Goal: Task Accomplishment & Management: Manage account settings

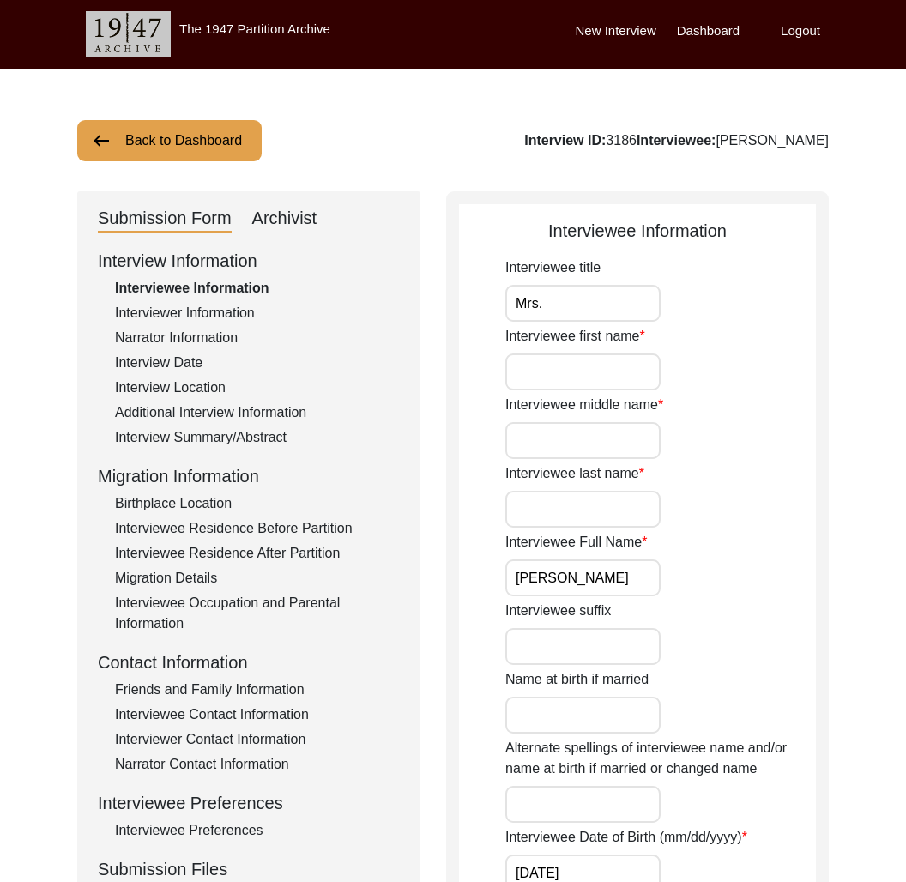
click at [203, 137] on button "Back to Dashboard" at bounding box center [169, 140] width 185 height 41
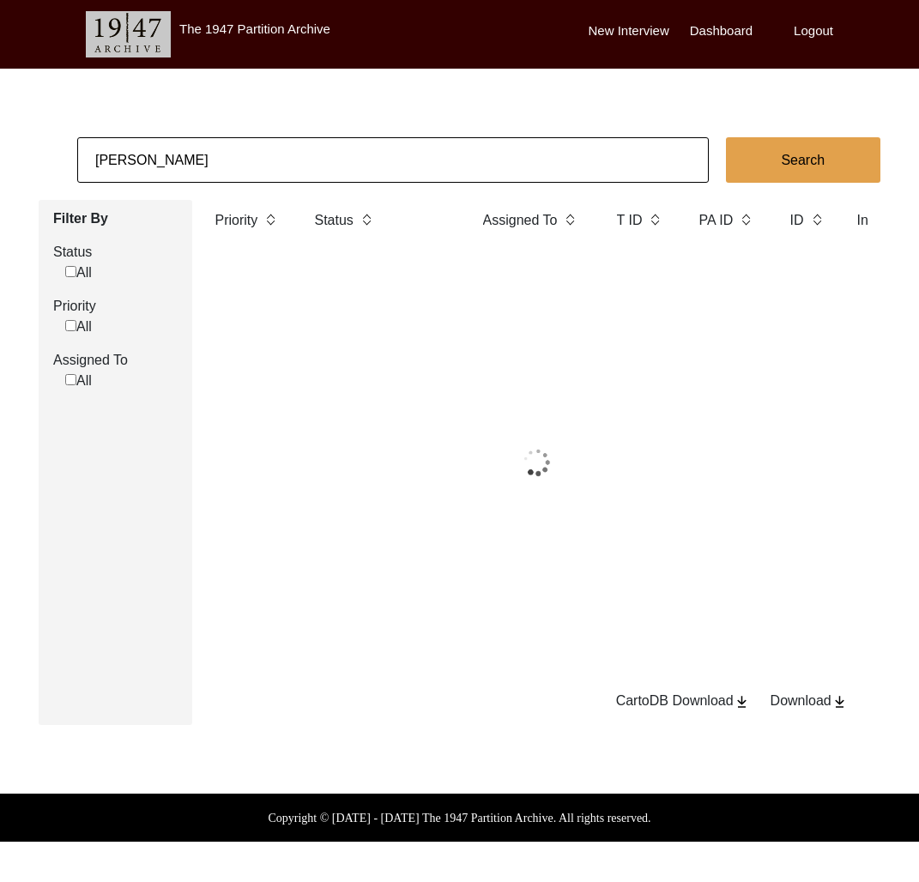
click at [232, 156] on input "[PERSON_NAME]" at bounding box center [393, 159] width 632 height 45
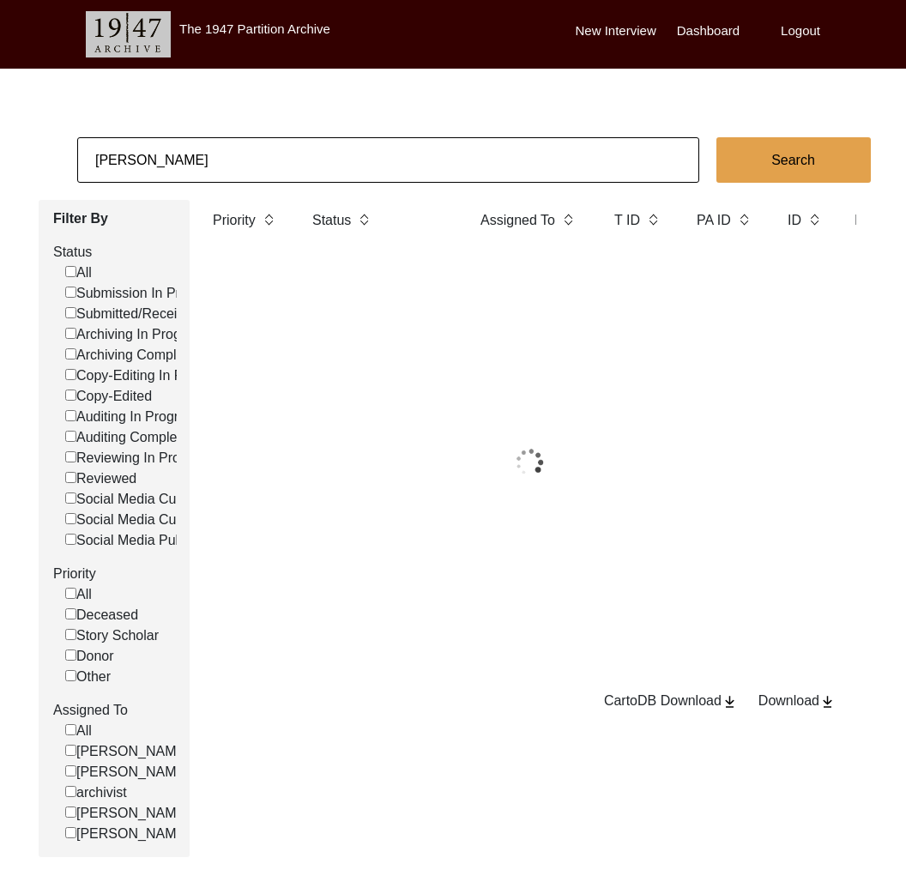
click at [232, 156] on input "[PERSON_NAME]" at bounding box center [388, 159] width 622 height 45
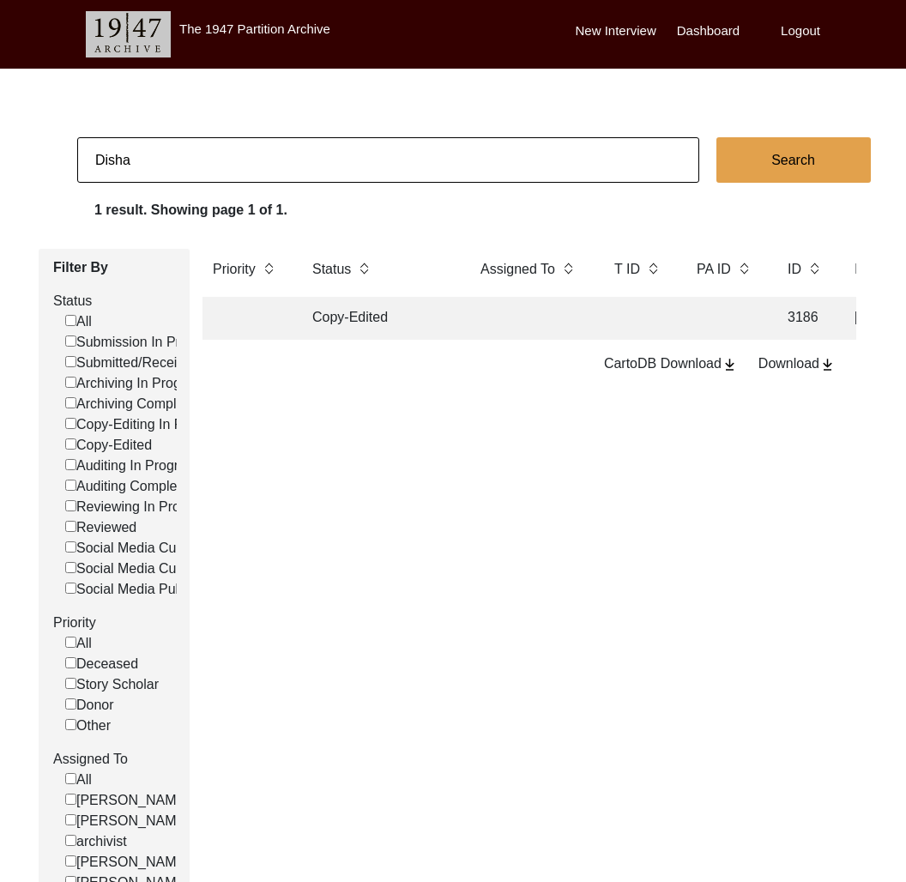
type input "[PERSON_NAME]"
checkbox input "false"
click at [386, 327] on td "Submitted/Received" at bounding box center [379, 318] width 155 height 43
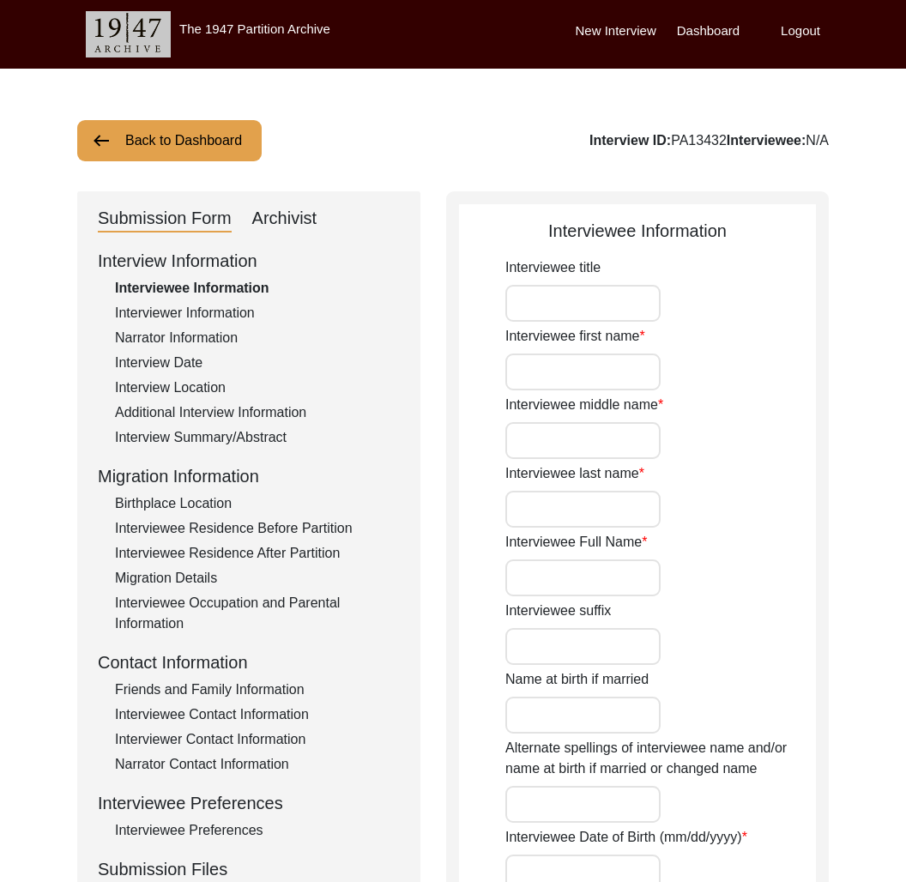
type input "Mr"
type input "[DEMOGRAPHIC_DATA]"
type input "Pada"
type input "Deb"
type input "Krishna Pada Deb"
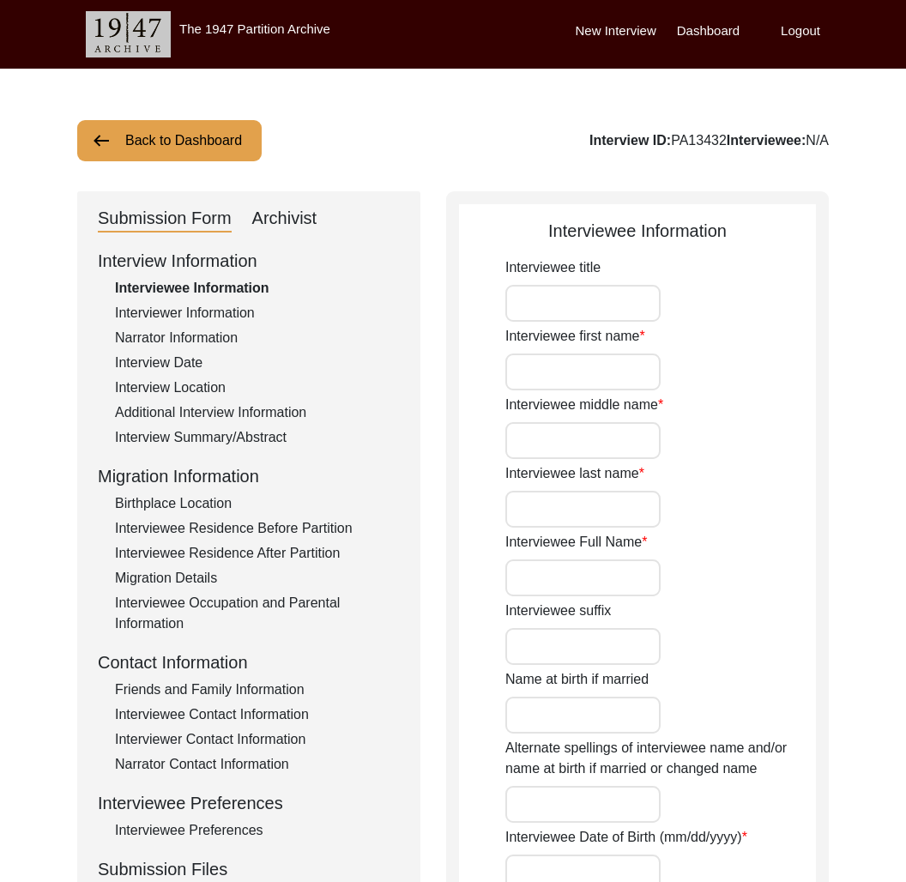
type input "[DATE]"
type input "Bangla Sambat or Bengali Calender: 30 [DATE]"
type input "84"
type input "[DEMOGRAPHIC_DATA]"
type input "Bengali"
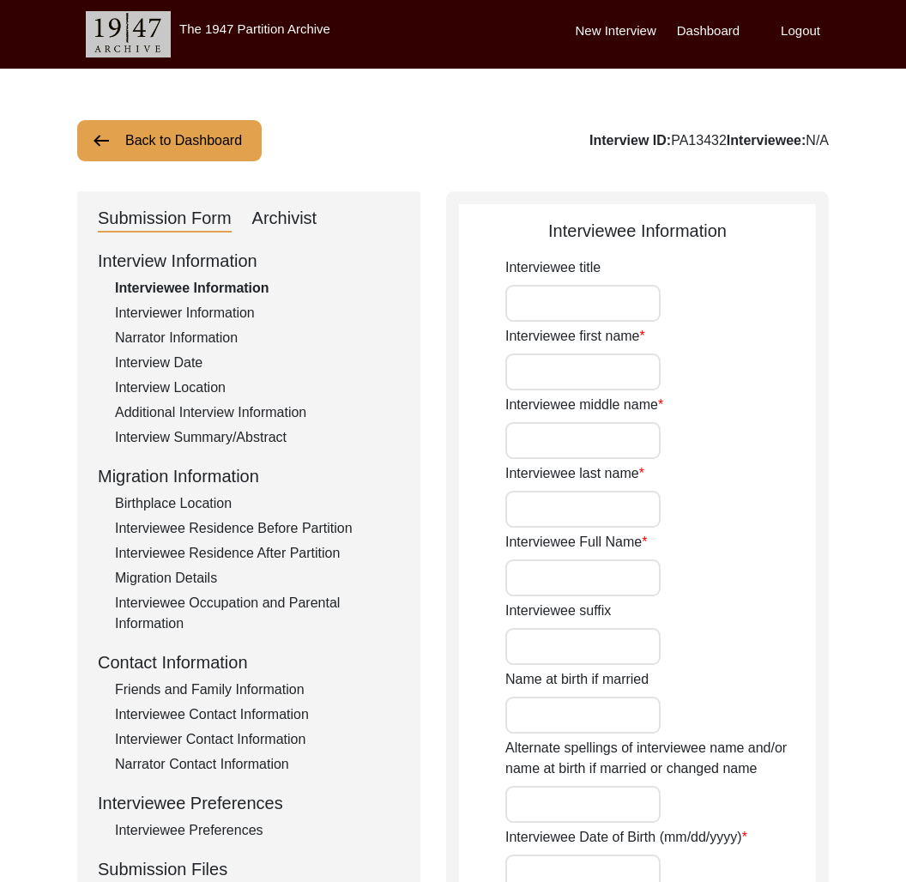
type input "[DEMOGRAPHIC_DATA]"
type input "Indo-Aryan"
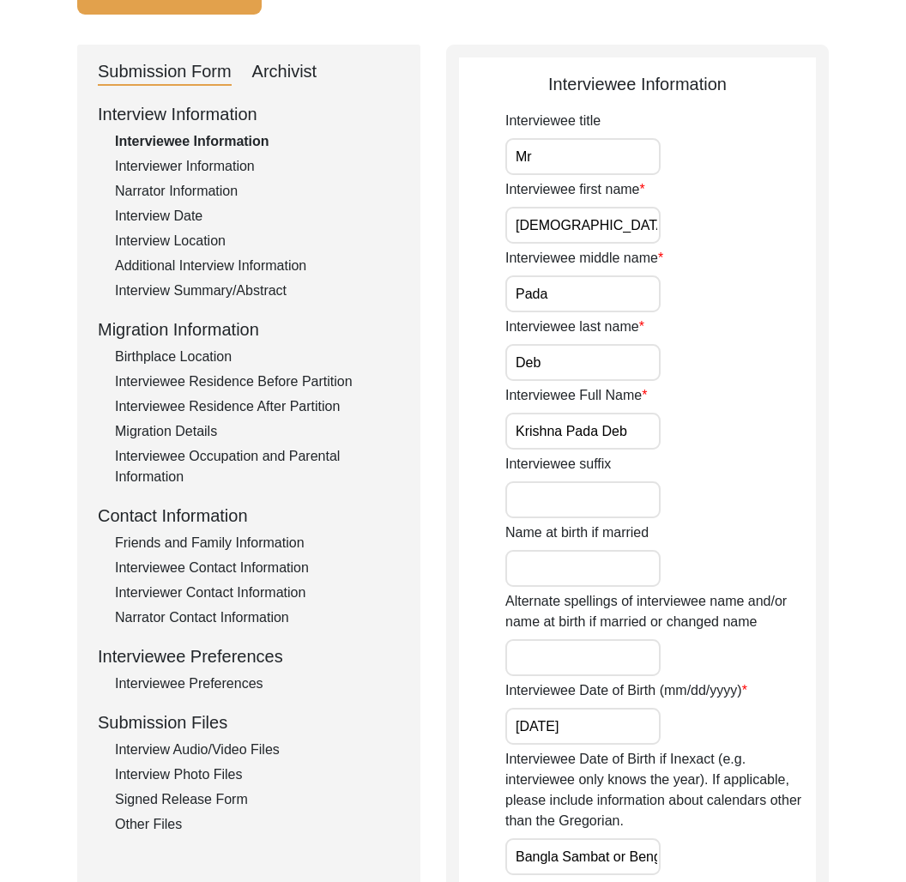
scroll to position [198, 0]
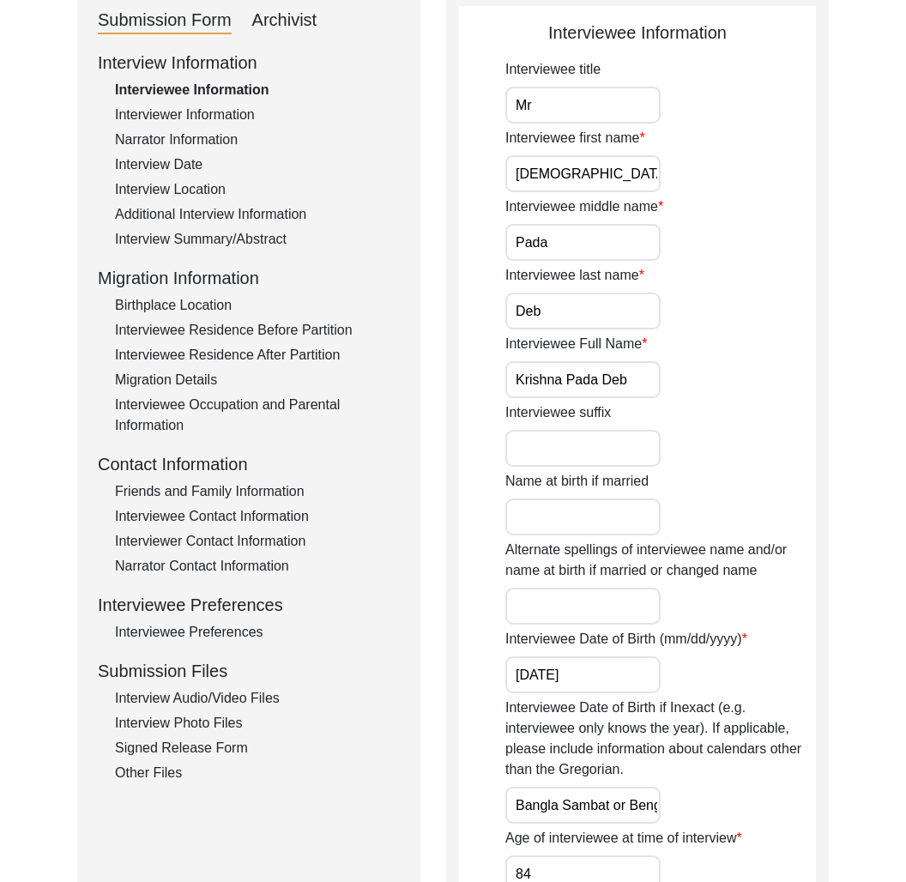
click at [227, 738] on div "Signed Release Form" at bounding box center [257, 748] width 285 height 21
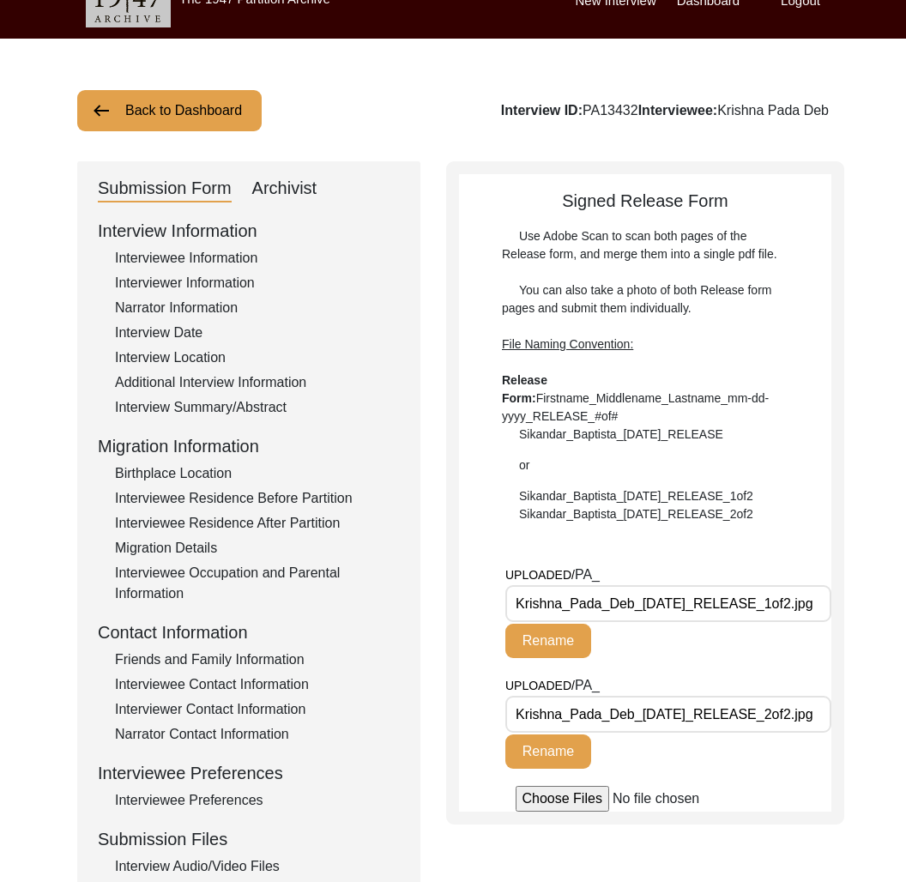
scroll to position [0, 0]
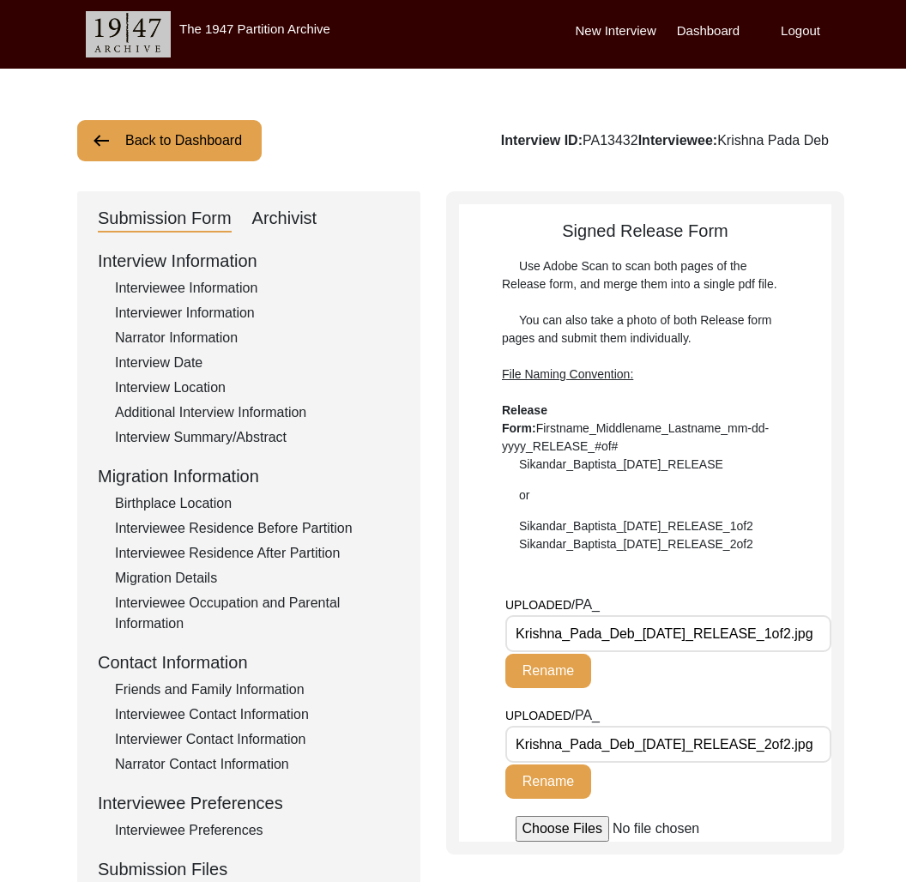
click at [615, 130] on div "Interview ID: PA13432 Interviewee: [PERSON_NAME]" at bounding box center [665, 140] width 328 height 21
copy div "PA13432"
click at [174, 132] on button "Back to Dashboard" at bounding box center [169, 140] width 185 height 41
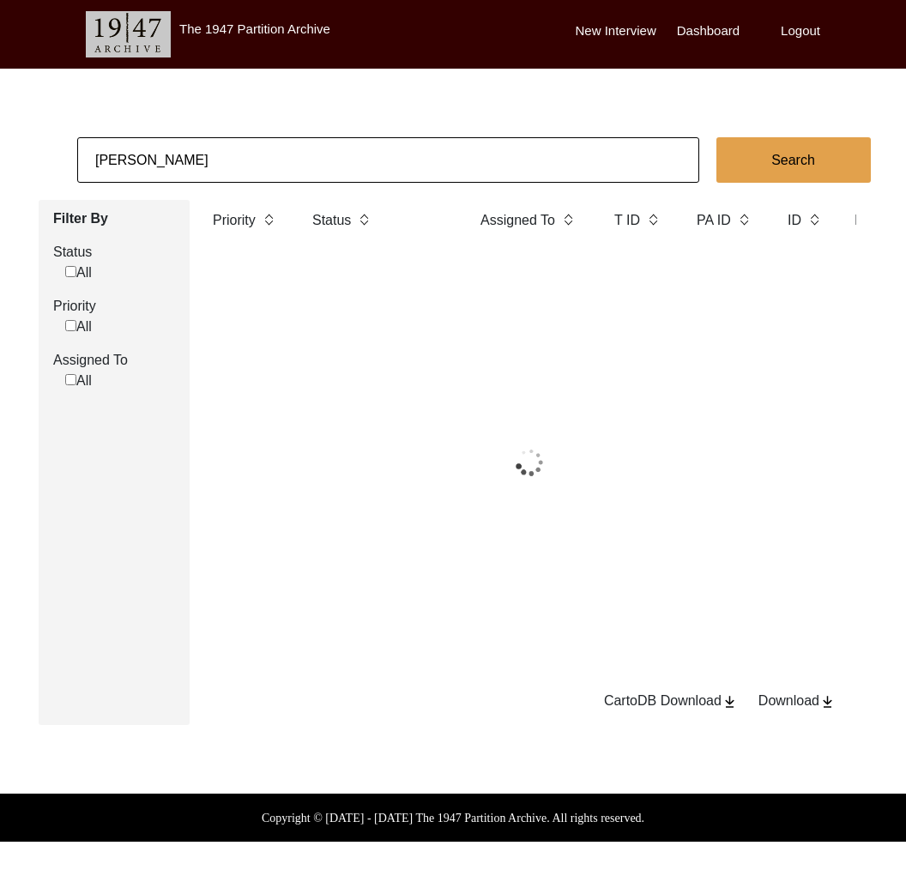
click at [185, 164] on input "[PERSON_NAME]" at bounding box center [388, 159] width 622 height 45
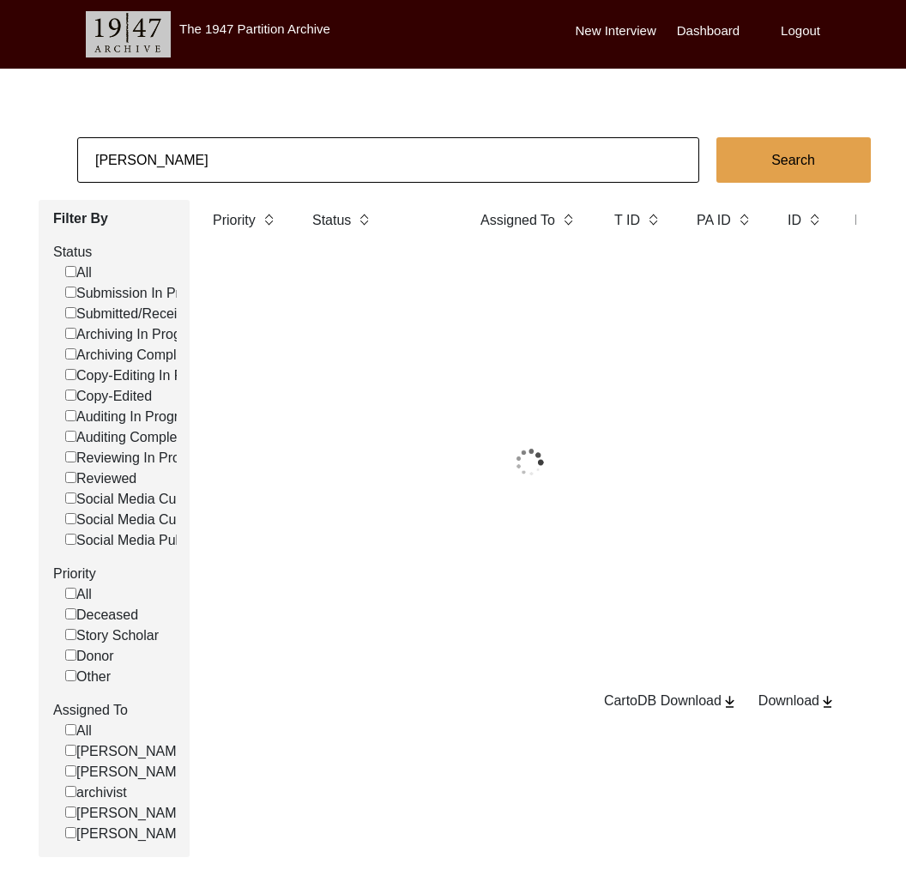
click at [185, 161] on input "[PERSON_NAME]" at bounding box center [388, 159] width 622 height 45
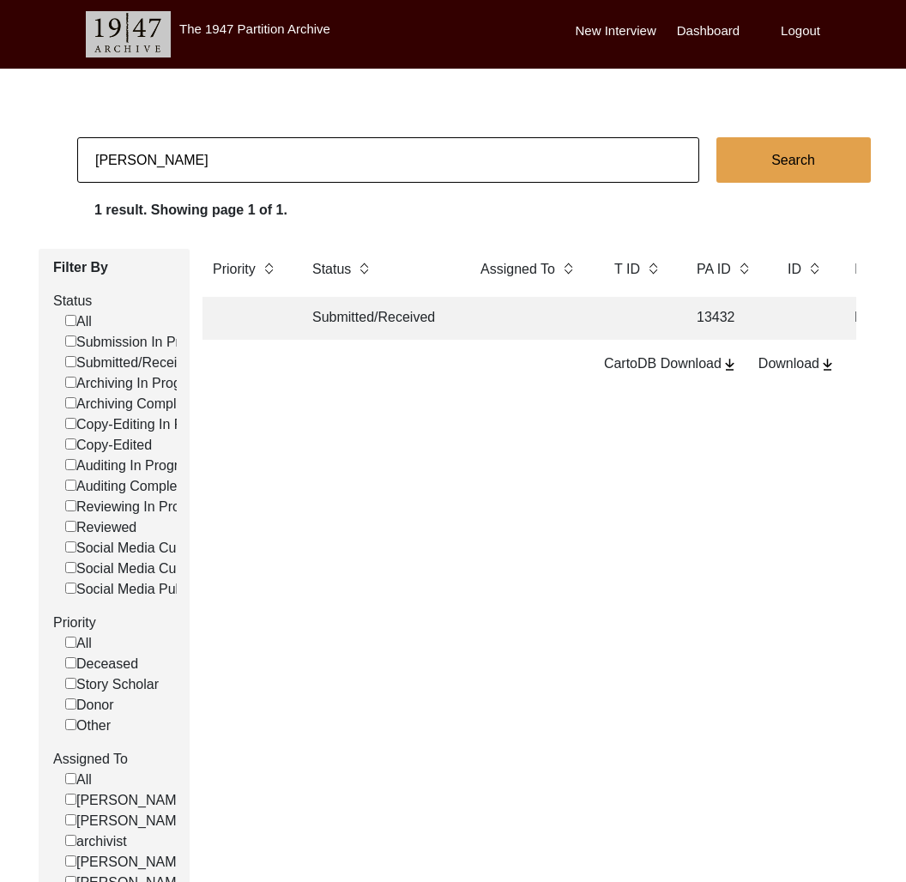
click at [185, 161] on input "[PERSON_NAME]" at bounding box center [388, 159] width 622 height 45
paste input "Santi Priya Pal"
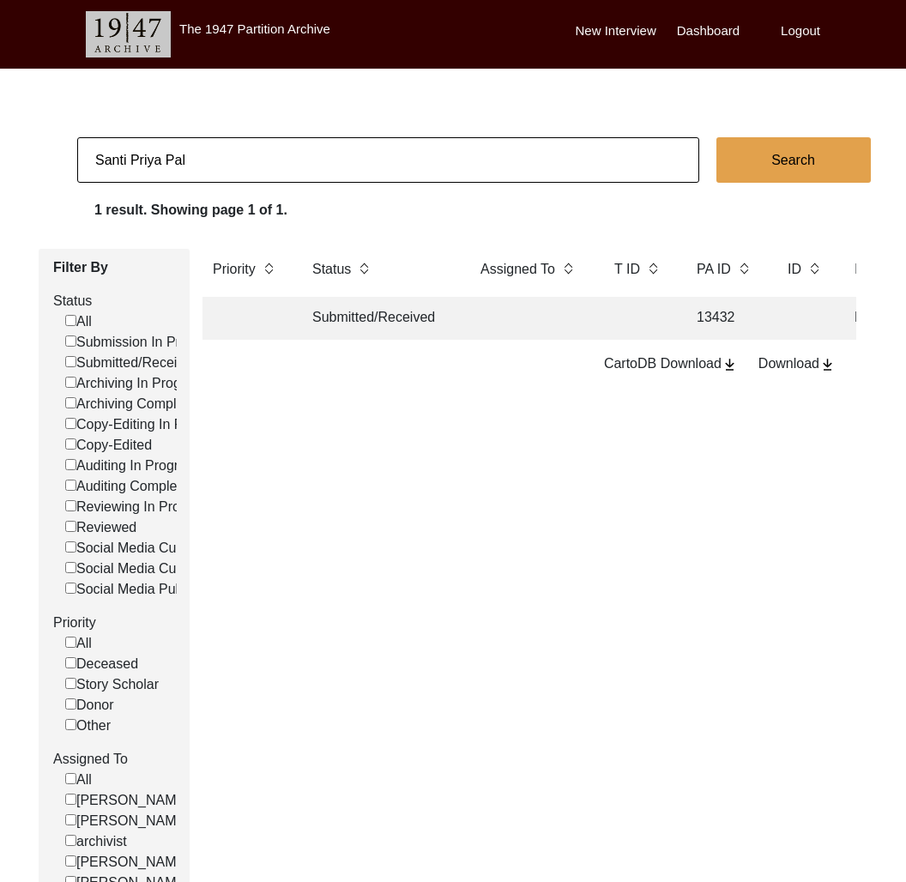
type input "Santi Priya Pal"
checkbox input "false"
click at [427, 325] on td "Copy-Edited" at bounding box center [379, 318] width 155 height 43
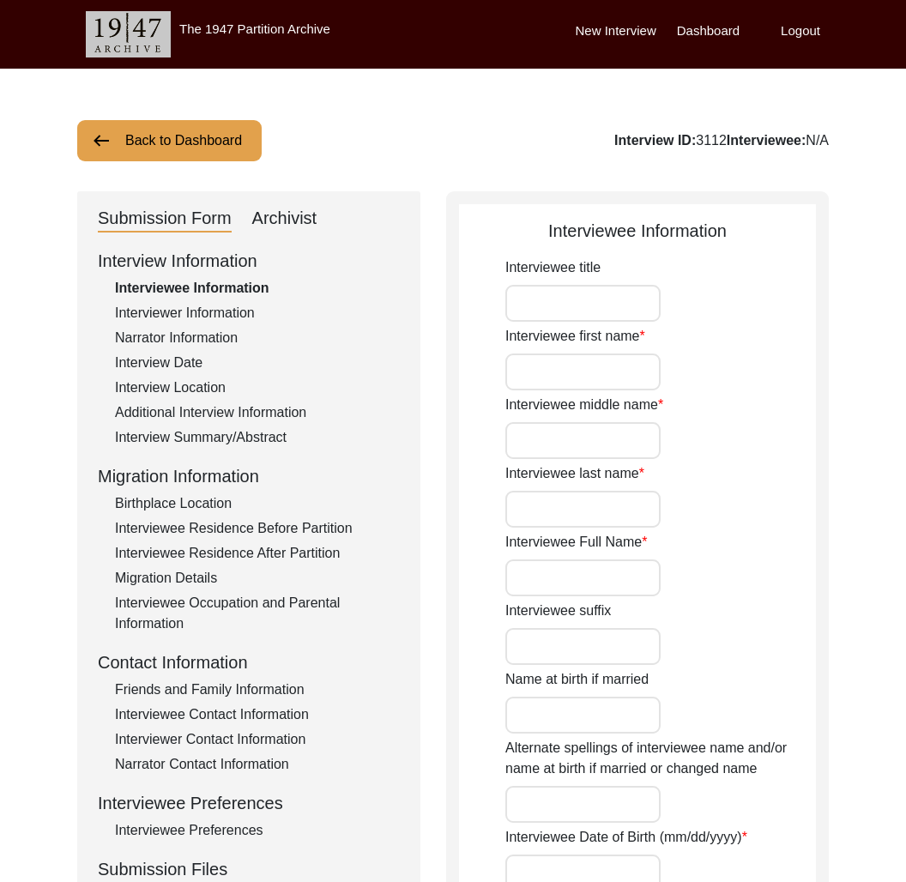
type input "Santi Priya Pal"
type input "[DATE]"
type input "[DEMOGRAPHIC_DATA]"
click at [645, 142] on div "Interview ID: 3112 Interviewee: [PERSON_NAME]" at bounding box center [689, 140] width 282 height 21
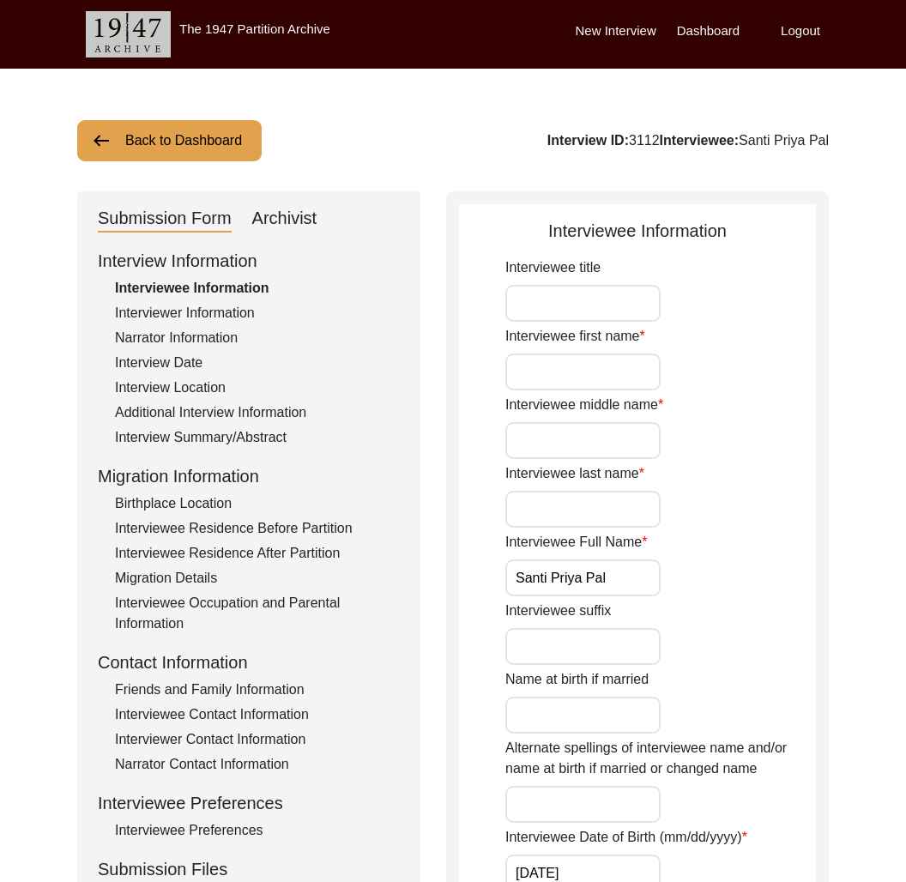
copy div "3112"
click at [296, 206] on div "Archivist" at bounding box center [284, 218] width 65 height 27
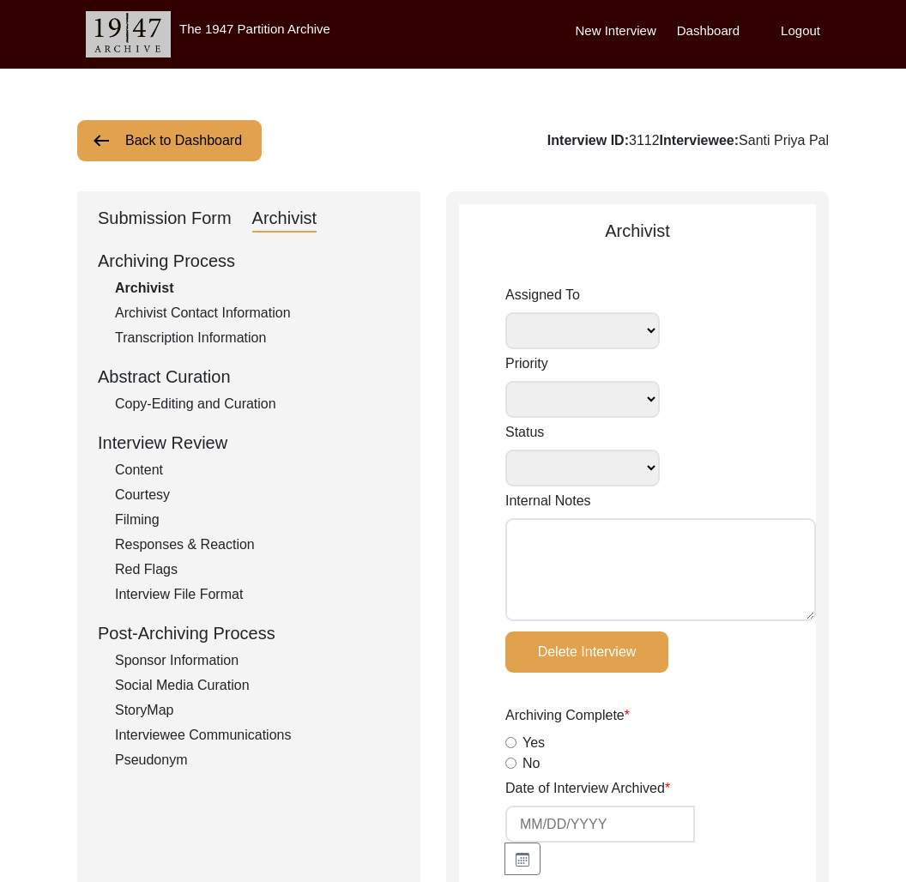
select select
select select "Copy-Edited"
type input "[DATE]"
radio input "true"
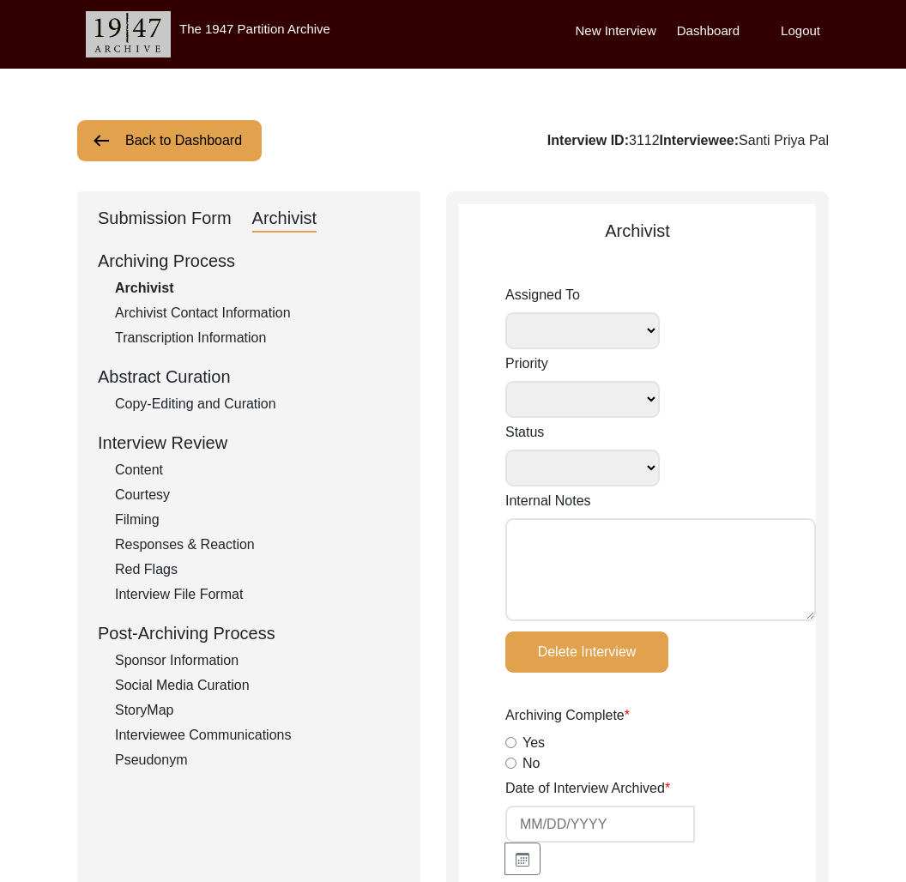
radio input "true"
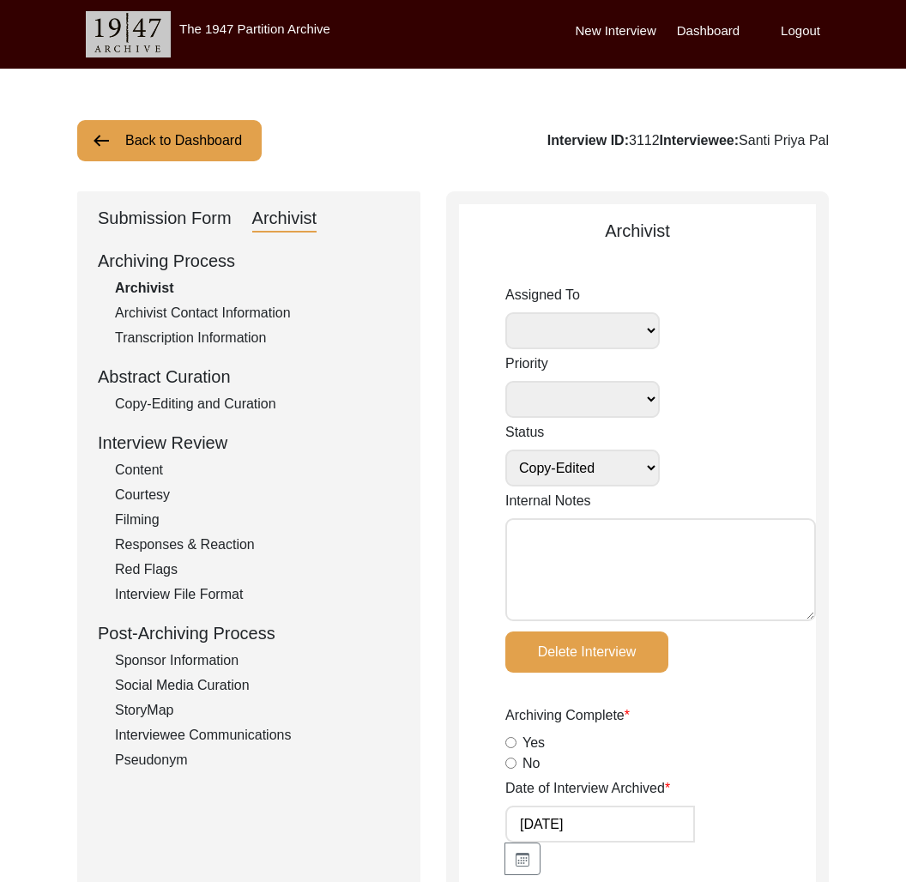
radio input "true"
type input "2h 28m"
radio input "true"
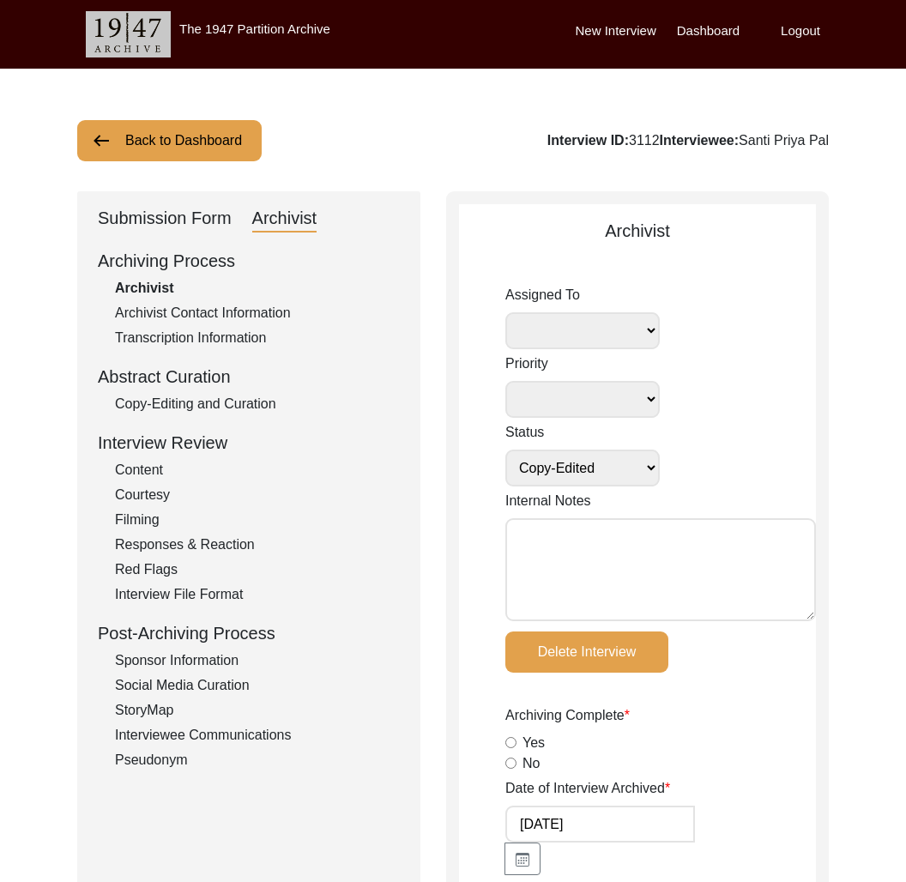
radio input "true"
type input "9"
radio input "true"
select select
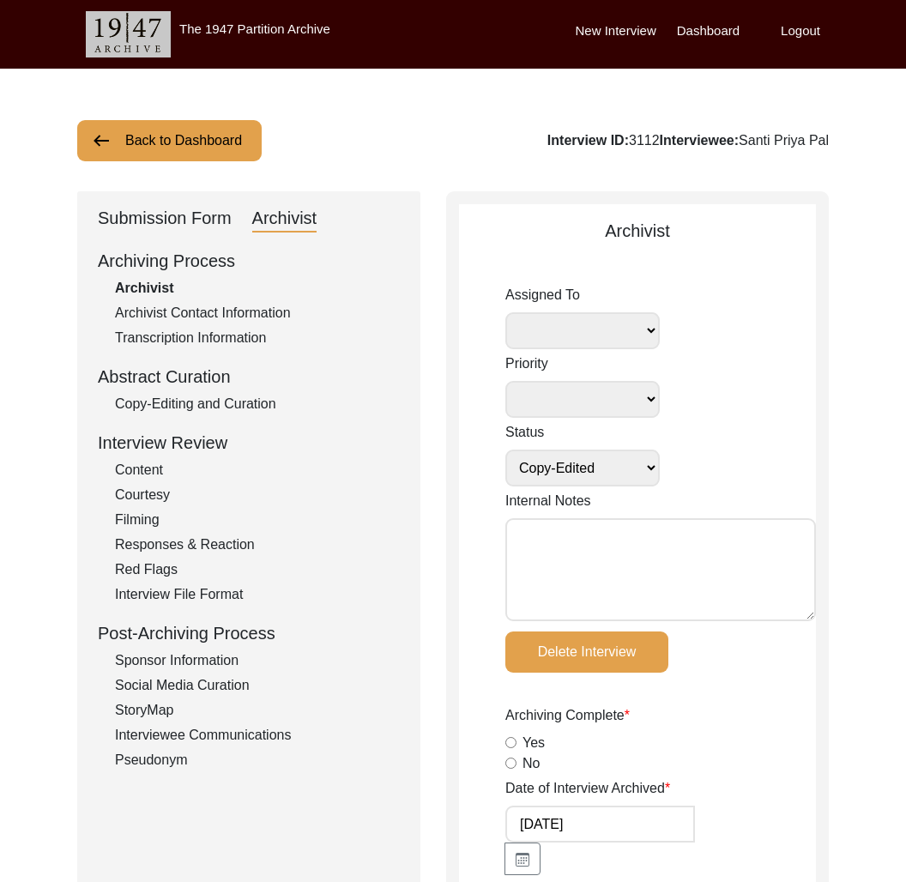
click at [193, 138] on button "Back to Dashboard" at bounding box center [169, 140] width 185 height 41
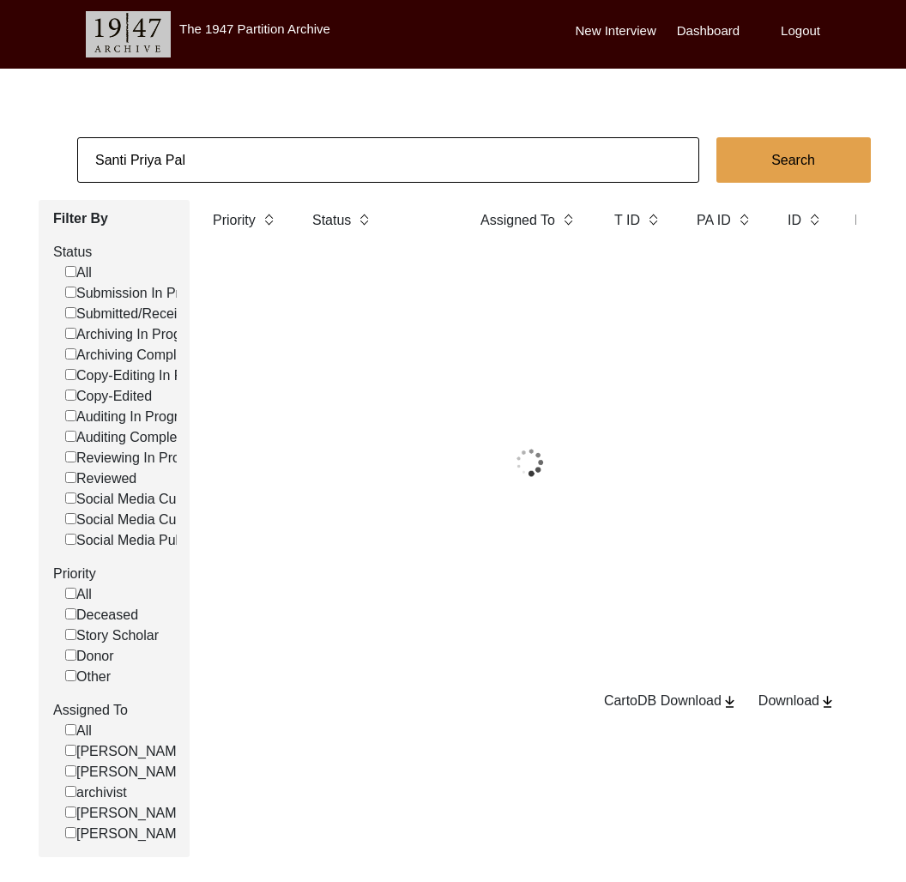
click at [197, 140] on input "Santi Priya Pal" at bounding box center [388, 159] width 622 height 45
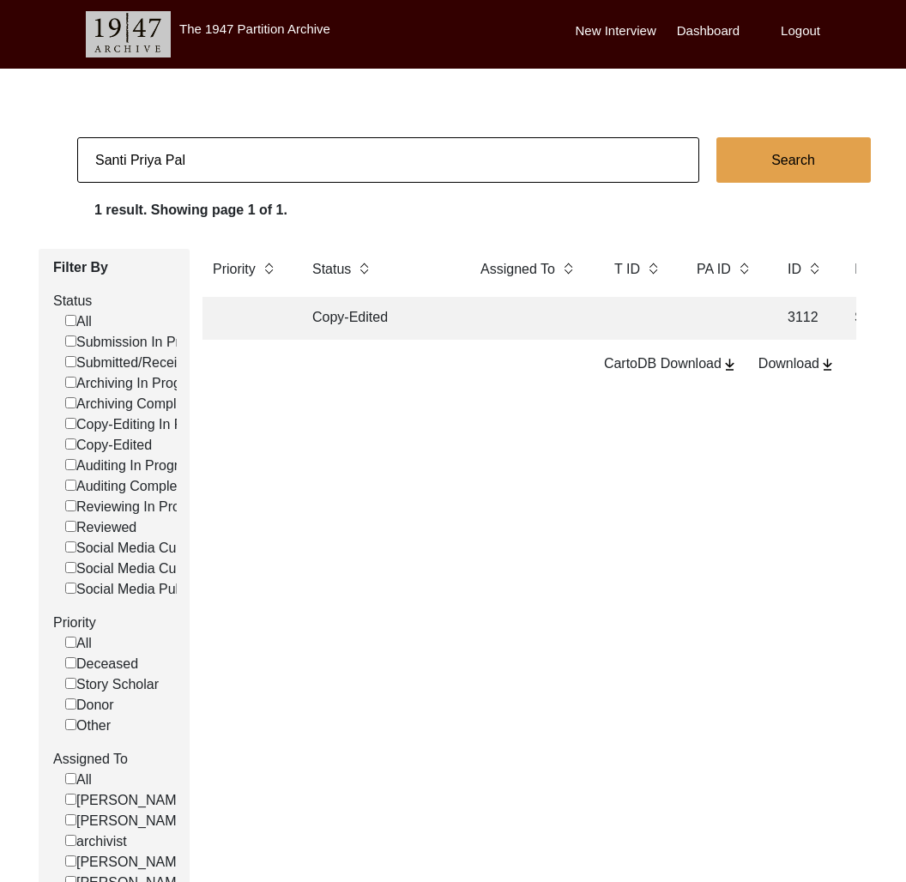
click at [197, 140] on input "Santi Priya Pal" at bounding box center [388, 159] width 622 height 45
type input "[PERSON_NAME]"
checkbox input "false"
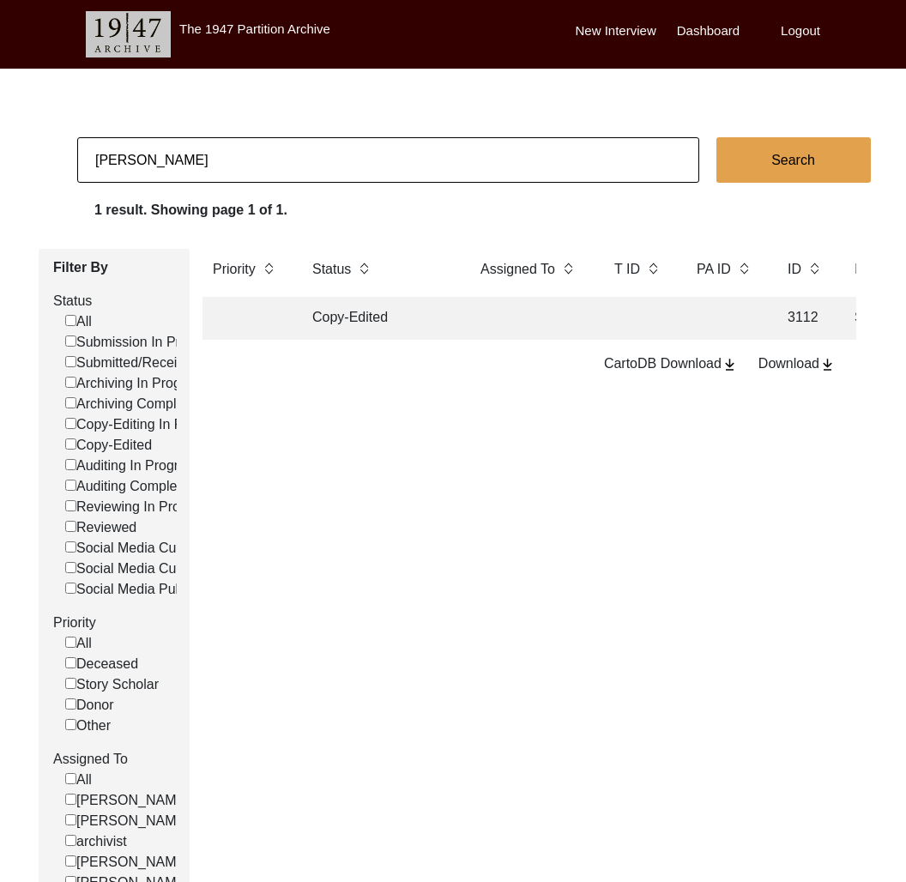
checkbox input "false"
click at [340, 310] on td "Archiving In Progress" at bounding box center [379, 318] width 155 height 43
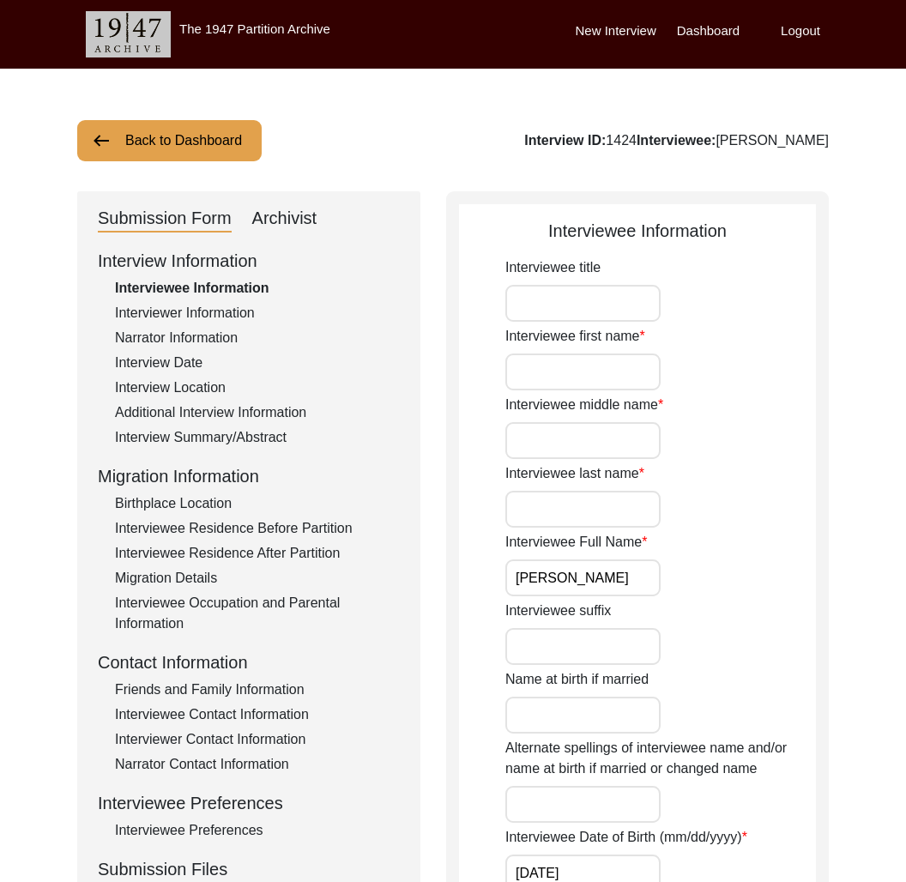
click at [628, 148] on div "Interview ID: 1424 Interviewee: [PERSON_NAME]" at bounding box center [676, 140] width 305 height 21
copy div "1424"
drag, startPoint x: 299, startPoint y: 212, endPoint x: 309, endPoint y: 237, distance: 26.9
click at [299, 211] on div "Archivist" at bounding box center [284, 218] width 65 height 27
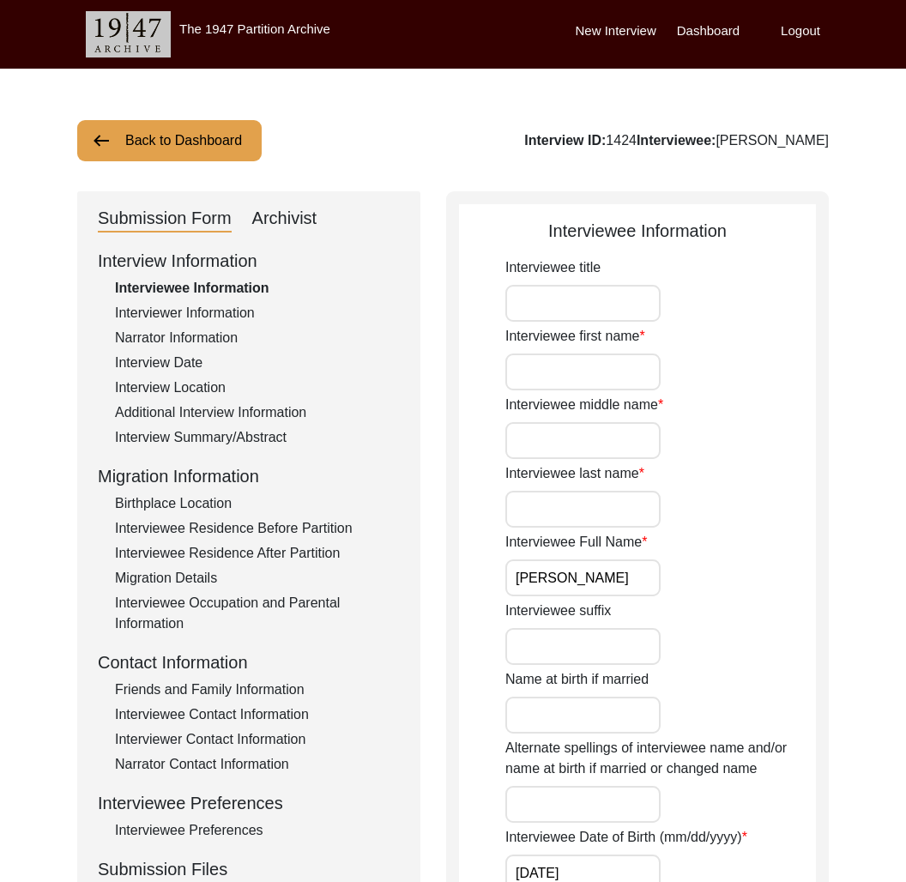
select select "Archiving In Progress"
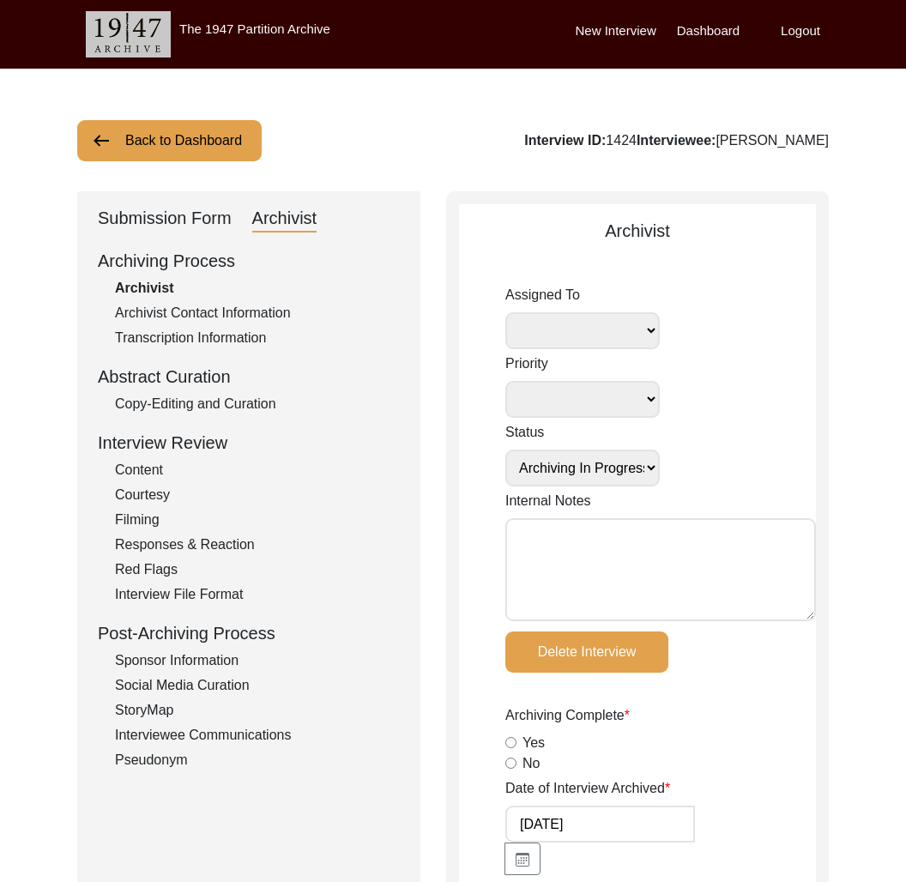
click at [191, 222] on div "Submission Form" at bounding box center [165, 218] width 134 height 27
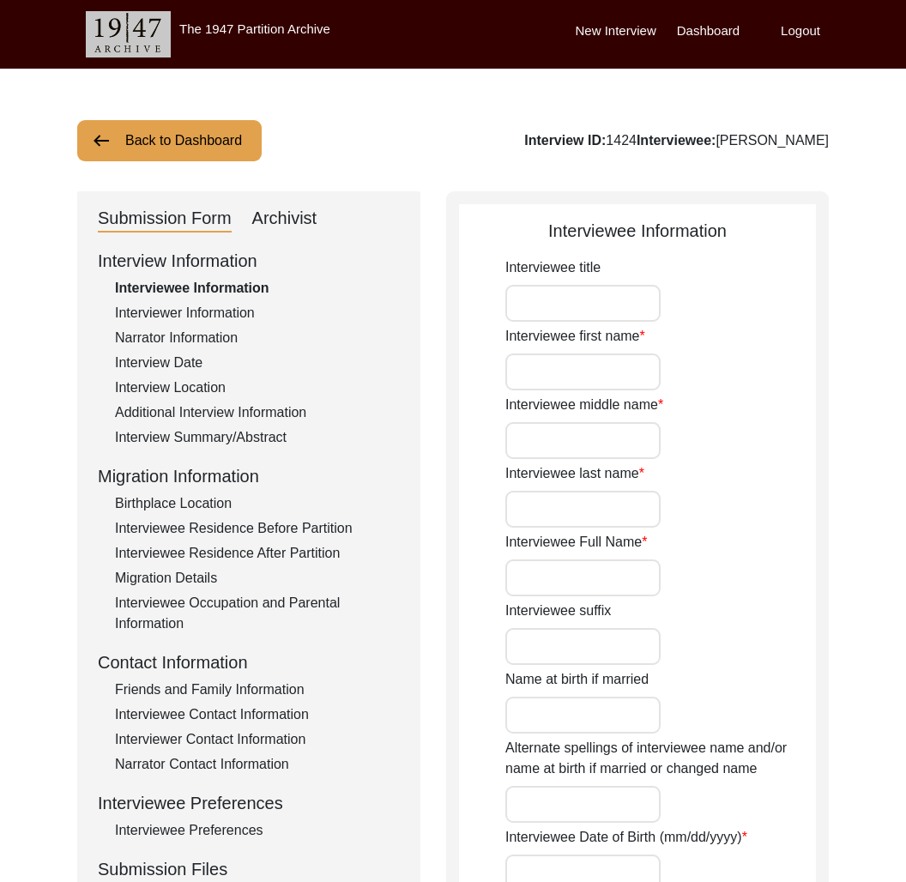
type input "[PERSON_NAME]"
type input "[DATE]"
type input "[DEMOGRAPHIC_DATA]"
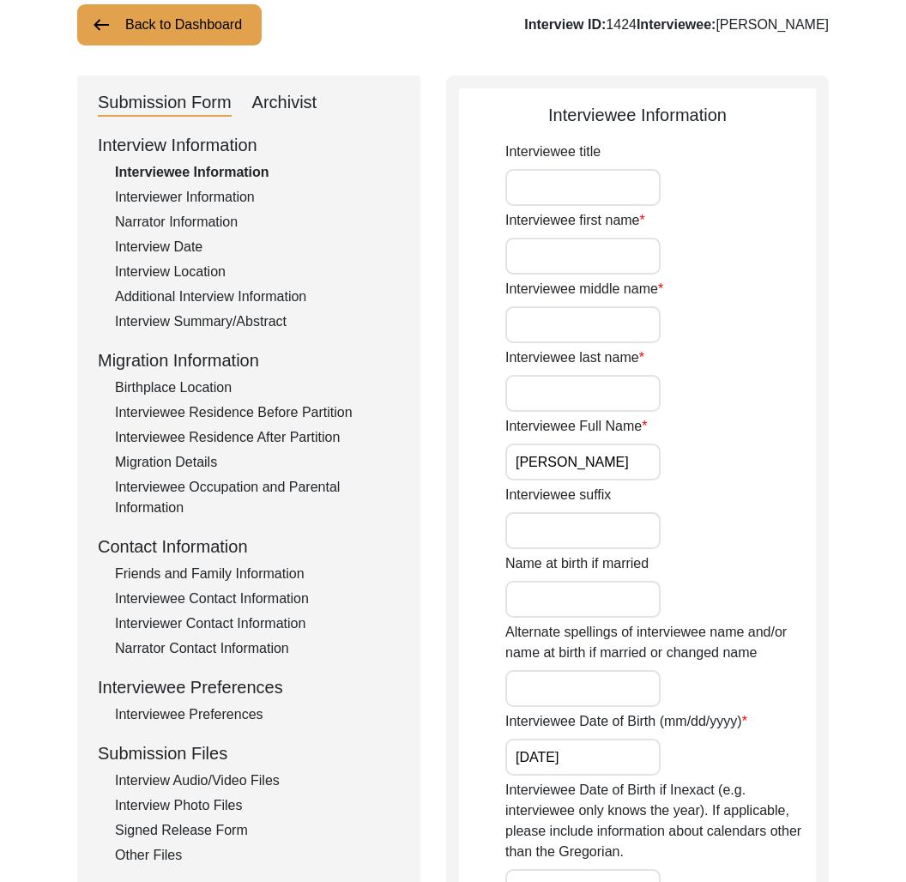
scroll to position [312, 0]
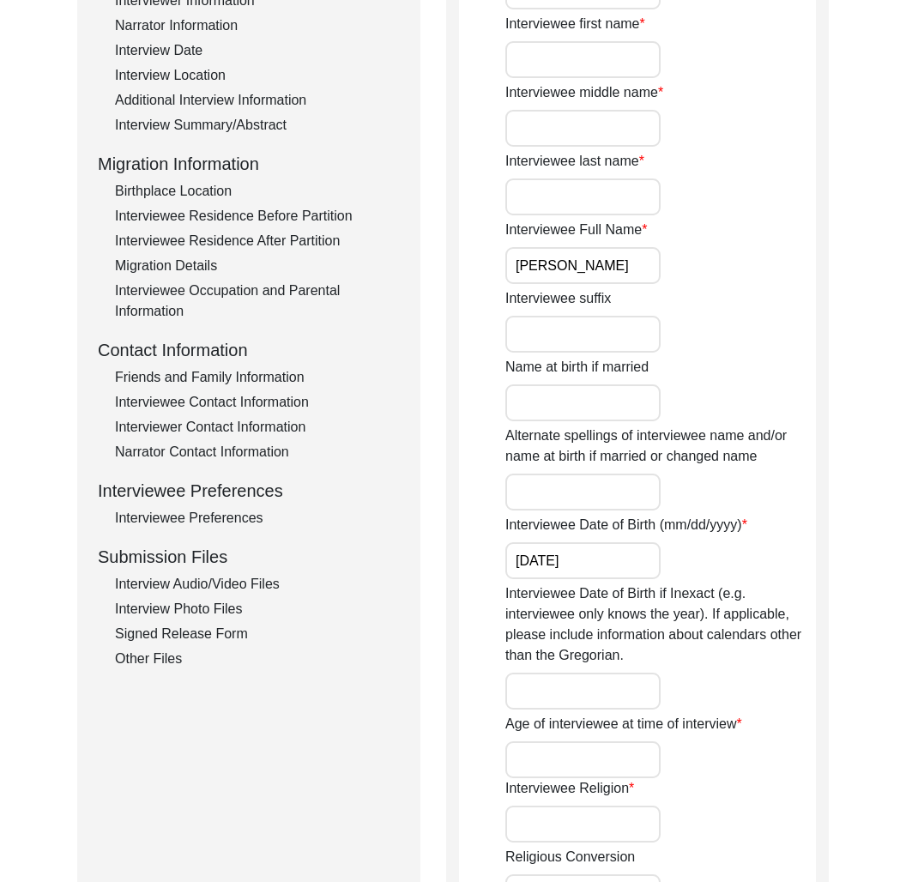
click at [233, 592] on div "Interview Audio/Video Files" at bounding box center [257, 584] width 285 height 21
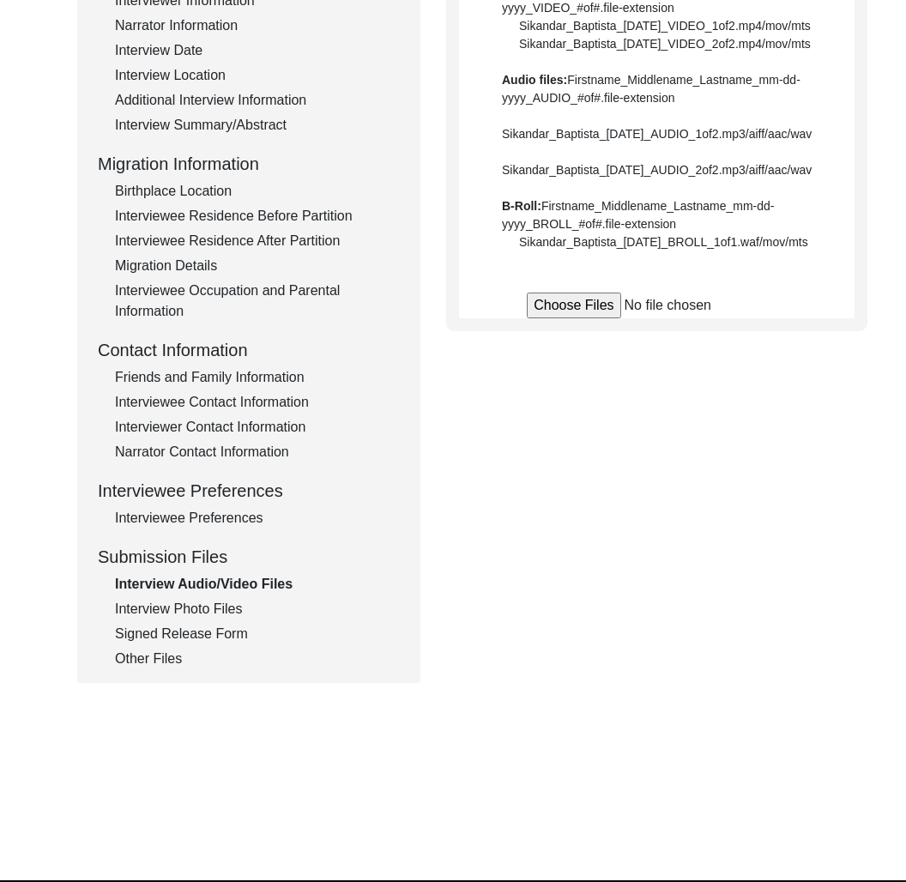
click at [216, 609] on div "Interview Photo Files" at bounding box center [257, 609] width 285 height 21
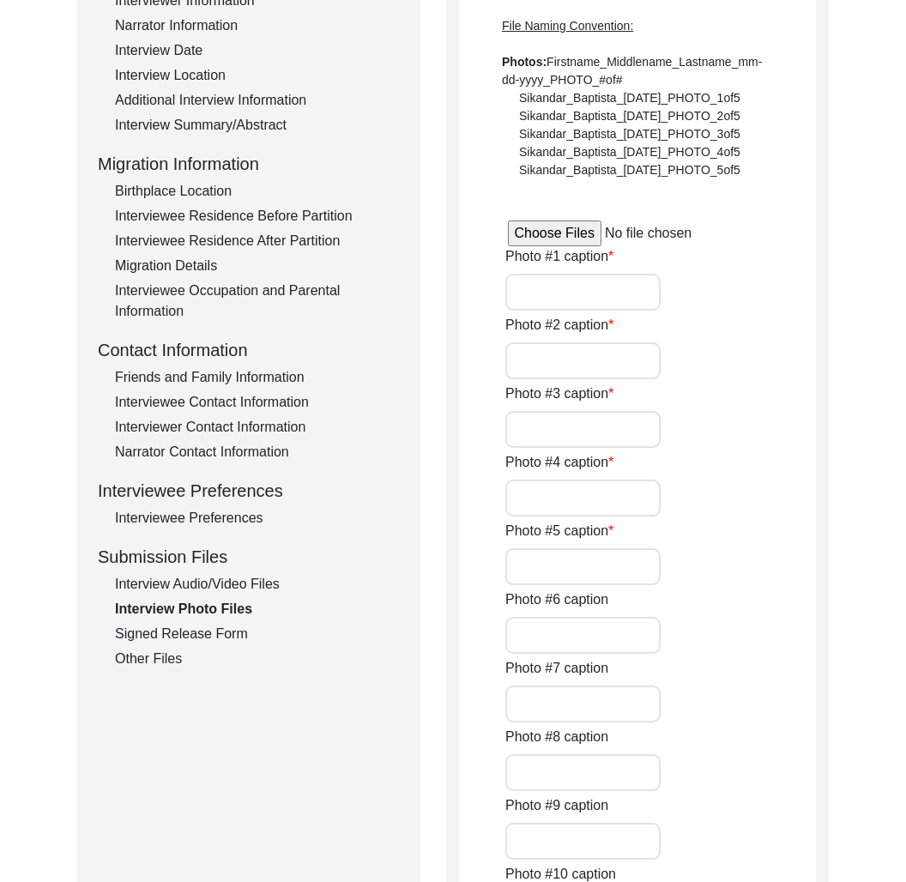
type input "7"
click at [153, 660] on div "Other Files" at bounding box center [257, 659] width 285 height 21
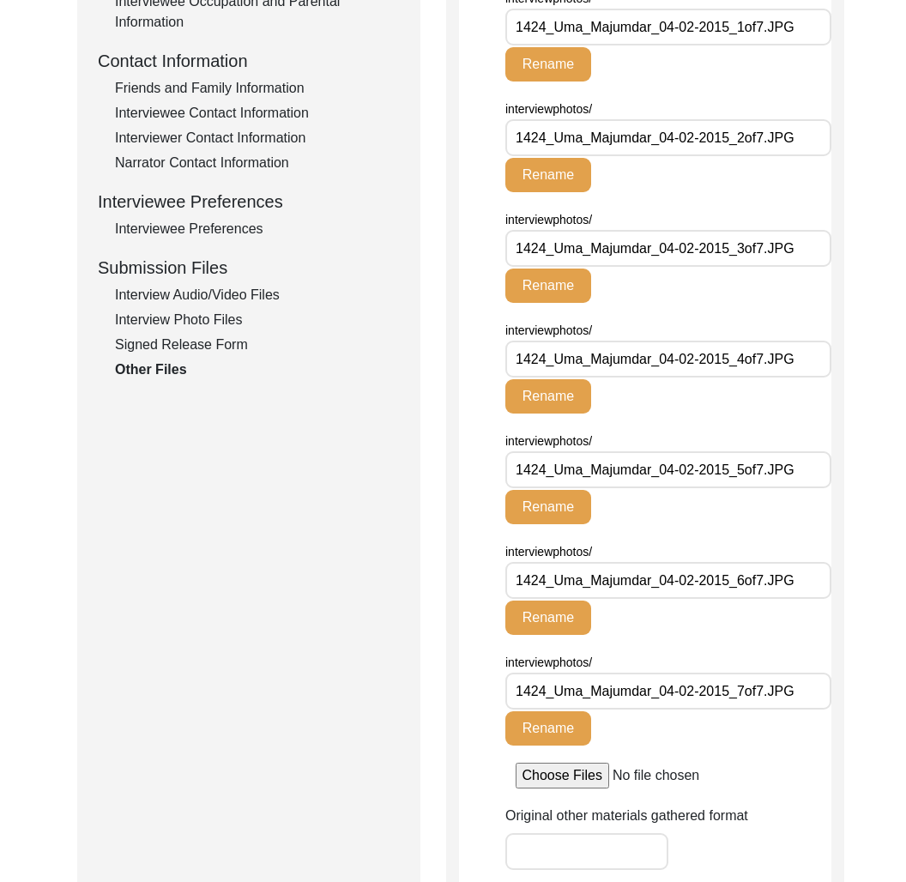
scroll to position [0, 0]
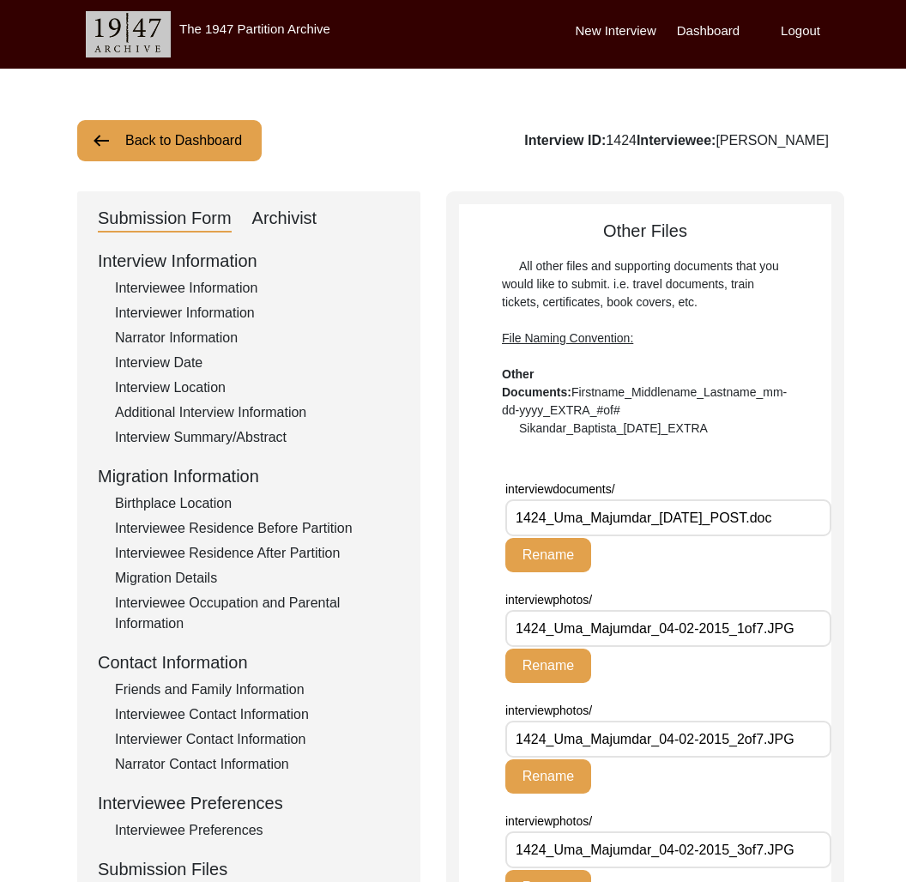
click at [190, 156] on button "Back to Dashboard" at bounding box center [169, 140] width 185 height 41
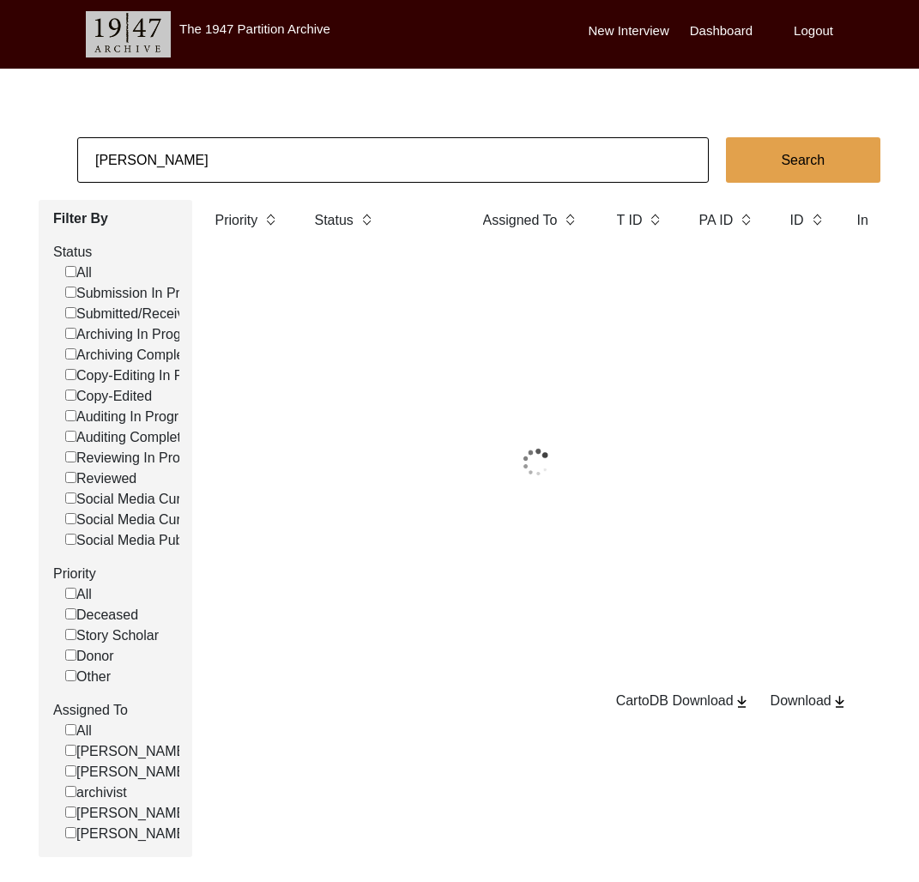
click at [193, 167] on input "[PERSON_NAME]" at bounding box center [393, 159] width 632 height 45
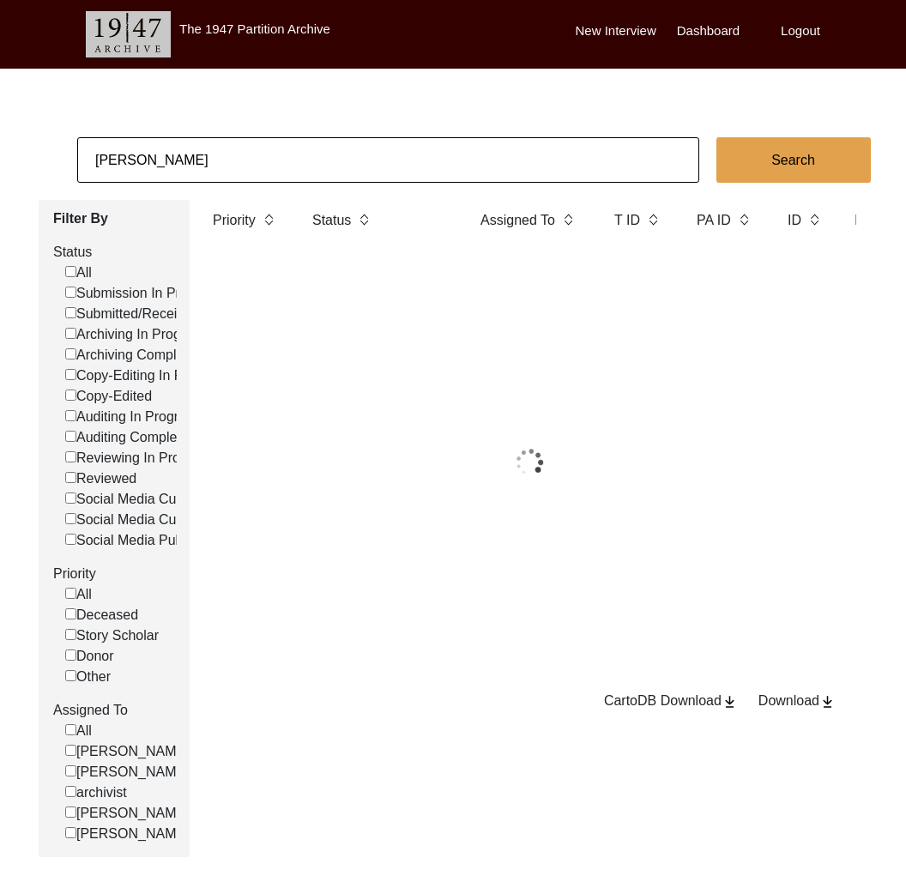
click at [193, 166] on input "[PERSON_NAME]" at bounding box center [388, 159] width 622 height 45
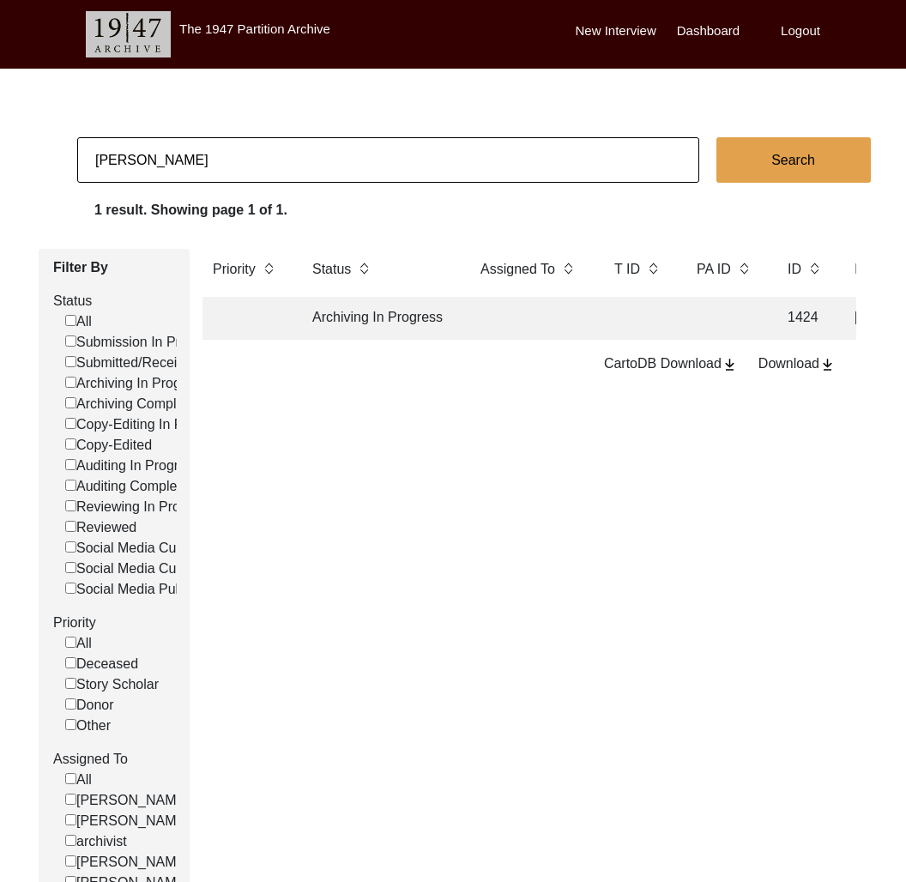
click at [193, 166] on input "[PERSON_NAME]" at bounding box center [388, 159] width 622 height 45
type input "[PERSON_NAME]"
checkbox input "false"
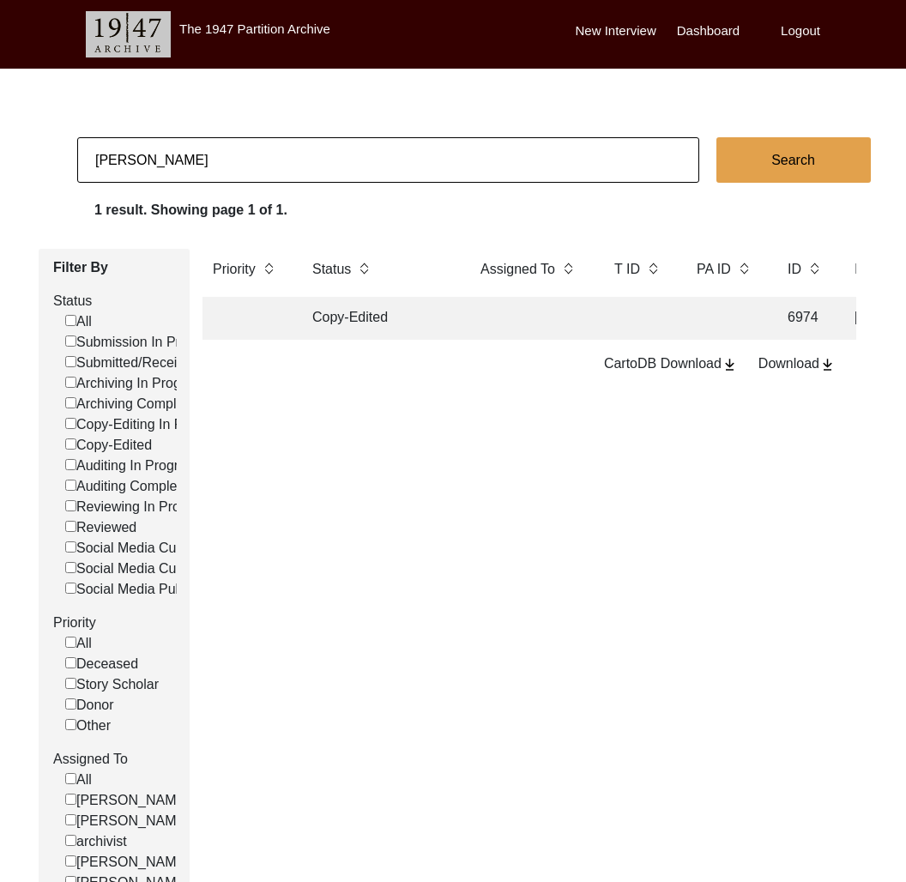
click at [380, 312] on td "Copy-Edited" at bounding box center [379, 318] width 155 height 43
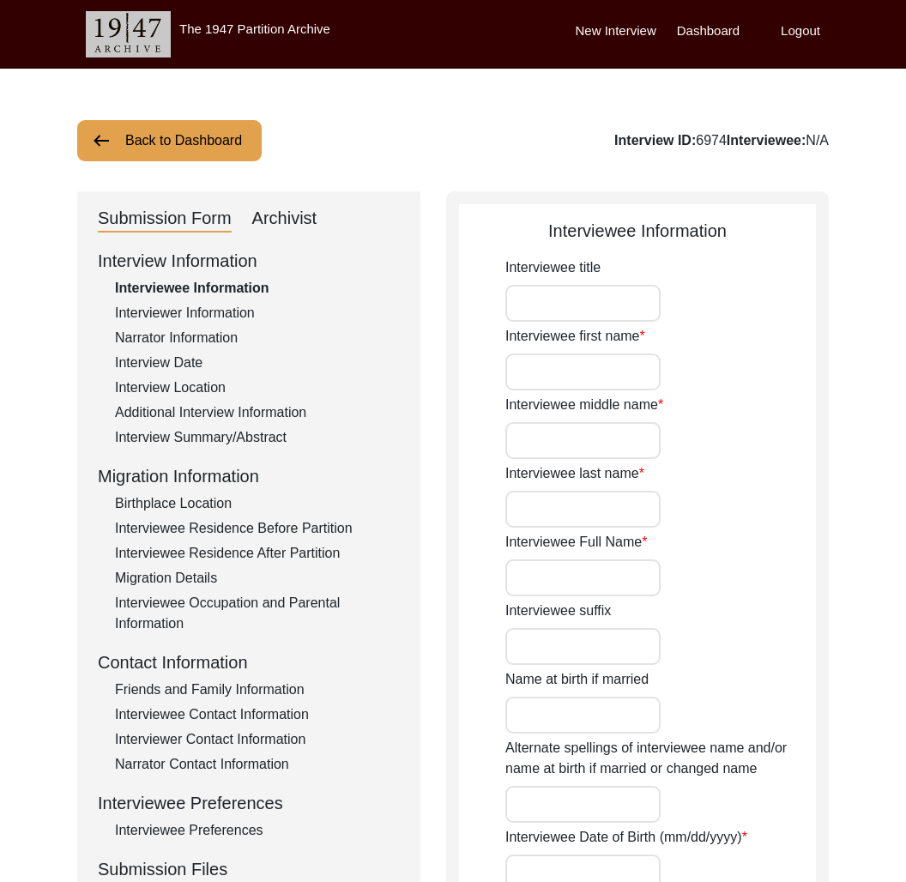
type input "[PERSON_NAME]"
type input "[DATE]"
type input "[DEMOGRAPHIC_DATA]"
click at [639, 139] on div "Interview ID: 6974 Interviewee: [PERSON_NAME]" at bounding box center [676, 140] width 305 height 21
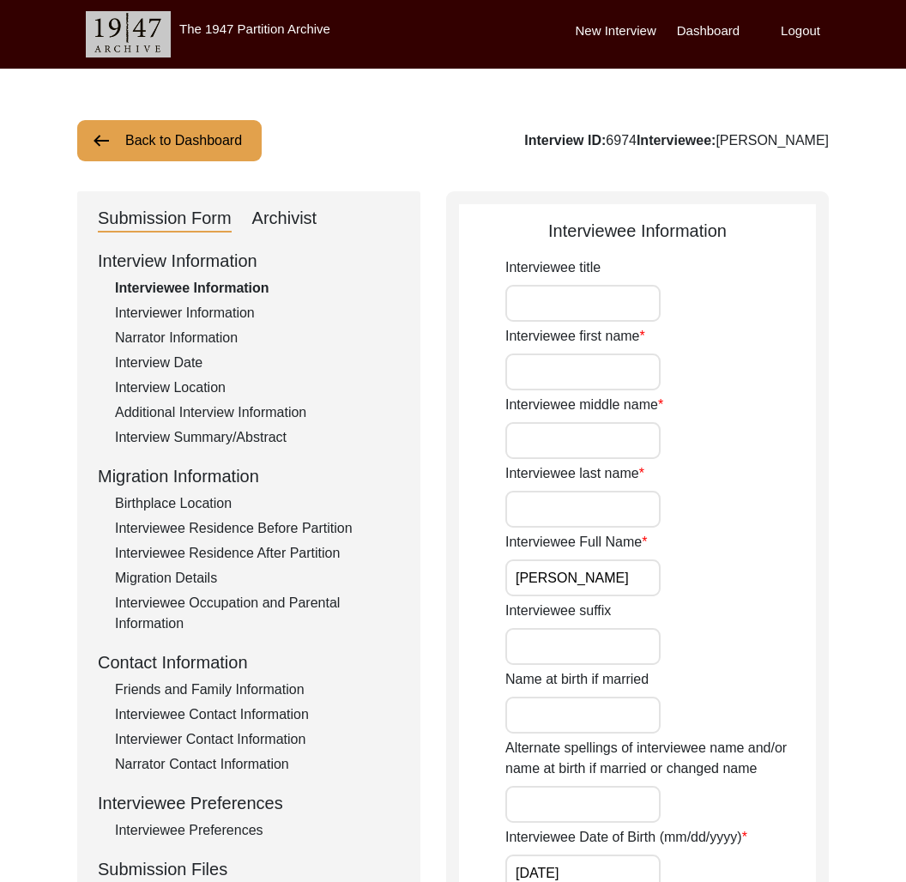
copy div "6974"
click at [300, 218] on div "Archivist" at bounding box center [284, 218] width 65 height 27
select select "Copy-Edited"
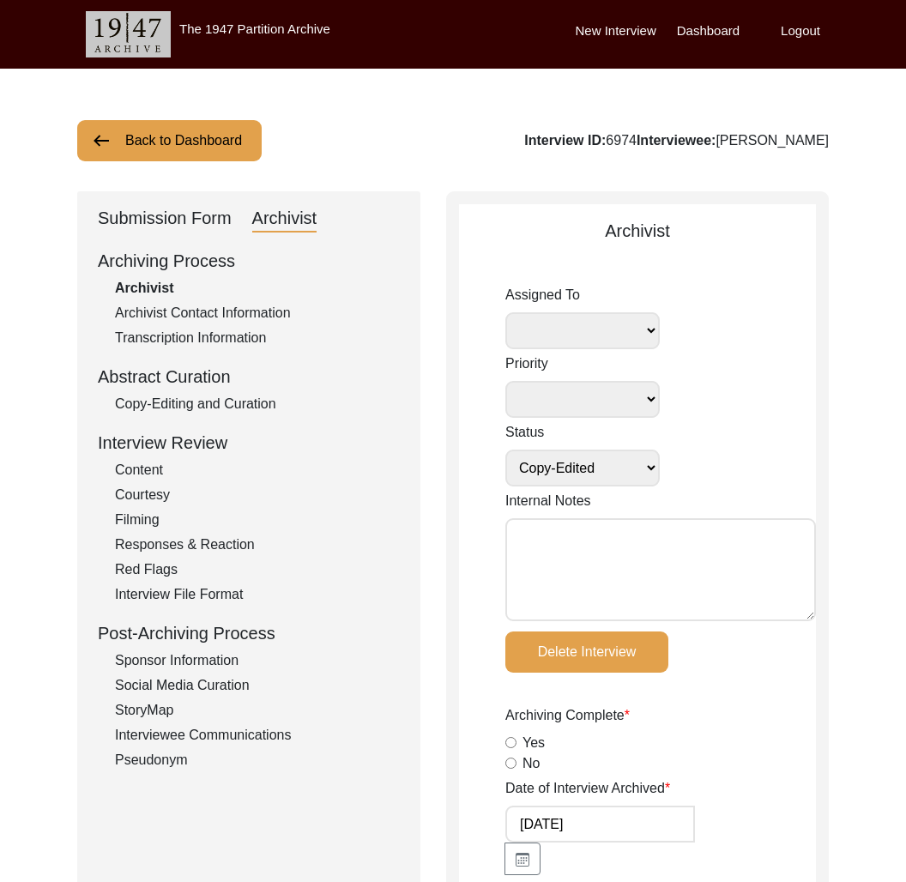
click at [217, 135] on button "Back to Dashboard" at bounding box center [169, 140] width 185 height 41
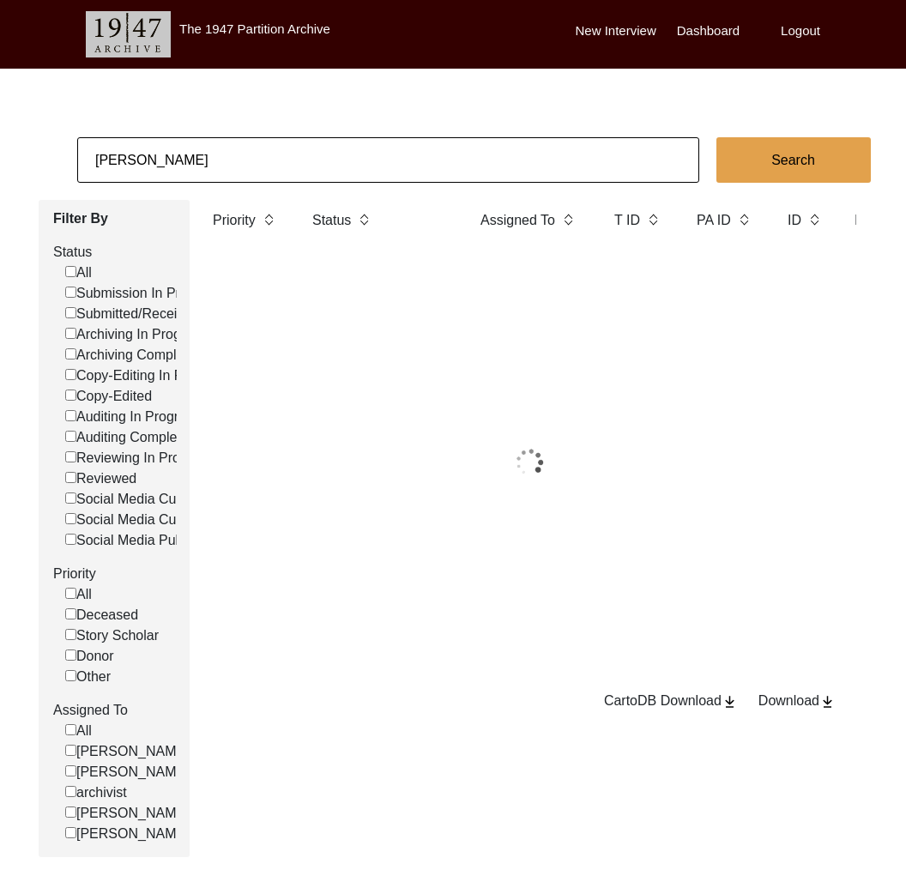
drag, startPoint x: 217, startPoint y: 135, endPoint x: 231, endPoint y: 149, distance: 20.0
click at [230, 149] on input "[PERSON_NAME]" at bounding box center [388, 159] width 622 height 45
click at [231, 149] on input "[PERSON_NAME]" at bounding box center [388, 159] width 622 height 45
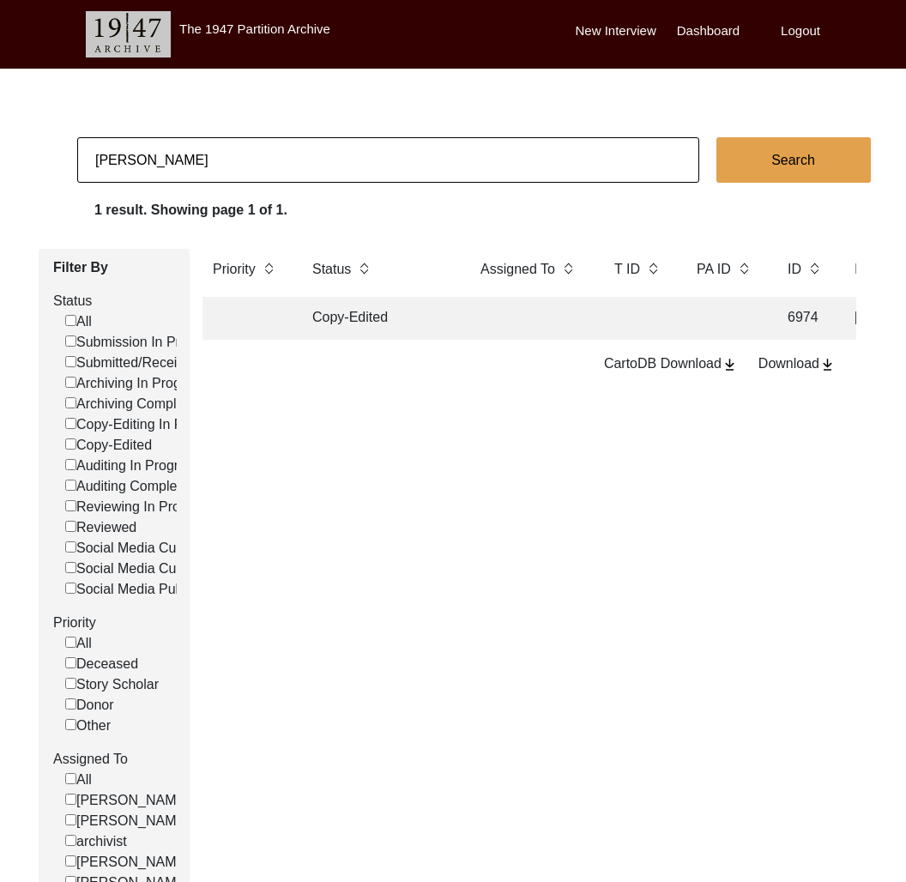
paste input "[PERSON_NAME]"
click at [231, 148] on input "[PERSON_NAME]" at bounding box center [388, 159] width 622 height 45
paste input
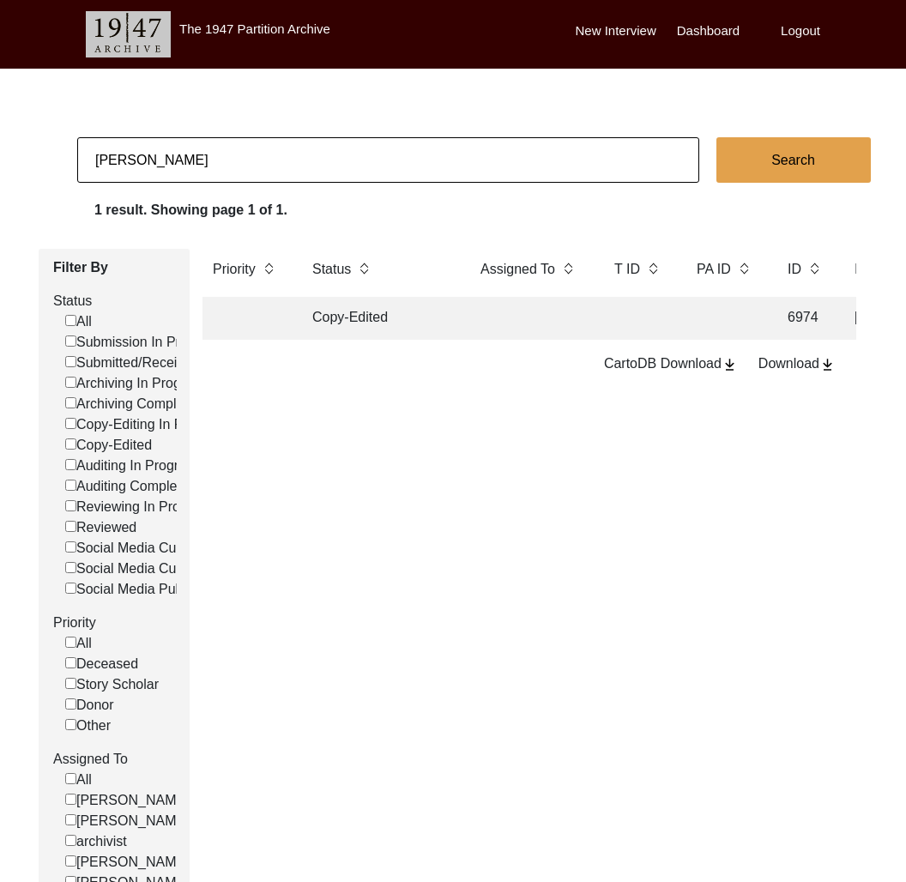
type input "[PERSON_NAME]"
checkbox input "false"
click at [487, 327] on td at bounding box center [530, 318] width 120 height 43
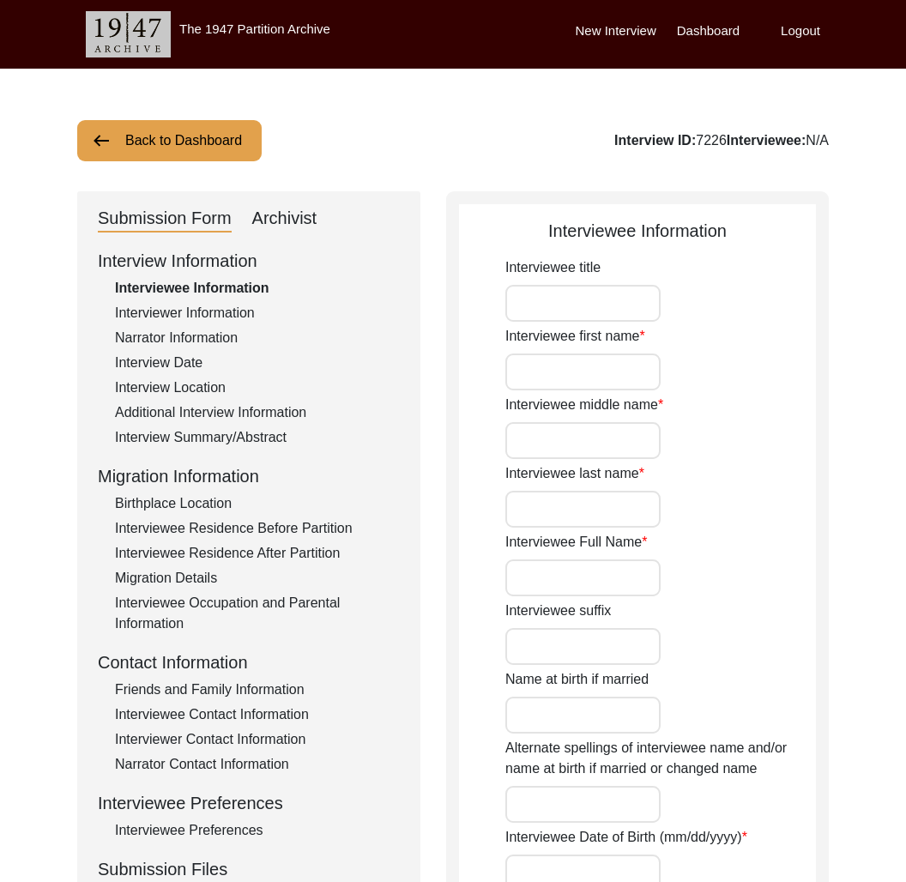
type input "[PERSON_NAME]"
type input "[DATE]"
type input "[DEMOGRAPHIC_DATA]"
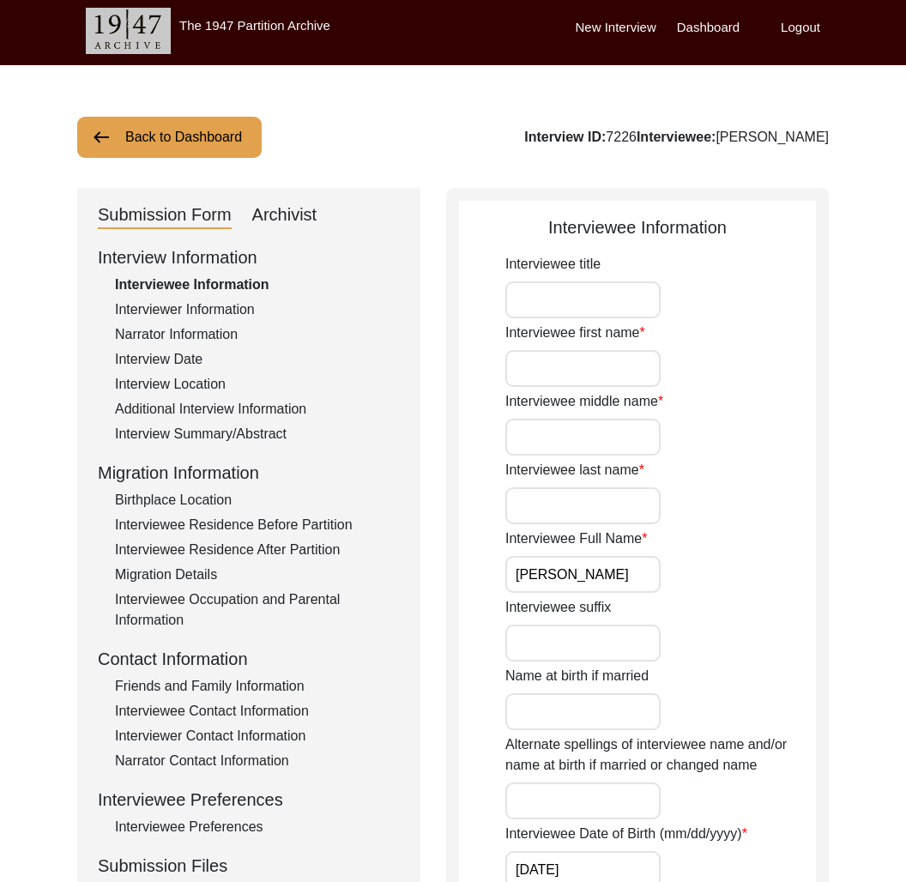
click at [615, 148] on div "Back to Dashboard Interview ID: 7226 Interviewee: [PERSON_NAME]" at bounding box center [453, 137] width 752 height 41
click at [621, 147] on div "Back to Dashboard Interview ID: 7226 Interviewee: [PERSON_NAME]" at bounding box center [453, 137] width 752 height 41
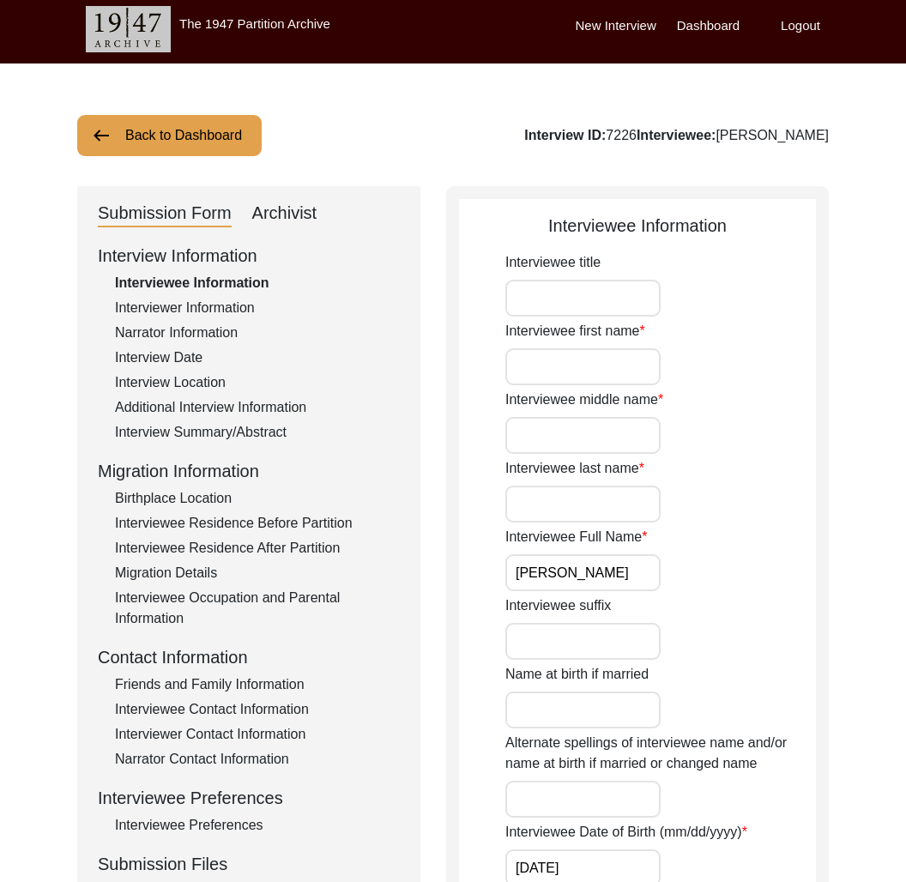
click at [615, 133] on div "Interview ID: 7226 Interviewee: [PERSON_NAME]" at bounding box center [676, 135] width 305 height 21
copy div "7226"
click at [293, 213] on div "Archivist" at bounding box center [284, 213] width 65 height 27
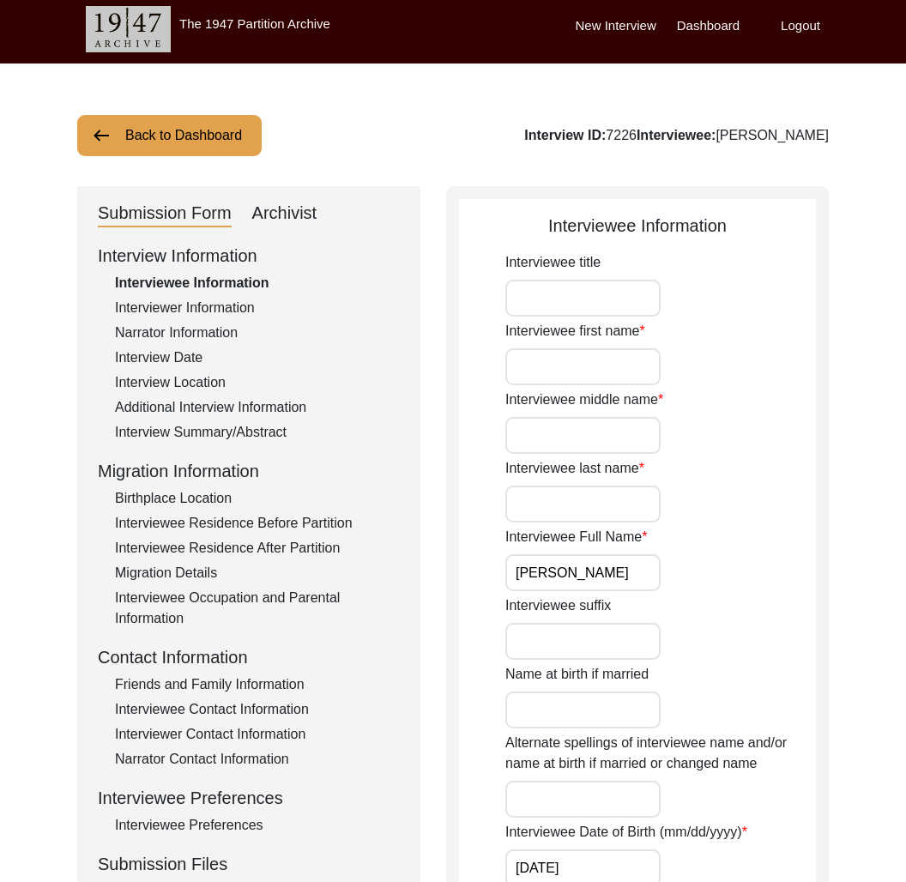
select select "Social Media Published"
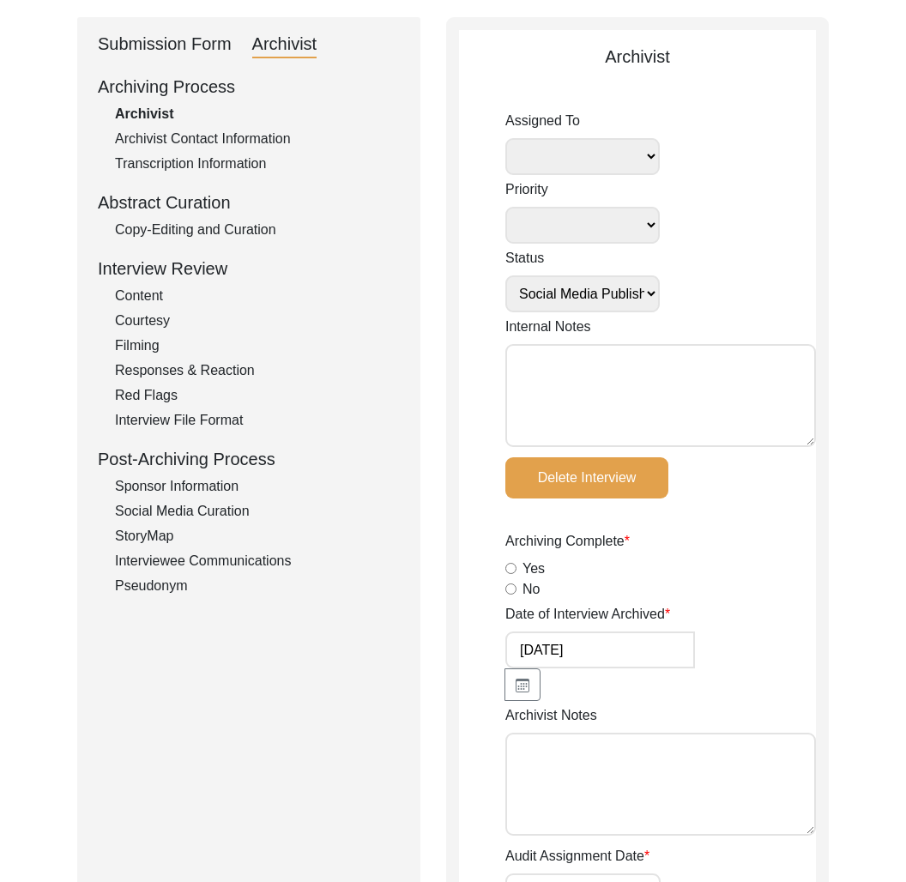
scroll to position [0, 0]
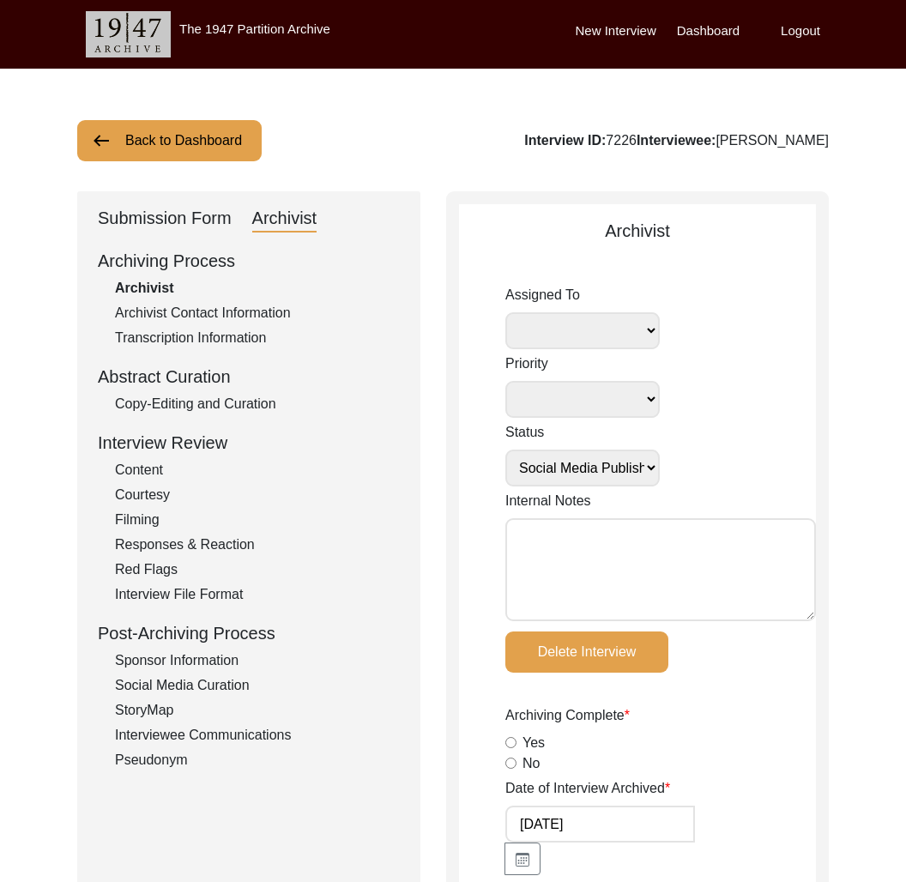
drag, startPoint x: 180, startPoint y: 211, endPoint x: 193, endPoint y: 230, distance: 22.9
click at [189, 212] on div "Submission Form" at bounding box center [165, 218] width 134 height 27
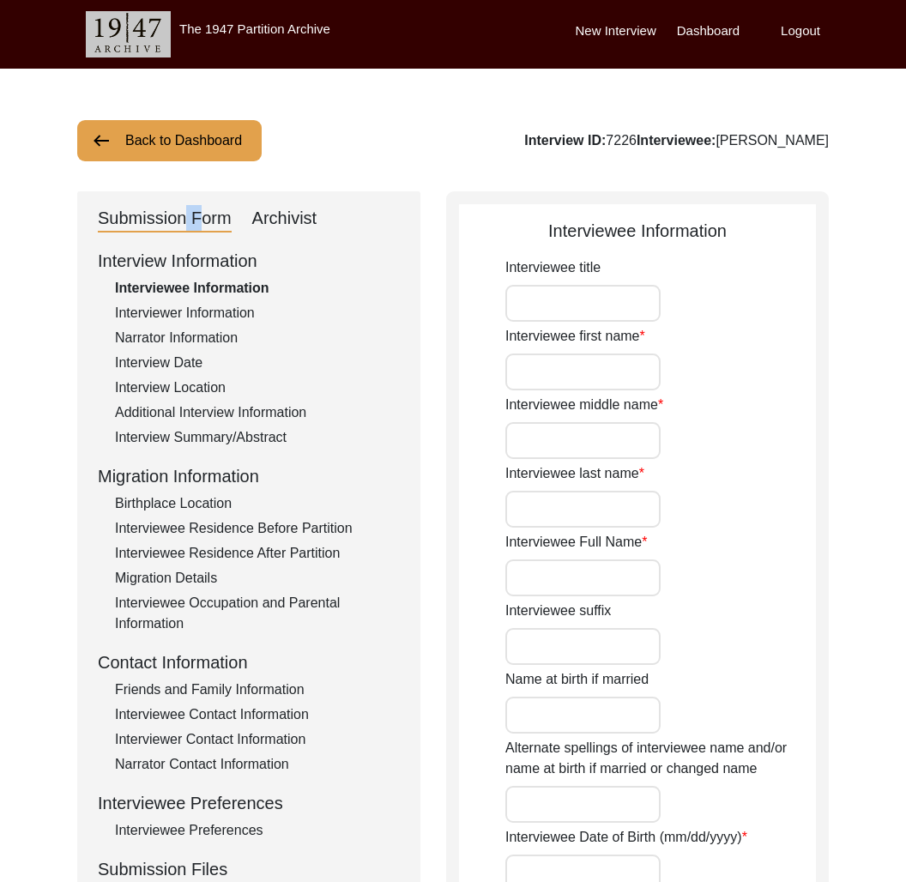
type input "[PERSON_NAME]"
type input "[DATE]"
type input "[DEMOGRAPHIC_DATA]"
click at [222, 413] on div "Additional Interview Information" at bounding box center [257, 413] width 285 height 21
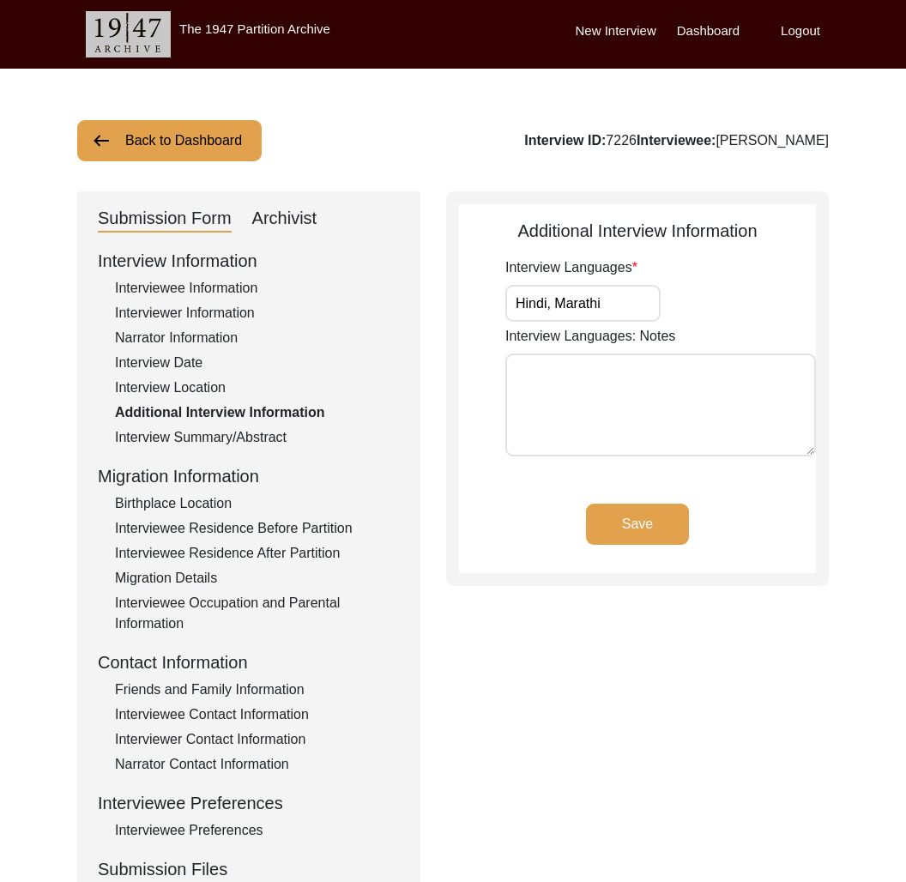
click at [207, 128] on button "Back to Dashboard" at bounding box center [169, 140] width 185 height 41
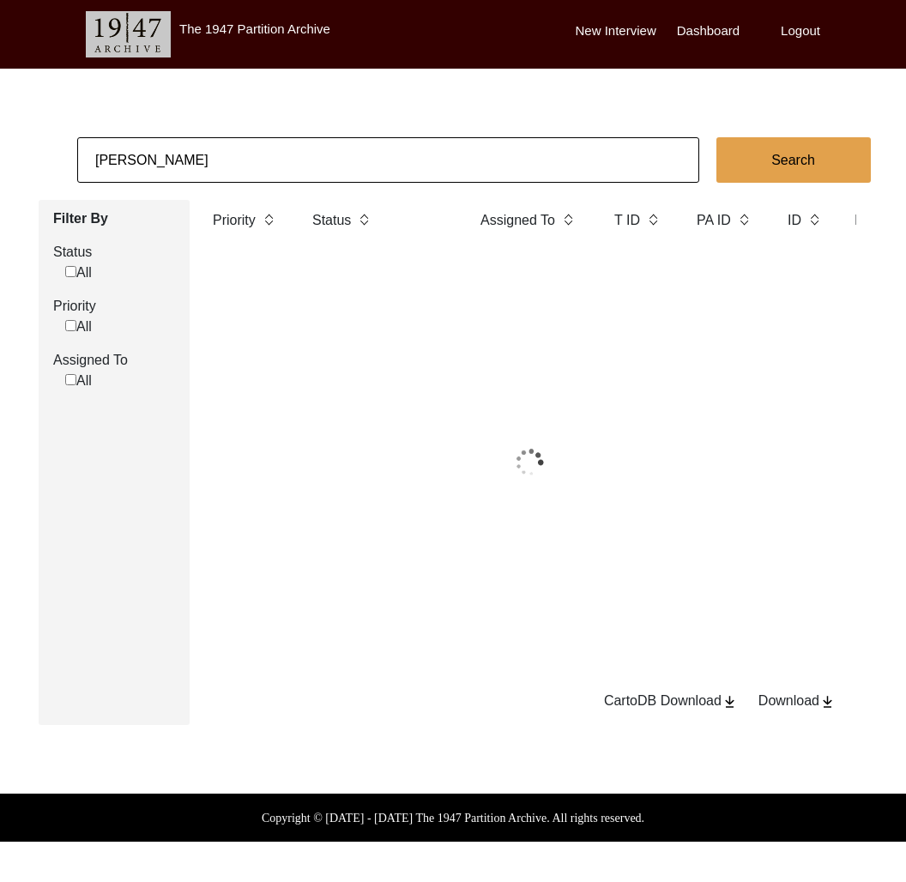
click at [244, 175] on input "[PERSON_NAME]" at bounding box center [388, 159] width 622 height 45
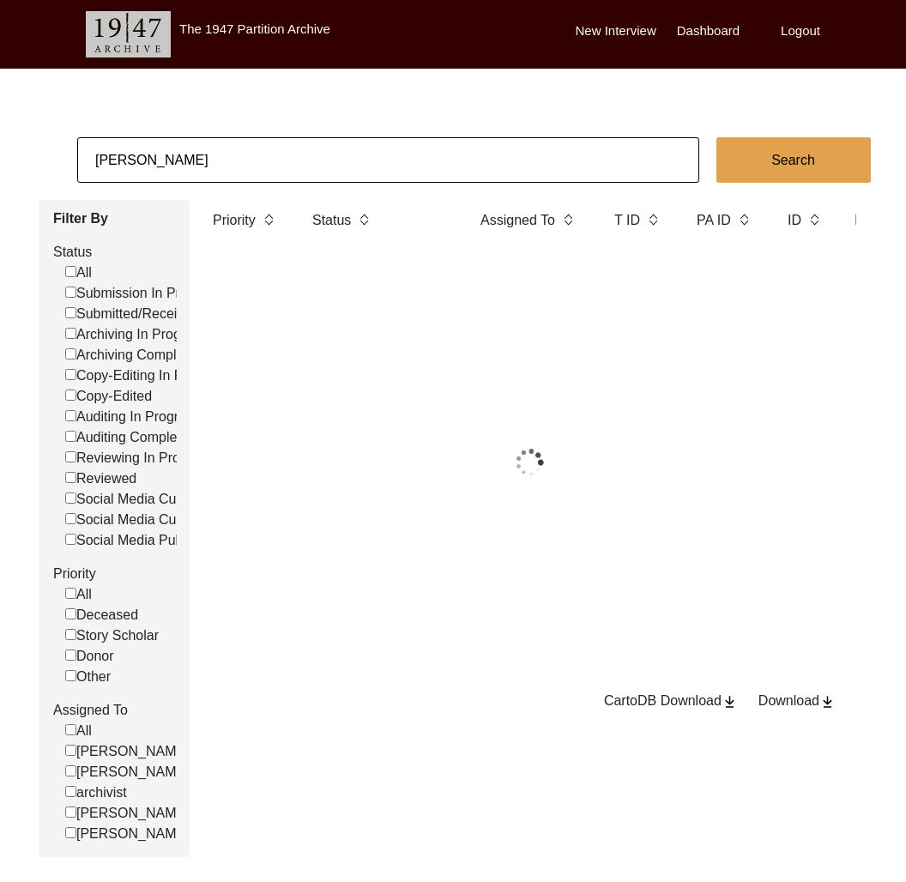
click at [244, 175] on input "[PERSON_NAME]" at bounding box center [388, 159] width 622 height 45
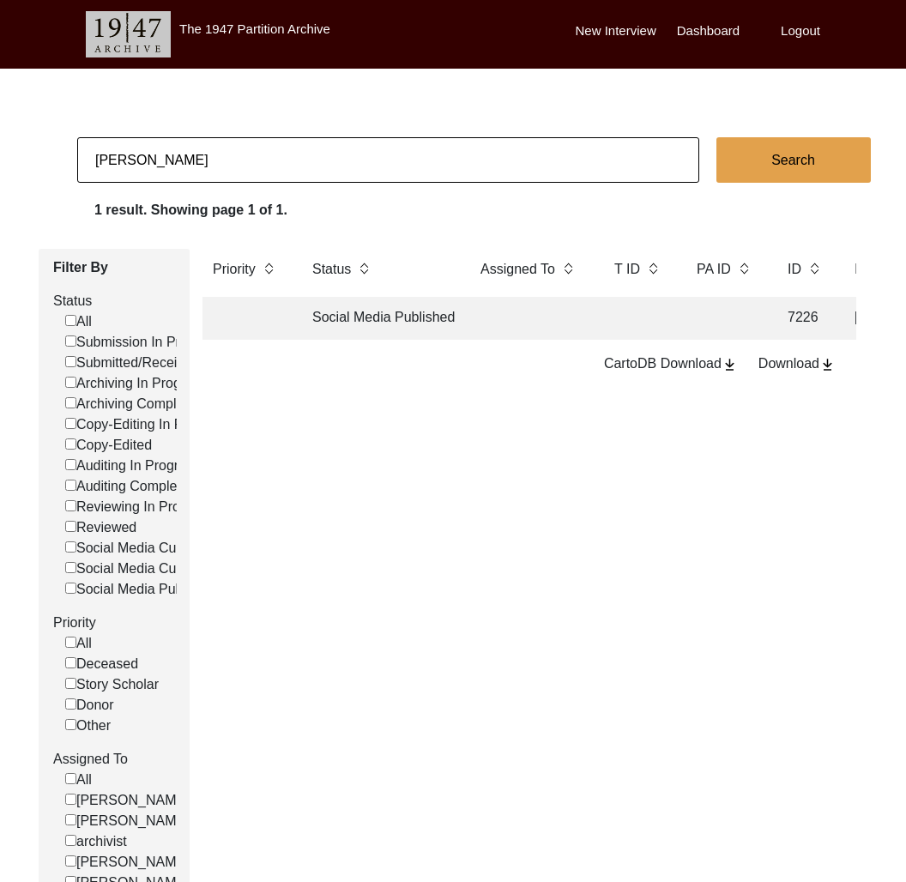
click at [244, 175] on input "[PERSON_NAME]" at bounding box center [388, 159] width 622 height 45
paste input "6974"
type input "6974"
checkbox input "false"
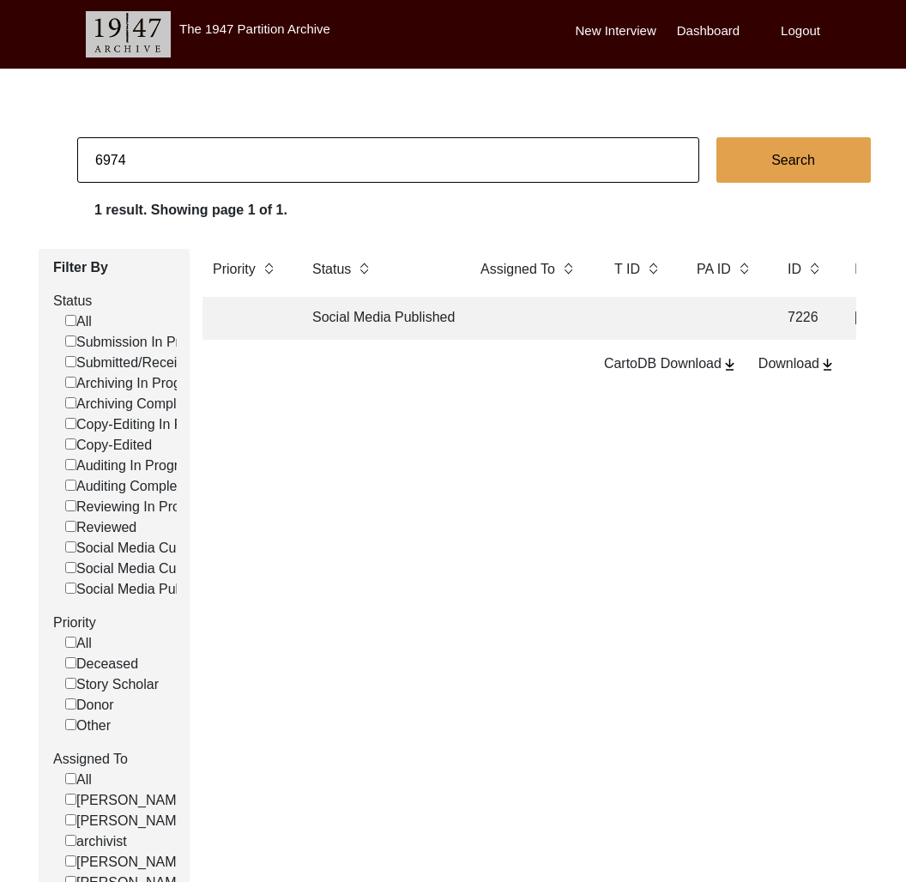
checkbox input "false"
click at [395, 309] on td "Copy-Edited" at bounding box center [379, 318] width 155 height 43
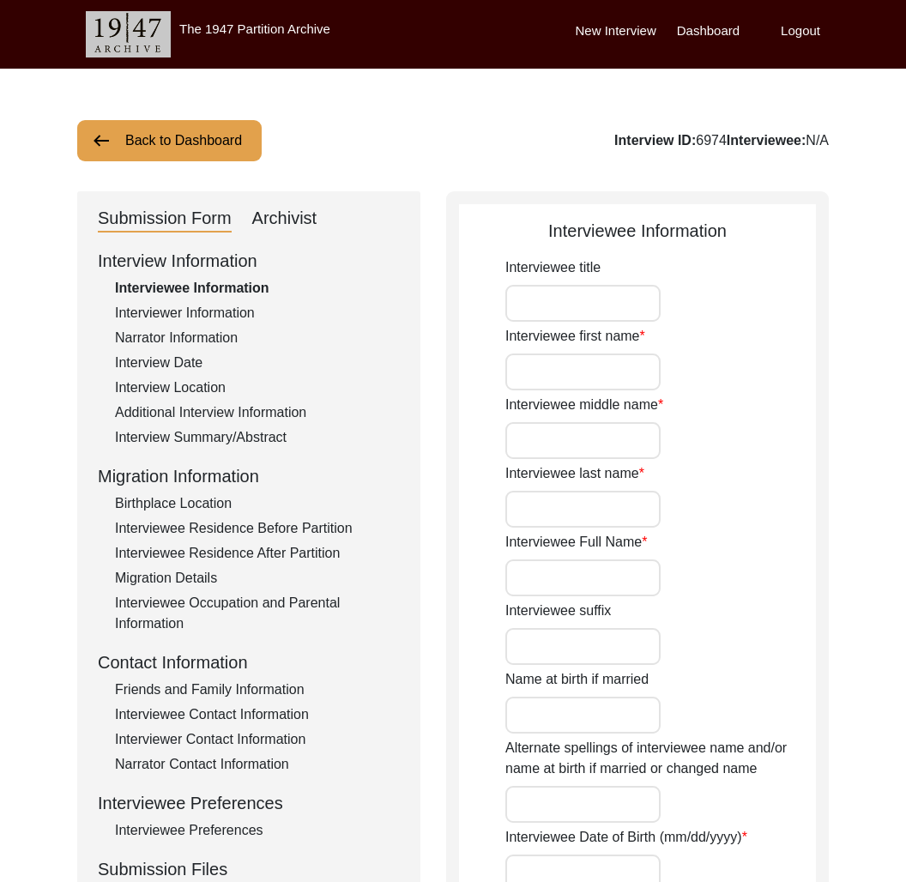
type input "[PERSON_NAME]"
type input "[DATE]"
type input "[DEMOGRAPHIC_DATA]"
click at [285, 210] on div "Archivist" at bounding box center [284, 218] width 65 height 27
select select "Copy-Edited"
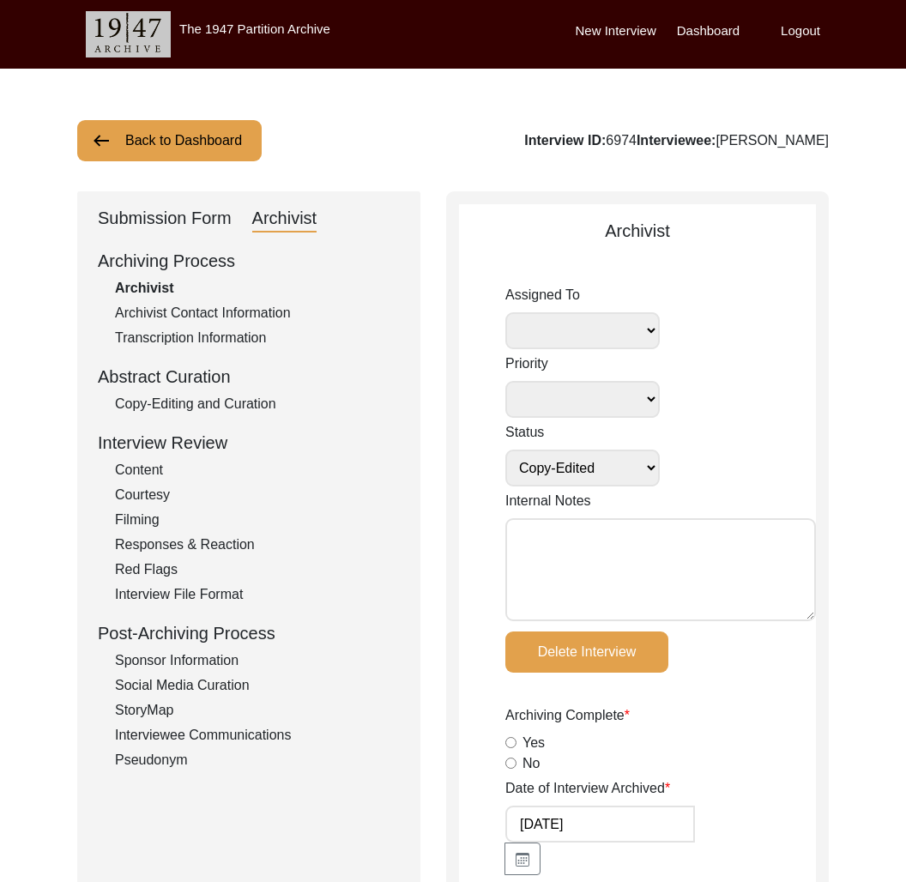
drag, startPoint x: 202, startPoint y: 208, endPoint x: 203, endPoint y: 231, distance: 23.2
click at [202, 208] on div "Submission Form" at bounding box center [165, 218] width 134 height 27
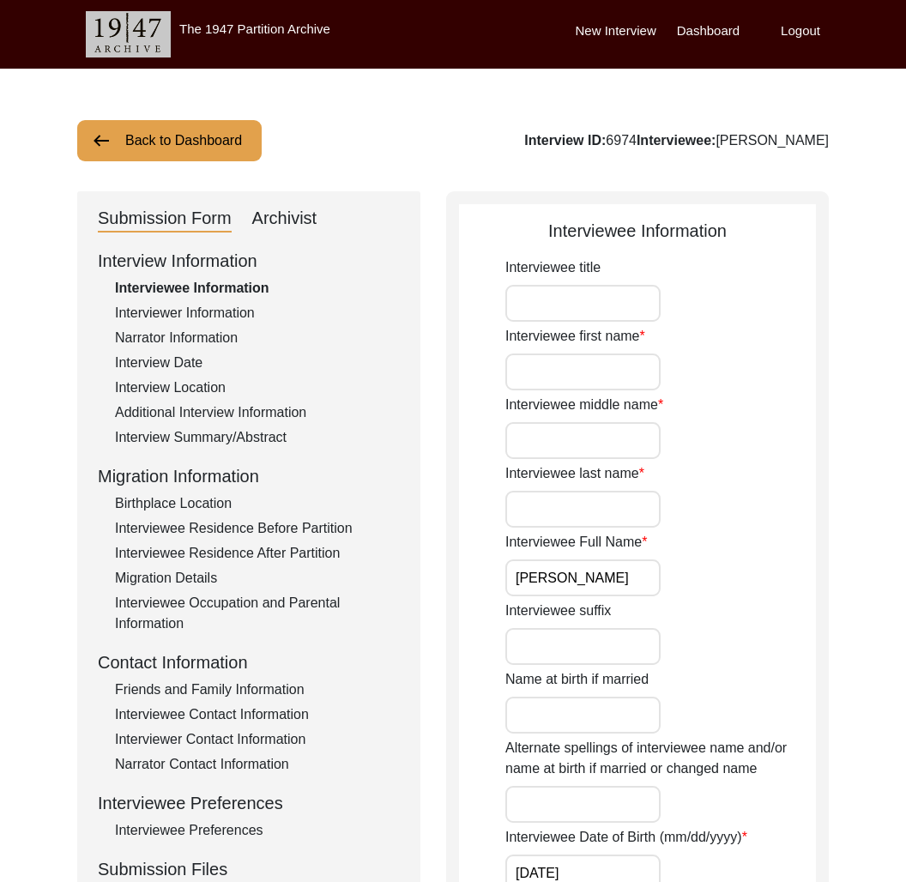
click at [216, 407] on div "Additional Interview Information" at bounding box center [257, 413] width 285 height 21
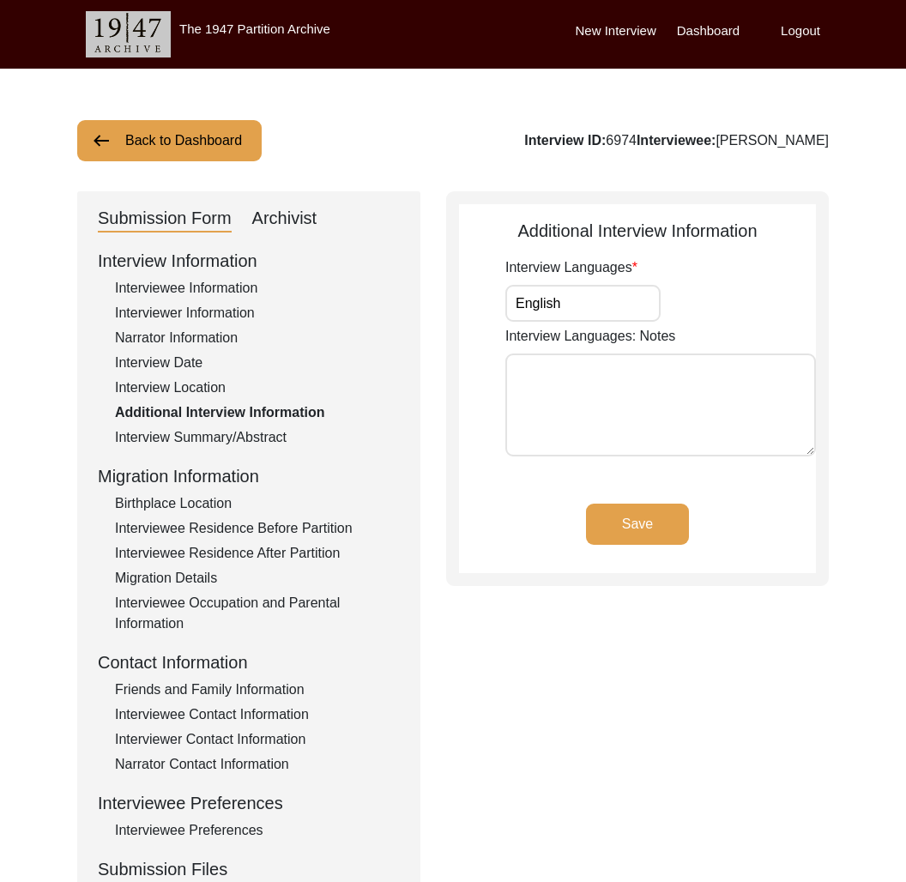
click at [186, 146] on button "Back to Dashboard" at bounding box center [169, 140] width 185 height 41
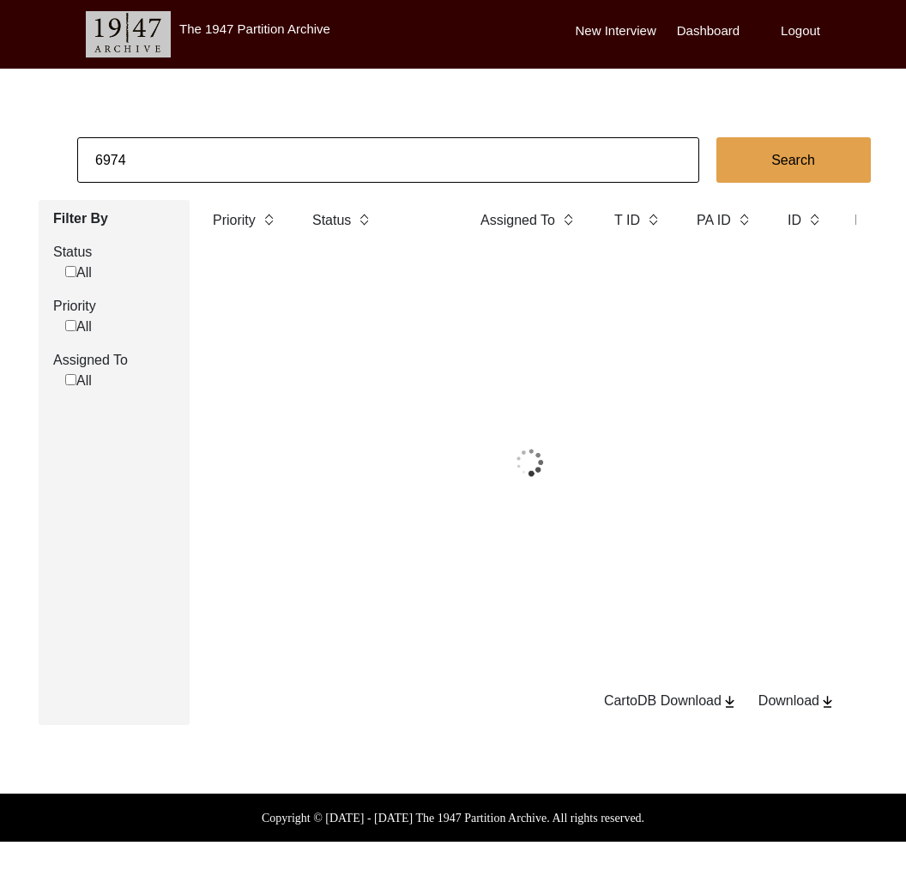
click at [212, 170] on input "6974" at bounding box center [388, 159] width 622 height 45
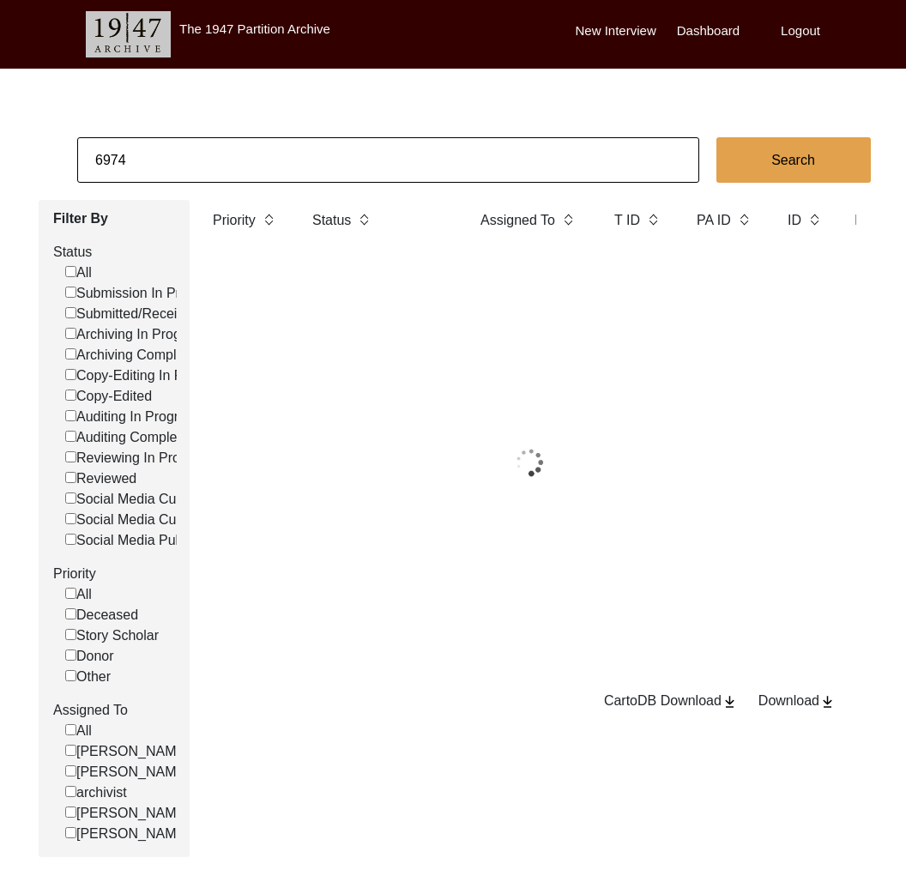
click at [212, 170] on input "6974" at bounding box center [388, 159] width 622 height 45
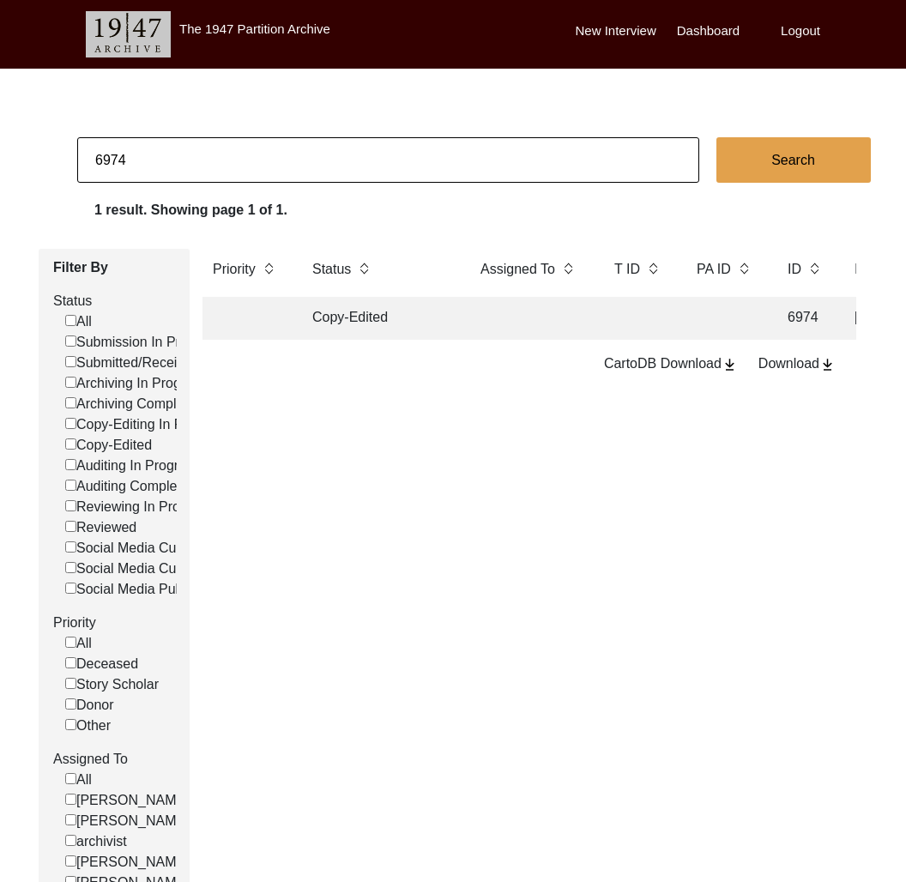
click at [212, 170] on input "6974" at bounding box center [388, 159] width 622 height 45
paste input "142"
type input "1424"
checkbox input "false"
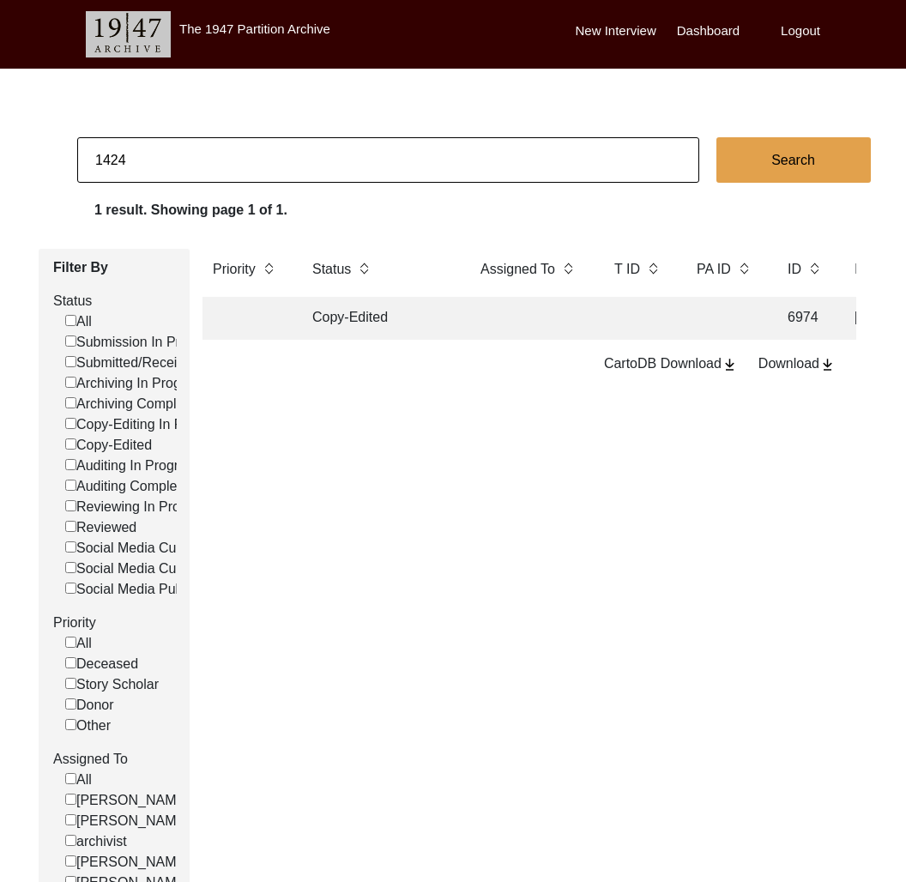
checkbox input "false"
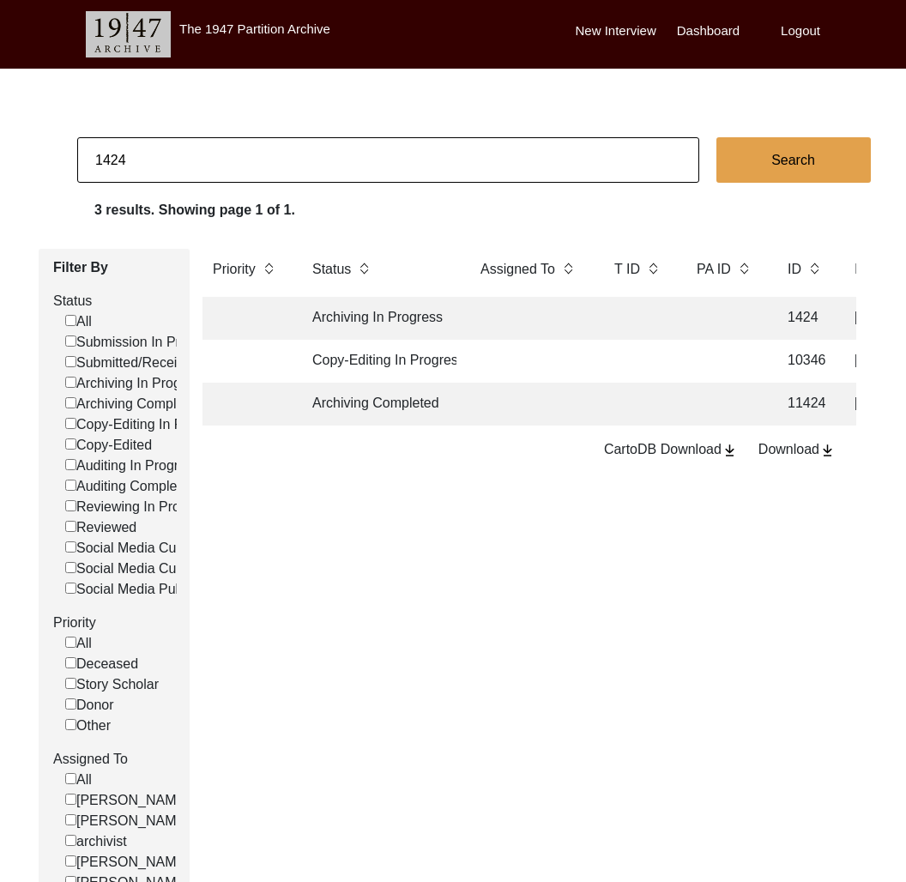
click at [475, 329] on td at bounding box center [530, 318] width 120 height 43
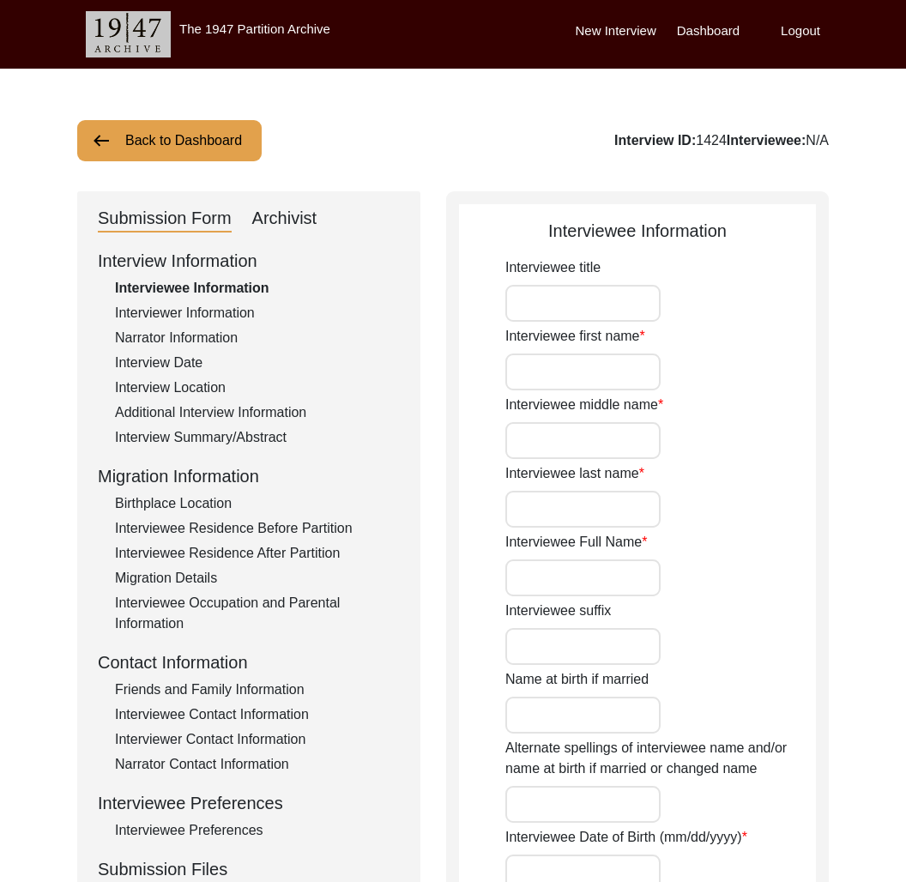
type input "[PERSON_NAME]"
type input "[DATE]"
type input "[DEMOGRAPHIC_DATA]"
click at [241, 414] on div "Additional Interview Information" at bounding box center [257, 413] width 285 height 21
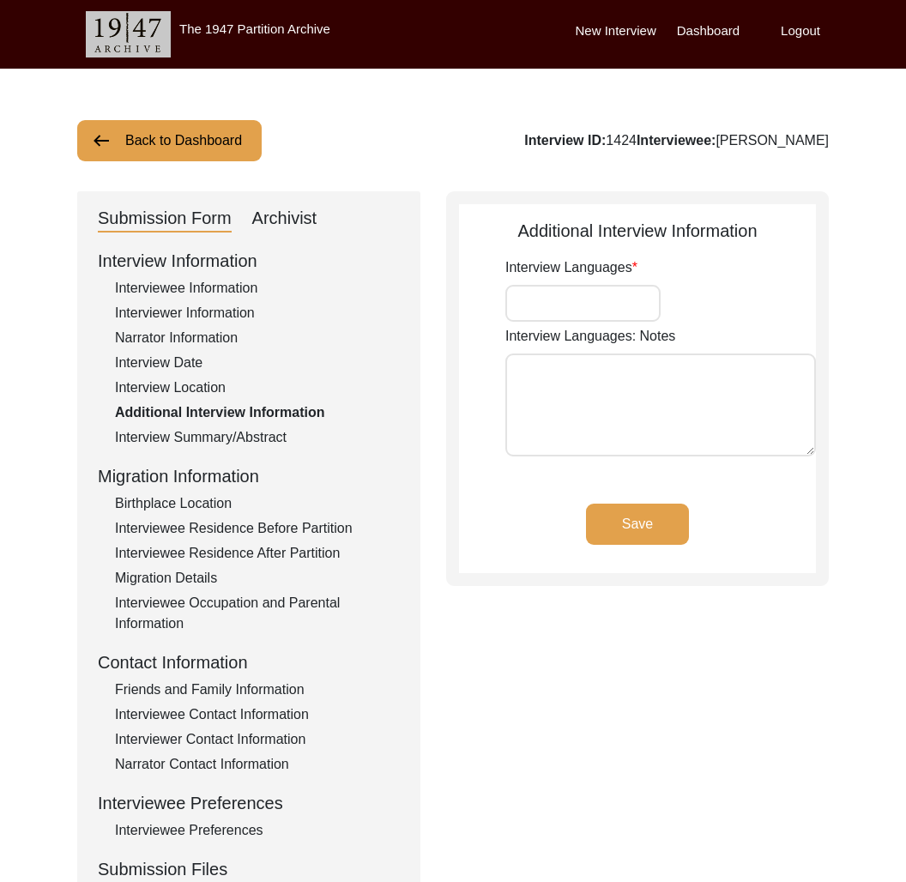
type input "Bengali"
click at [189, 135] on button "Back to Dashboard" at bounding box center [169, 140] width 185 height 41
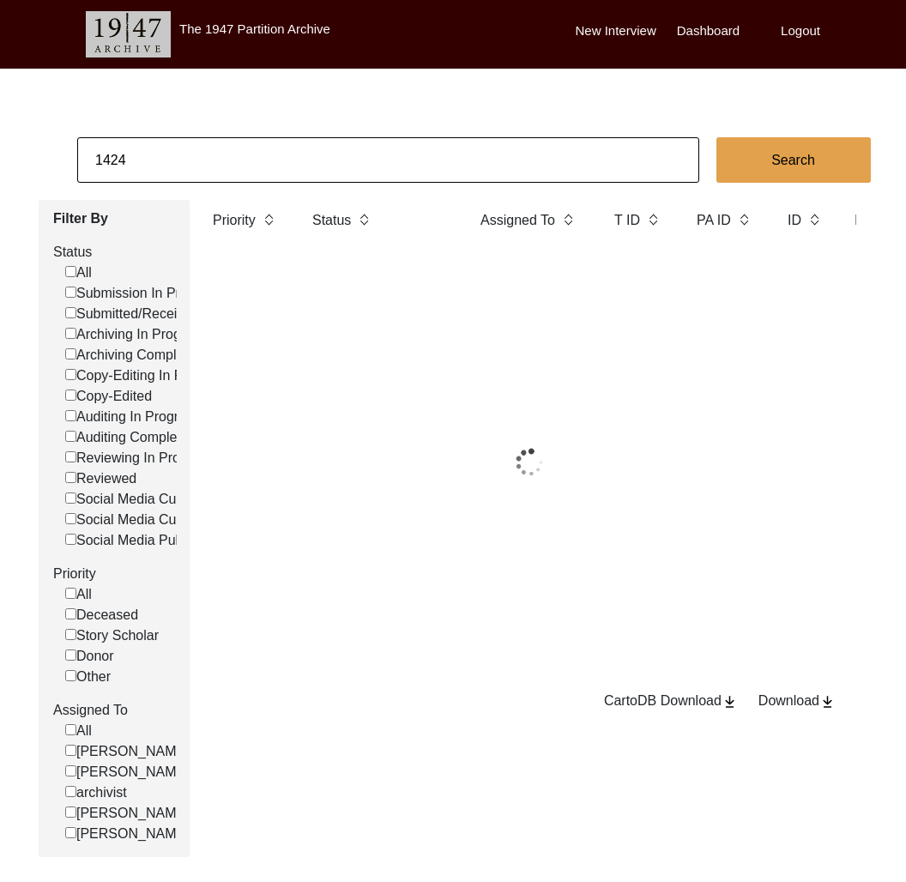
click at [214, 149] on input "1424" at bounding box center [388, 159] width 622 height 45
drag, startPoint x: 189, startPoint y: 135, endPoint x: 214, endPoint y: 149, distance: 28.9
click at [214, 149] on input "1424" at bounding box center [388, 159] width 622 height 45
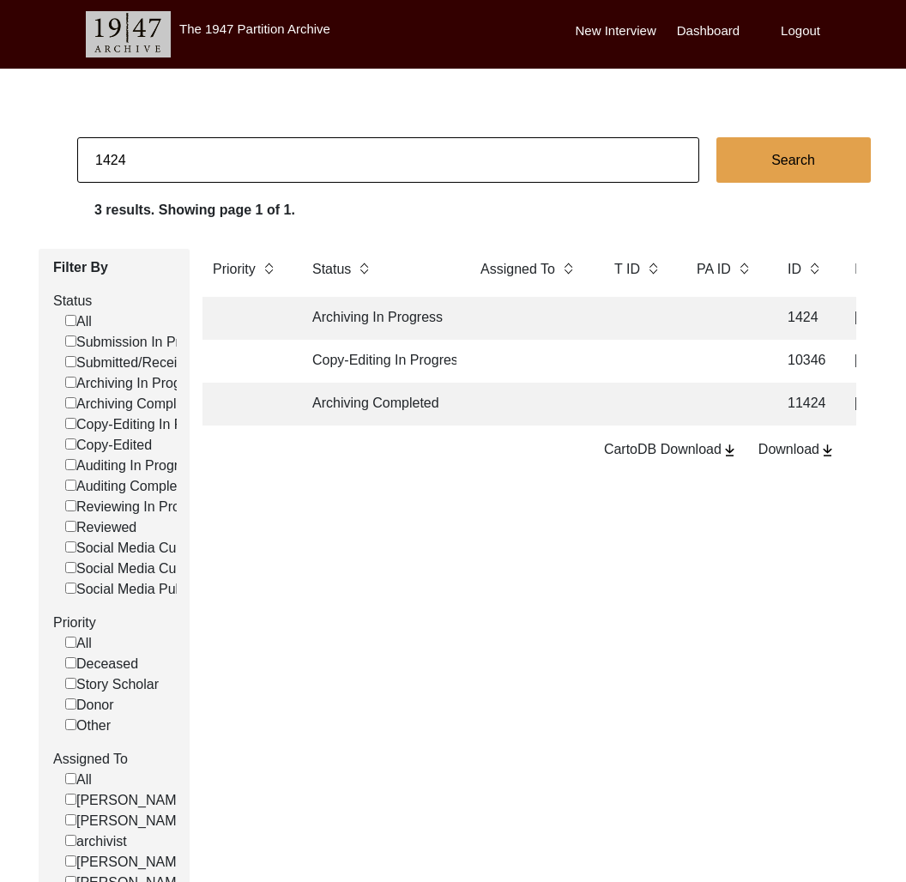
paste input "3112"
type input "3112"
checkbox input "false"
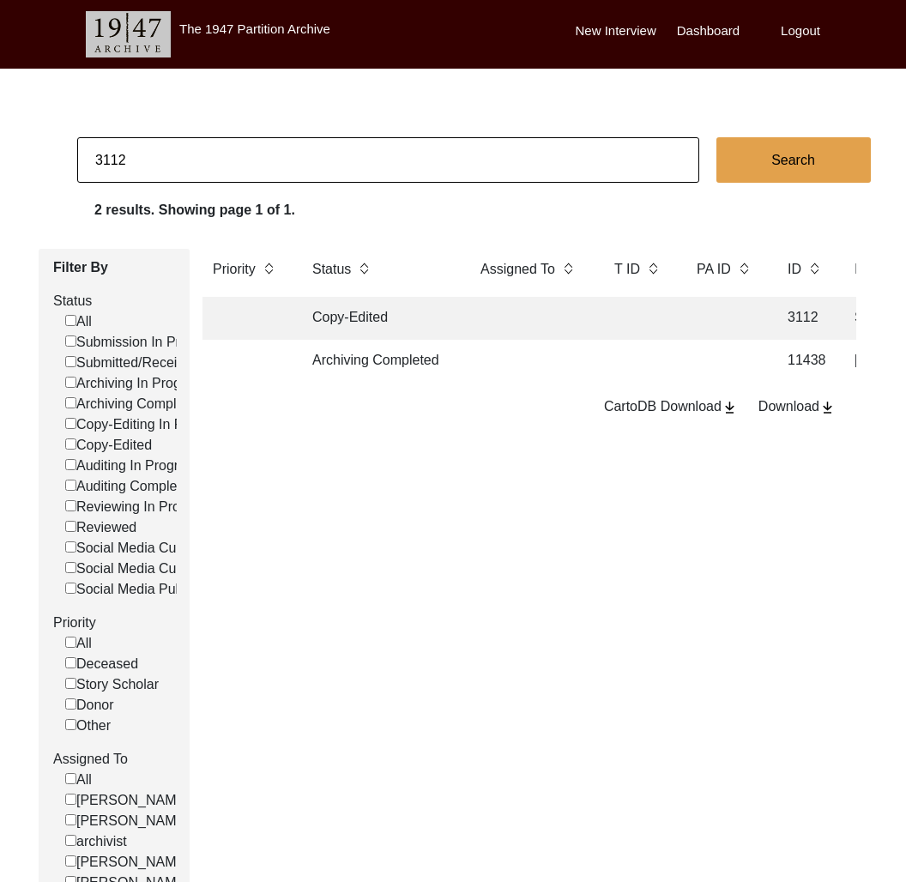
click at [288, 312] on td at bounding box center [246, 318] width 86 height 43
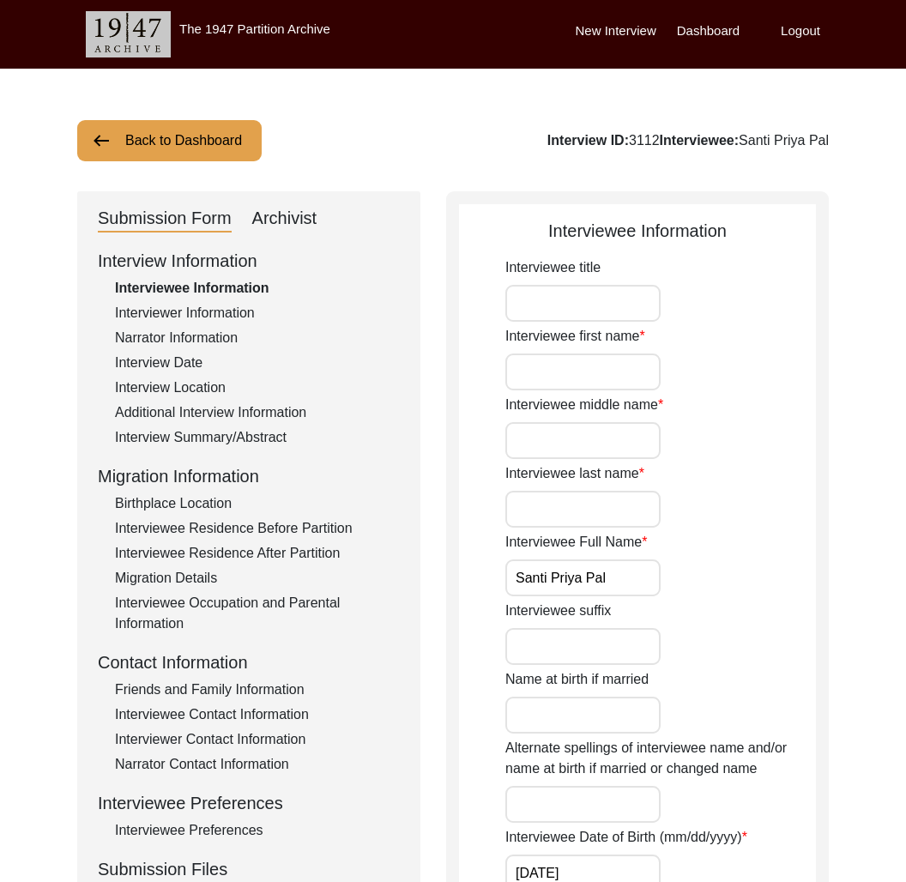
click at [254, 415] on div "Additional Interview Information" at bounding box center [257, 413] width 285 height 21
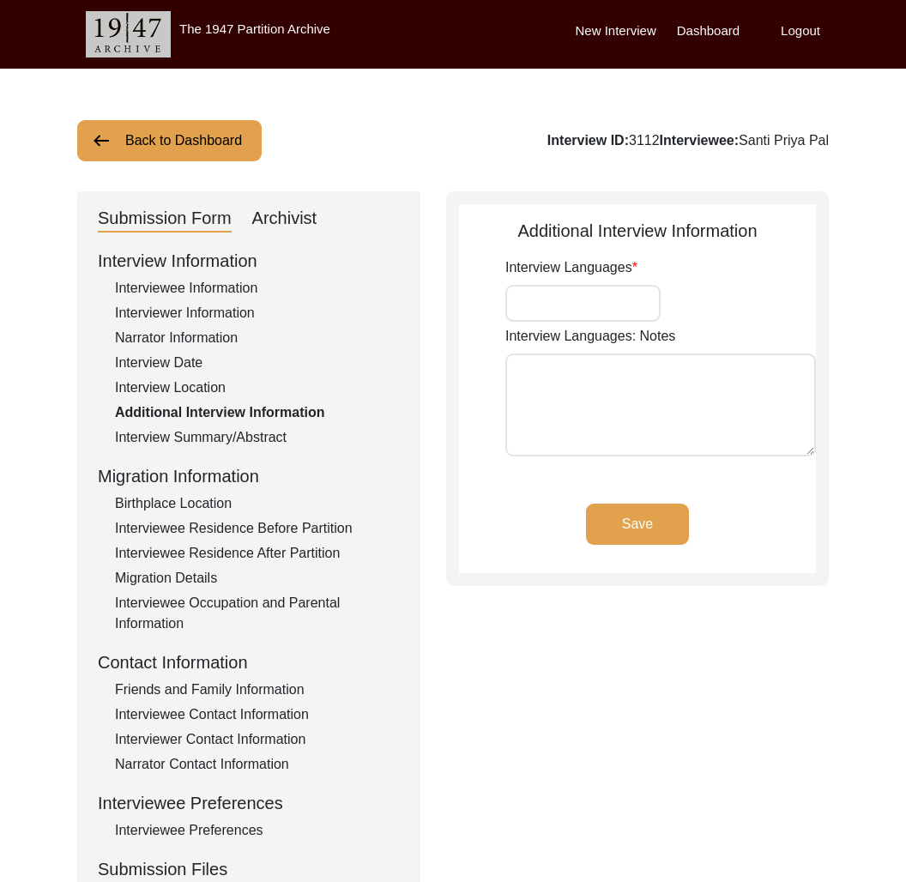
type input "Bengali, English"
click at [207, 135] on button "Back to Dashboard" at bounding box center [169, 140] width 185 height 41
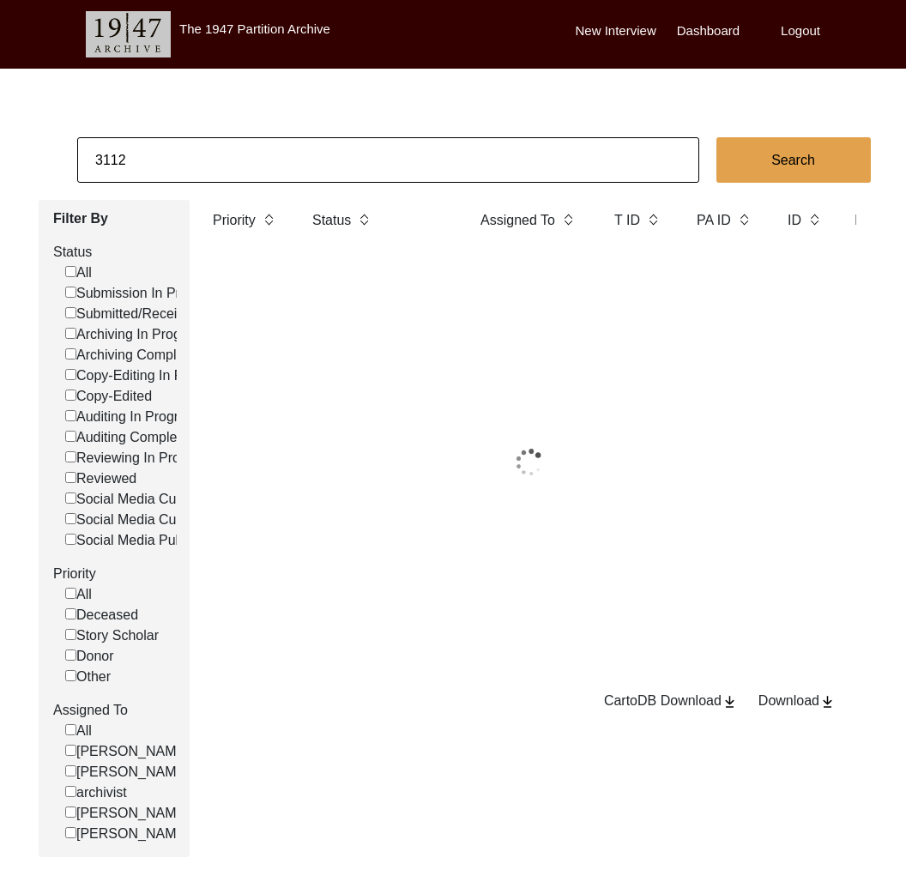
click at [218, 151] on input "3112" at bounding box center [388, 159] width 622 height 45
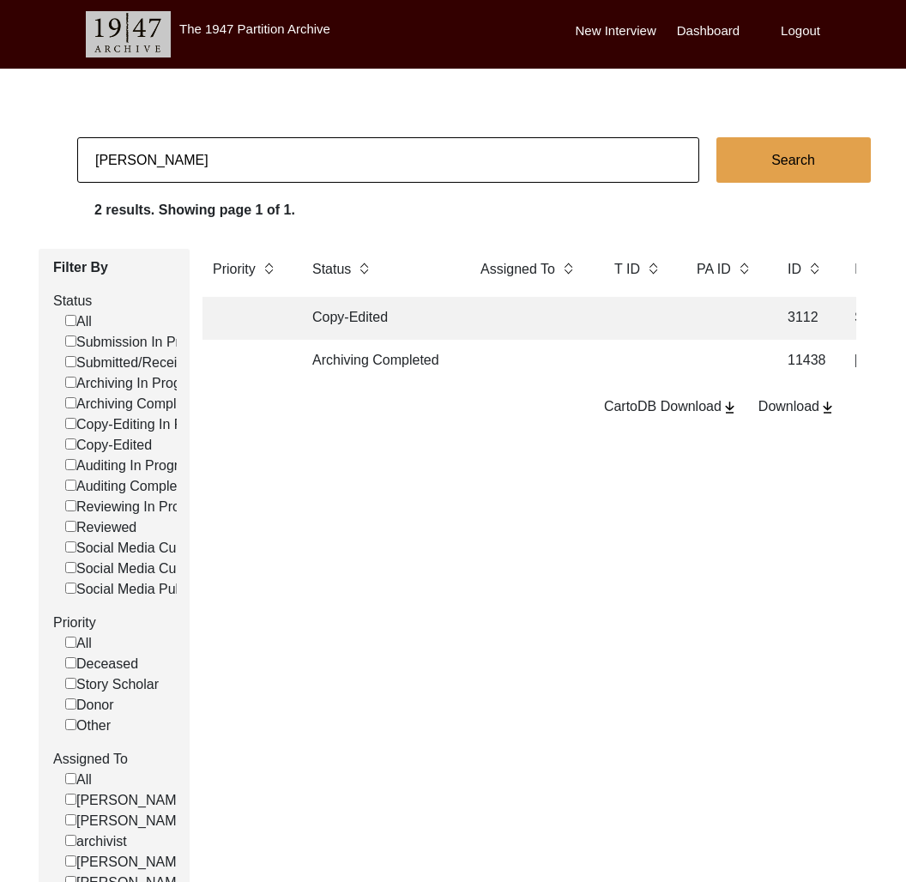
type input "[PERSON_NAME]"
checkbox input "false"
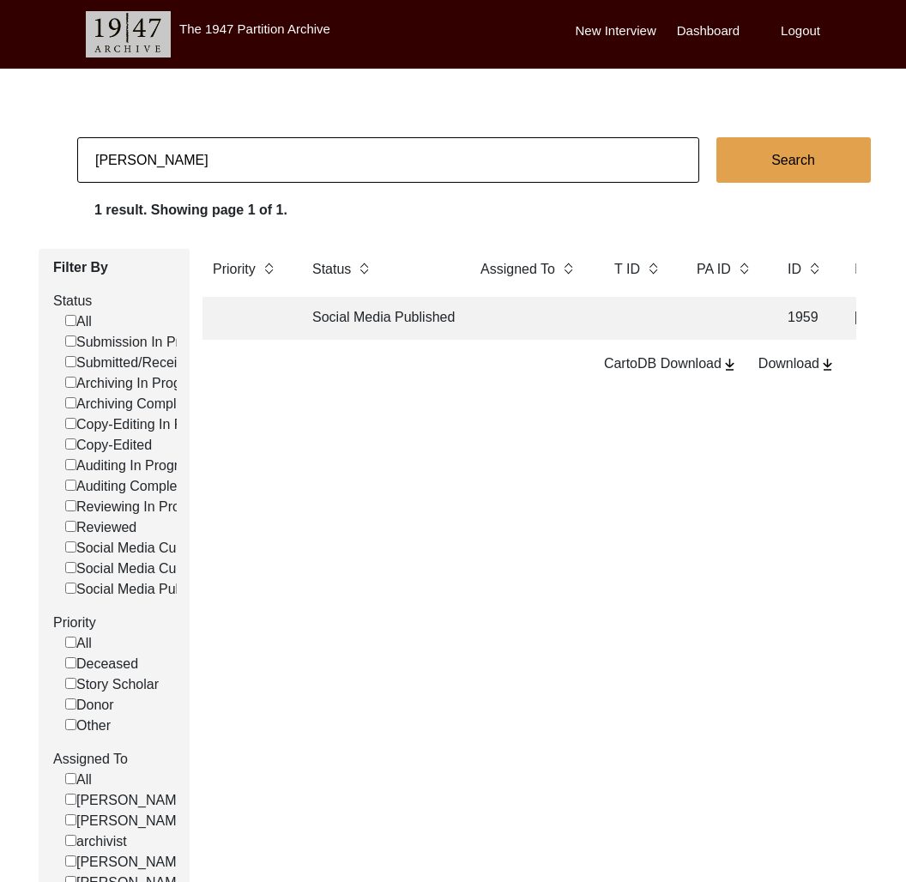
click at [520, 333] on td at bounding box center [530, 318] width 120 height 43
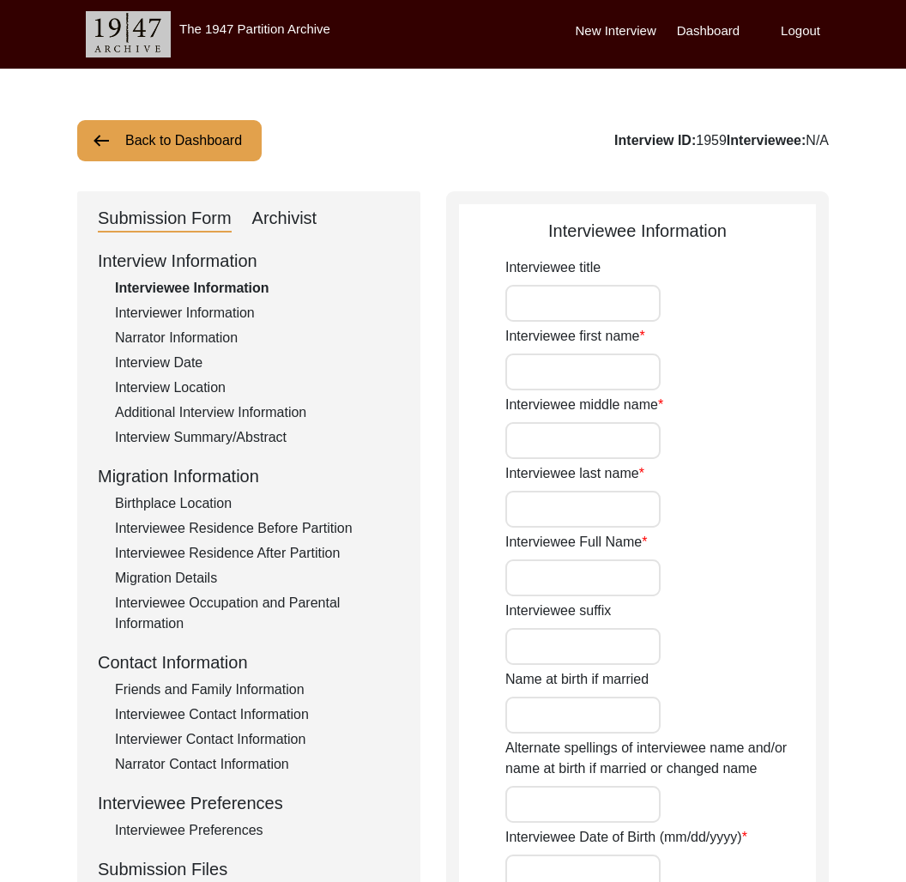
type input "[PERSON_NAME]"
type input "[DATE]"
type input "[DEMOGRAPHIC_DATA]"
click at [645, 135] on div "Interview ID: 1959 Interviewee: [PERSON_NAME]" at bounding box center [676, 140] width 305 height 21
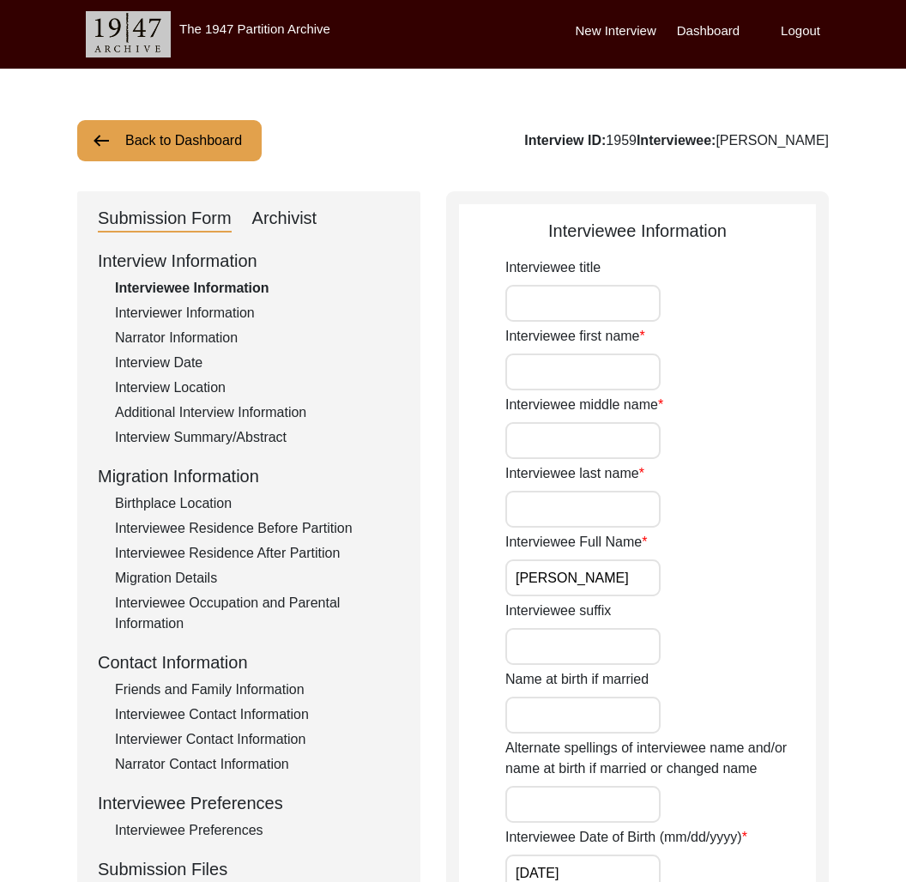
copy div "1959"
drag, startPoint x: 742, startPoint y: 142, endPoint x: 888, endPoint y: 146, distance: 146.0
copy div "[PERSON_NAME]"
drag, startPoint x: 294, startPoint y: 212, endPoint x: 290, endPoint y: 221, distance: 10.0
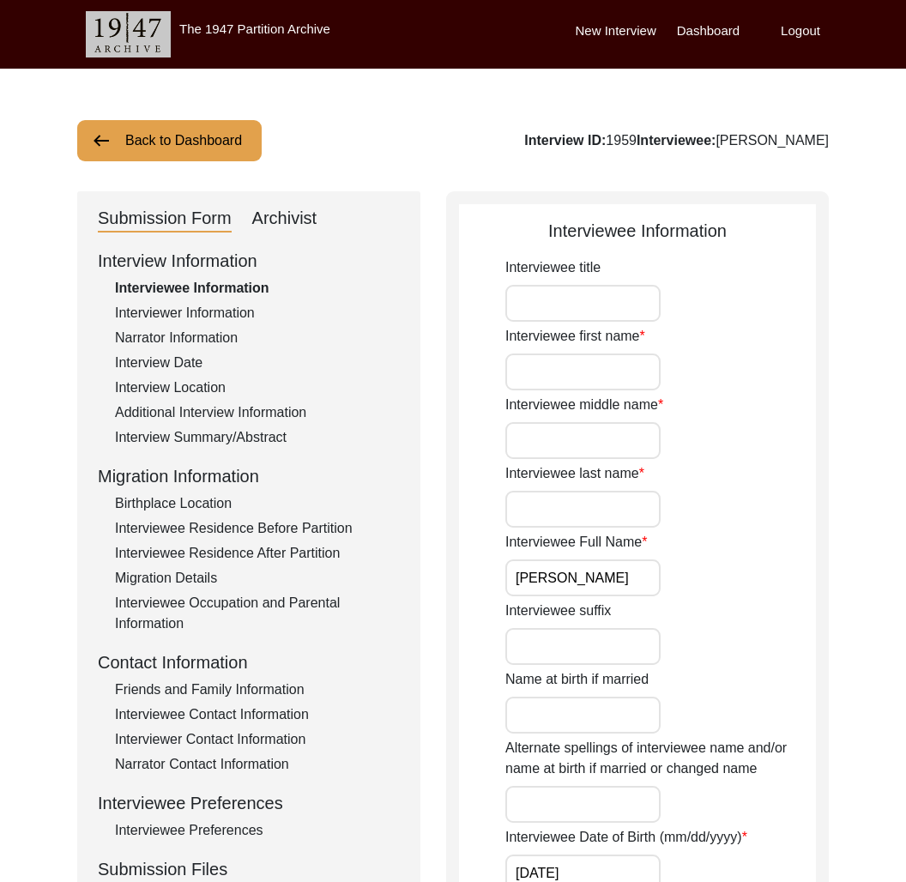
click at [294, 211] on div "Archivist" at bounding box center [284, 218] width 65 height 27
select select "Social Media Published"
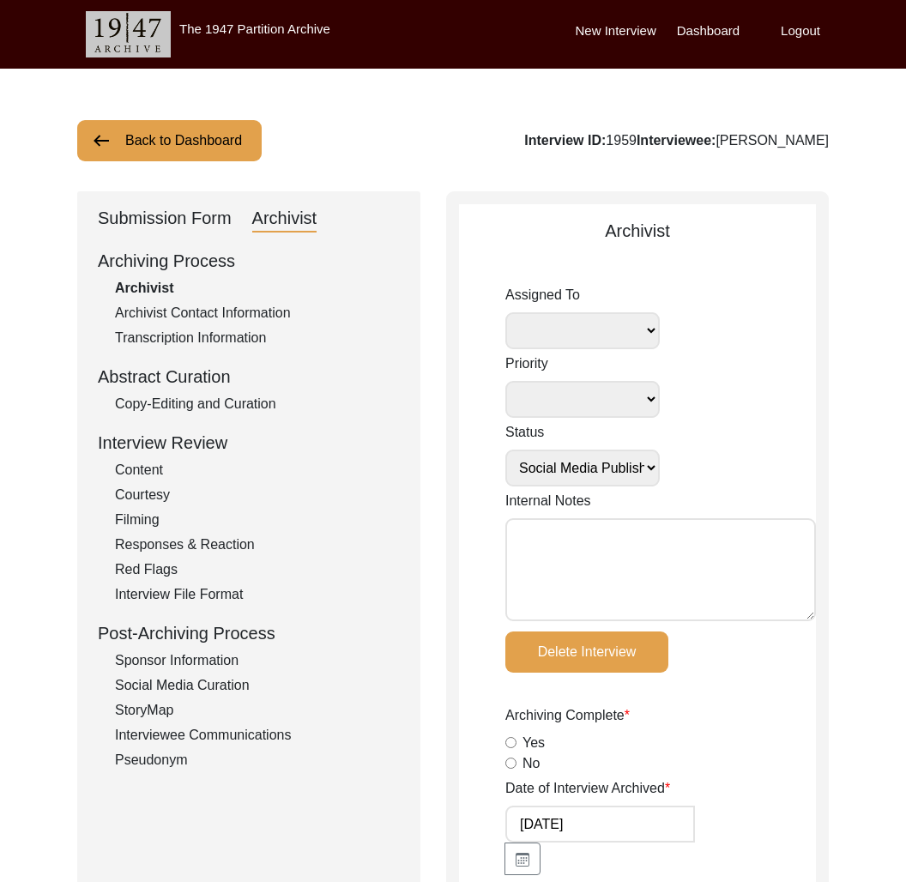
click at [179, 230] on div "Submission Form" at bounding box center [165, 218] width 134 height 27
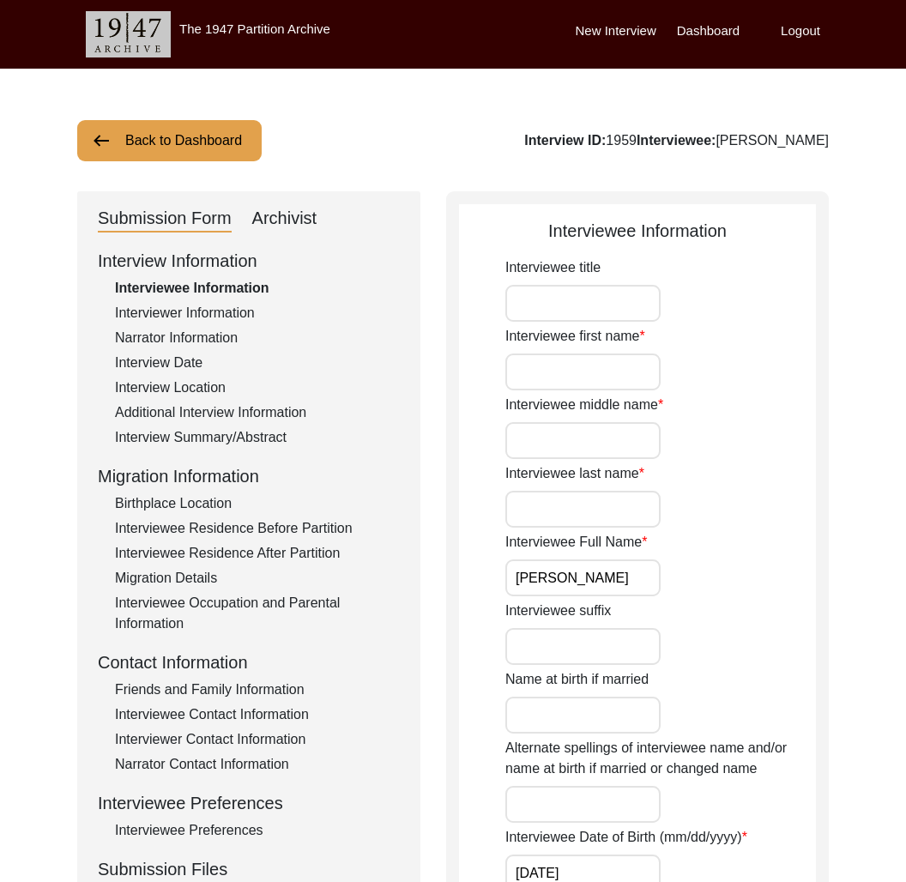
click at [202, 416] on div "Additional Interview Information" at bounding box center [257, 413] width 285 height 21
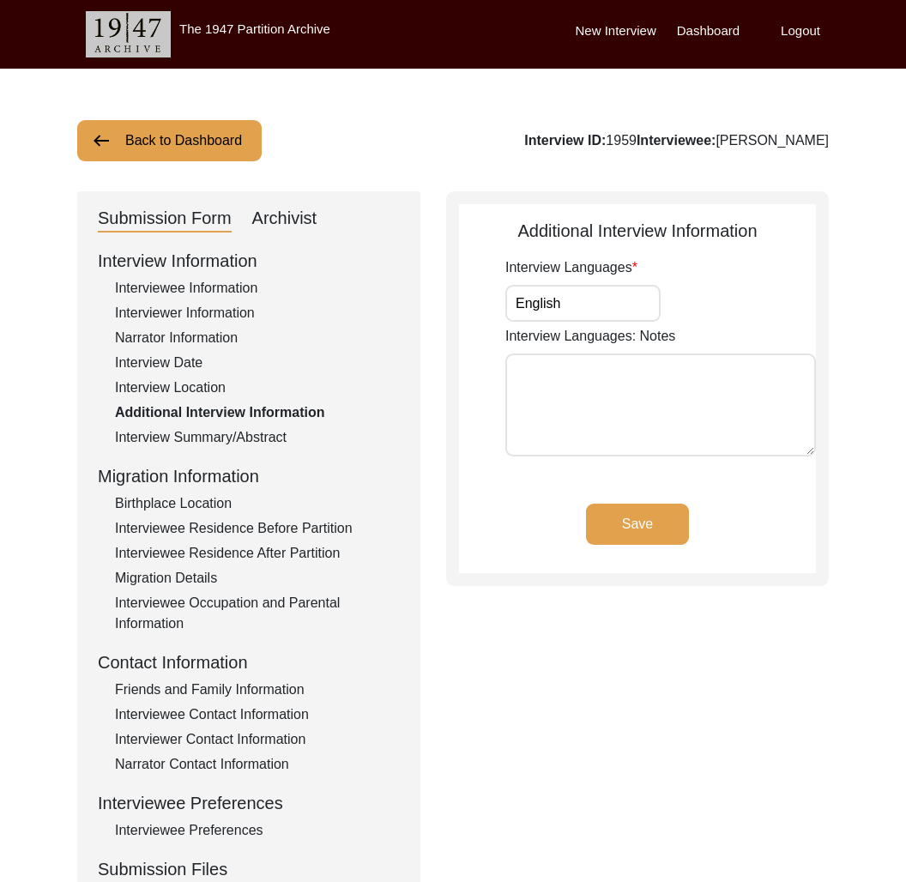
drag, startPoint x: 212, startPoint y: 294, endPoint x: 223, endPoint y: 527, distance: 233.7
click at [212, 294] on div "Interviewee Information" at bounding box center [257, 288] width 285 height 21
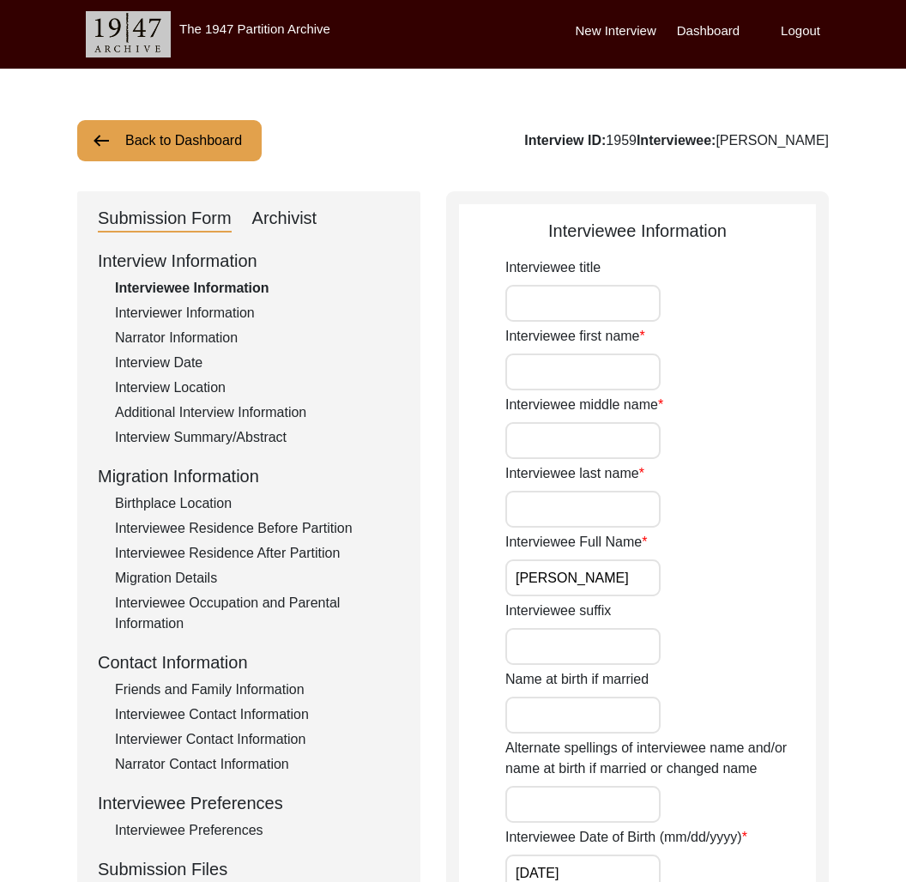
click at [241, 529] on div "Interviewee Residence Before Partition" at bounding box center [257, 528] width 285 height 21
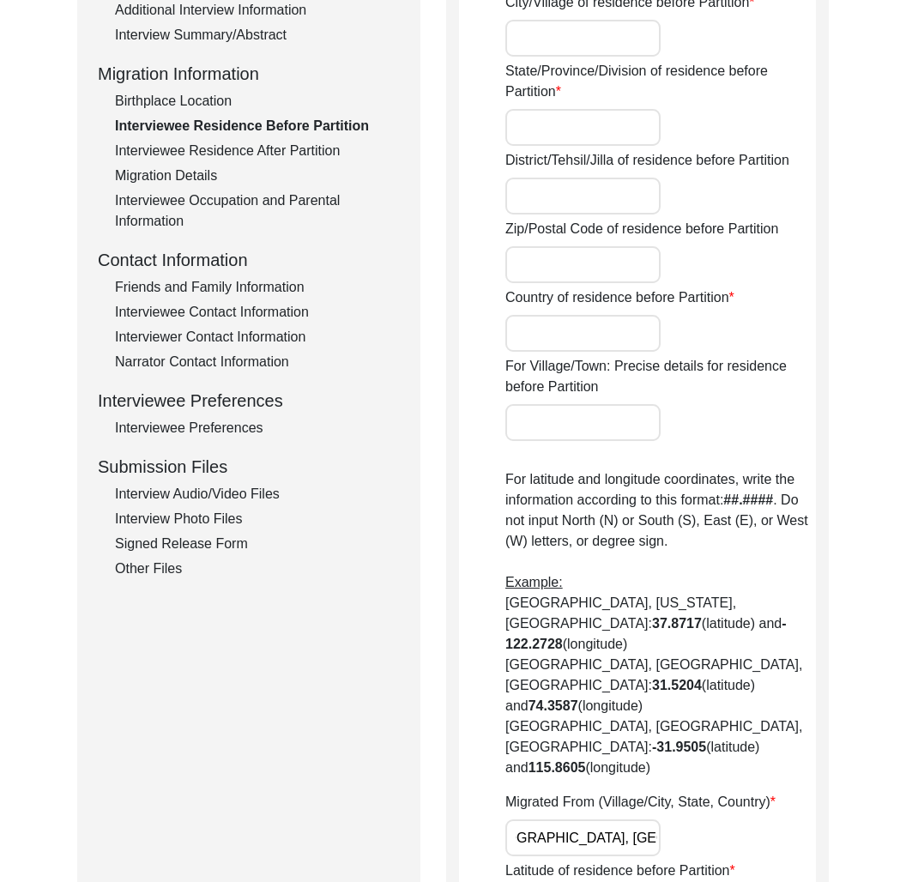
scroll to position [213, 0]
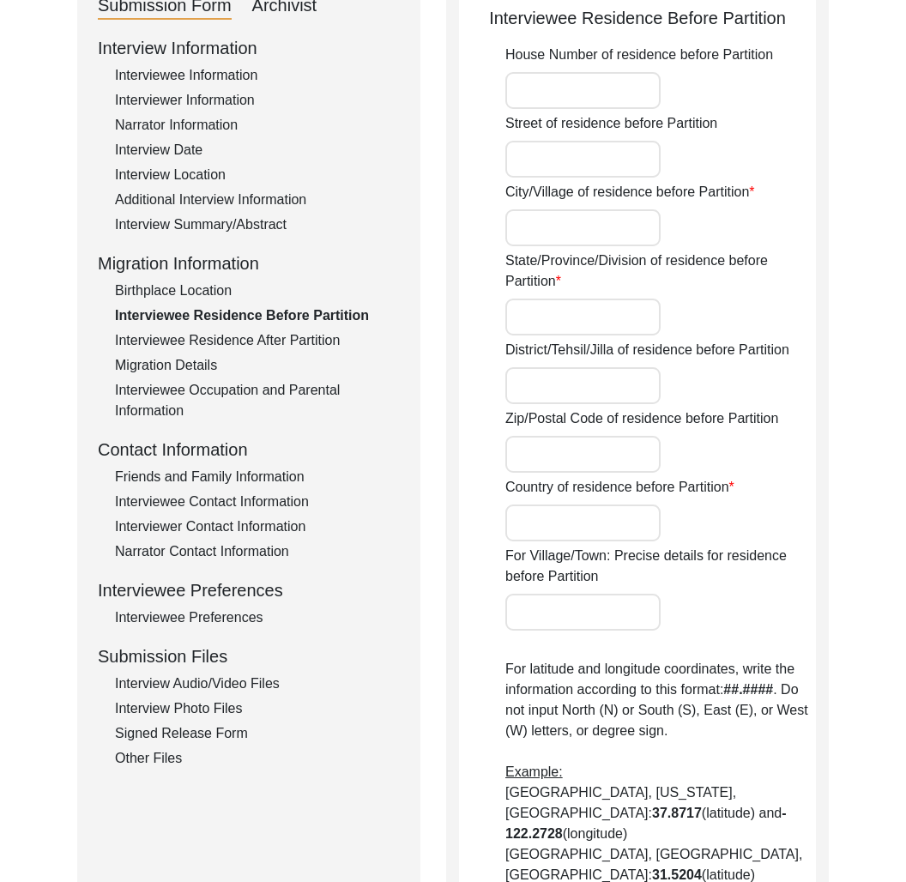
click at [252, 335] on div "Interviewee Residence After Partition" at bounding box center [257, 340] width 285 height 21
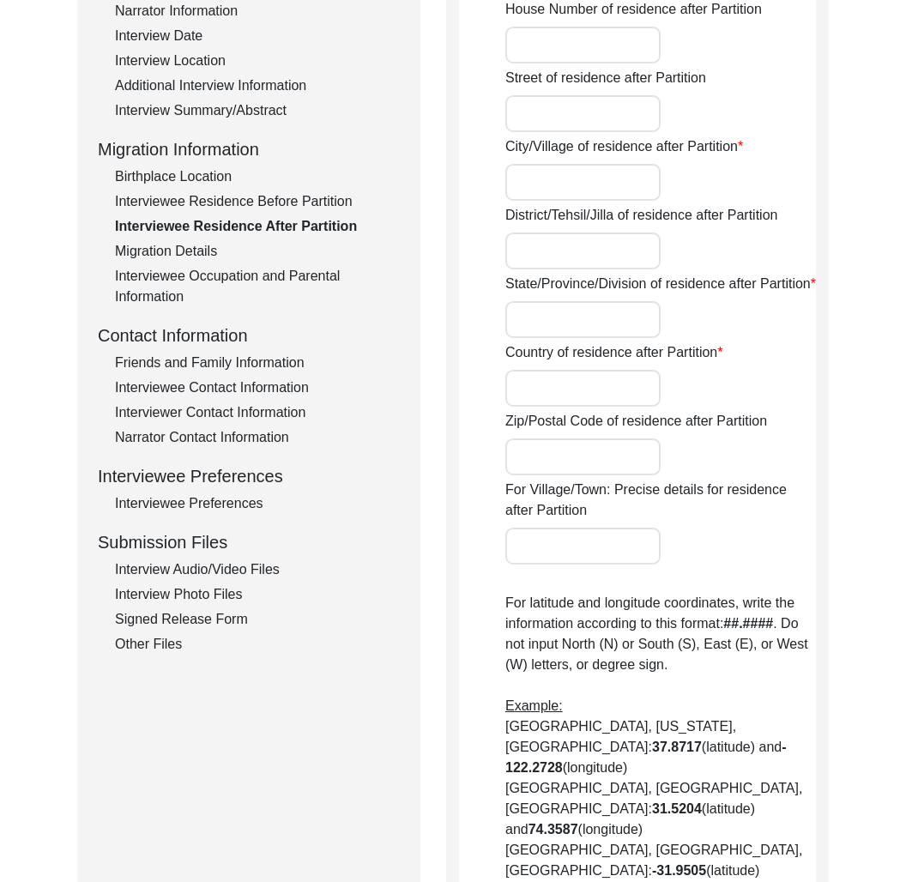
scroll to position [0, 0]
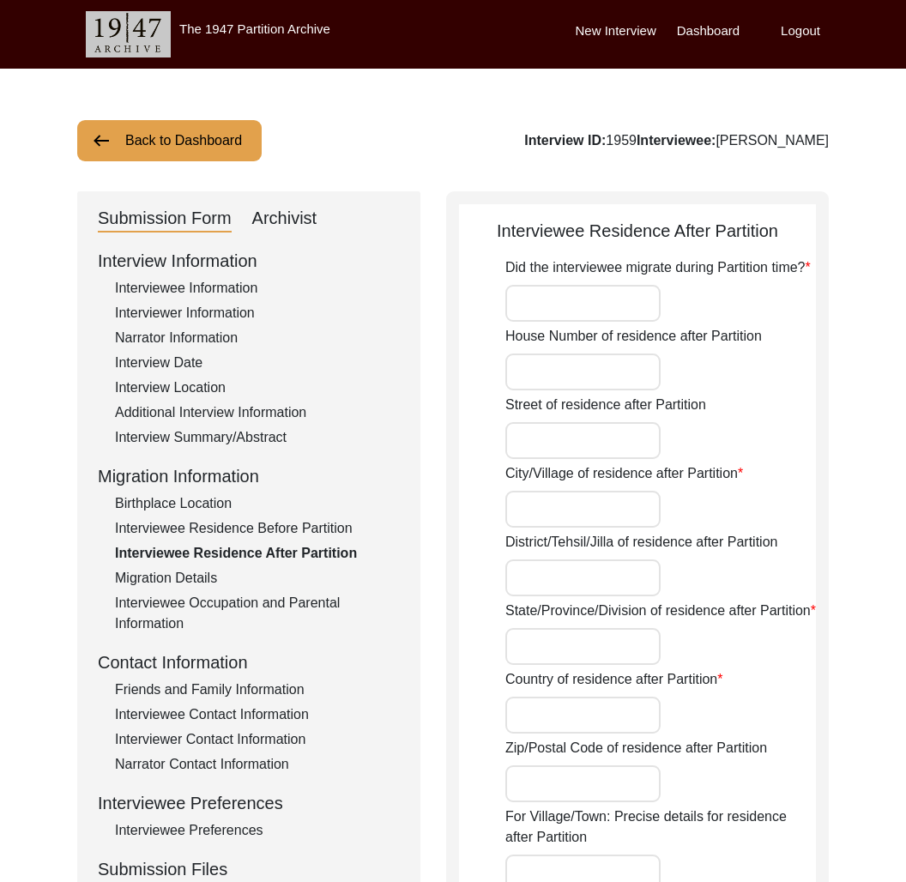
click at [227, 132] on button "Back to Dashboard" at bounding box center [169, 140] width 185 height 41
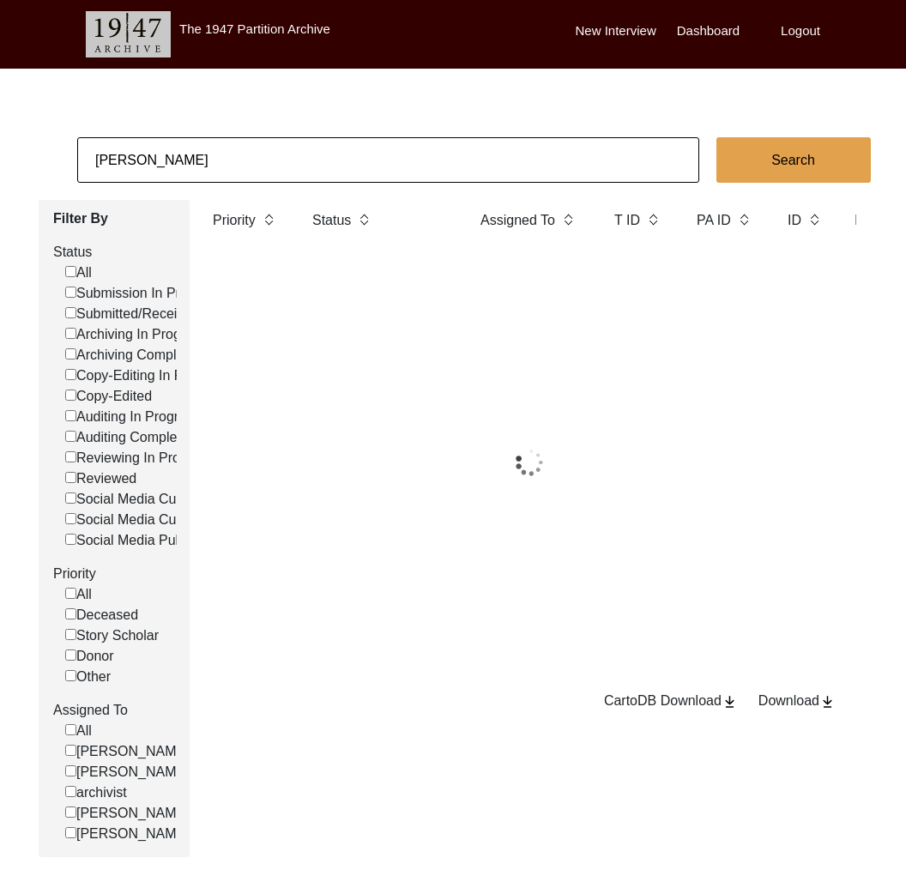
click at [239, 153] on input "[PERSON_NAME]" at bounding box center [388, 159] width 622 height 45
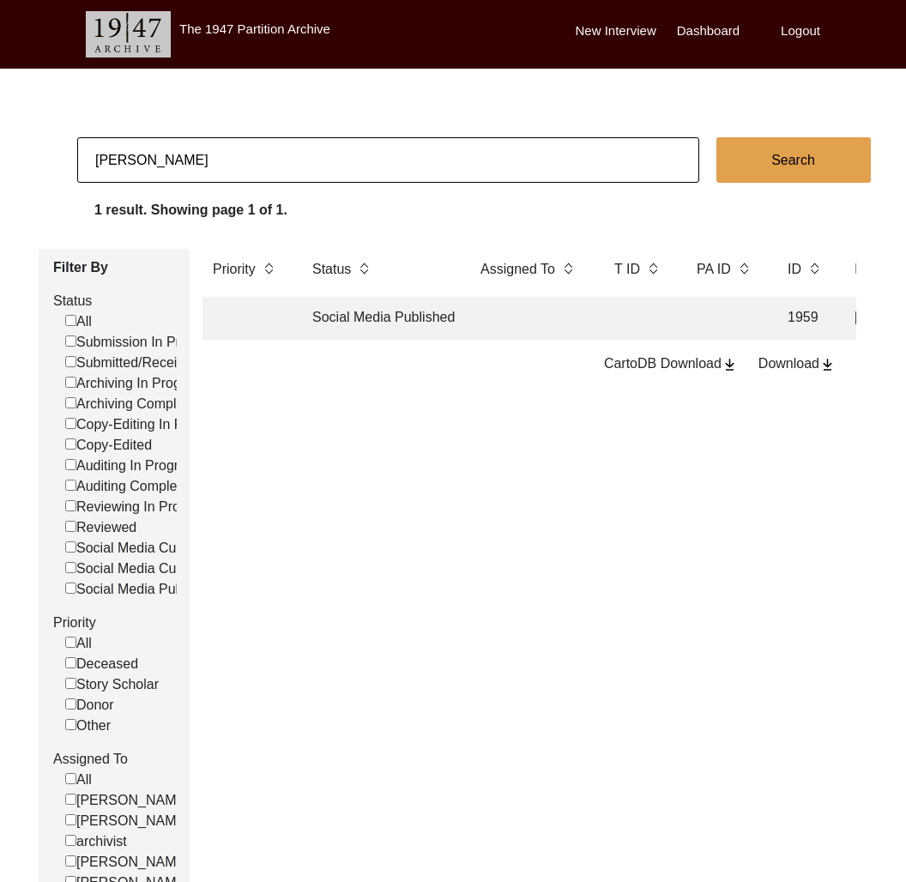
type input "[PERSON_NAME]"
checkbox input "false"
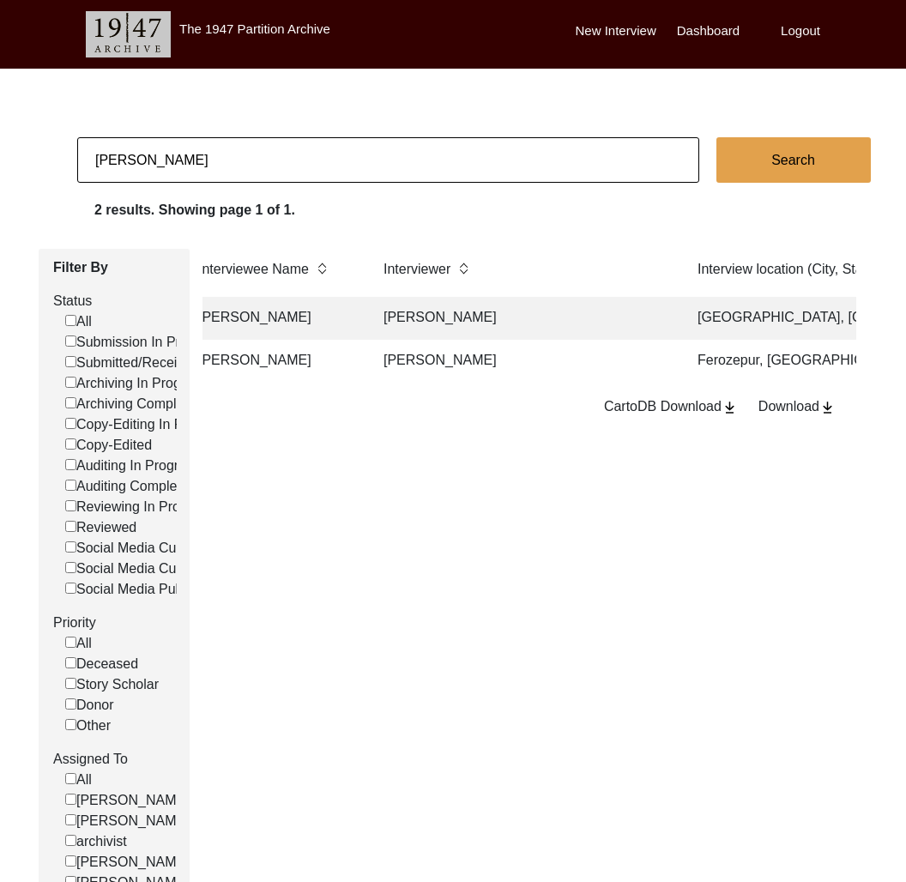
scroll to position [0, 557]
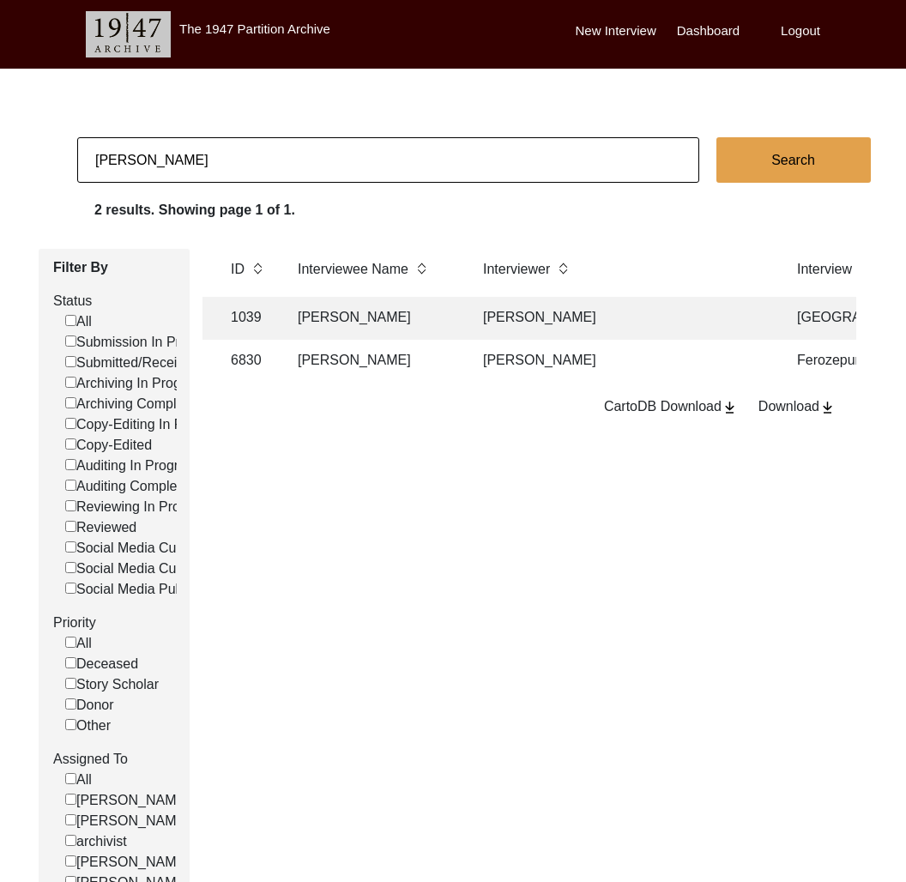
click at [392, 319] on td "[PERSON_NAME]" at bounding box center [374, 318] width 172 height 43
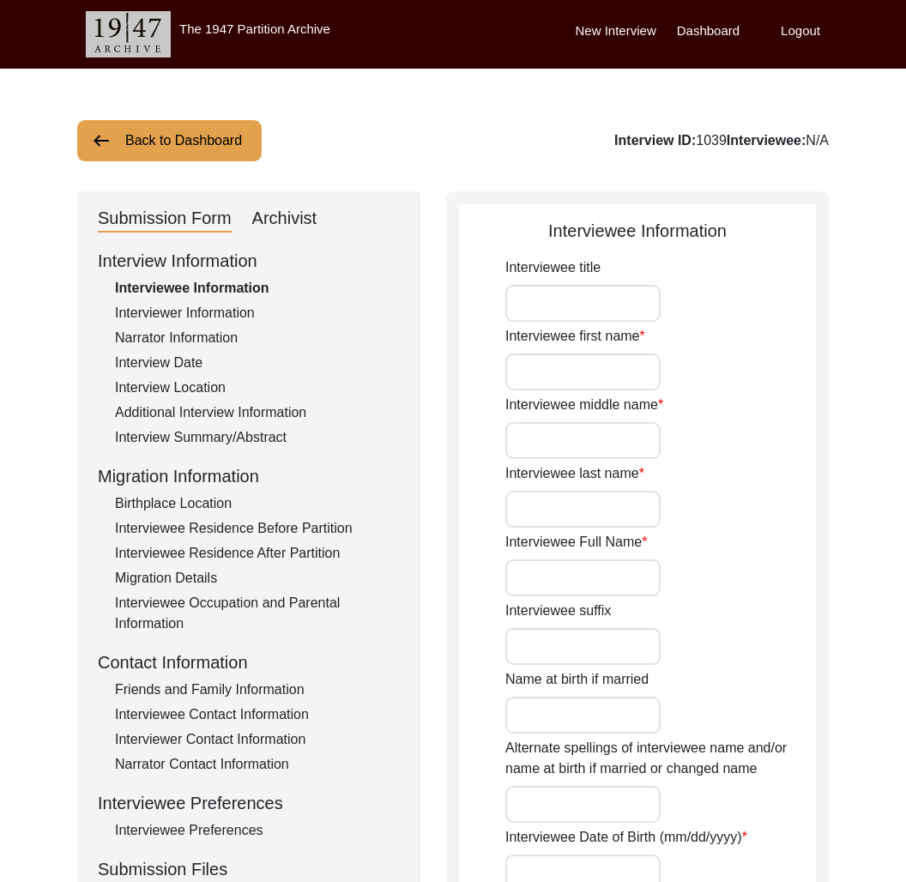
type input "Mr."
type input "Milkha"
type input "[PERSON_NAME]"
type input "[DATE]"
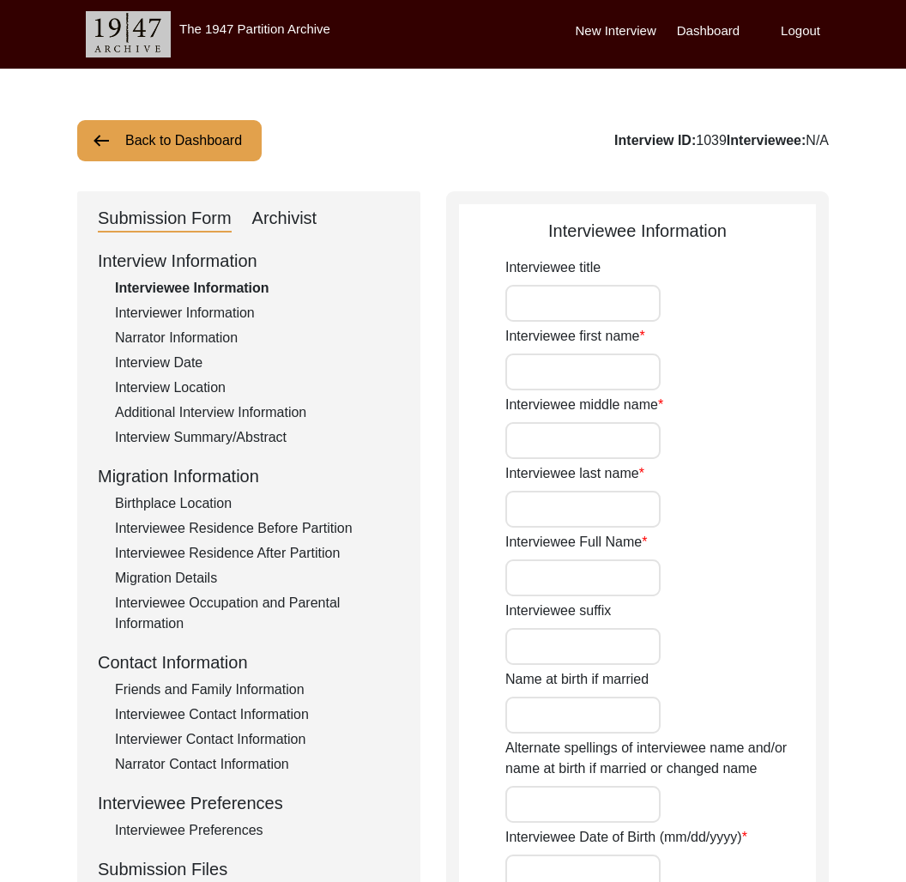
type input "75"
type input "[DEMOGRAPHIC_DATA]"
type input "Punjabi"
type input "Multani"
type input "[DEMOGRAPHIC_DATA]"
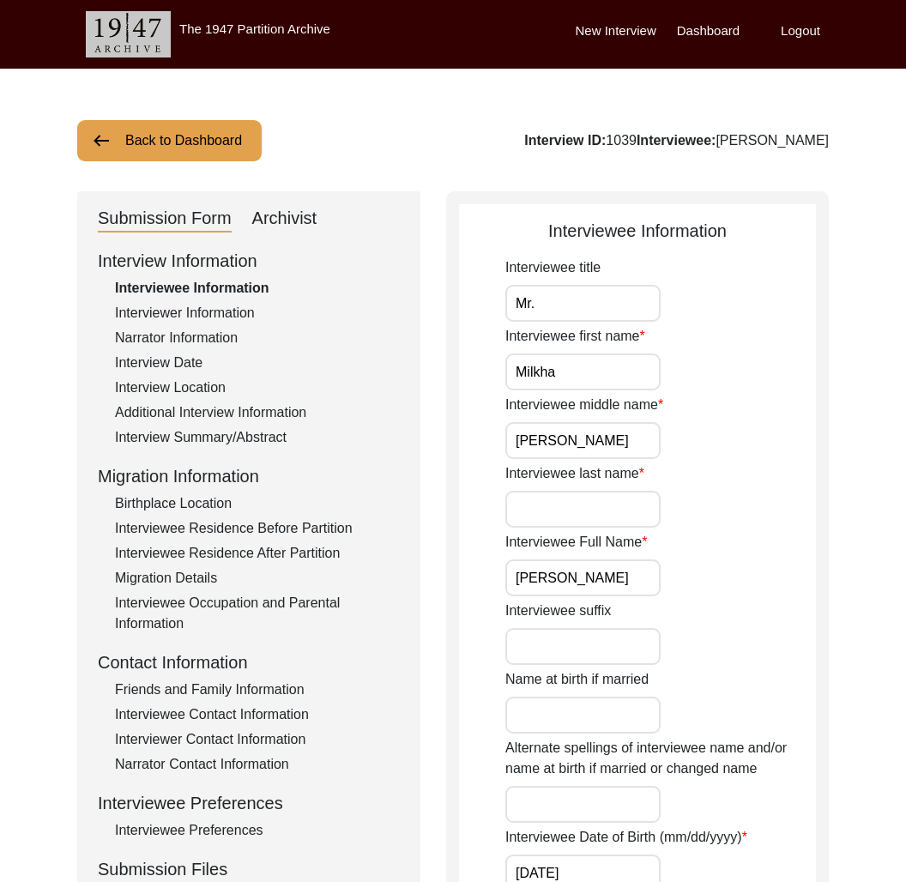
click at [234, 524] on div "Interviewee Residence Before Partition" at bounding box center [257, 528] width 285 height 21
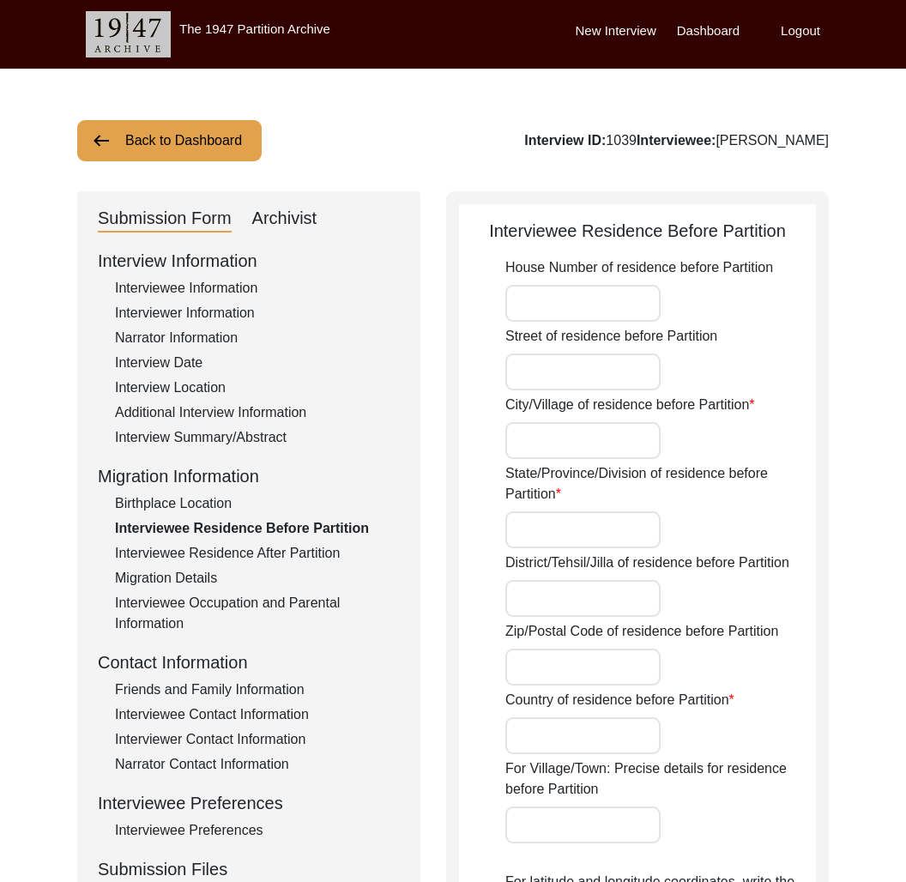
type input "Govindpura"
type input "[GEOGRAPHIC_DATA]"
type input "Kot Addu"
type input "[GEOGRAPHIC_DATA]"
type input "[GEOGRAPHIC_DATA], [GEOGRAPHIC_DATA], [GEOGRAPHIC_DATA]"
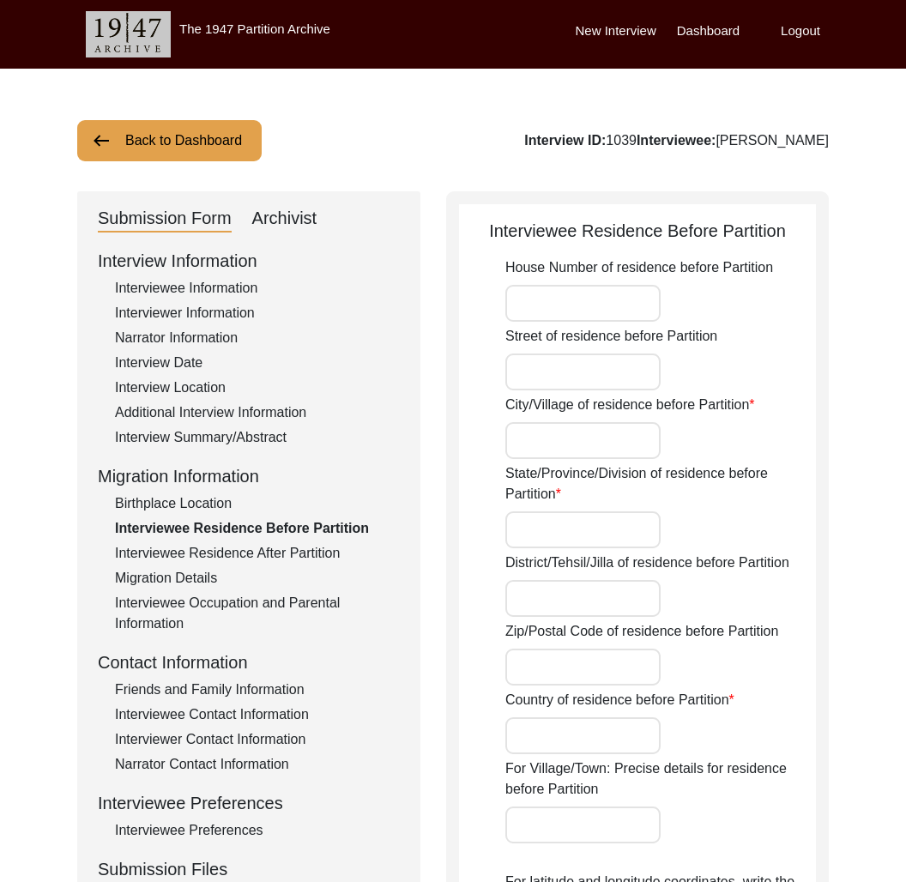
type input "30.7788"
type input "74.2260"
click at [657, 142] on div "Interview ID: 1039 Interviewee: [PERSON_NAME]" at bounding box center [676, 140] width 305 height 21
copy div "1039"
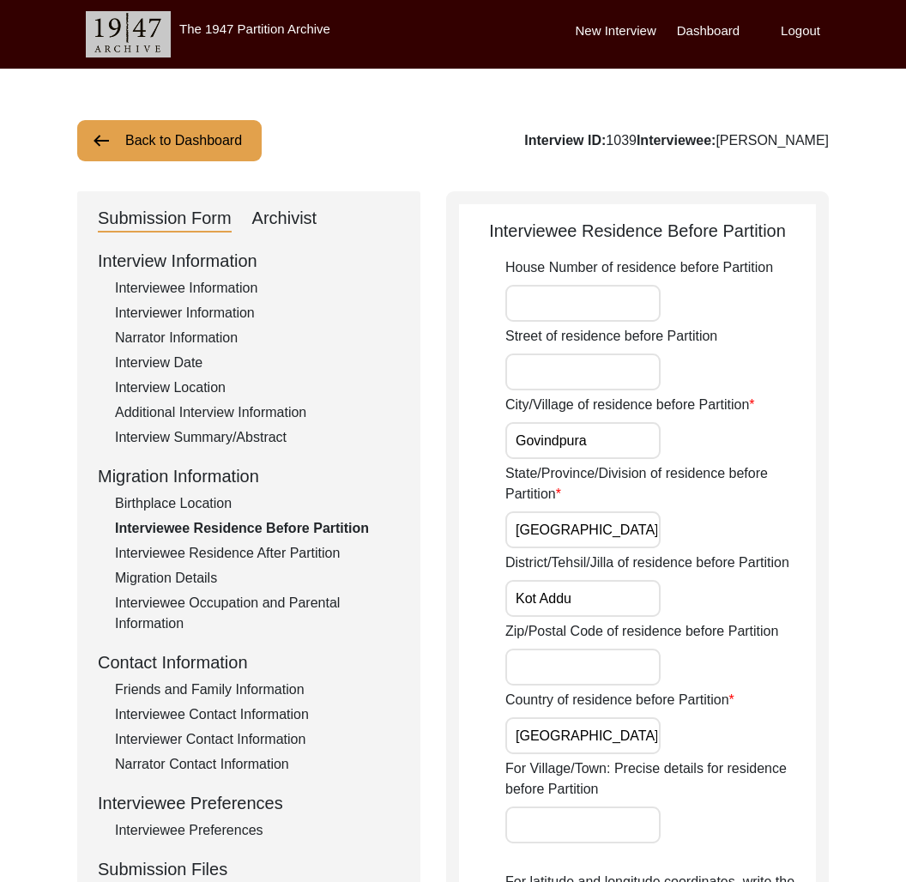
drag, startPoint x: 294, startPoint y: 215, endPoint x: 302, endPoint y: 218, distance: 9.0
click at [294, 215] on div "Archivist" at bounding box center [284, 218] width 65 height 27
select select "Social Media Published"
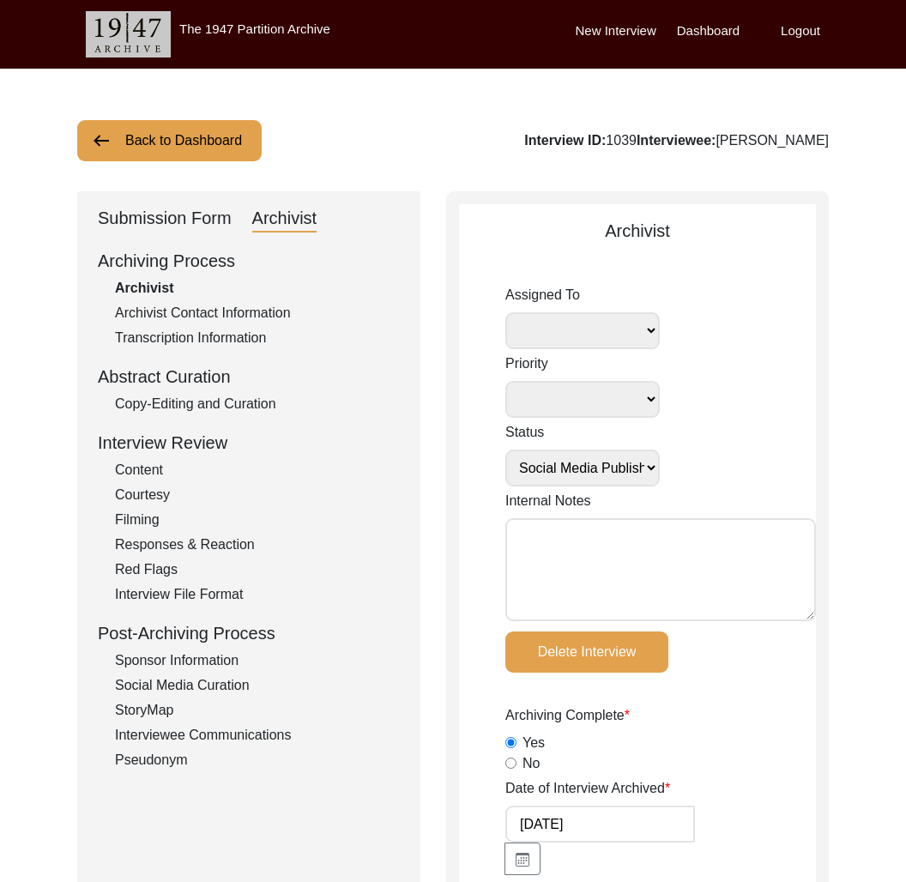
click at [199, 216] on div "Submission Form" at bounding box center [165, 218] width 134 height 27
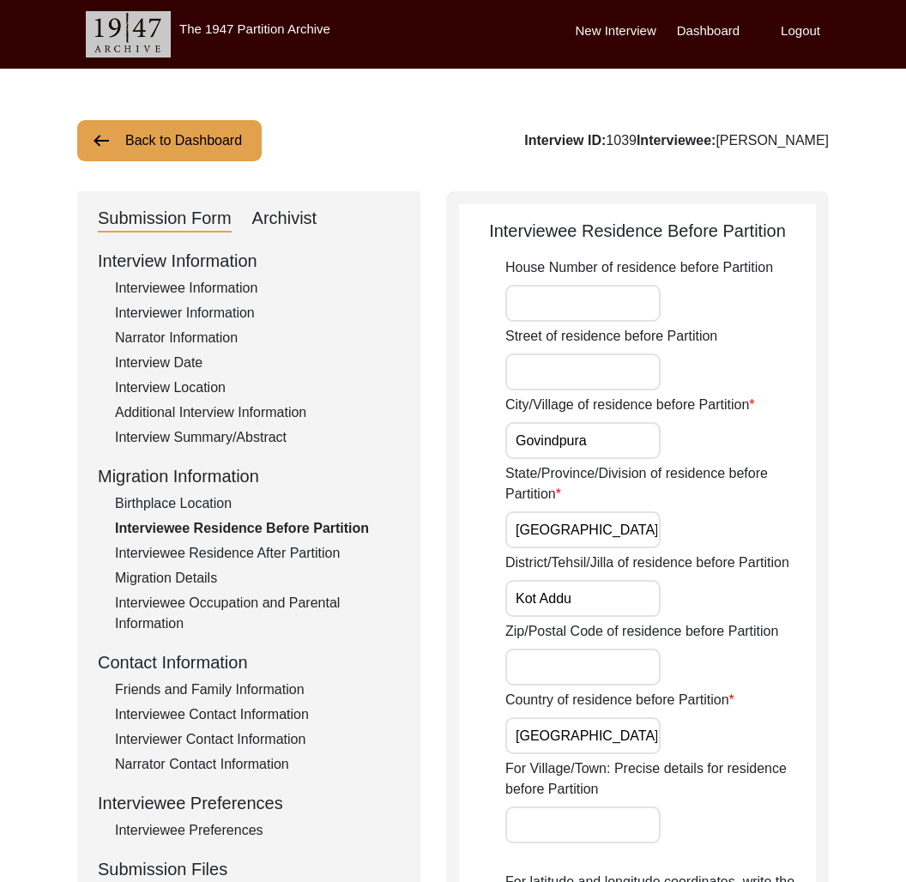
click at [225, 411] on div "Additional Interview Information" at bounding box center [257, 413] width 285 height 21
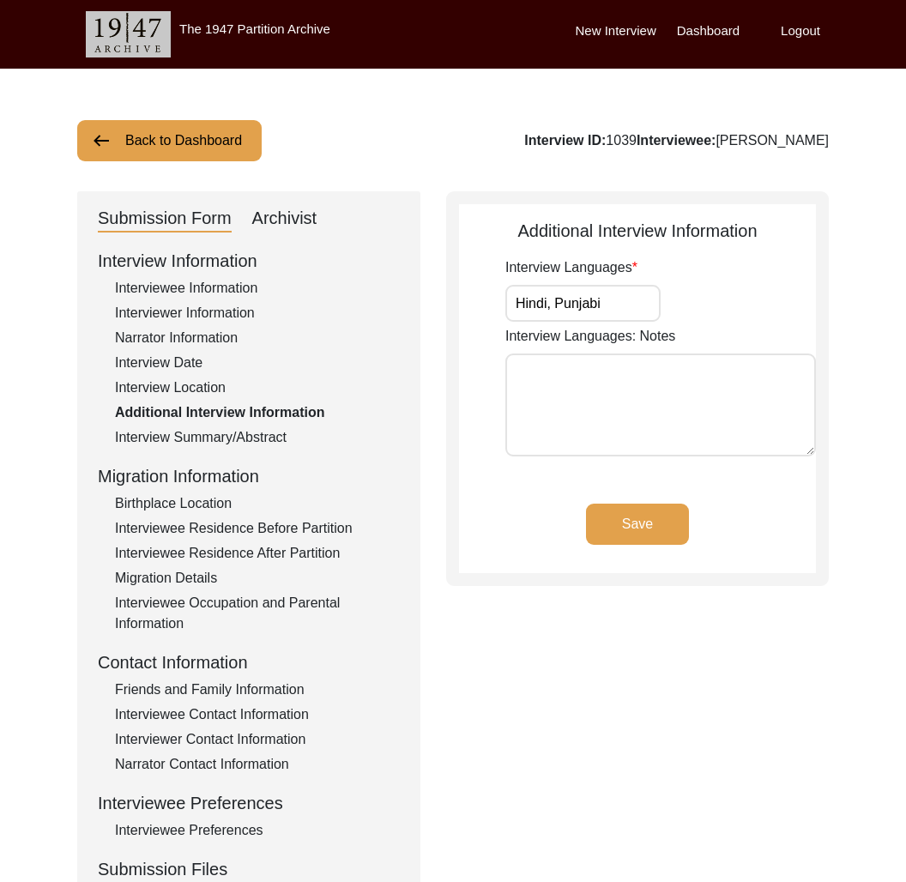
drag, startPoint x: 191, startPoint y: 126, endPoint x: 201, endPoint y: 131, distance: 11.5
click at [201, 131] on button "Back to Dashboard" at bounding box center [169, 140] width 185 height 41
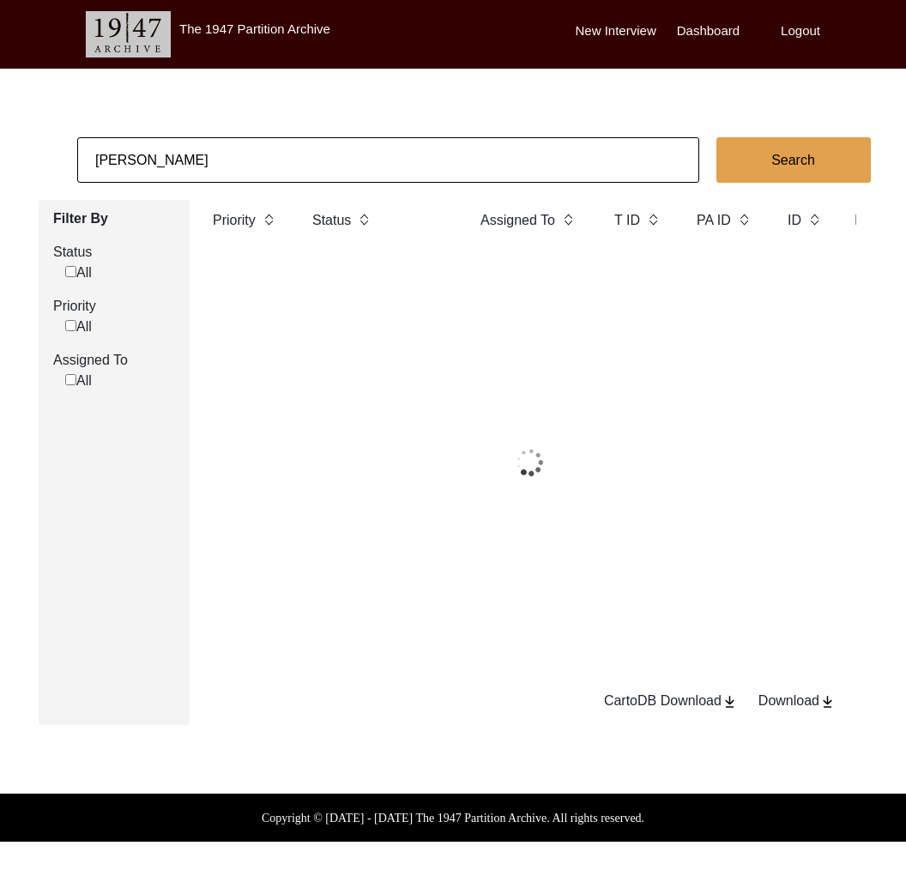
click at [240, 161] on input "[PERSON_NAME]" at bounding box center [388, 159] width 622 height 45
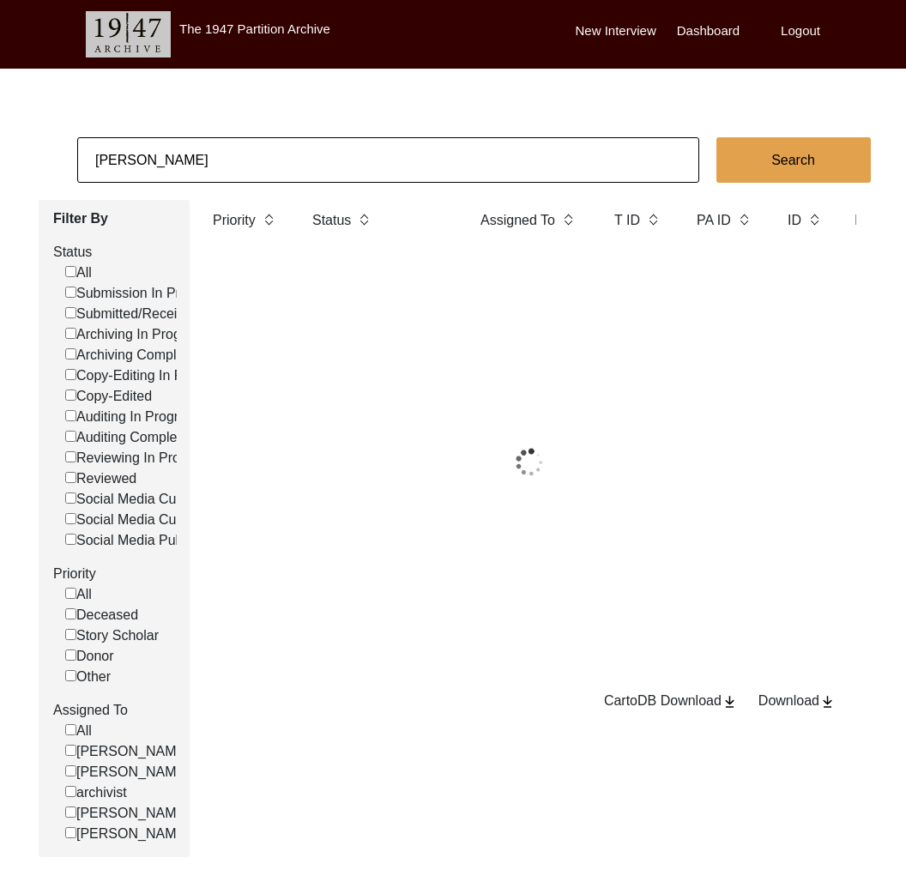
click at [240, 161] on input "[PERSON_NAME]" at bounding box center [388, 159] width 622 height 45
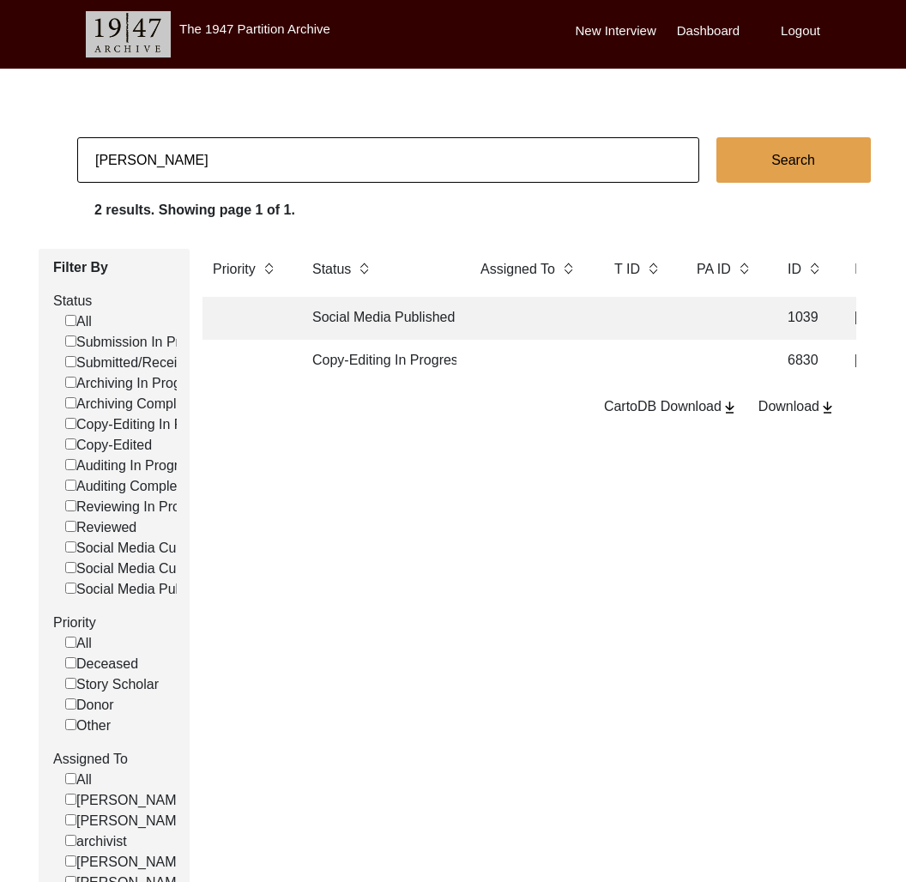
click at [240, 161] on input "[PERSON_NAME]" at bounding box center [388, 159] width 622 height 45
paste input "Krishnavanti"
type input "Krishnavanti"
checkbox input "false"
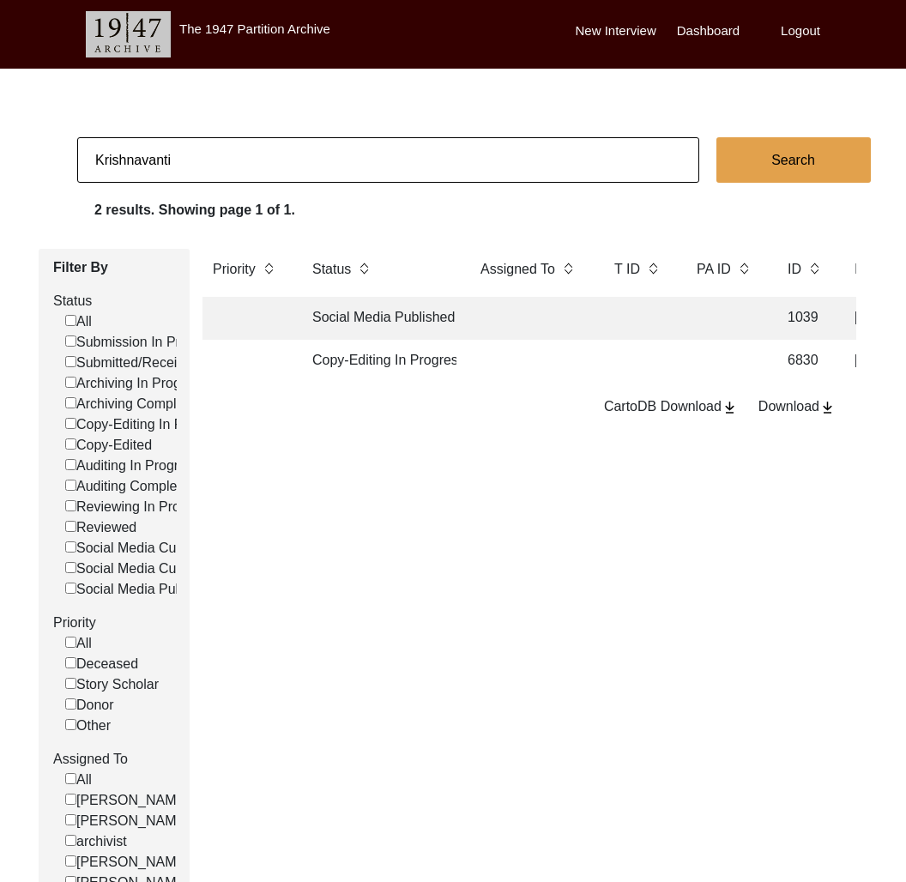
checkbox input "false"
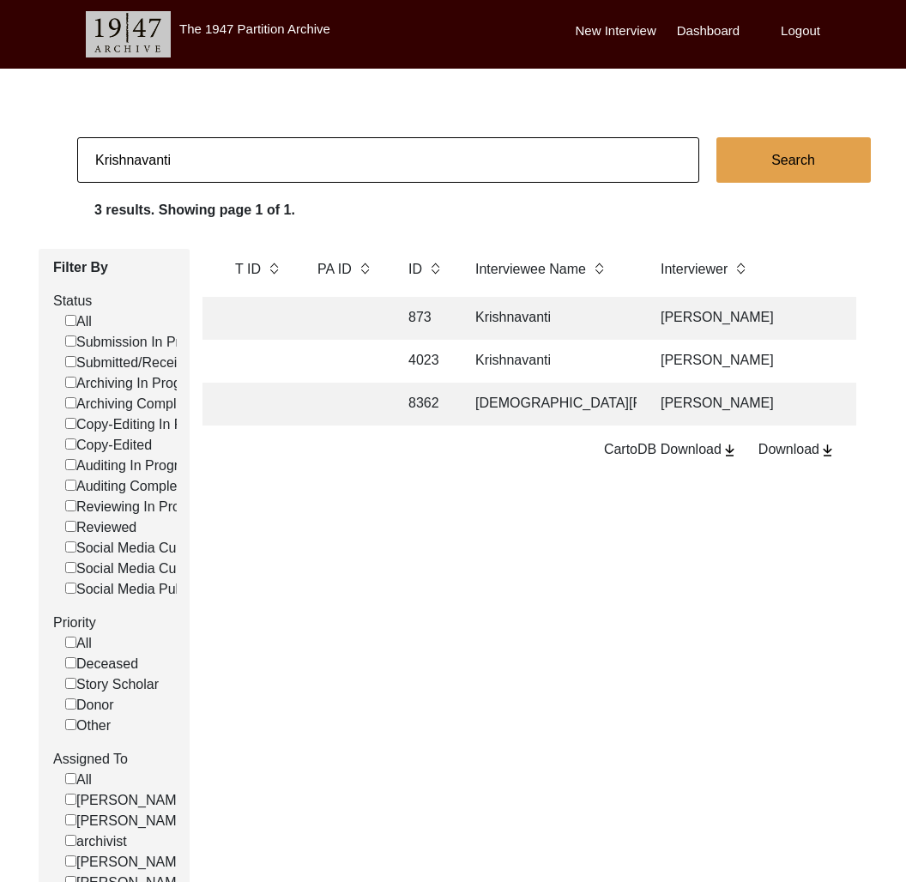
scroll to position [0, 380]
click at [404, 366] on td "4023" at bounding box center [423, 361] width 53 height 43
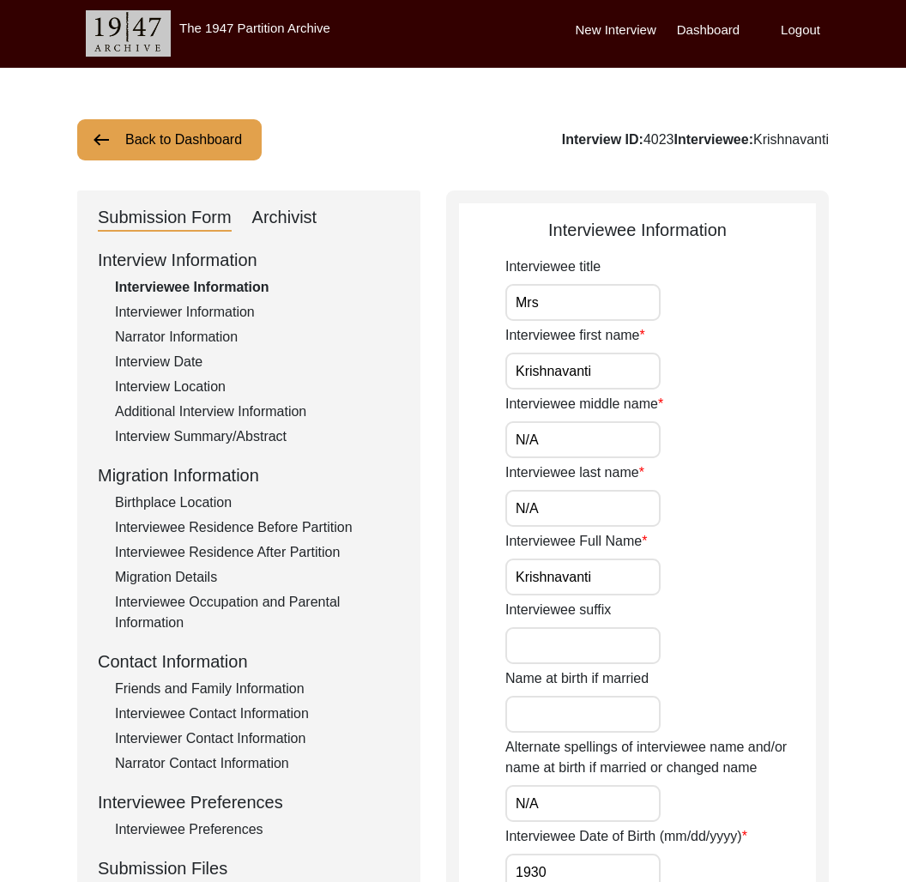
click at [652, 139] on div "Interview ID: 4023 Interviewee: [PERSON_NAME]" at bounding box center [695, 140] width 267 height 21
copy div "4023"
click at [296, 215] on div "Archivist" at bounding box center [284, 217] width 65 height 27
select select "Copy-Edited"
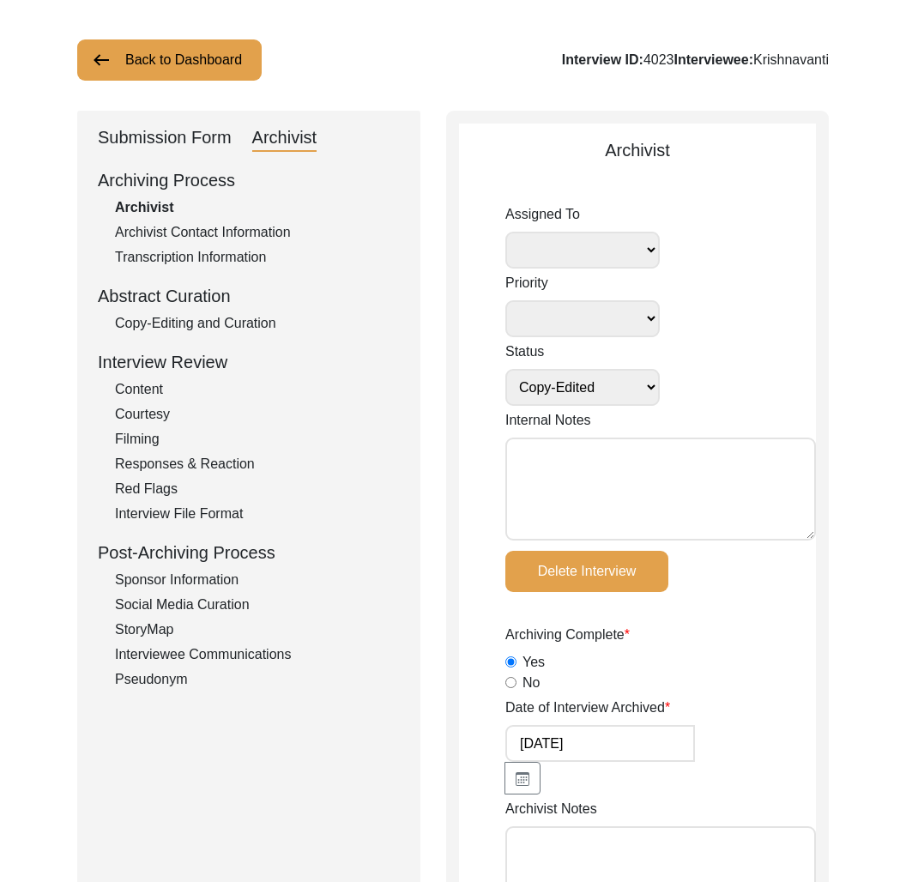
scroll to position [0, 0]
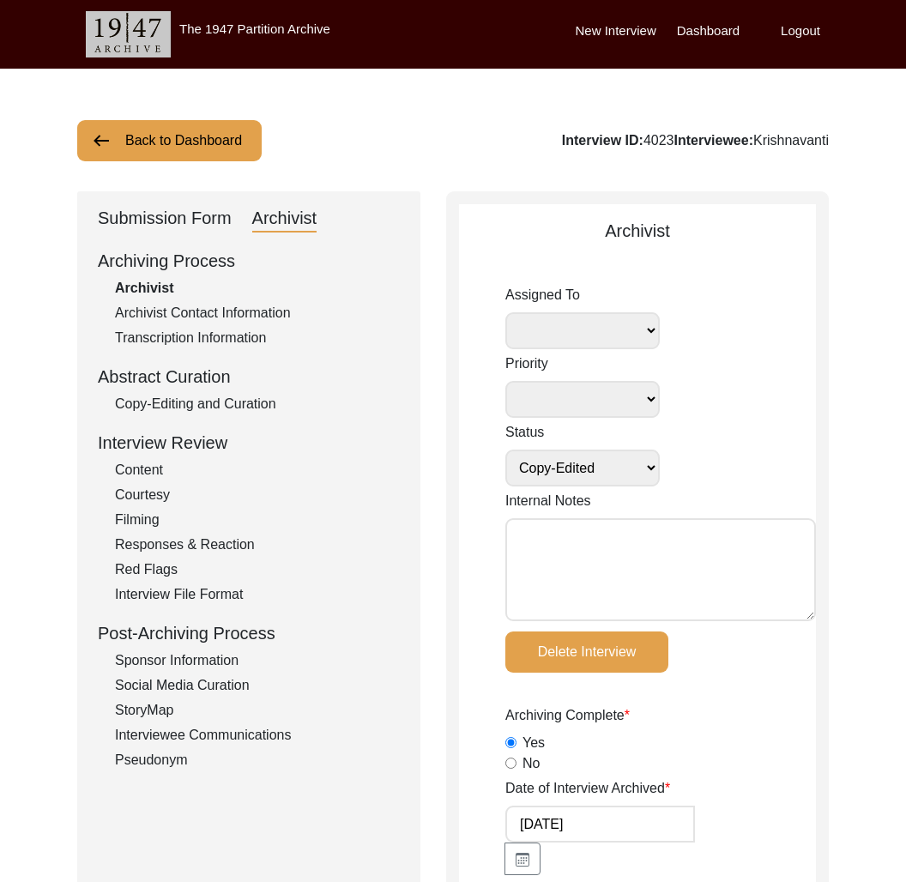
click at [192, 223] on div "Submission Form" at bounding box center [165, 218] width 134 height 27
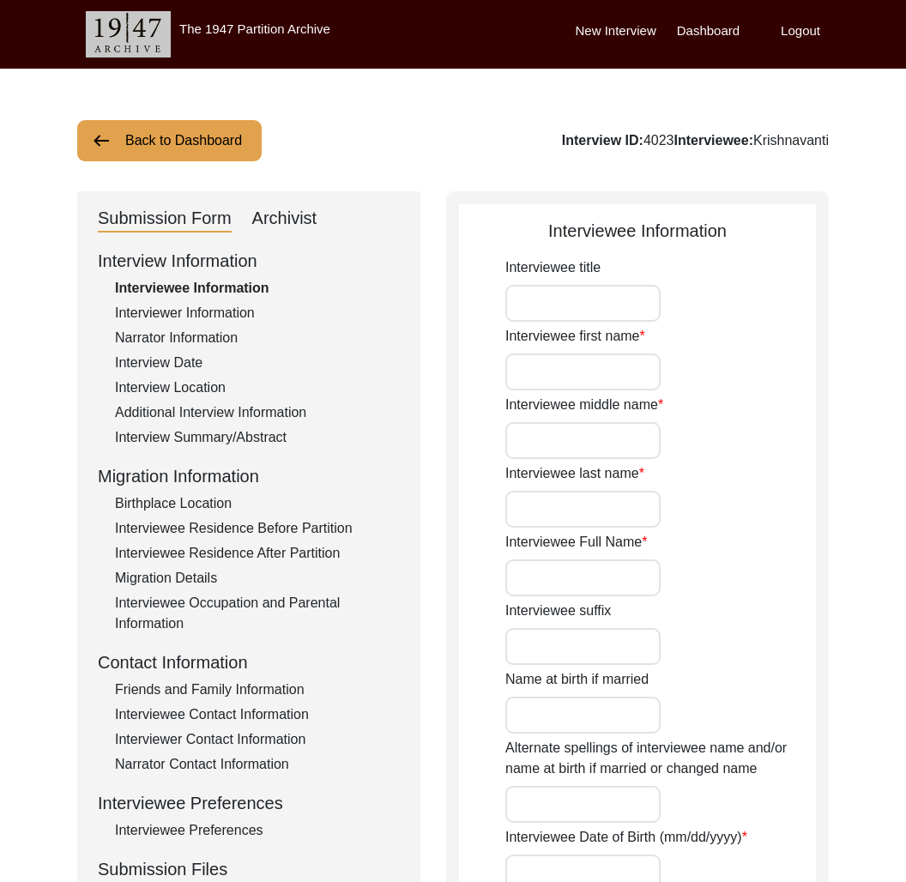
type input "Mrs"
type input "Krishnavanti"
type input "N/A"
type input "Krishnavanti"
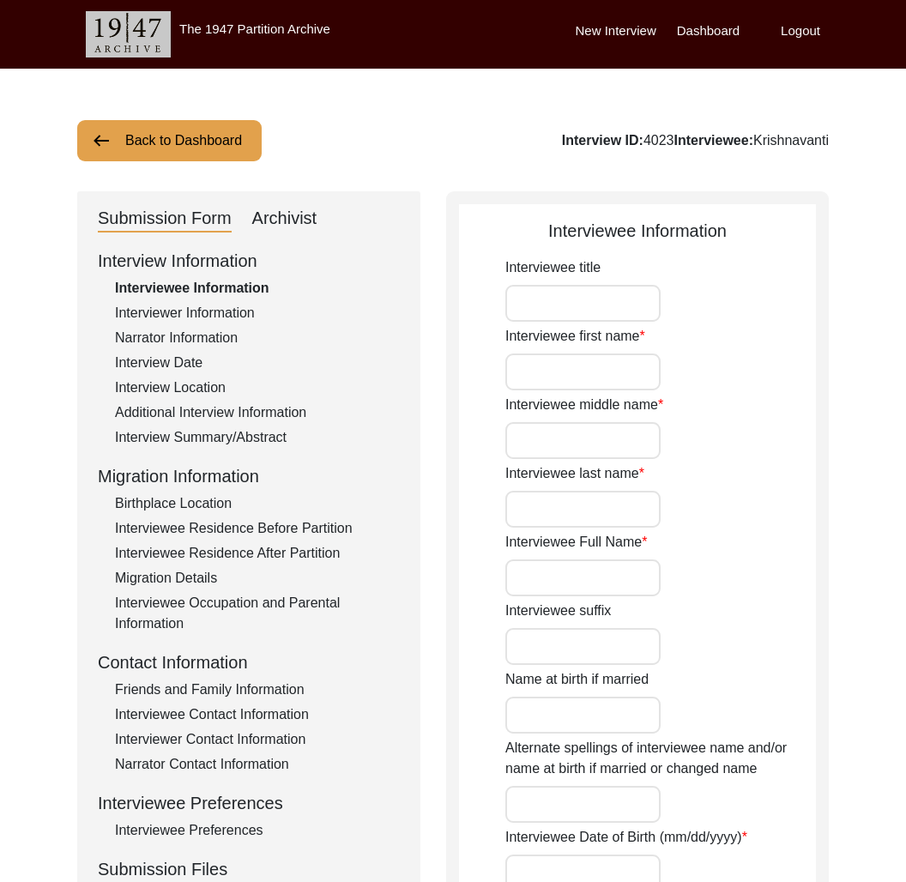
type input "N/A"
type input "1930"
type input "87"
type input "N/A"
type input "[PERSON_NAME], Poonchi"
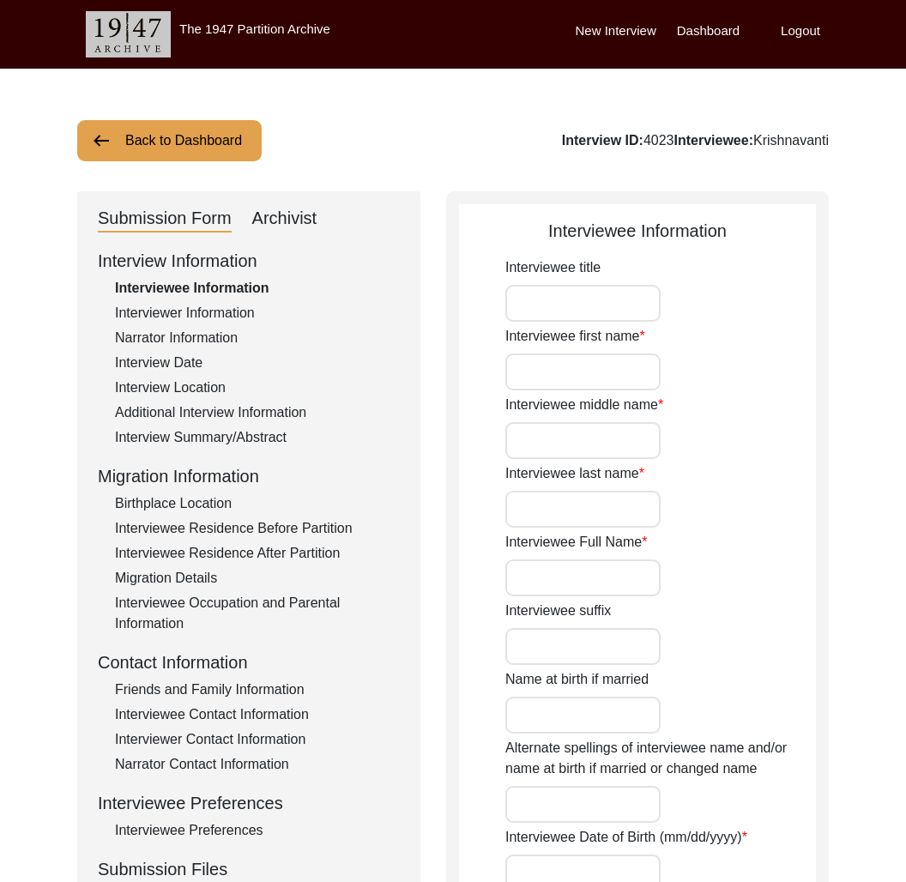
type input "Poonchi"
type input "[DEMOGRAPHIC_DATA]"
click at [254, 439] on div "Interview Summary/Abstract" at bounding box center [257, 437] width 285 height 21
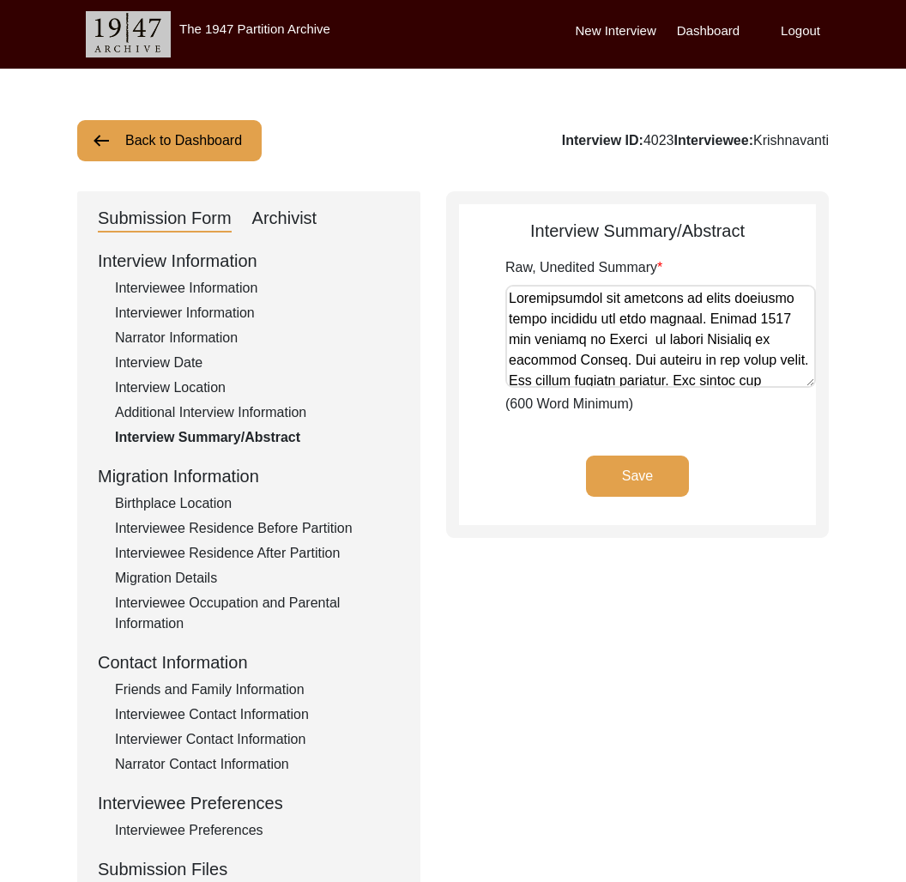
click at [251, 415] on div "Additional Interview Information" at bounding box center [257, 413] width 285 height 21
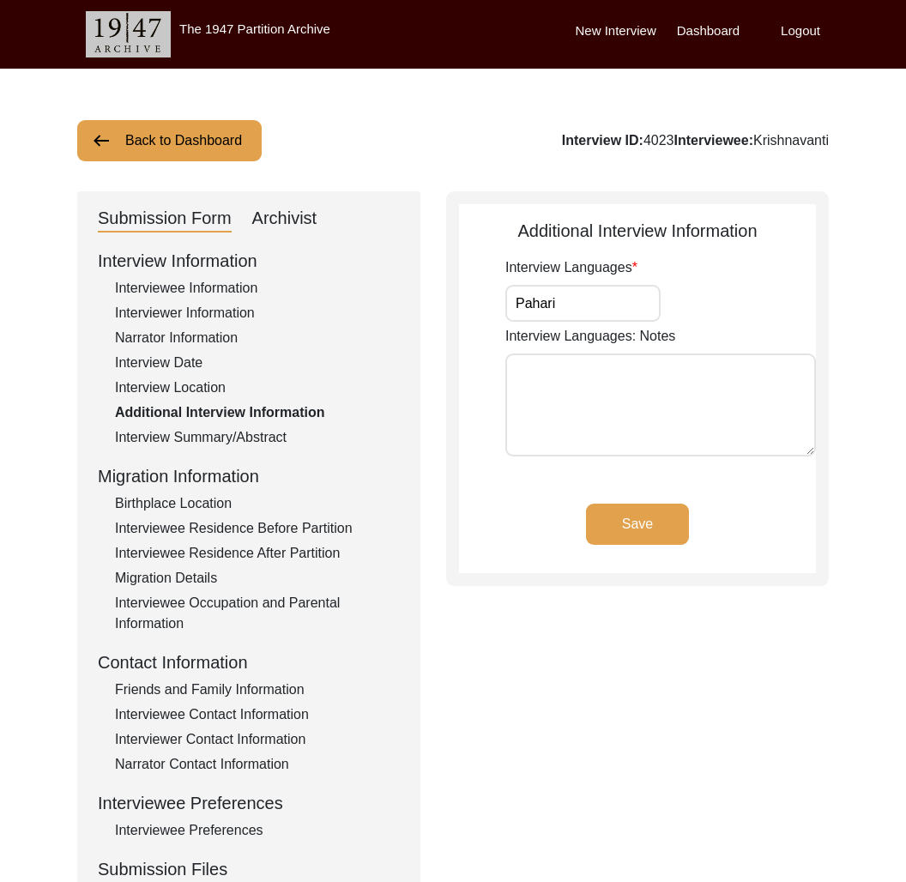
click at [170, 134] on button "Back to Dashboard" at bounding box center [169, 140] width 185 height 41
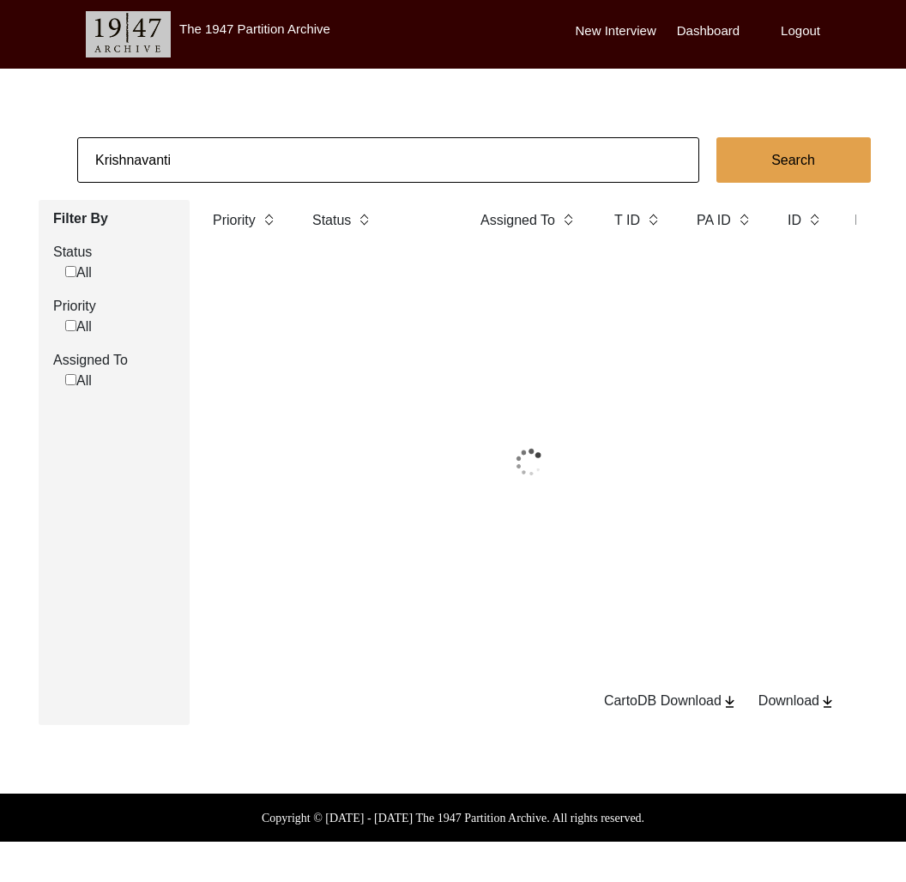
click at [203, 162] on input "Krishnavanti" at bounding box center [388, 159] width 622 height 45
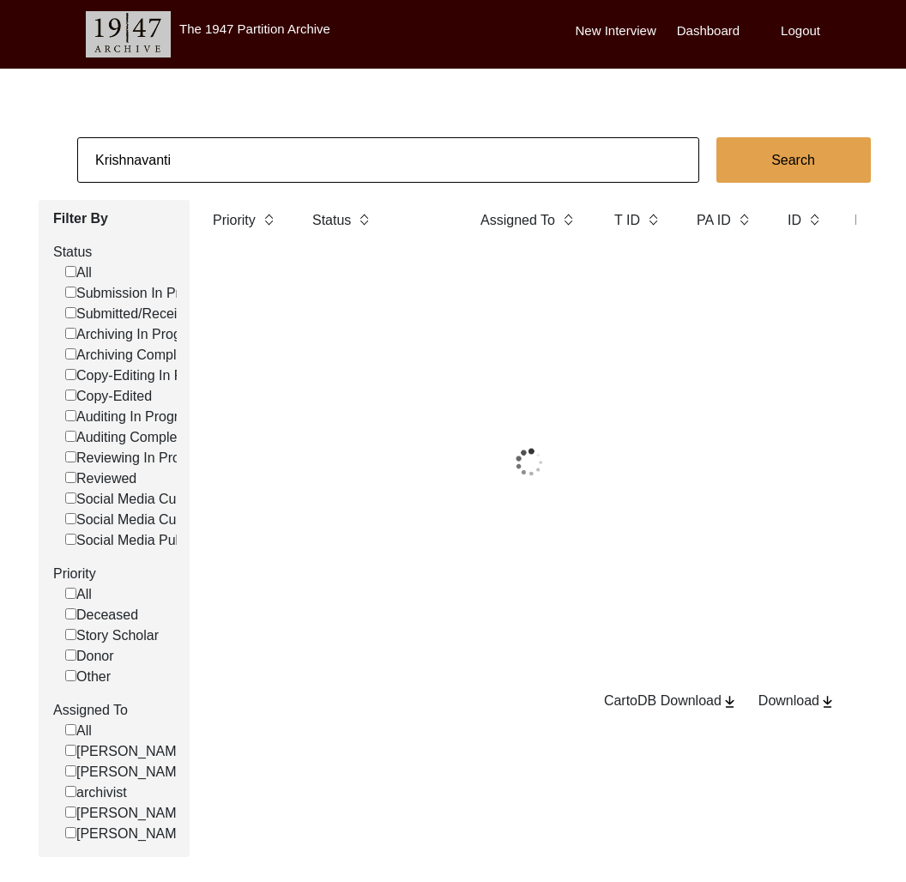
click at [203, 161] on input "Krishnavanti" at bounding box center [388, 159] width 622 height 45
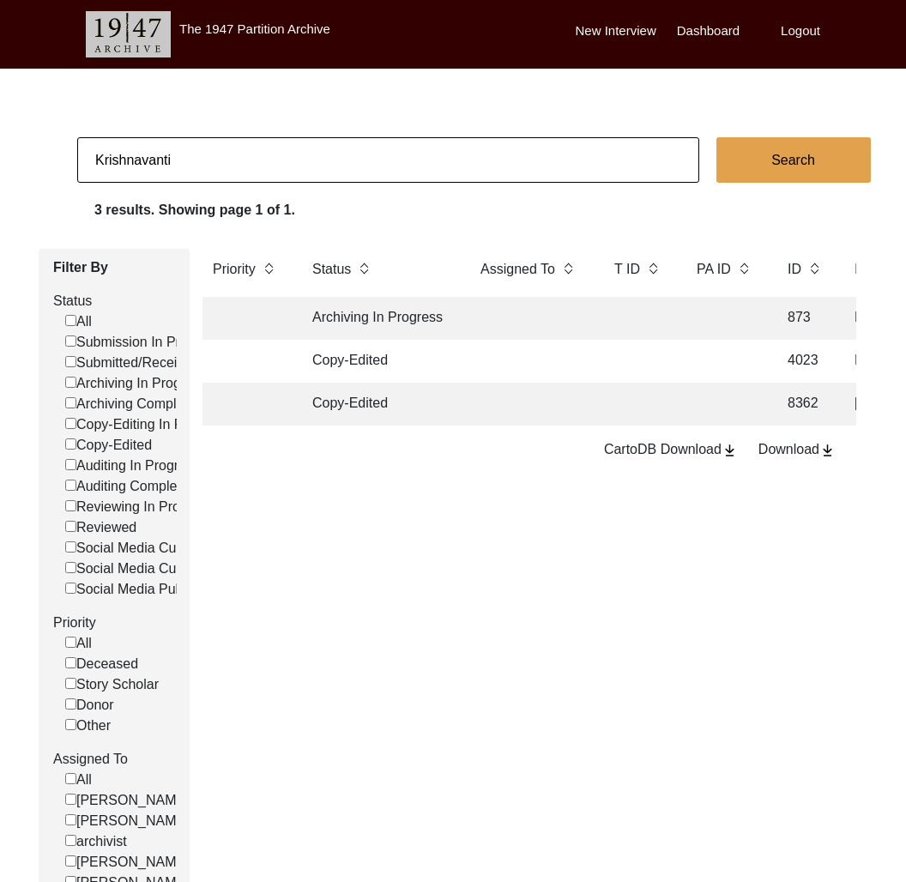
click at [203, 161] on input "Krishnavanti" at bounding box center [388, 159] width 622 height 45
paste input "amal Mohini Pur"
type input "[PERSON_NAME]"
checkbox input "false"
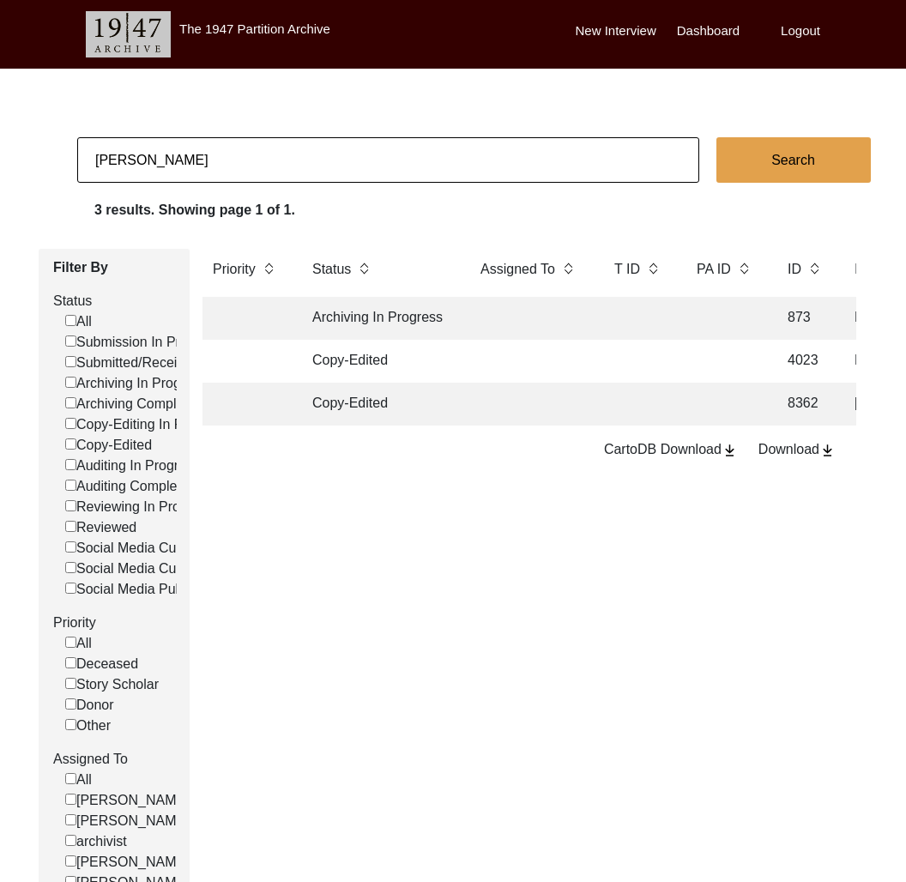
checkbox input "false"
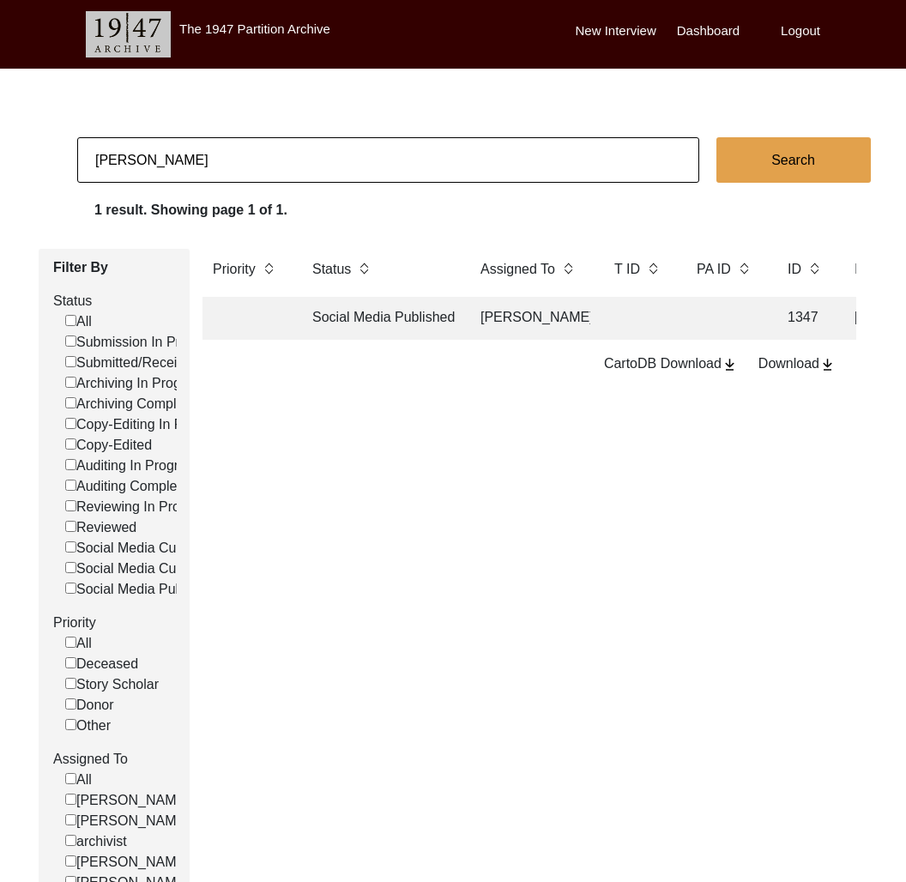
click at [577, 327] on td "[PERSON_NAME]" at bounding box center [530, 318] width 120 height 43
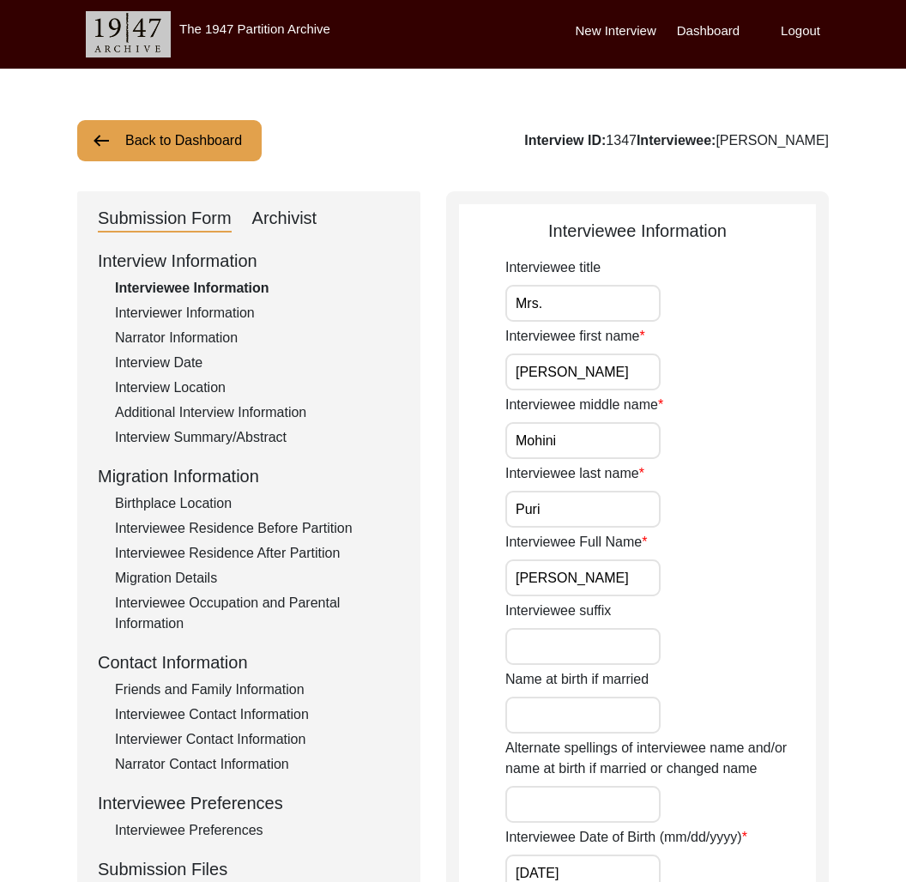
click at [612, 142] on div "Interview ID: 1347 Interviewee: [PERSON_NAME]" at bounding box center [676, 140] width 305 height 21
click at [266, 419] on div "Additional Interview Information" at bounding box center [257, 413] width 285 height 21
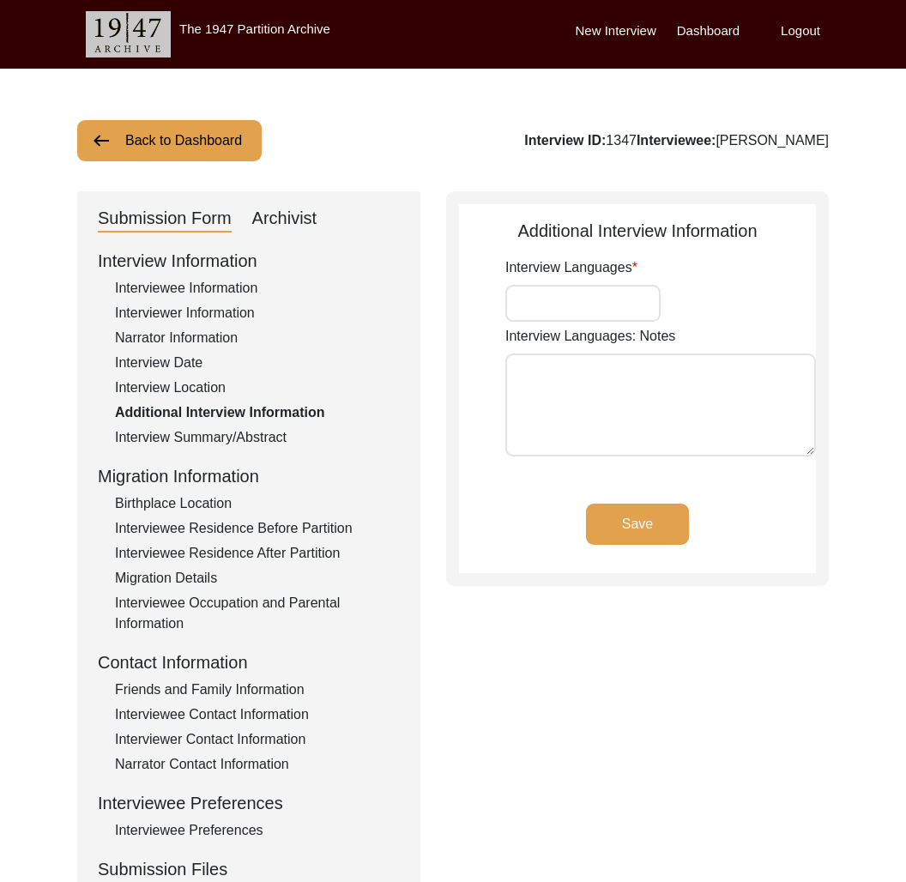
type input "English"
drag, startPoint x: 288, startPoint y: 209, endPoint x: 296, endPoint y: 227, distance: 20.0
click at [288, 207] on div "Archivist" at bounding box center [284, 218] width 65 height 27
select select "Social Media Published"
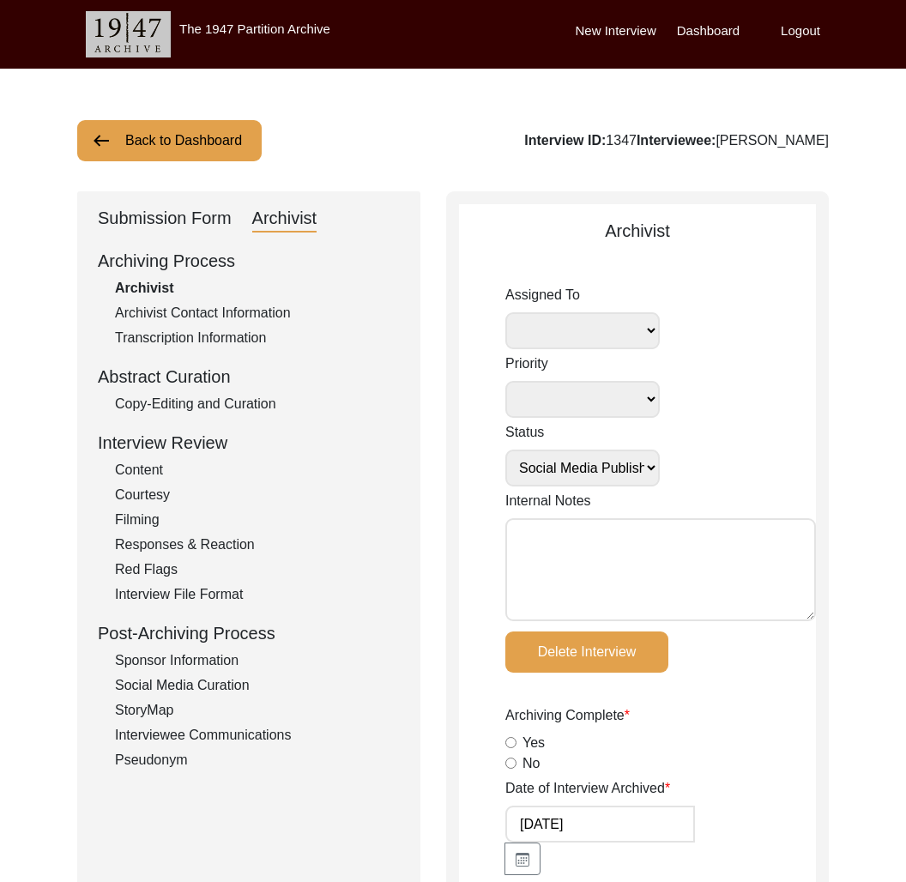
click at [180, 155] on button "Back to Dashboard" at bounding box center [169, 140] width 185 height 41
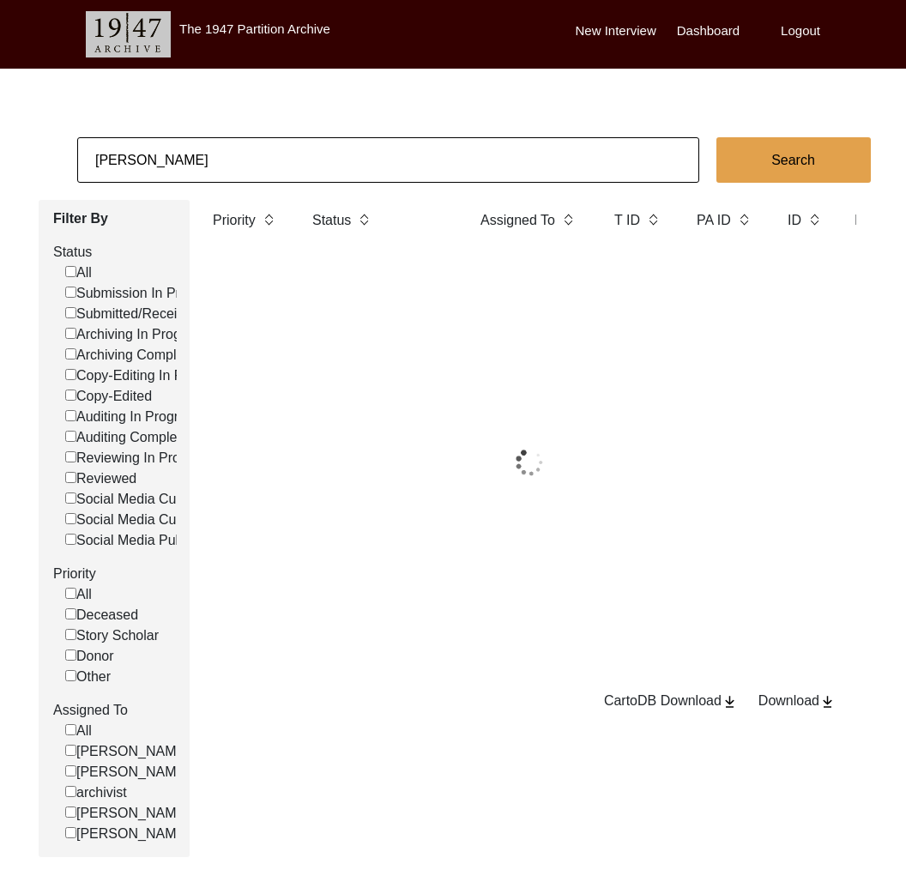
click at [181, 156] on input "[PERSON_NAME]" at bounding box center [388, 159] width 622 height 45
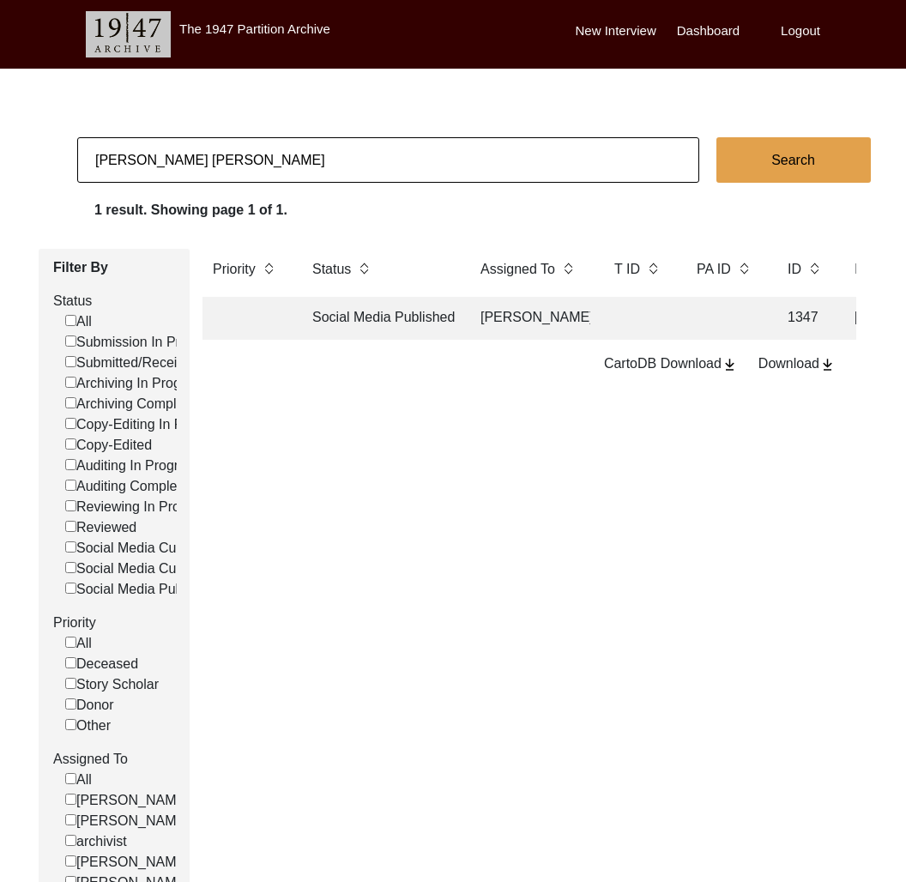
type input "[PERSON_NAME] [PERSON_NAME]"
checkbox input "false"
click at [330, 318] on td "Archiving In Progress" at bounding box center [379, 318] width 155 height 43
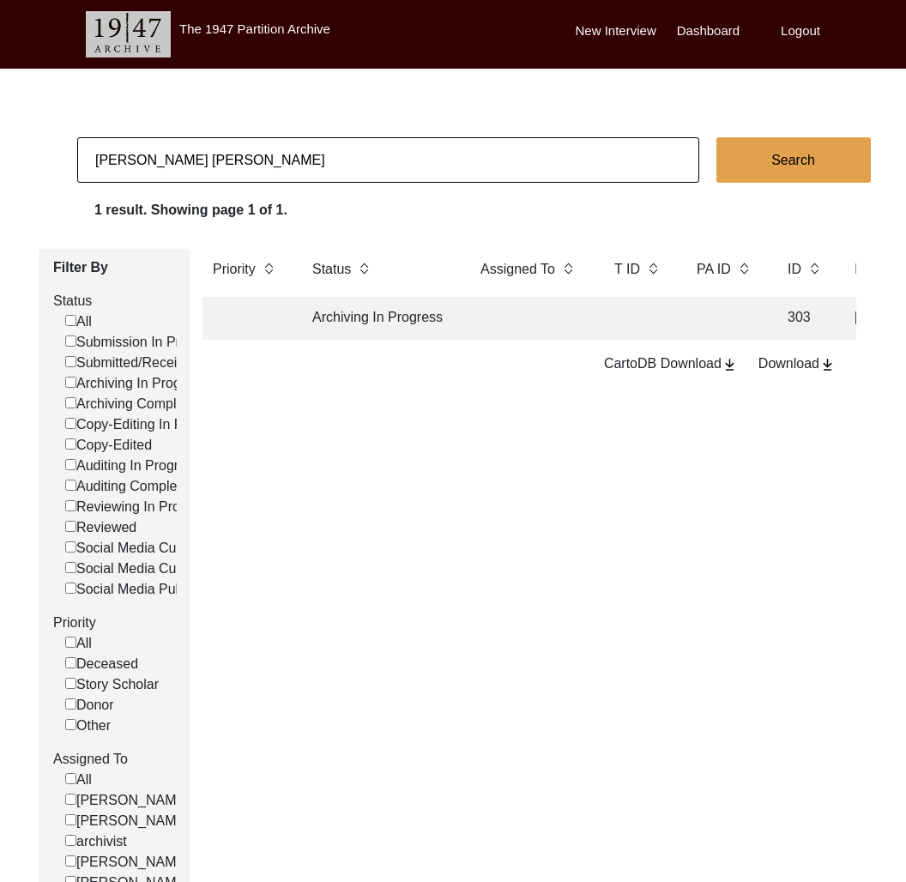
scroll to position [3, 0]
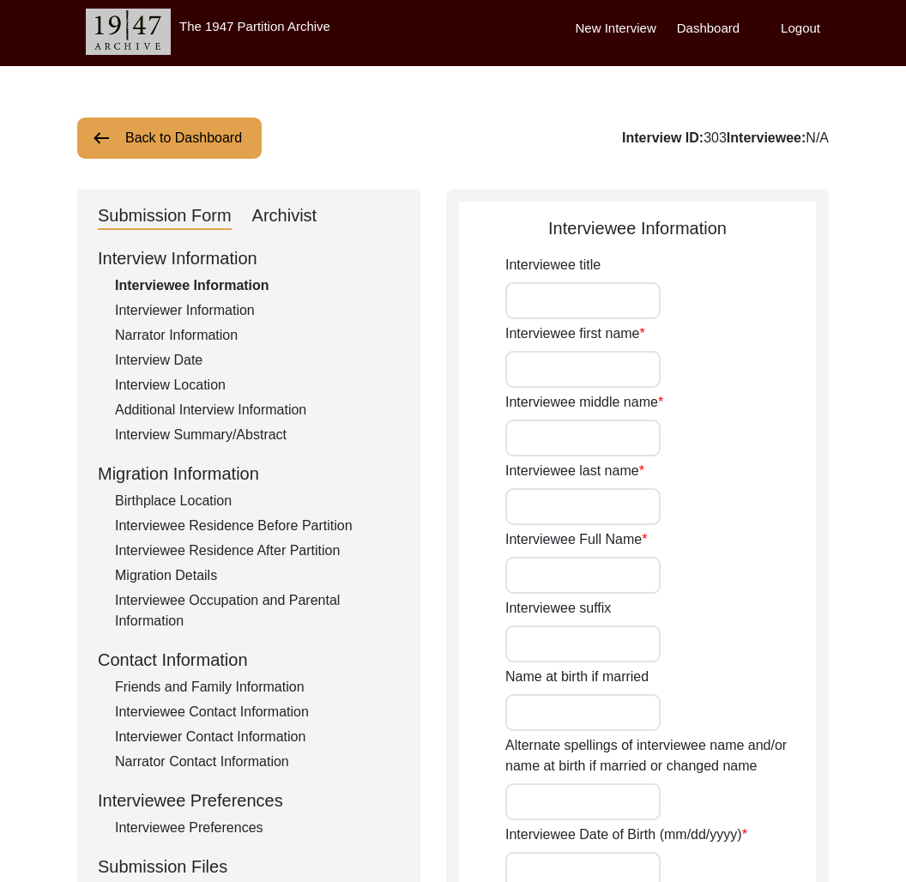
type input "[PERSON_NAME] [PERSON_NAME]"
type input "1940"
type input "[DEMOGRAPHIC_DATA]"
click at [279, 418] on div "Additional Interview Information" at bounding box center [257, 410] width 285 height 21
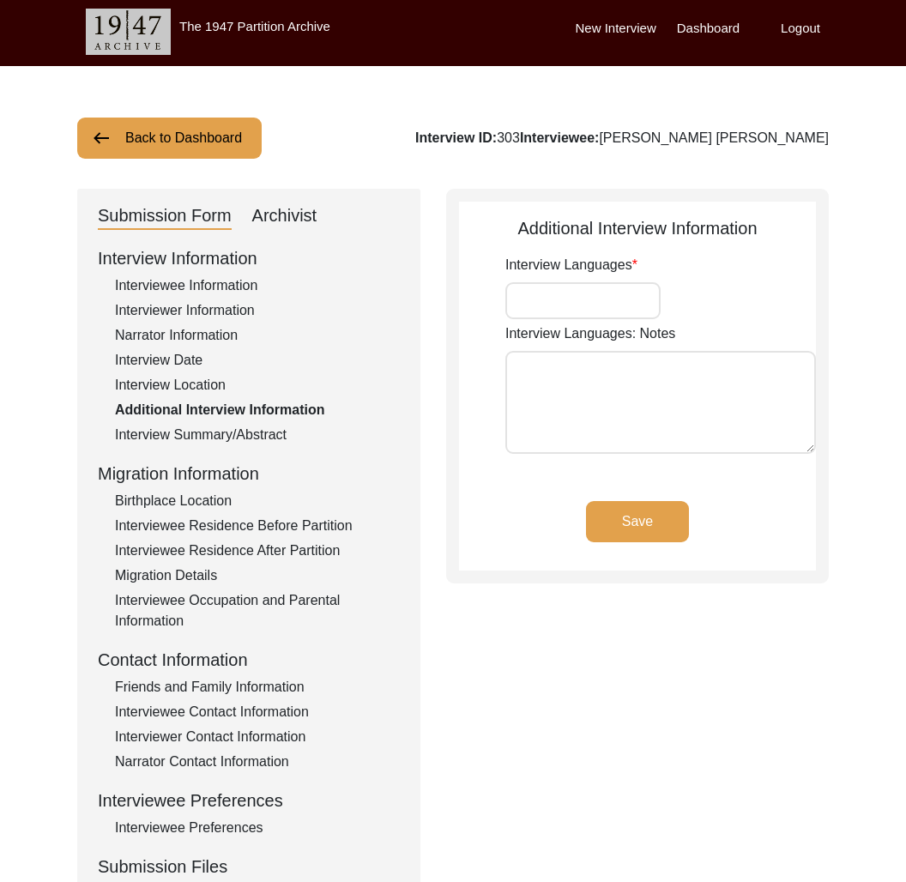
click at [209, 383] on div "Interview Location" at bounding box center [257, 385] width 285 height 21
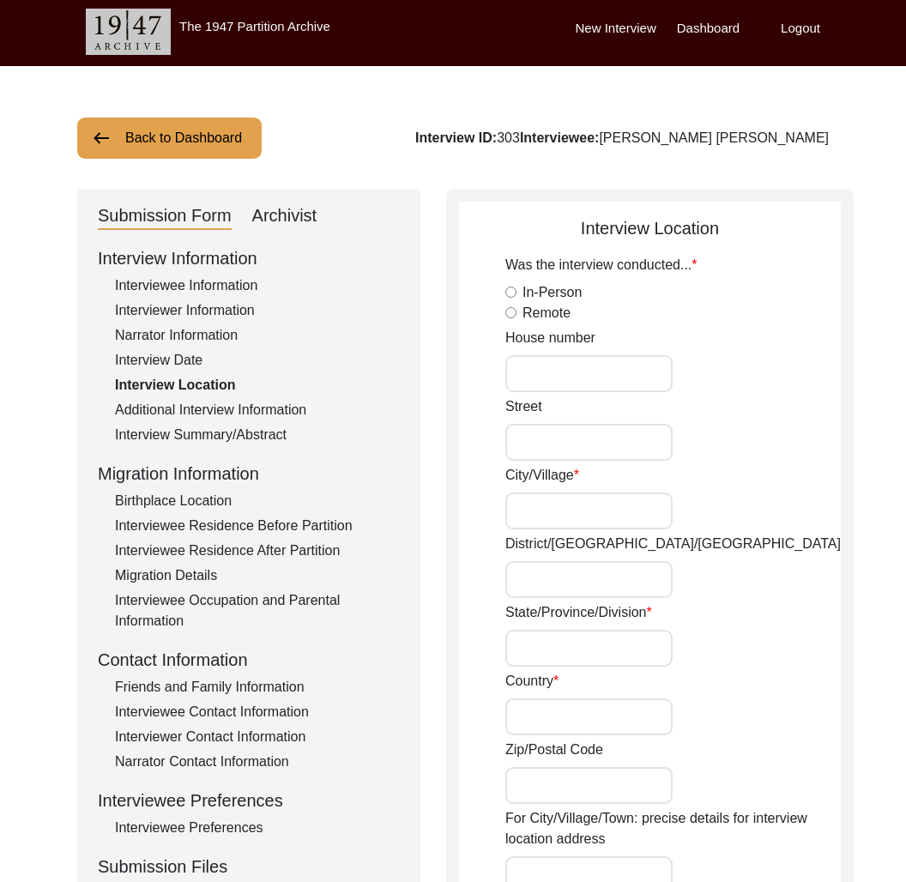
click at [239, 428] on div "Interview Summary/Abstract" at bounding box center [257, 435] width 285 height 21
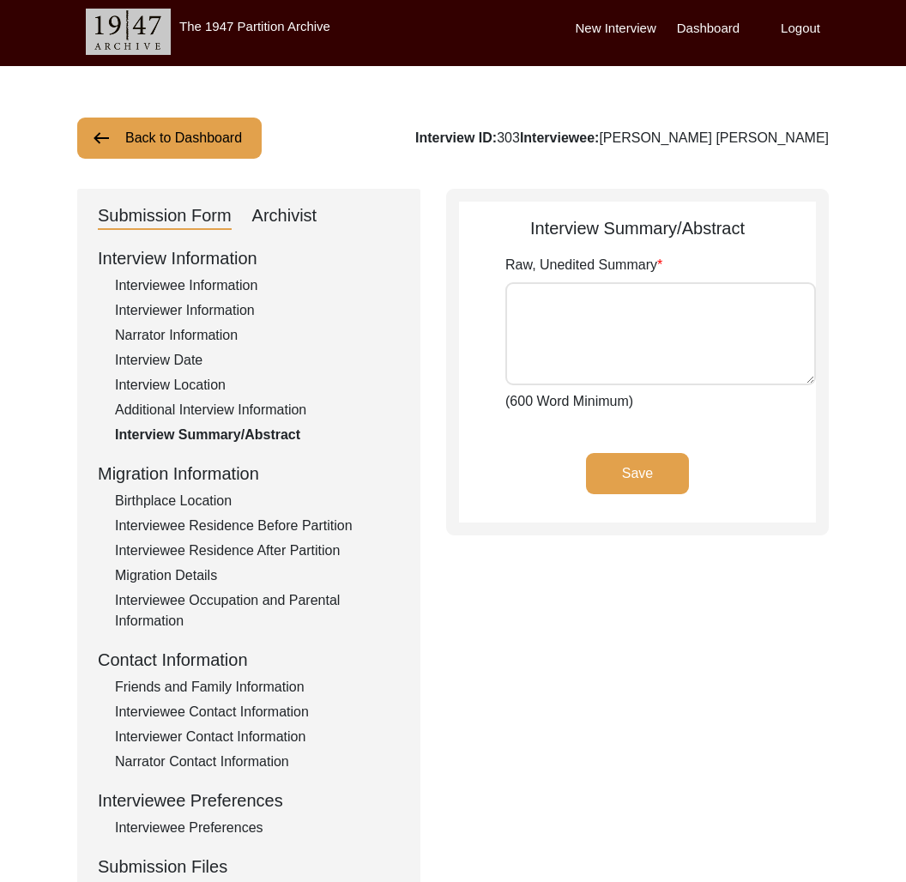
click at [227, 387] on div "Interview Location" at bounding box center [257, 385] width 285 height 21
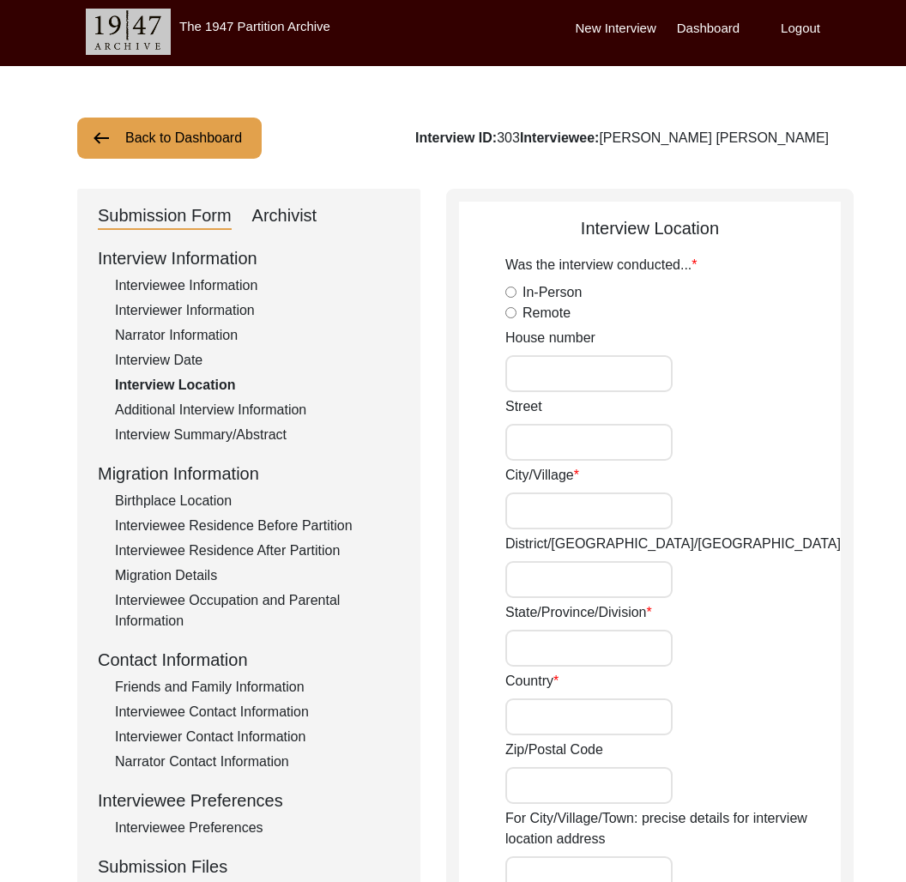
click at [232, 409] on div "Additional Interview Information" at bounding box center [257, 410] width 285 height 21
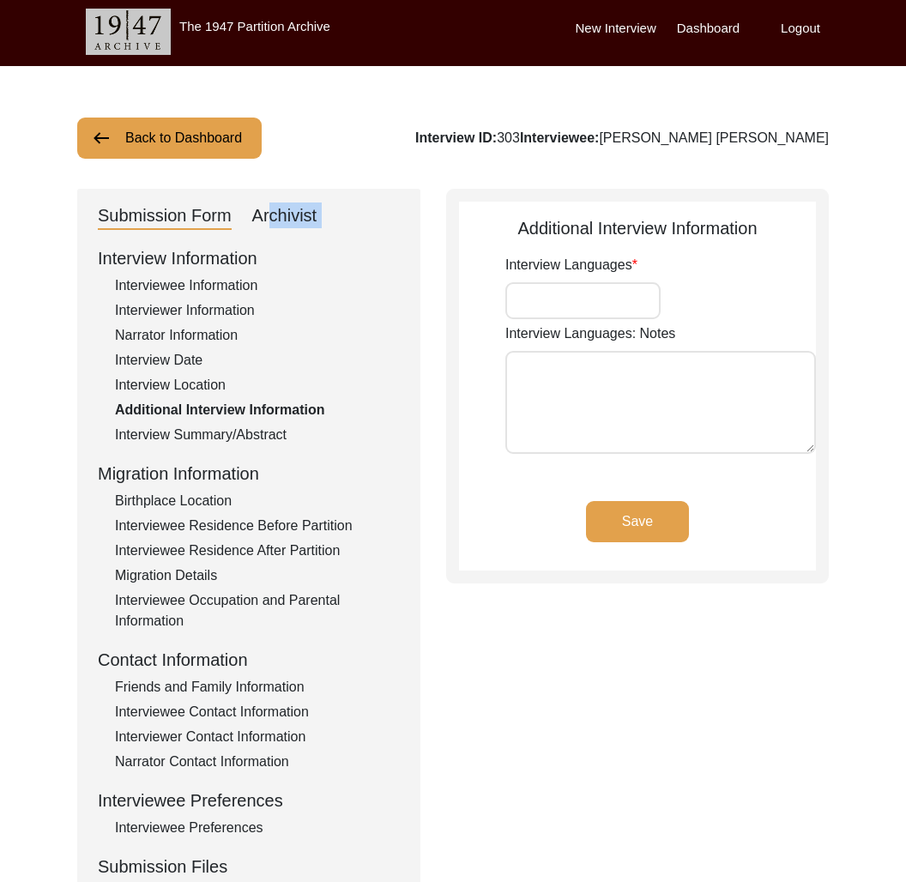
click at [264, 223] on div "Submission Form Archivist Interview Information Interviewee Information Intervi…" at bounding box center [248, 591] width 343 height 804
click at [275, 222] on div "Archivist" at bounding box center [284, 216] width 65 height 27
select select "Archiving In Progress"
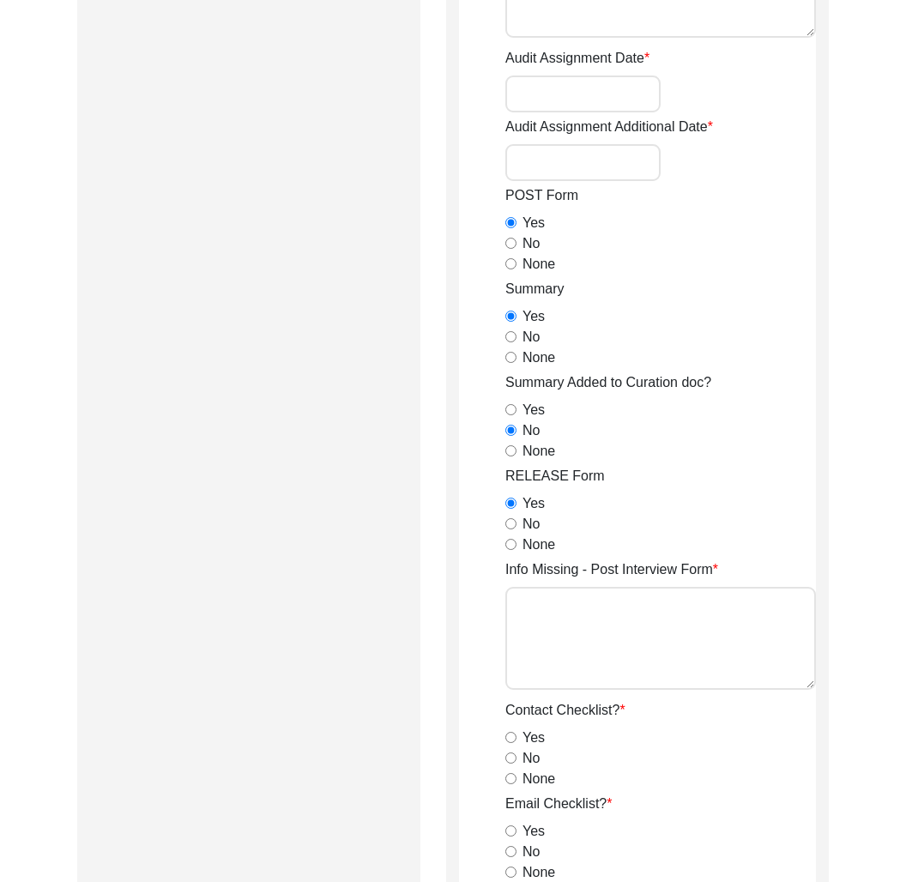
scroll to position [0, 0]
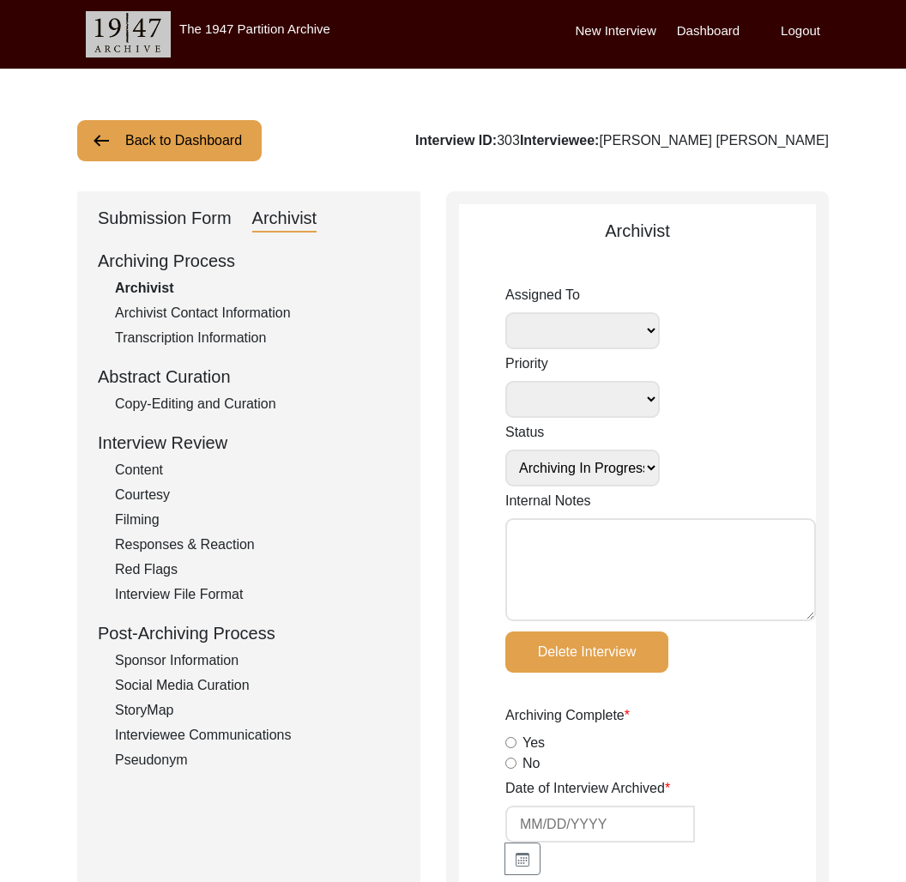
drag, startPoint x: 207, startPoint y: 124, endPoint x: 220, endPoint y: 136, distance: 17.0
click at [209, 124] on button "Back to Dashboard" at bounding box center [169, 140] width 185 height 41
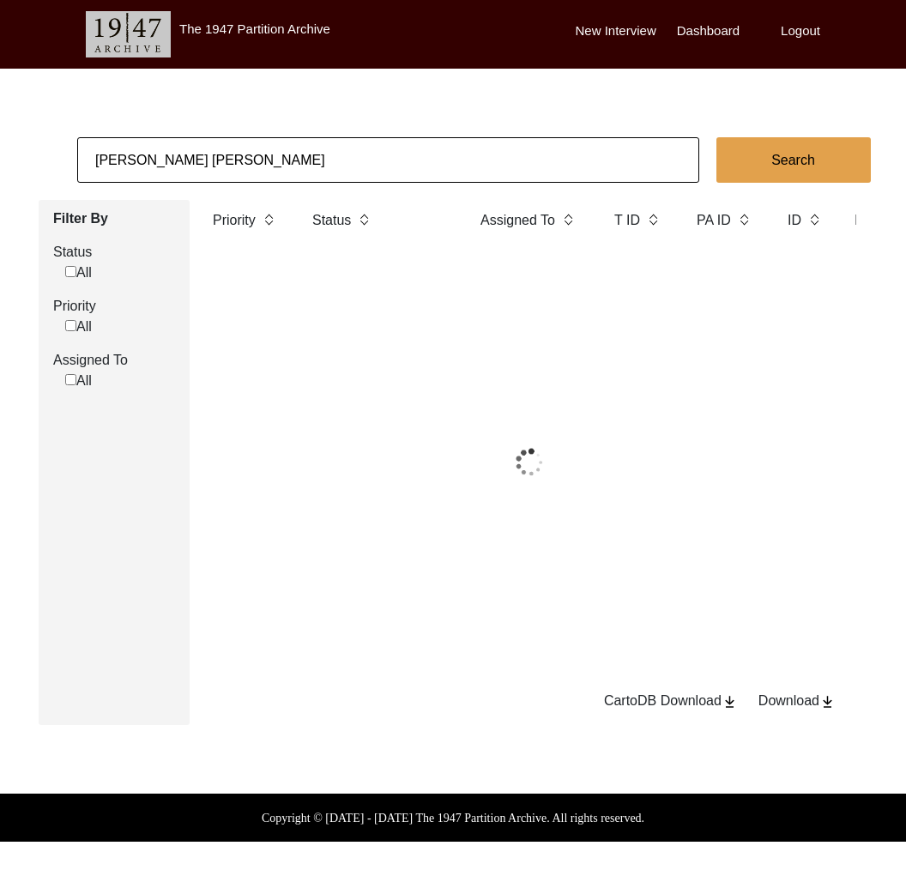
click at [220, 136] on body "The 1947 Partition Archive New Interview Dashboard Logout [PERSON_NAME] [PERSON…" at bounding box center [453, 421] width 906 height 842
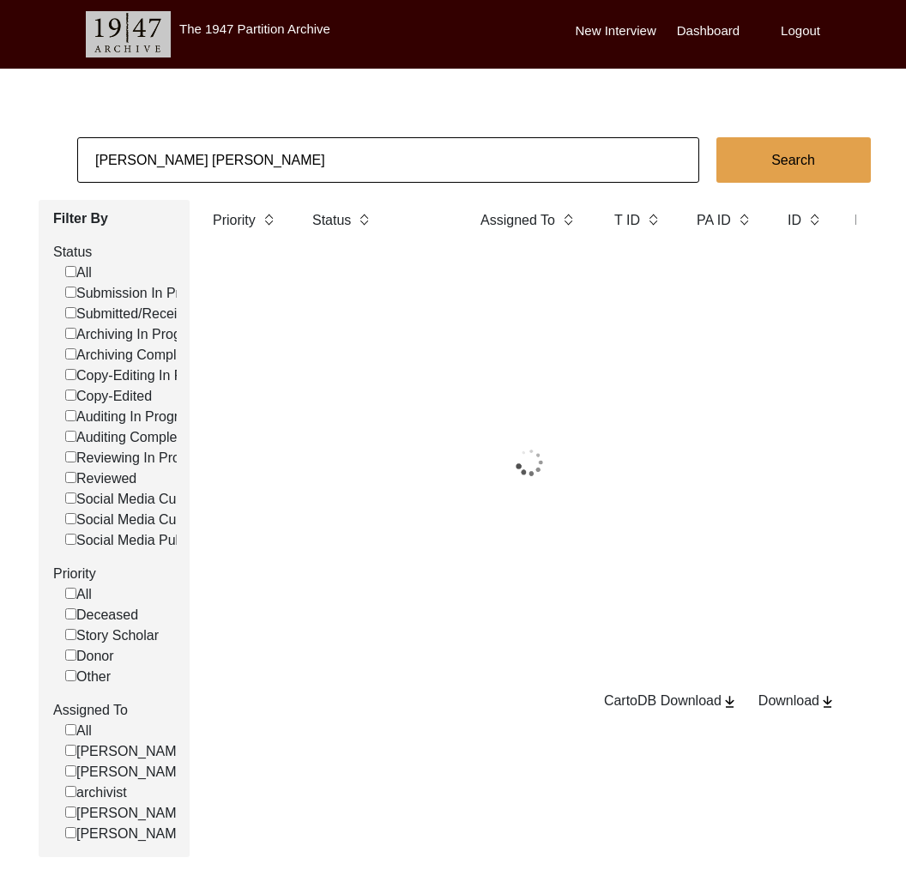
click at [220, 136] on body "The 1947 Partition Archive New Interview Dashboard Logout [PERSON_NAME] [PERSON…" at bounding box center [453, 487] width 906 height 974
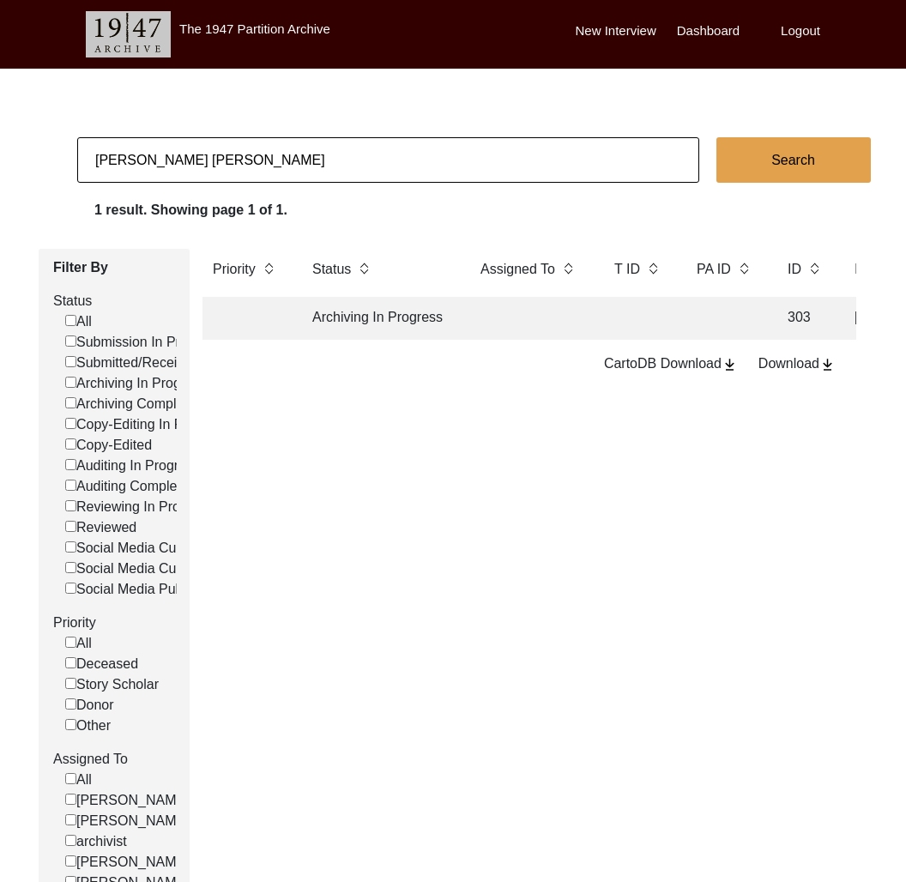
click at [219, 153] on input "[PERSON_NAME] [PERSON_NAME]" at bounding box center [388, 159] width 622 height 45
click at [219, 152] on input "[PERSON_NAME] [PERSON_NAME]" at bounding box center [388, 159] width 622 height 45
paste input "[PERSON_NAME]"
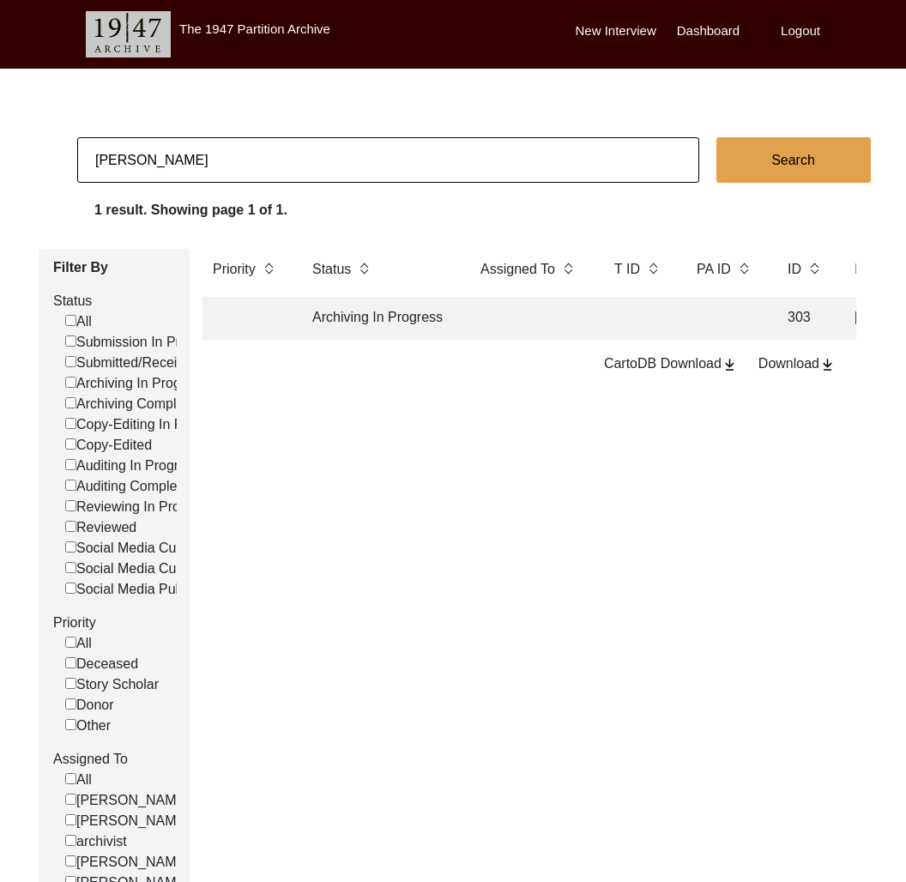
type input "[PERSON_NAME]"
checkbox input "false"
click at [356, 321] on td "Copy-Edited" at bounding box center [379, 318] width 155 height 43
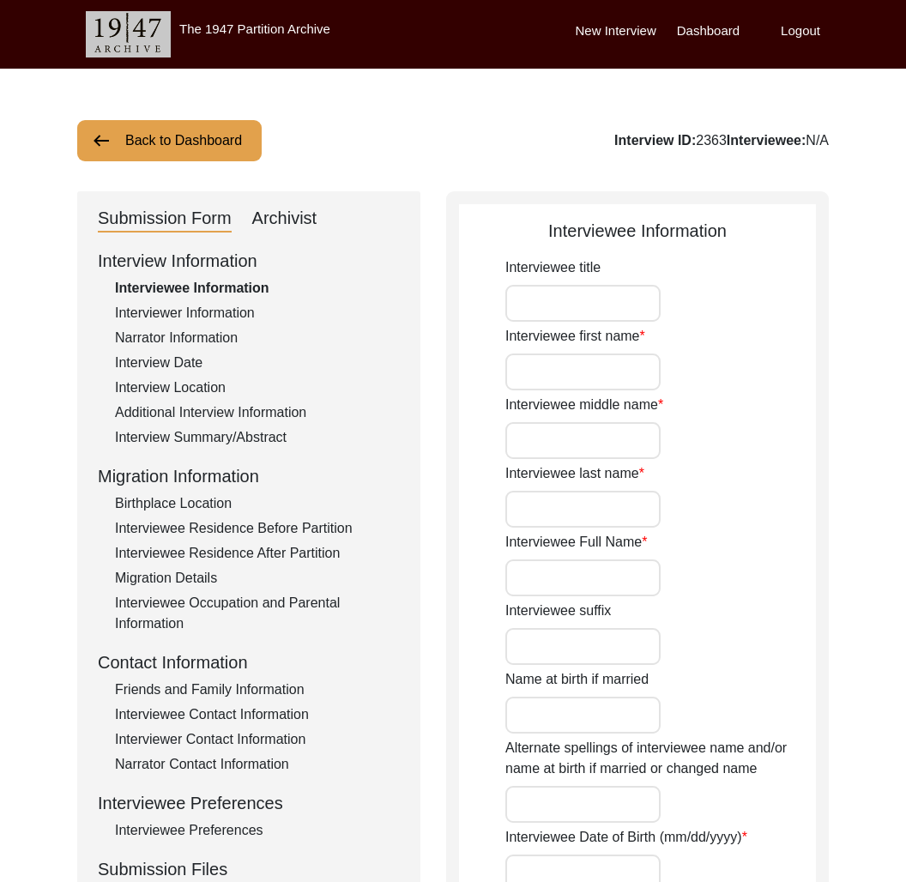
type input "[PERSON_NAME]"
type input "[DATE]"
type input "[DEMOGRAPHIC_DATA]"
click at [241, 410] on div "Additional Interview Information" at bounding box center [257, 413] width 285 height 21
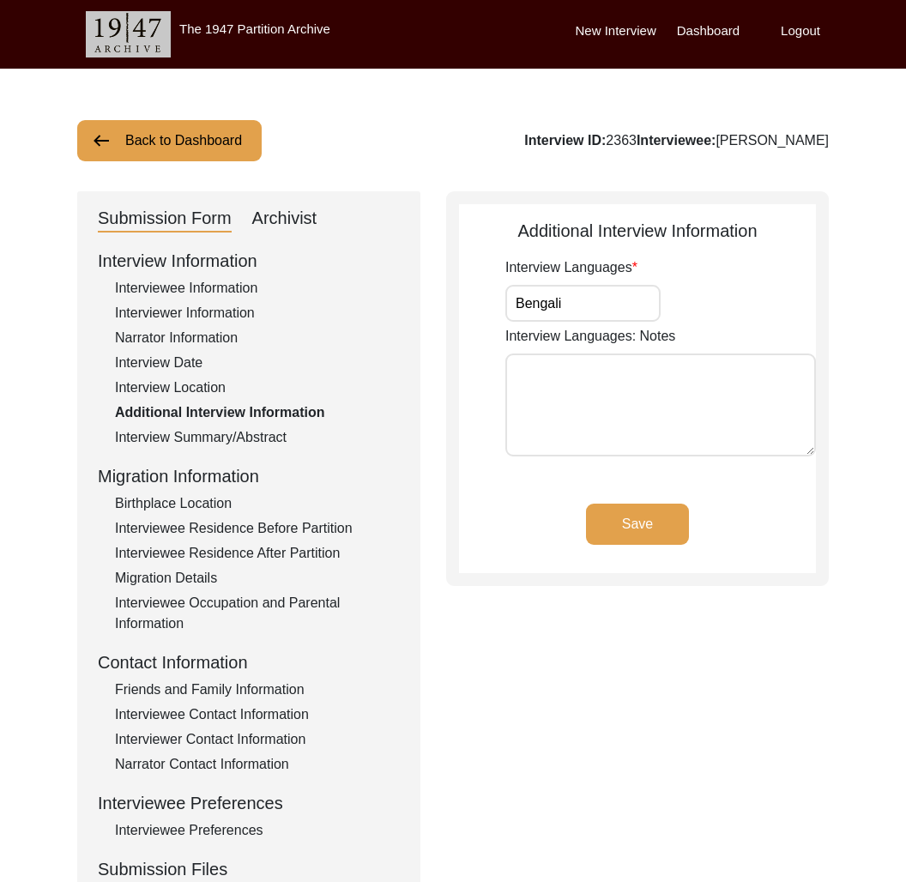
click at [296, 211] on div "Archivist" at bounding box center [284, 218] width 65 height 27
select select "Copy-Edited"
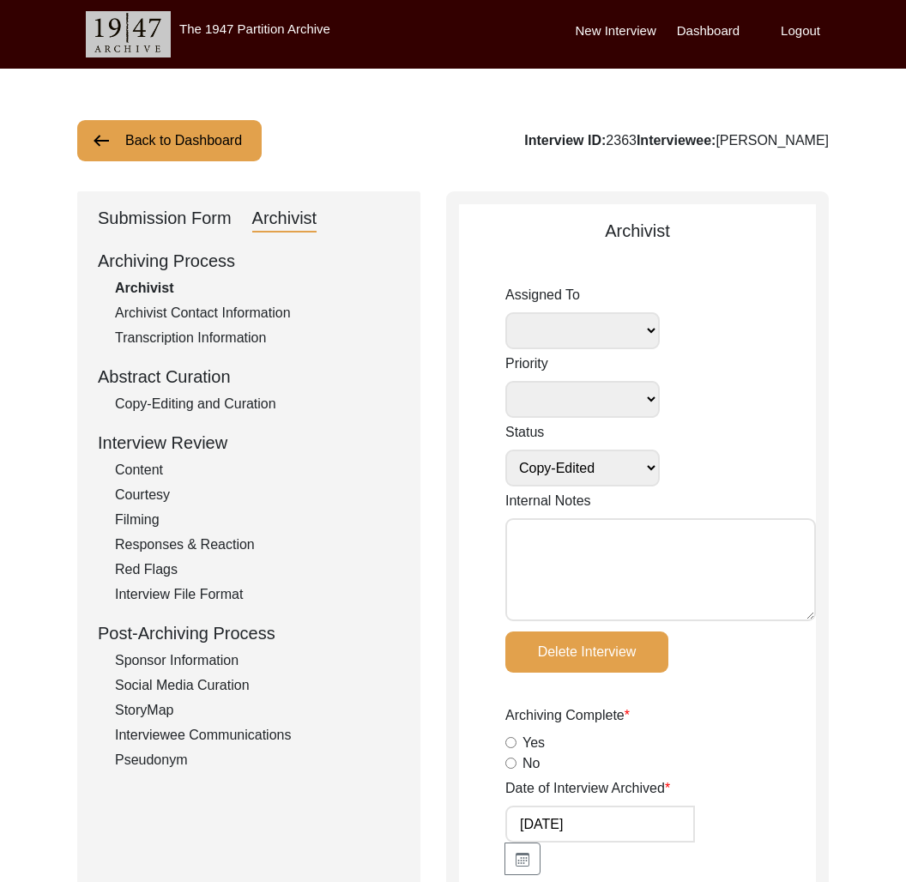
click at [624, 143] on div "Interview ID: 2363 Interviewee: [PERSON_NAME]" at bounding box center [676, 140] width 305 height 21
click at [188, 142] on button "Back to Dashboard" at bounding box center [169, 140] width 185 height 41
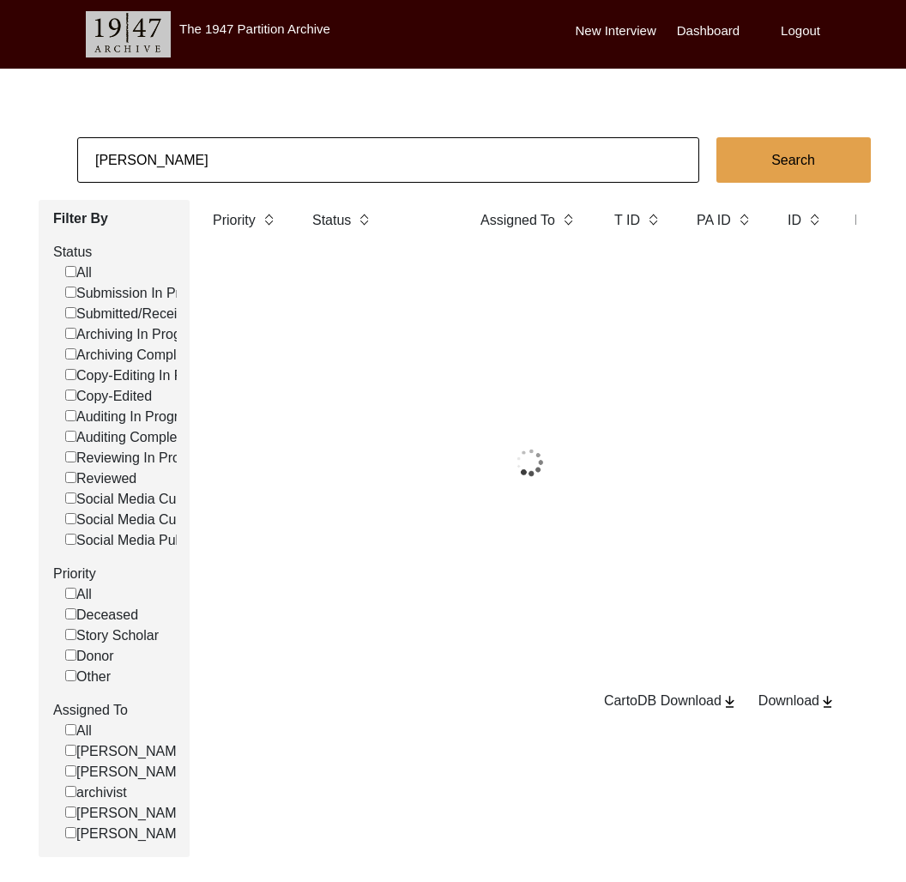
click at [197, 145] on input "[PERSON_NAME]" at bounding box center [388, 159] width 622 height 45
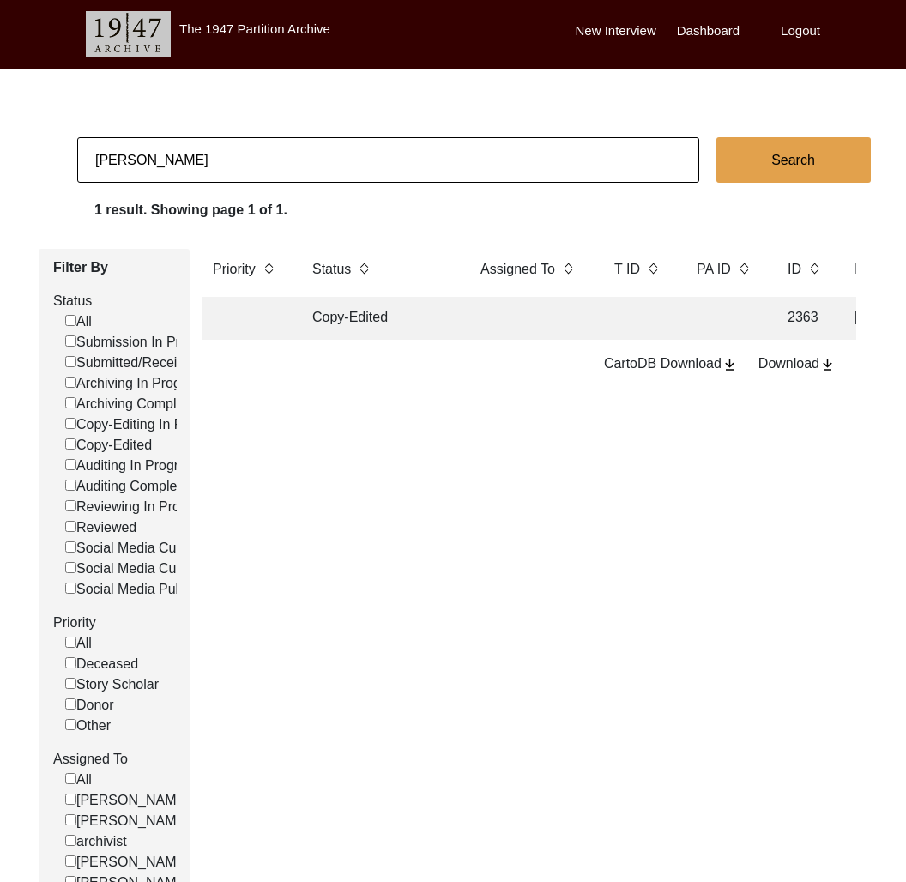
click at [197, 145] on input "[PERSON_NAME]" at bounding box center [388, 159] width 622 height 45
type input "[PERSON_NAME]"
checkbox input "false"
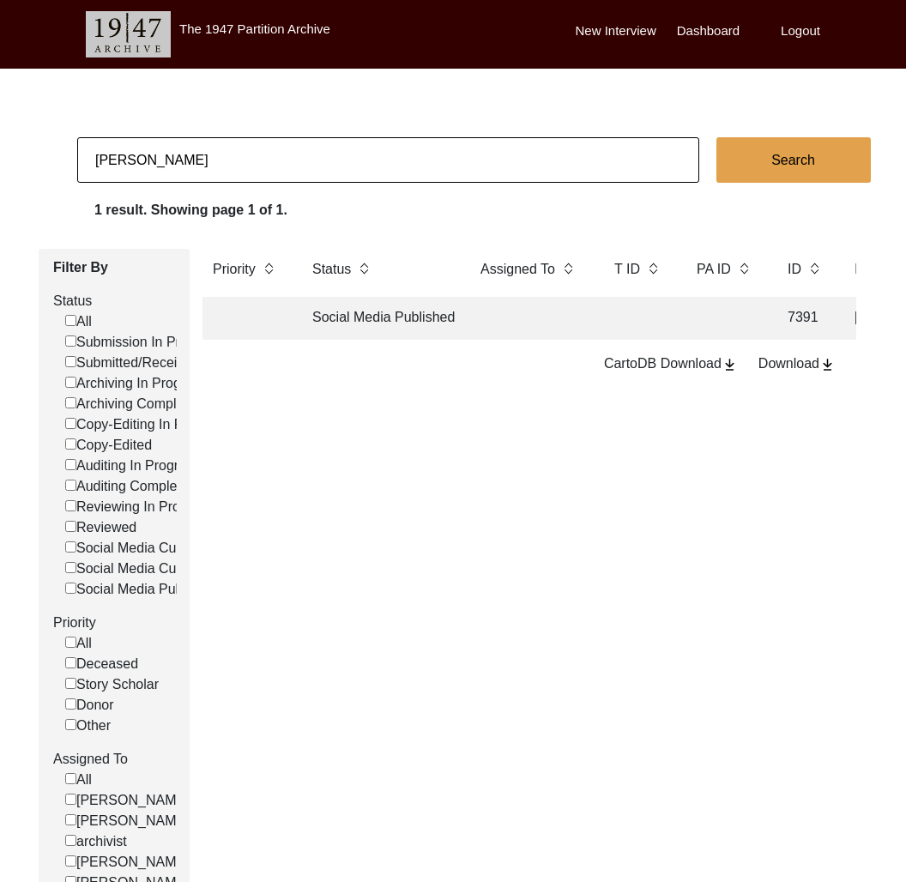
click at [278, 316] on td at bounding box center [246, 318] width 86 height 43
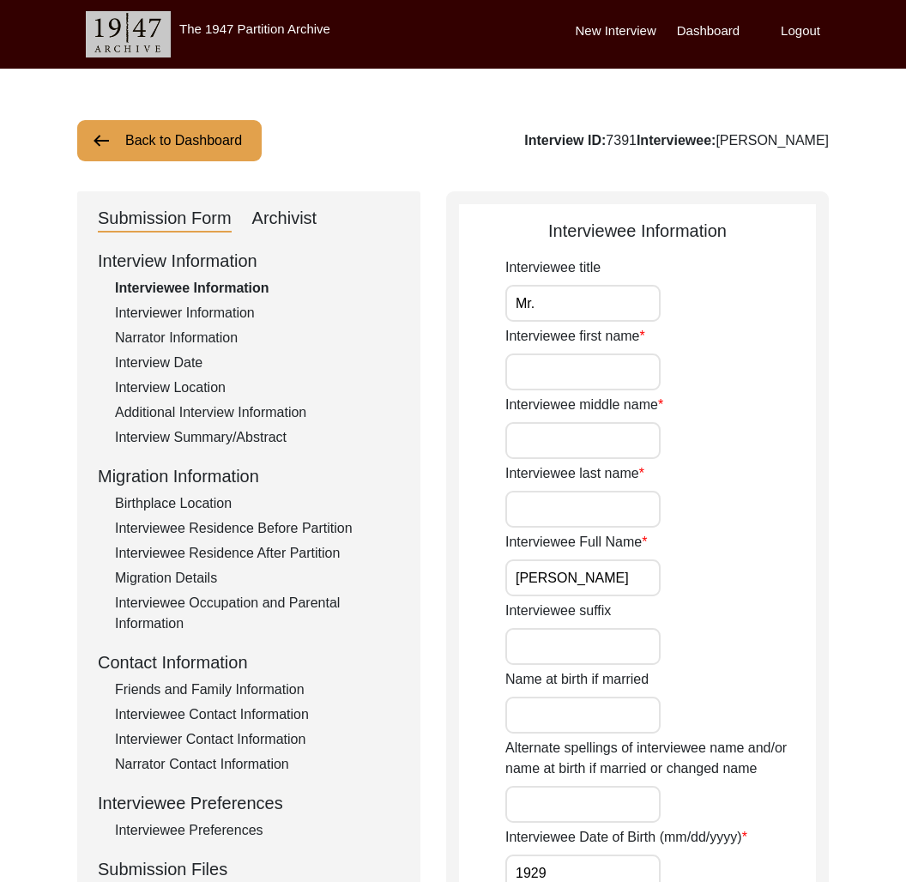
click at [229, 422] on div "Additional Interview Information" at bounding box center [257, 413] width 285 height 21
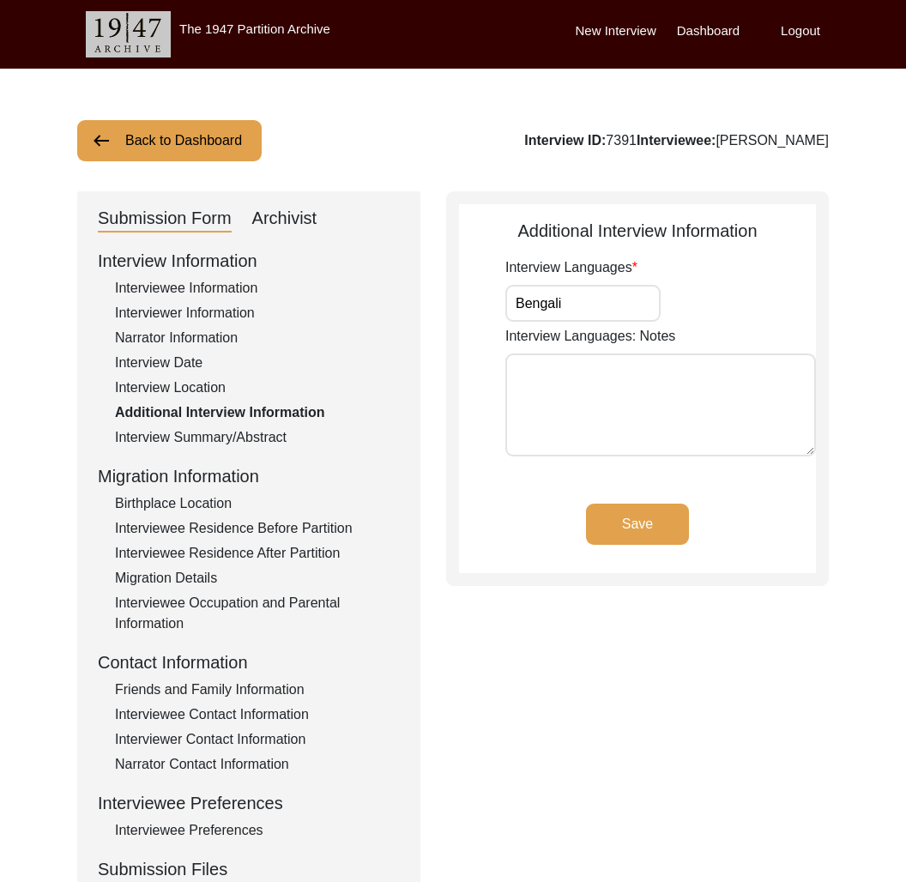
click at [210, 142] on button "Back to Dashboard" at bounding box center [169, 140] width 185 height 41
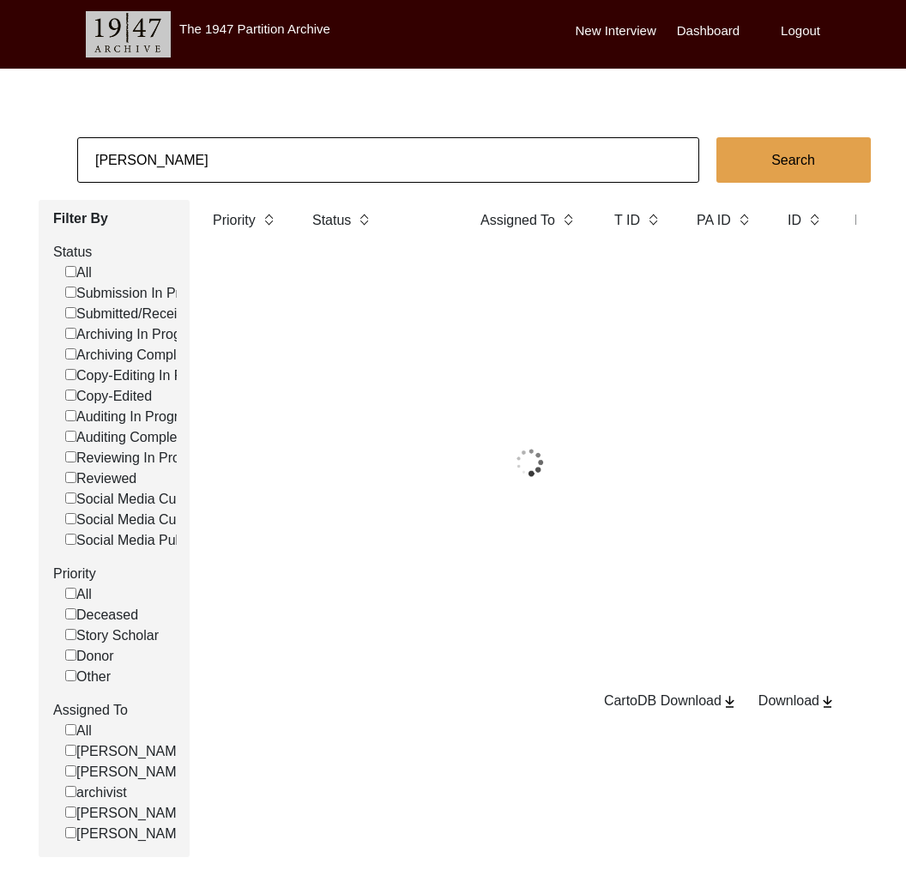
click at [214, 145] on input "[PERSON_NAME]" at bounding box center [388, 159] width 622 height 45
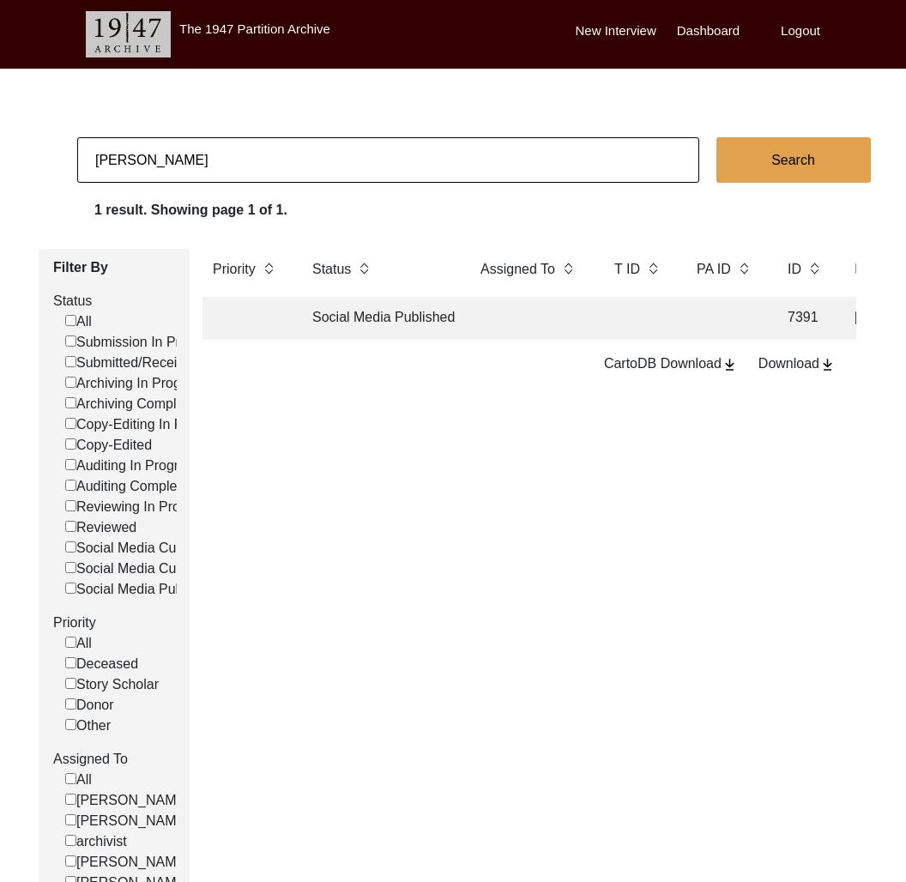
click at [214, 145] on input "[PERSON_NAME]" at bounding box center [388, 159] width 622 height 45
type input "[PERSON_NAME]"
checkbox input "false"
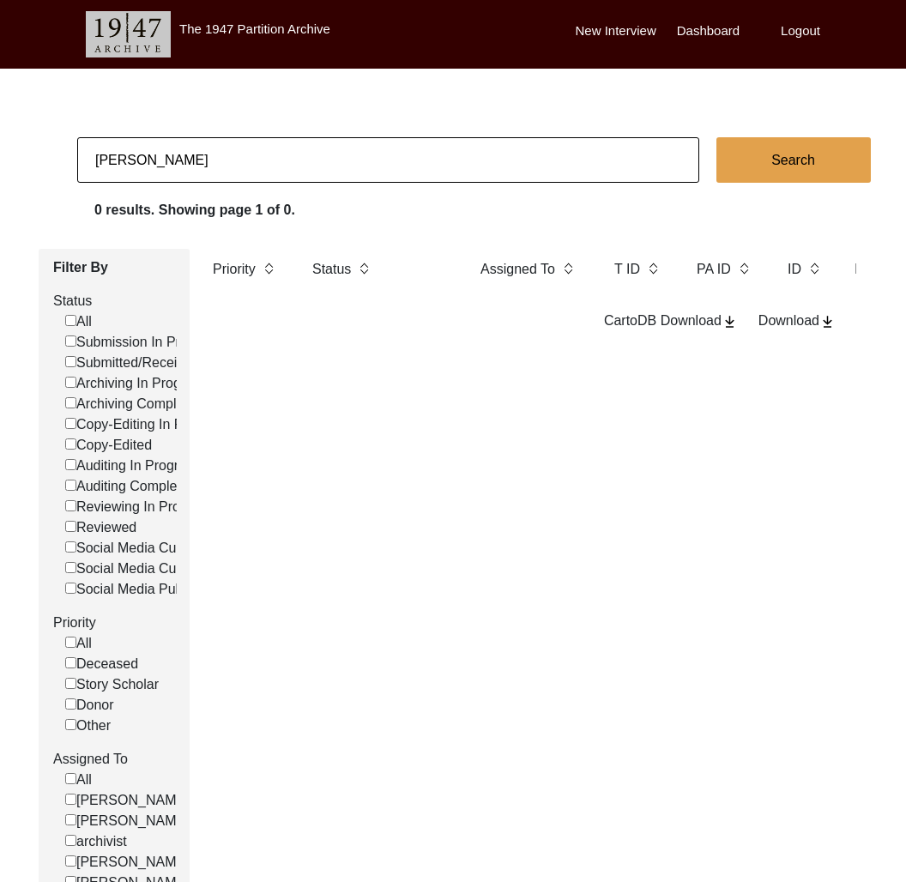
click at [217, 162] on input "[PERSON_NAME]" at bounding box center [388, 159] width 622 height 45
type input "[PERSON_NAME]"
checkbox input "false"
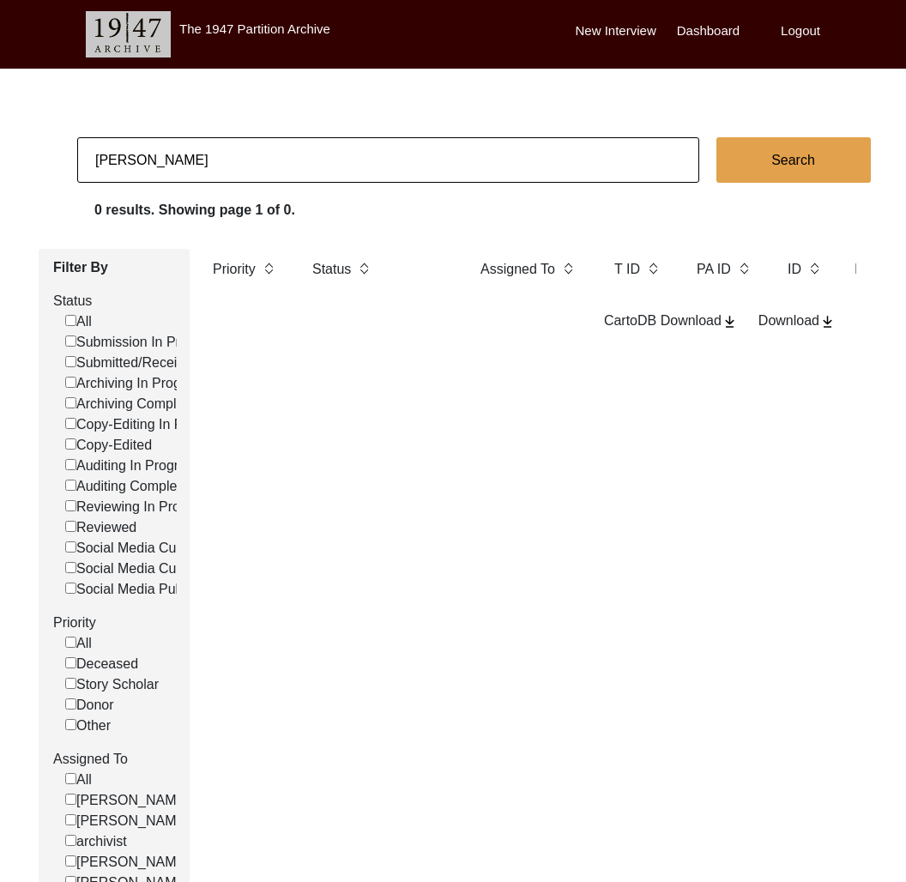
checkbox input "false"
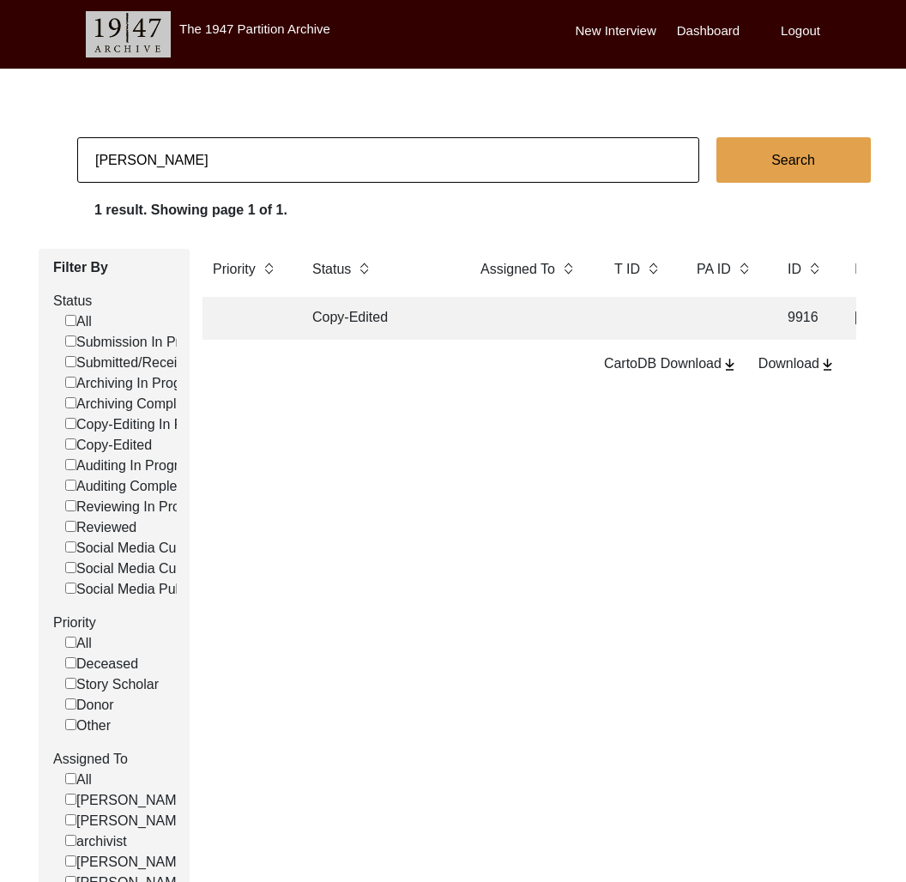
click at [349, 331] on td "Copy-Edited" at bounding box center [379, 318] width 155 height 43
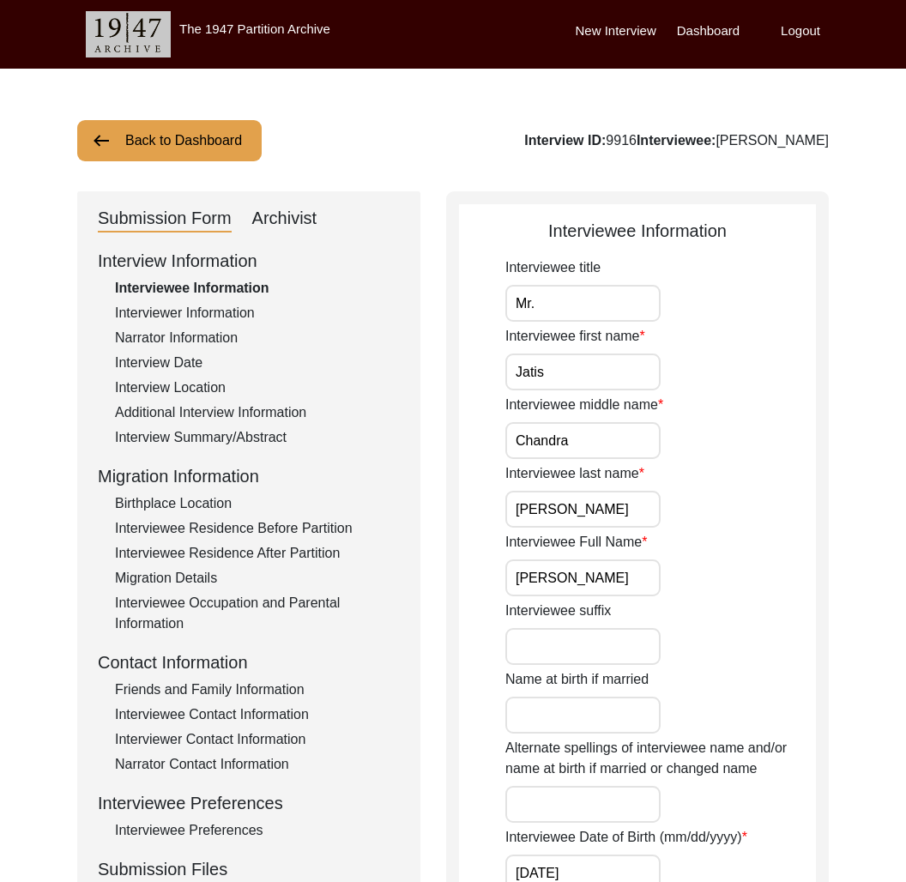
click at [253, 415] on div "Additional Interview Information" at bounding box center [257, 413] width 285 height 21
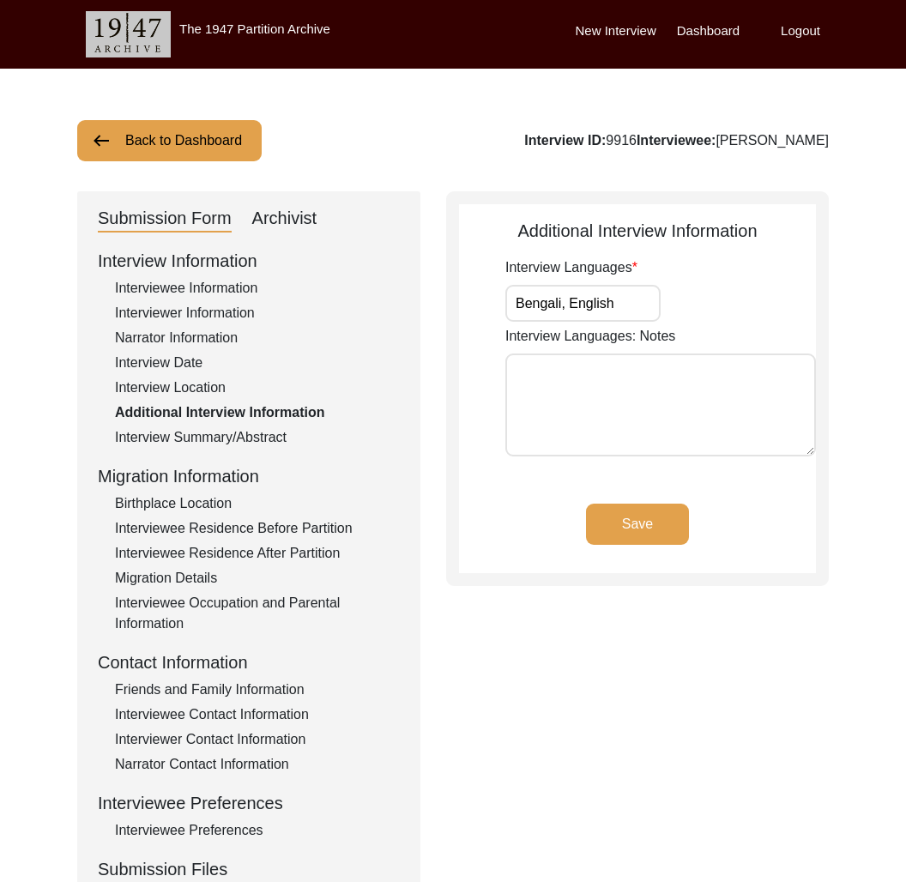
click at [573, 135] on div "Interview ID: 9916 Interviewee: [PERSON_NAME]" at bounding box center [676, 140] width 305 height 21
drag, startPoint x: 862, startPoint y: 131, endPoint x: 839, endPoint y: 148, distance: 27.6
click at [861, 131] on div "Back to Dashboard Interview ID: 9916 Interviewee: [PERSON_NAME] Submission Form…" at bounding box center [453, 597] width 906 height 1056
drag, startPoint x: 791, startPoint y: 139, endPoint x: 671, endPoint y: 146, distance: 120.4
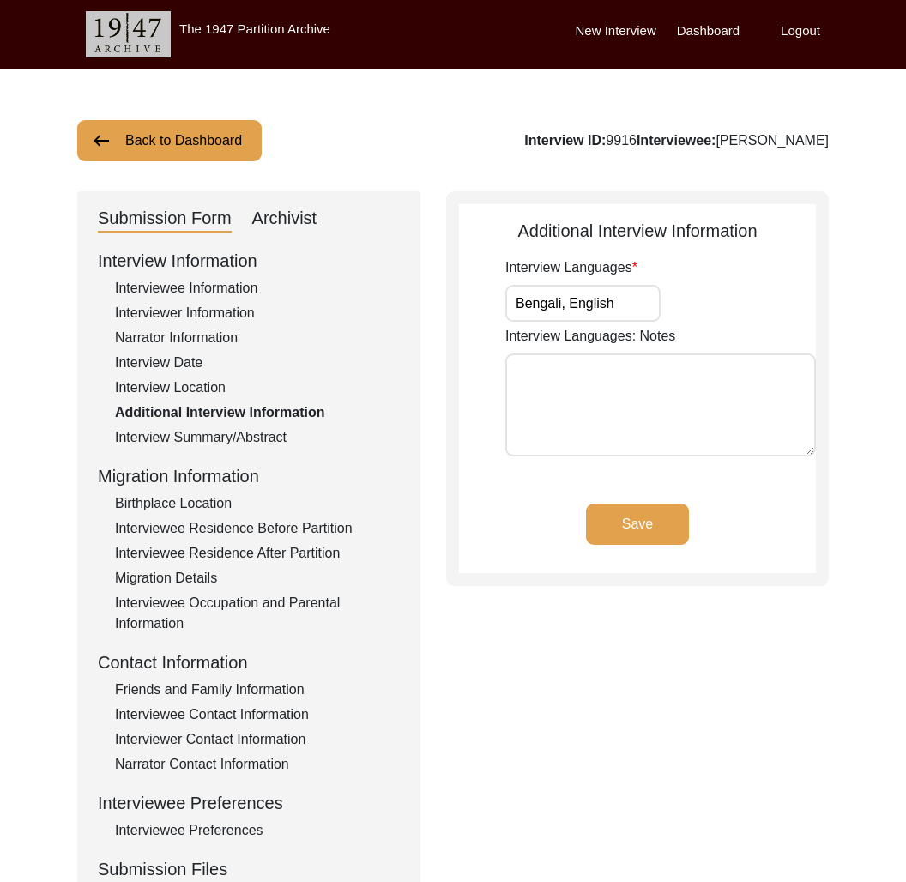
click at [671, 146] on div "Back to Dashboard Interview ID: 9916 Interviewee: [PERSON_NAME] Submission Form…" at bounding box center [453, 597] width 906 height 1056
click at [305, 209] on div "Archivist" at bounding box center [284, 218] width 65 height 27
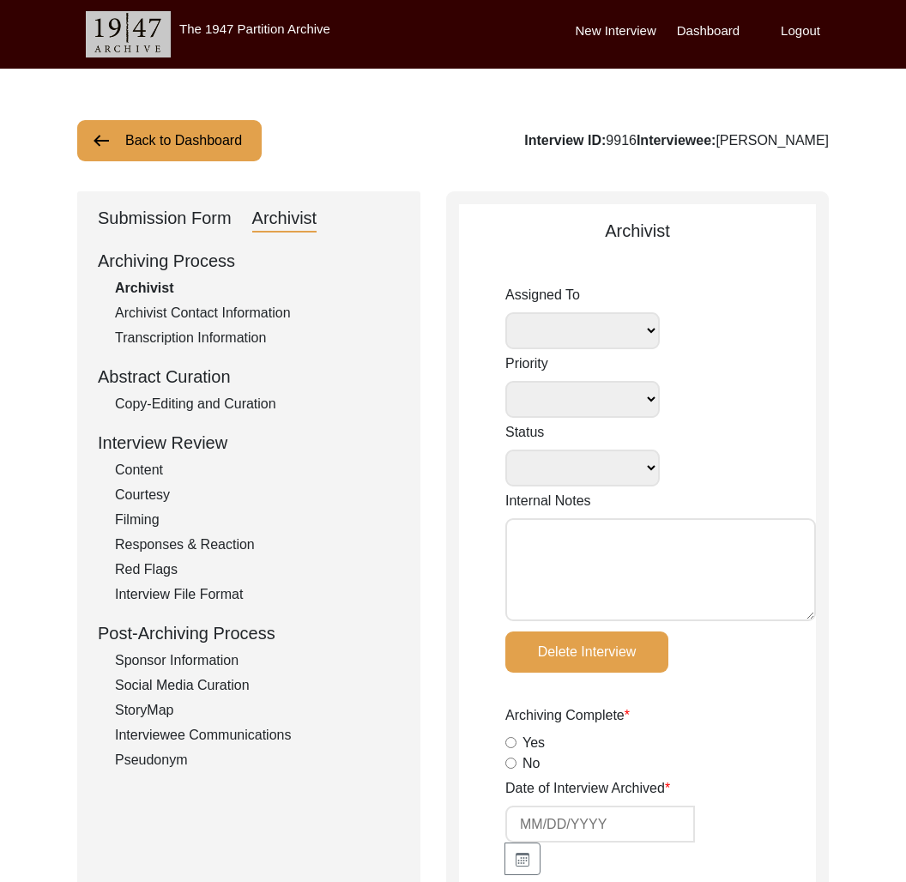
select select
select select "Copy-Edited"
type textarea "Tori [DATE]: disk, photos, video length documented"
radio input "true"
type input "[DATE]"
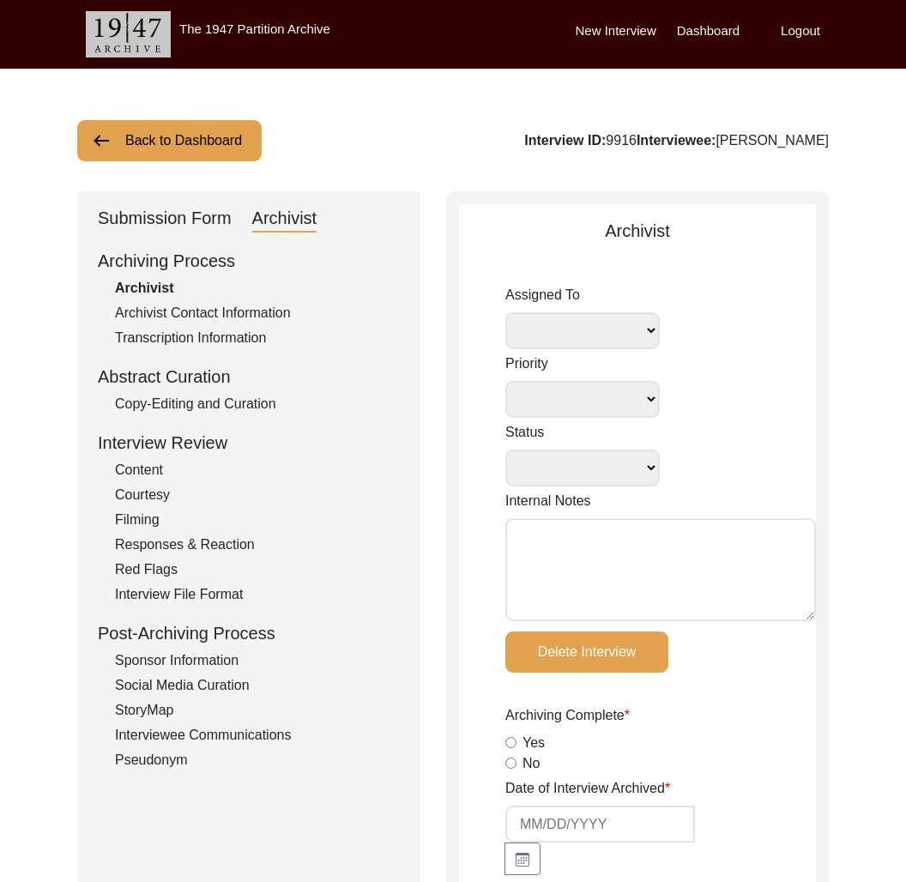
radio input "true"
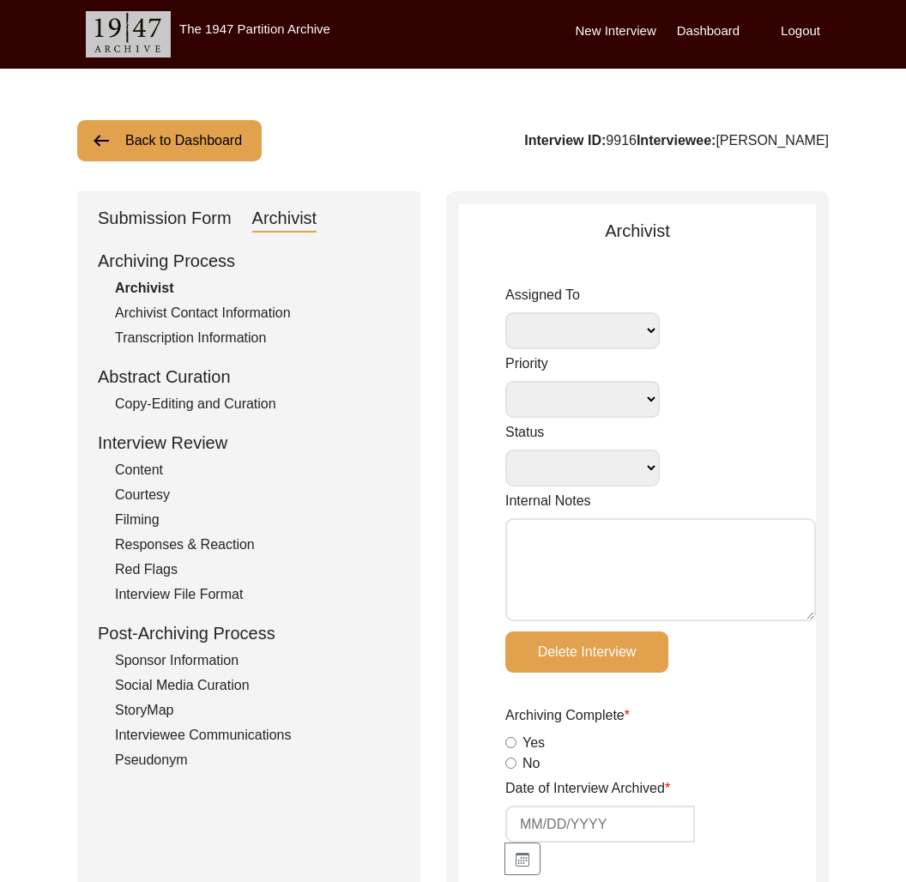
radio input "true"
type input "1:17:14"
radio input "true"
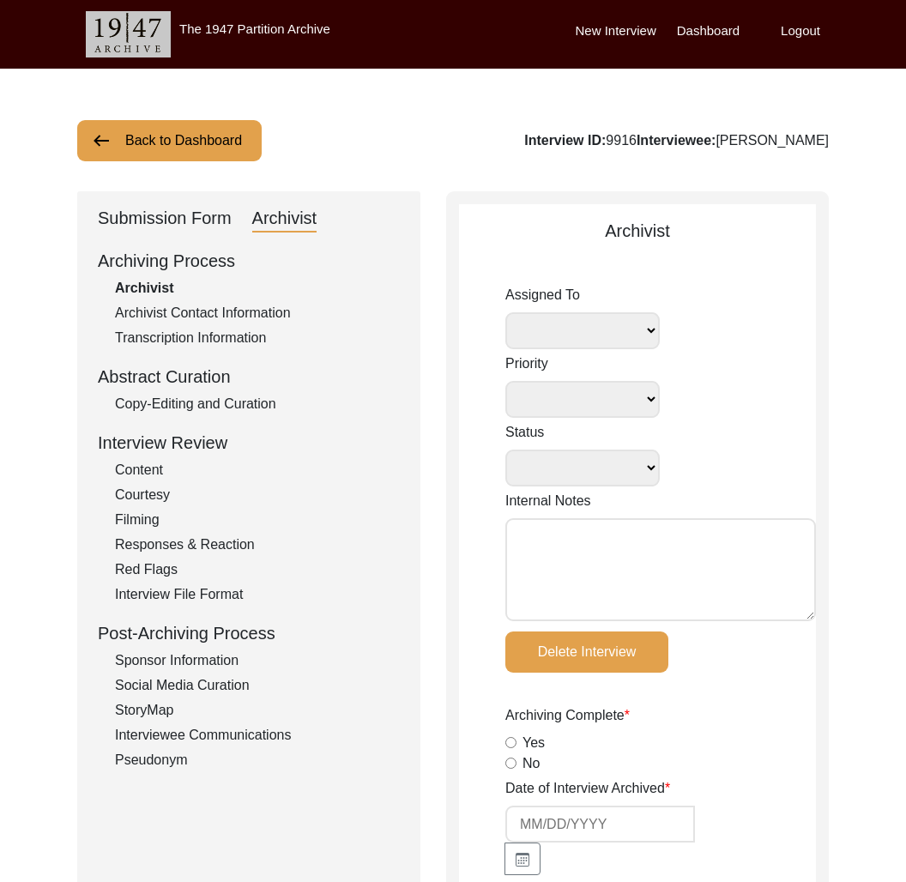
radio input "true"
type input "20, 20.1"
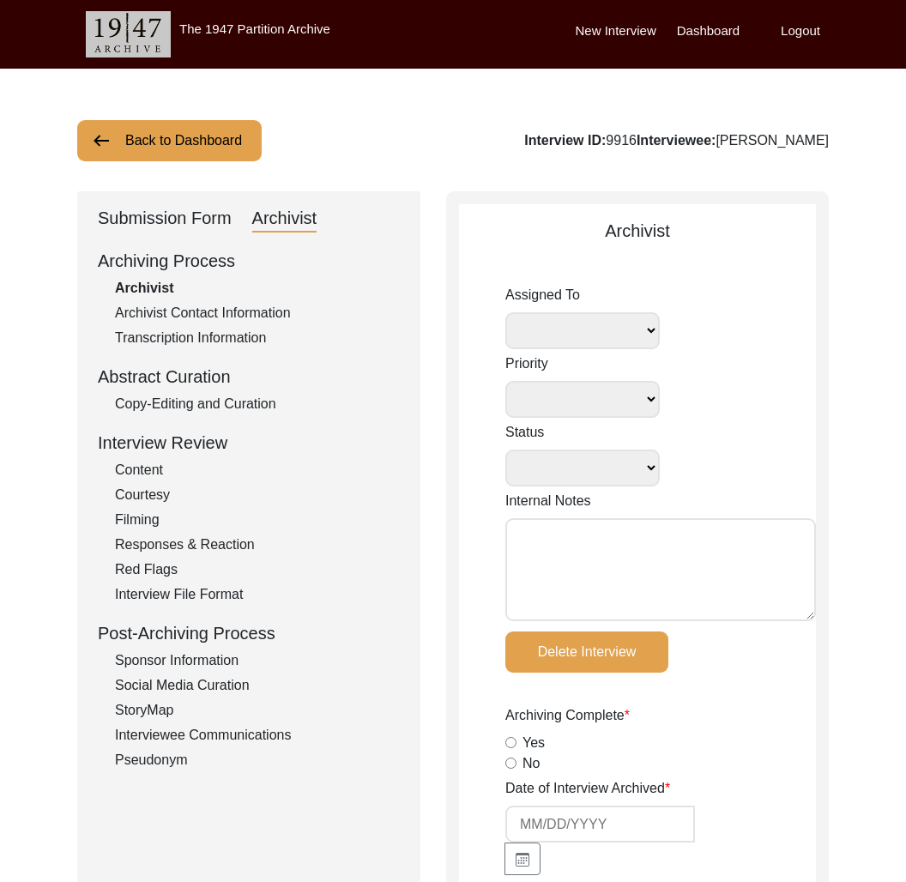
radio input "true"
type input "mp4"
select select
click at [268, 143] on div "Back to Dashboard Interview ID: 9916 Interviewee: [PERSON_NAME]" at bounding box center [453, 140] width 752 height 41
click at [198, 136] on button "Back to Dashboard" at bounding box center [169, 140] width 185 height 41
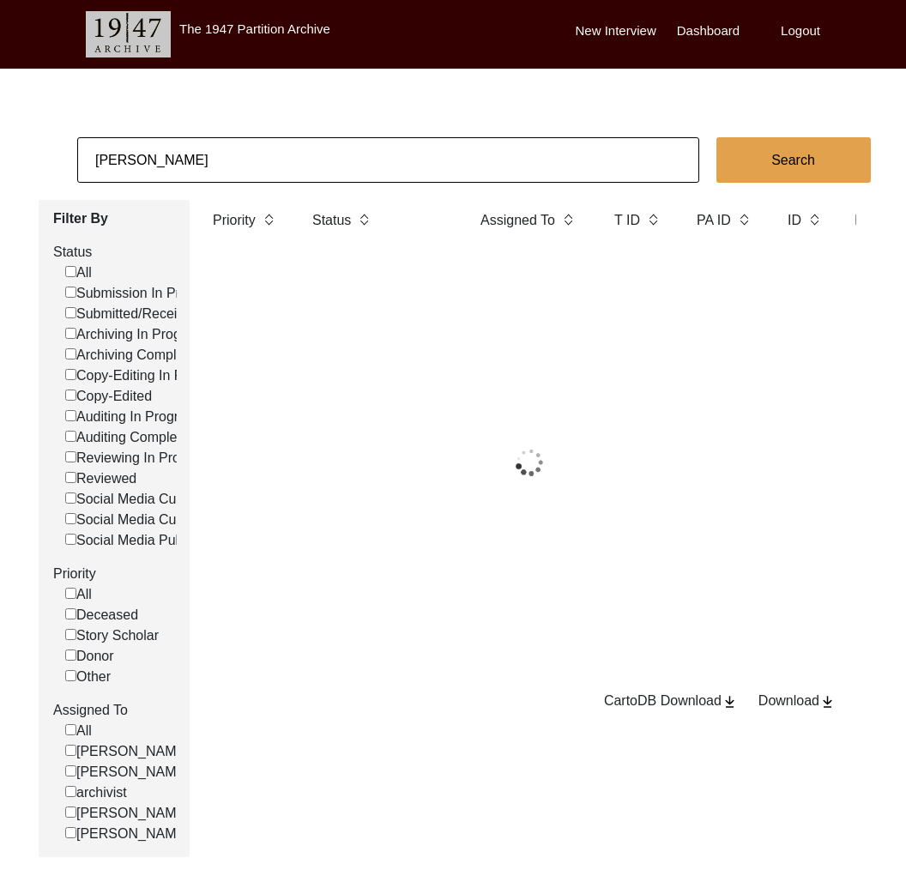
click at [231, 148] on input "[PERSON_NAME]" at bounding box center [388, 159] width 622 height 45
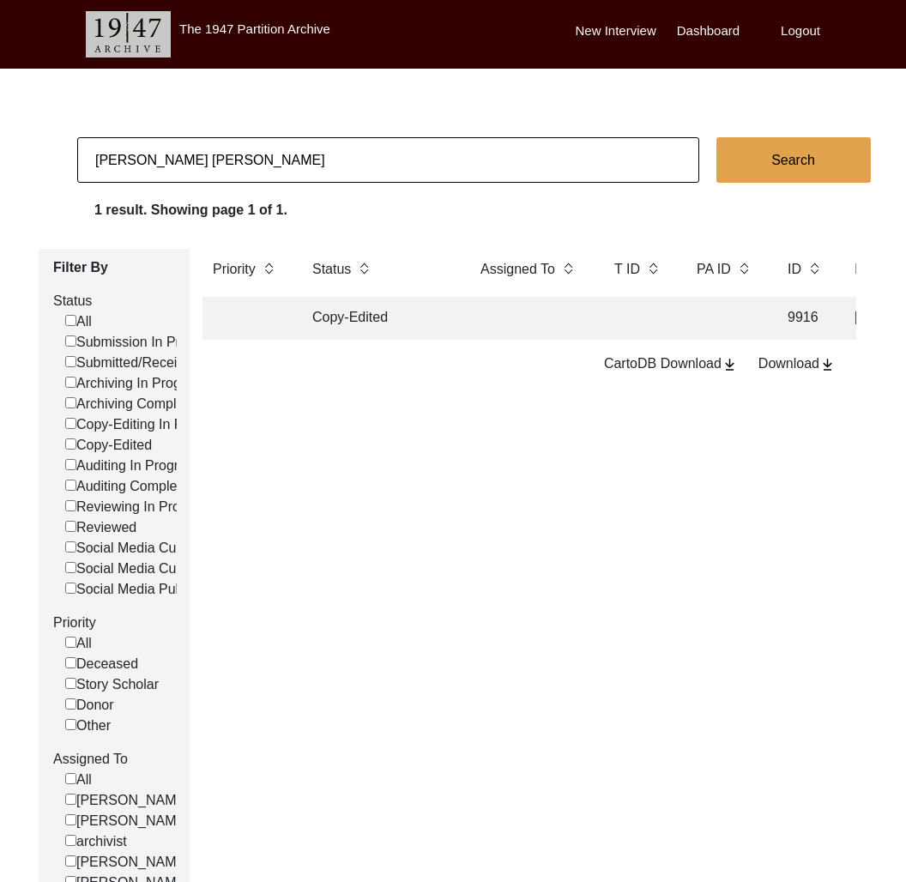
type input "[PERSON_NAME] [PERSON_NAME]"
checkbox input "false"
click at [324, 322] on td "Copy-Edited" at bounding box center [379, 318] width 155 height 43
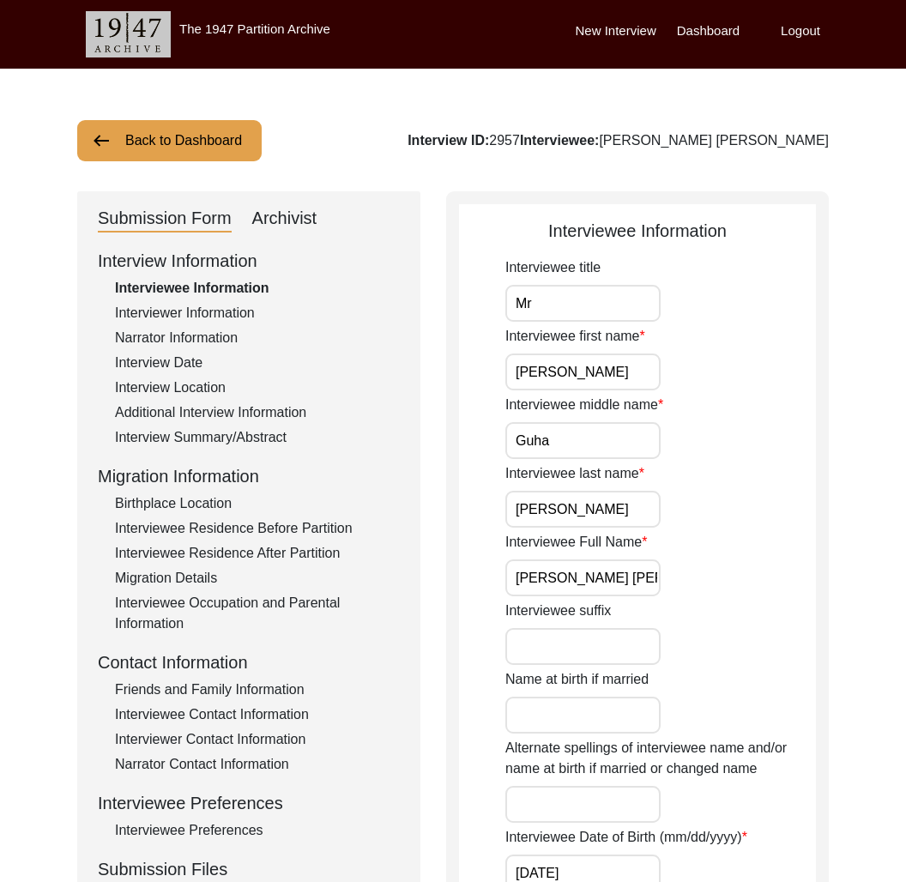
drag, startPoint x: 277, startPoint y: 397, endPoint x: 284, endPoint y: 416, distance: 20.1
click at [277, 398] on div "Interview Information Interviewee Information Interviewer Information Narrator …" at bounding box center [249, 615] width 302 height 734
click at [284, 416] on div "Additional Interview Information" at bounding box center [257, 413] width 285 height 21
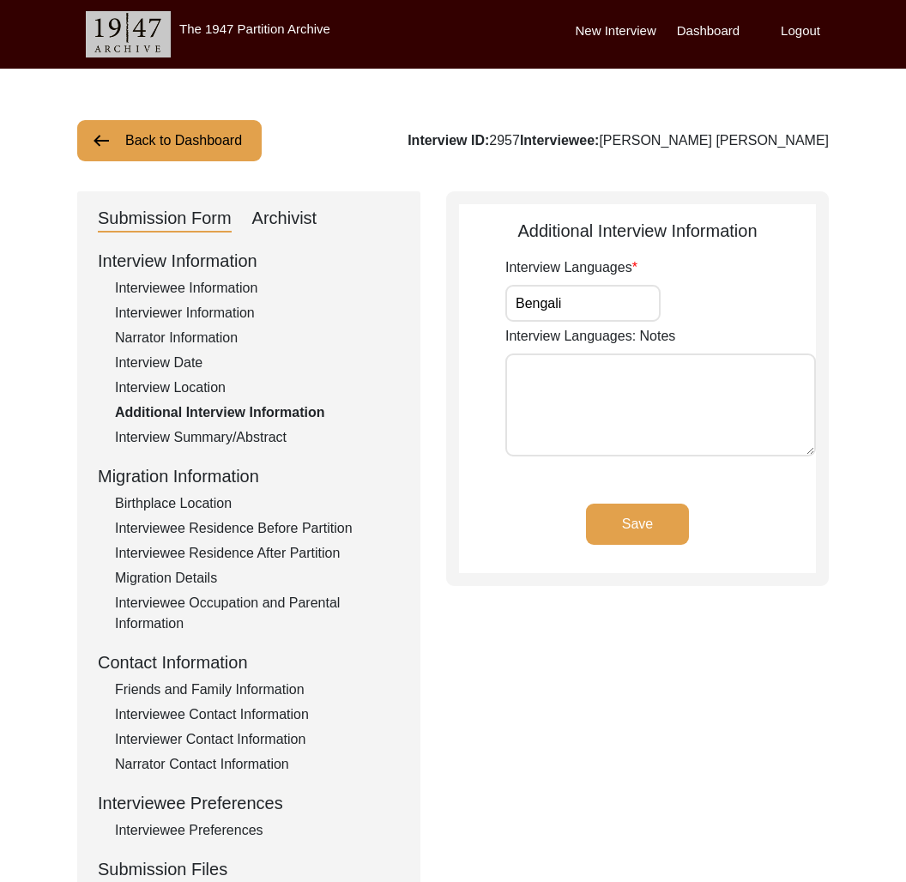
click at [167, 156] on button "Back to Dashboard" at bounding box center [169, 140] width 185 height 41
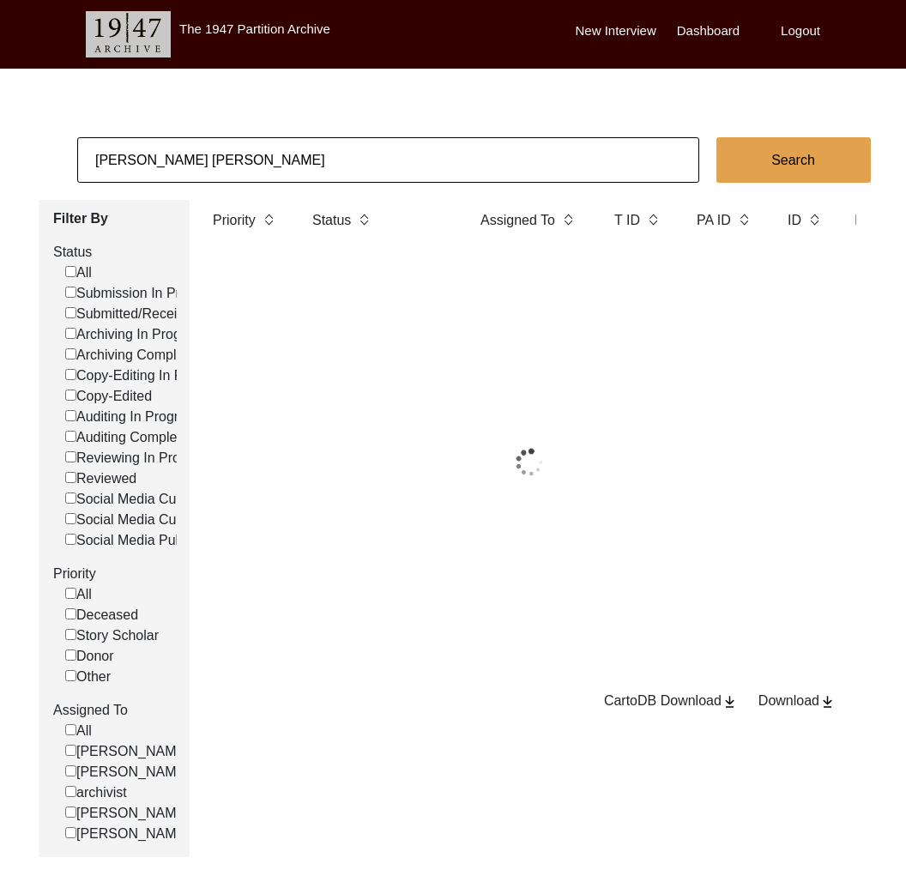
click at [281, 161] on input "[PERSON_NAME] [PERSON_NAME]" at bounding box center [388, 159] width 622 height 45
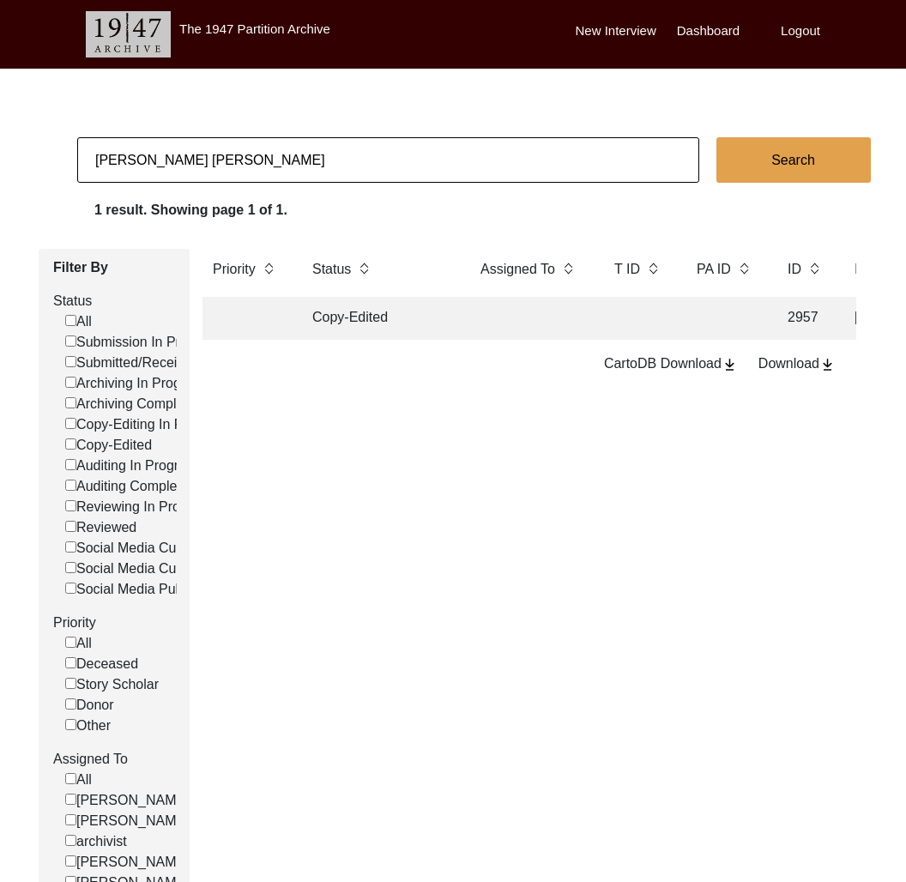
click at [281, 161] on input "[PERSON_NAME] [PERSON_NAME]" at bounding box center [388, 159] width 622 height 45
paste input "4317"
click at [614, 329] on td at bounding box center [638, 318] width 69 height 43
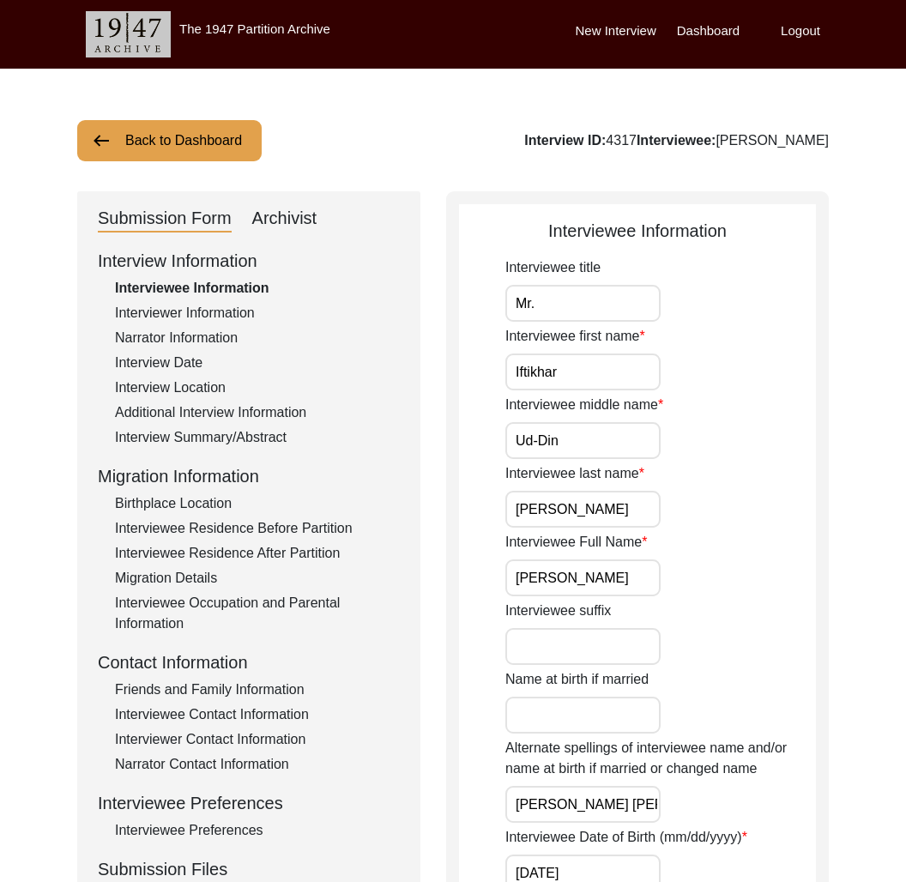
click at [311, 219] on div "Archivist" at bounding box center [284, 218] width 65 height 27
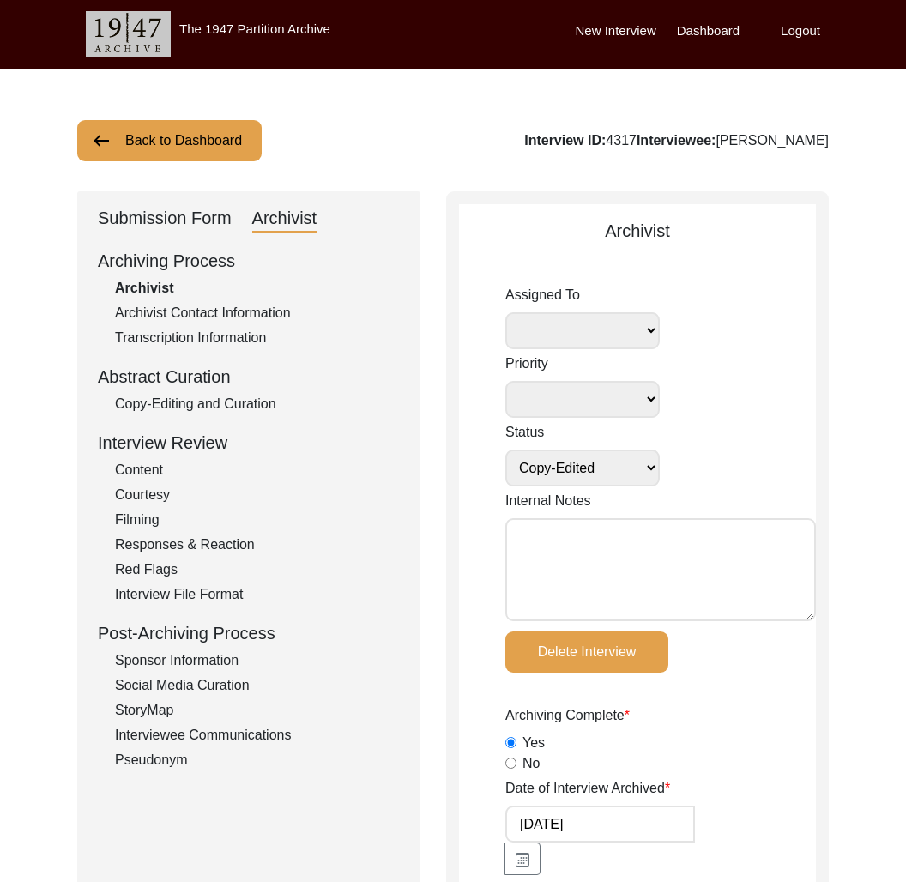
click at [163, 208] on div "Submission Form" at bounding box center [165, 218] width 134 height 27
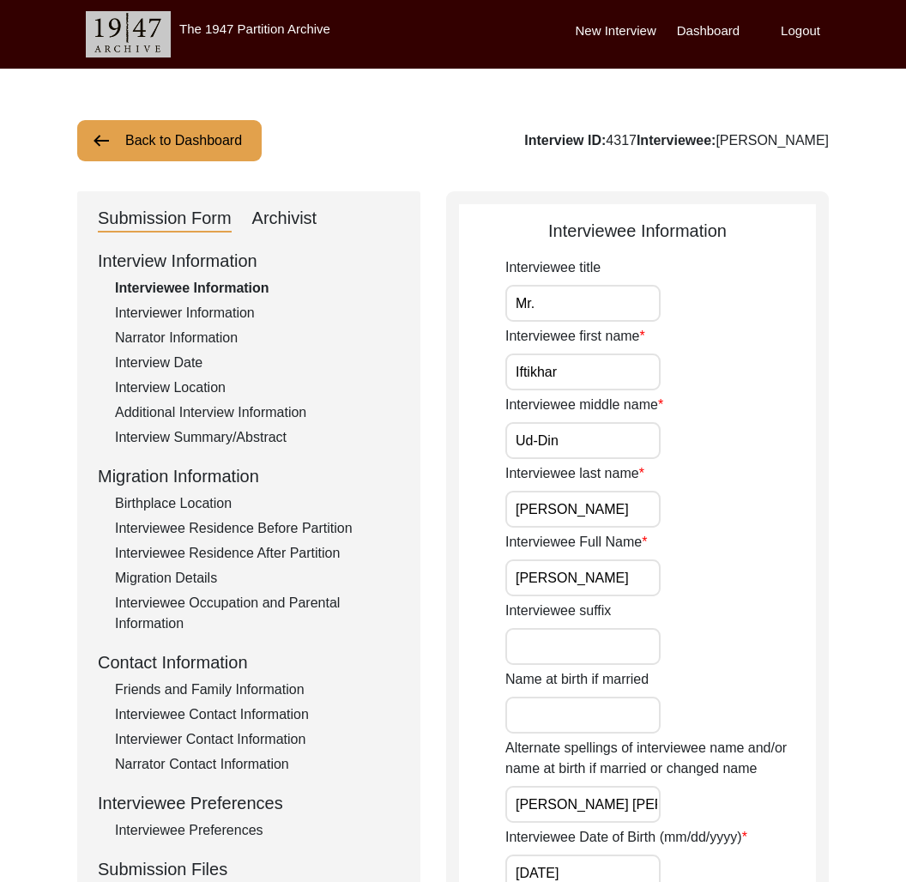
scroll to position [1, 0]
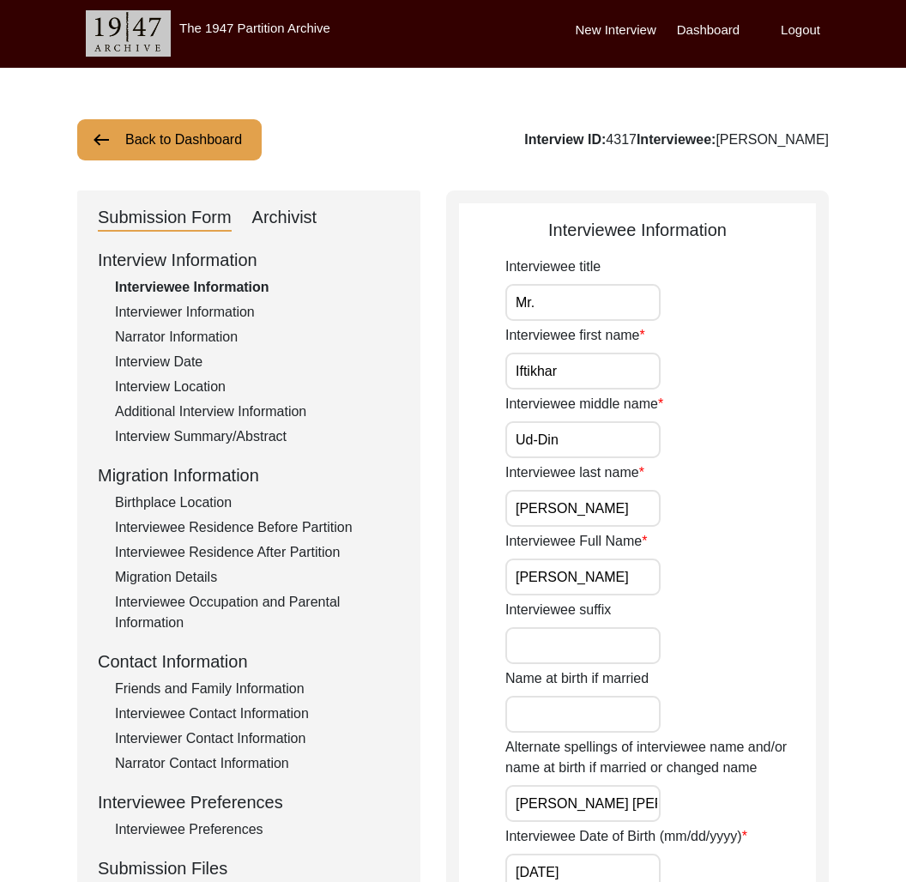
click at [272, 406] on div "Additional Interview Information" at bounding box center [257, 412] width 285 height 21
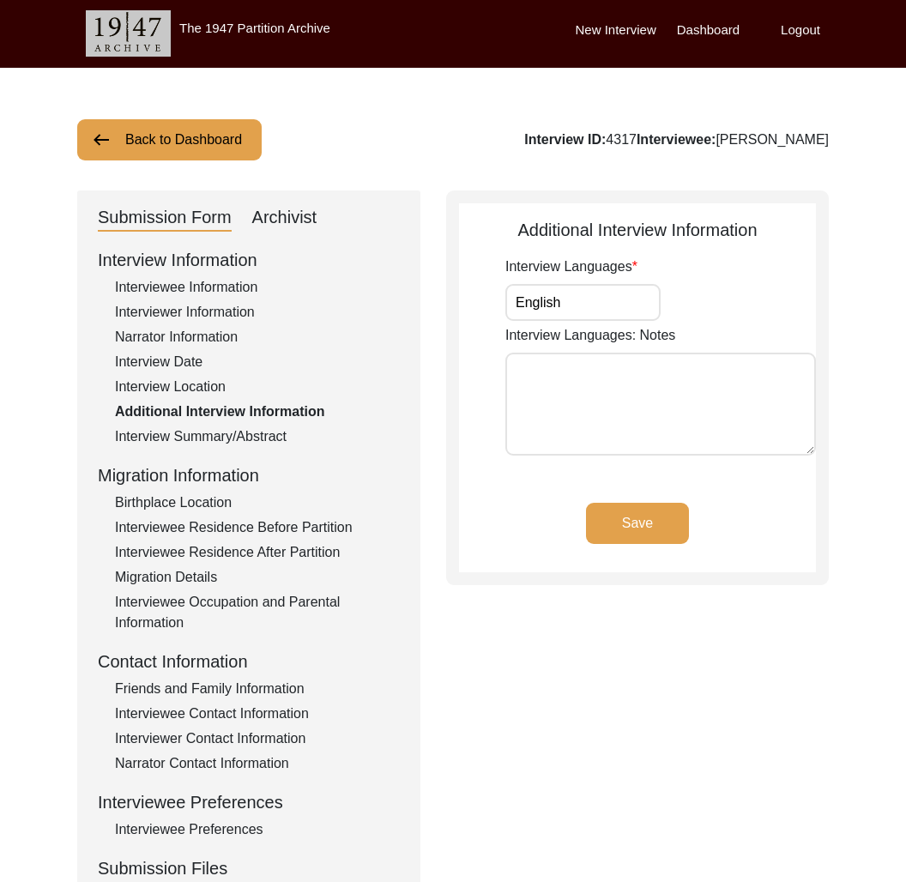
click at [606, 293] on input "English" at bounding box center [583, 302] width 155 height 37
click at [172, 166] on div "Back to Dashboard Interview ID: 4317 Interviewee: [PERSON_NAME] Submission Form…" at bounding box center [453, 596] width 906 height 1056
click at [173, 143] on button "Back to Dashboard" at bounding box center [169, 139] width 185 height 41
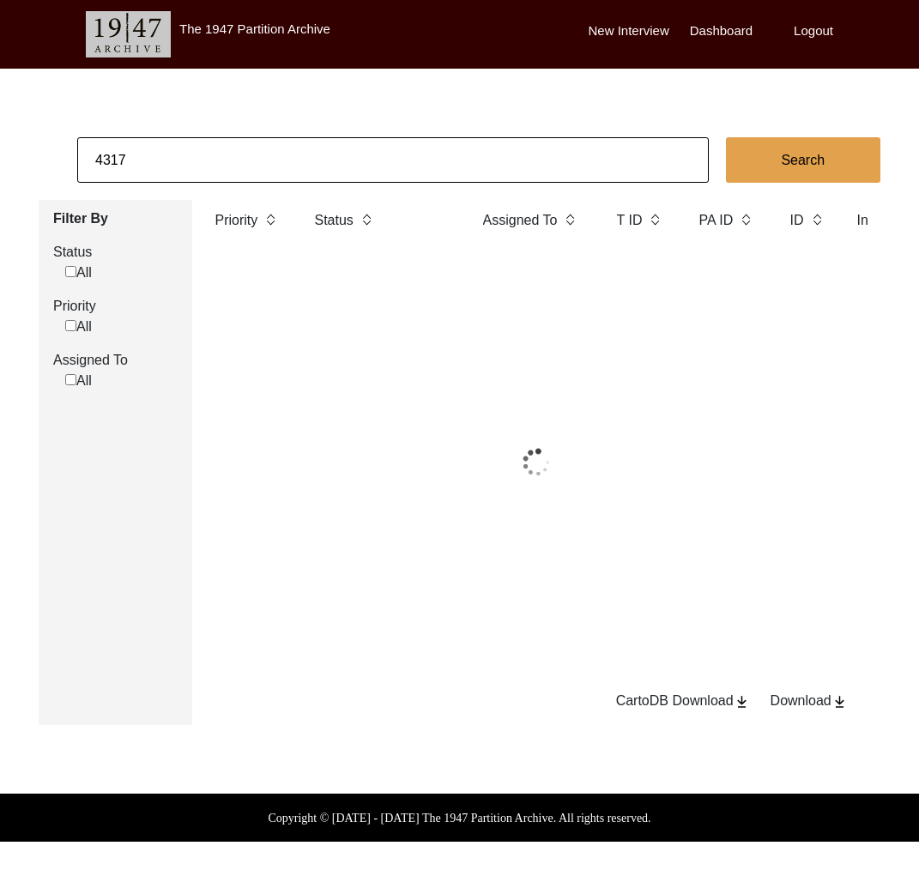
click at [238, 164] on input "4317" at bounding box center [393, 159] width 632 height 45
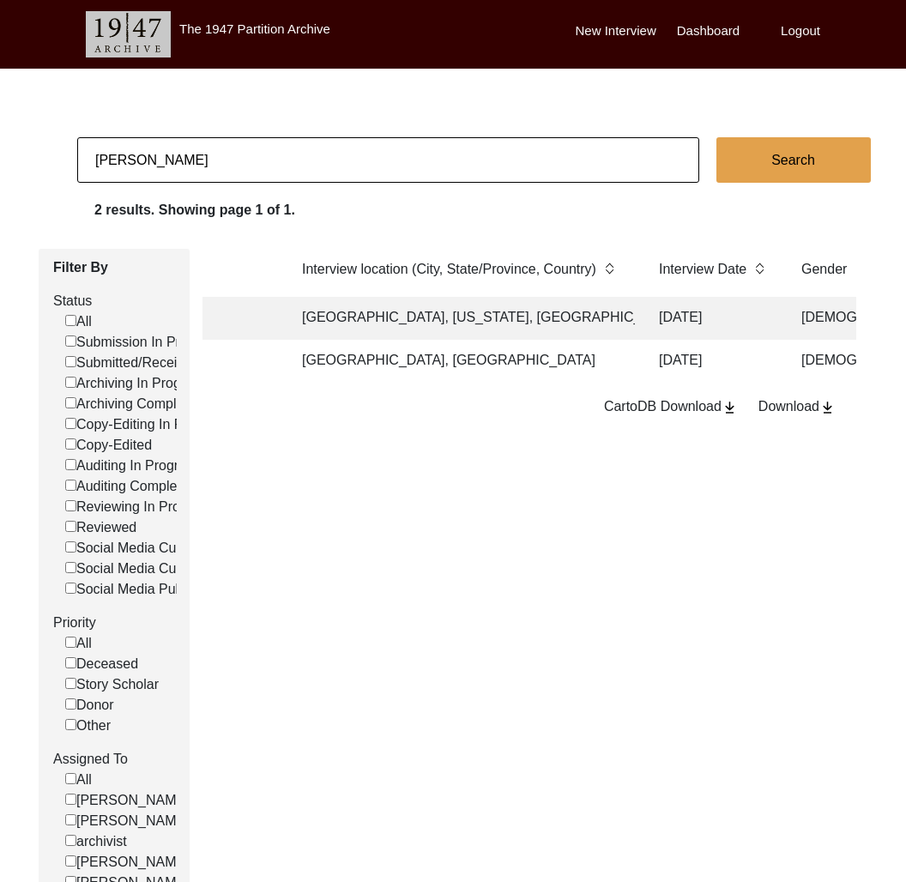
scroll to position [0, 1078]
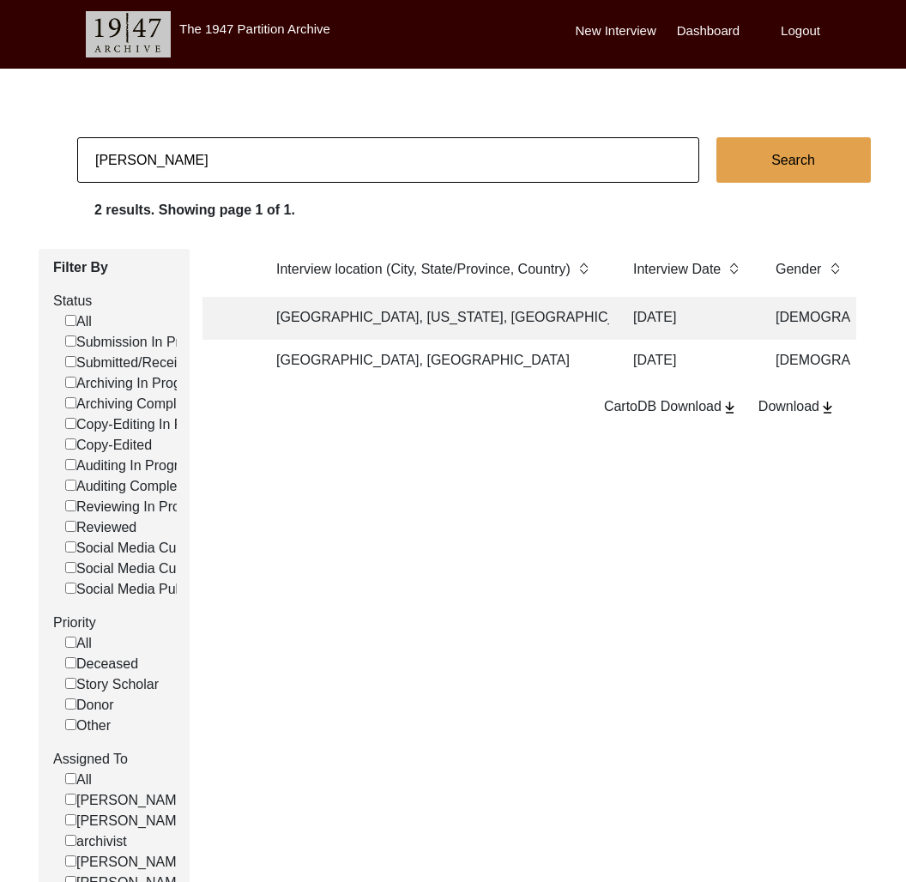
click at [503, 315] on td "[GEOGRAPHIC_DATA], [US_STATE], [GEOGRAPHIC_DATA]" at bounding box center [437, 318] width 343 height 43
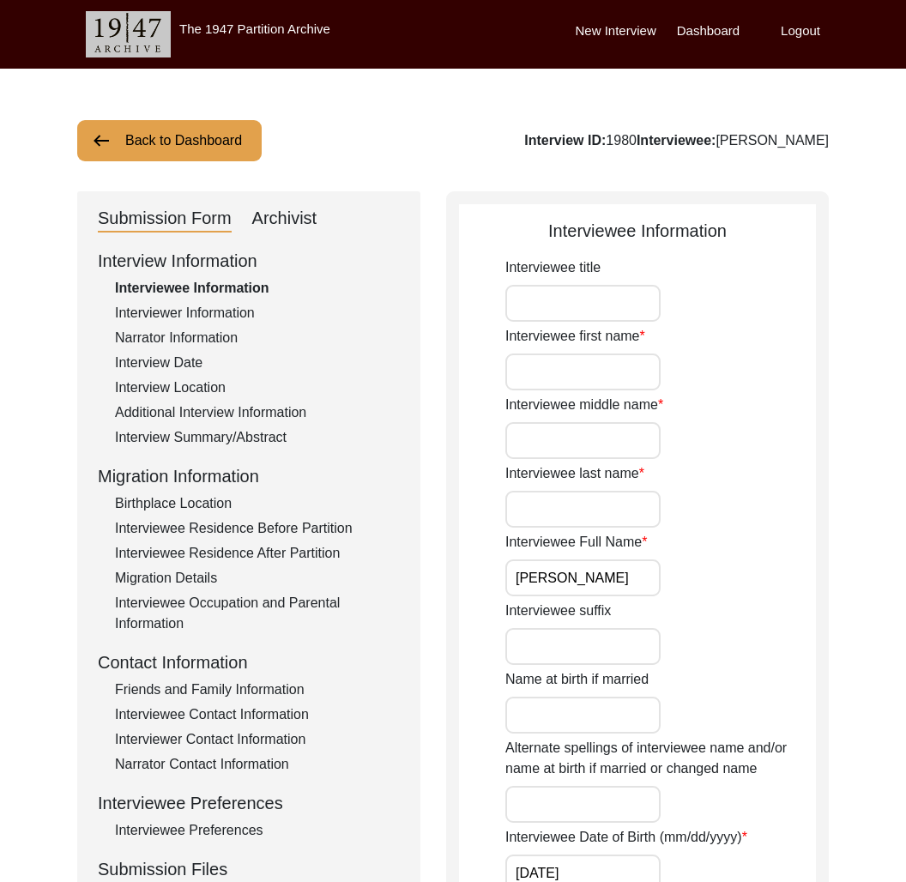
click at [282, 523] on div "Interviewee Residence Before Partition" at bounding box center [257, 528] width 285 height 21
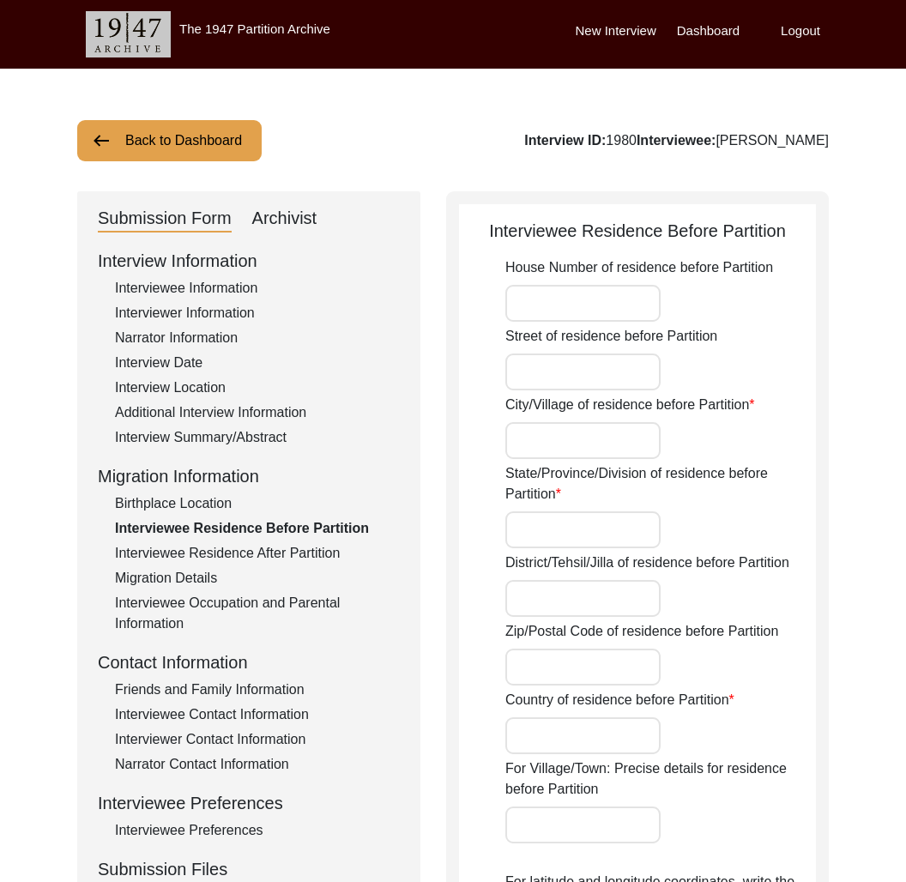
drag, startPoint x: 169, startPoint y: 280, endPoint x: 193, endPoint y: 292, distance: 26.9
click at [172, 281] on div "Interviewee Information" at bounding box center [257, 288] width 285 height 21
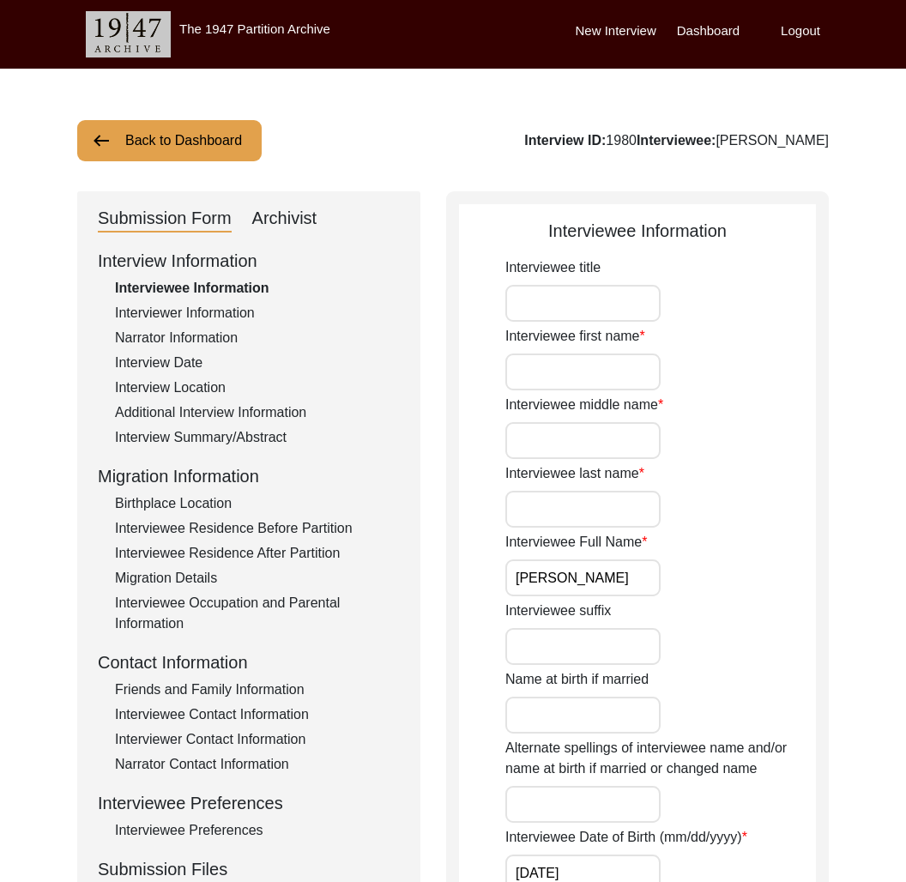
click at [203, 127] on button "Back to Dashboard" at bounding box center [169, 140] width 185 height 41
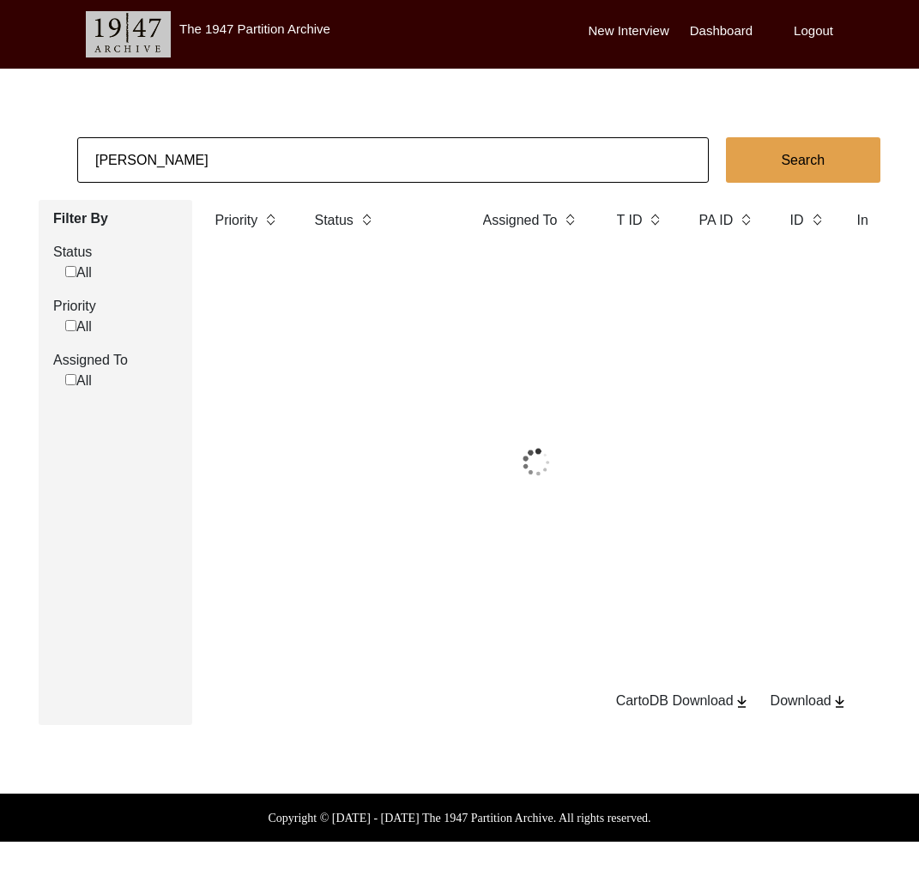
click at [225, 154] on input "[PERSON_NAME]" at bounding box center [393, 159] width 632 height 45
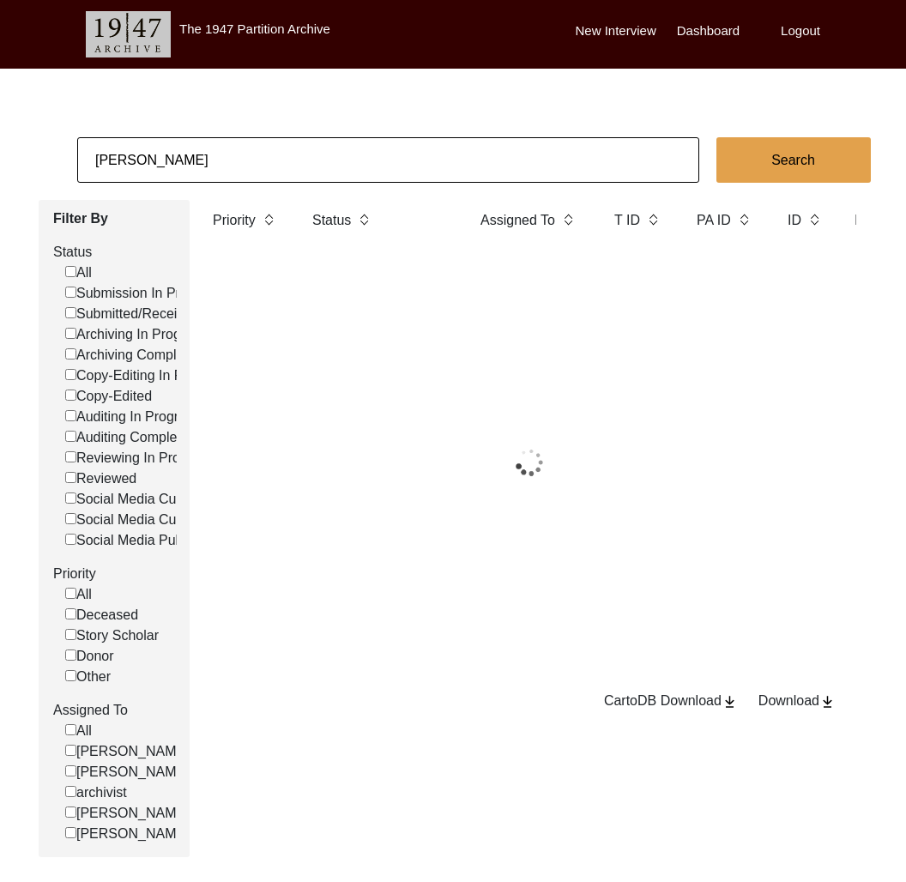
click at [224, 153] on input "[PERSON_NAME]" at bounding box center [388, 159] width 622 height 45
paste input "[PERSON_NAME]"
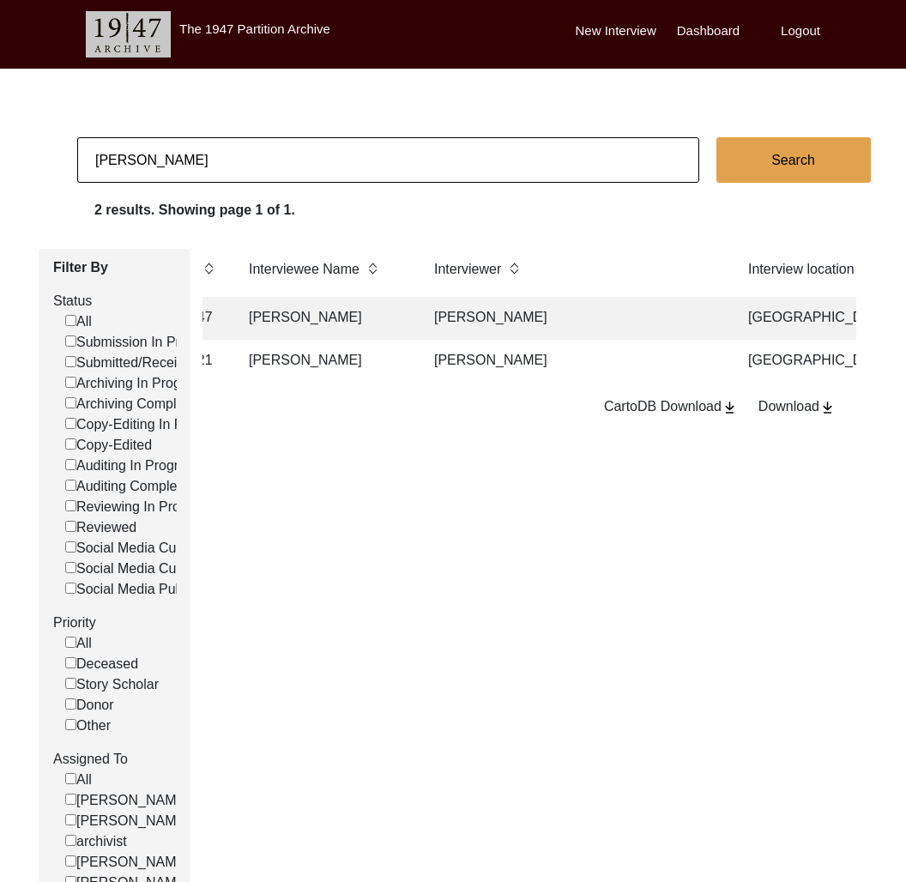
scroll to position [0, 778]
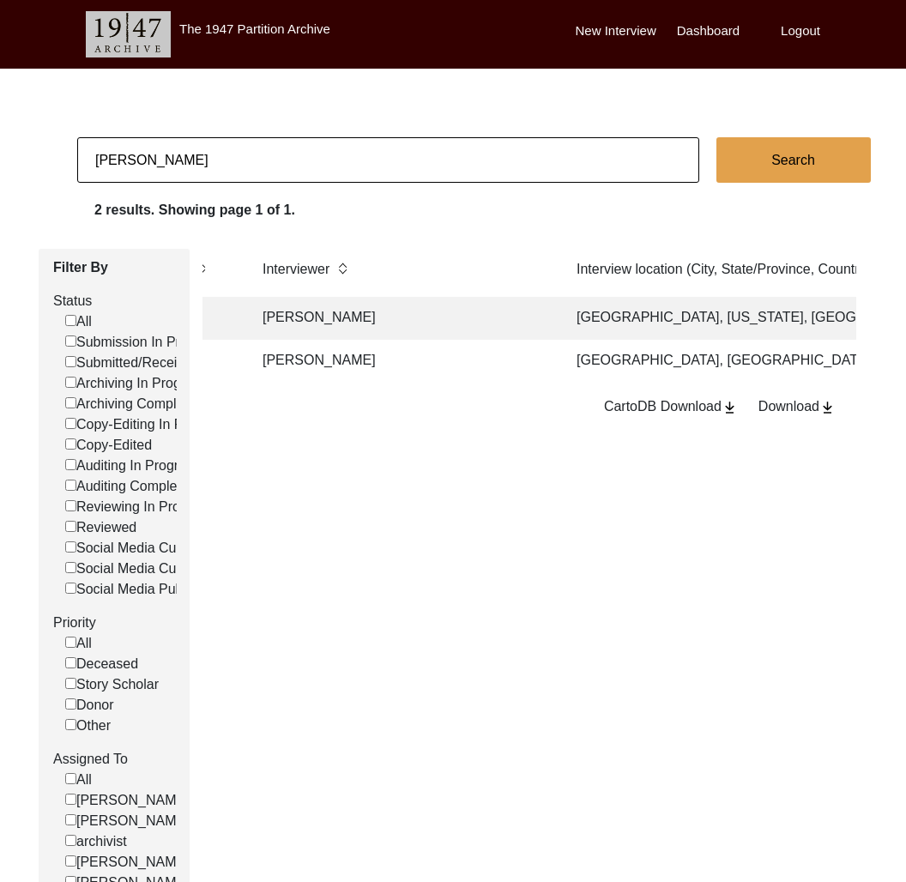
click at [611, 320] on td "[GEOGRAPHIC_DATA], [US_STATE], [GEOGRAPHIC_DATA]" at bounding box center [738, 318] width 343 height 43
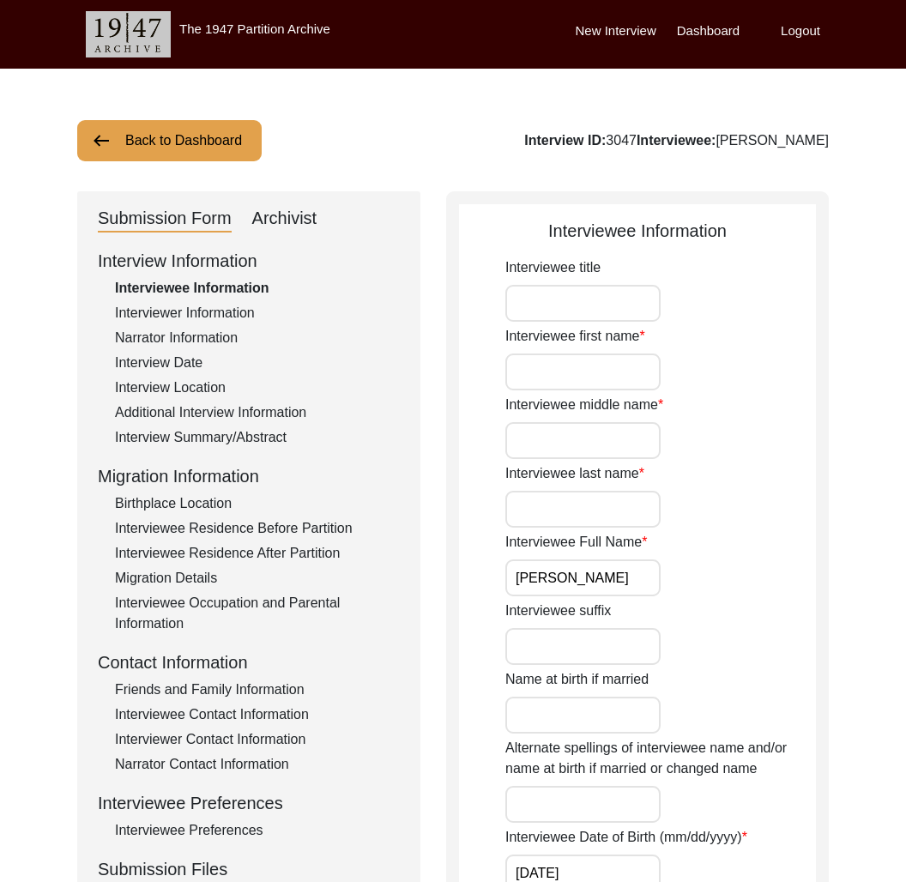
click at [289, 529] on div "Interviewee Residence Before Partition" at bounding box center [257, 528] width 285 height 21
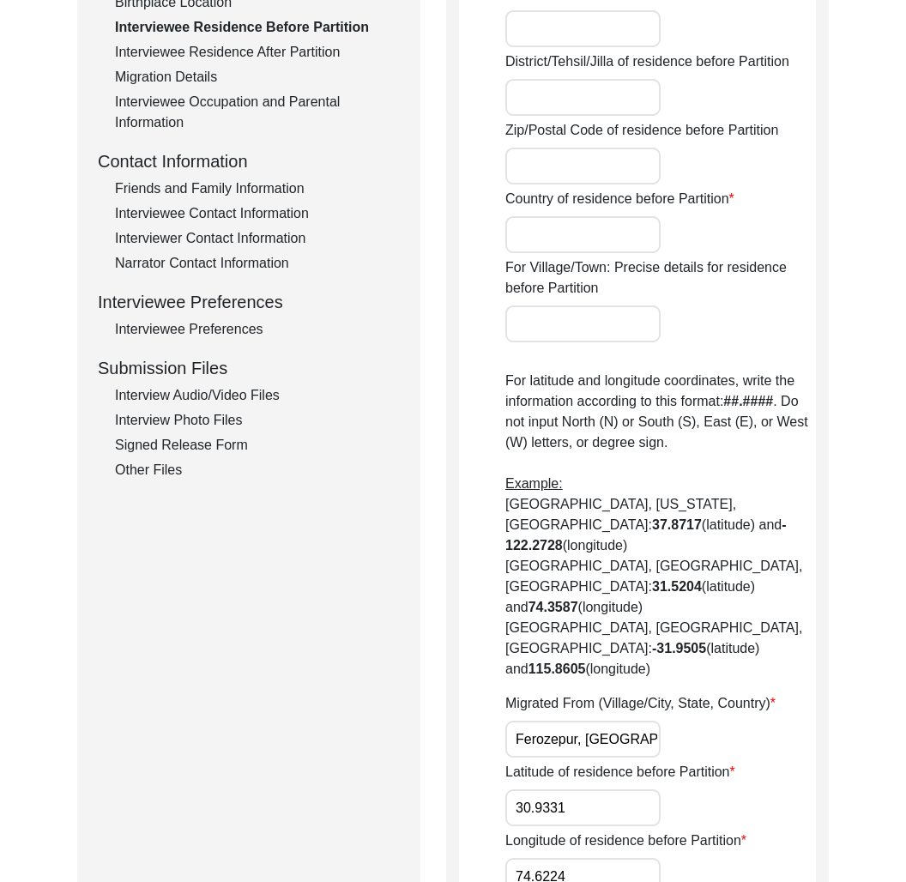
scroll to position [0, 8]
click at [268, 50] on div "Interviewee Residence After Partition" at bounding box center [257, 52] width 285 height 21
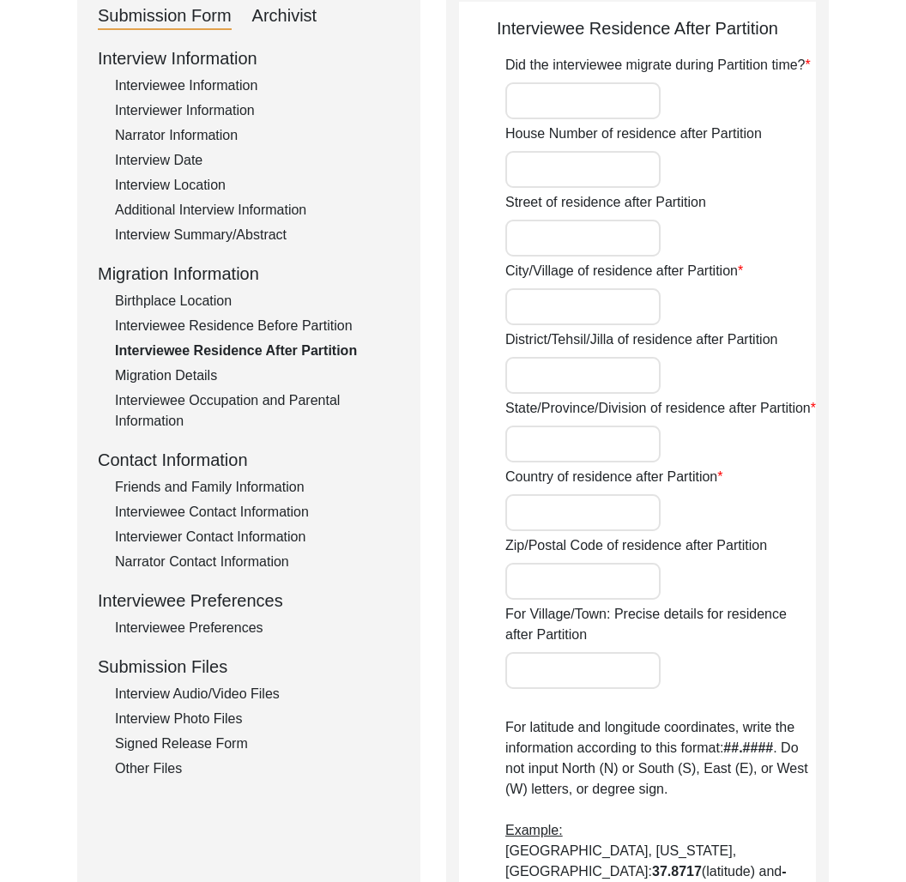
scroll to position [0, 0]
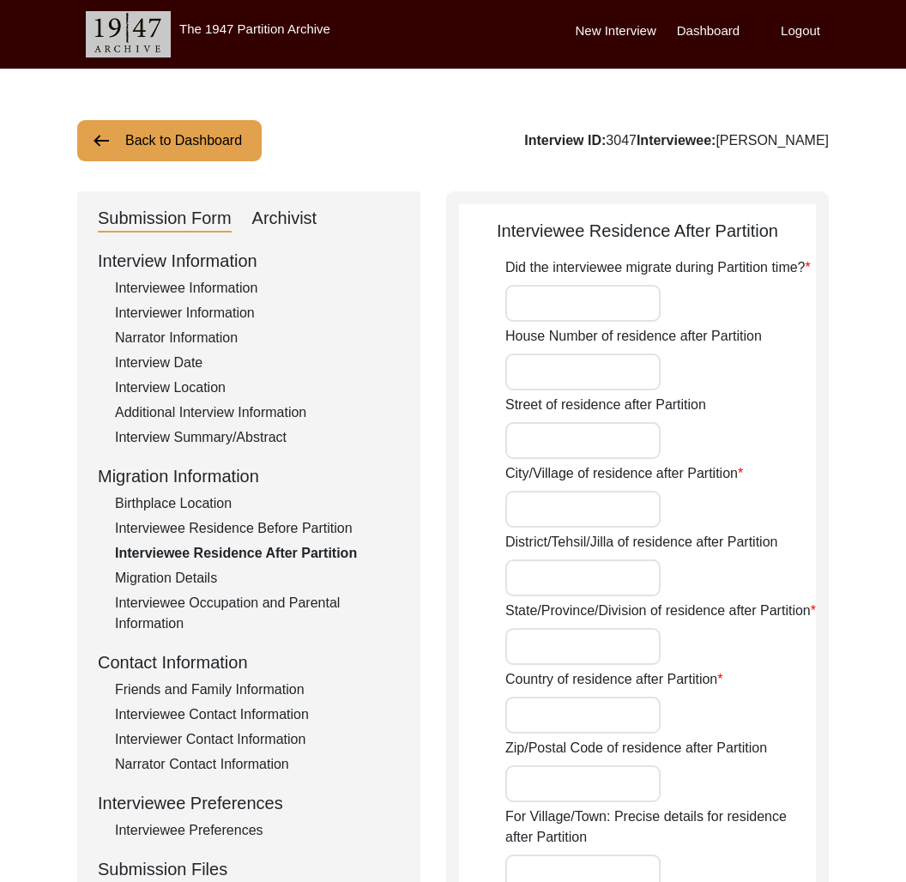
click at [204, 499] on div "Birthplace Location" at bounding box center [257, 504] width 285 height 21
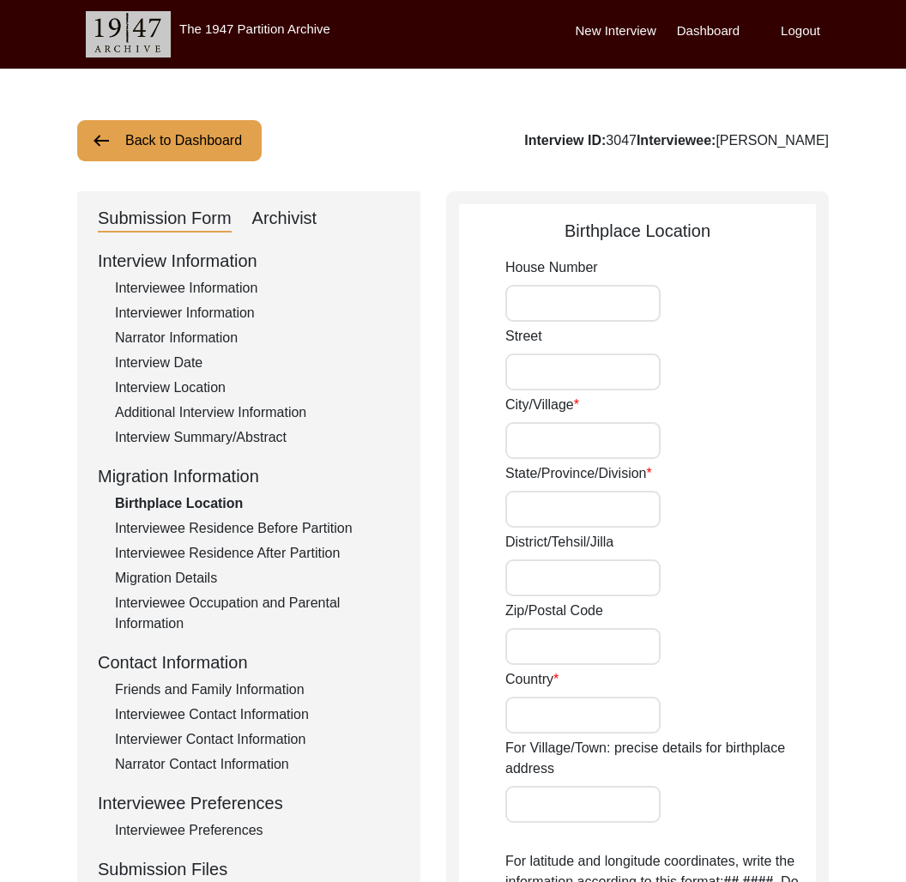
click at [232, 530] on div "Interviewee Residence Before Partition" at bounding box center [257, 528] width 285 height 21
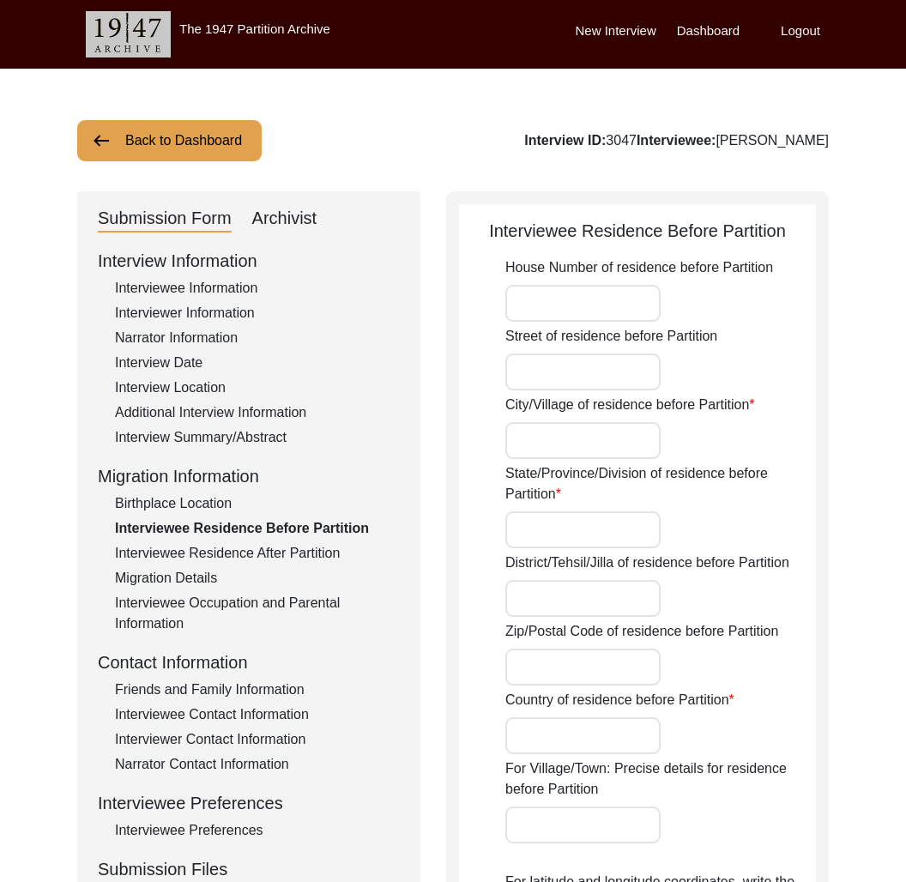
click at [652, 140] on div "Interview ID: 3047 Interviewee: [PERSON_NAME]" at bounding box center [676, 140] width 305 height 21
click at [245, 421] on div "Additional Interview Information" at bounding box center [257, 413] width 285 height 21
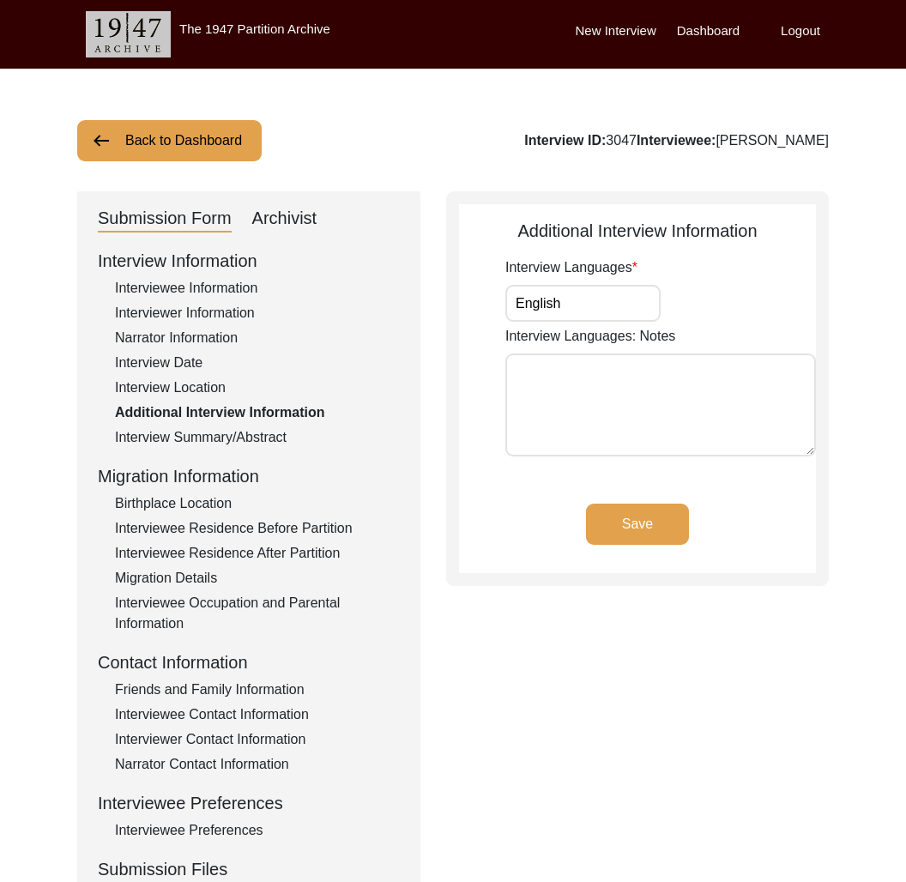
click at [244, 411] on div "Additional Interview Information" at bounding box center [257, 413] width 285 height 21
click at [282, 220] on div "Archivist" at bounding box center [284, 218] width 65 height 27
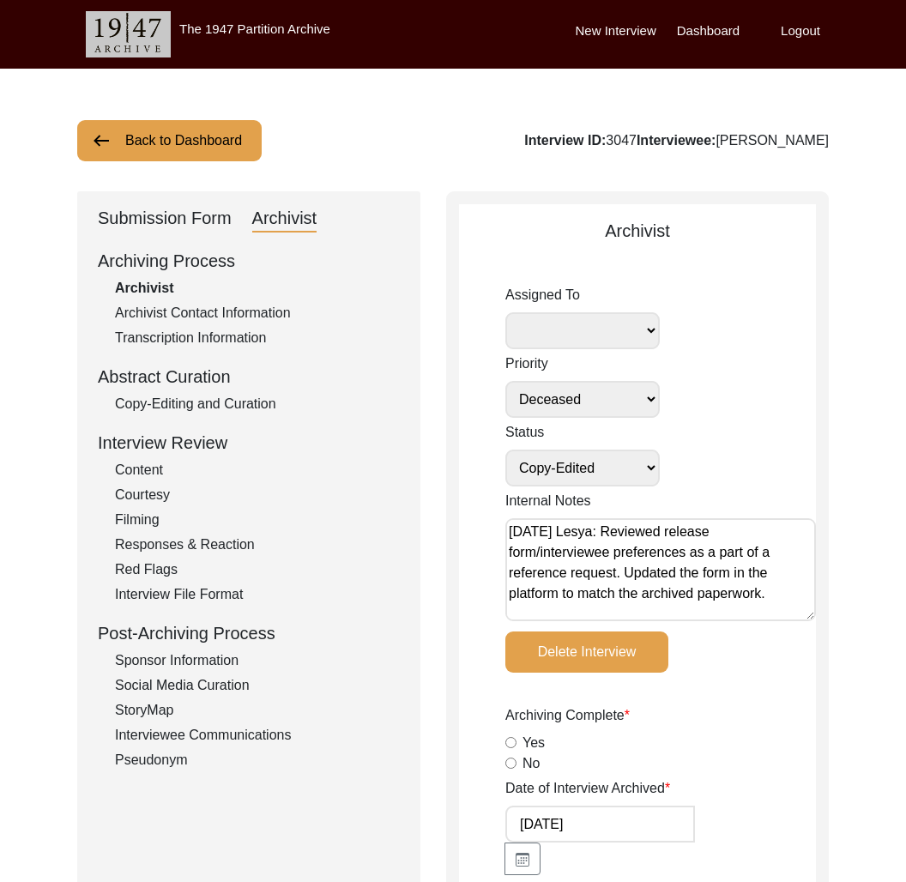
click at [142, 222] on div "Submission Form" at bounding box center [165, 218] width 134 height 27
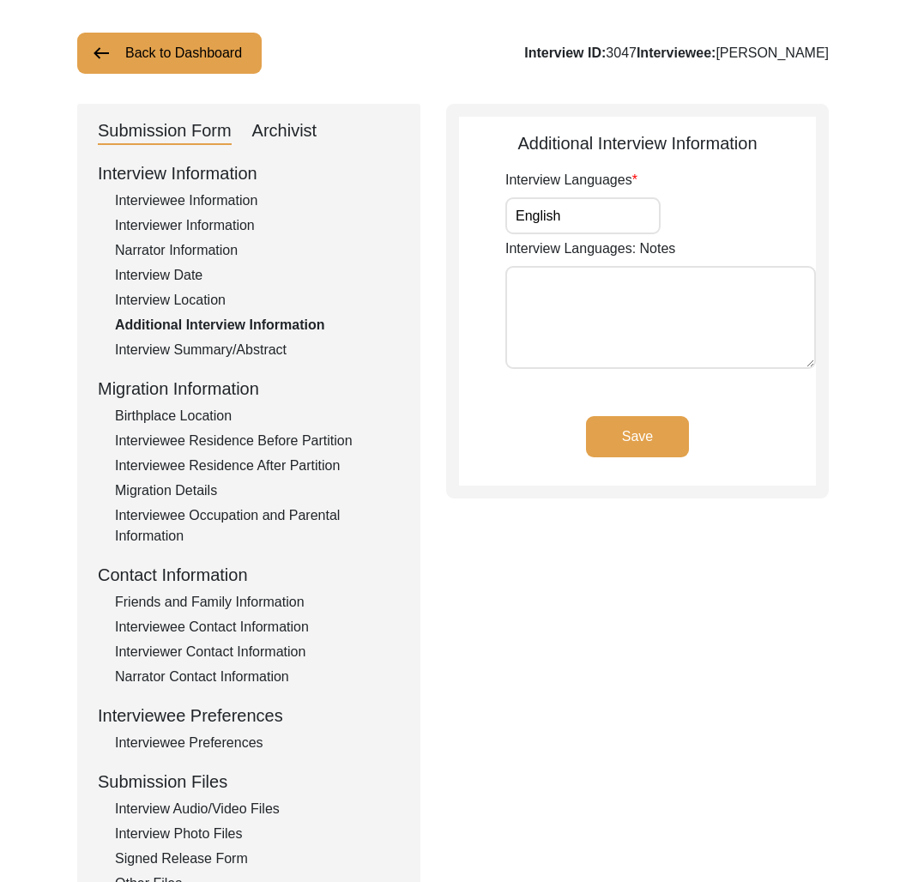
scroll to position [123, 0]
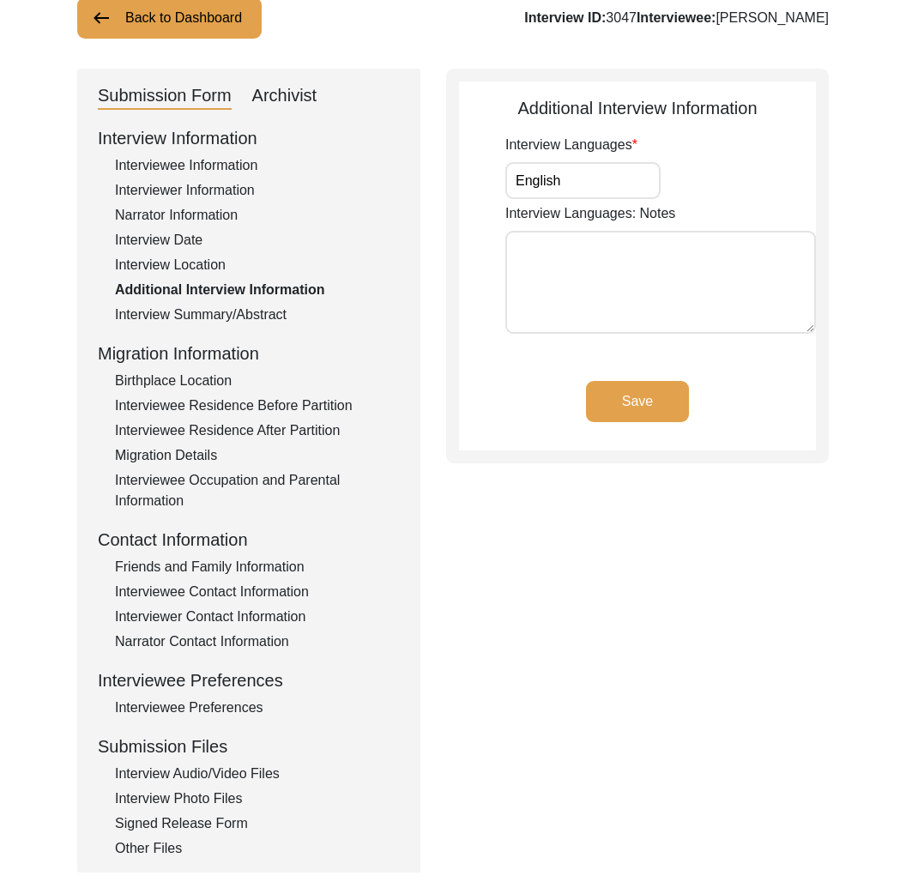
click at [216, 710] on div "Interviewee Preferences" at bounding box center [257, 708] width 285 height 21
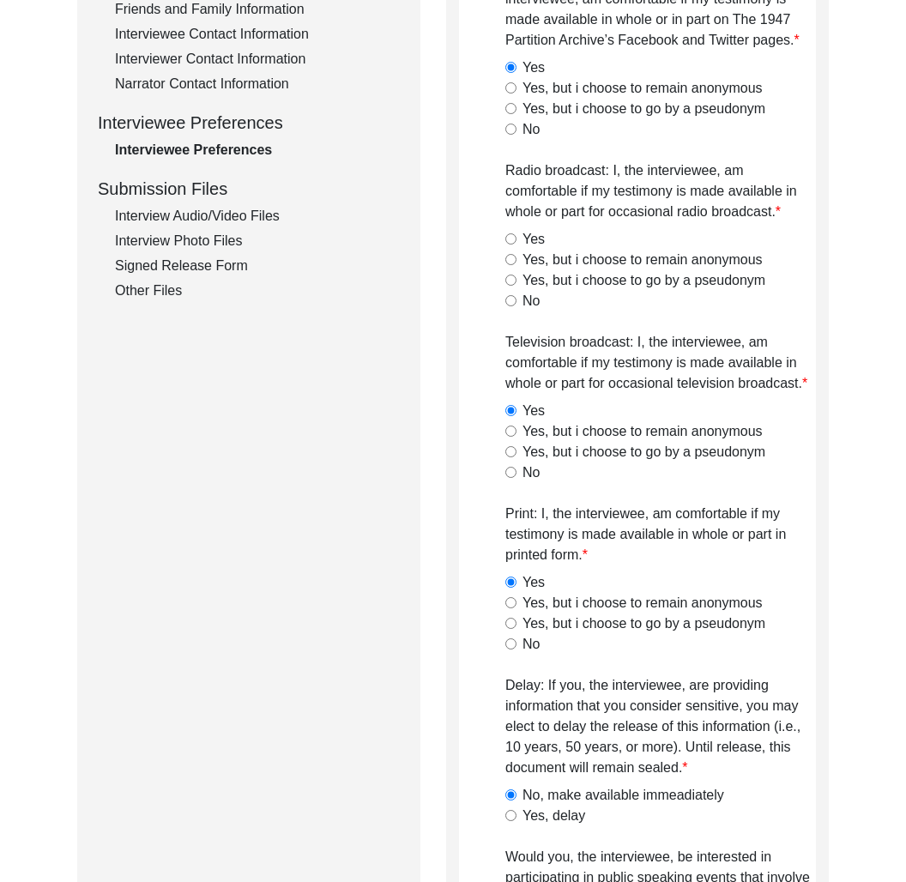
scroll to position [0, 0]
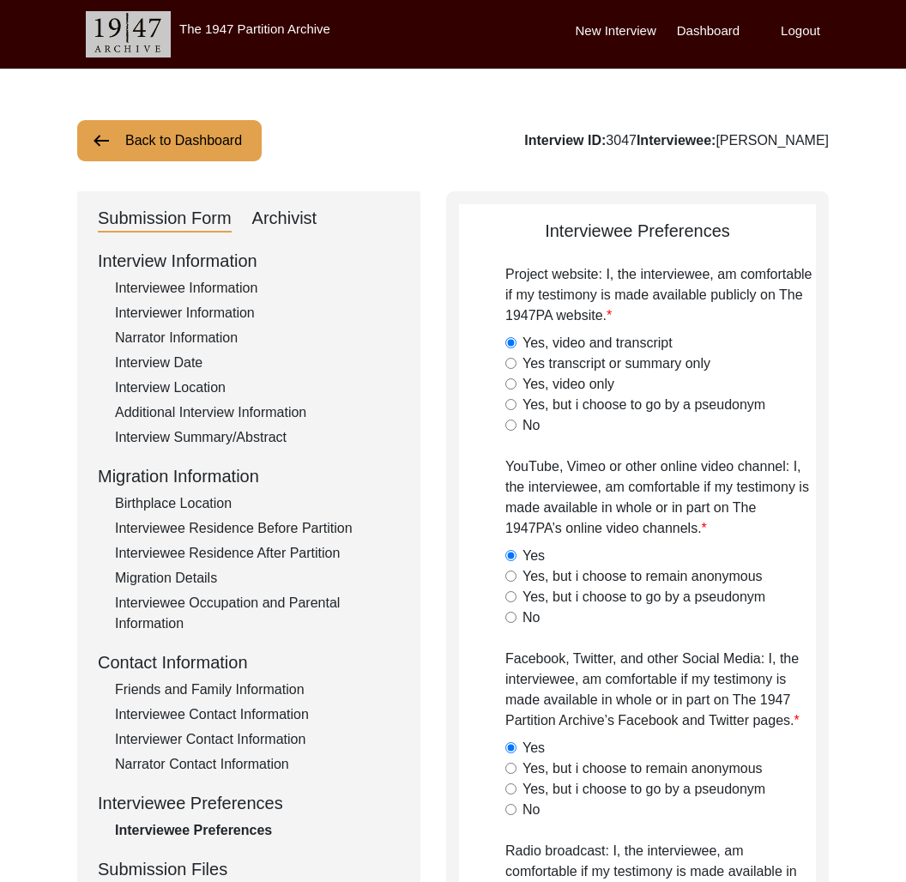
click at [284, 221] on div "Archivist" at bounding box center [284, 218] width 65 height 27
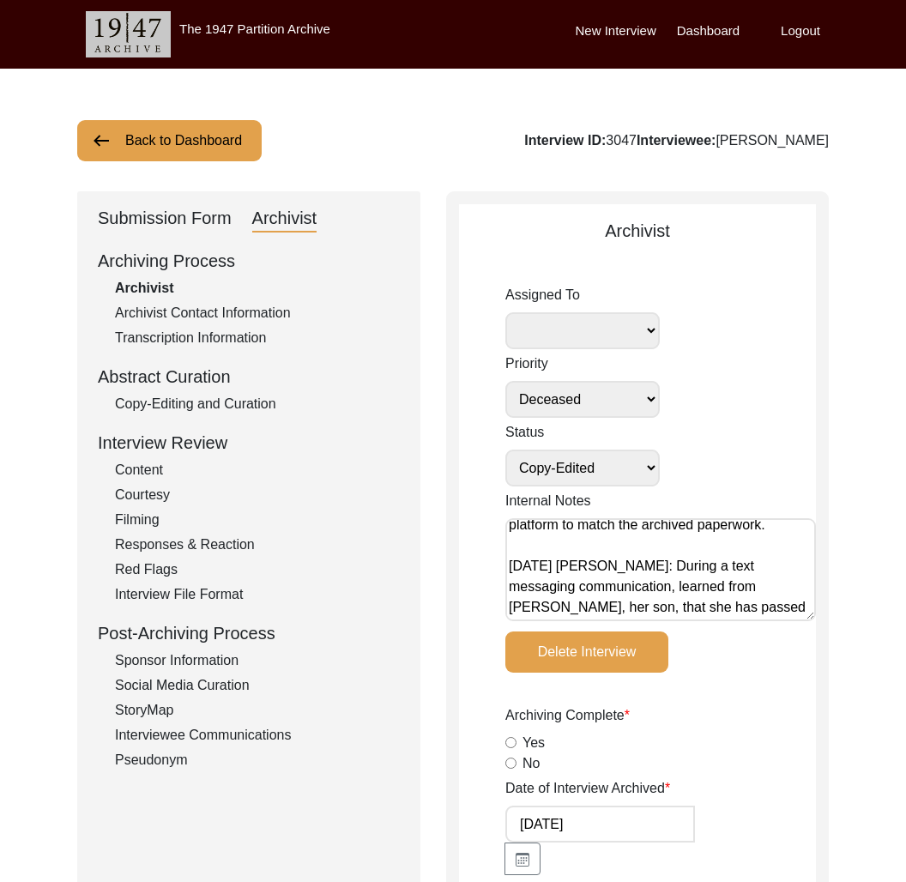
click at [212, 213] on div "Submission Form" at bounding box center [165, 218] width 134 height 27
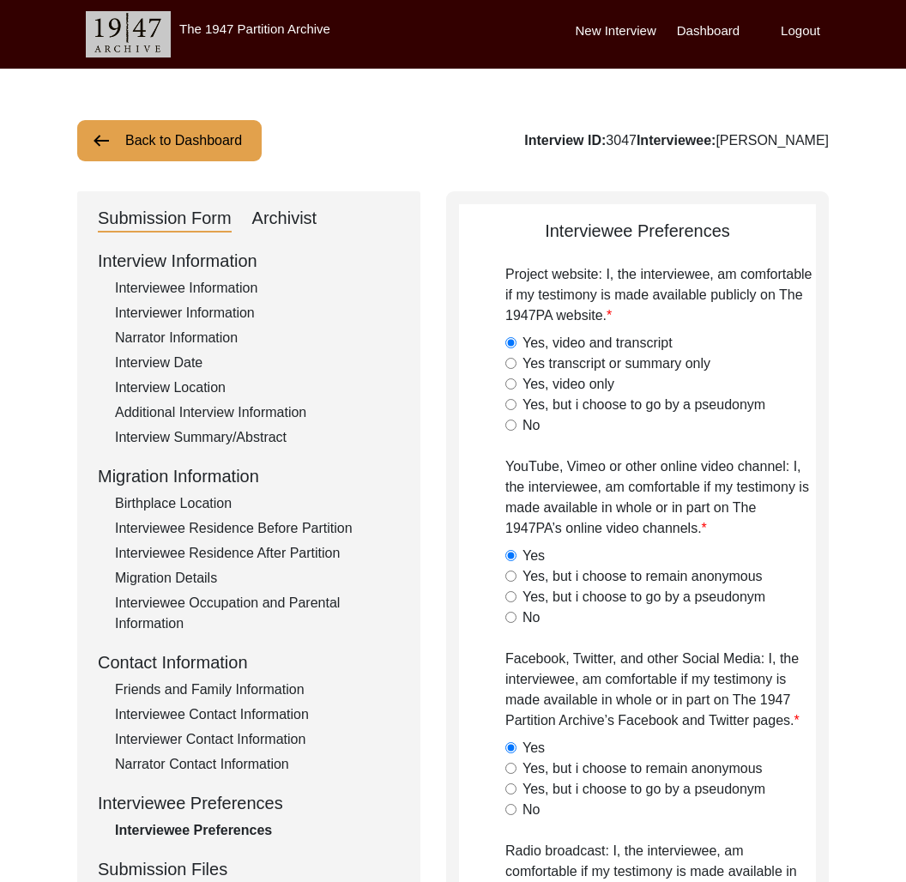
click at [216, 435] on div "Interview Summary/Abstract" at bounding box center [257, 437] width 285 height 21
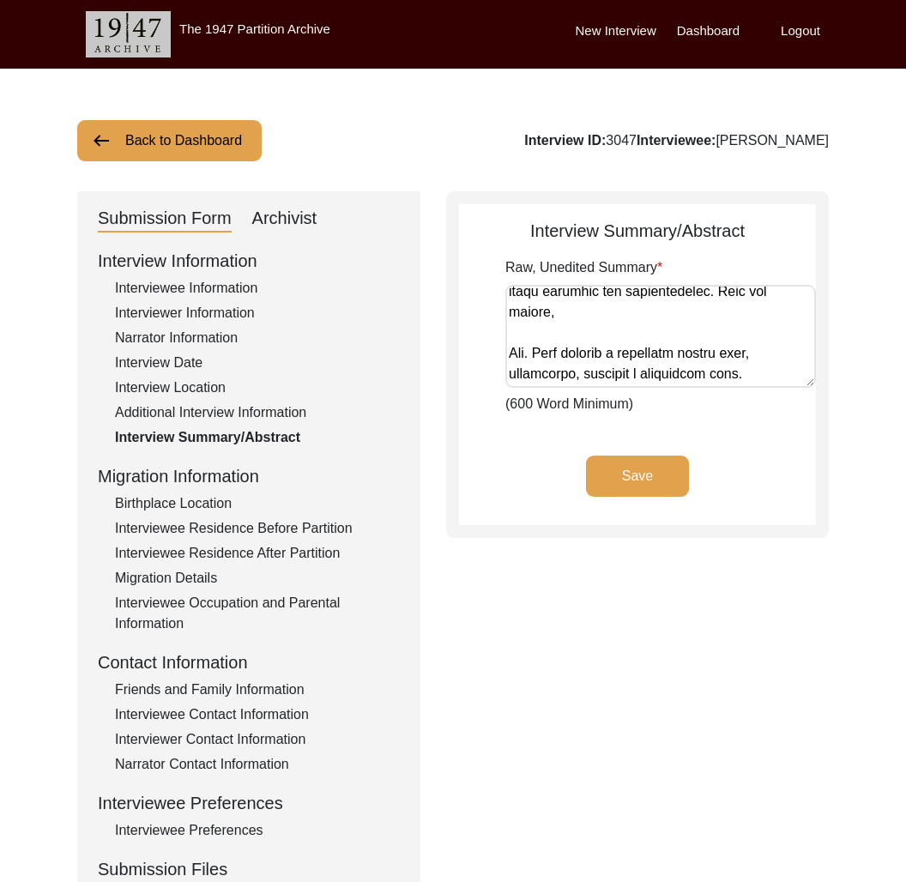
scroll to position [4816, 0]
click at [142, 147] on button "Back to Dashboard" at bounding box center [169, 140] width 185 height 41
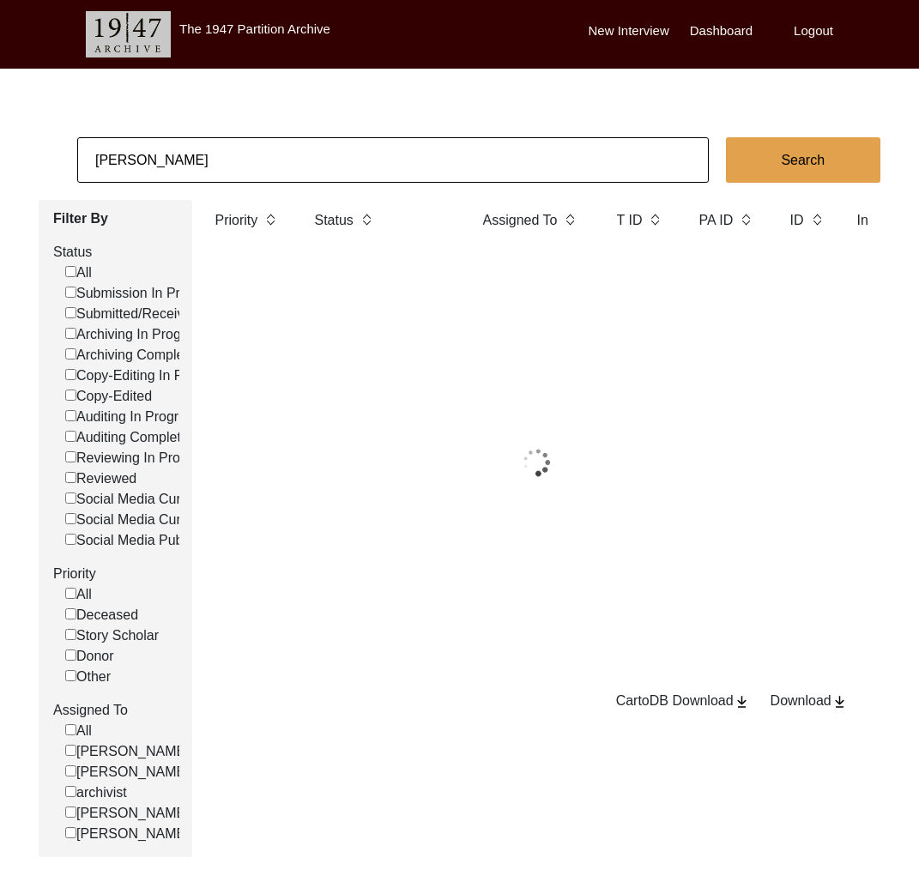
click at [155, 150] on input "[PERSON_NAME]" at bounding box center [393, 159] width 632 height 45
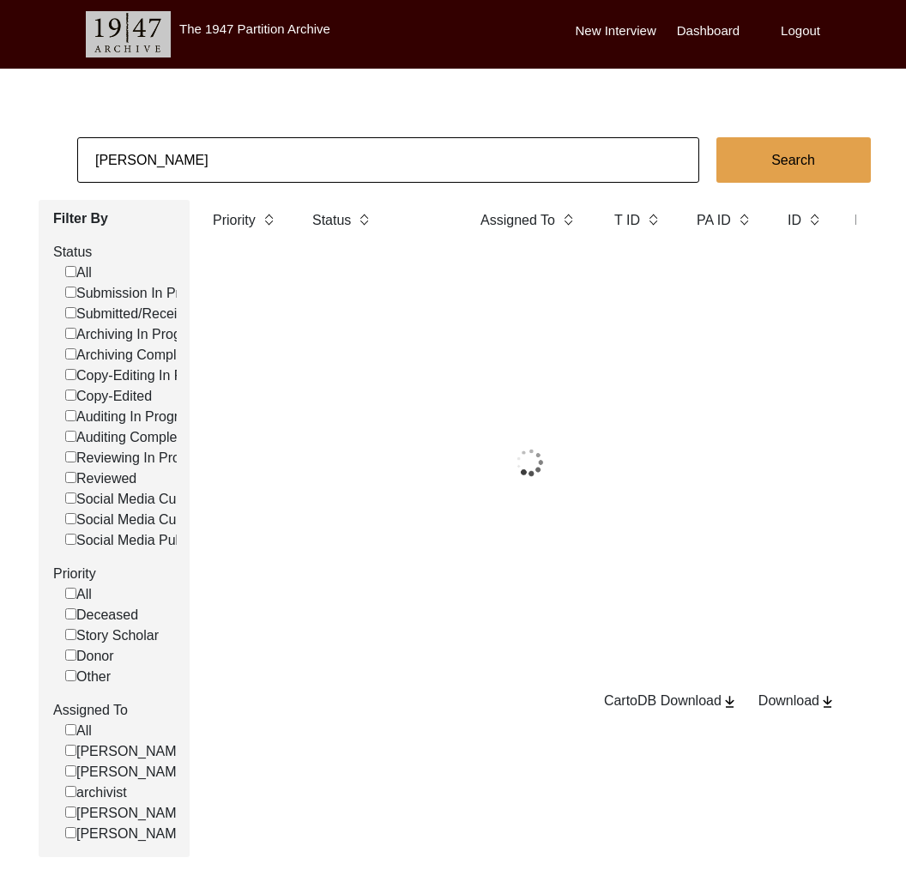
click at [155, 150] on input "[PERSON_NAME]" at bounding box center [388, 159] width 622 height 45
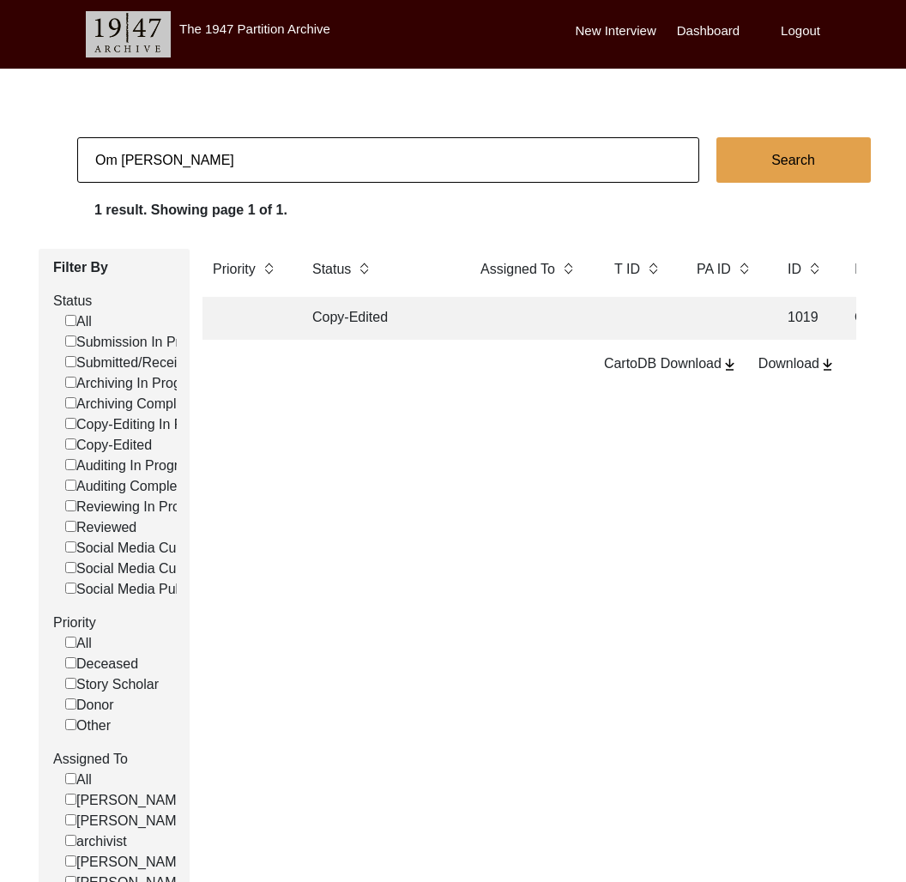
click at [396, 334] on td "Copy-Edited" at bounding box center [379, 318] width 155 height 43
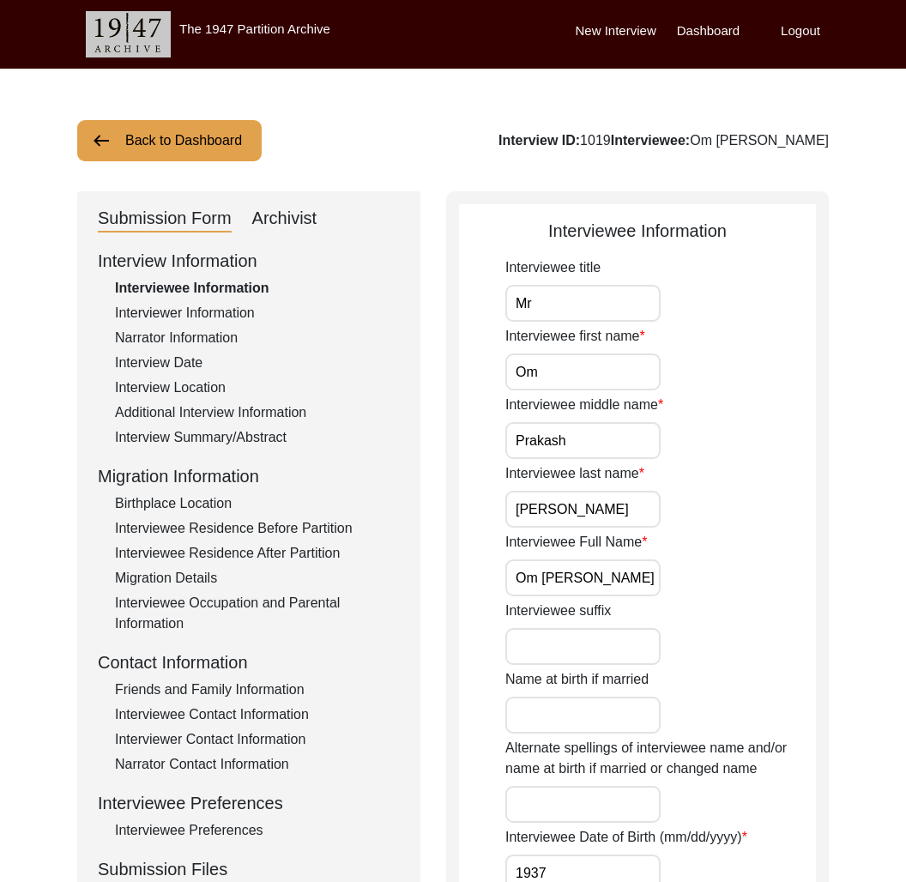
click at [295, 212] on div "Archivist" at bounding box center [284, 218] width 65 height 27
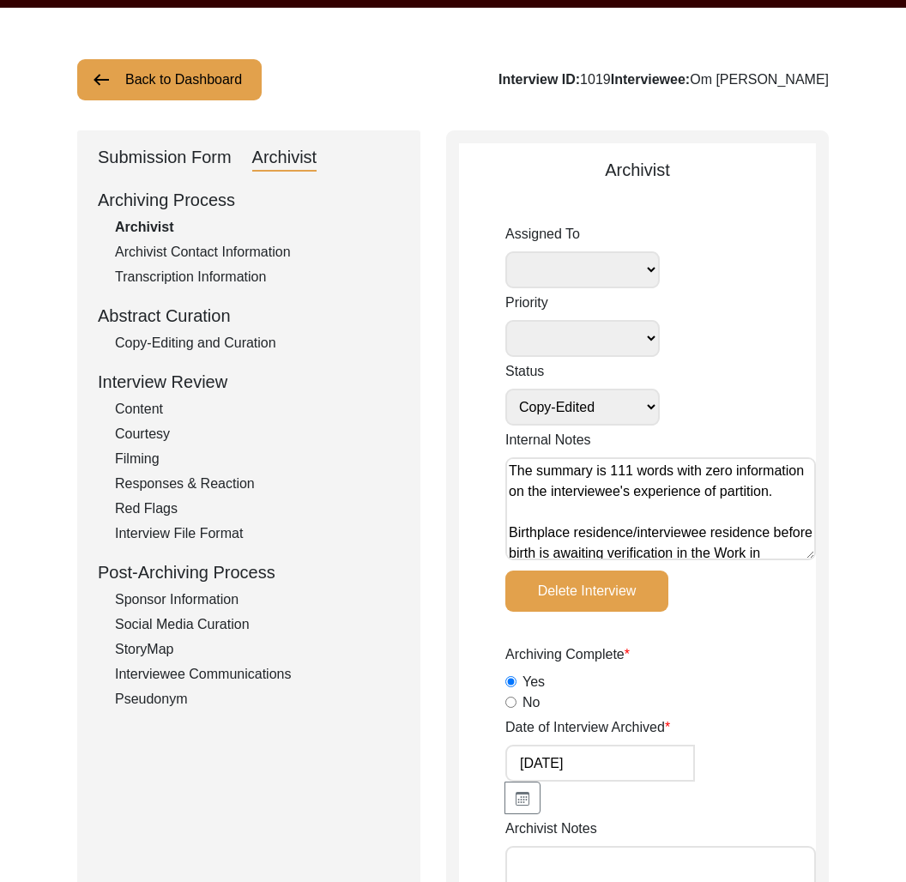
drag, startPoint x: 145, startPoint y: 80, endPoint x: 164, endPoint y: 93, distance: 22.9
click at [145, 80] on button "Back to Dashboard" at bounding box center [169, 79] width 185 height 41
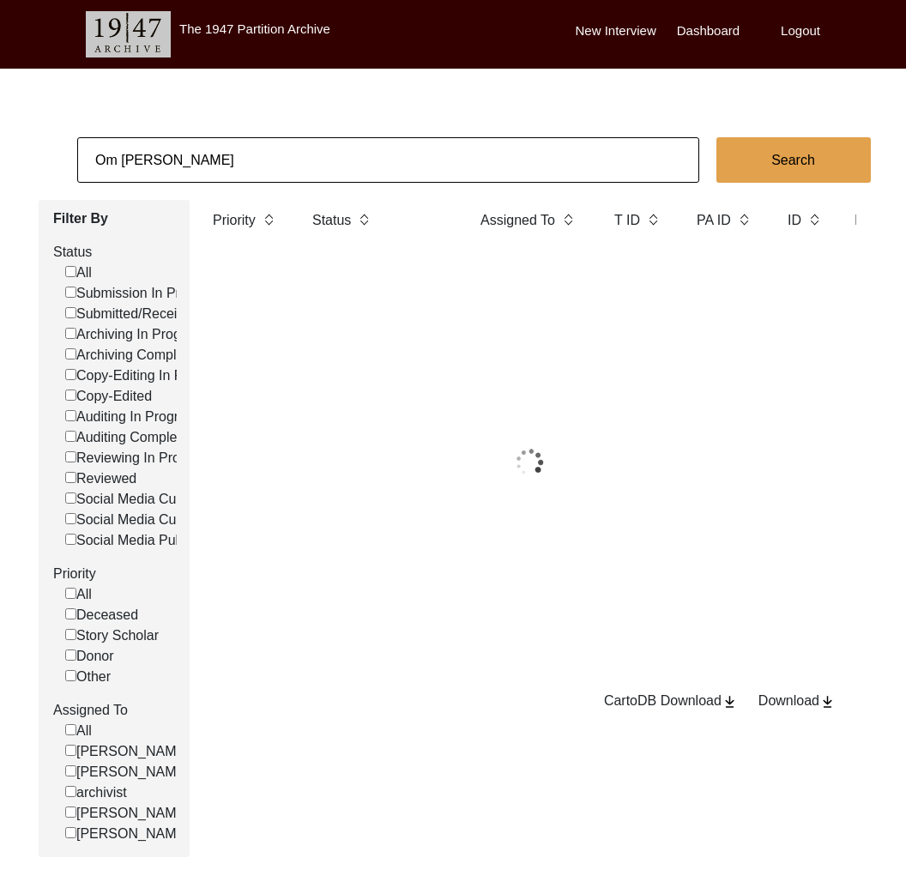
click at [164, 93] on body "The 1947 Partition Archive New Interview Dashboard Logout [PERSON_NAME] Search …" at bounding box center [453, 487] width 906 height 974
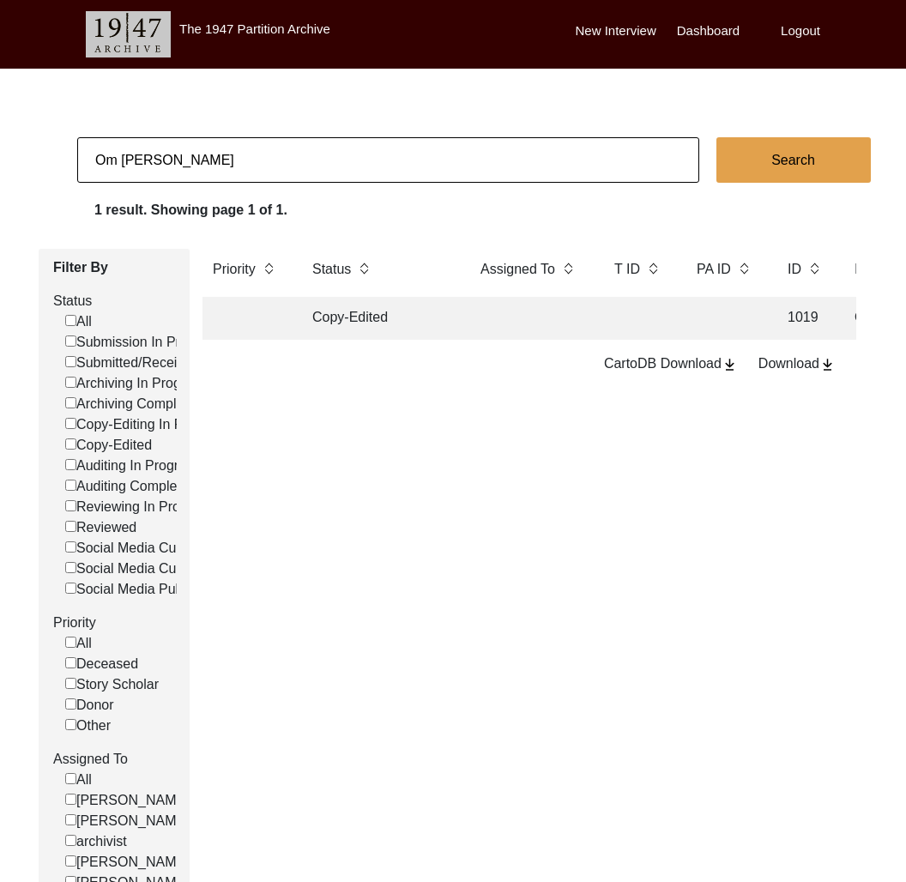
click at [171, 180] on input "Om [PERSON_NAME]" at bounding box center [388, 159] width 622 height 45
paste input "[PERSON_NAME]"
click at [448, 312] on td "Auditing In Progress" at bounding box center [379, 318] width 155 height 43
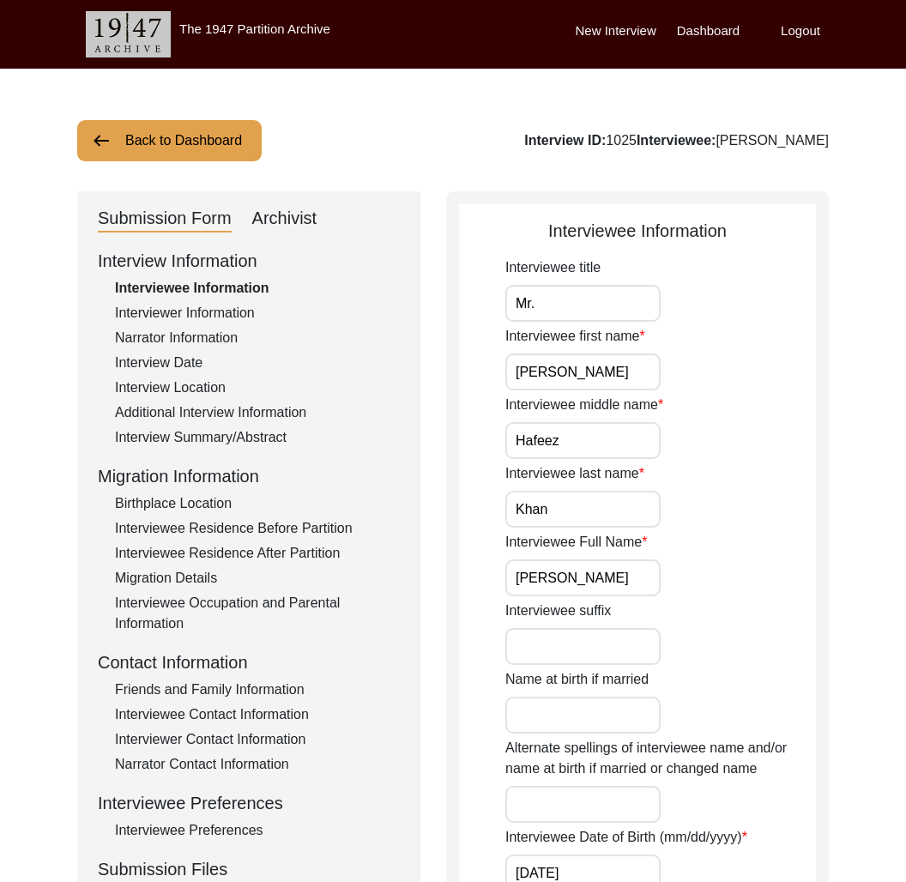
click at [266, 207] on div "Archivist" at bounding box center [284, 218] width 65 height 27
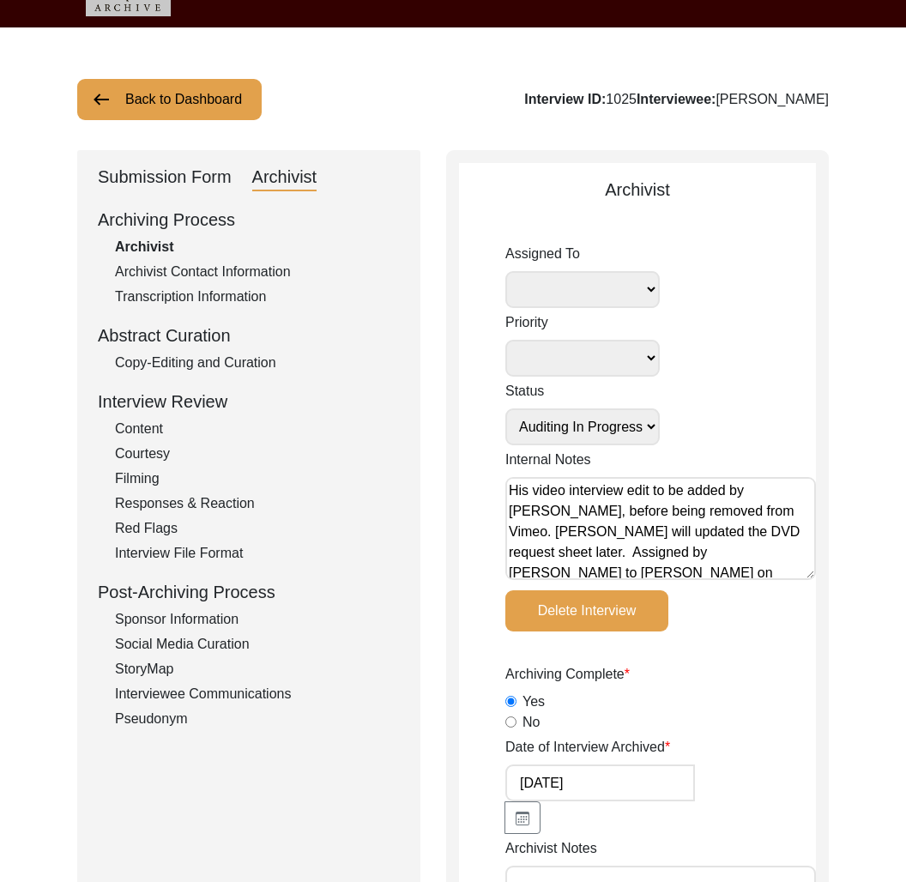
scroll to position [40, 0]
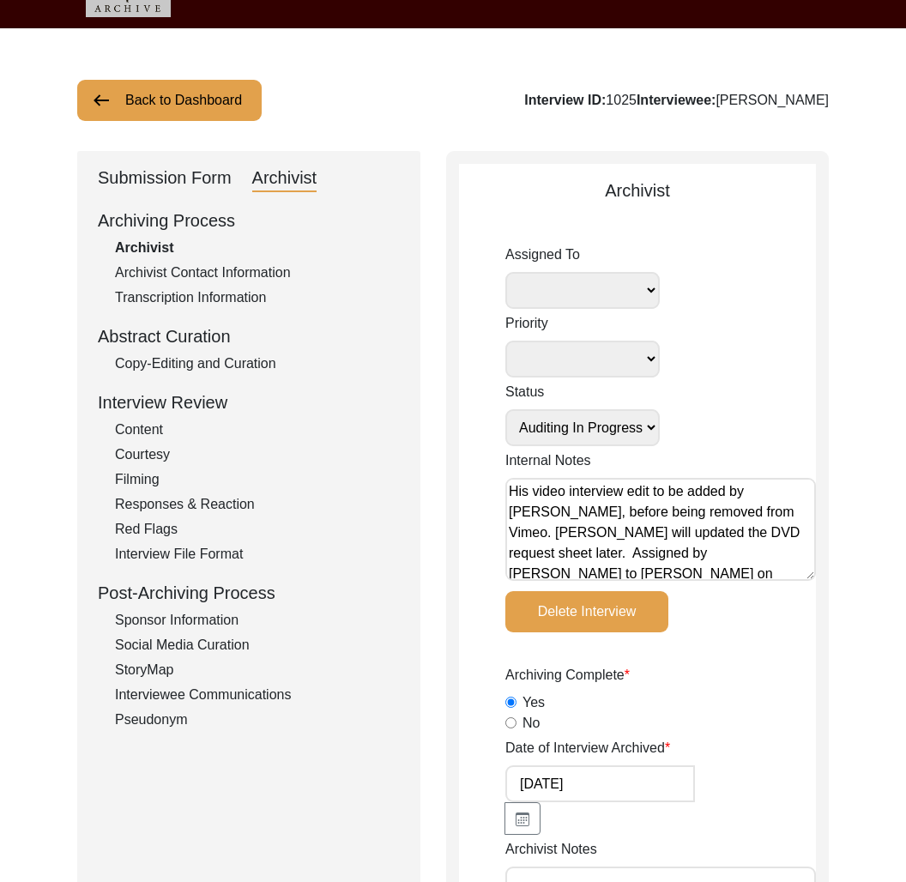
click at [173, 187] on div "Submission Form" at bounding box center [165, 178] width 134 height 27
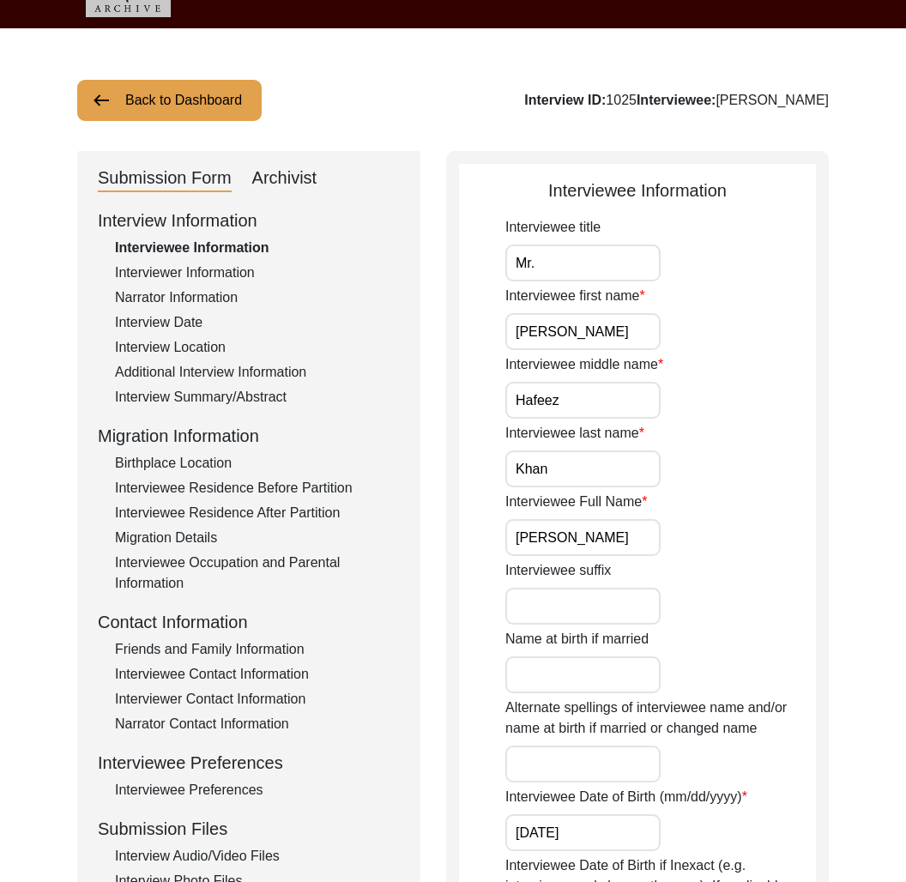
click at [614, 100] on div "Interview ID: 1025 Interviewee: [PERSON_NAME]" at bounding box center [676, 100] width 305 height 21
drag, startPoint x: 848, startPoint y: 100, endPoint x: 711, endPoint y: 100, distance: 137.3
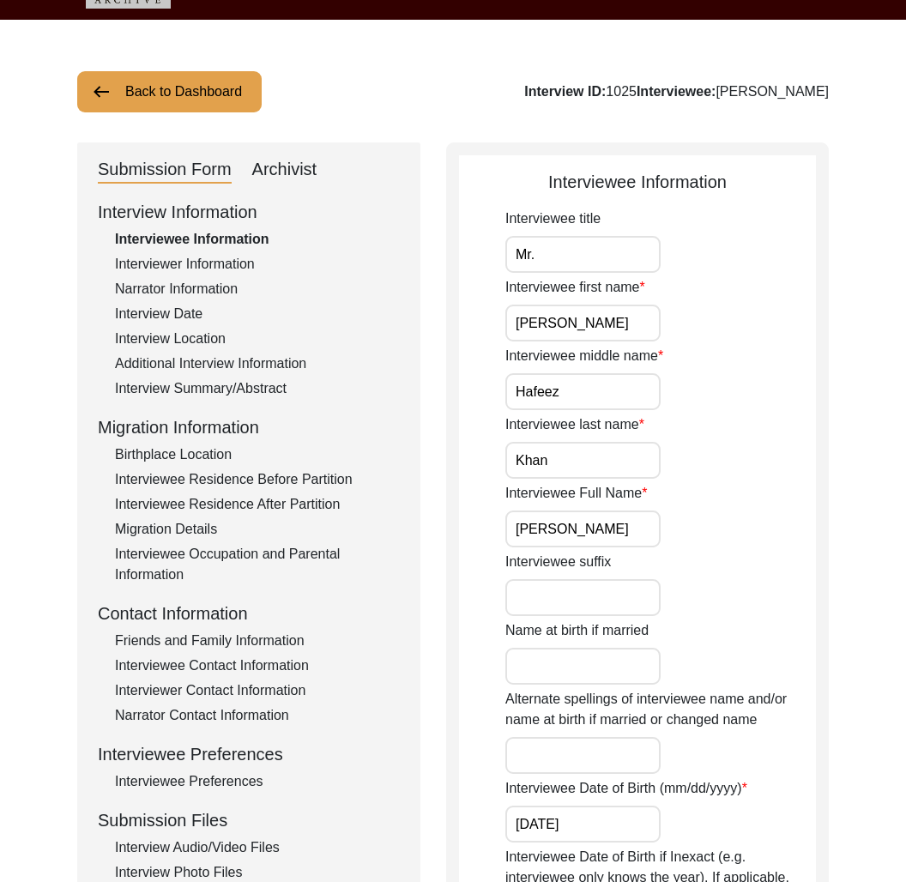
scroll to position [0, 0]
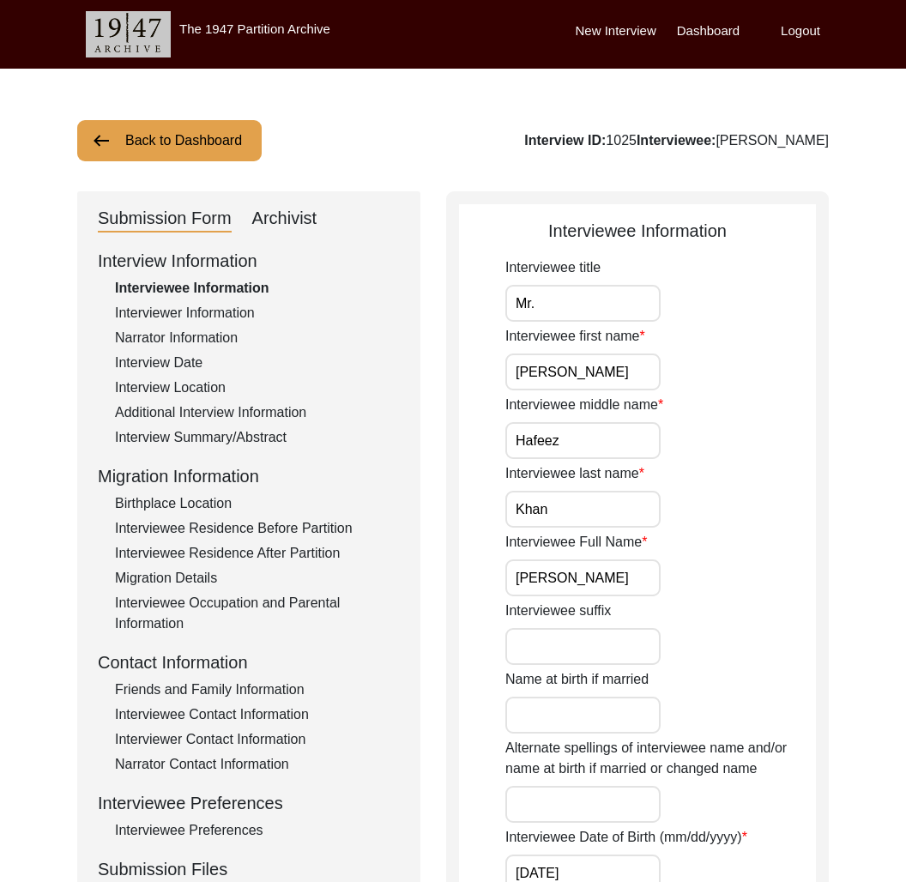
click at [225, 513] on div "Birthplace Location" at bounding box center [257, 504] width 285 height 21
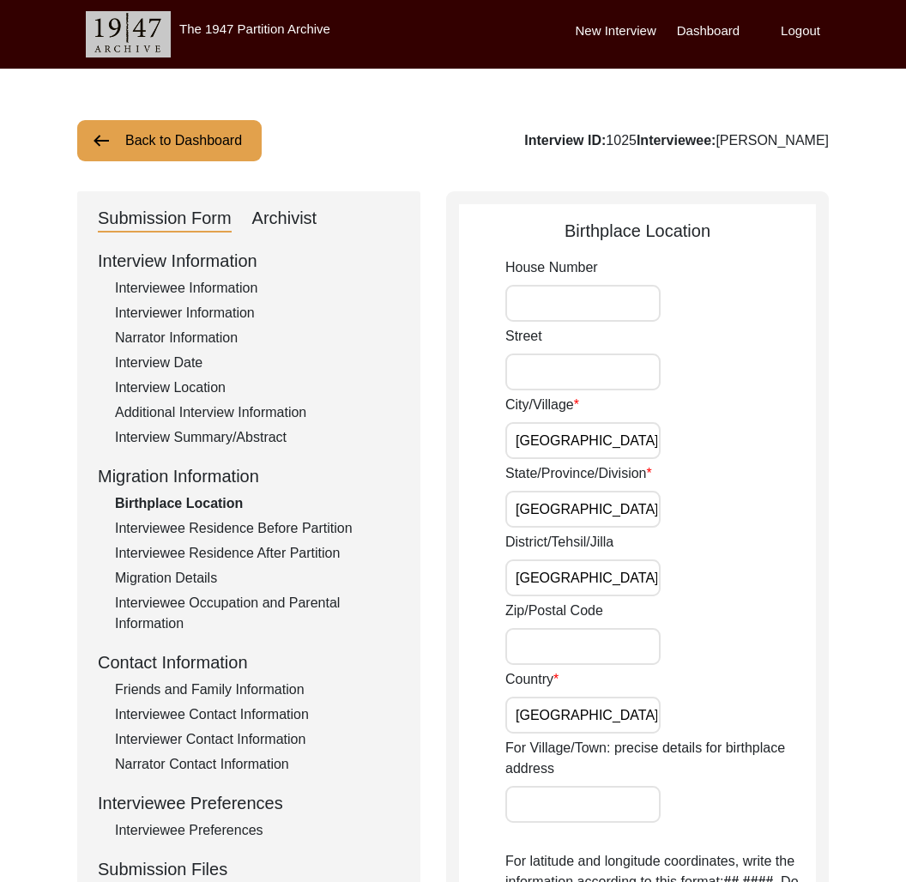
click at [252, 538] on div "Interviewee Residence Before Partition" at bounding box center [257, 528] width 285 height 21
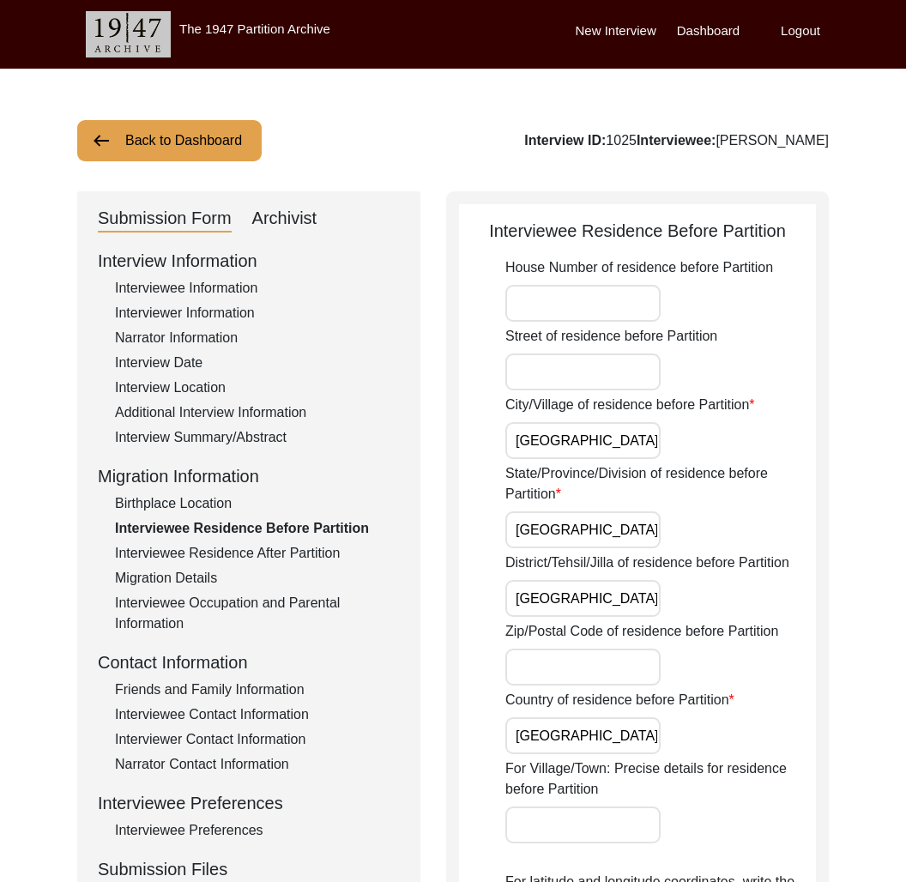
click at [258, 552] on div "Interviewee Residence After Partition" at bounding box center [257, 553] width 285 height 21
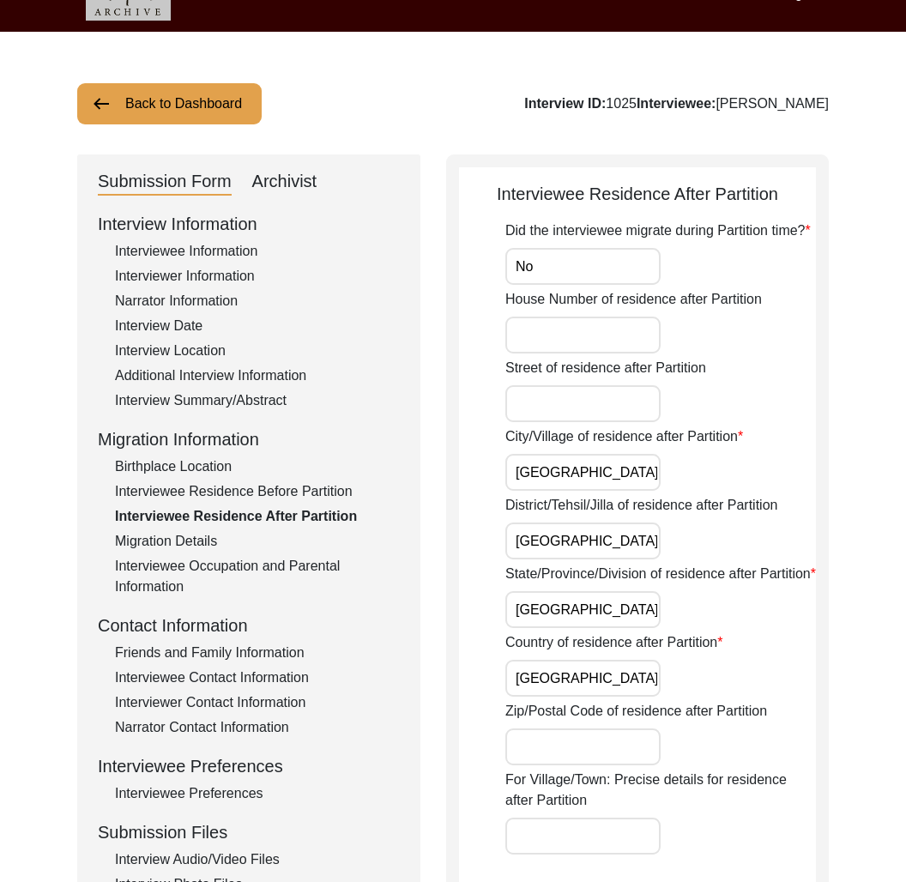
scroll to position [38, 0]
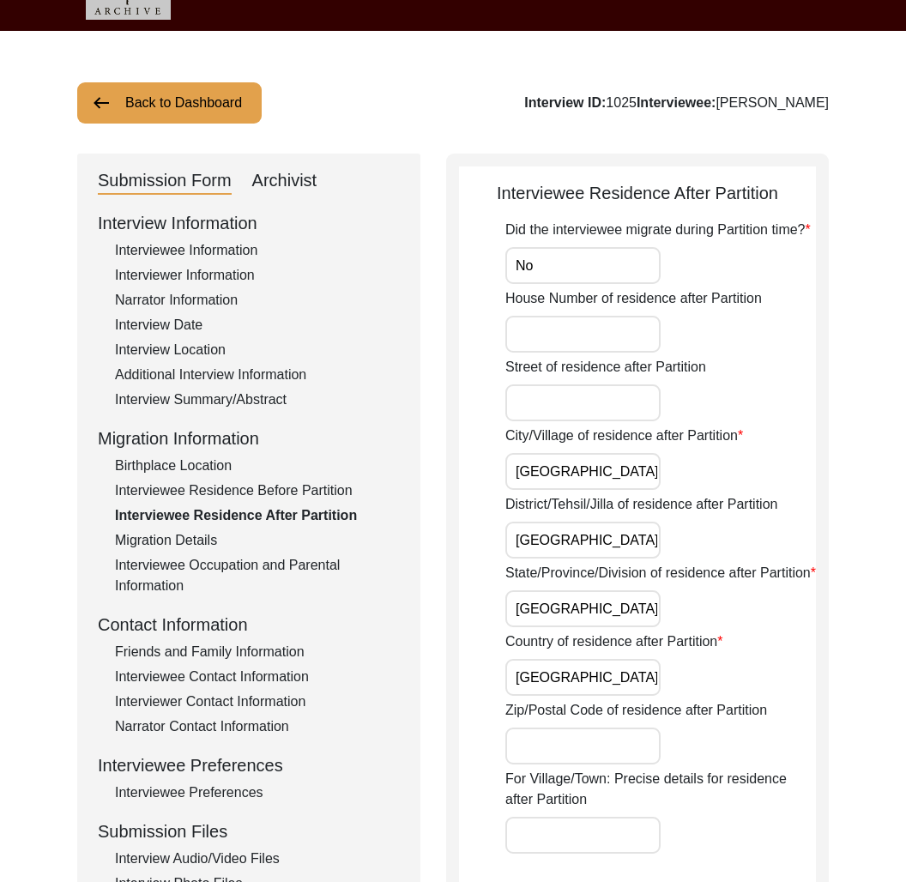
click at [261, 488] on div "Interviewee Residence Before Partition" at bounding box center [257, 491] width 285 height 21
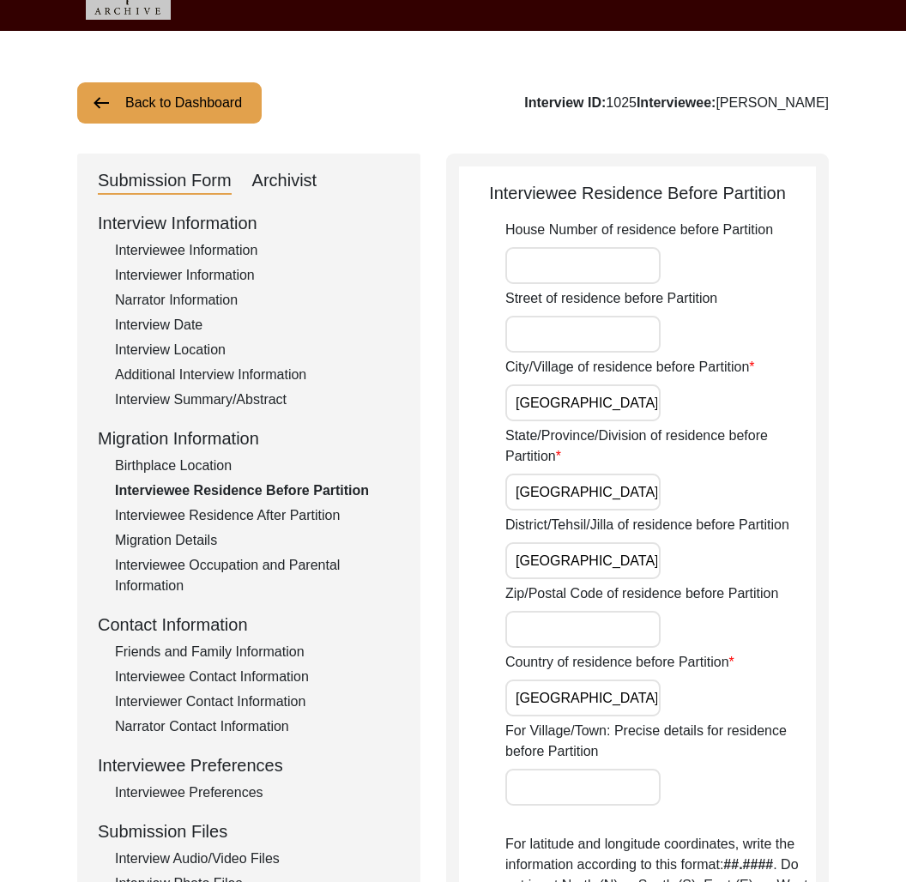
click at [266, 185] on div "Archivist" at bounding box center [284, 180] width 65 height 27
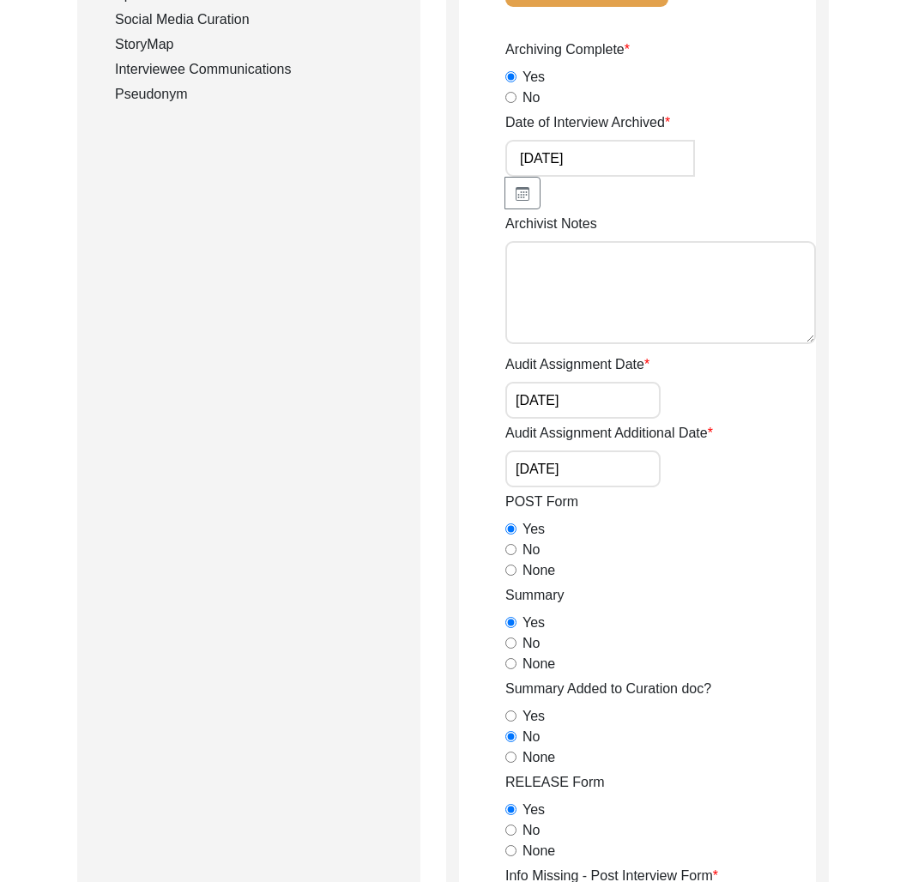
scroll to position [0, 0]
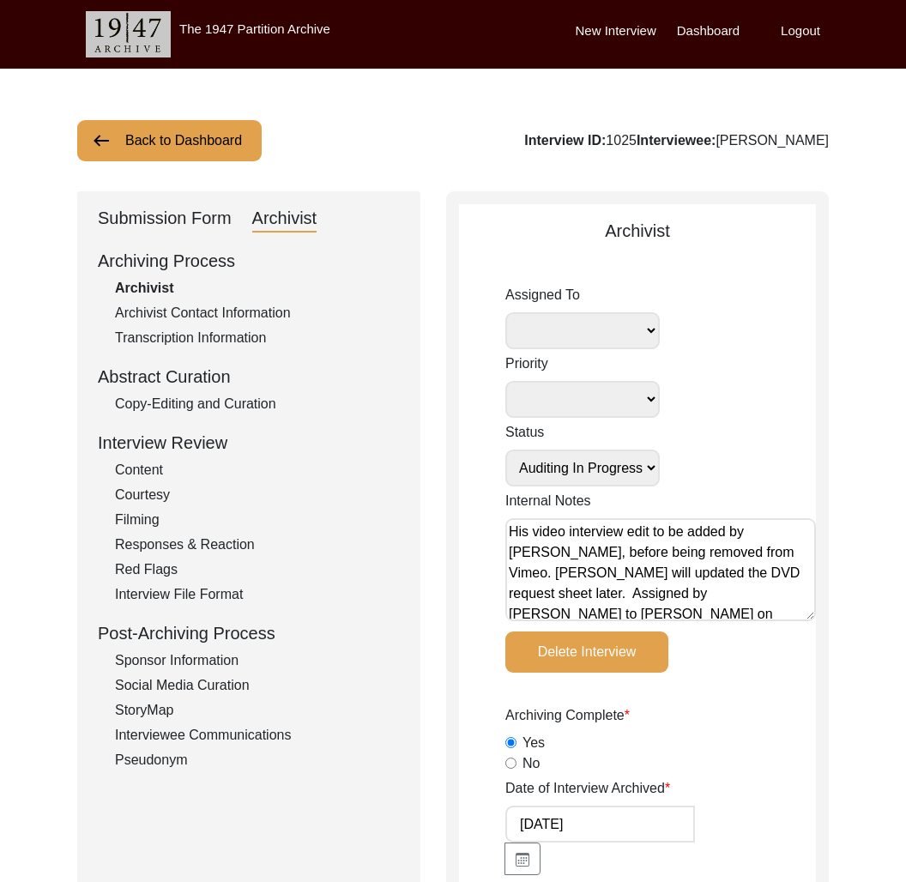
click at [197, 145] on button "Back to Dashboard" at bounding box center [169, 140] width 185 height 41
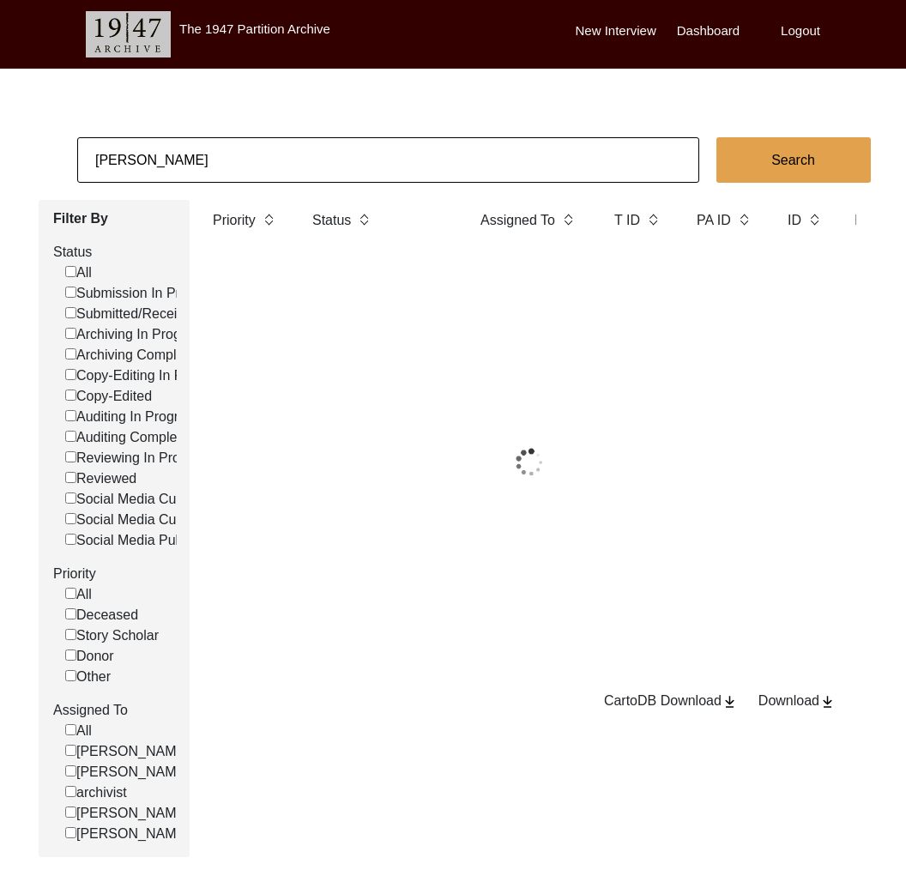
click at [209, 157] on input "[PERSON_NAME]" at bounding box center [388, 159] width 622 height 45
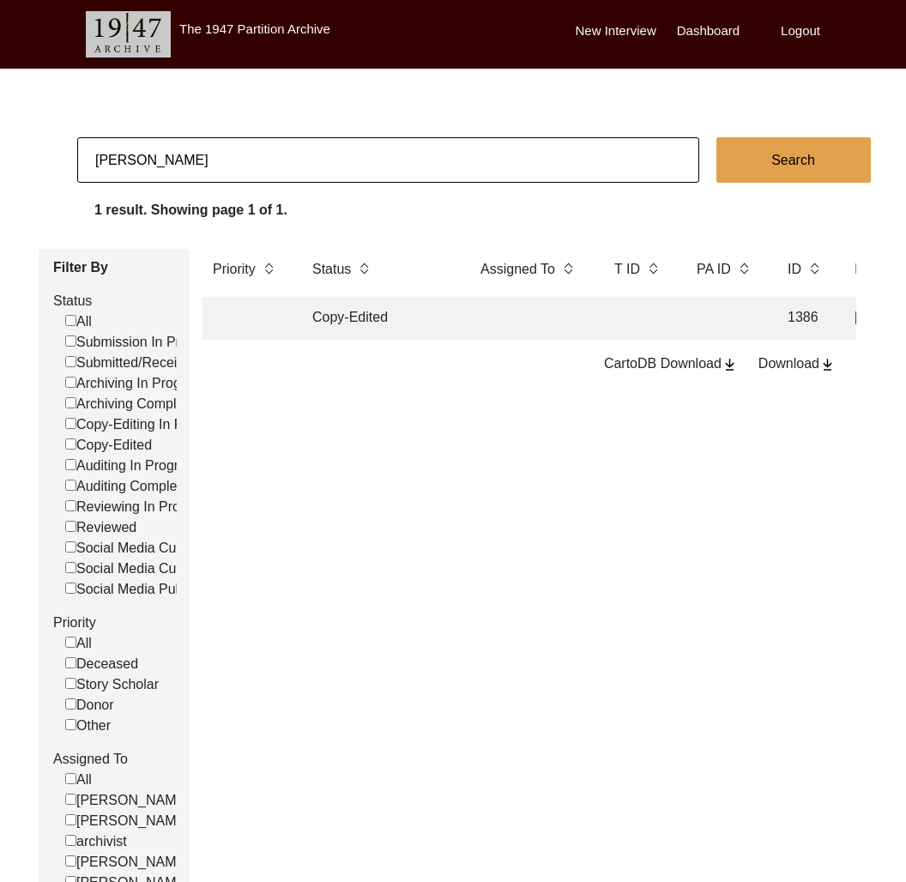
click at [388, 315] on td "Copy-Edited" at bounding box center [379, 318] width 155 height 43
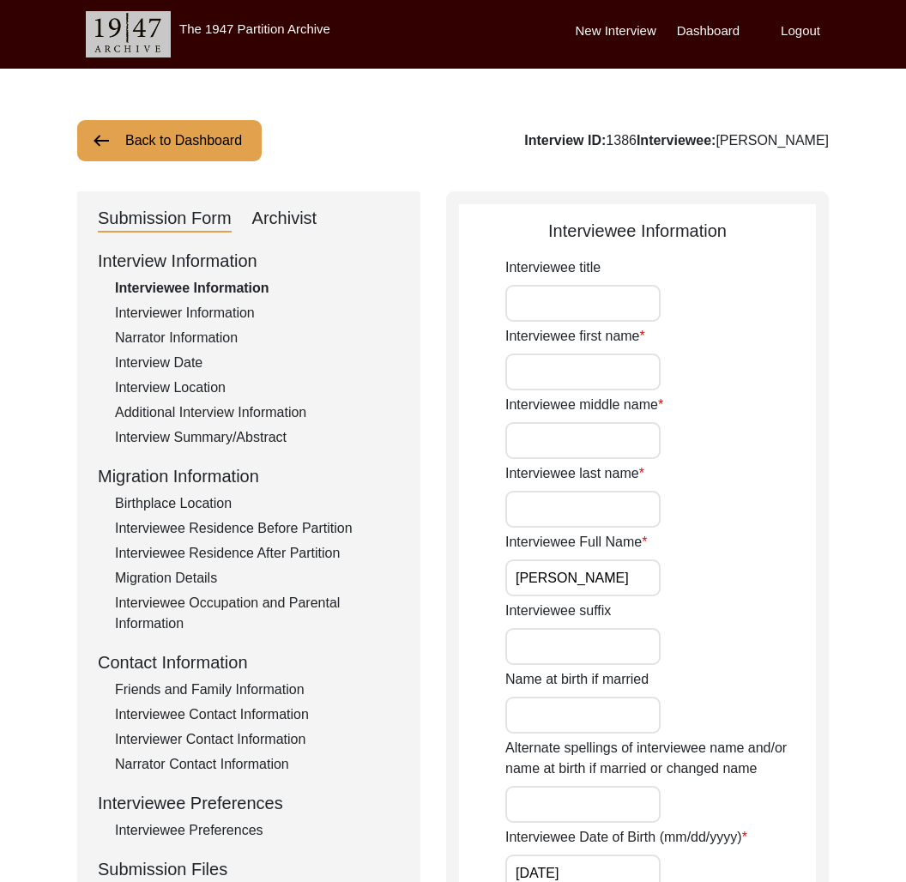
click at [281, 213] on div "Archivist" at bounding box center [284, 218] width 65 height 27
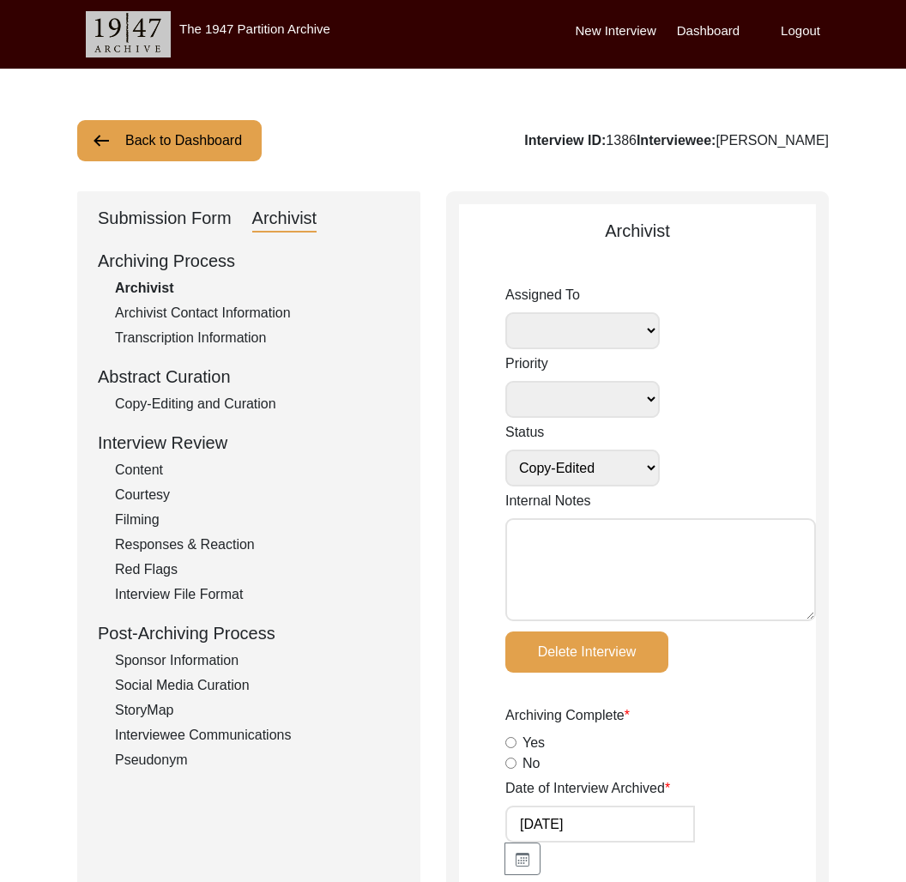
click at [601, 137] on div "Interview ID: 1386 Interviewee: [PERSON_NAME]" at bounding box center [676, 140] width 305 height 21
click at [220, 147] on button "Back to Dashboard" at bounding box center [169, 140] width 185 height 41
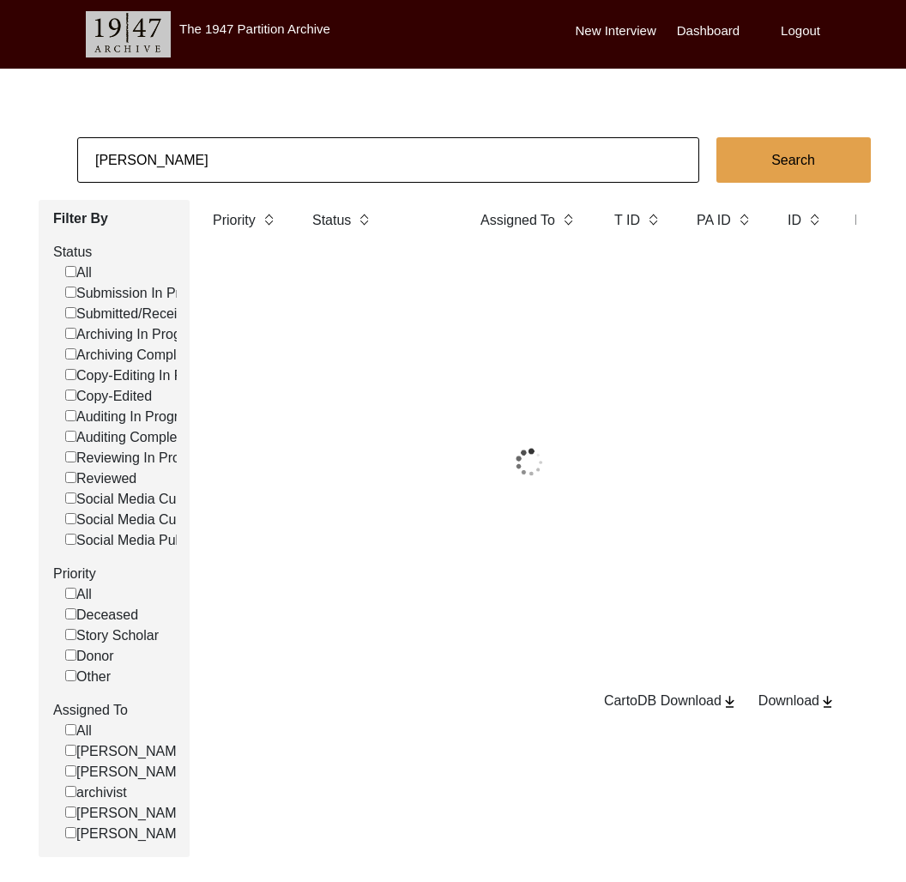
click at [238, 164] on input "[PERSON_NAME]" at bounding box center [388, 159] width 622 height 45
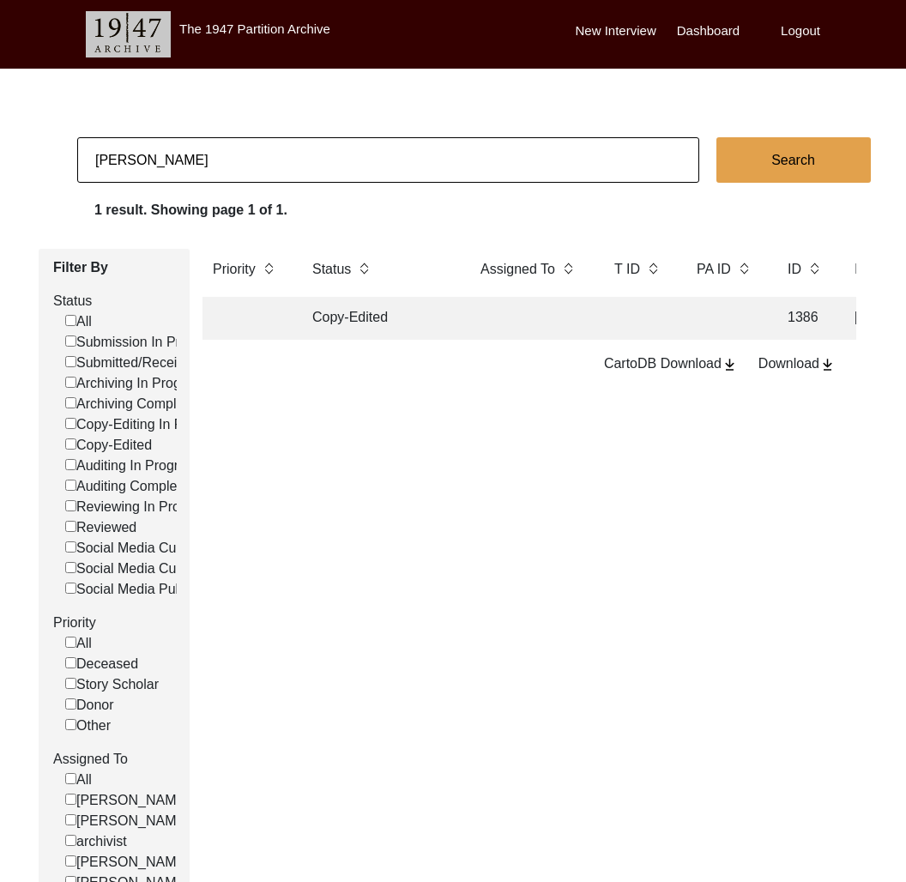
paste input "[PERSON_NAME] [PERSON_NAME]"
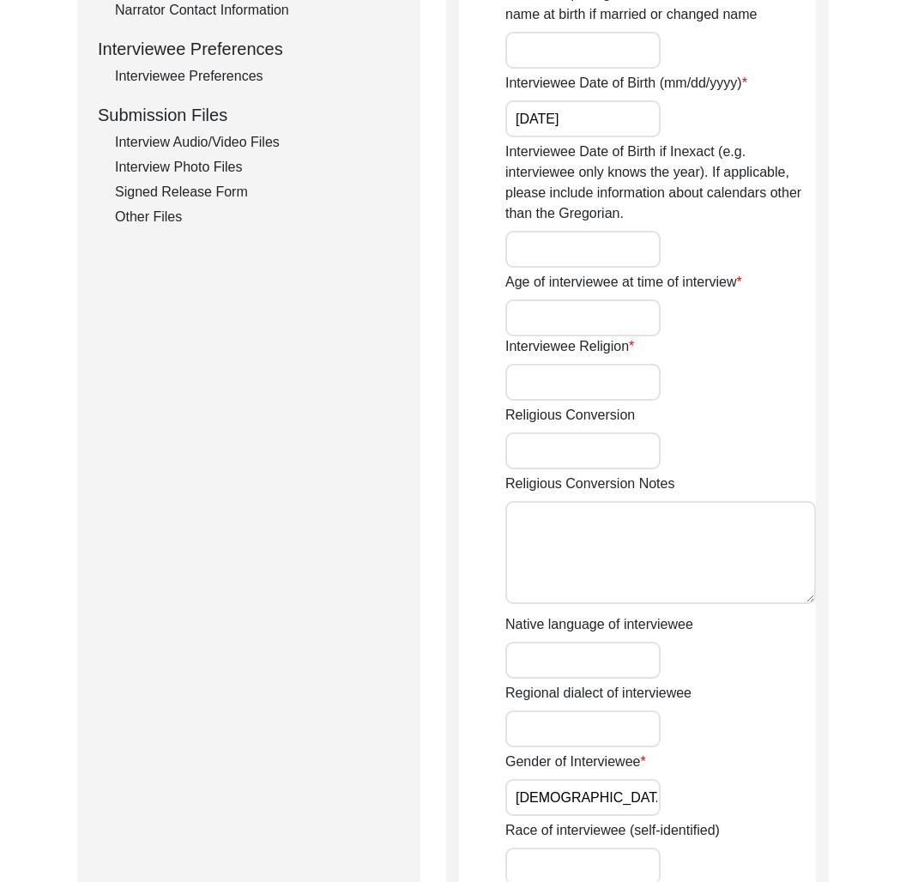
scroll to position [300, 0]
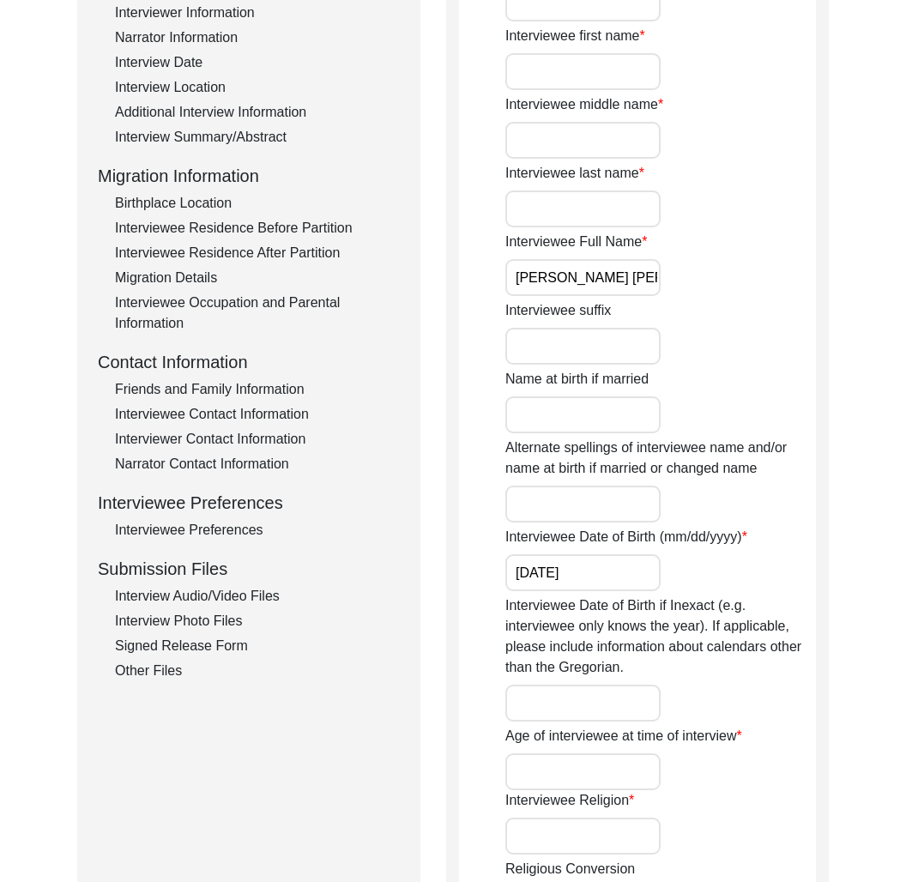
click at [260, 130] on div "Interview Summary/Abstract" at bounding box center [257, 137] width 285 height 21
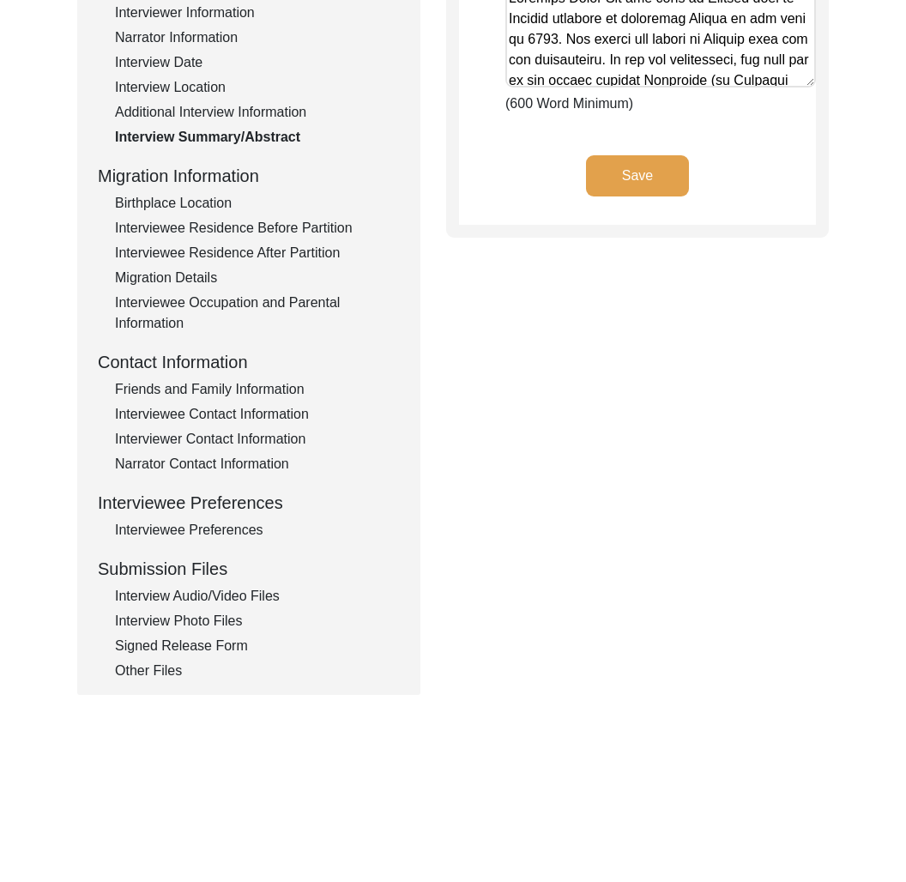
scroll to position [0, 0]
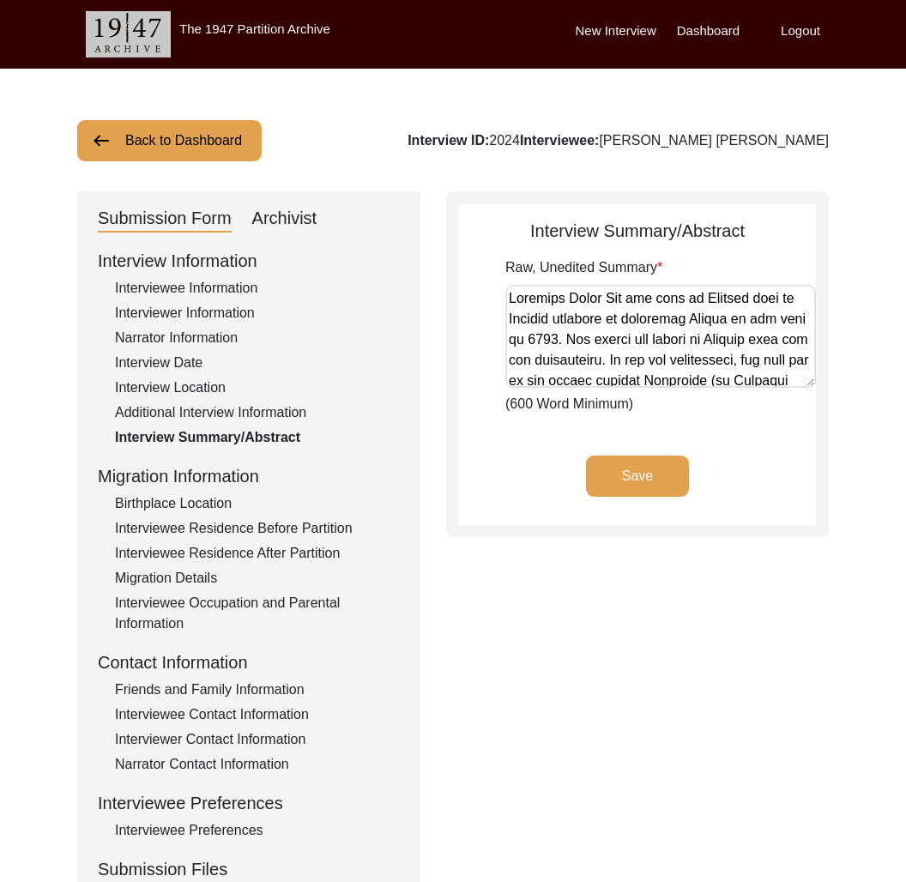
click at [240, 530] on div "Interviewee Residence Before Partition" at bounding box center [257, 528] width 285 height 21
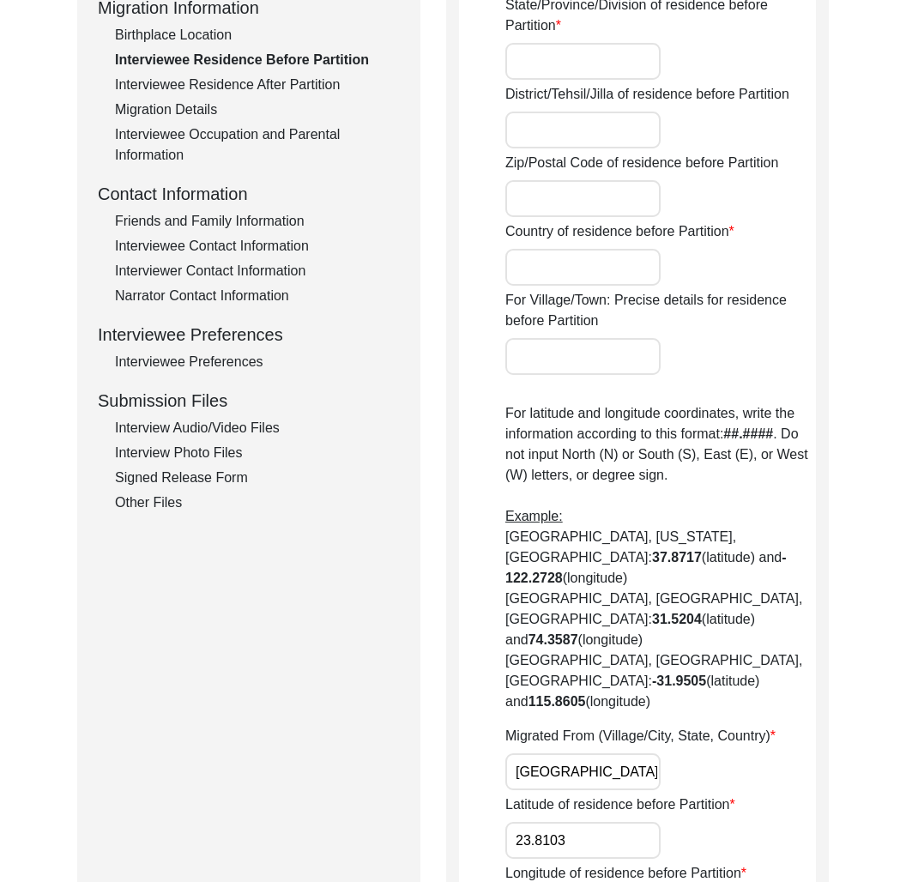
scroll to position [482, 0]
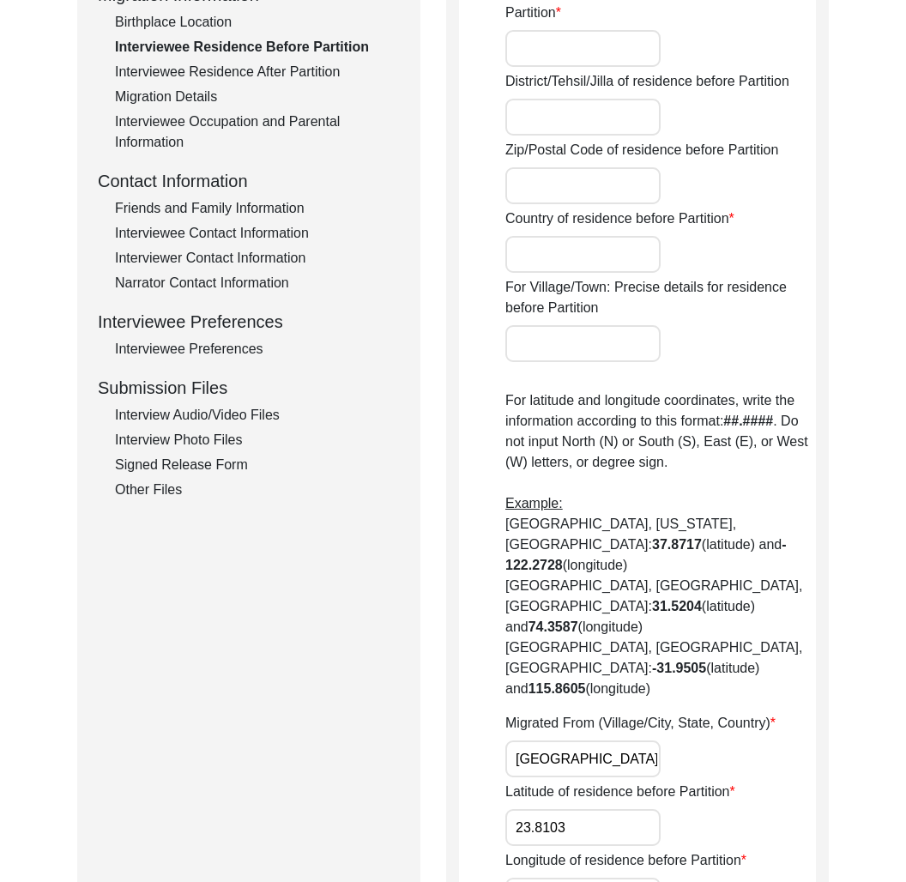
click at [279, 72] on div "Interviewee Residence After Partition" at bounding box center [257, 72] width 285 height 21
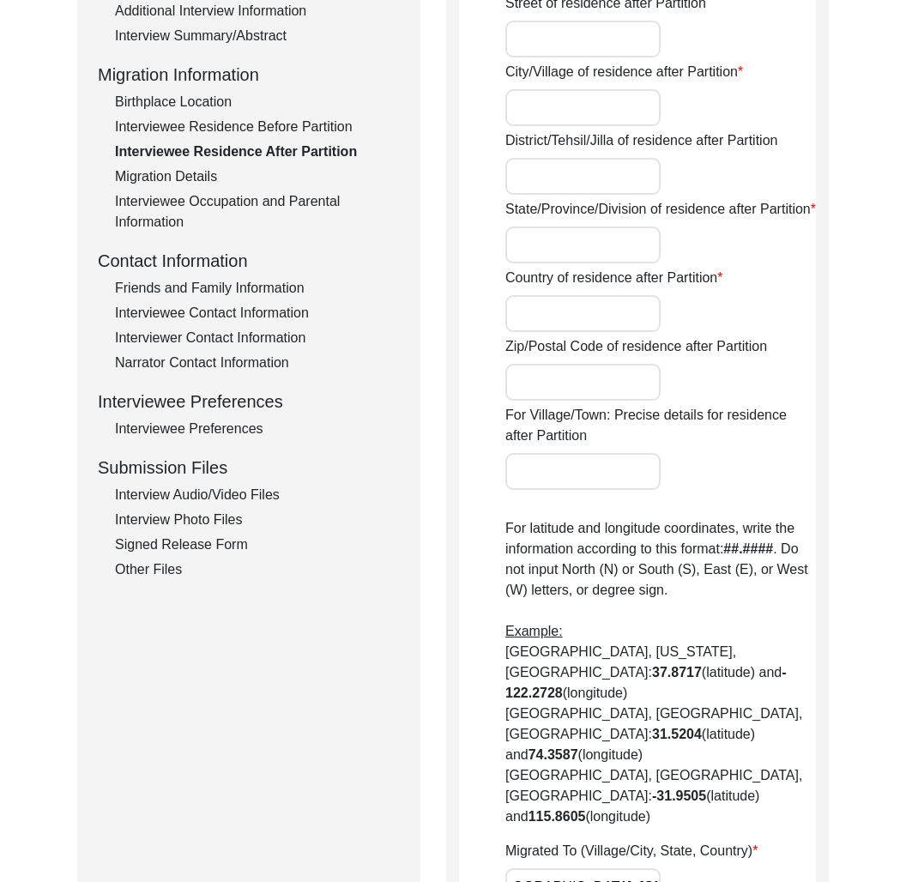
scroll to position [0, 0]
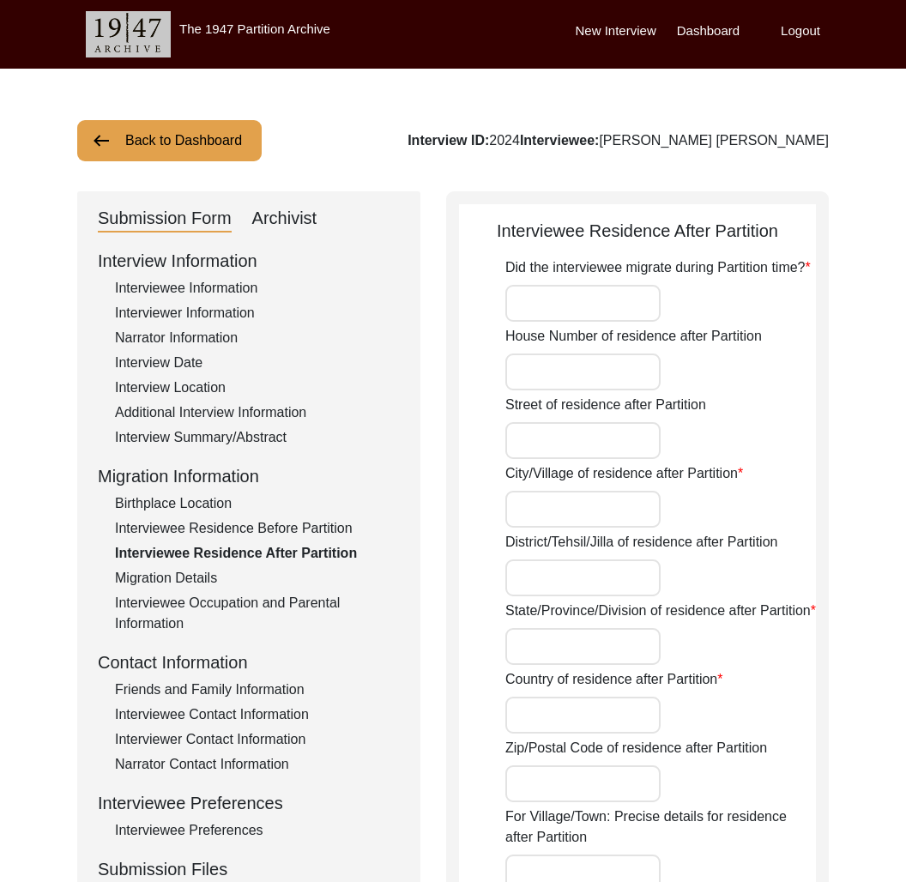
click at [184, 162] on div "Back to Dashboard Interview ID: 2024 Interviewee: [PERSON_NAME] [PERSON_NAME] S…" at bounding box center [453, 883] width 906 height 1628
click at [173, 143] on button "Back to Dashboard" at bounding box center [169, 140] width 185 height 41
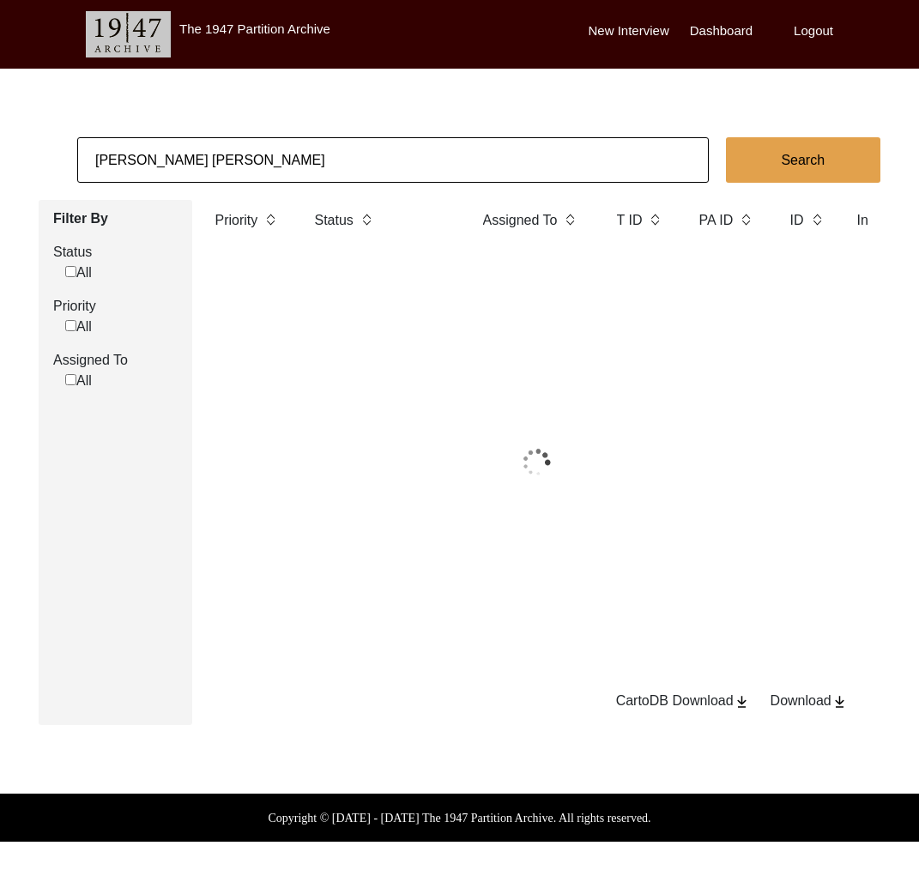
click at [174, 144] on input "[PERSON_NAME] [PERSON_NAME]" at bounding box center [393, 159] width 632 height 45
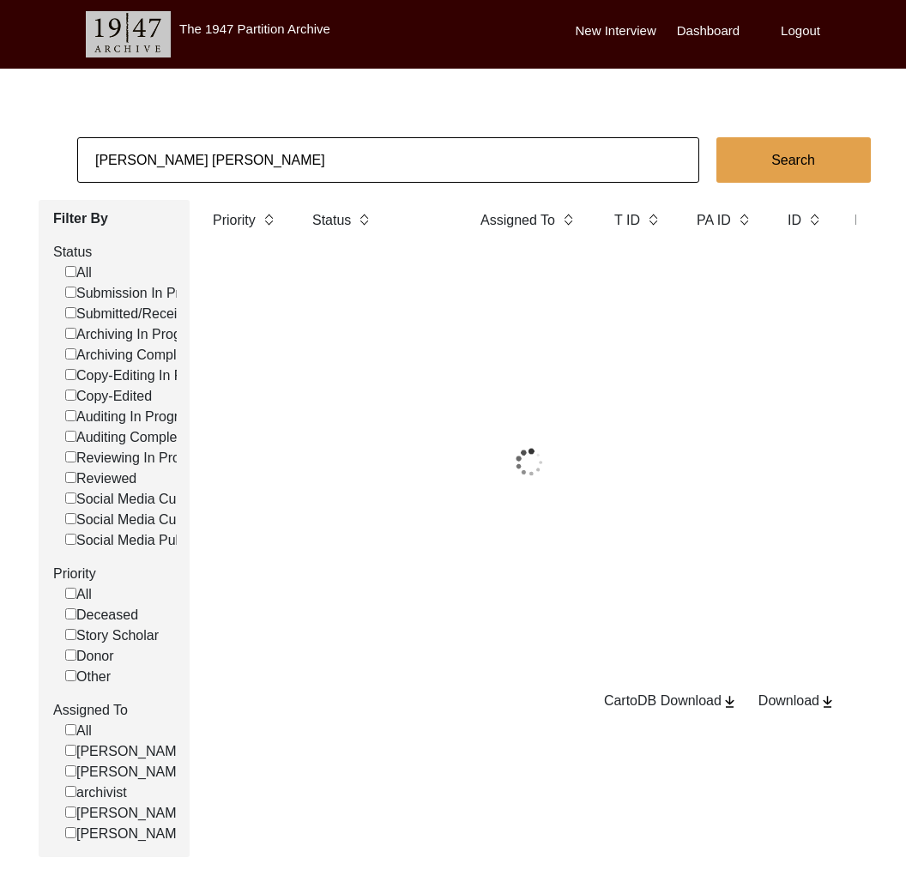
click at [174, 144] on input "[PERSON_NAME] [PERSON_NAME]" at bounding box center [388, 159] width 622 height 45
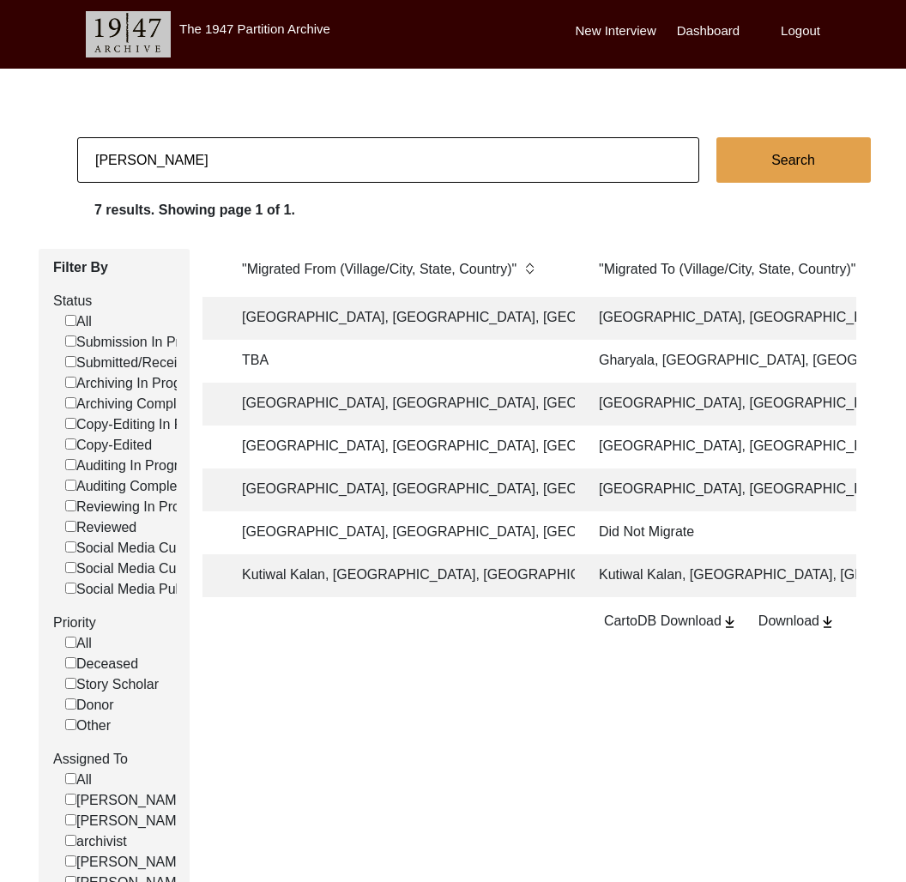
scroll to position [0, 2332]
click at [553, 315] on td "[GEOGRAPHIC_DATA], [GEOGRAPHIC_DATA], [GEOGRAPHIC_DATA]" at bounding box center [398, 318] width 343 height 43
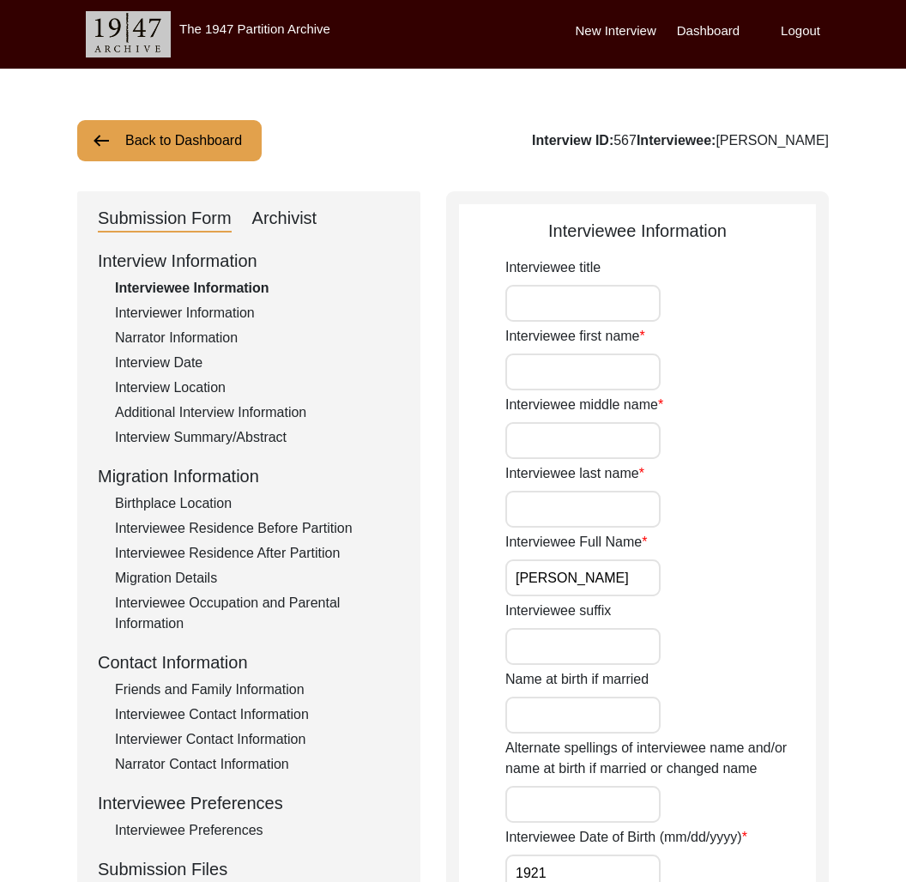
click at [313, 529] on div "Interviewee Residence Before Partition" at bounding box center [257, 528] width 285 height 21
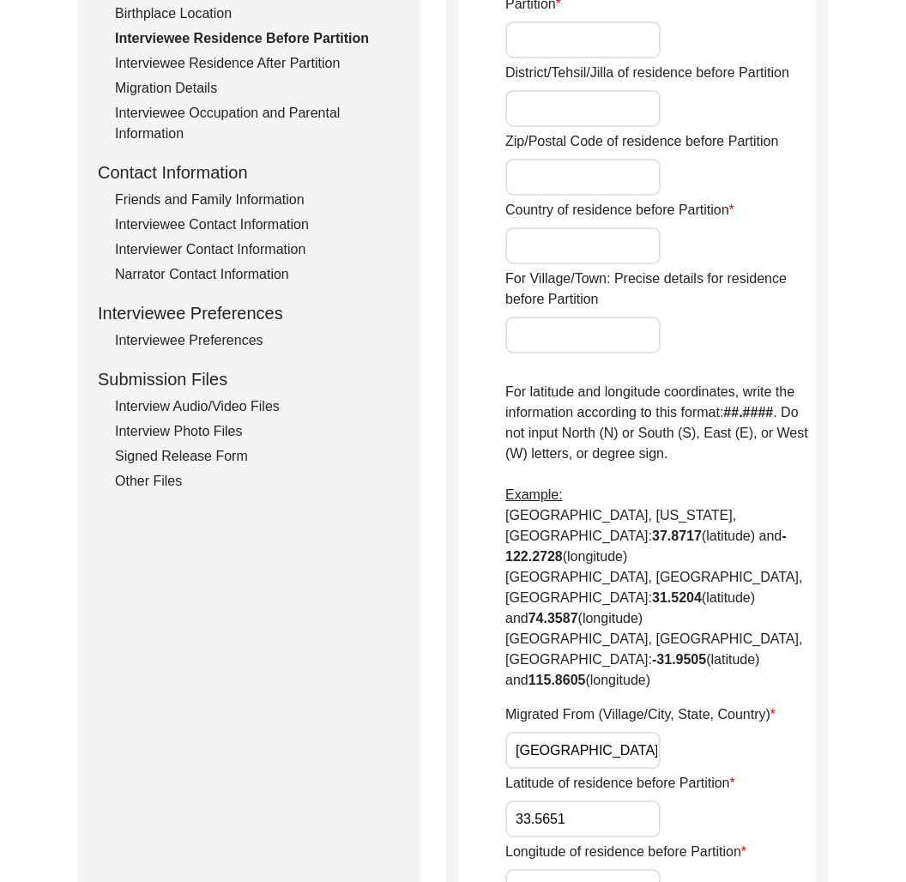
scroll to position [0, 36]
click at [268, 56] on div "Interviewee Residence After Partition" at bounding box center [257, 63] width 285 height 21
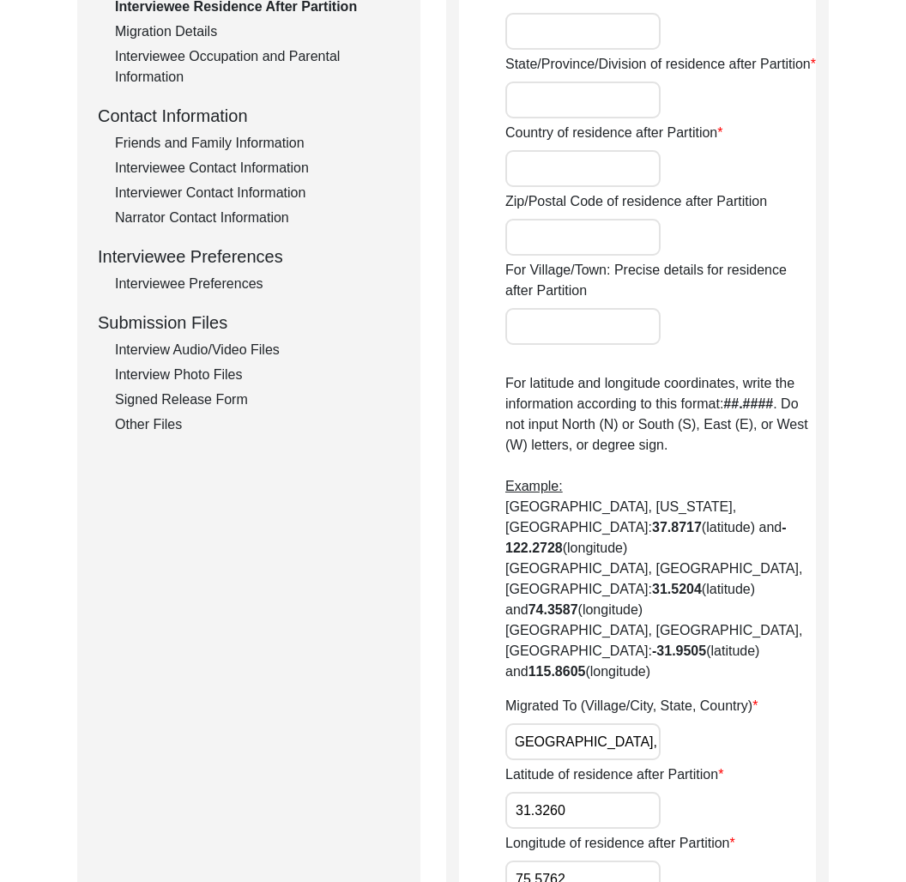
scroll to position [0, 0]
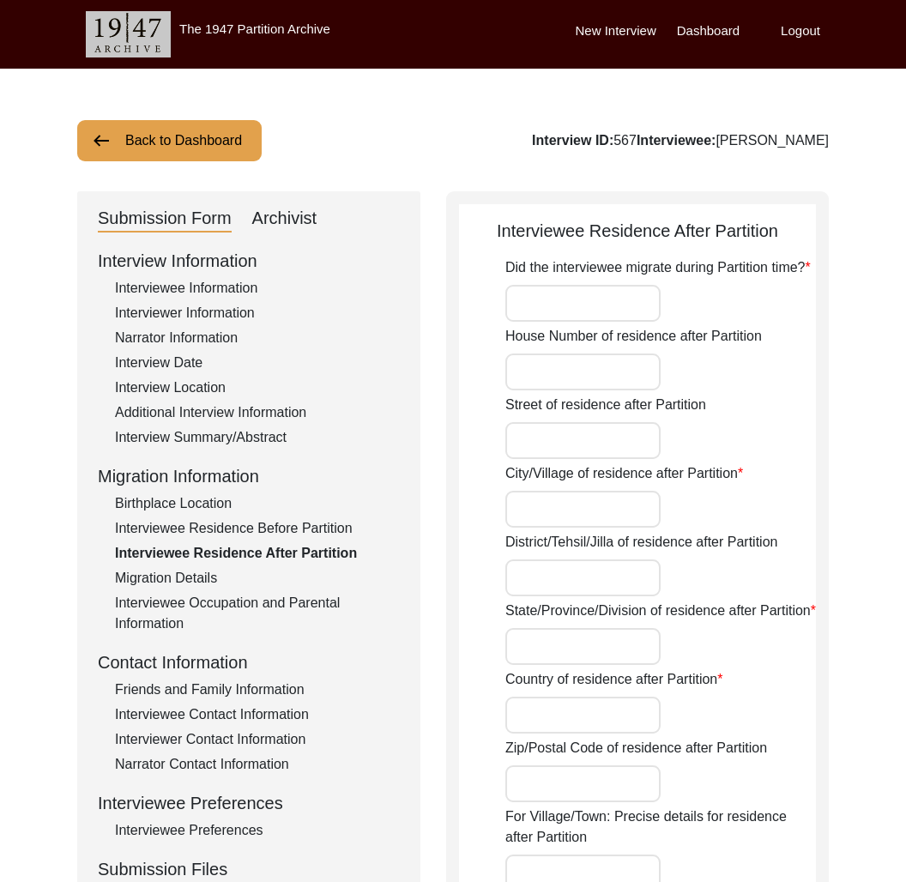
click at [205, 152] on button "Back to Dashboard" at bounding box center [169, 140] width 185 height 41
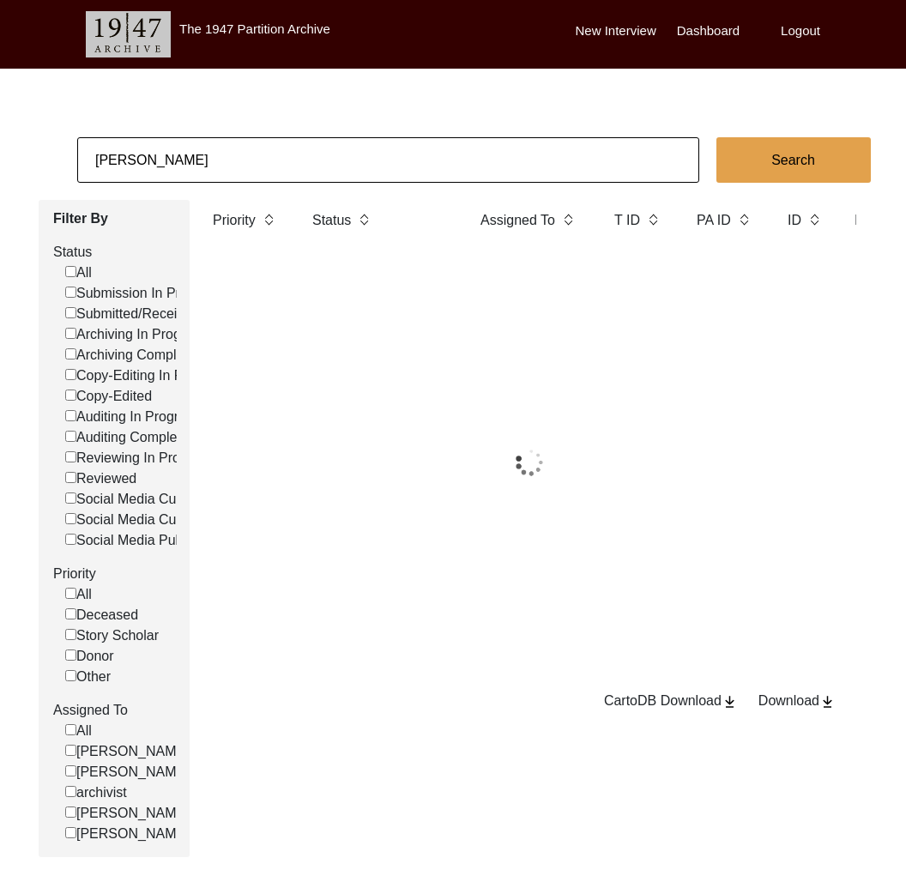
click at [225, 169] on input "[PERSON_NAME]" at bounding box center [388, 159] width 622 height 45
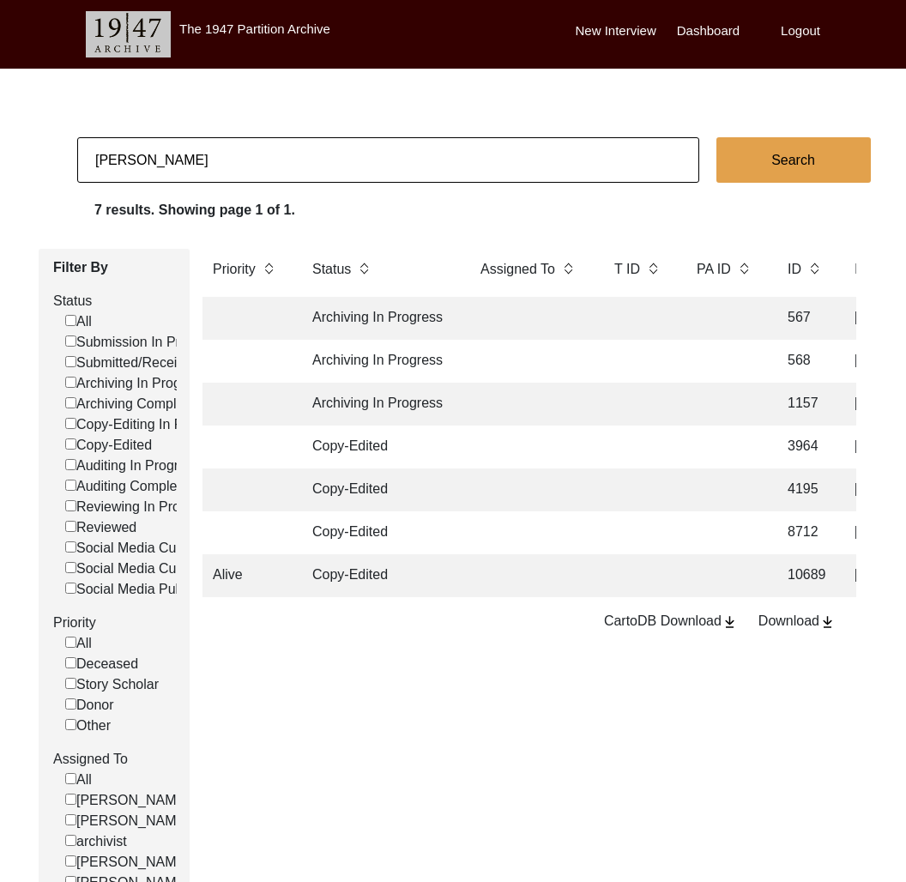
click at [225, 169] on input "[PERSON_NAME]" at bounding box center [388, 159] width 622 height 45
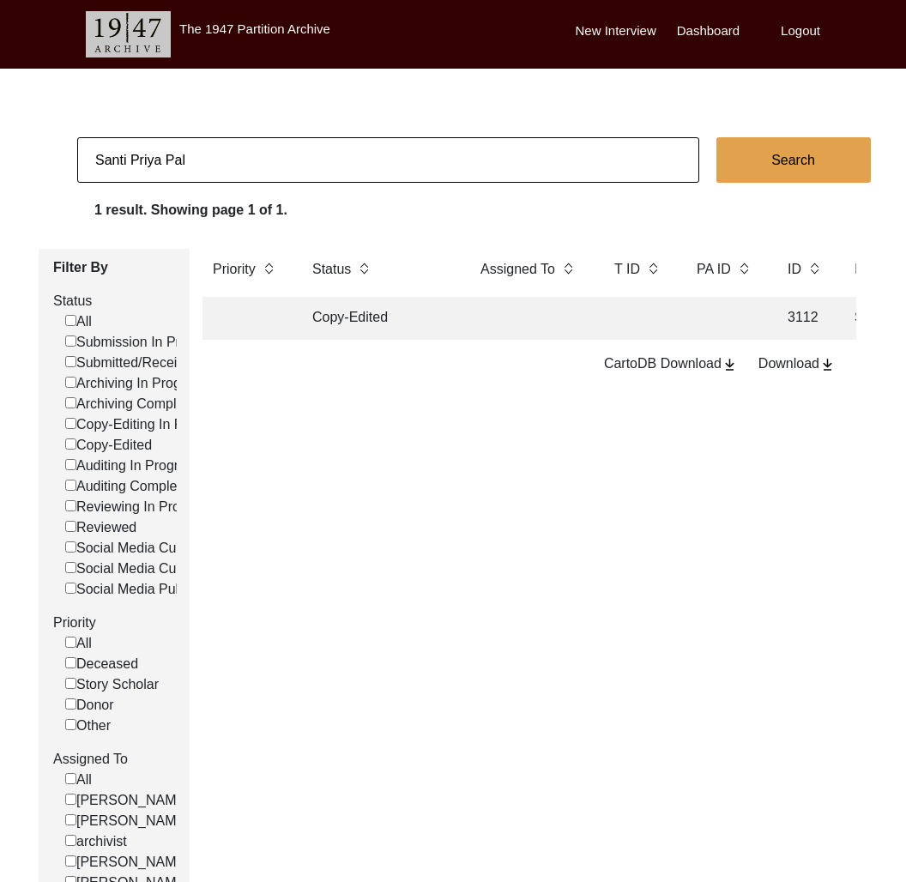
click at [351, 294] on th "Status" at bounding box center [379, 273] width 155 height 48
click at [361, 317] on td "Copy-Edited" at bounding box center [379, 318] width 155 height 43
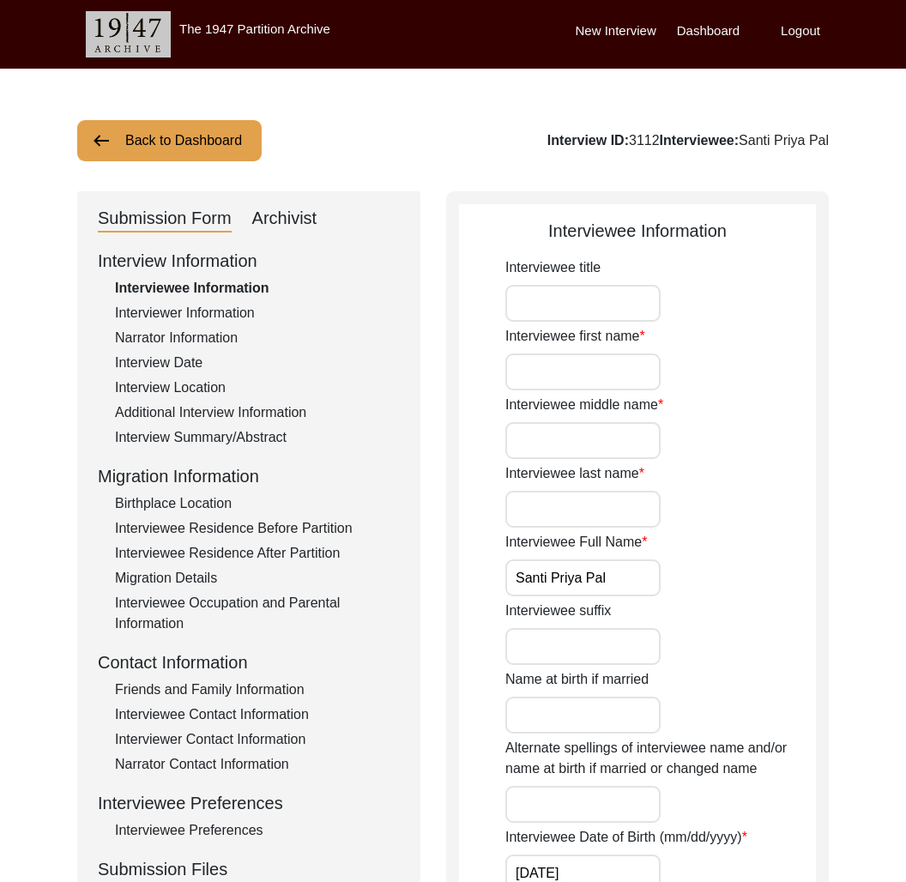
click at [274, 532] on div "Interviewee Residence Before Partition" at bounding box center [257, 528] width 285 height 21
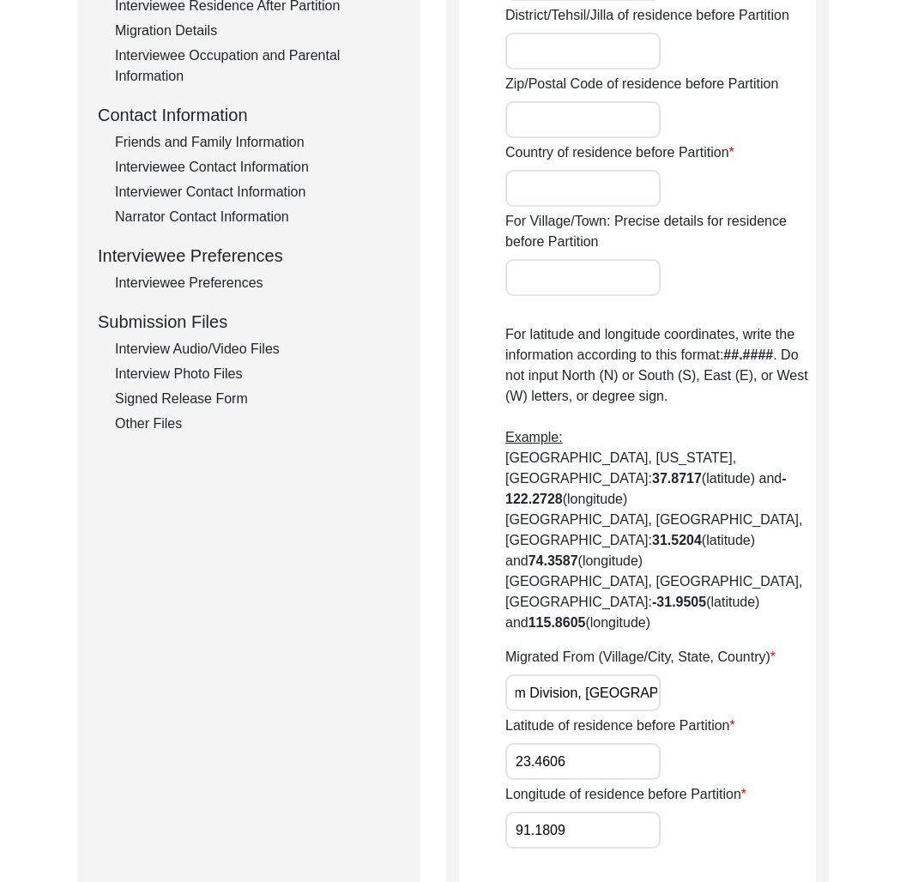
scroll to position [168, 0]
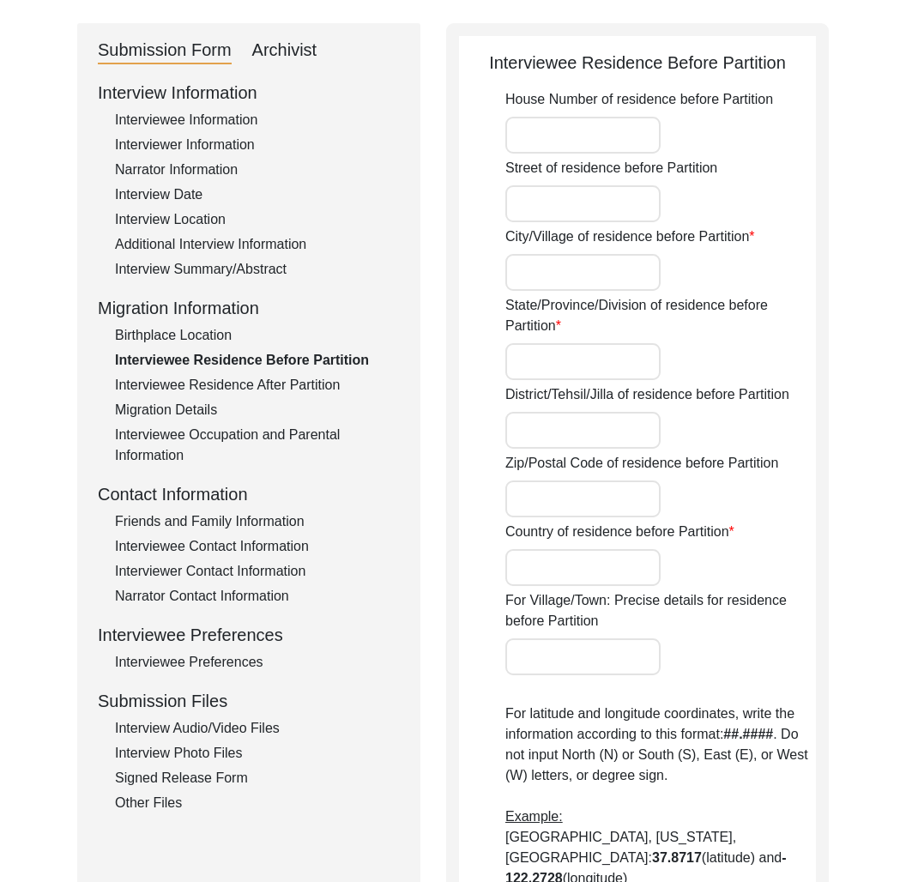
click at [294, 390] on div "Interviewee Residence After Partition" at bounding box center [257, 385] width 285 height 21
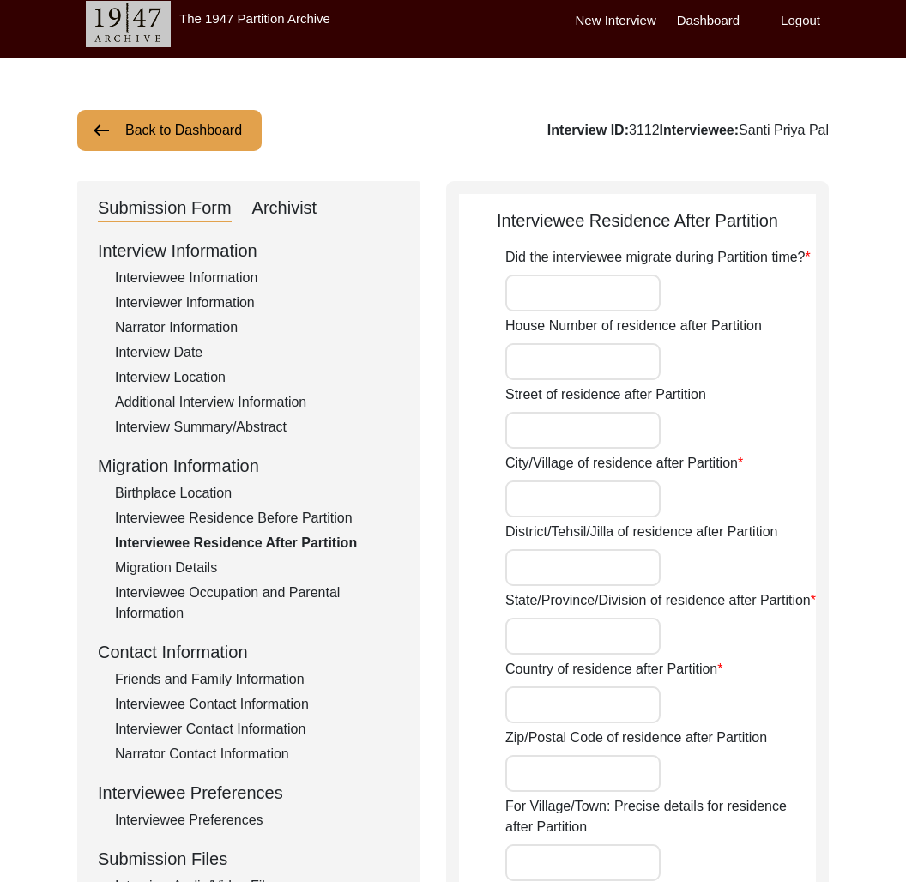
scroll to position [0, 0]
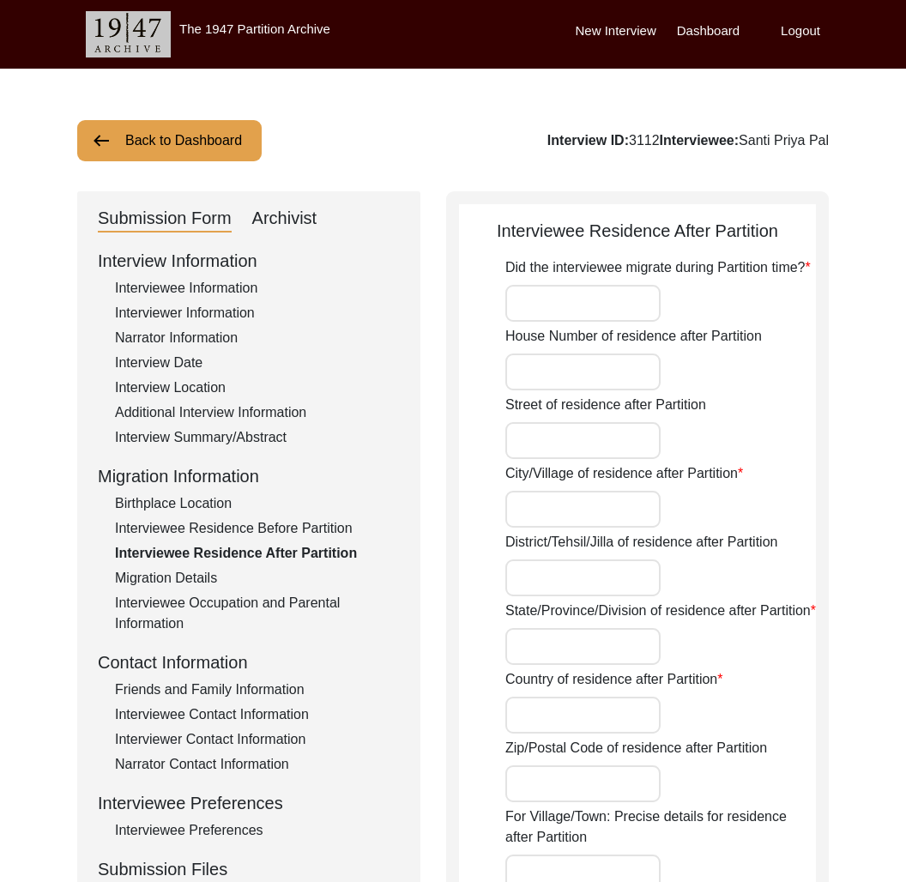
click at [196, 132] on button "Back to Dashboard" at bounding box center [169, 140] width 185 height 41
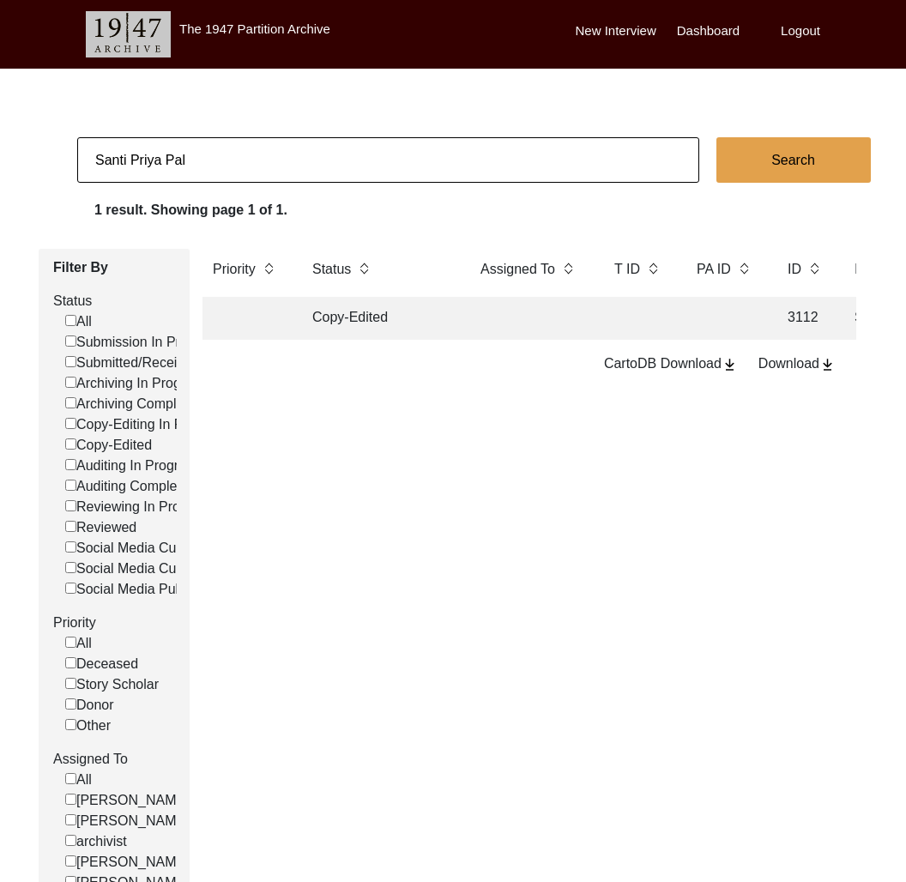
click at [193, 171] on input "Santi Priya Pal" at bounding box center [388, 159] width 622 height 45
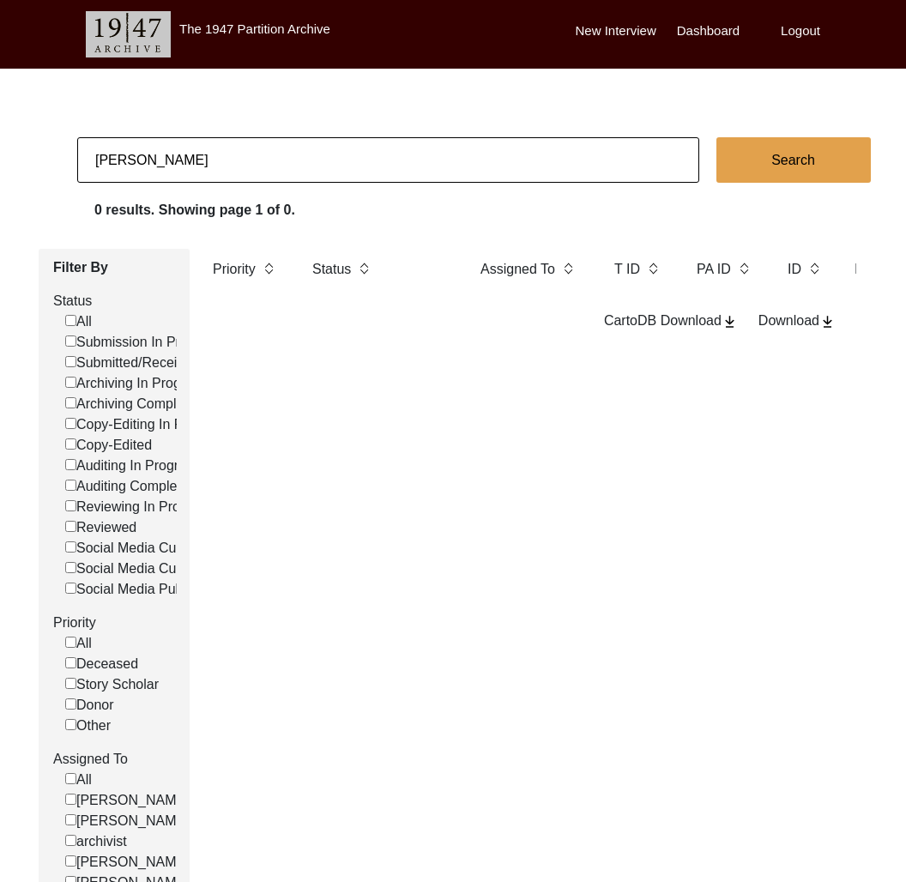
click at [115, 161] on input "[PERSON_NAME]" at bounding box center [388, 159] width 622 height 45
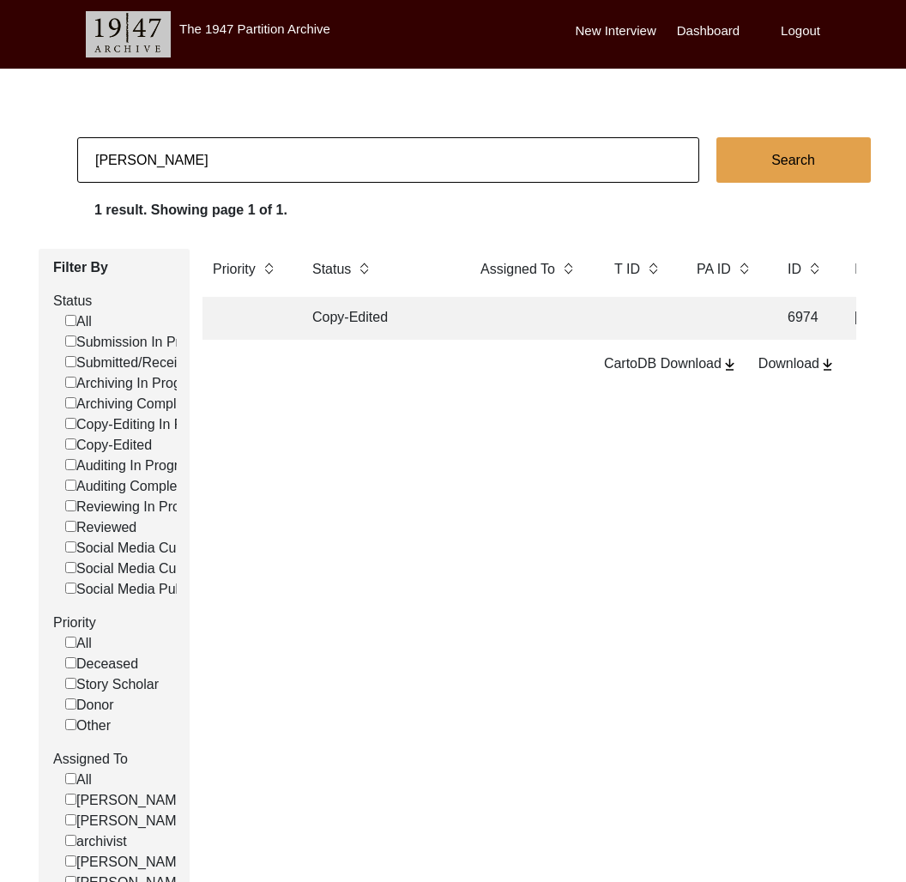
scroll to position [0, 637]
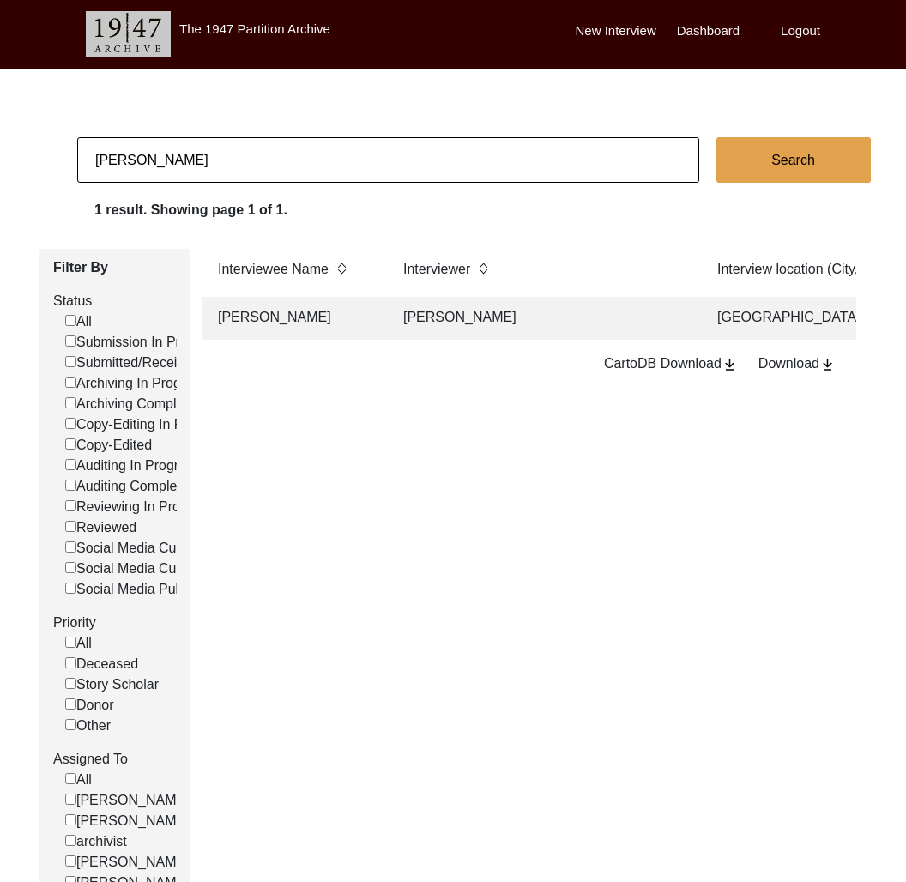
click at [402, 325] on td "[PERSON_NAME]" at bounding box center [543, 318] width 300 height 43
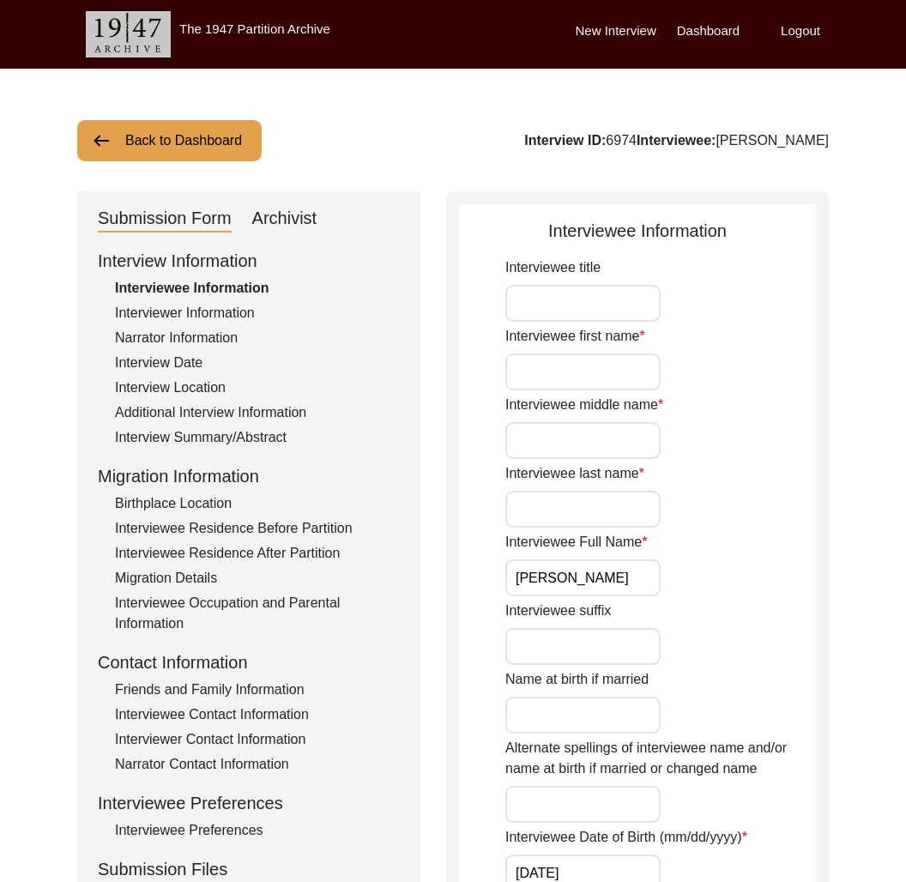
click at [276, 413] on div "Additional Interview Information" at bounding box center [257, 413] width 285 height 21
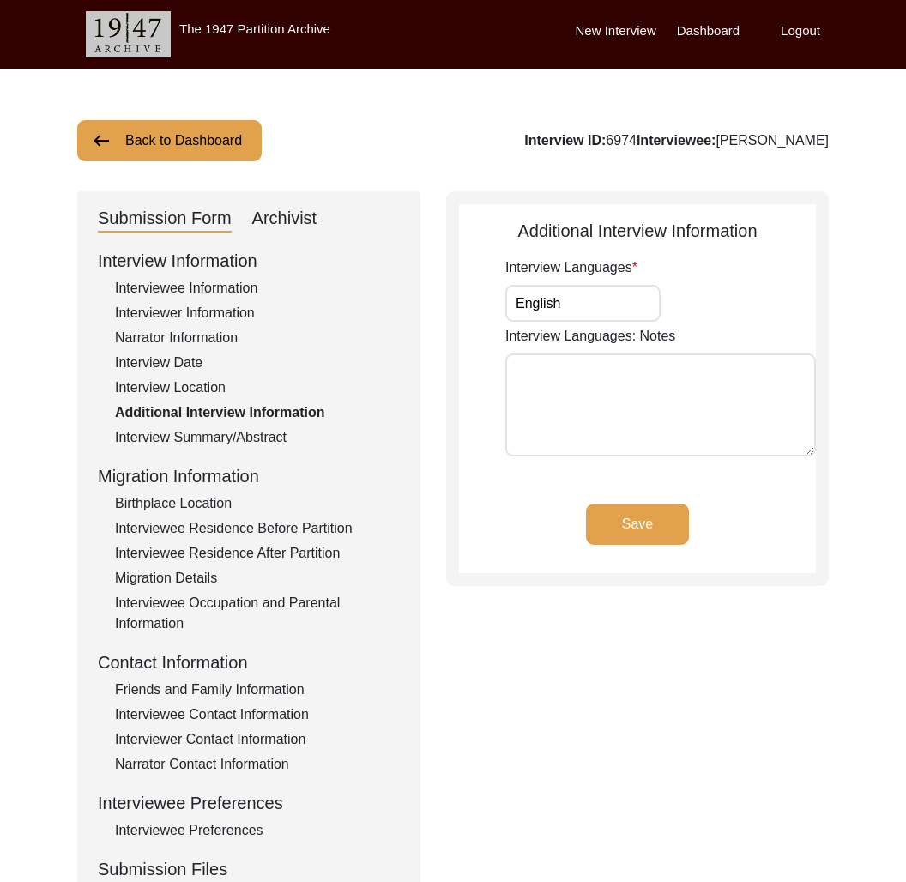
click at [185, 313] on div "Interviewer Information" at bounding box center [257, 313] width 285 height 21
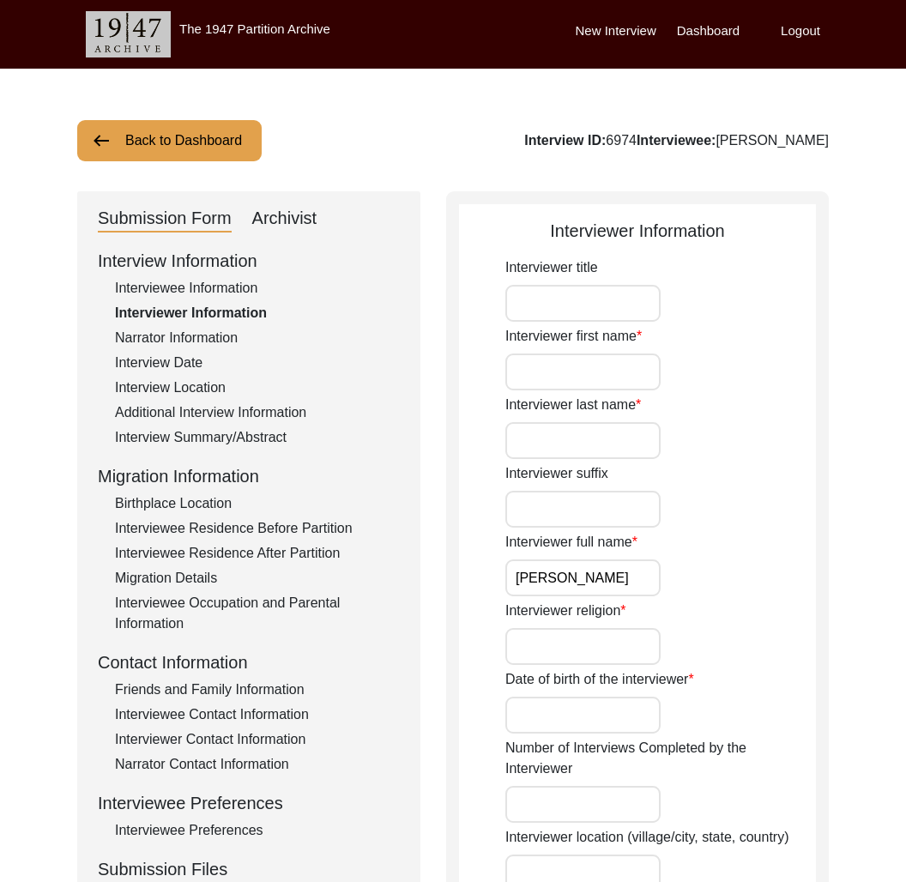
click at [231, 515] on div "Interview Information Interviewee Information Interviewer Information Narrator …" at bounding box center [249, 615] width 302 height 734
click at [230, 518] on div "Interviewee Residence Before Partition" at bounding box center [257, 528] width 285 height 21
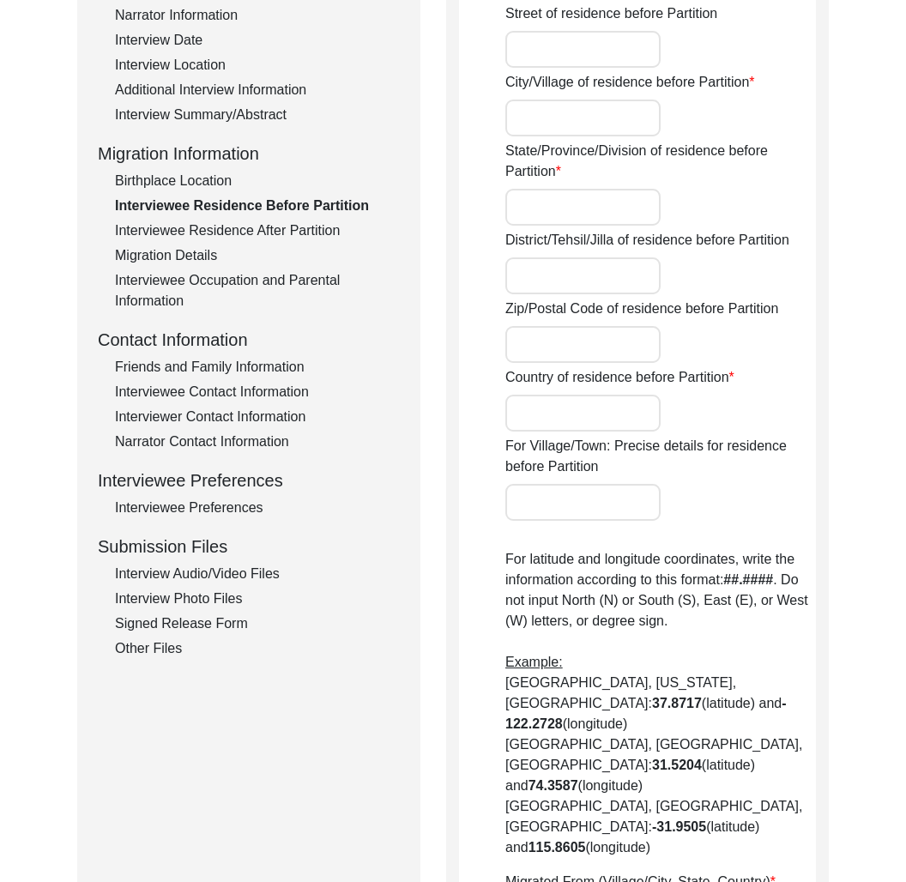
scroll to position [306, 0]
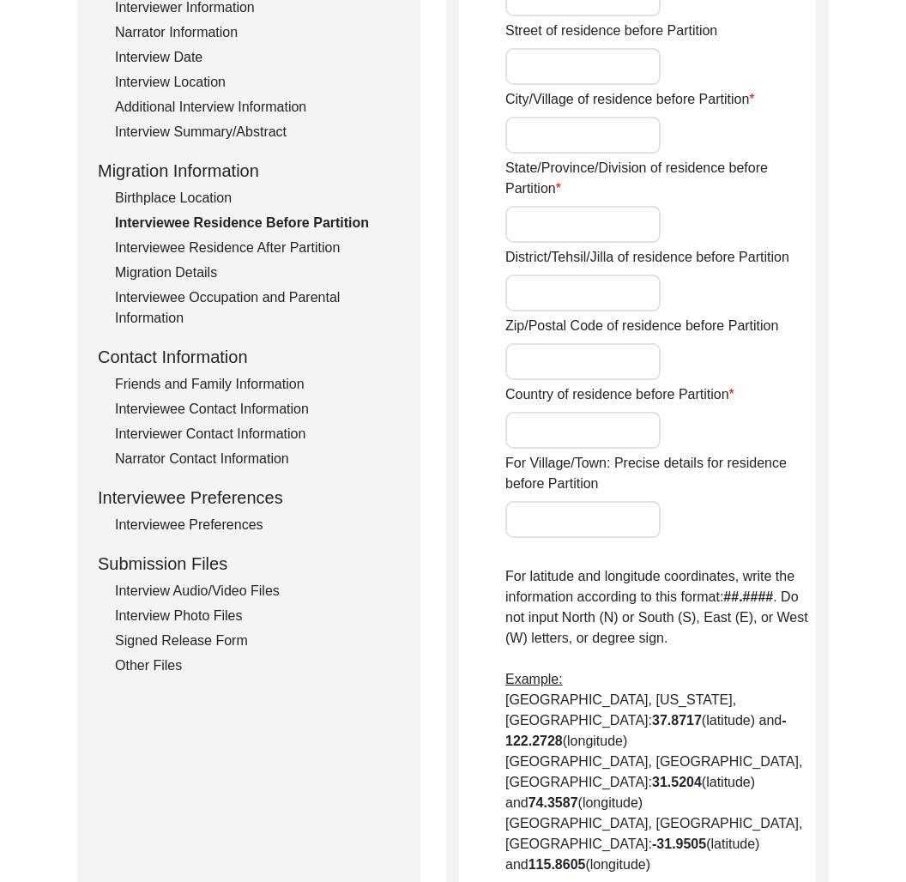
click at [234, 248] on div "Interviewee Residence After Partition" at bounding box center [257, 248] width 285 height 21
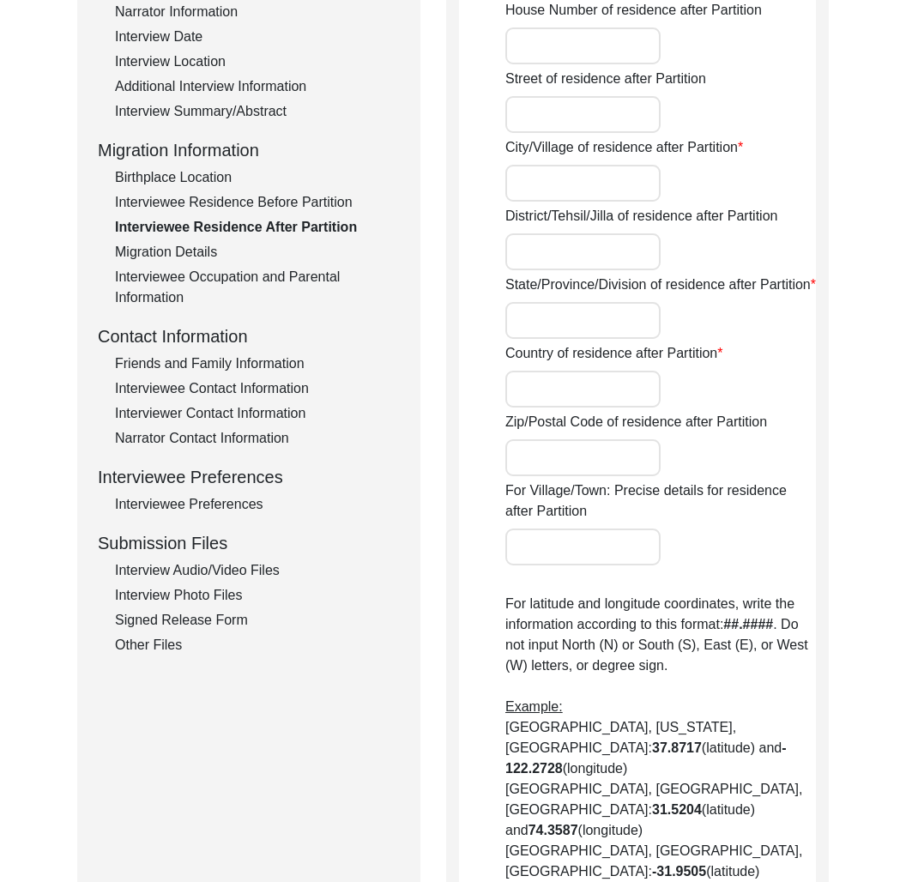
scroll to position [0, 0]
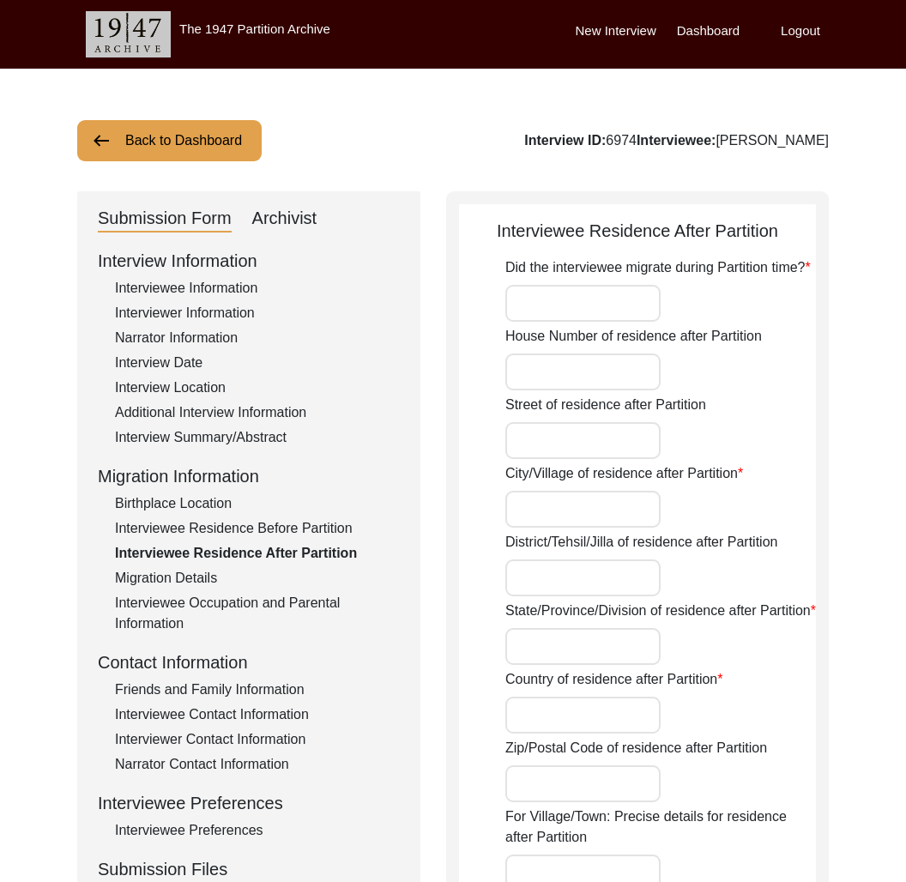
click at [179, 139] on button "Back to Dashboard" at bounding box center [169, 140] width 185 height 41
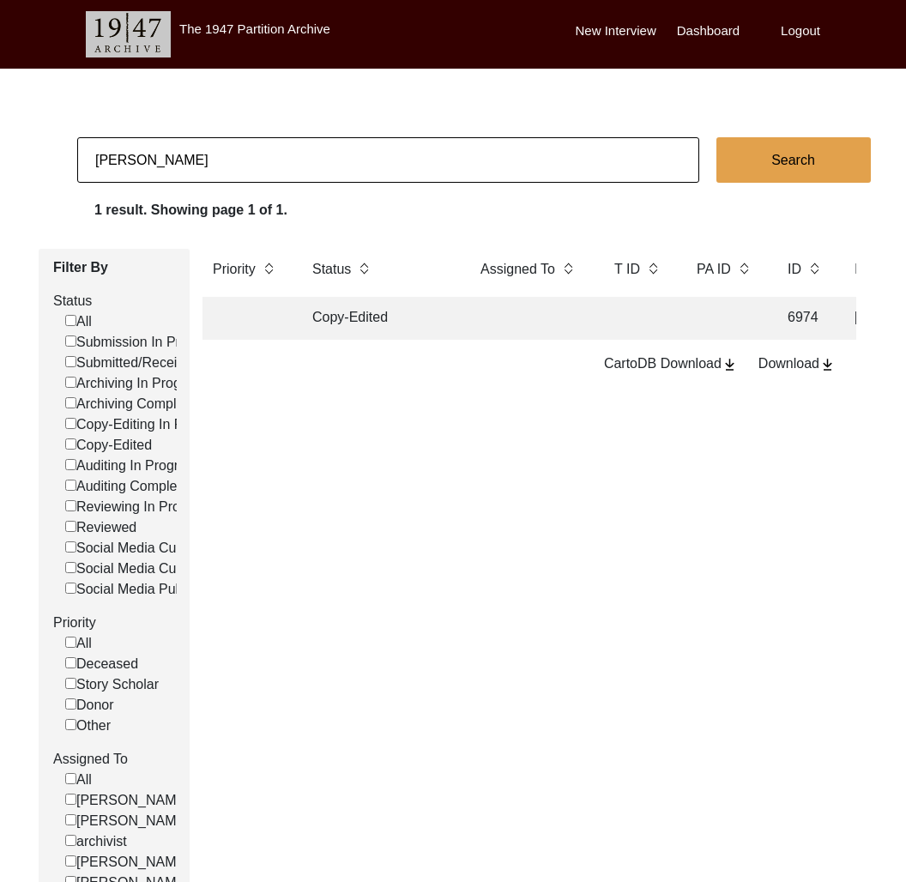
click at [179, 142] on input "[PERSON_NAME]" at bounding box center [388, 159] width 622 height 45
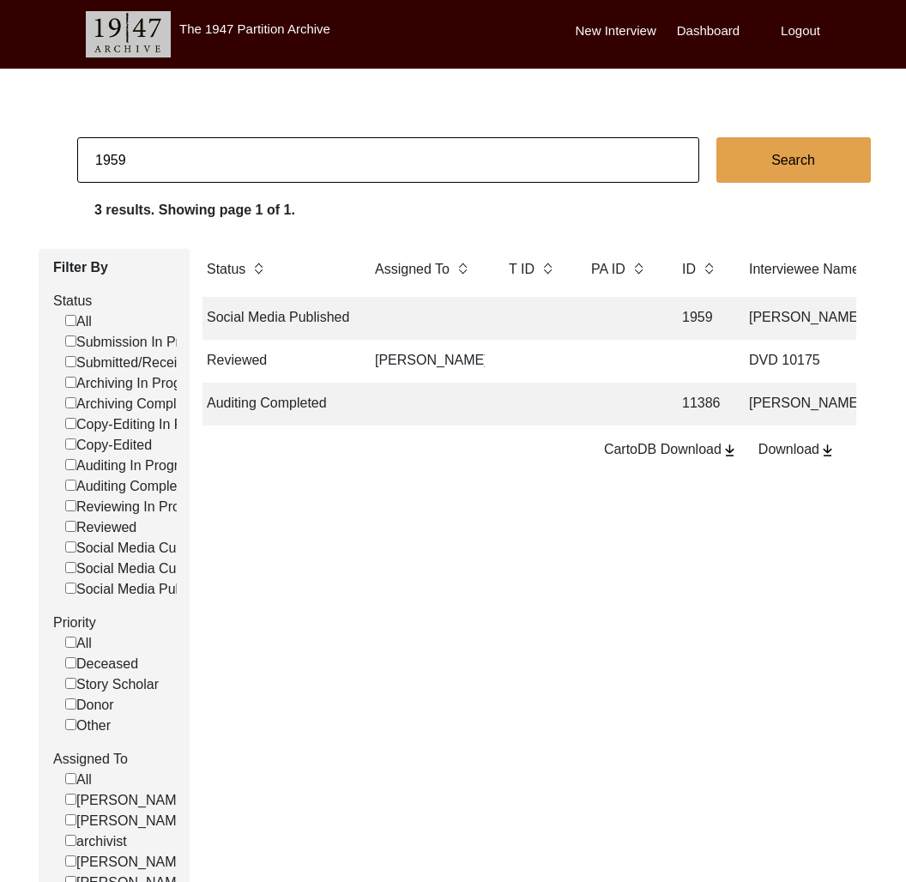
scroll to position [0, 114]
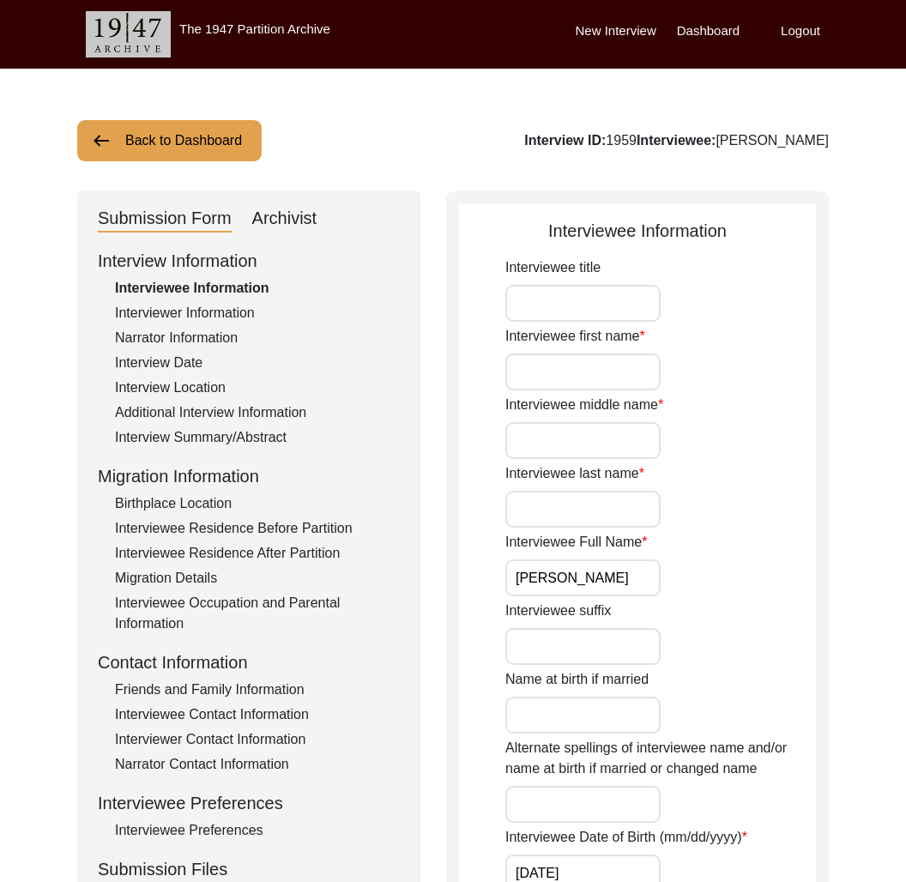
click at [264, 526] on div "Interviewee Residence Before Partition" at bounding box center [257, 528] width 285 height 21
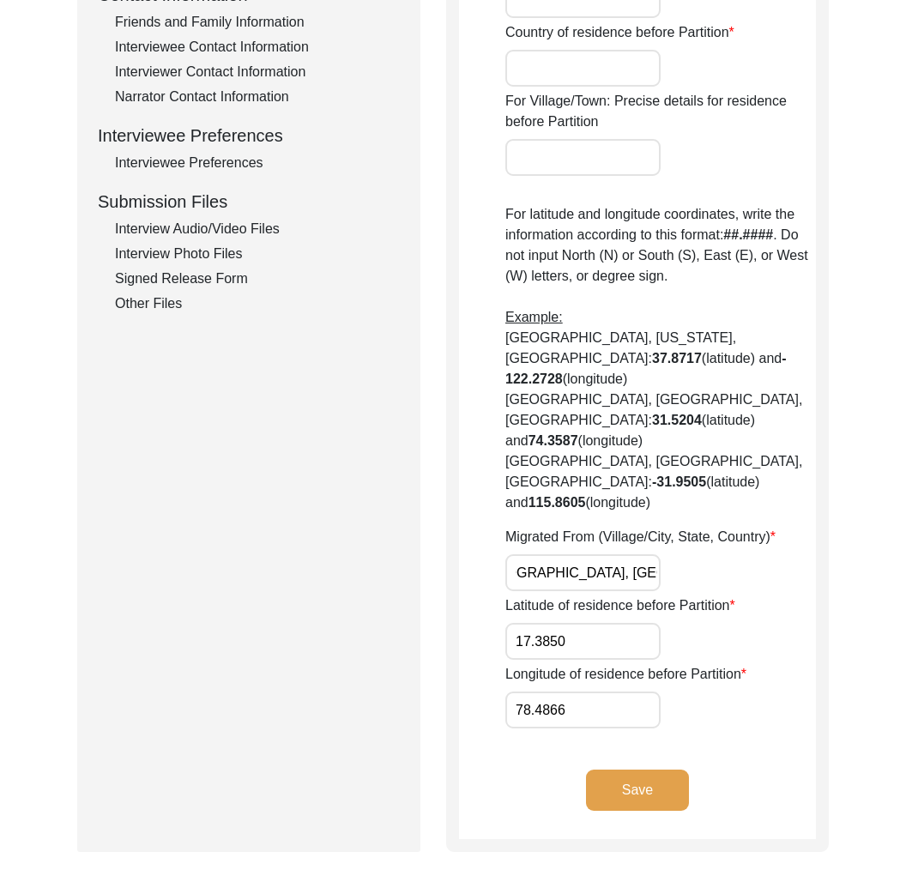
scroll to position [518, 0]
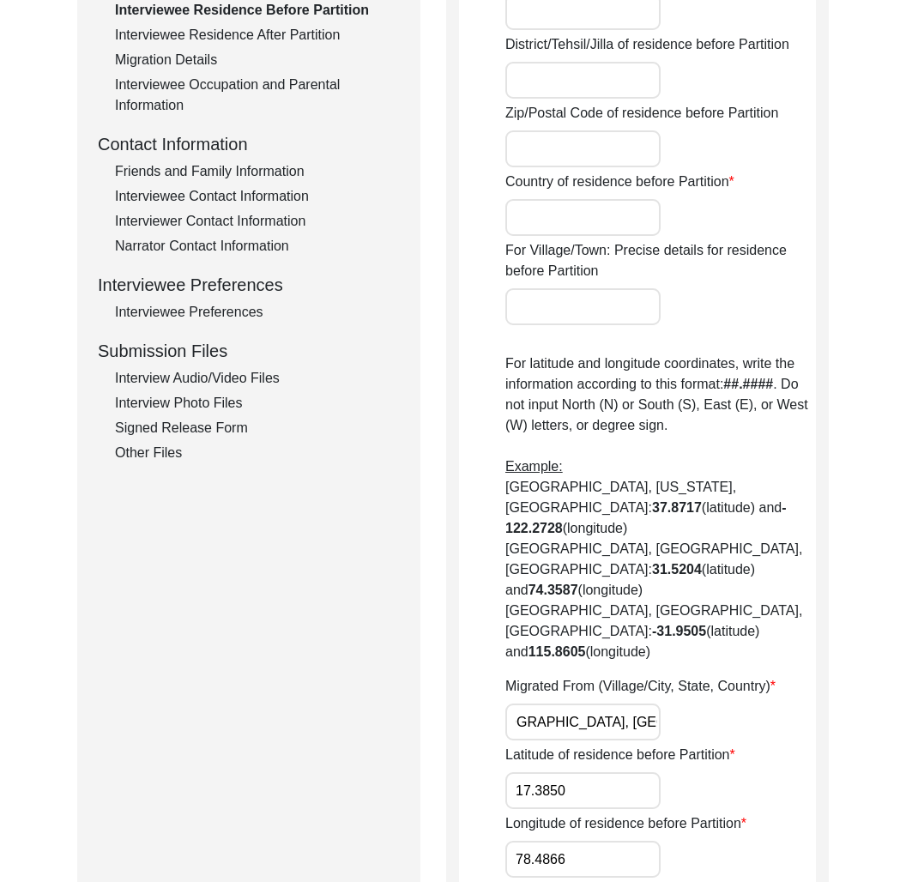
drag, startPoint x: 285, startPoint y: 39, endPoint x: 314, endPoint y: 70, distance: 43.1
click at [286, 39] on div "Interviewee Residence After Partition" at bounding box center [257, 35] width 285 height 21
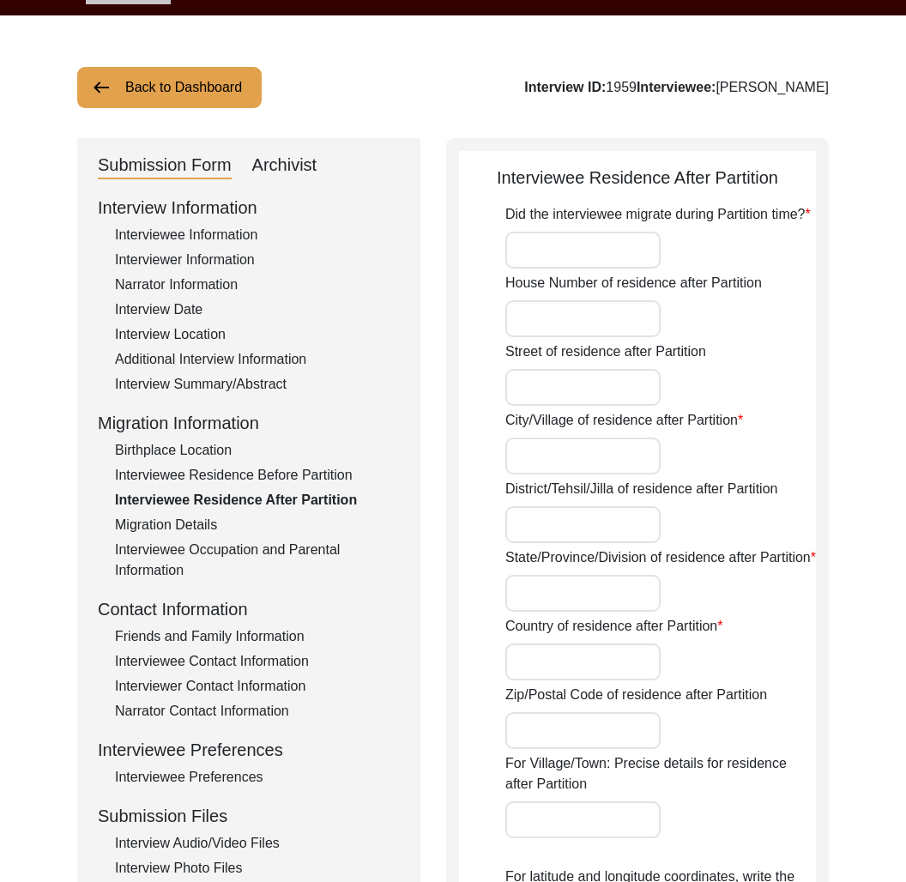
scroll to position [44, 0]
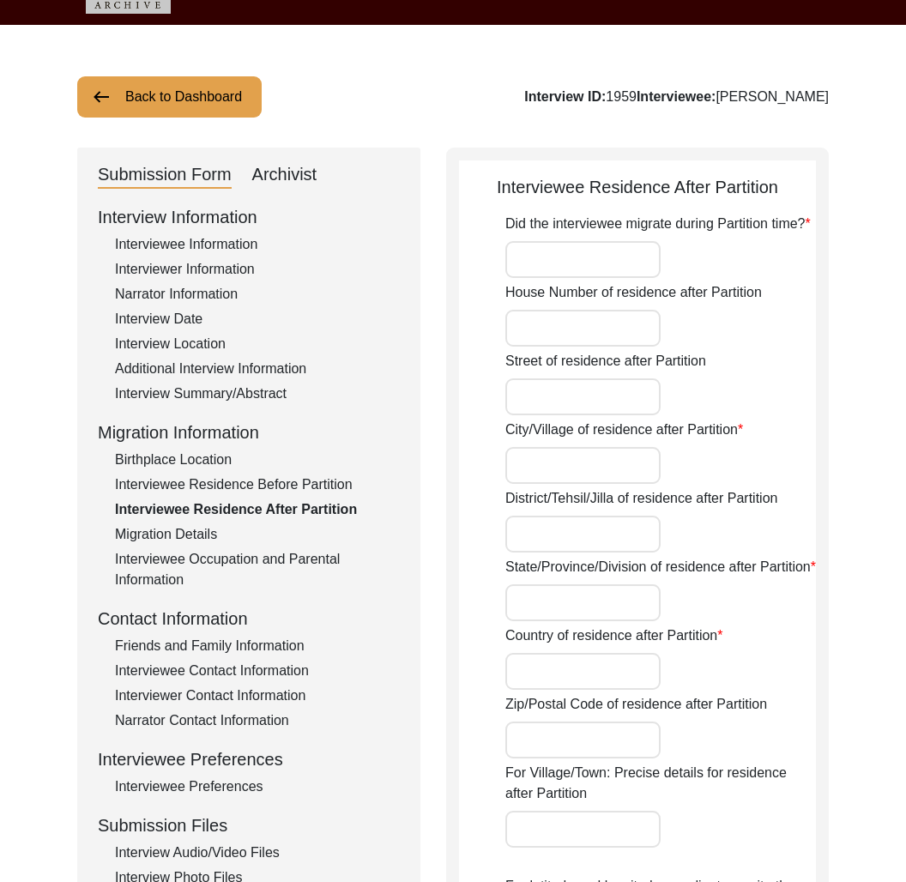
click at [195, 100] on button "Back to Dashboard" at bounding box center [169, 96] width 185 height 41
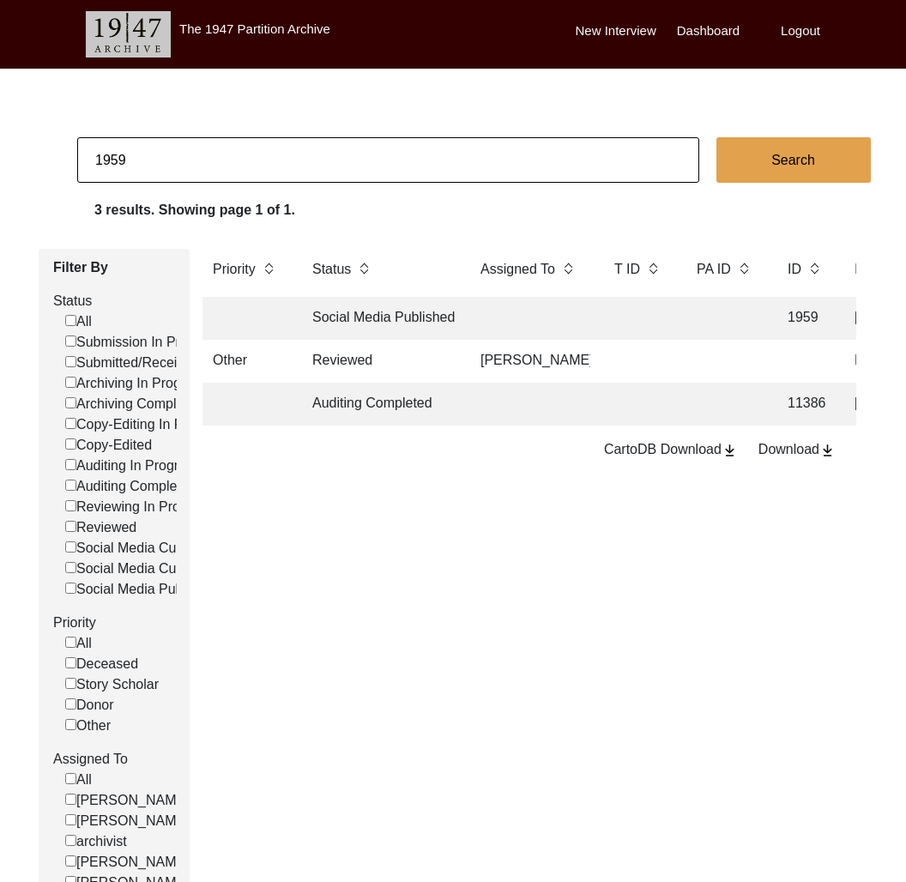
click at [196, 132] on body "The 1947 Partition Archive New Interview Dashboard Logout 1959 Search 3 results…" at bounding box center [453, 511] width 906 height 1023
click at [197, 157] on input "1959" at bounding box center [388, 159] width 622 height 45
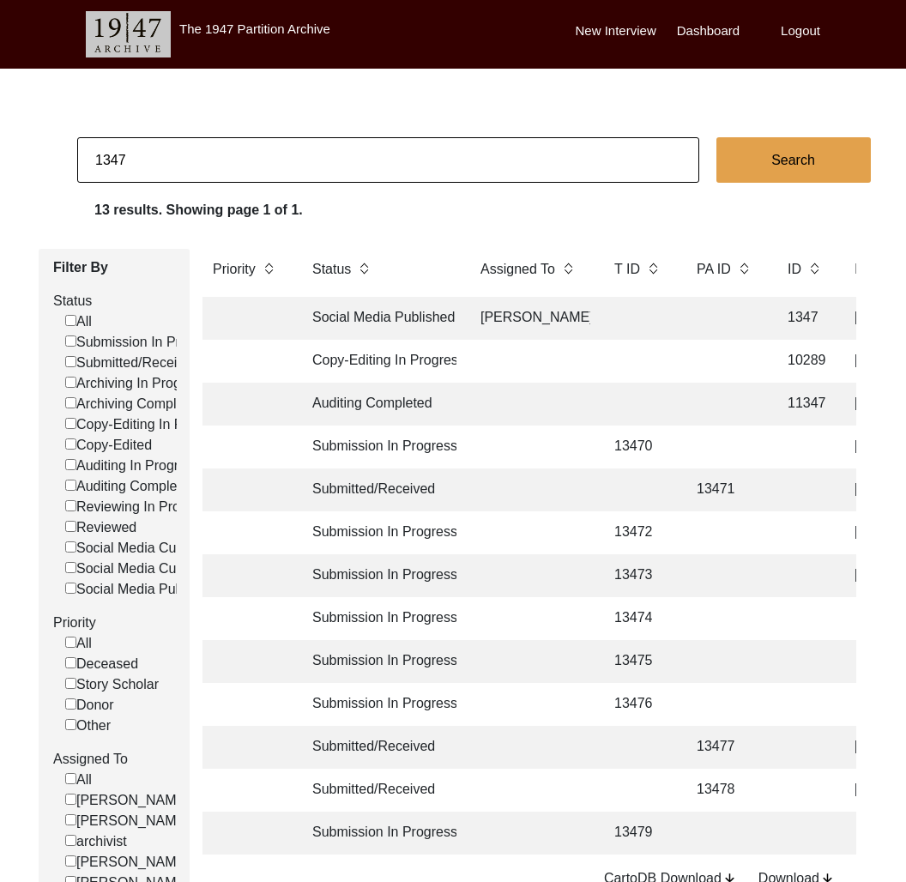
click at [581, 320] on td "[PERSON_NAME]" at bounding box center [530, 318] width 120 height 43
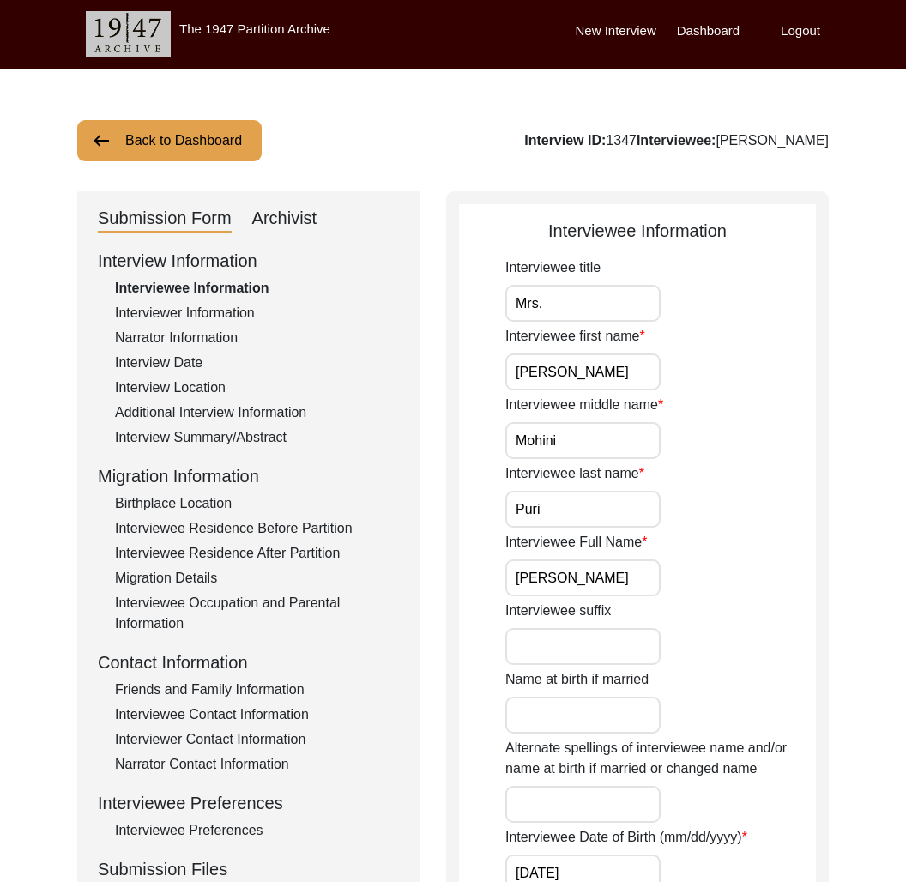
click at [283, 535] on div "Interviewee Residence Before Partition" at bounding box center [257, 528] width 285 height 21
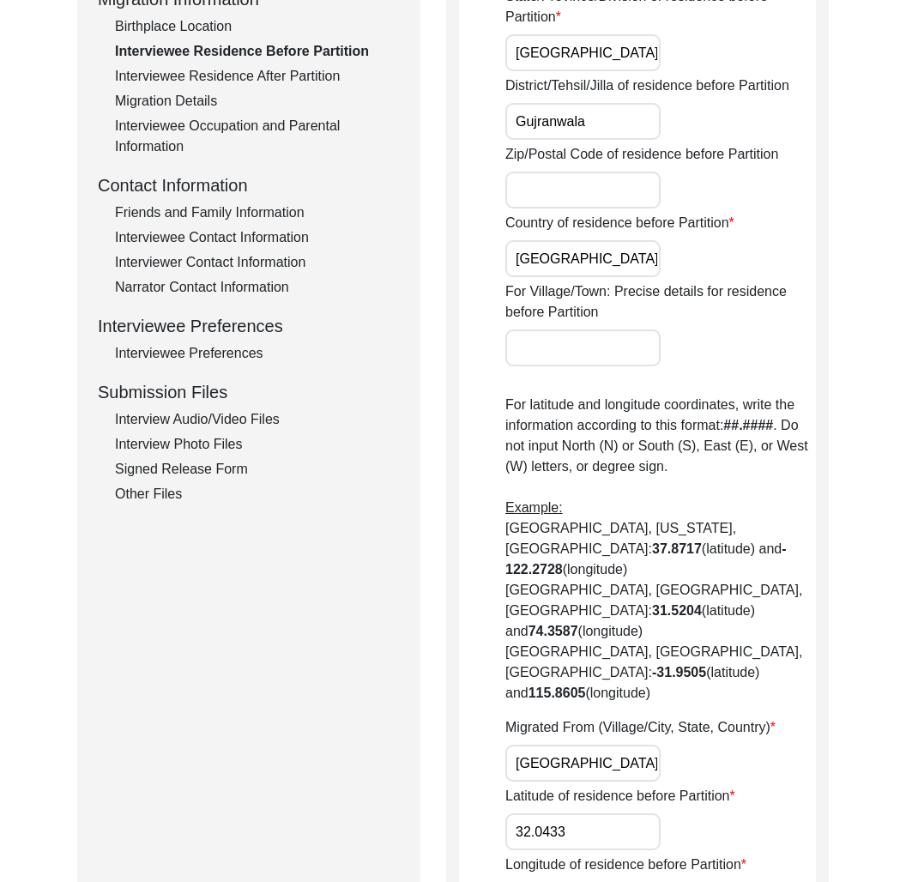
scroll to position [0, 31]
click at [276, 73] on div "Interviewee Residence After Partition" at bounding box center [257, 76] width 285 height 21
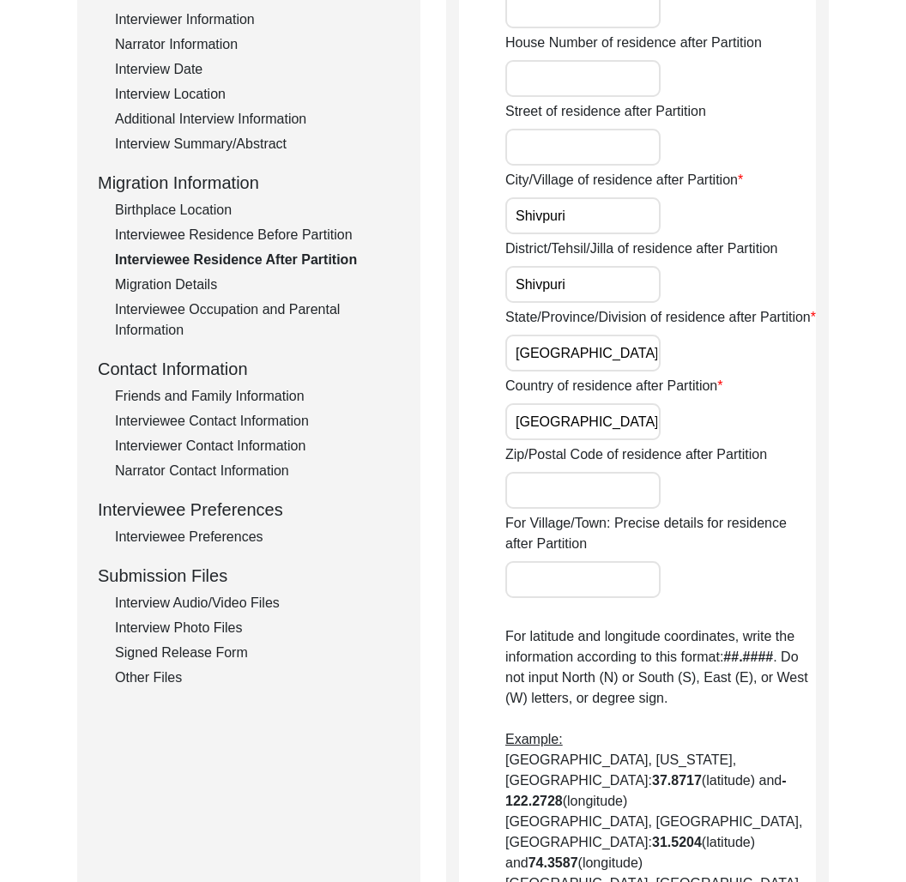
scroll to position [0, 0]
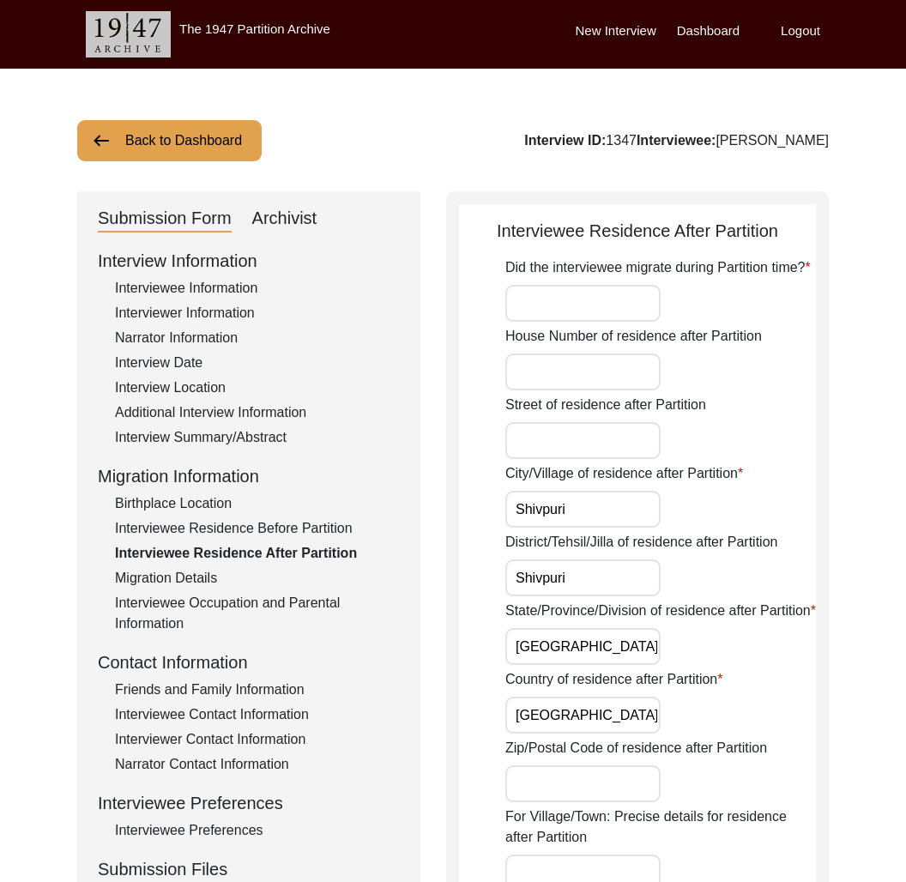
click at [167, 142] on button "Back to Dashboard" at bounding box center [169, 140] width 185 height 41
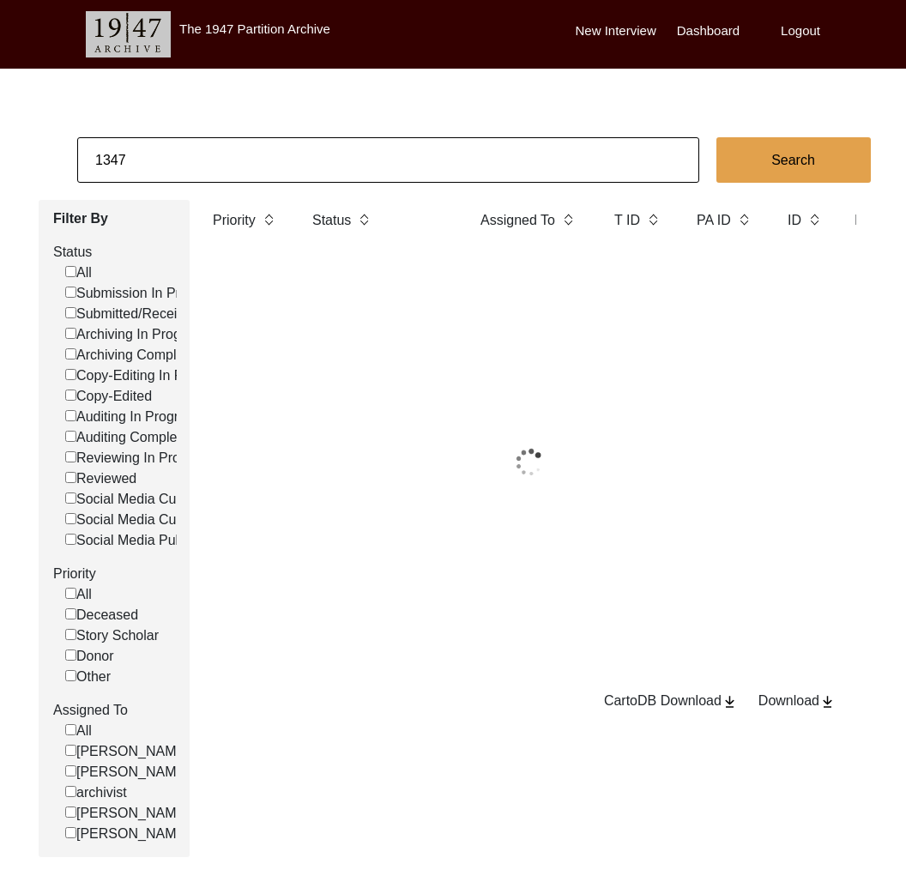
click at [167, 164] on input "1347" at bounding box center [388, 159] width 622 height 45
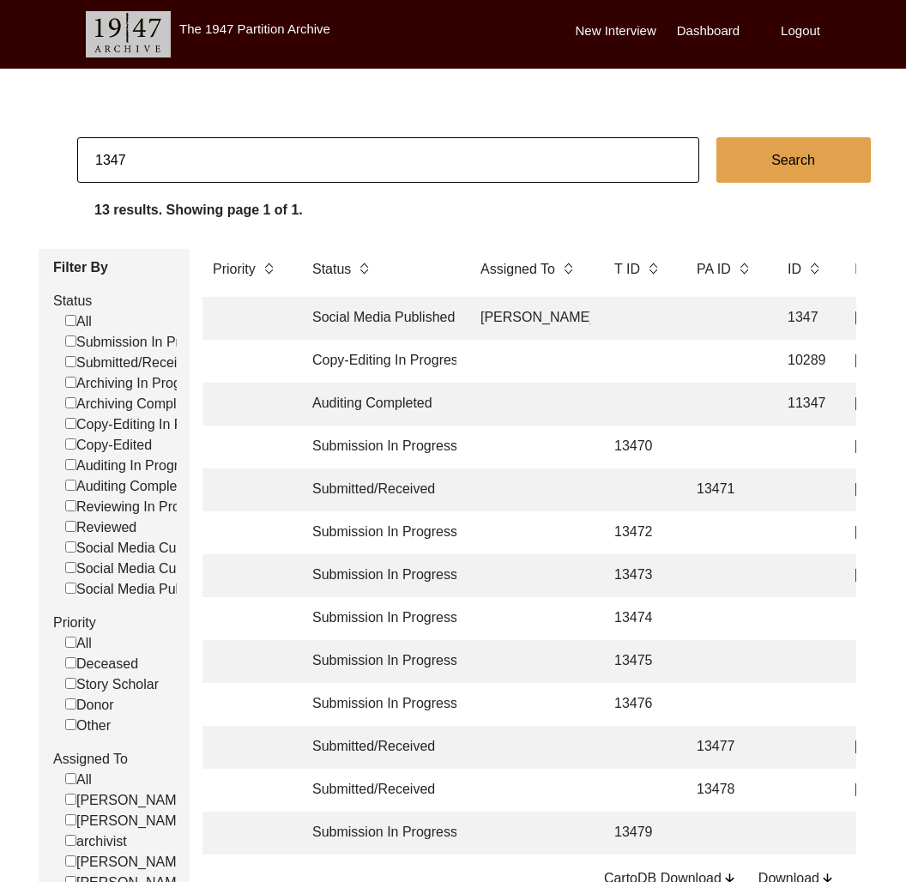
click at [167, 164] on input "1347" at bounding box center [388, 159] width 622 height 45
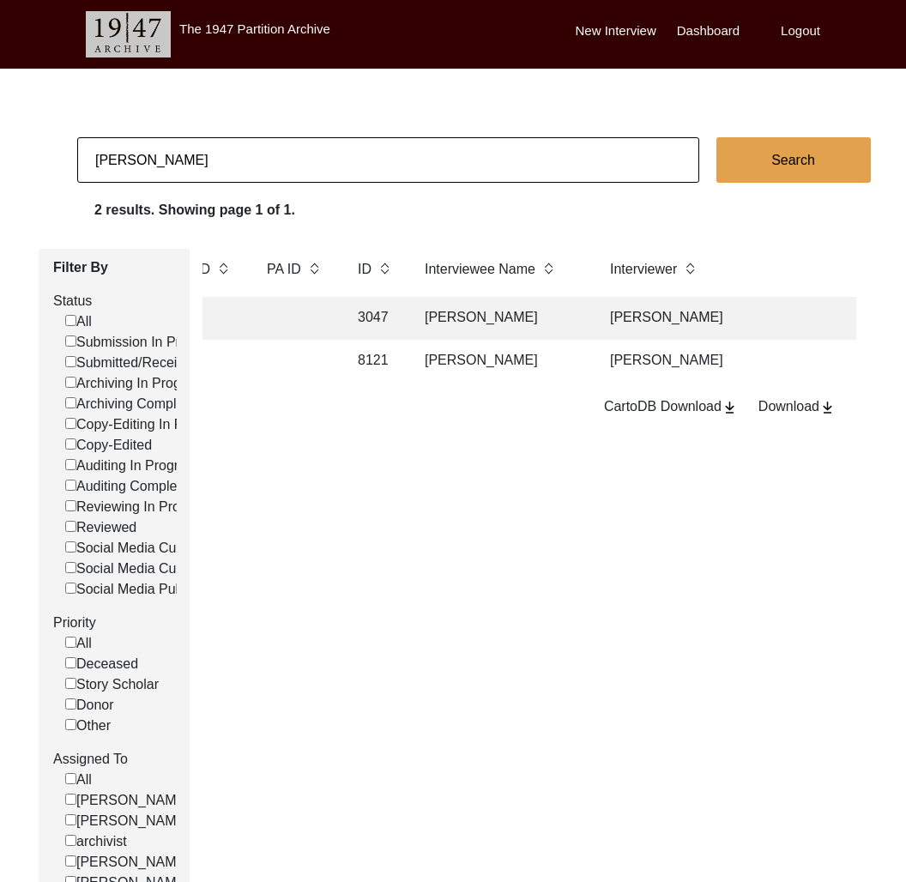
scroll to position [0, 432]
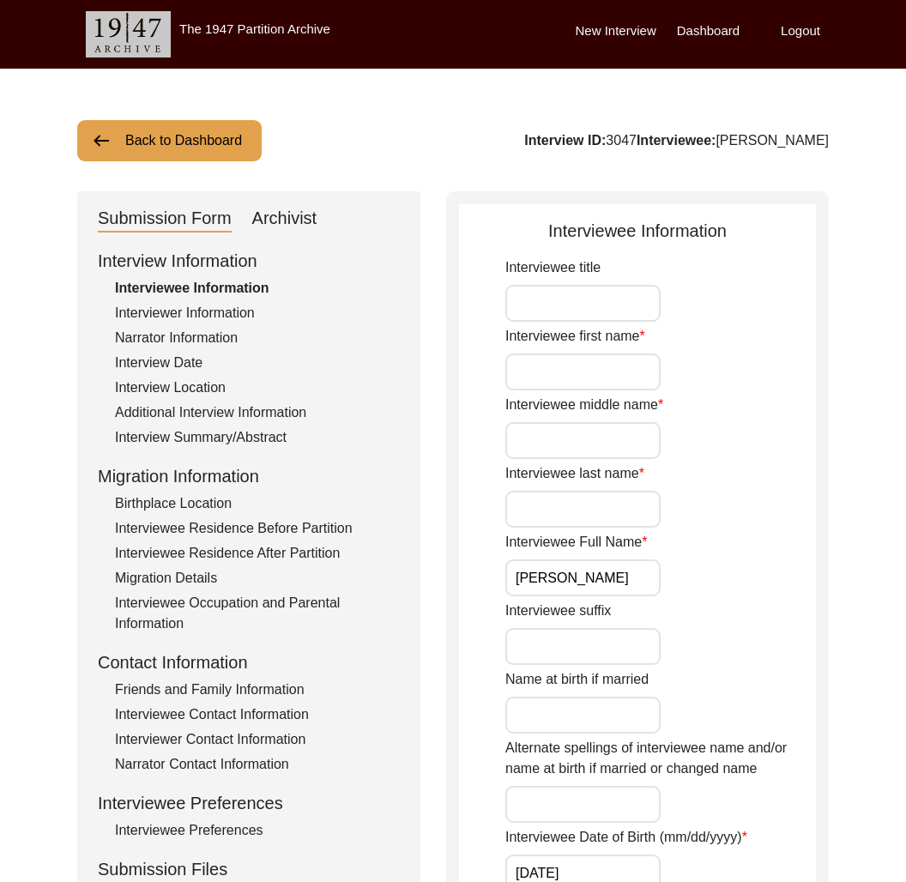
click at [251, 519] on div "Interviewee Residence Before Partition" at bounding box center [257, 528] width 285 height 21
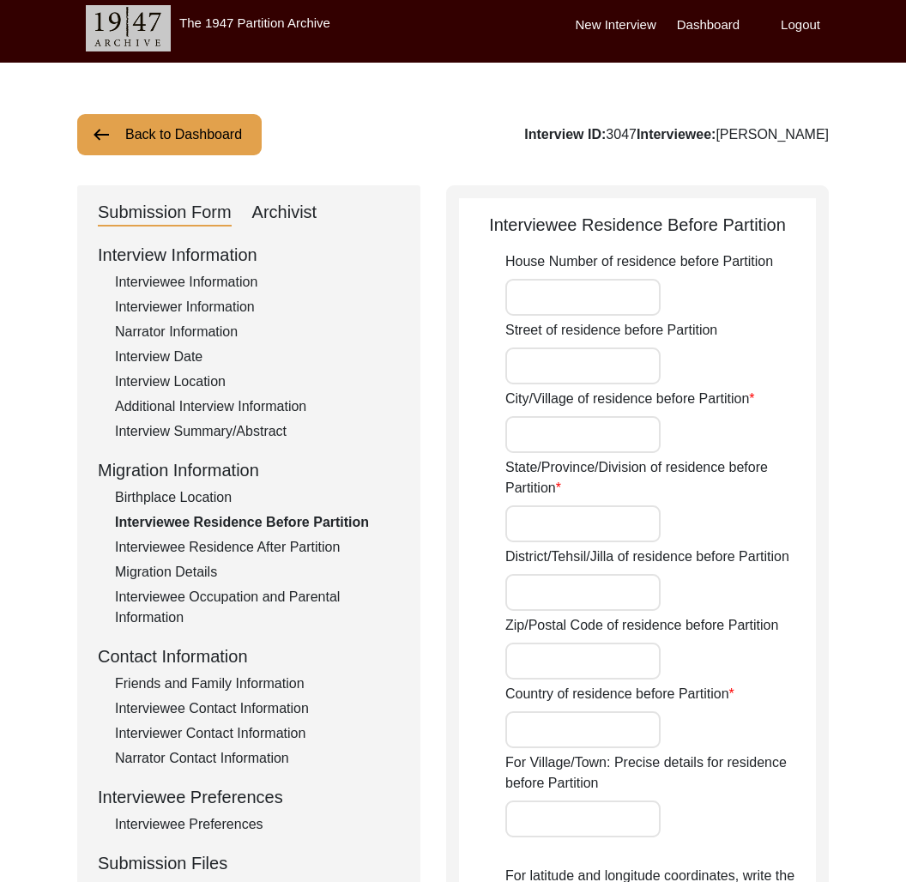
click at [263, 545] on div "Interviewee Residence After Partition" at bounding box center [257, 547] width 285 height 21
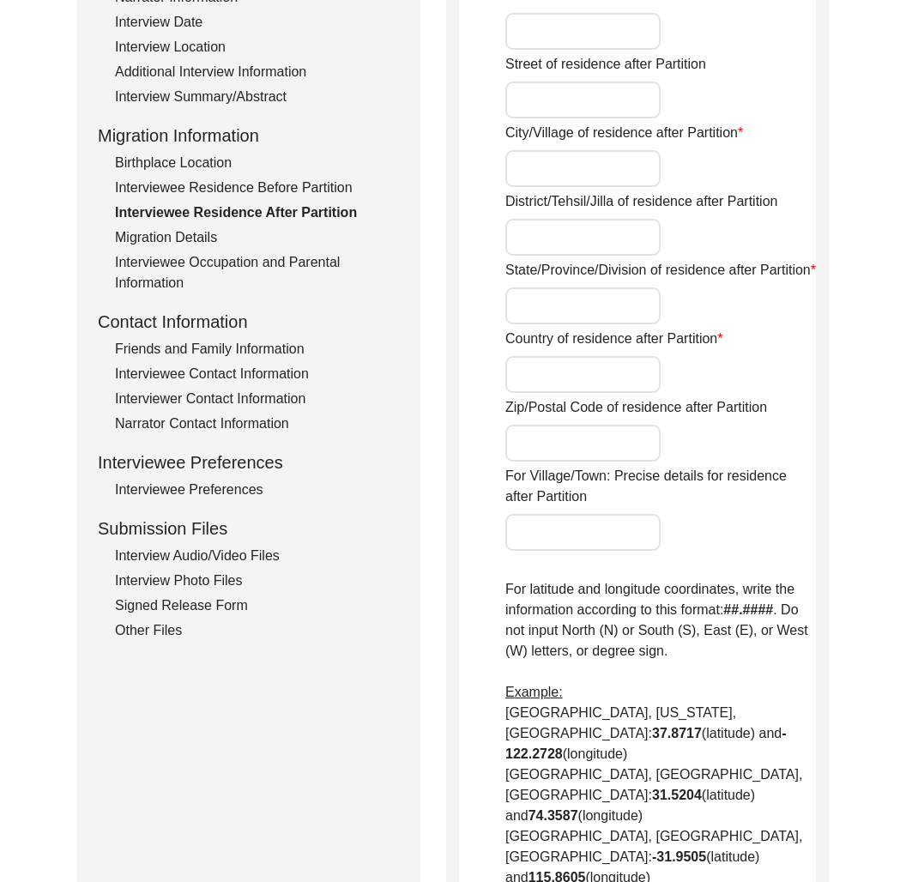
scroll to position [445, 0]
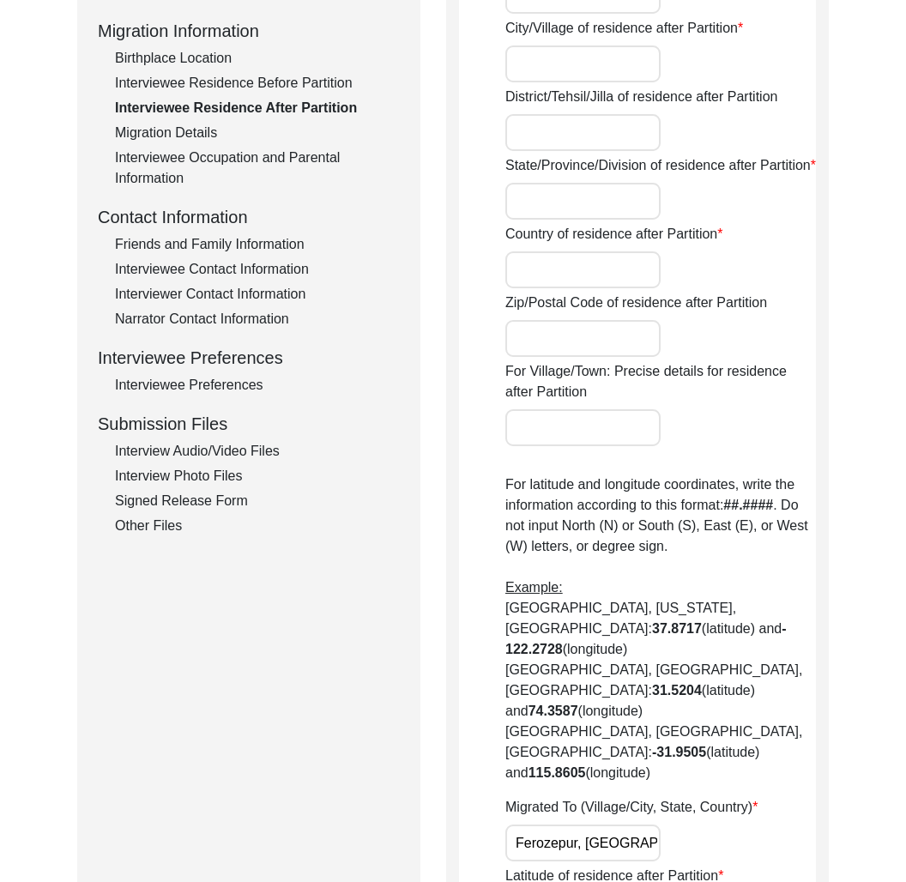
click at [235, 73] on div "Interviewee Residence Before Partition" at bounding box center [257, 83] width 285 height 21
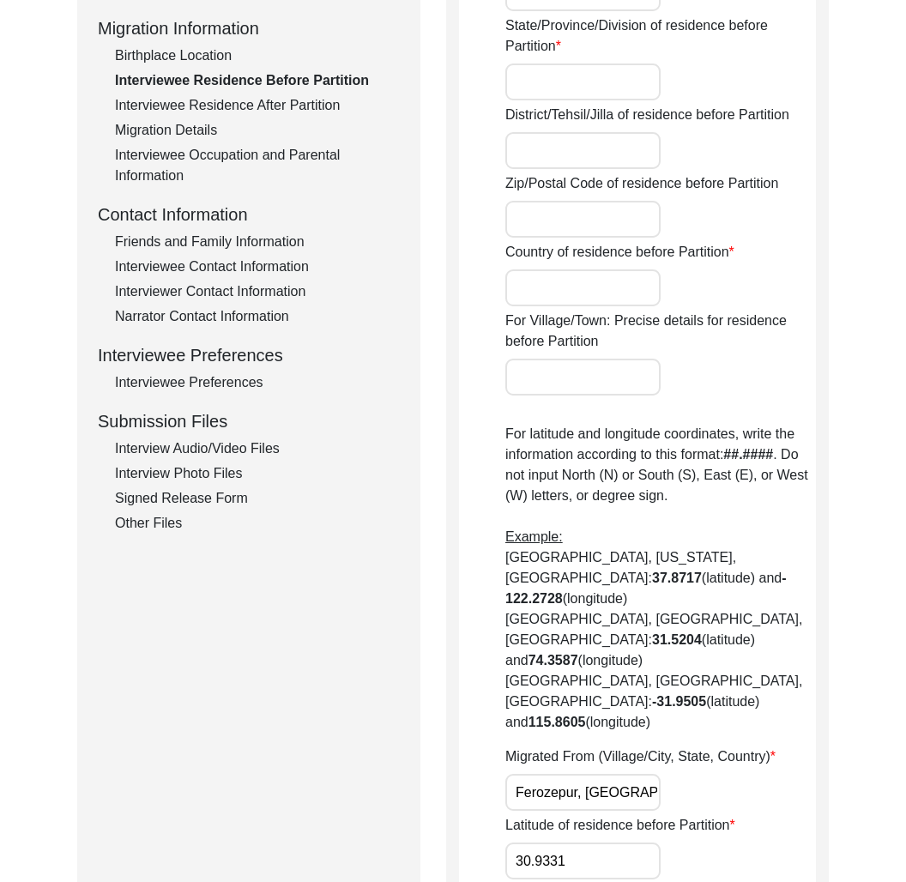
scroll to position [0, 0]
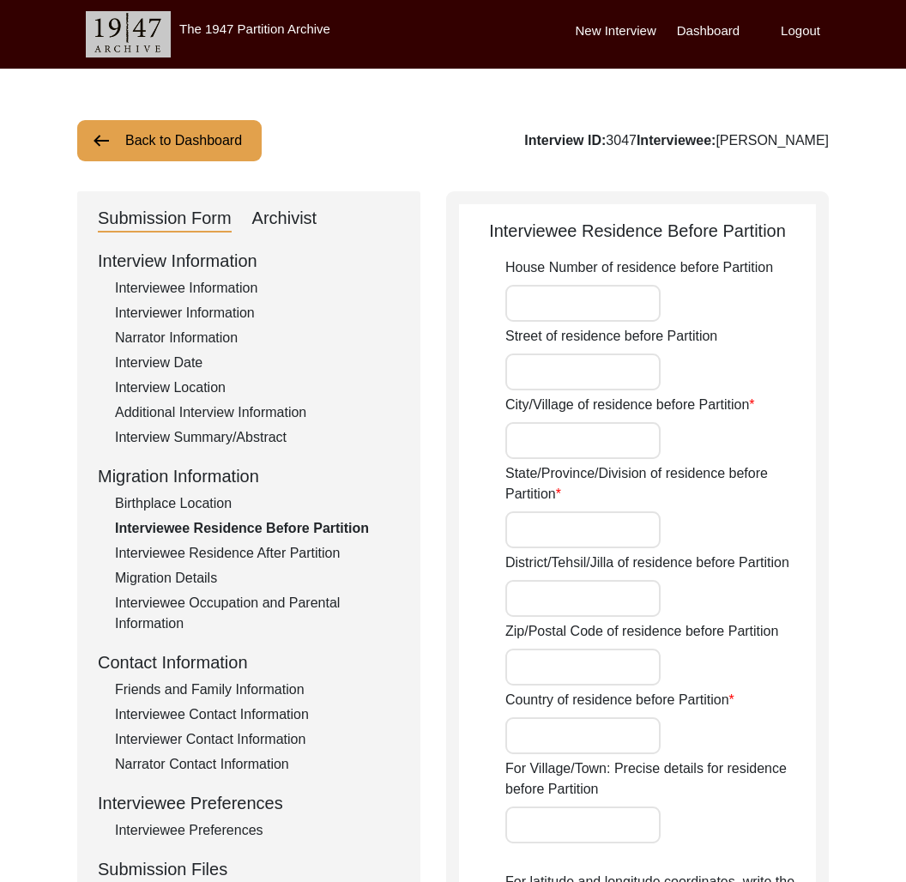
click at [221, 142] on button "Back to Dashboard" at bounding box center [169, 140] width 185 height 41
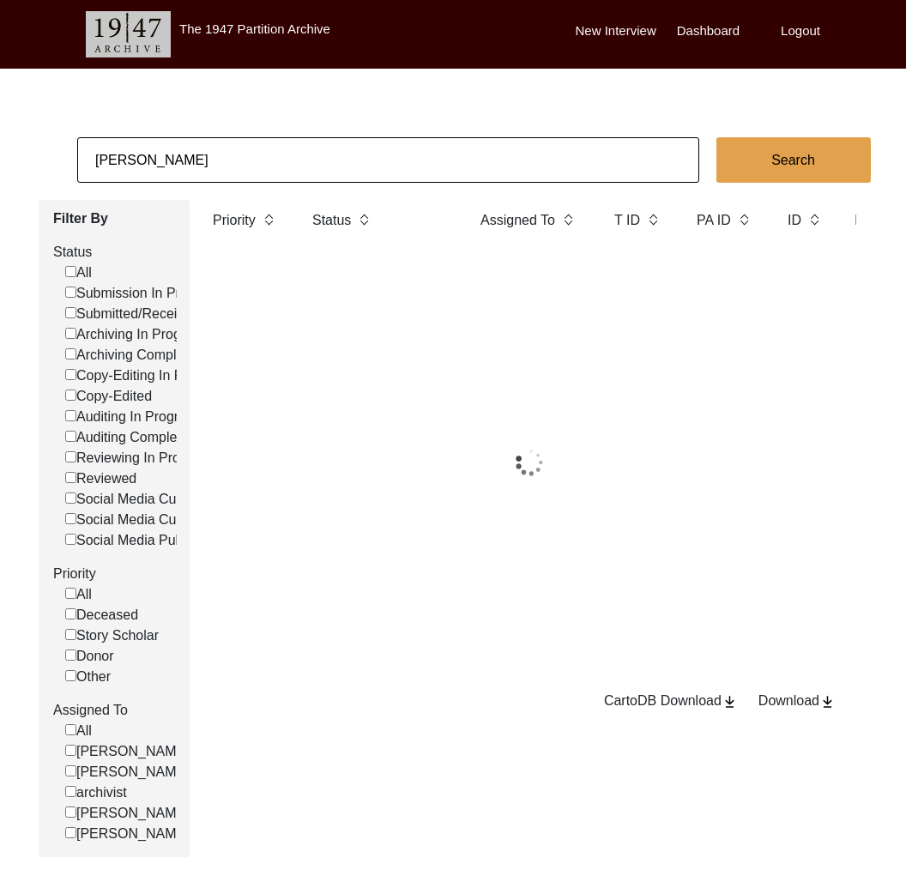
click at [221, 155] on input "[PERSON_NAME]" at bounding box center [388, 159] width 622 height 45
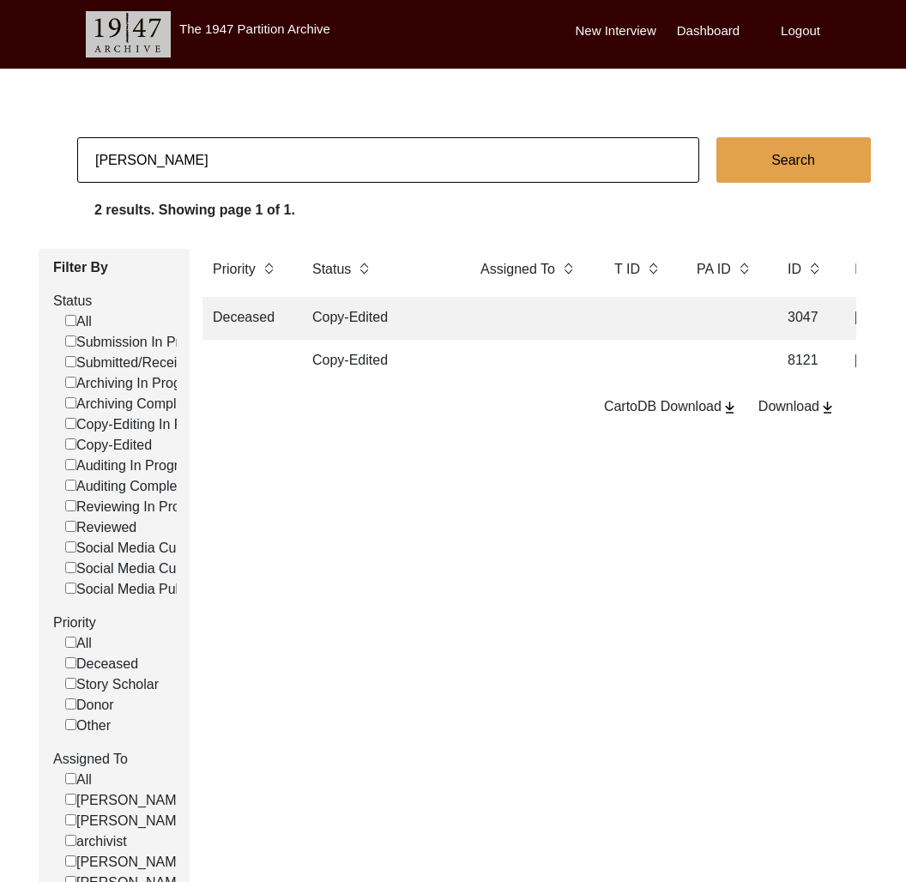
click at [221, 155] on input "[PERSON_NAME]" at bounding box center [388, 159] width 622 height 45
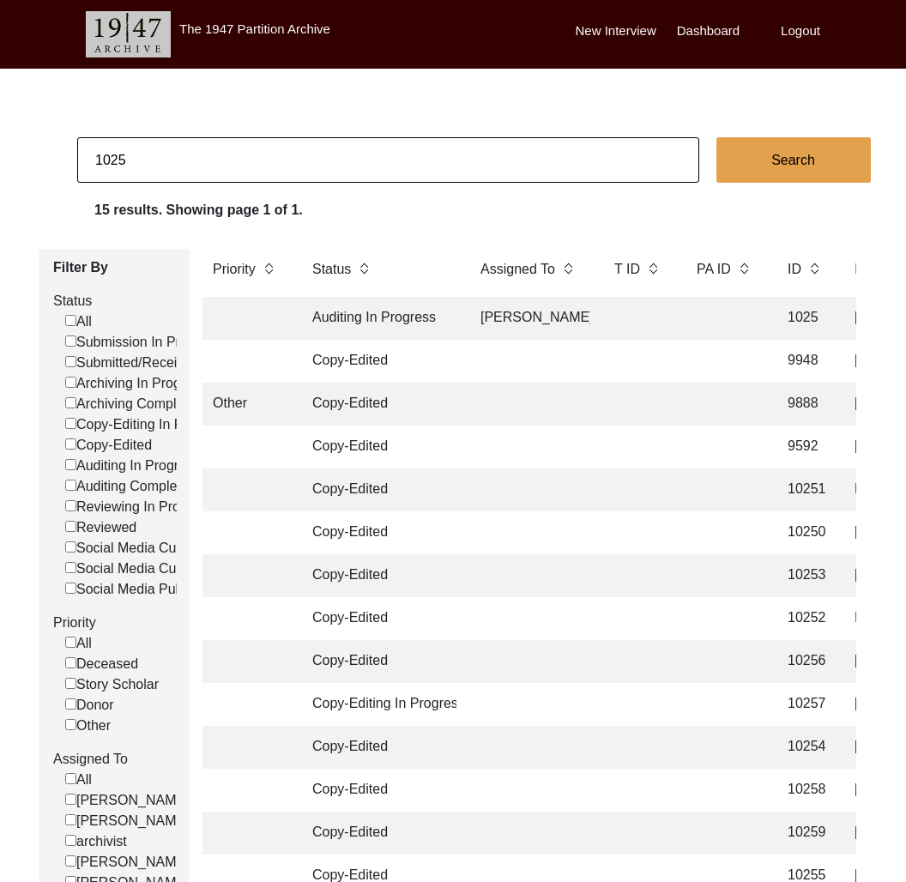
click at [640, 314] on td at bounding box center [638, 318] width 69 height 43
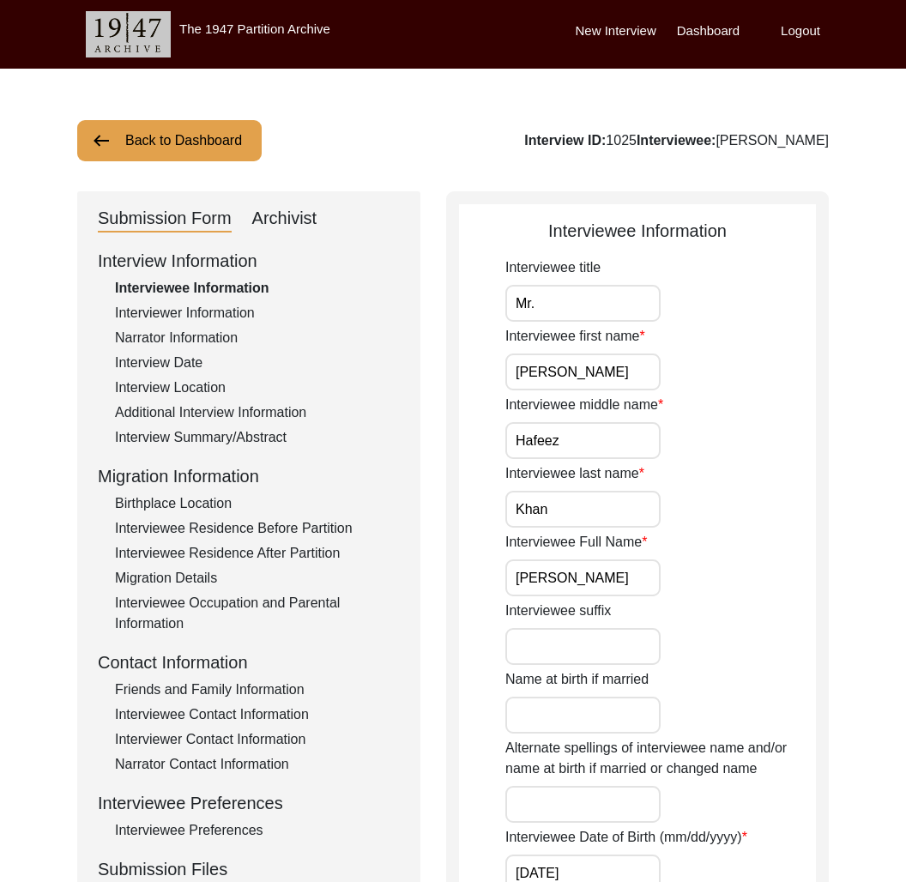
click at [276, 522] on div "Interviewee Residence Before Partition" at bounding box center [257, 528] width 285 height 21
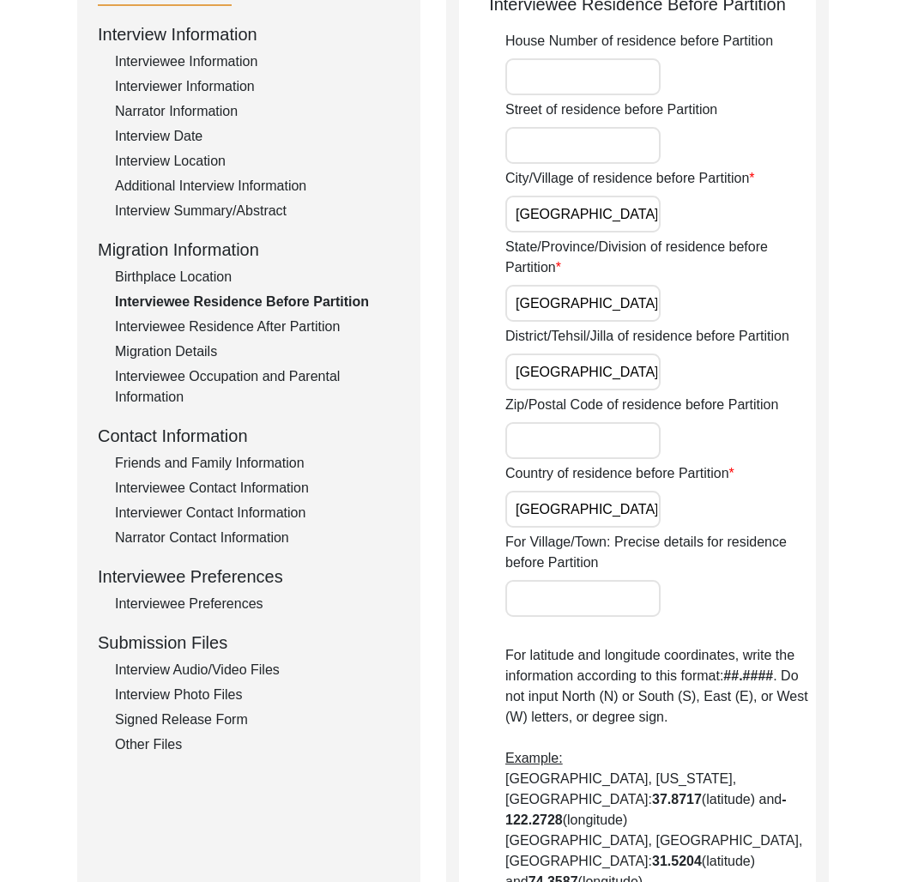
scroll to position [213, 0]
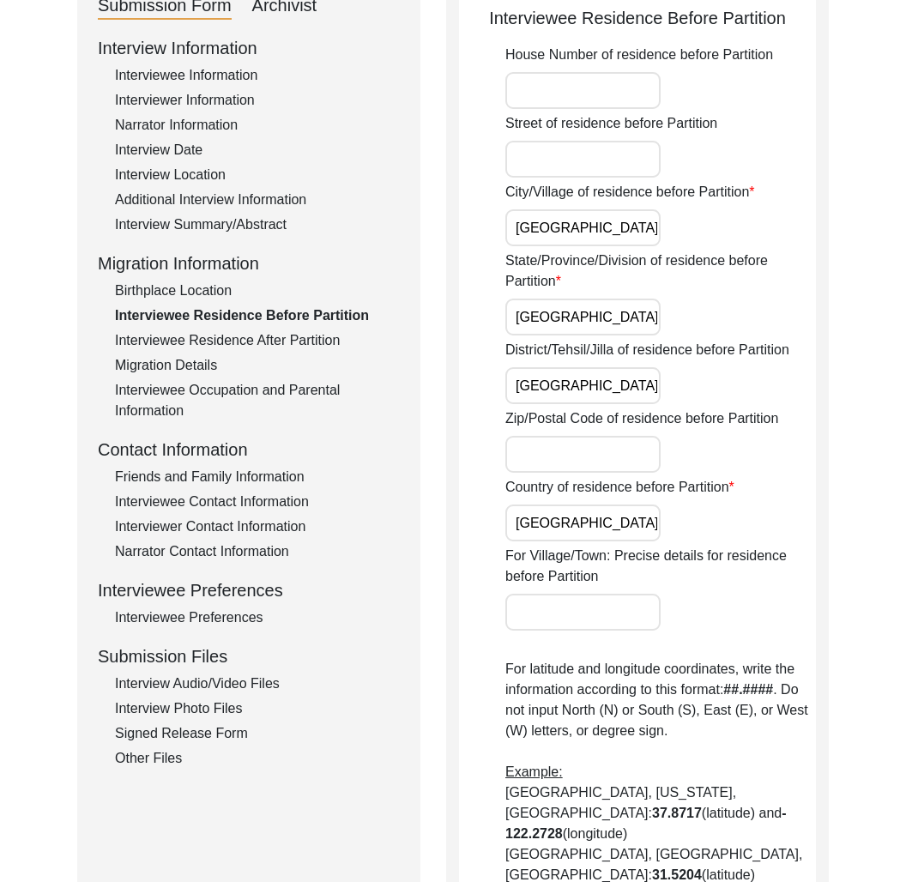
click at [242, 336] on div "Interviewee Residence After Partition" at bounding box center [257, 340] width 285 height 21
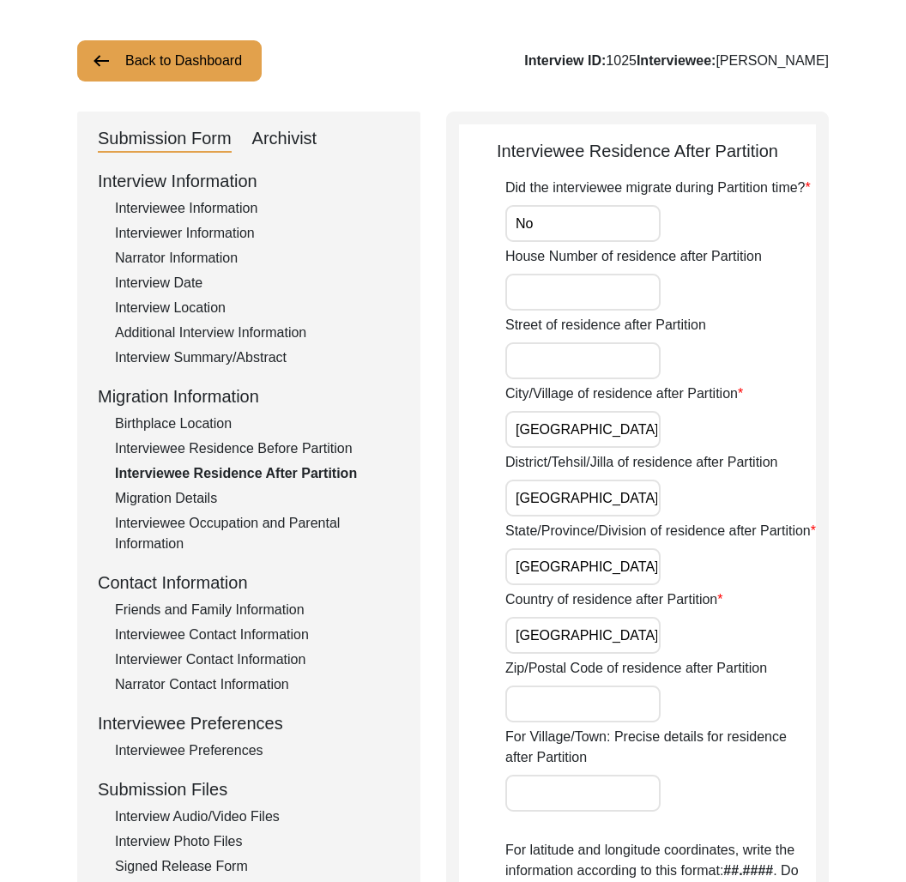
scroll to position [0, 0]
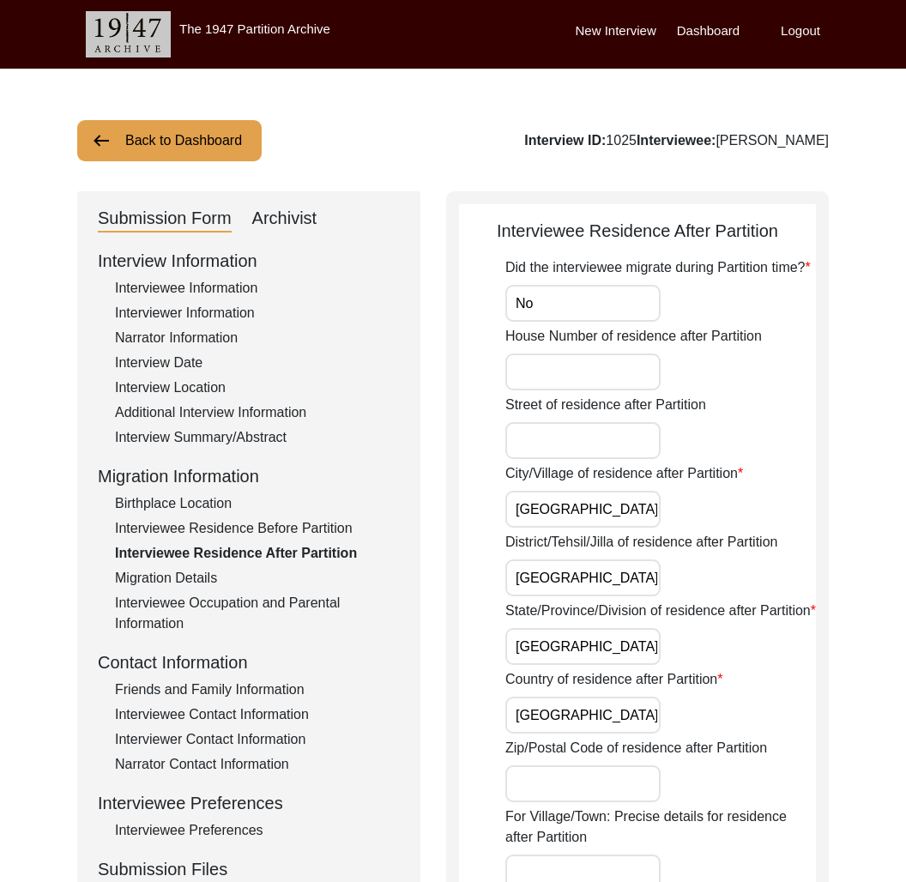
click at [197, 147] on button "Back to Dashboard" at bounding box center [169, 140] width 185 height 41
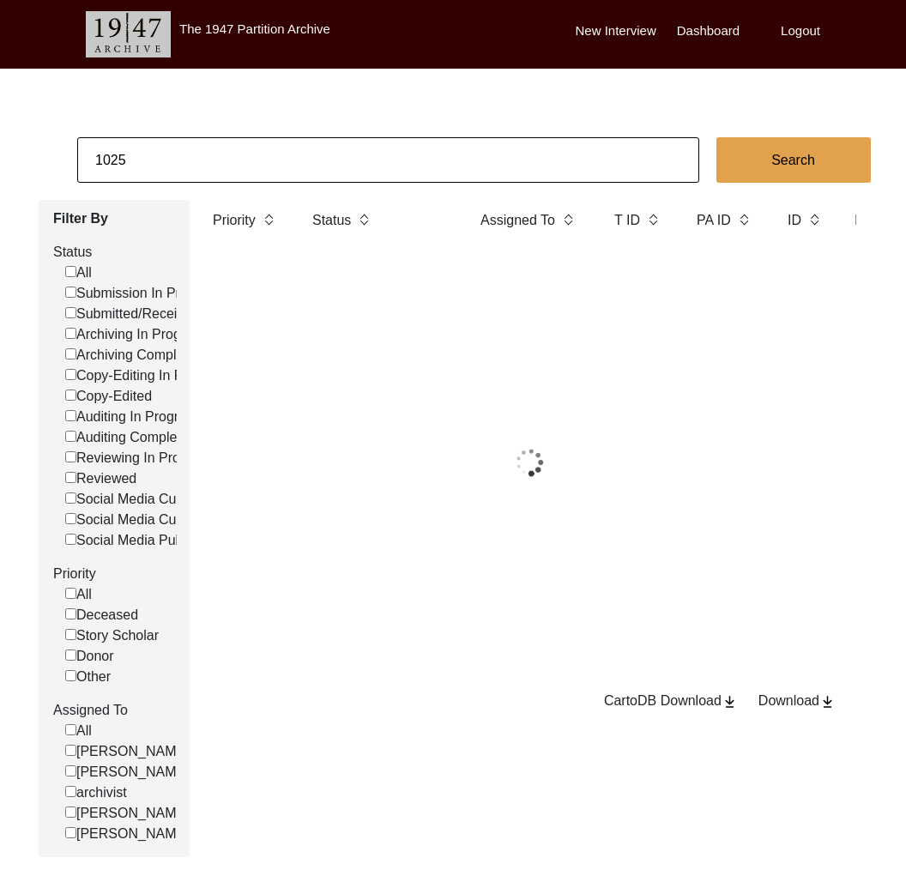
click at [231, 161] on input "1025" at bounding box center [388, 159] width 622 height 45
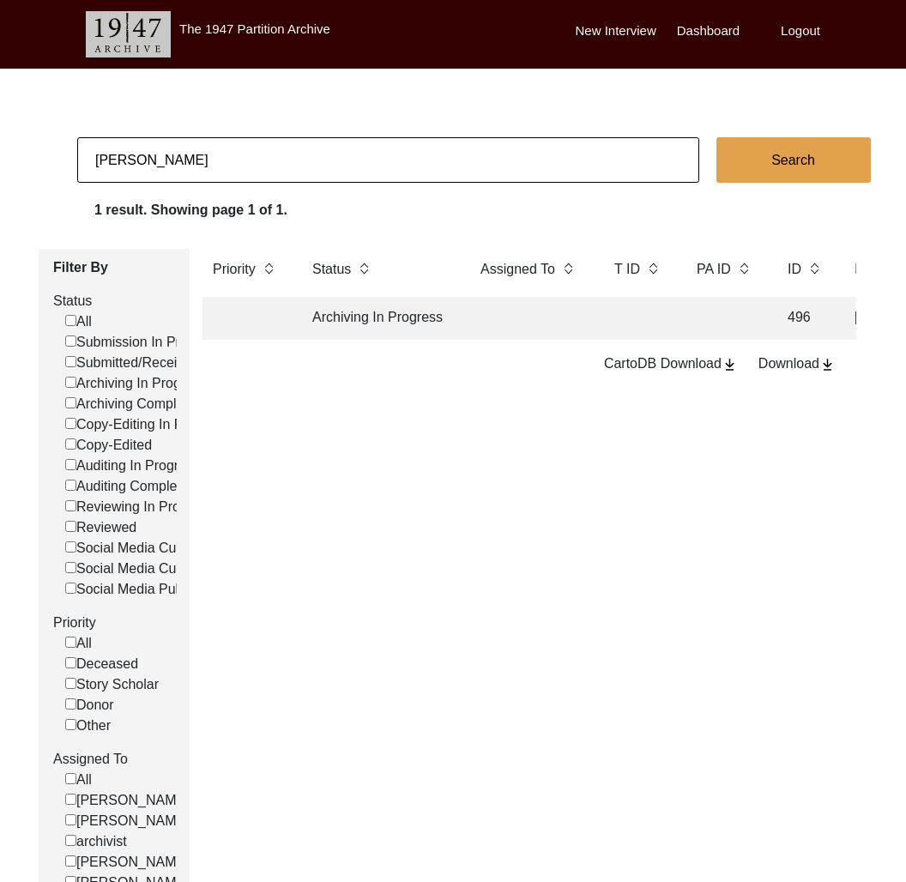
click at [398, 321] on td "Archiving In Progress" at bounding box center [379, 318] width 155 height 43
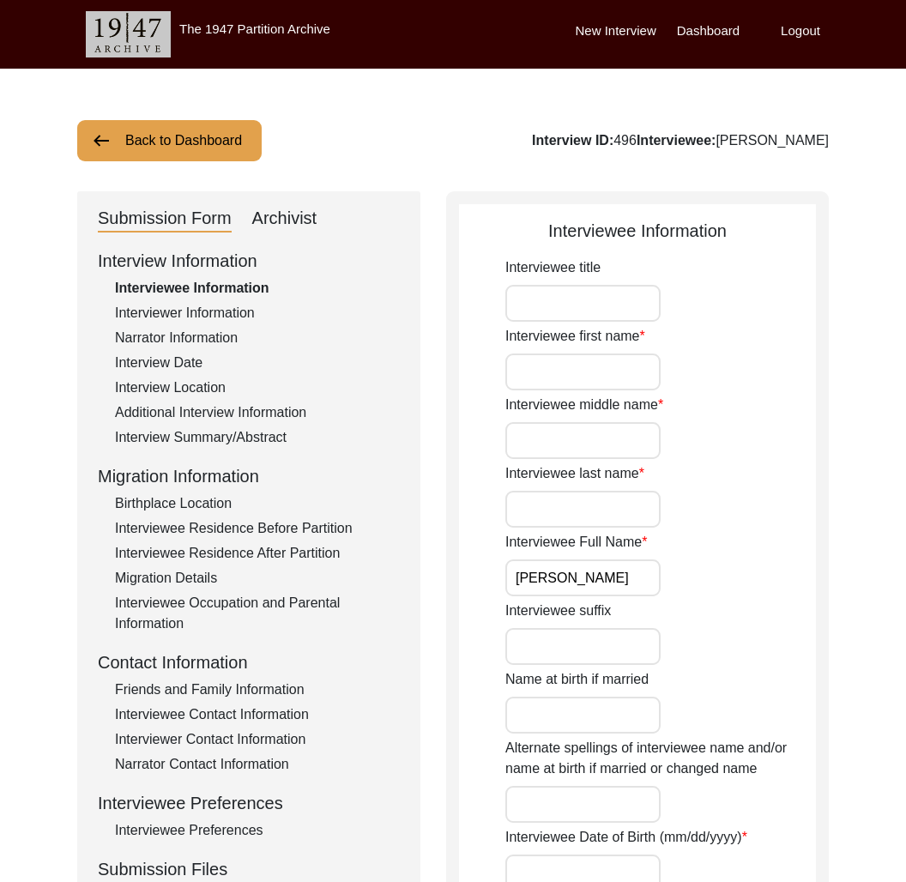
click at [282, 218] on div "Archivist" at bounding box center [284, 218] width 65 height 27
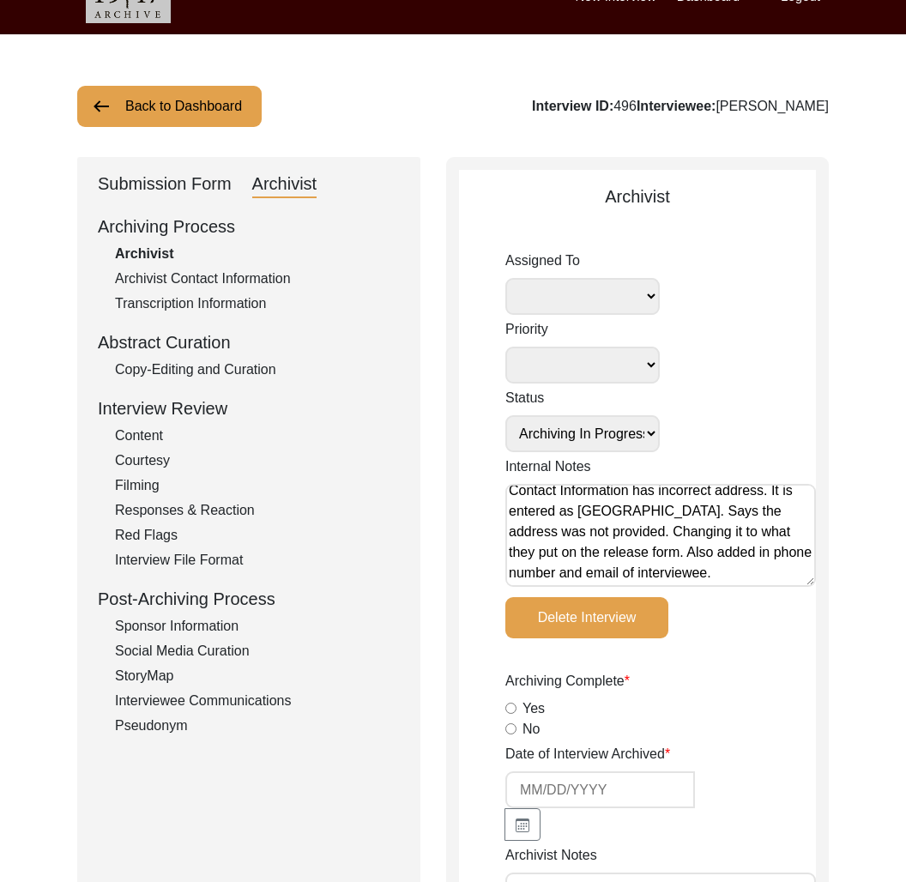
scroll to position [36, 0]
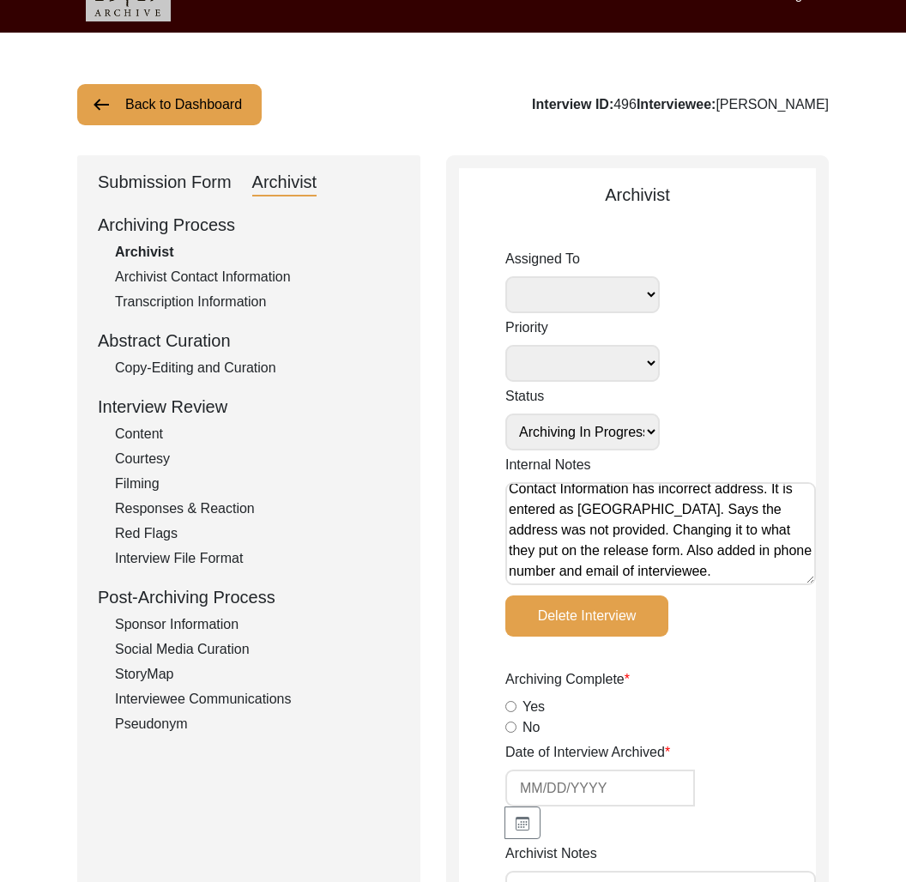
click at [183, 186] on div "Submission Form" at bounding box center [165, 182] width 134 height 27
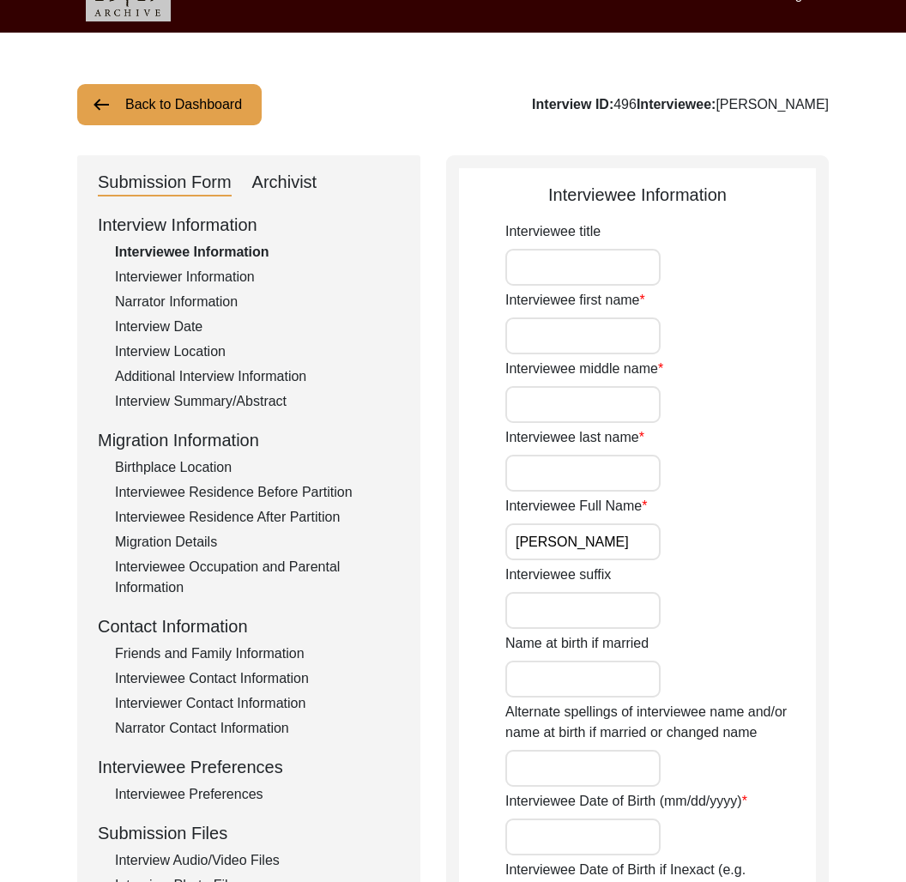
click at [645, 109] on div "Interview ID: 496 Interviewee: [PERSON_NAME]" at bounding box center [680, 104] width 297 height 21
click at [570, 535] on input "[PERSON_NAME]" at bounding box center [583, 542] width 155 height 37
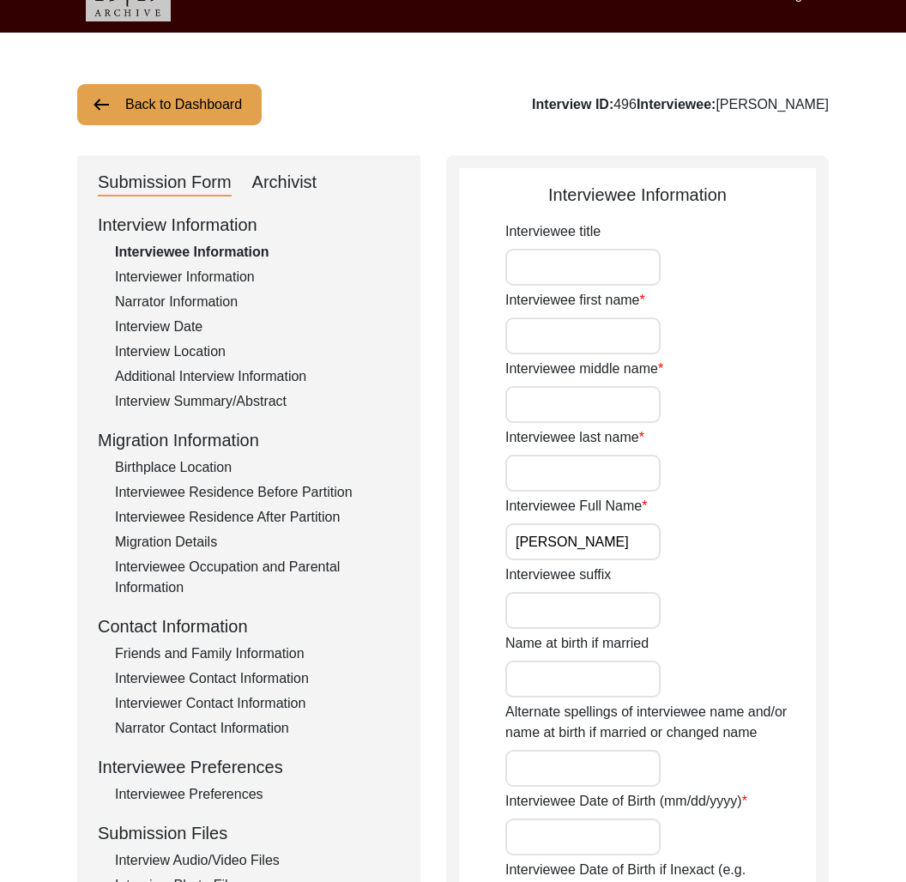
click at [216, 379] on div "Additional Interview Information" at bounding box center [257, 377] width 285 height 21
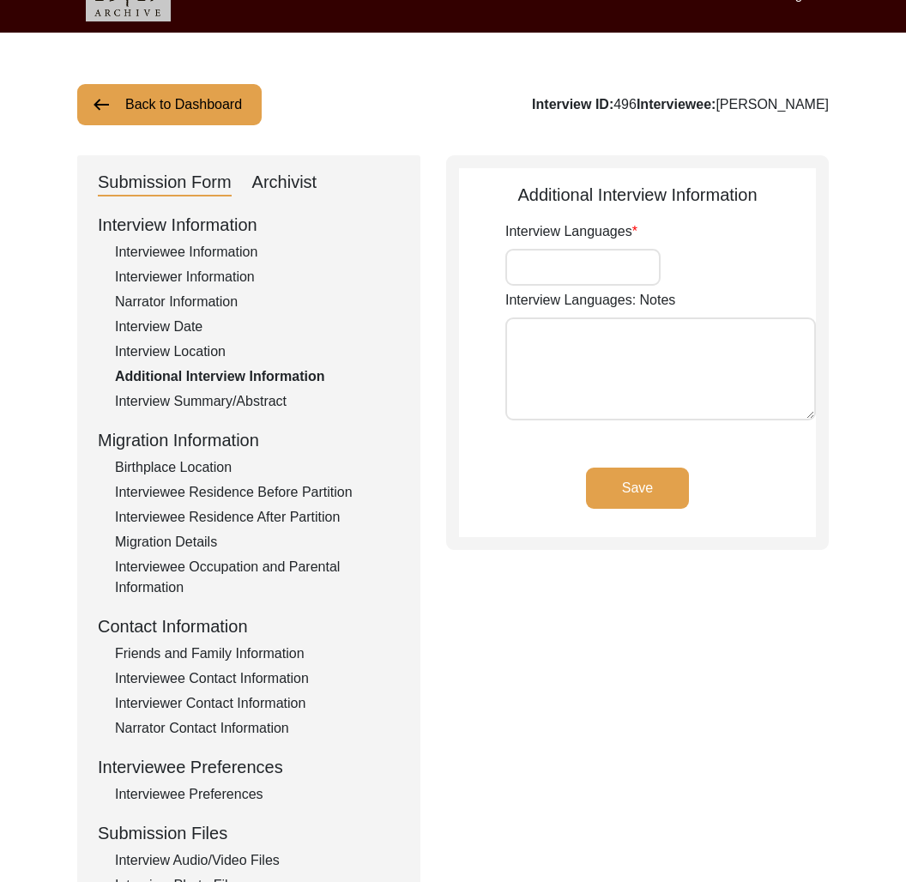
click at [222, 391] on div "Interview Summary/Abstract" at bounding box center [257, 401] width 285 height 21
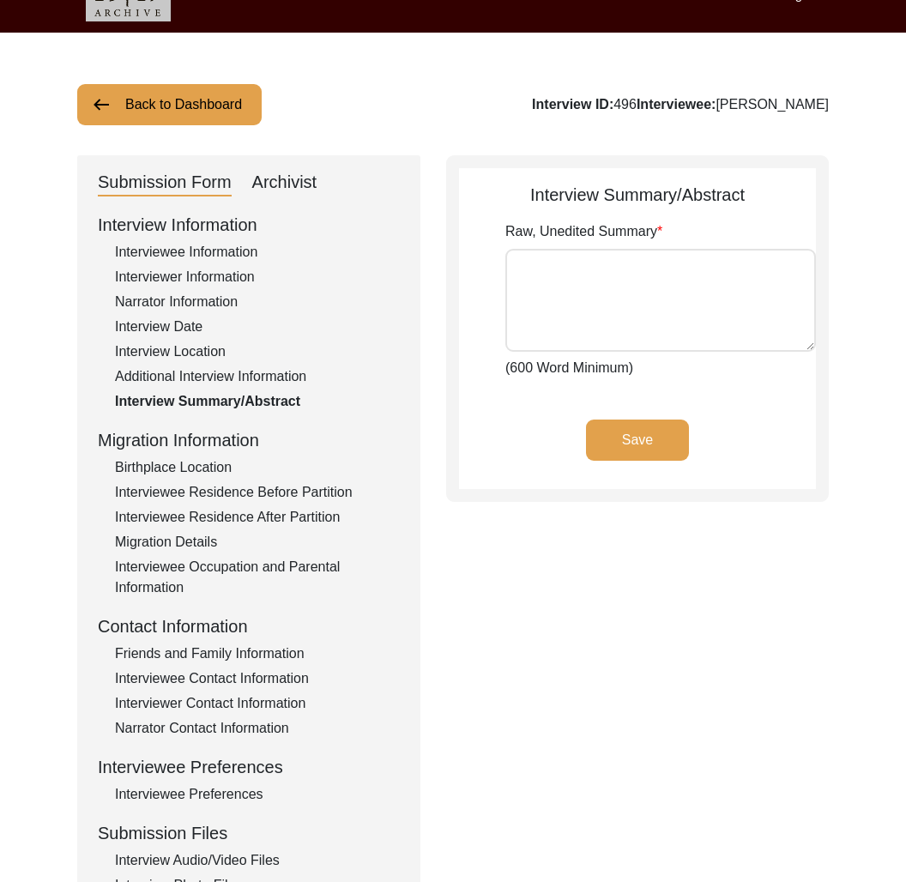
click at [225, 396] on div "Interview Summary/Abstract" at bounding box center [257, 401] width 285 height 21
click at [218, 374] on div "Additional Interview Information" at bounding box center [257, 377] width 285 height 21
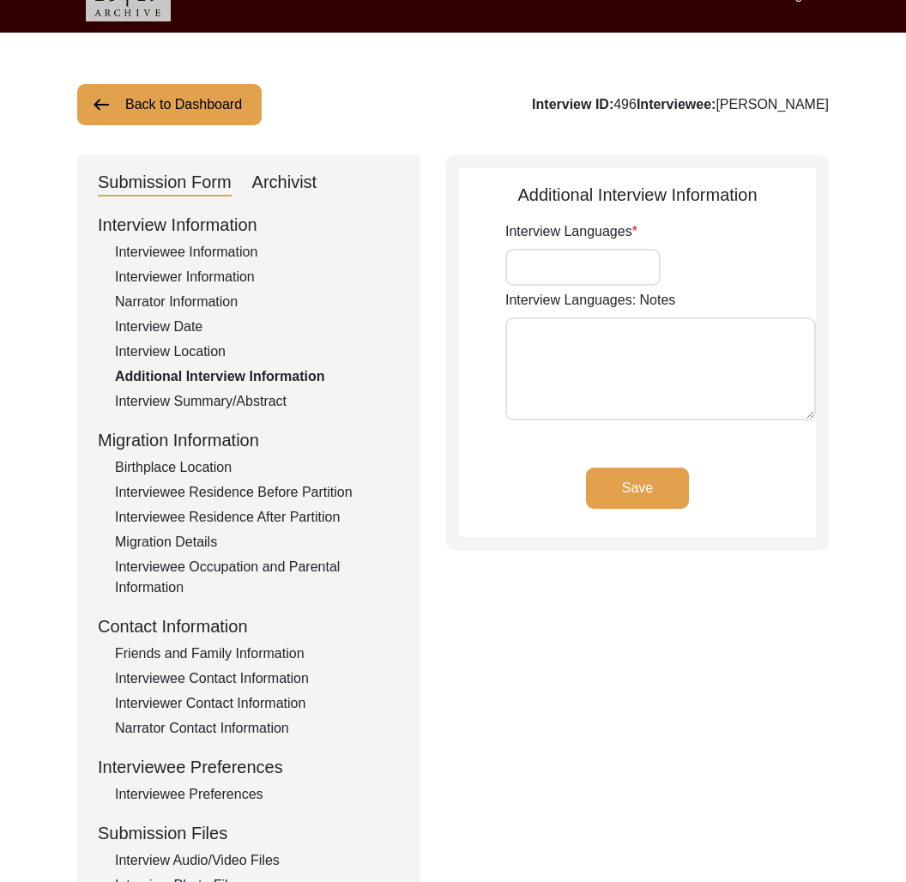
click at [285, 179] on div "Archivist" at bounding box center [284, 182] width 65 height 27
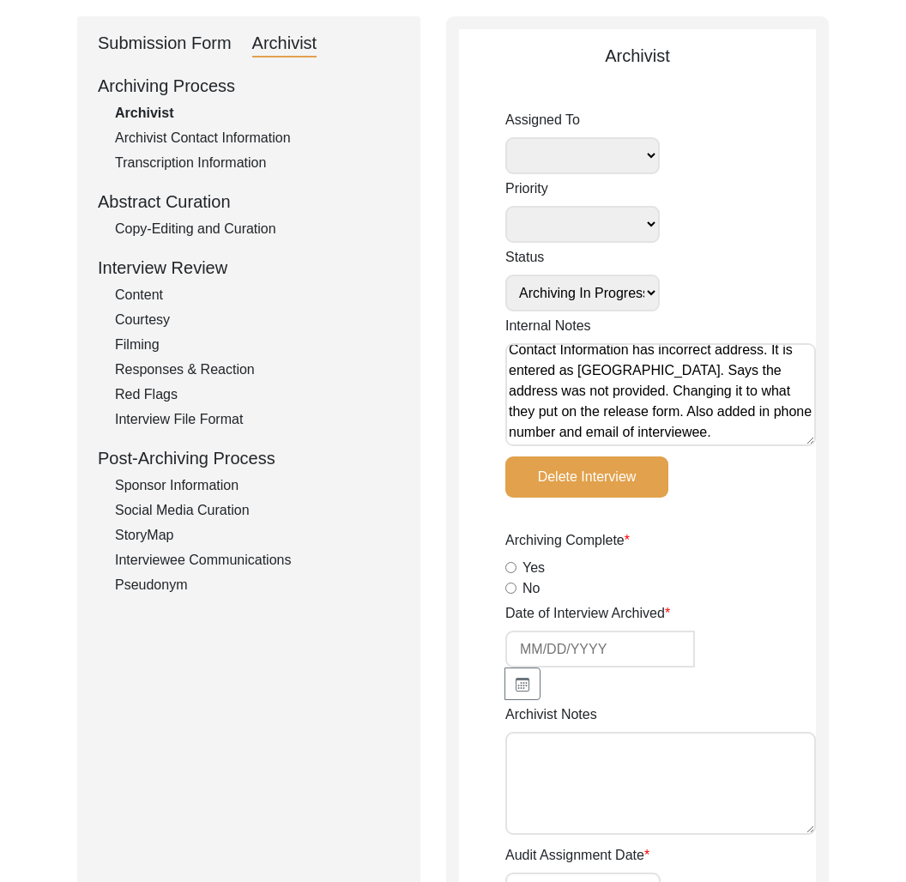
scroll to position [0, 0]
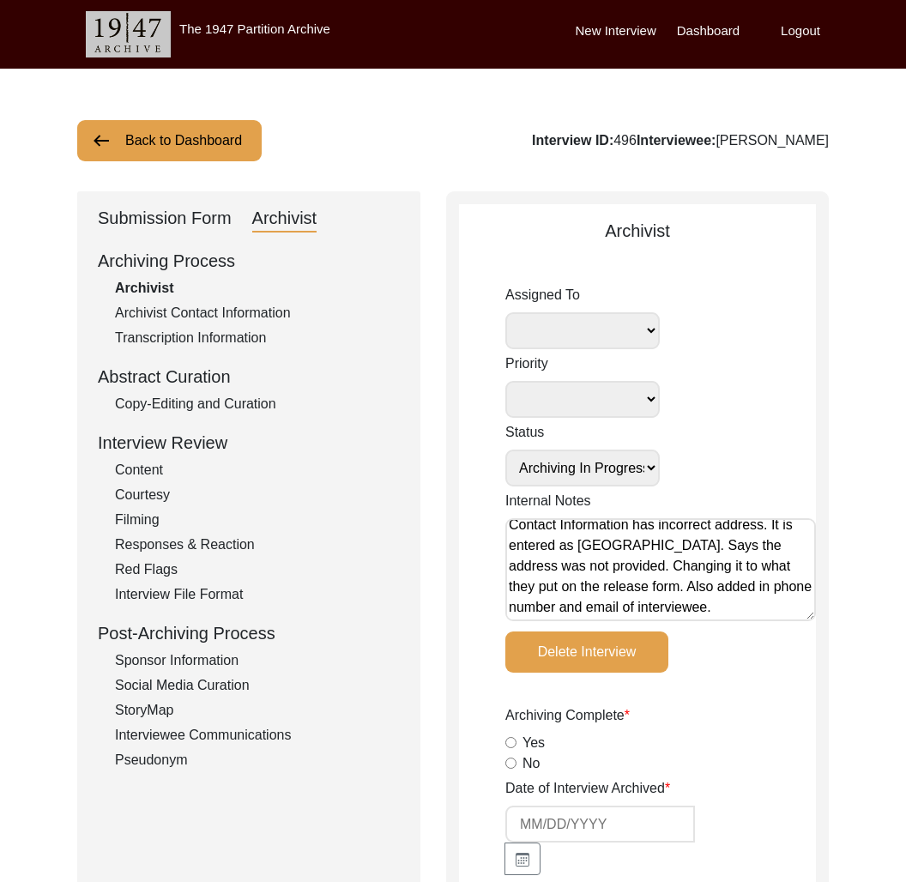
click at [197, 138] on button "Back to Dashboard" at bounding box center [169, 140] width 185 height 41
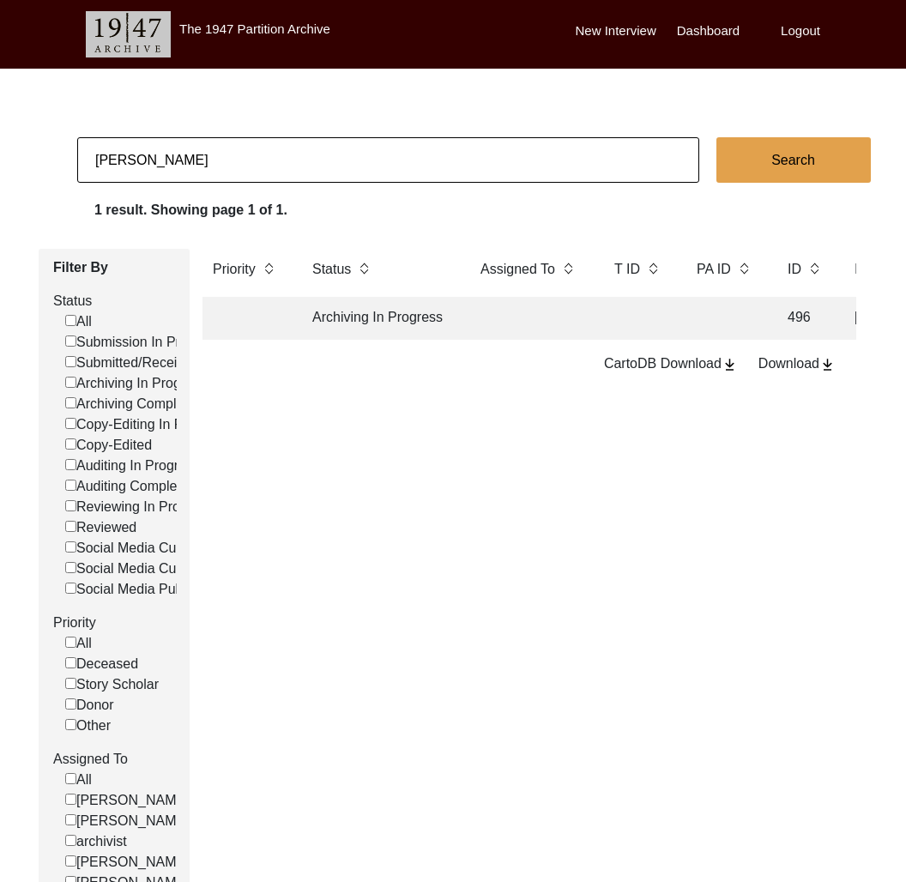
click at [143, 163] on input "[PERSON_NAME]" at bounding box center [388, 159] width 622 height 45
click at [415, 330] on td "Archiving In Progress" at bounding box center [379, 318] width 155 height 43
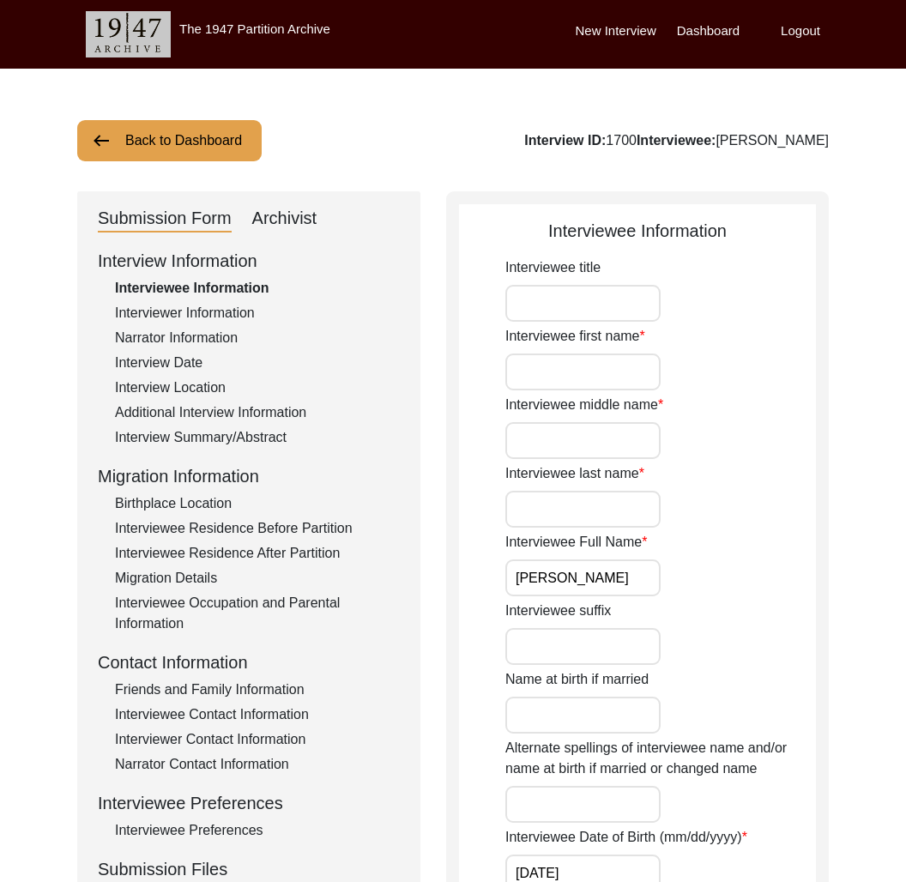
click at [272, 401] on div "Interview Information Interviewee Information Interviewer Information Narrator …" at bounding box center [249, 615] width 302 height 734
click at [272, 409] on div "Additional Interview Information" at bounding box center [257, 413] width 285 height 21
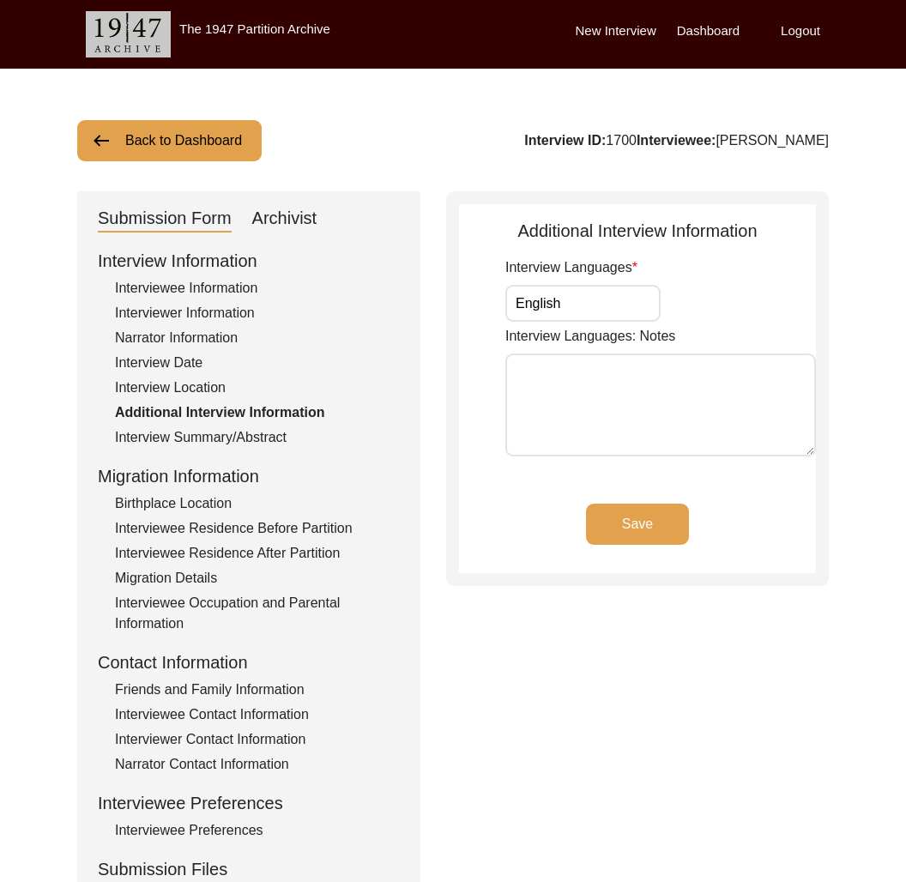
drag, startPoint x: 835, startPoint y: 141, endPoint x: 741, endPoint y: 146, distance: 94.6
click at [741, 146] on div "Back to Dashboard Interview ID: 1700 Interviewee: [PERSON_NAME] Submission Form…" at bounding box center [453, 597] width 906 height 1056
click at [294, 221] on div "Archivist" at bounding box center [284, 218] width 65 height 27
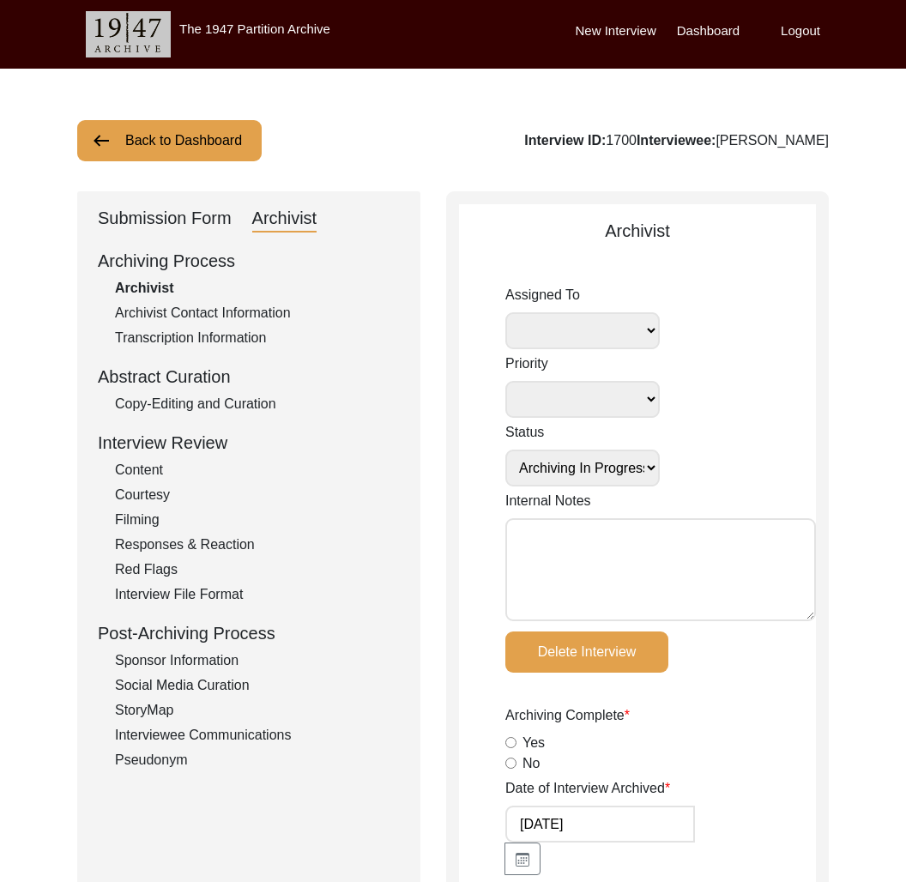
click at [190, 130] on button "Back to Dashboard" at bounding box center [169, 140] width 185 height 41
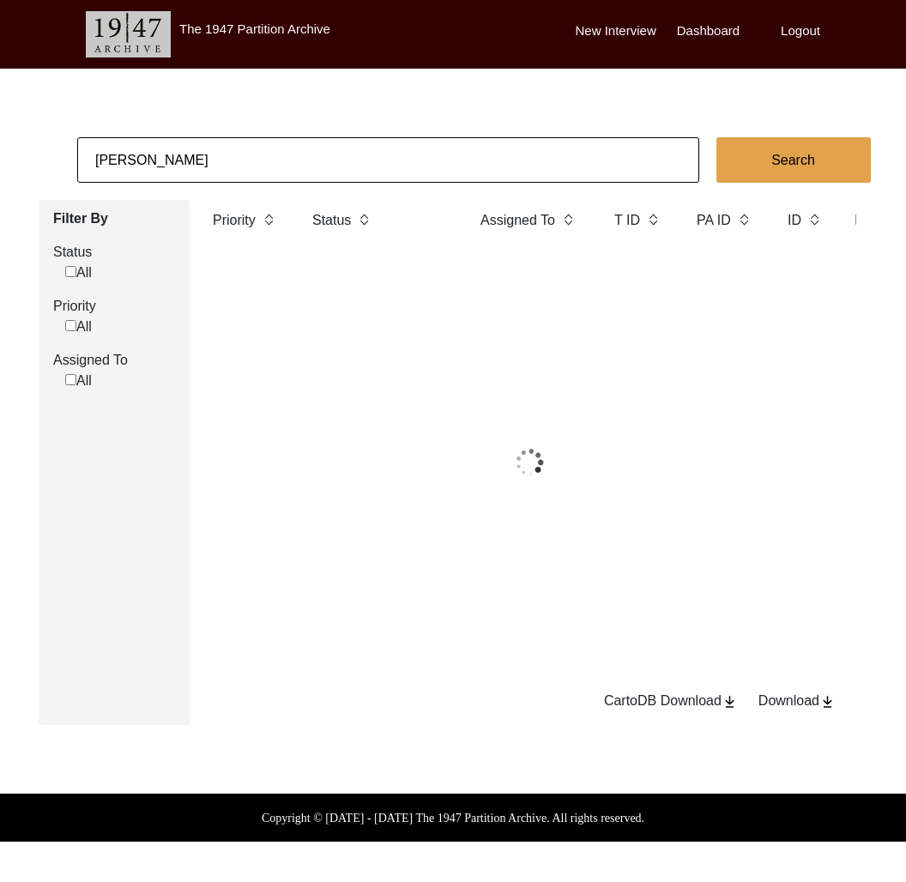
click at [207, 153] on input "[PERSON_NAME]" at bounding box center [388, 159] width 622 height 45
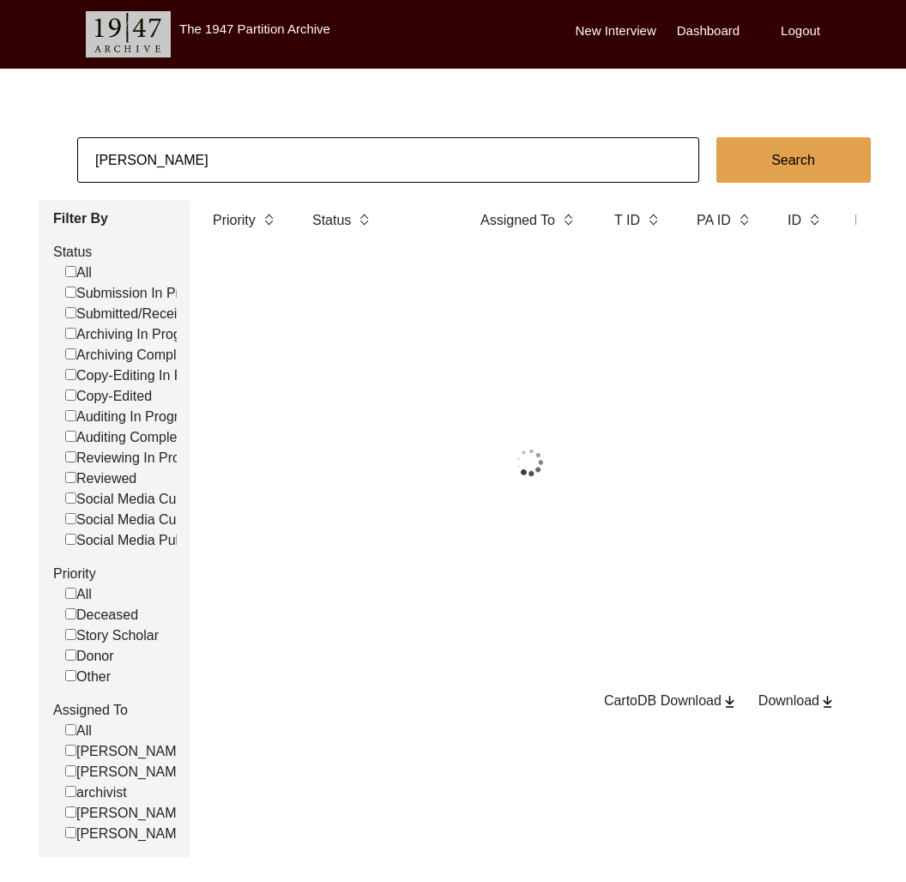
click at [207, 153] on input "[PERSON_NAME]" at bounding box center [388, 159] width 622 height 45
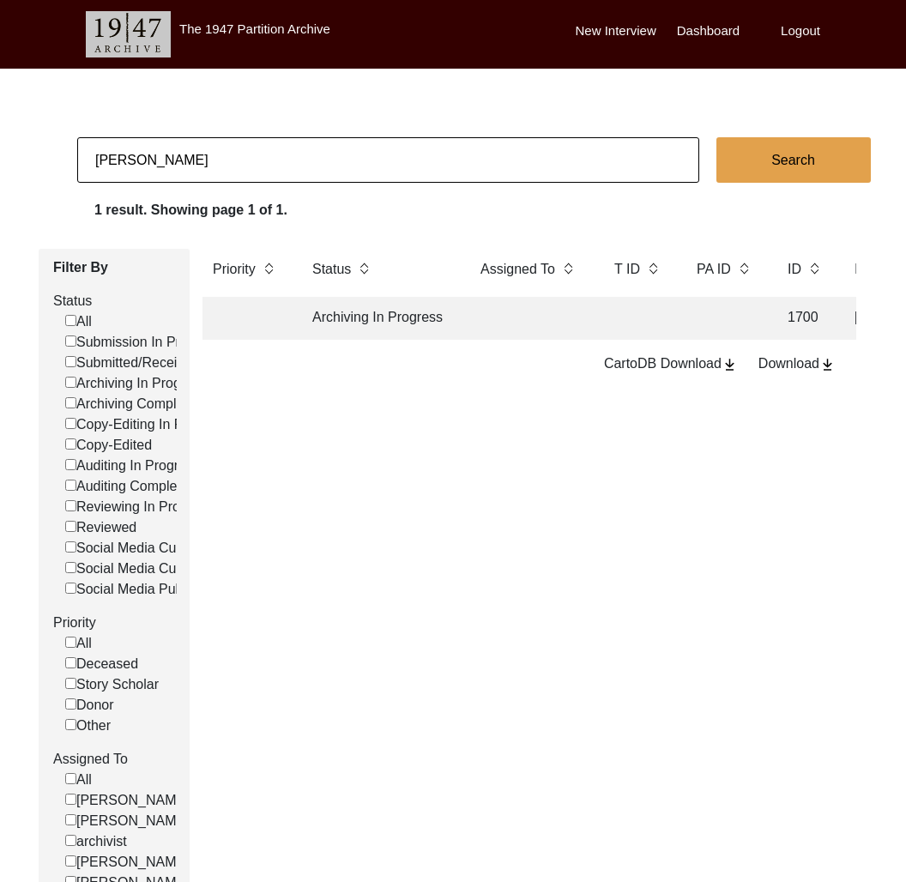
click at [207, 153] on input "[PERSON_NAME]" at bounding box center [388, 159] width 622 height 45
click at [473, 324] on td "[PERSON_NAME]" at bounding box center [530, 318] width 120 height 43
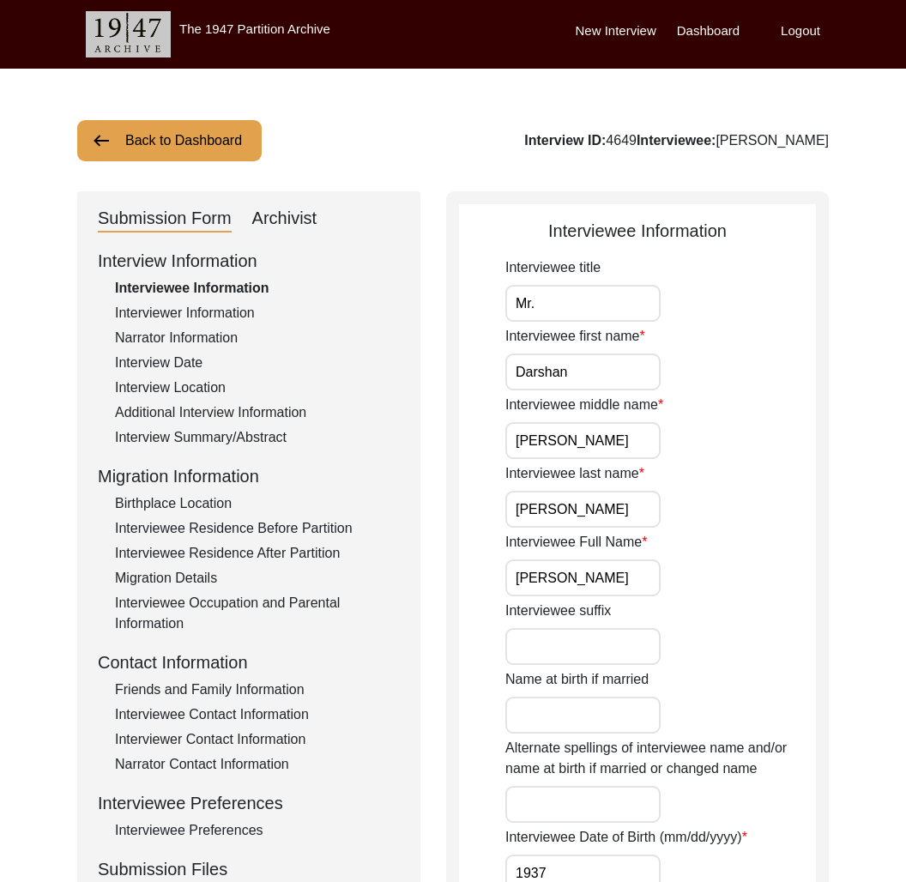
click at [241, 307] on div "Interviewer Information" at bounding box center [257, 313] width 285 height 21
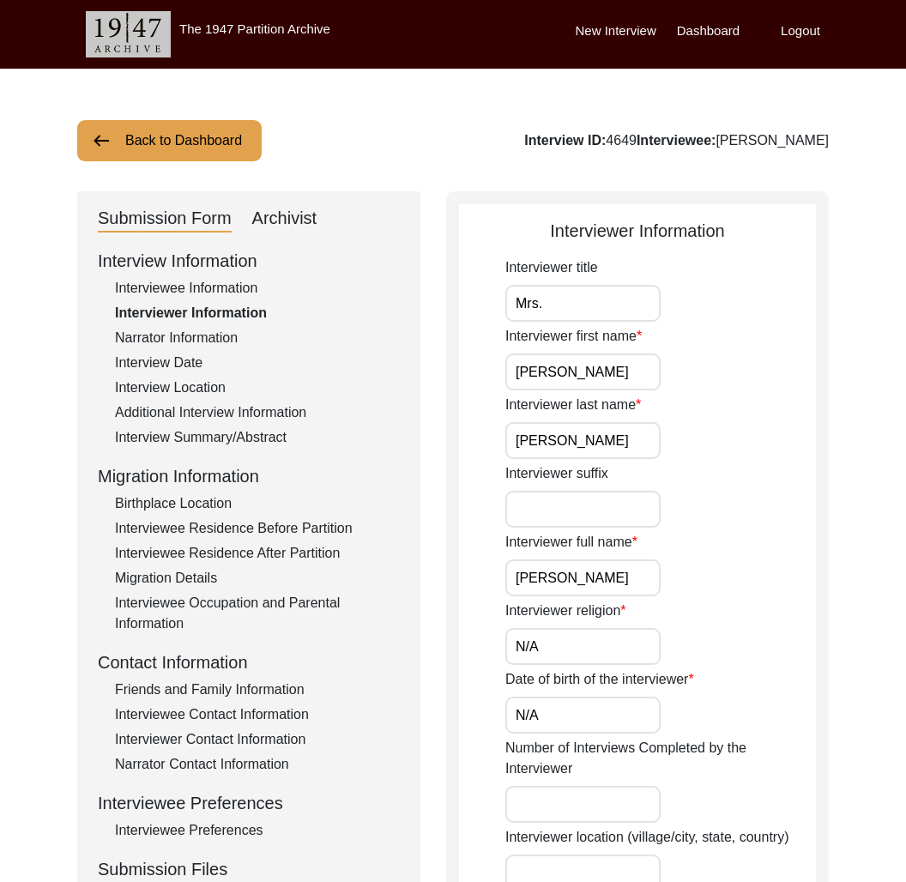
click at [234, 296] on div "Interviewee Information" at bounding box center [257, 288] width 285 height 21
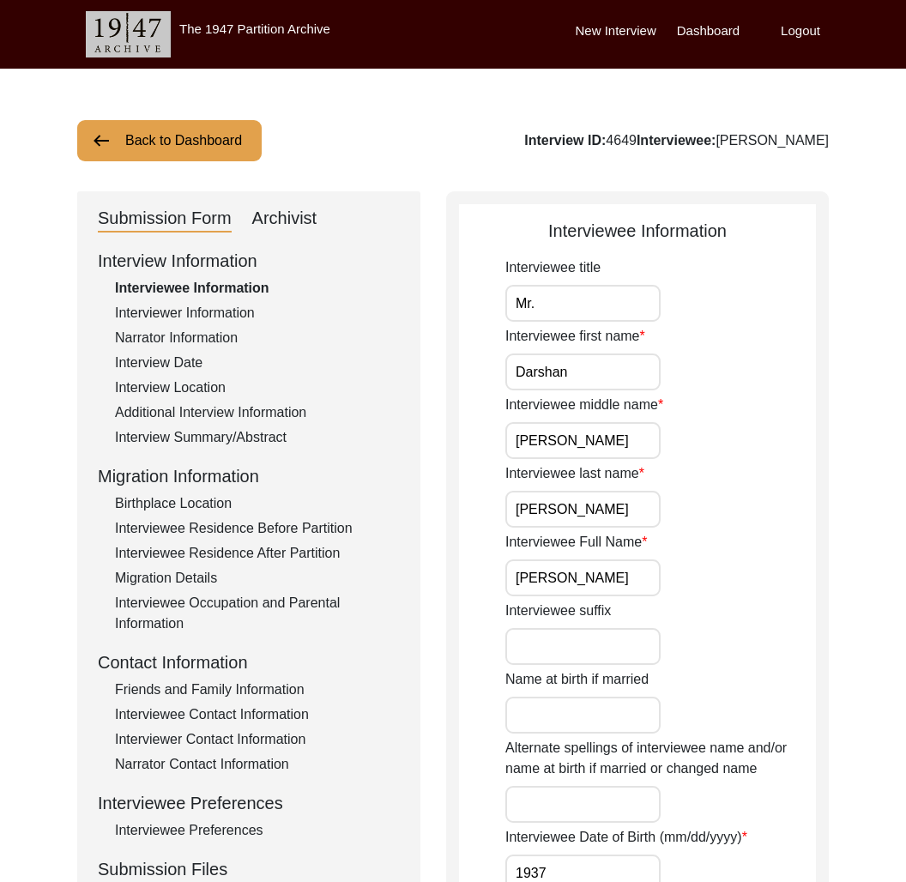
click at [220, 438] on div "Interview Summary/Abstract" at bounding box center [257, 437] width 285 height 21
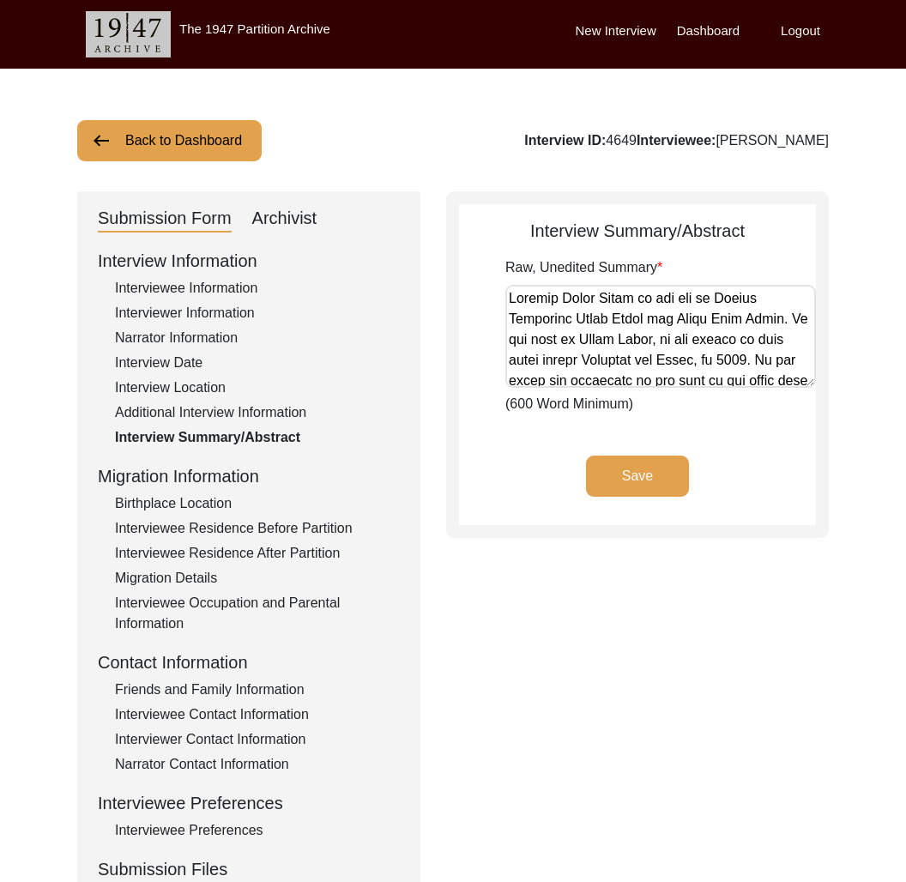
click at [225, 510] on div "Birthplace Location" at bounding box center [257, 504] width 285 height 21
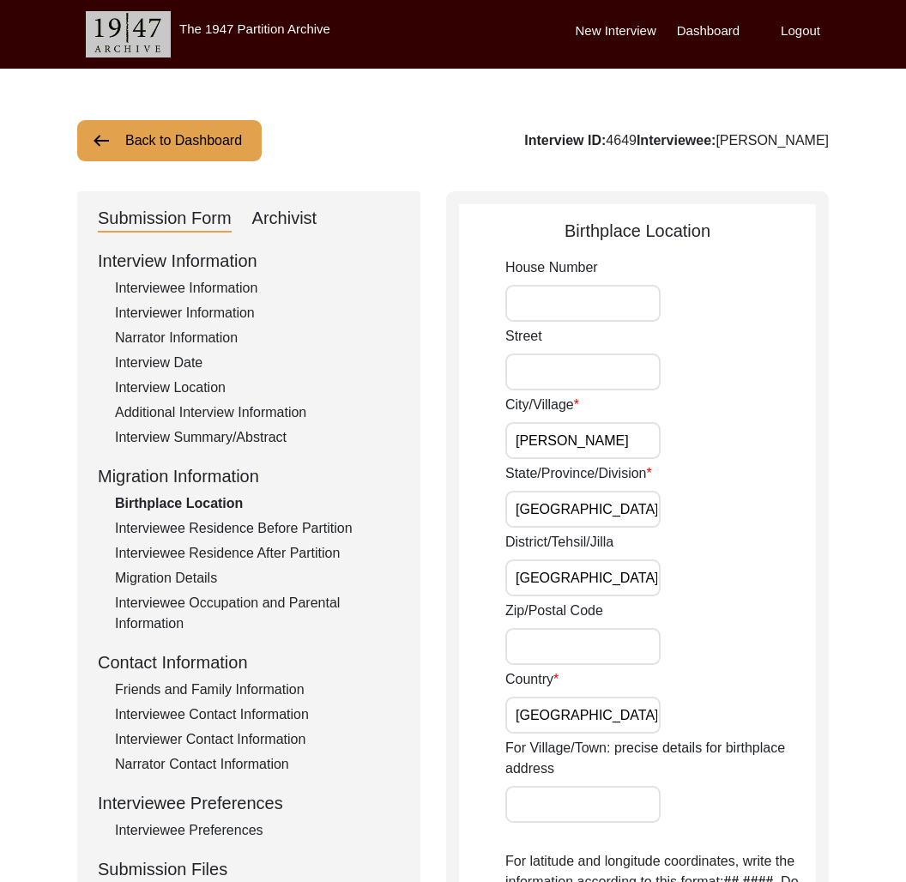
click at [242, 530] on div "Interviewee Residence Before Partition" at bounding box center [257, 528] width 285 height 21
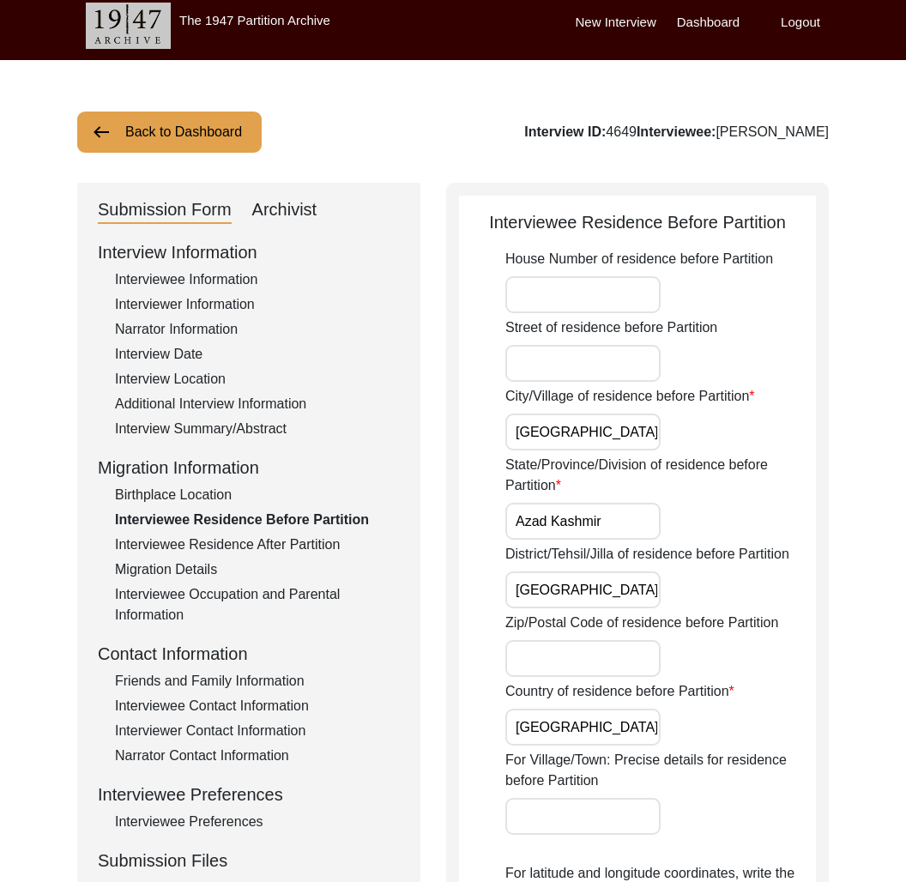
click at [257, 559] on div "Interview Information Interviewee Information Interviewer Information Narrator …" at bounding box center [249, 606] width 302 height 734
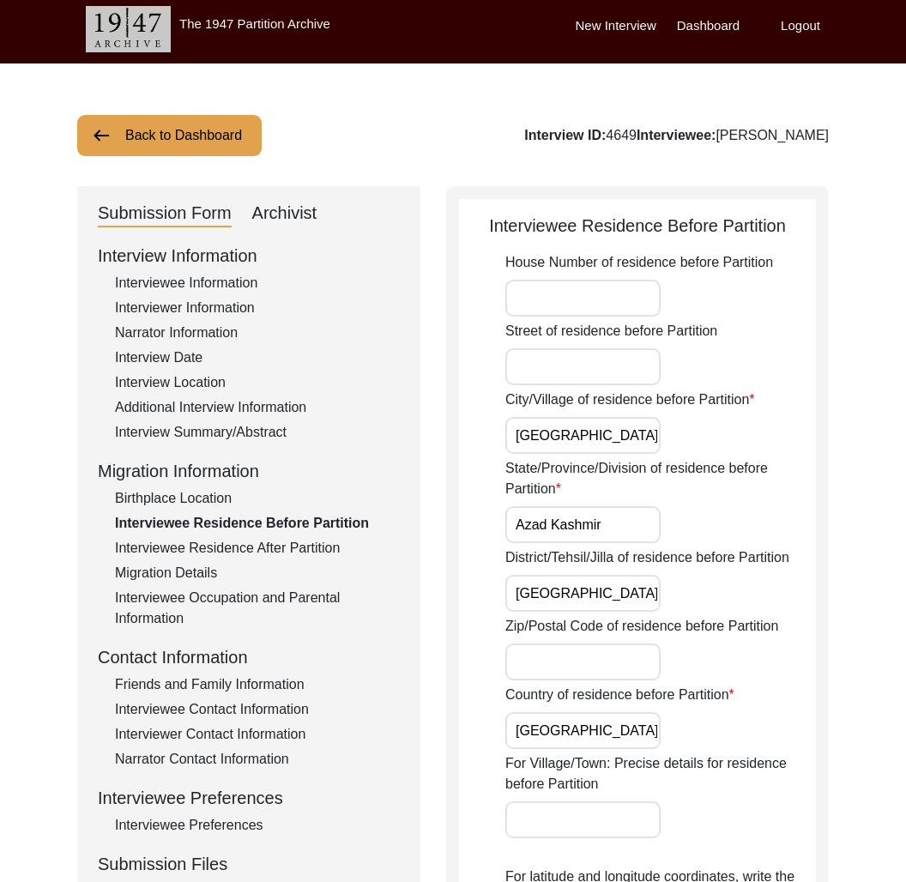
click at [255, 544] on div "Interviewee Residence After Partition" at bounding box center [257, 548] width 285 height 21
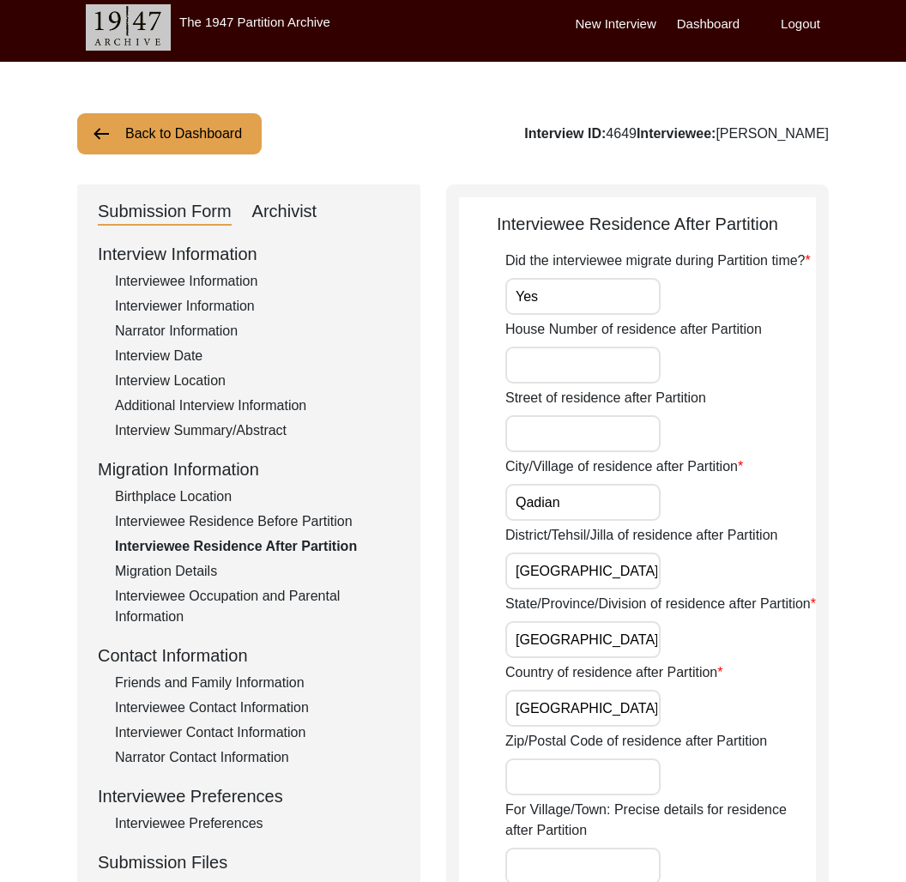
click at [248, 418] on div "Interview Information Interviewee Information Interviewer Information Narrator …" at bounding box center [249, 608] width 302 height 734
click at [236, 401] on div "Additional Interview Information" at bounding box center [257, 406] width 285 height 21
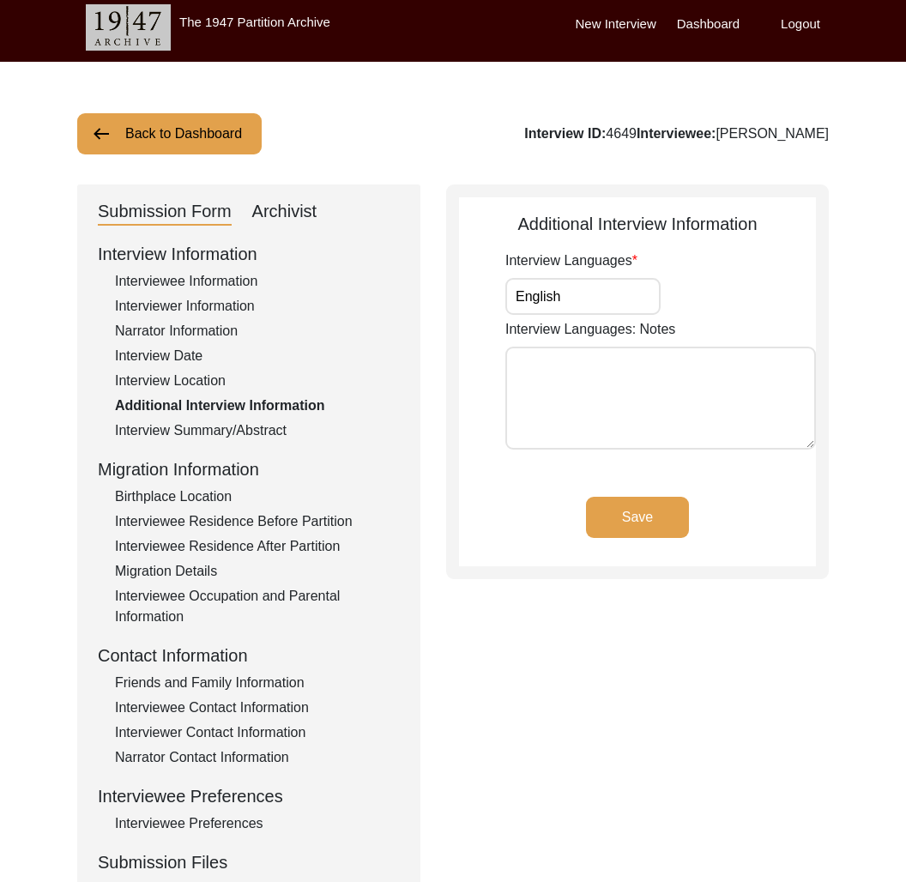
drag, startPoint x: 829, startPoint y: 130, endPoint x: 700, endPoint y: 135, distance: 129.7
click at [700, 135] on div "Back to Dashboard Interview ID: 4649 Interviewee: [PERSON_NAME] Submission Form…" at bounding box center [453, 590] width 906 height 1056
drag, startPoint x: 291, startPoint y: 209, endPoint x: 284, endPoint y: 219, distance: 11.7
click at [291, 214] on div "Archivist" at bounding box center [284, 211] width 65 height 27
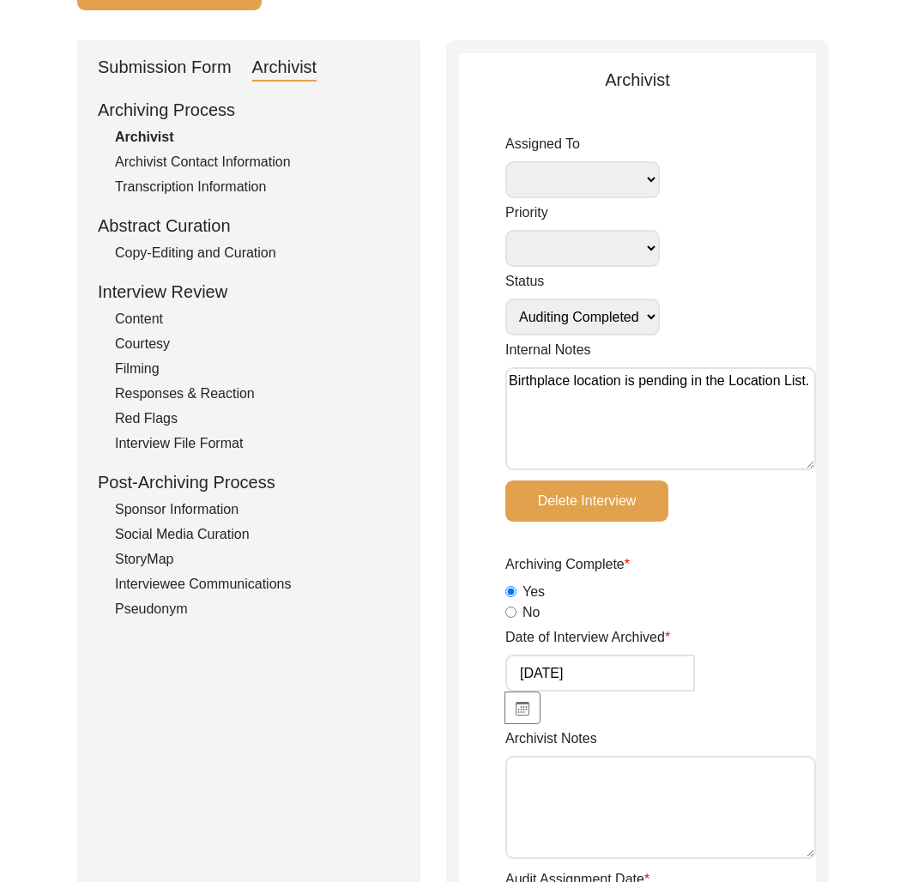
scroll to position [0, 0]
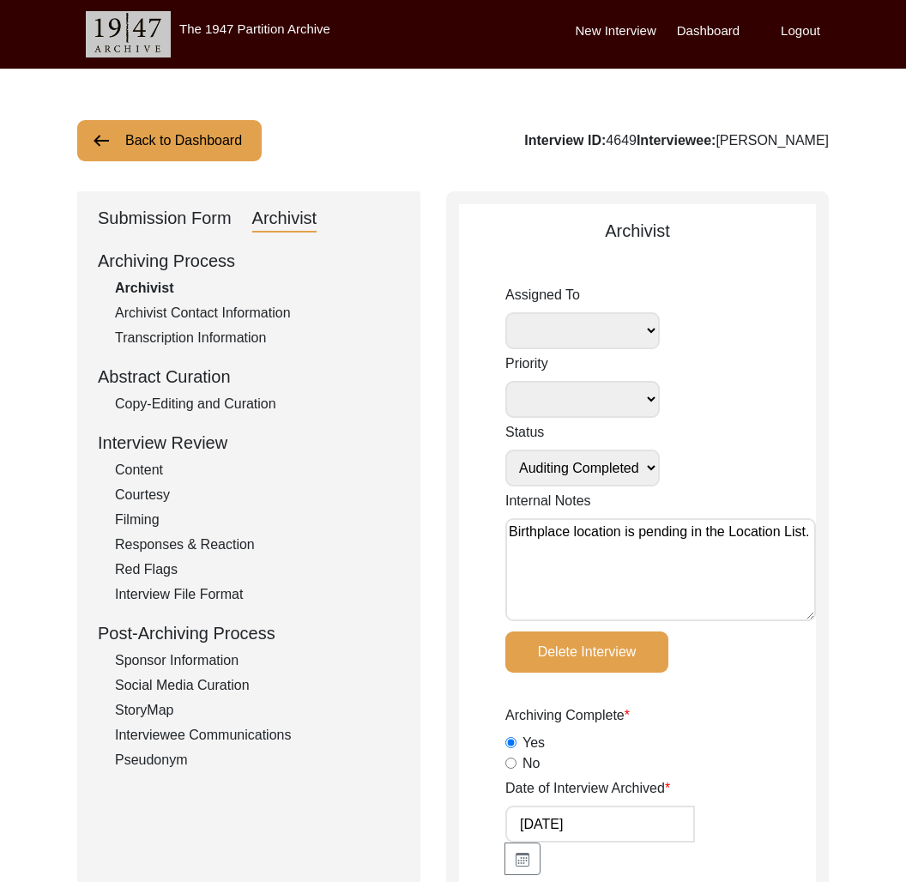
click at [215, 145] on button "Back to Dashboard" at bounding box center [169, 140] width 185 height 41
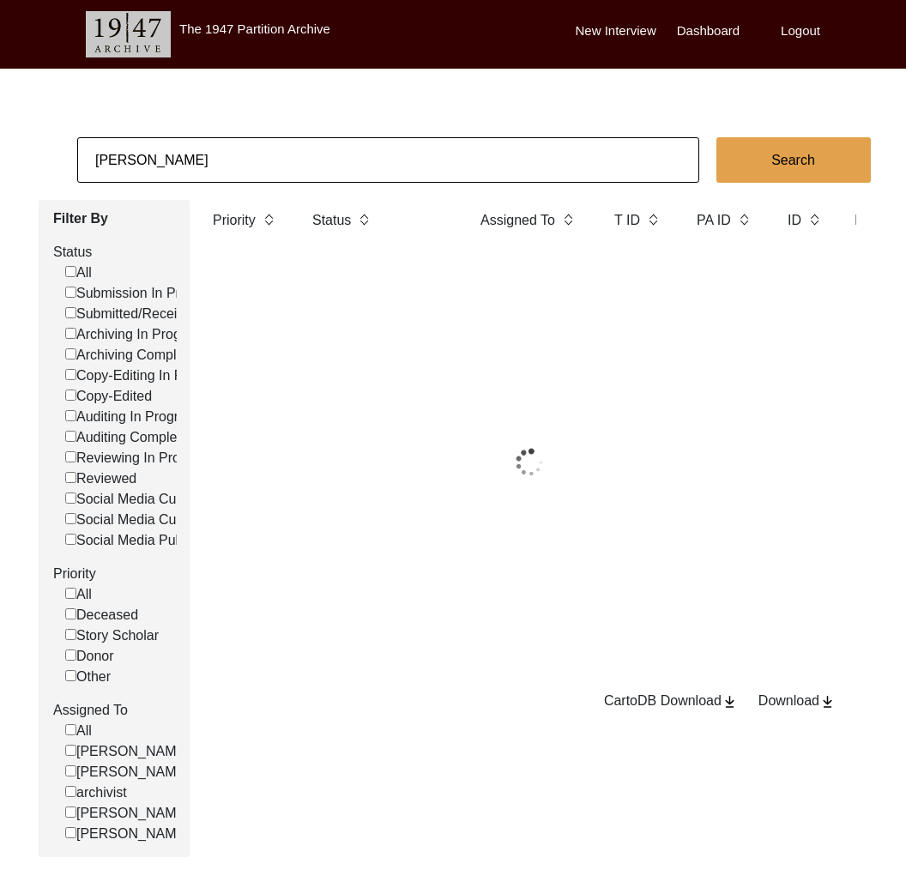
click at [224, 168] on input "[PERSON_NAME]" at bounding box center [388, 159] width 622 height 45
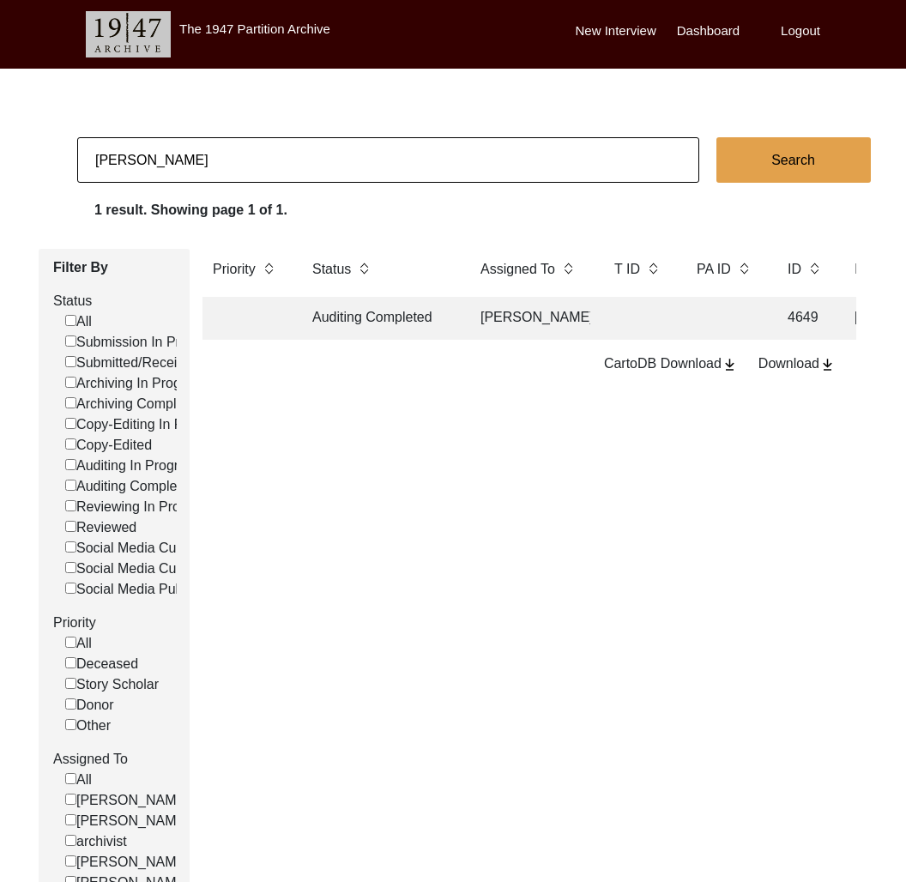
click at [224, 168] on input "[PERSON_NAME]" at bounding box center [388, 159] width 622 height 45
click at [439, 312] on td "Copy-Edited" at bounding box center [379, 318] width 155 height 43
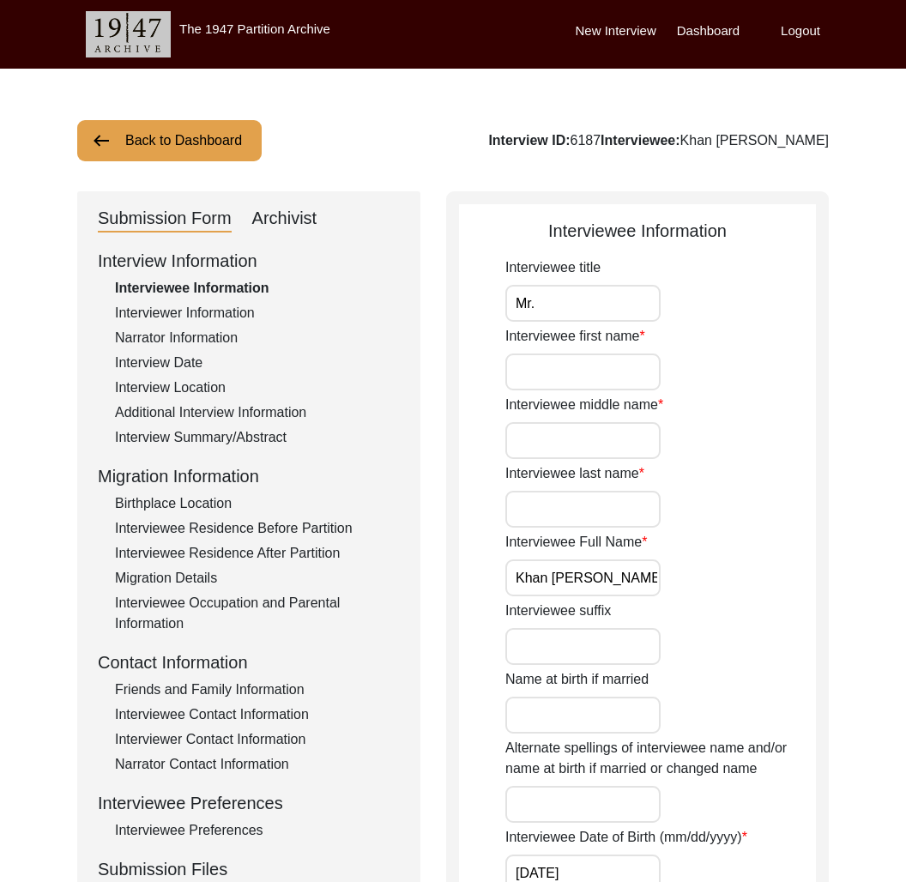
click at [193, 414] on div "Additional Interview Information" at bounding box center [257, 413] width 285 height 21
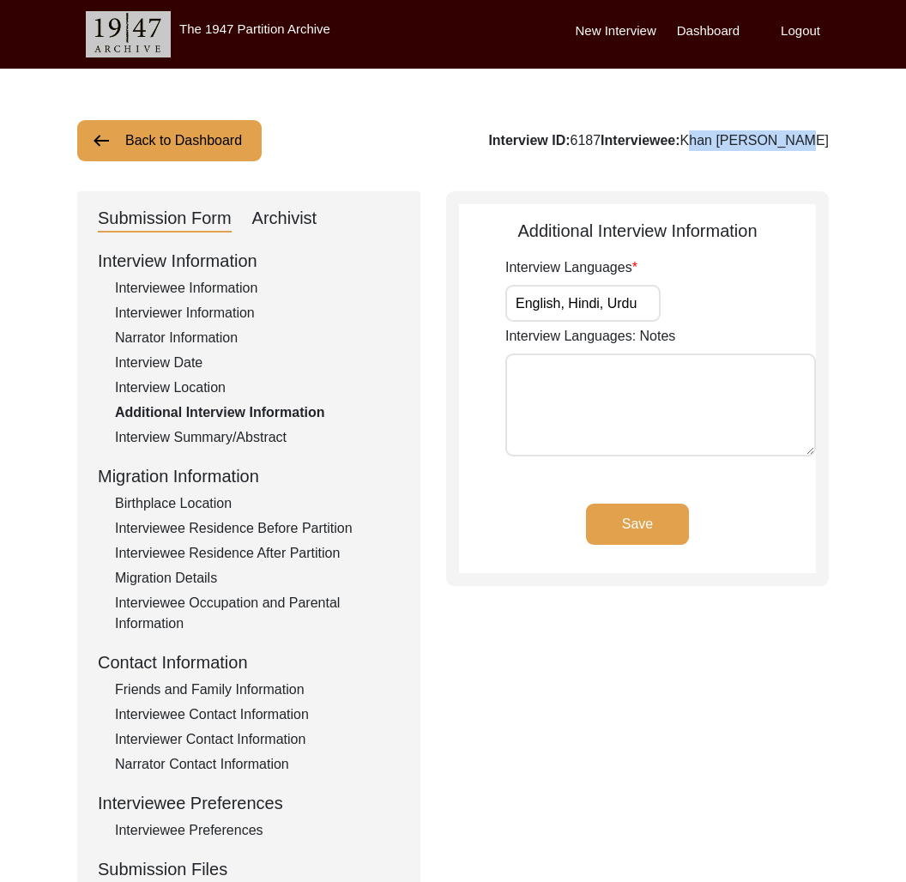
drag, startPoint x: 727, startPoint y: 142, endPoint x: 871, endPoint y: 150, distance: 144.5
click at [870, 149] on div "Back to Dashboard Interview ID: 6187 Interviewee: [PERSON_NAME] Submission Form…" at bounding box center [453, 597] width 906 height 1056
drag, startPoint x: 283, startPoint y: 215, endPoint x: 417, endPoint y: 285, distance: 150.9
click at [284, 215] on div "Archivist" at bounding box center [284, 218] width 65 height 27
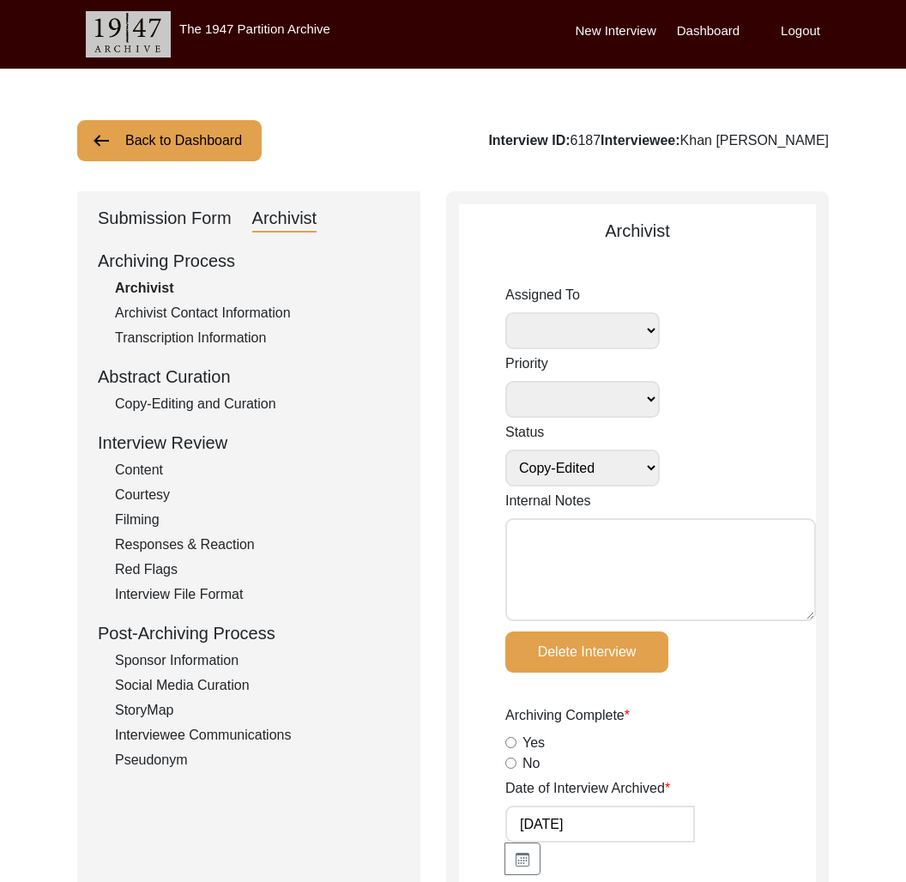
click at [208, 146] on button "Back to Dashboard" at bounding box center [169, 140] width 185 height 41
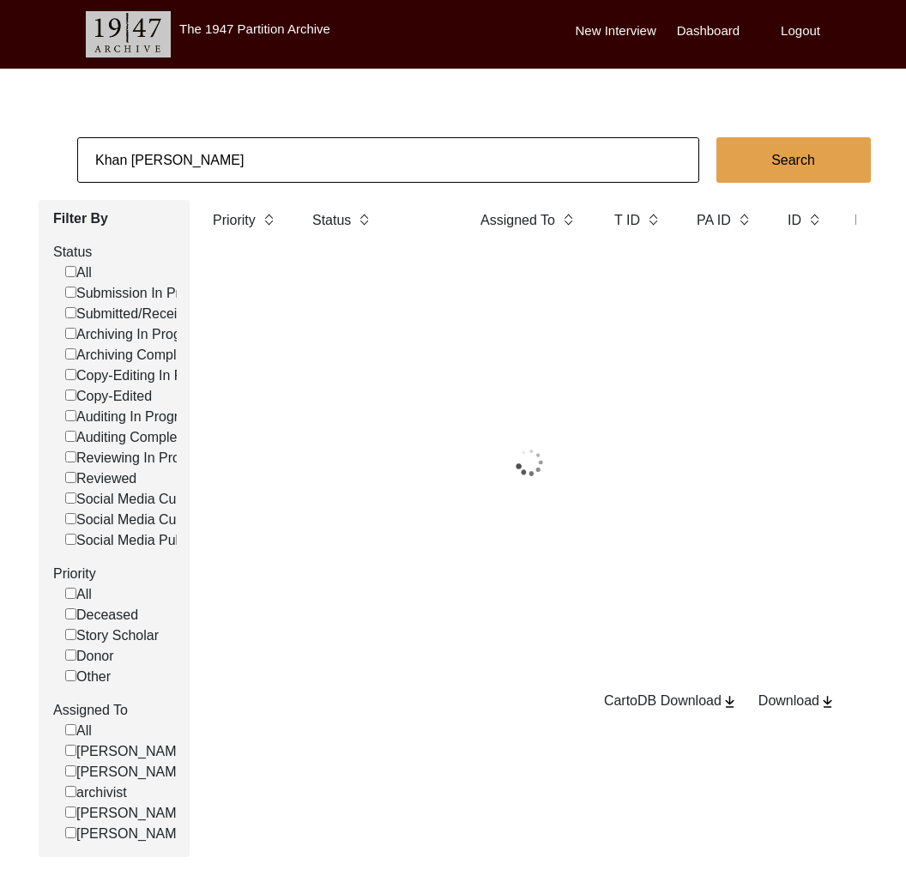
click at [233, 163] on input "Khan [PERSON_NAME]" at bounding box center [388, 159] width 622 height 45
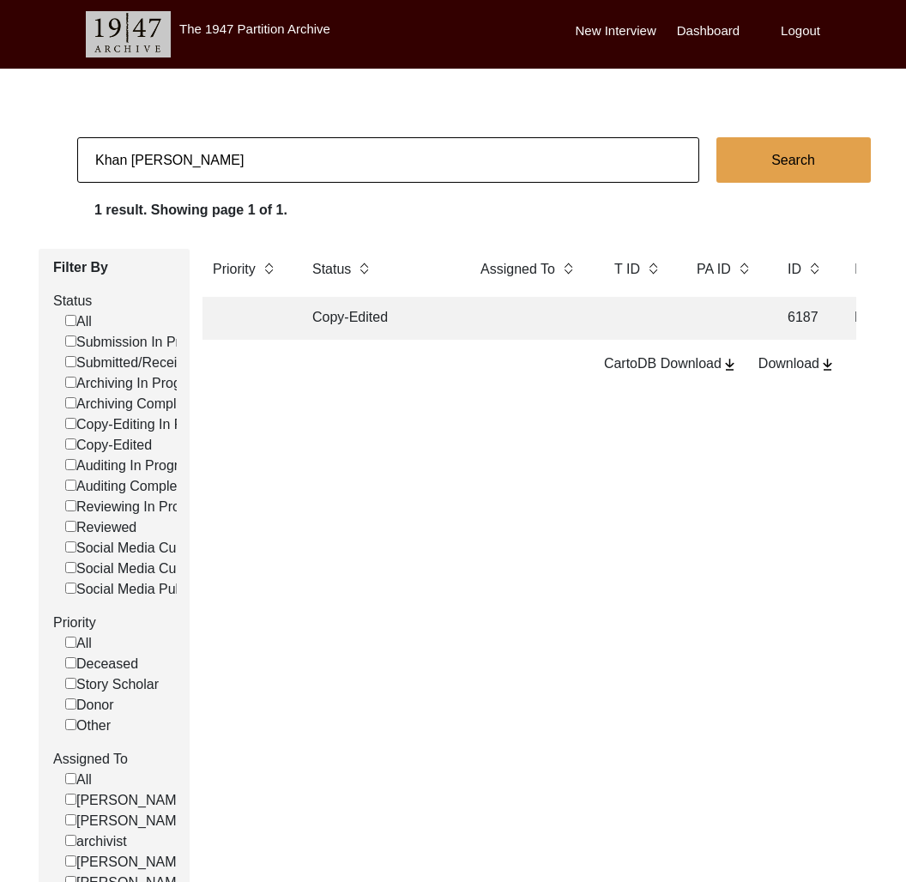
click at [233, 163] on input "Khan [PERSON_NAME]" at bounding box center [388, 159] width 622 height 45
click at [232, 163] on input "Khan [PERSON_NAME]" at bounding box center [388, 159] width 622 height 45
click at [529, 335] on td at bounding box center [530, 318] width 120 height 43
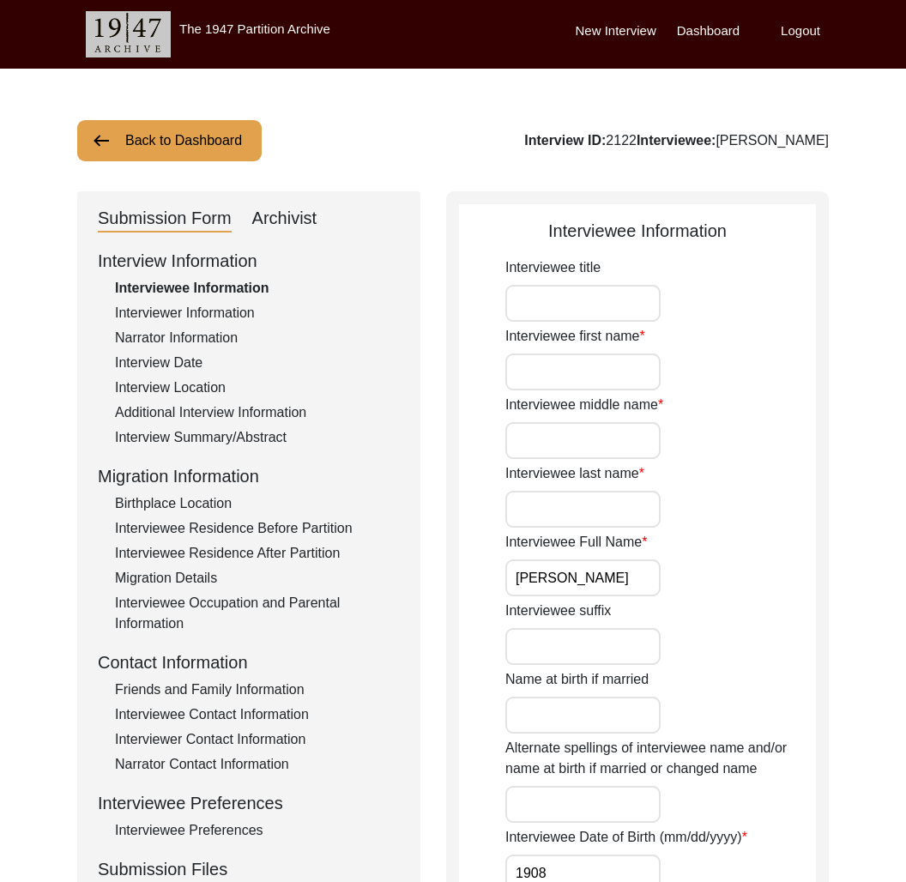
click at [238, 430] on div "Interview Summary/Abstract" at bounding box center [257, 437] width 285 height 21
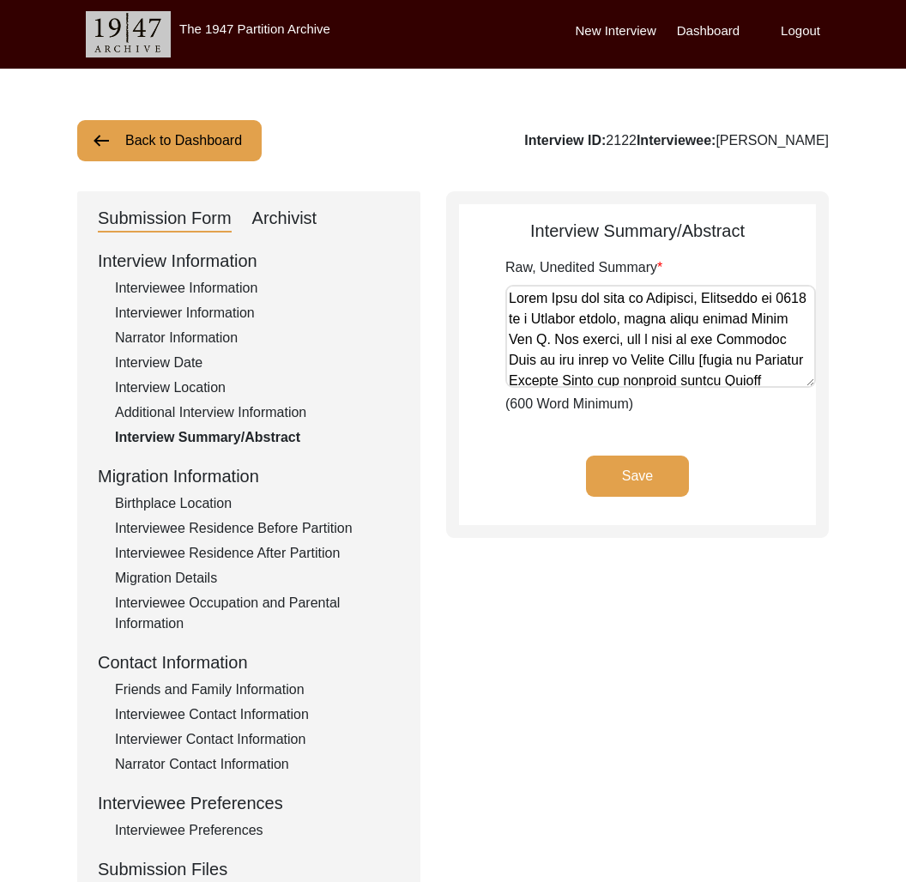
click at [239, 403] on div "Additional Interview Information" at bounding box center [257, 413] width 285 height 21
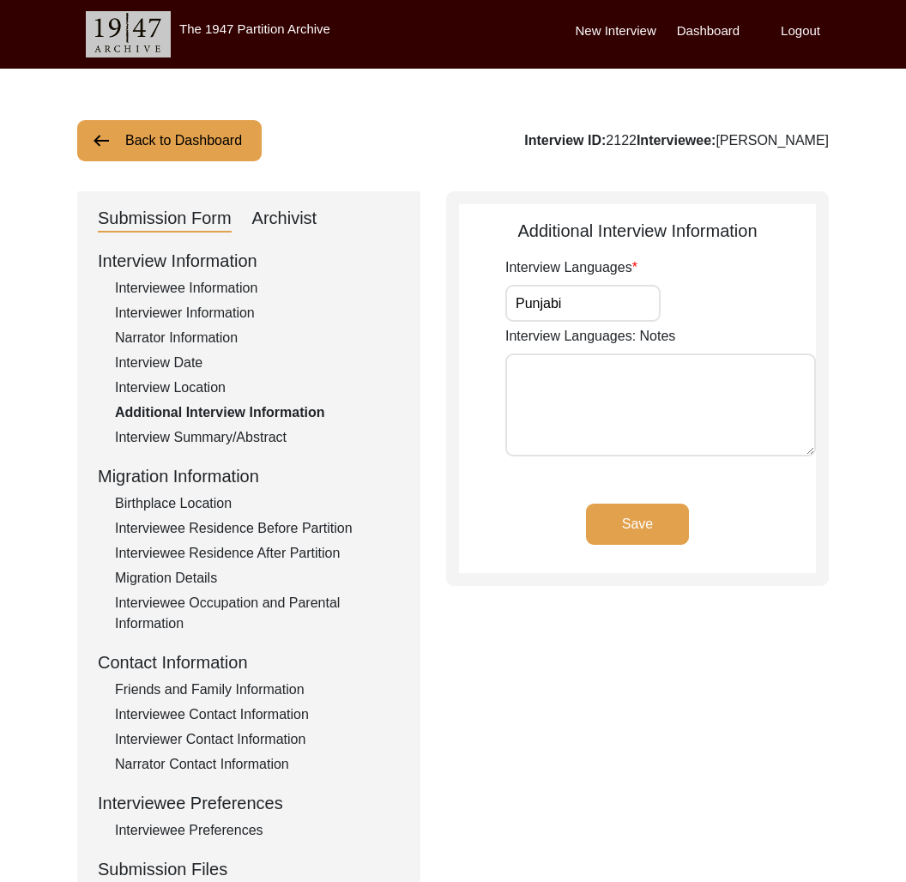
click at [193, 143] on button "Back to Dashboard" at bounding box center [169, 140] width 185 height 41
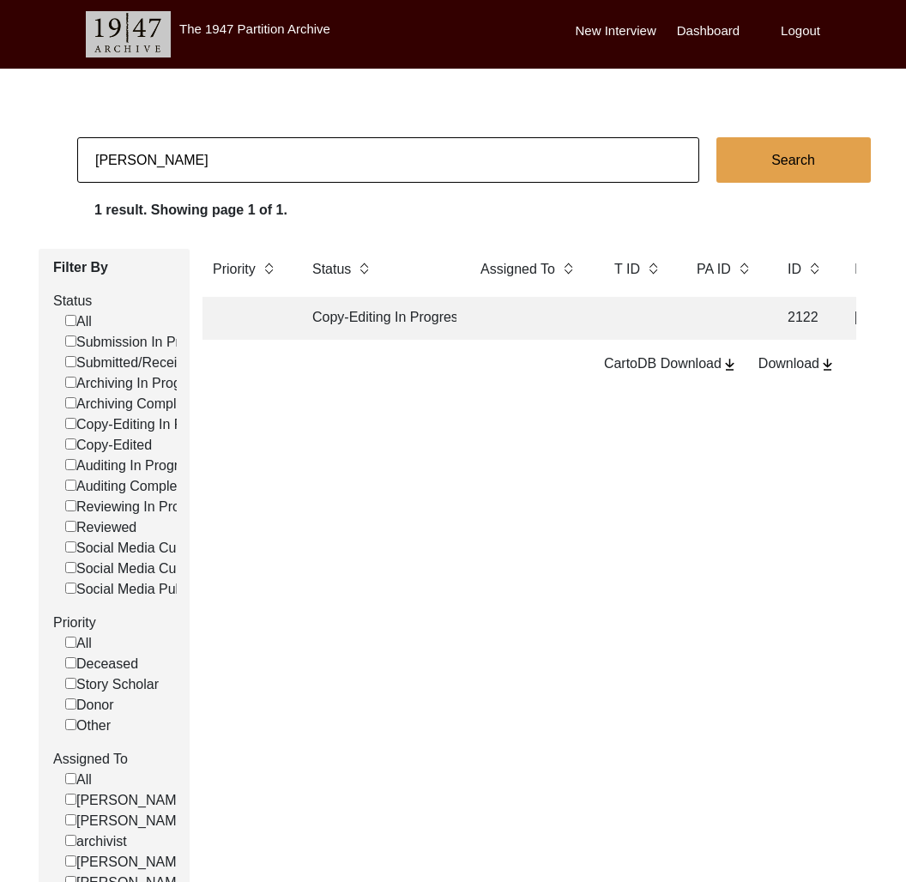
click at [209, 156] on input "[PERSON_NAME]" at bounding box center [388, 159] width 622 height 45
click at [383, 316] on td "Social Media Published" at bounding box center [379, 318] width 155 height 43
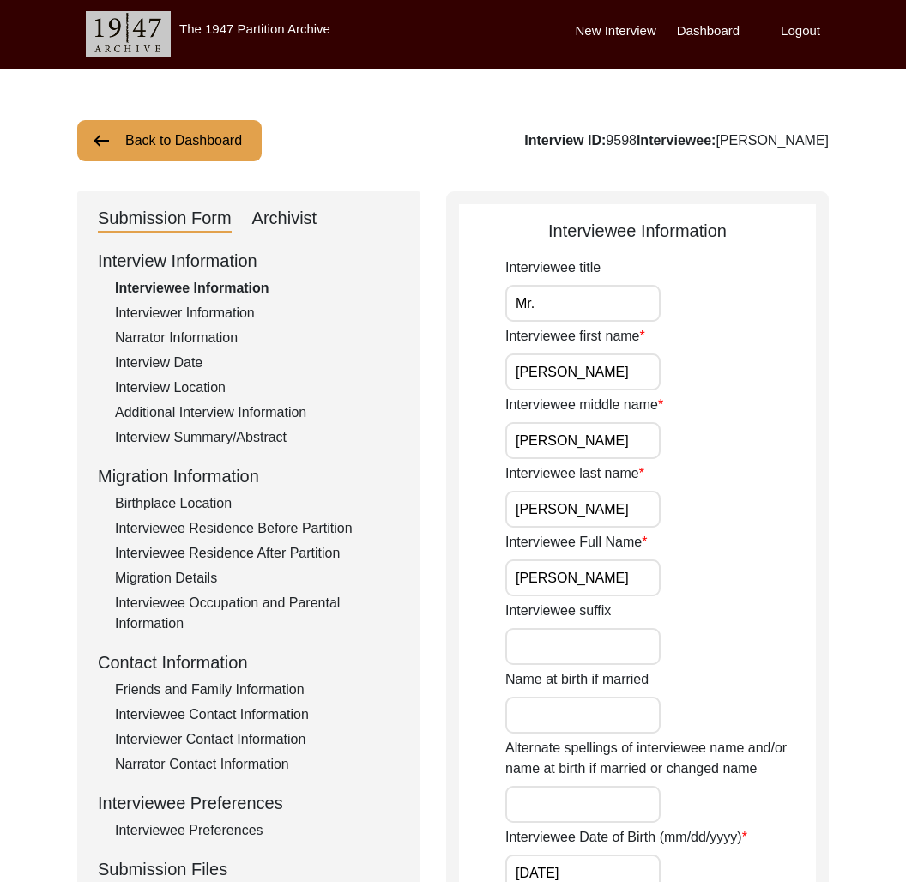
click at [269, 424] on div "Interview Information Interviewee Information Interviewer Information Narrator …" at bounding box center [249, 615] width 302 height 734
click at [262, 411] on div "Additional Interview Information" at bounding box center [257, 413] width 285 height 21
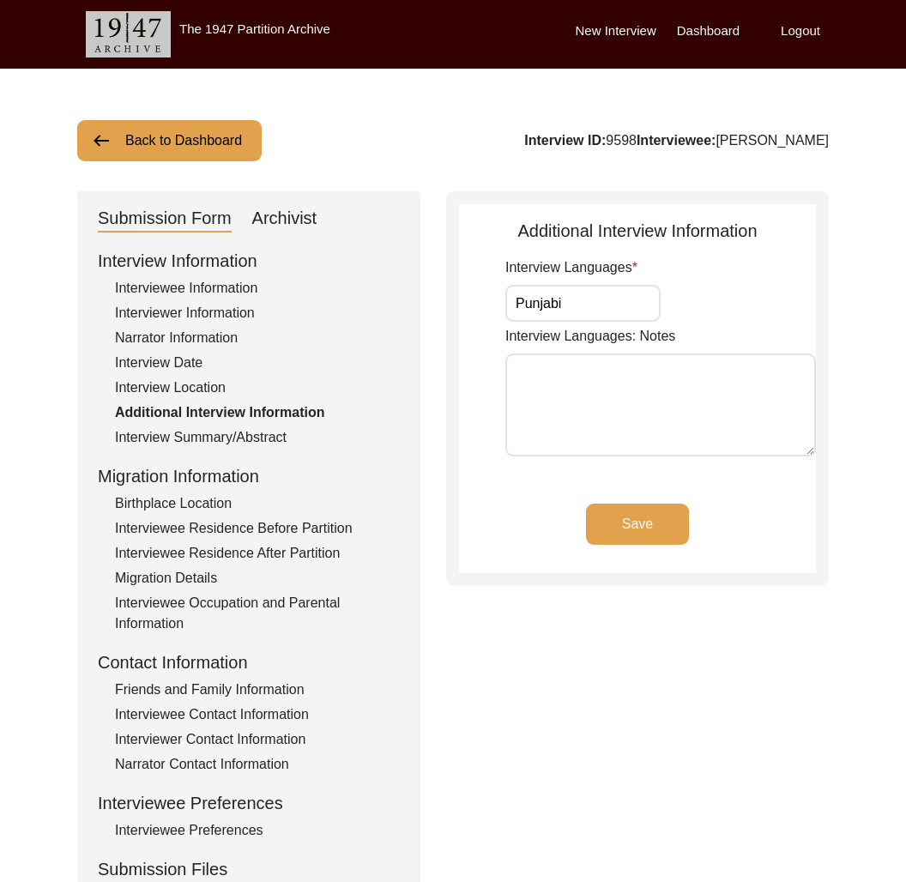
click at [191, 138] on button "Back to Dashboard" at bounding box center [169, 140] width 185 height 41
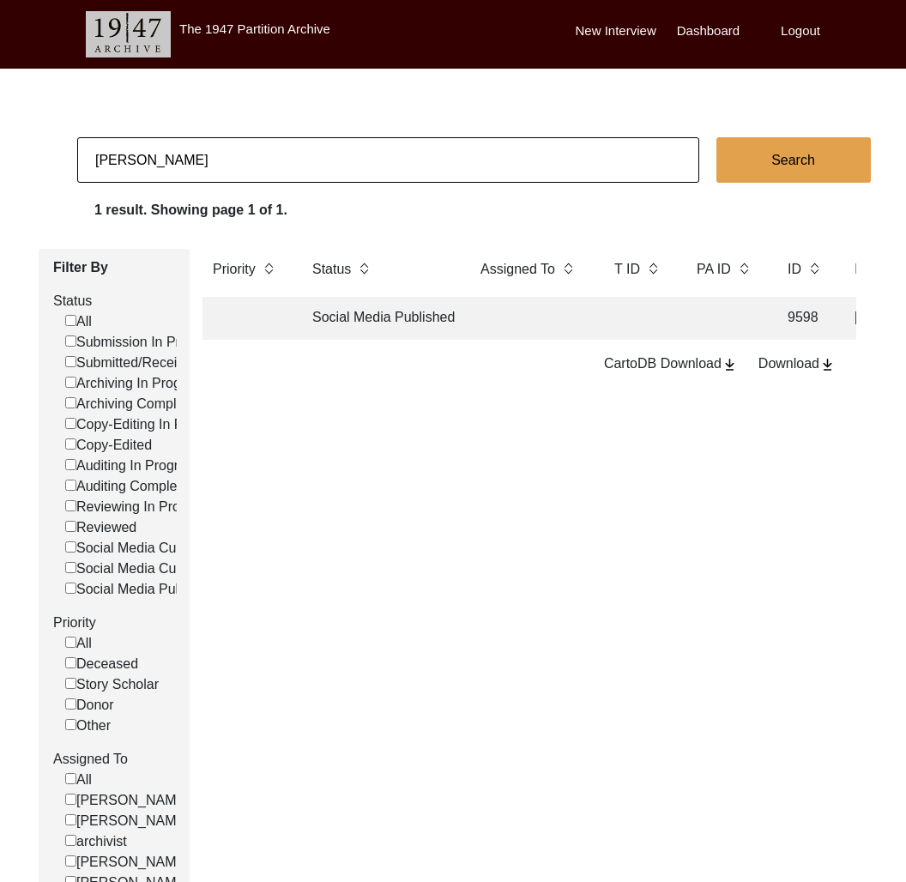
click at [180, 164] on input "[PERSON_NAME]" at bounding box center [388, 159] width 622 height 45
click at [357, 310] on td "Archiving In Progress" at bounding box center [379, 318] width 155 height 43
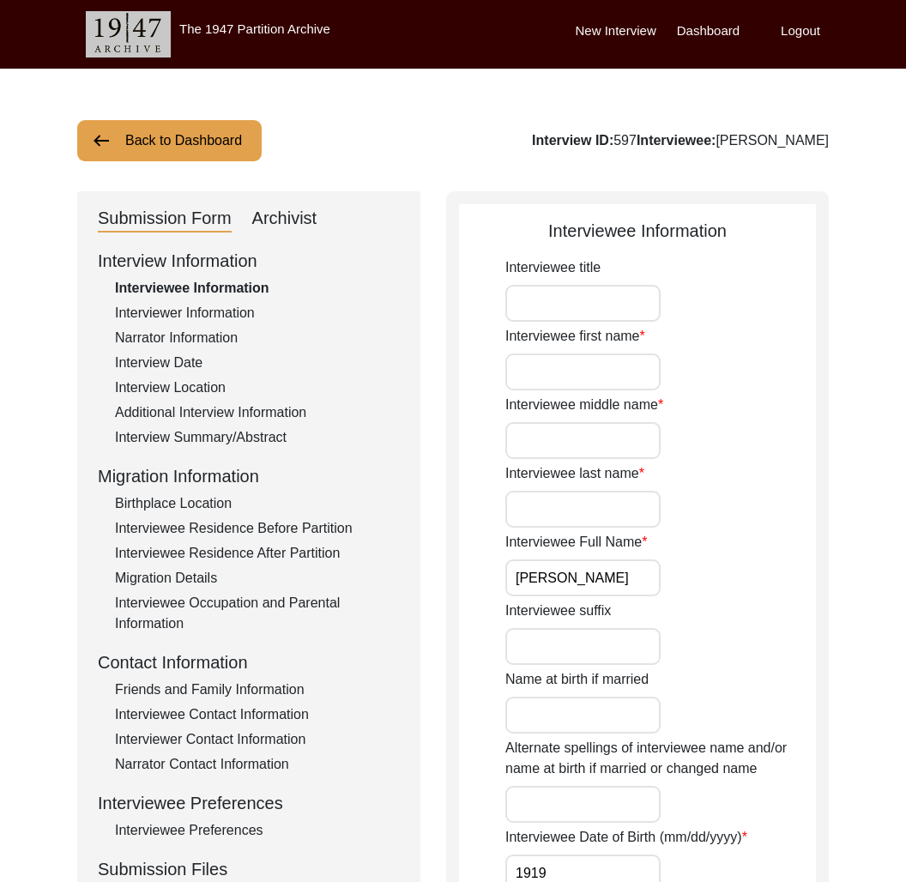
click at [231, 409] on div "Additional Interview Information" at bounding box center [257, 413] width 285 height 21
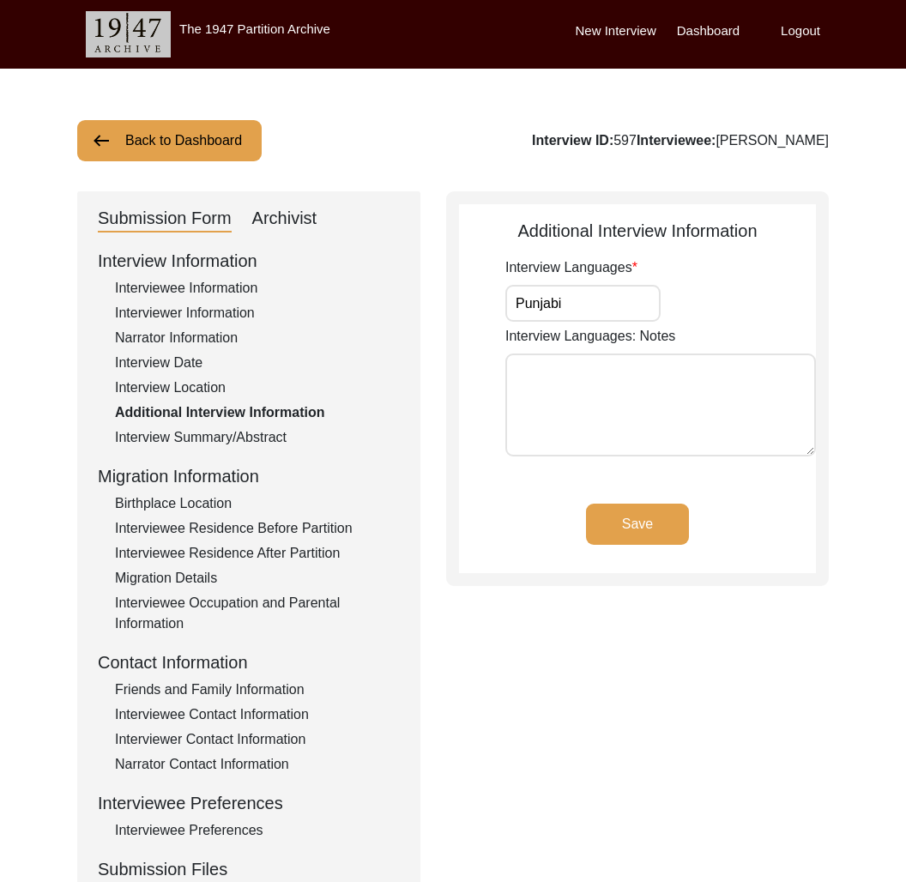
click at [161, 146] on button "Back to Dashboard" at bounding box center [169, 140] width 185 height 41
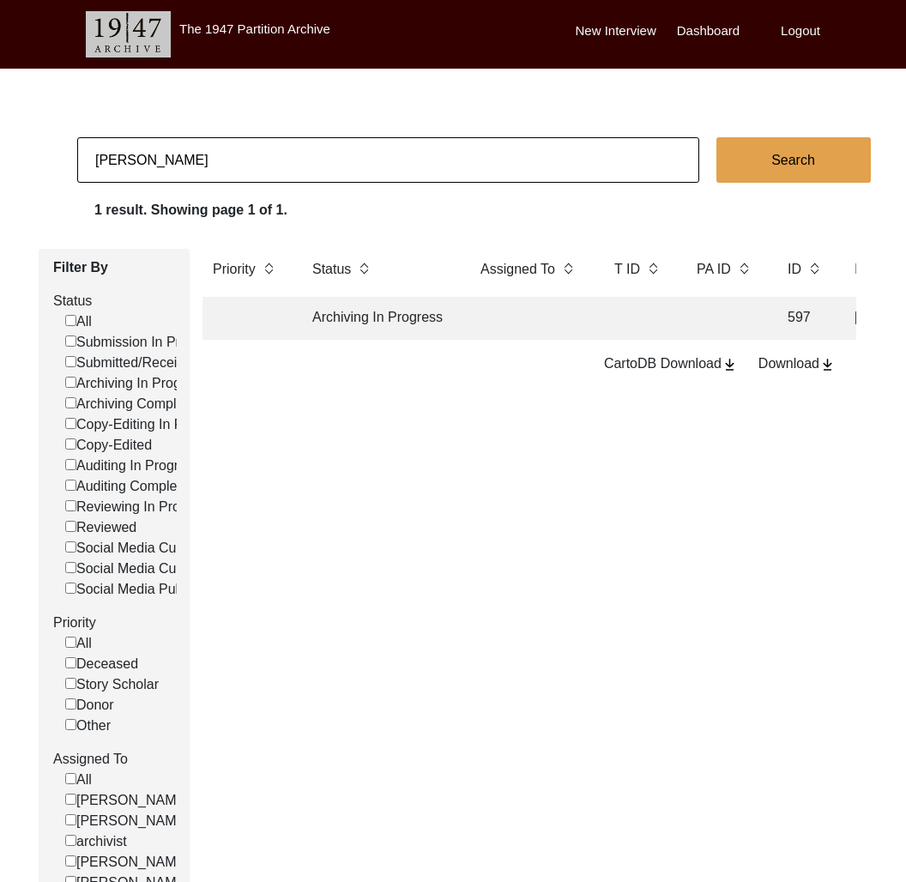
click at [161, 146] on input "[PERSON_NAME]" at bounding box center [388, 159] width 622 height 45
click at [385, 313] on td "Archiving In Progress" at bounding box center [379, 318] width 155 height 43
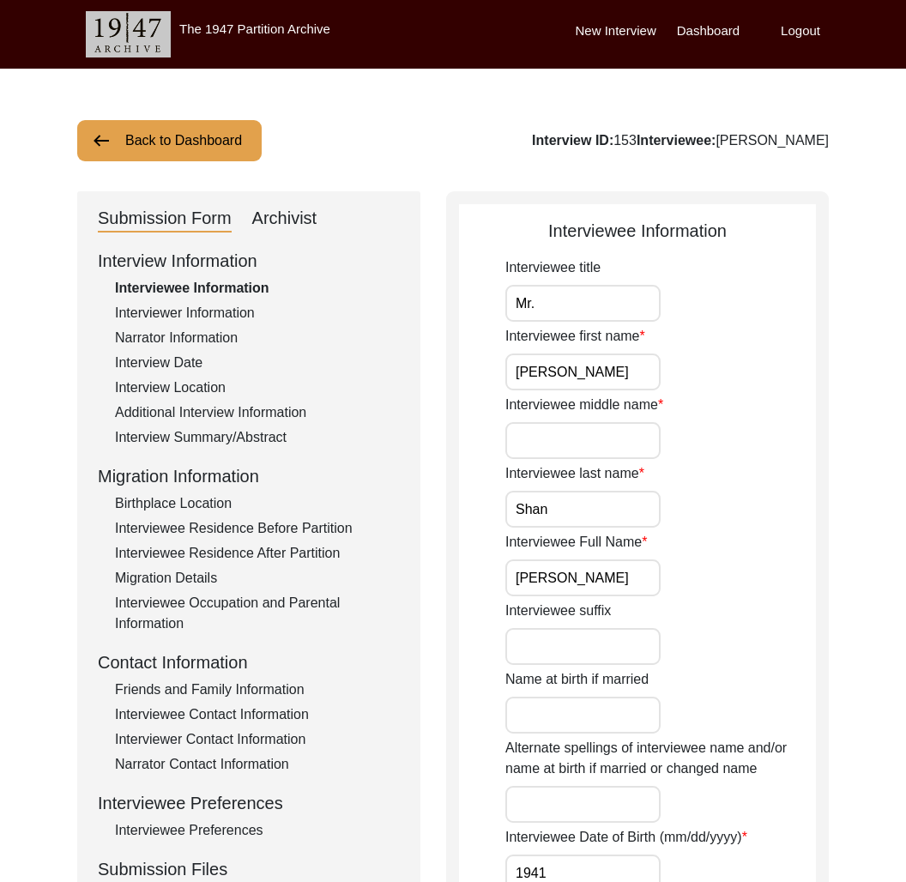
click at [300, 218] on div "Archivist" at bounding box center [284, 218] width 65 height 27
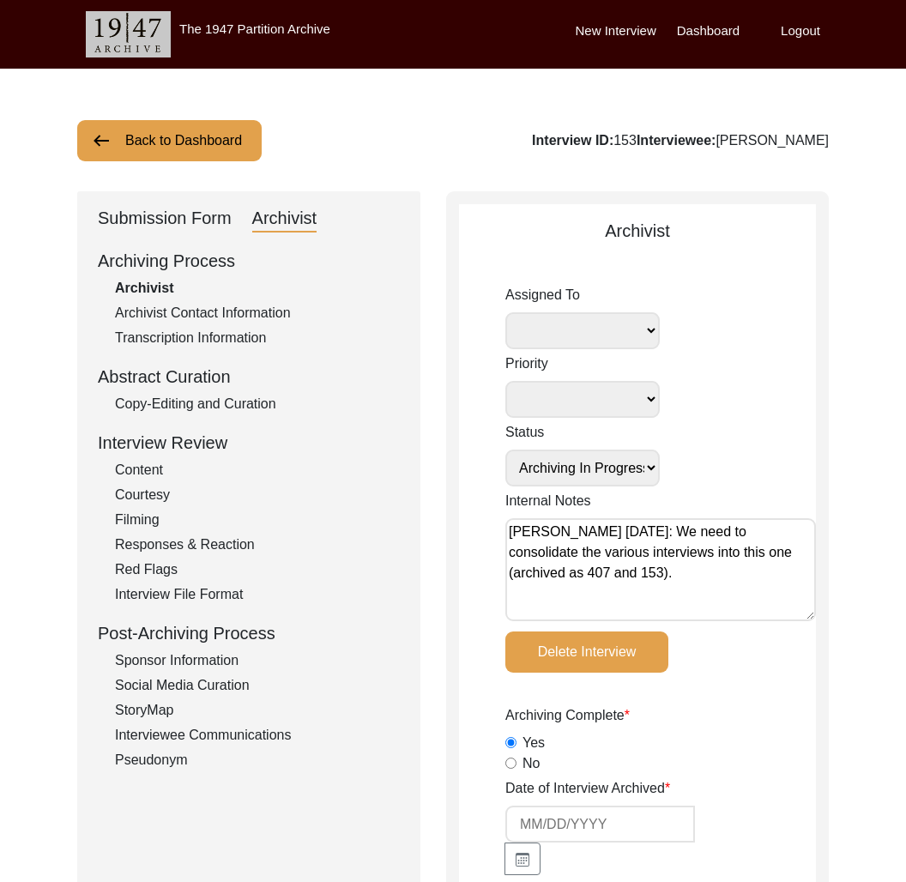
click at [209, 219] on div "Submission Form" at bounding box center [165, 218] width 134 height 27
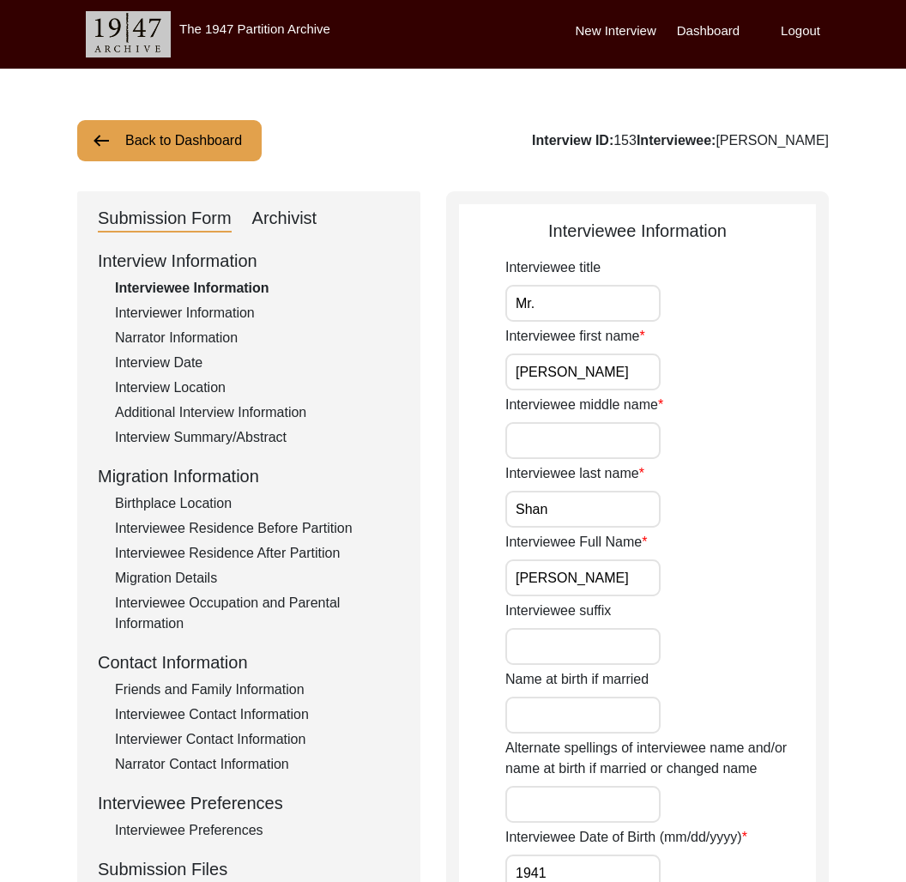
click at [179, 309] on div "Interviewer Information" at bounding box center [257, 313] width 285 height 21
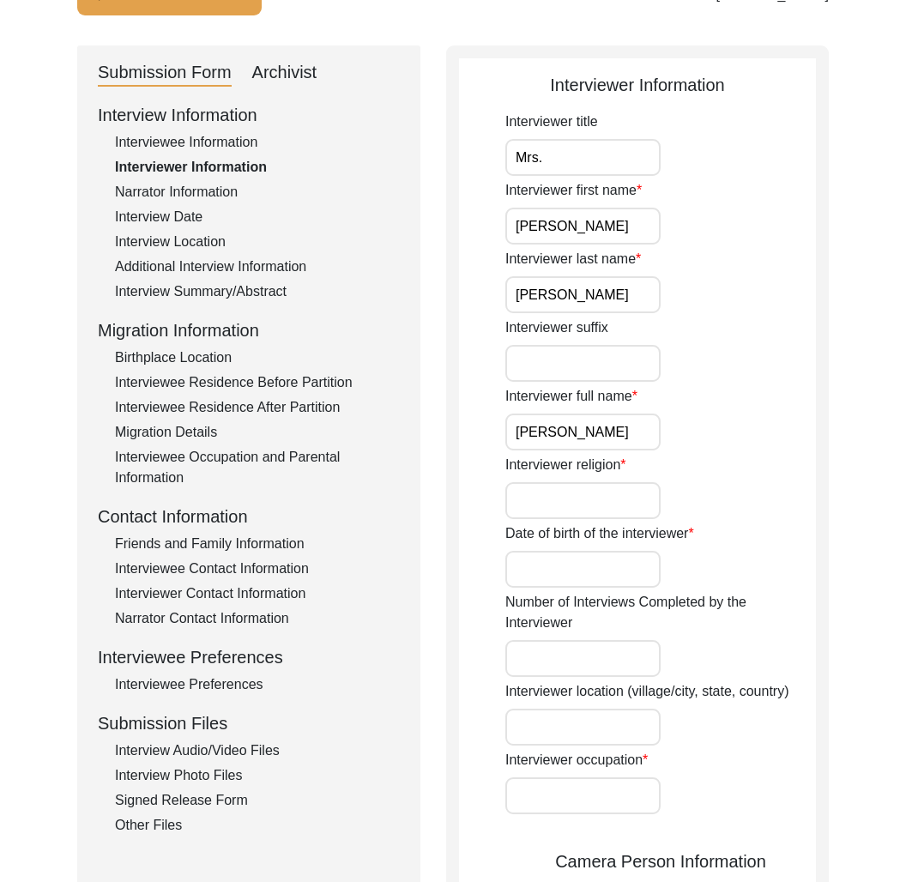
scroll to position [290, 0]
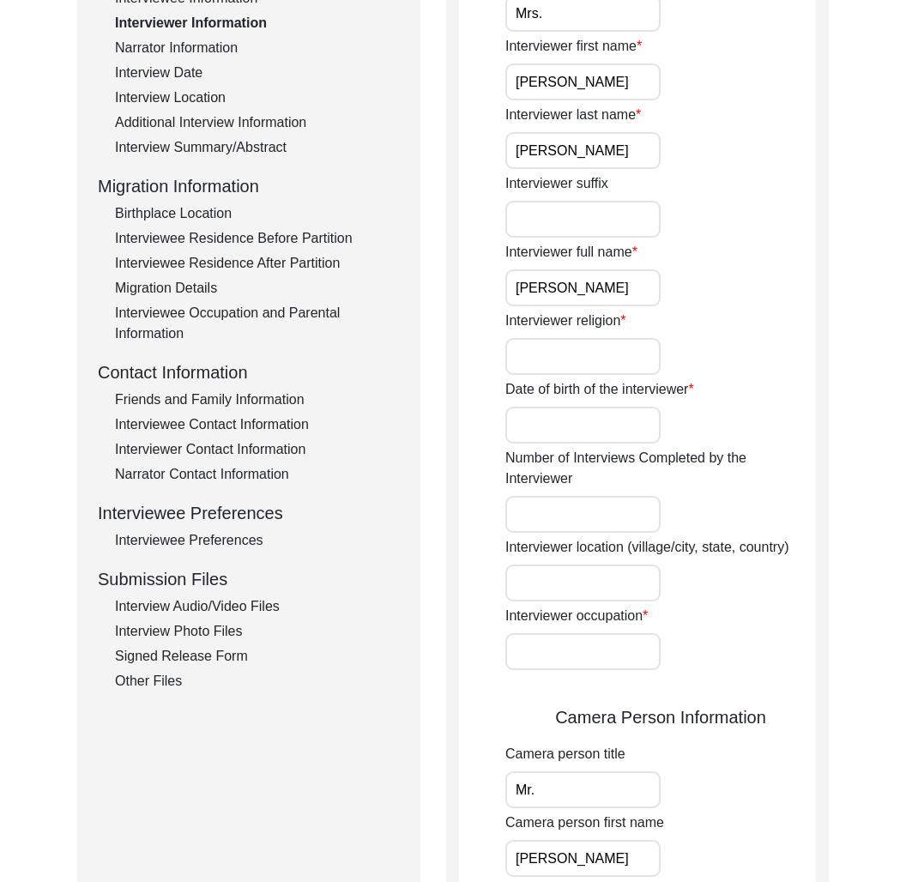
click at [257, 143] on div "Interview Summary/Abstract" at bounding box center [257, 147] width 285 height 21
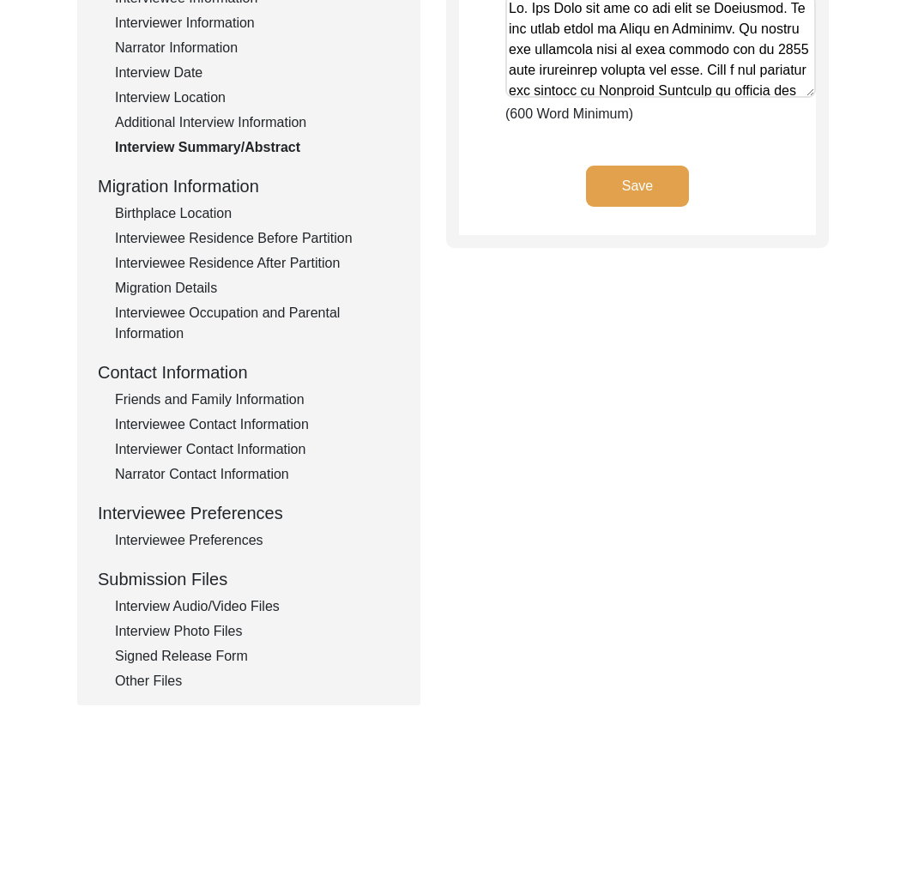
scroll to position [203, 0]
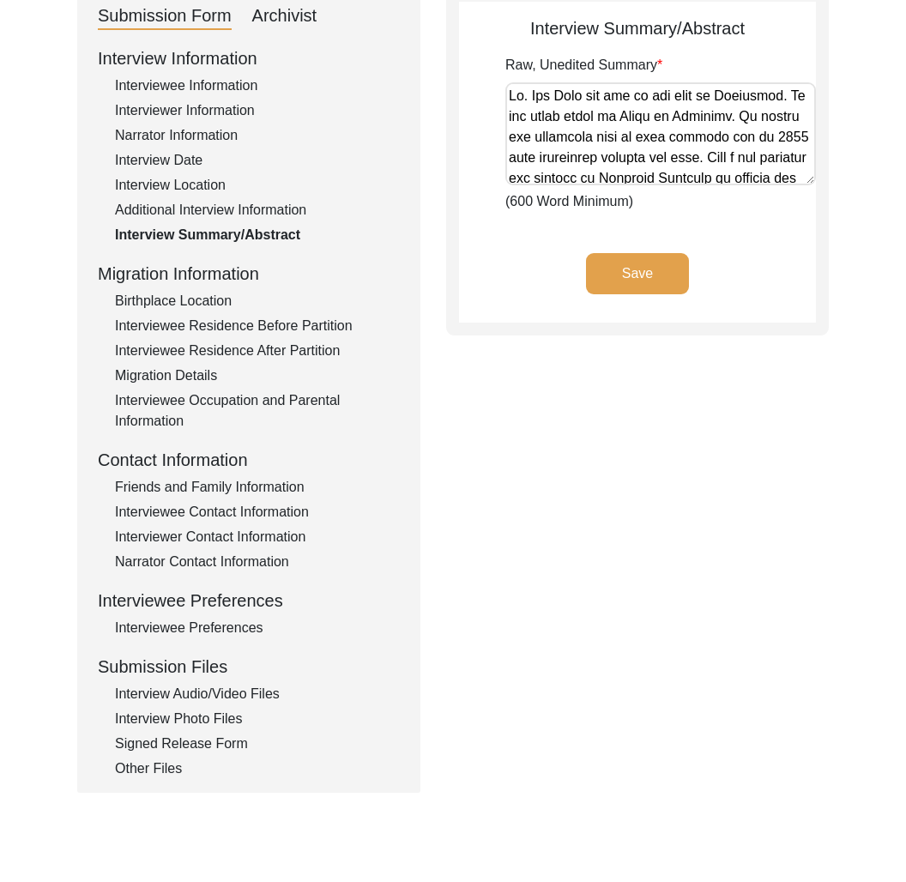
click at [230, 204] on div "Additional Interview Information" at bounding box center [257, 210] width 285 height 21
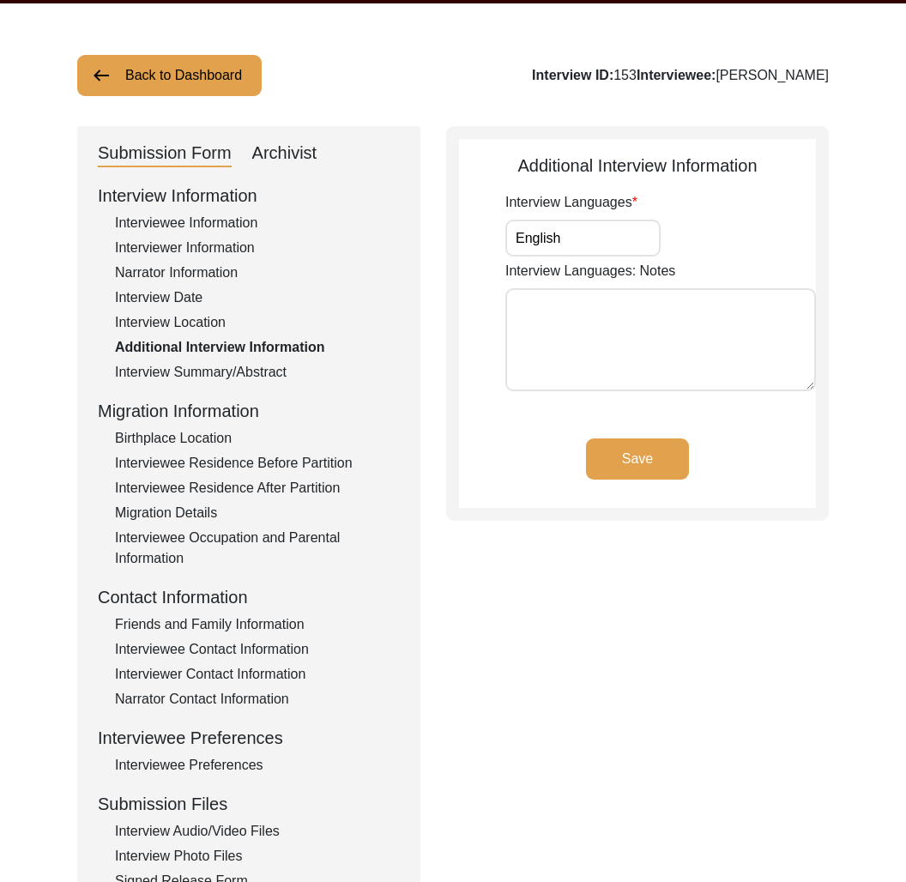
scroll to position [0, 0]
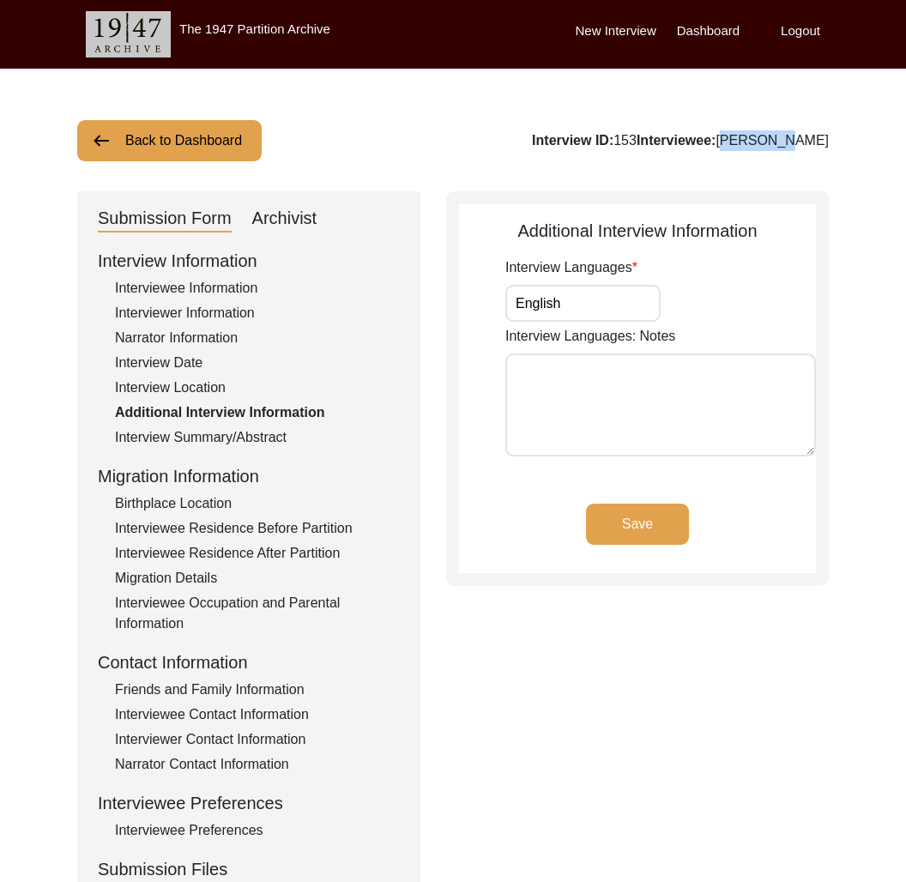
drag, startPoint x: 827, startPoint y: 138, endPoint x: 780, endPoint y: 138, distance: 47.2
click at [780, 138] on div "Back to Dashboard Interview ID: 153 Interviewee: [PERSON_NAME] Submission Form …" at bounding box center [453, 597] width 906 height 1056
click at [233, 537] on div "Interviewee Residence Before Partition" at bounding box center [257, 528] width 285 height 21
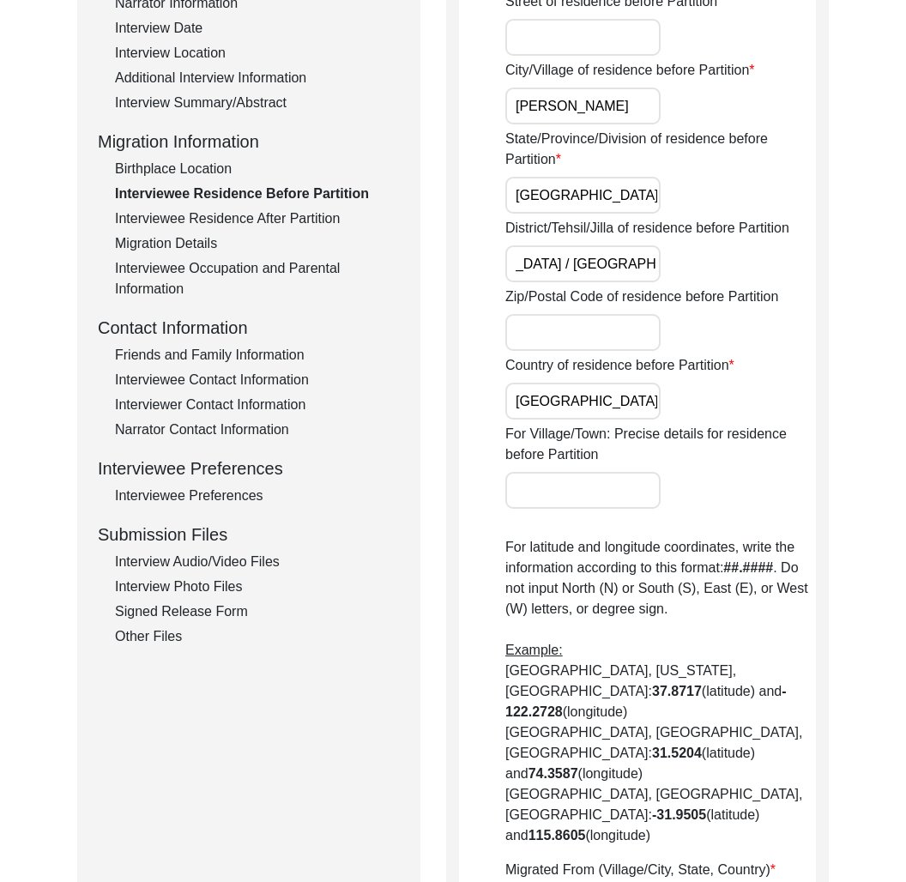
scroll to position [258, 0]
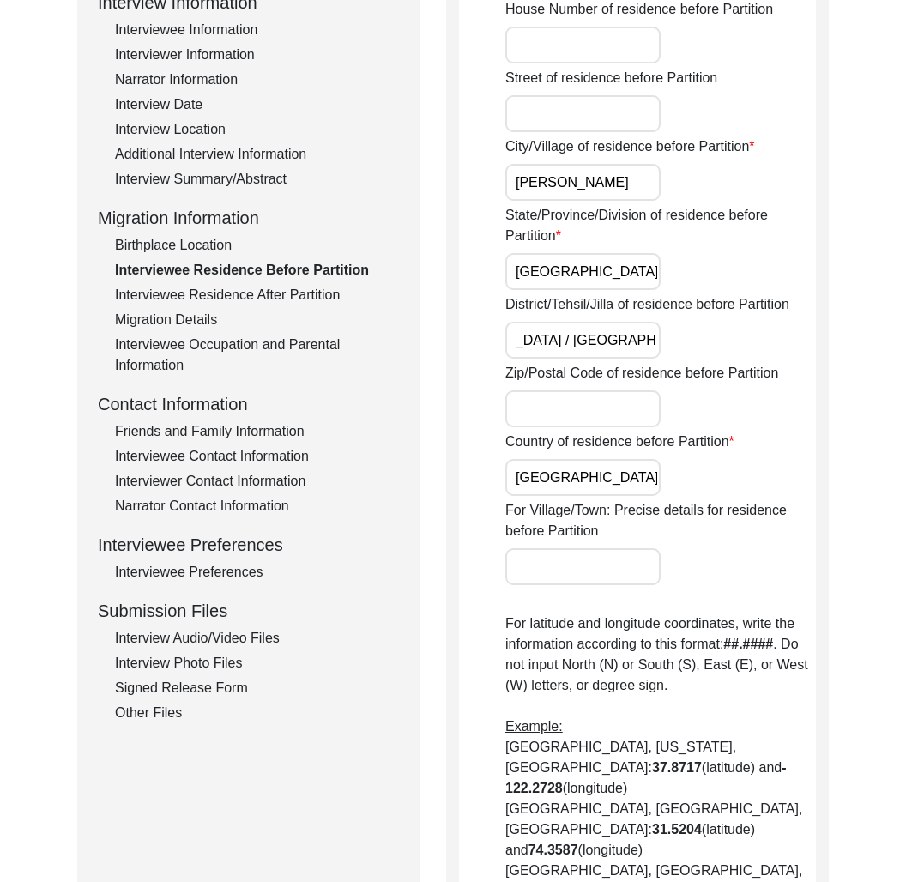
click at [286, 294] on div "Interviewee Residence After Partition" at bounding box center [257, 295] width 285 height 21
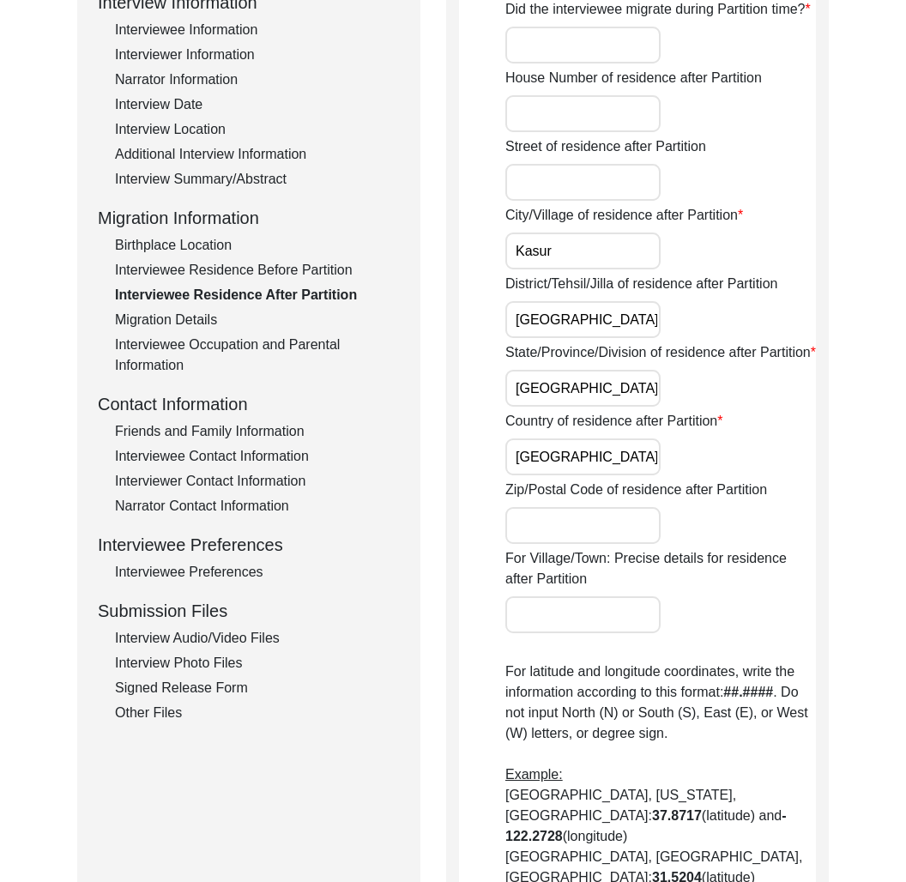
scroll to position [0, 0]
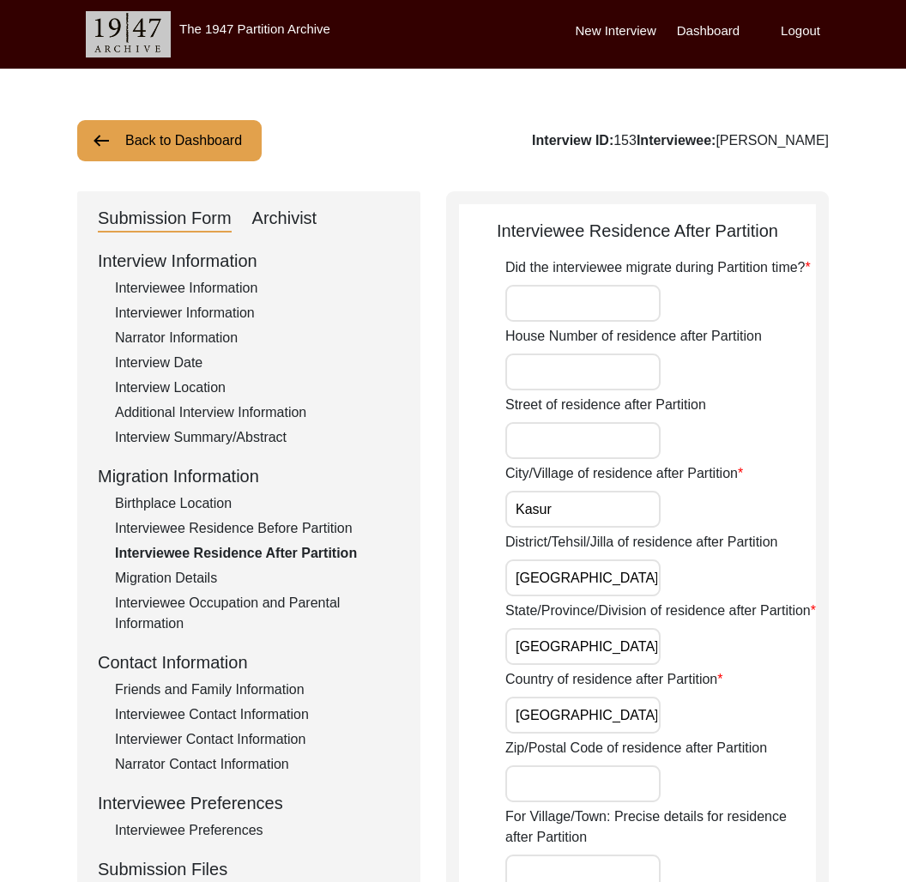
click at [312, 215] on div "Archivist" at bounding box center [284, 218] width 65 height 27
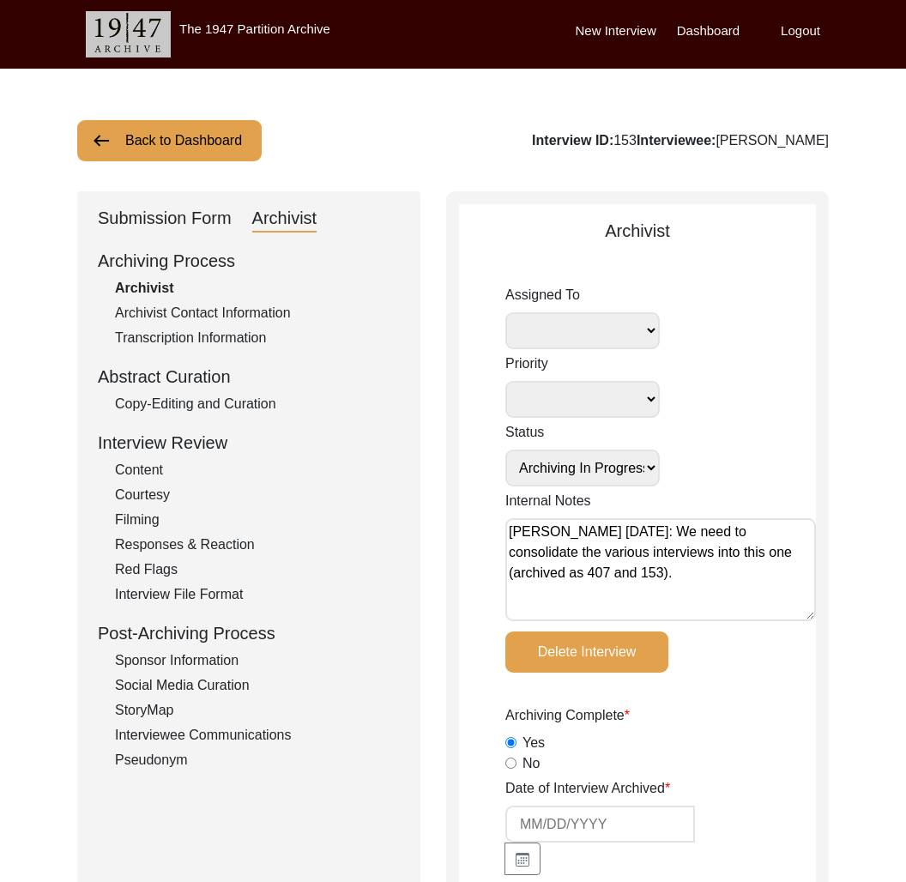
click at [213, 145] on button "Back to Dashboard" at bounding box center [169, 140] width 185 height 41
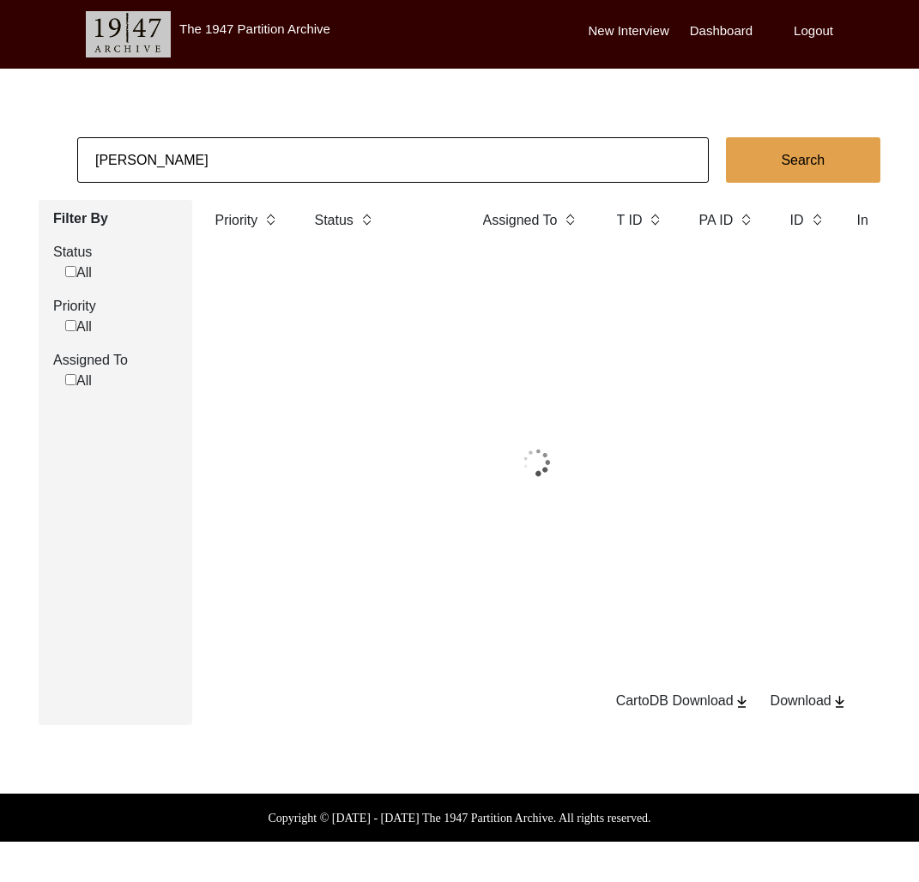
click at [223, 155] on input "[PERSON_NAME]" at bounding box center [393, 159] width 632 height 45
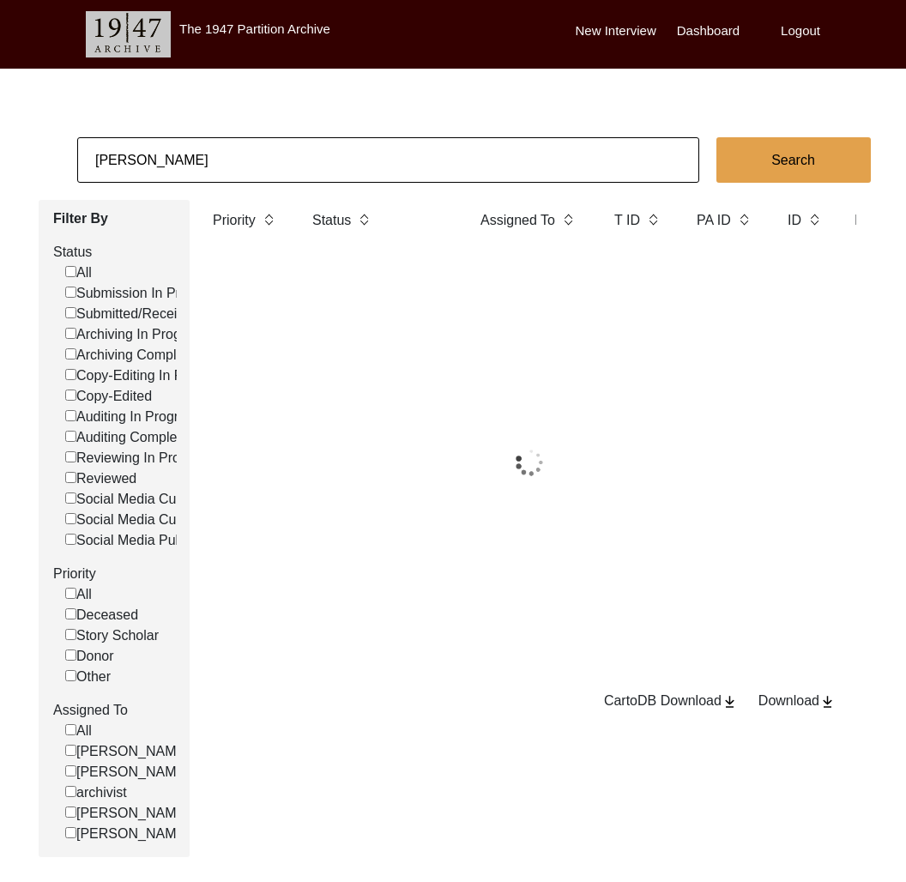
click at [223, 155] on input "[PERSON_NAME]" at bounding box center [388, 159] width 622 height 45
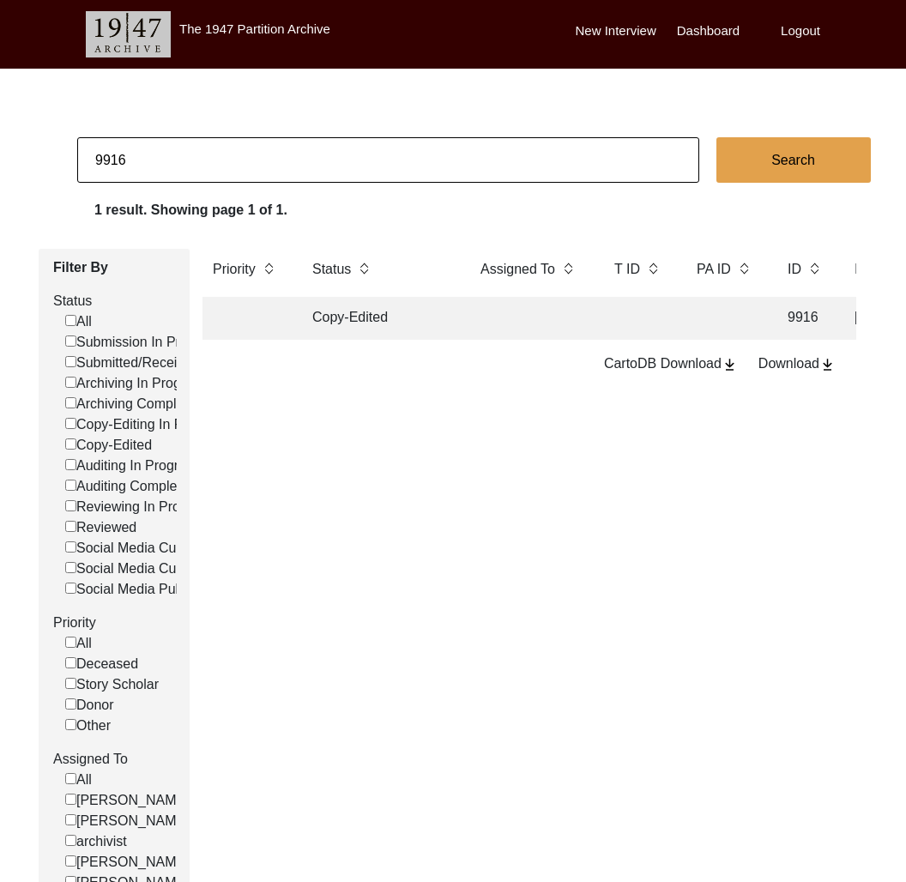
click at [427, 324] on td "Copy-Edited" at bounding box center [379, 318] width 155 height 43
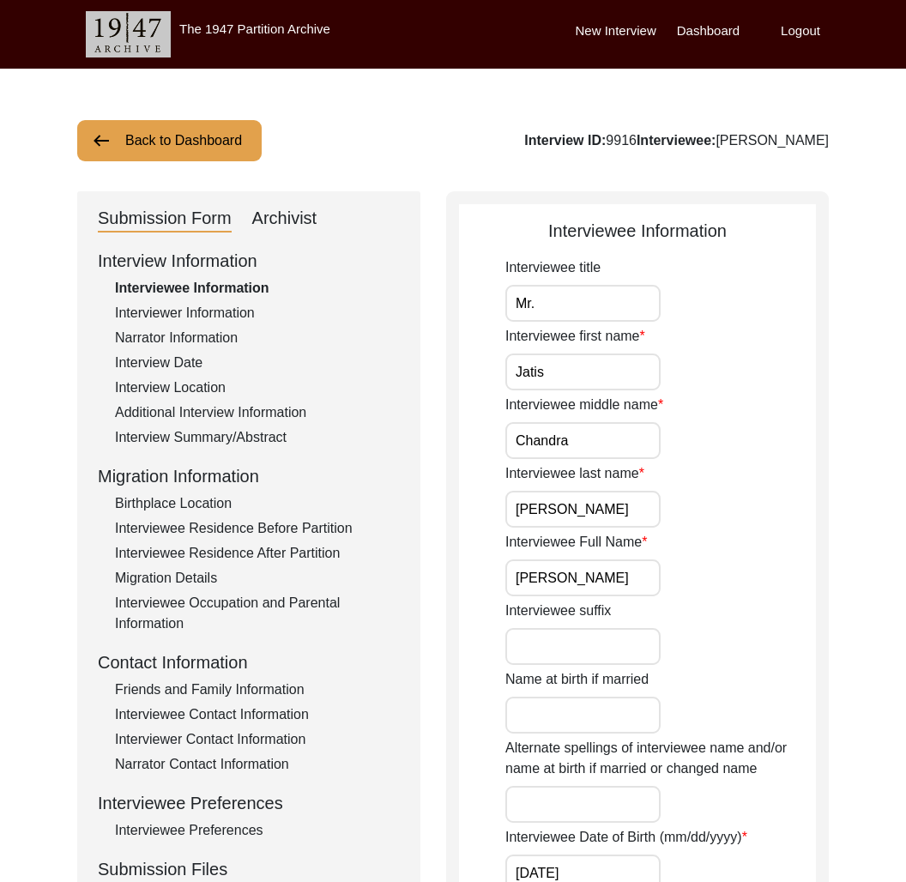
drag, startPoint x: 302, startPoint y: 215, endPoint x: 312, endPoint y: 231, distance: 18.1
click at [304, 217] on div "Archivist" at bounding box center [284, 218] width 65 height 27
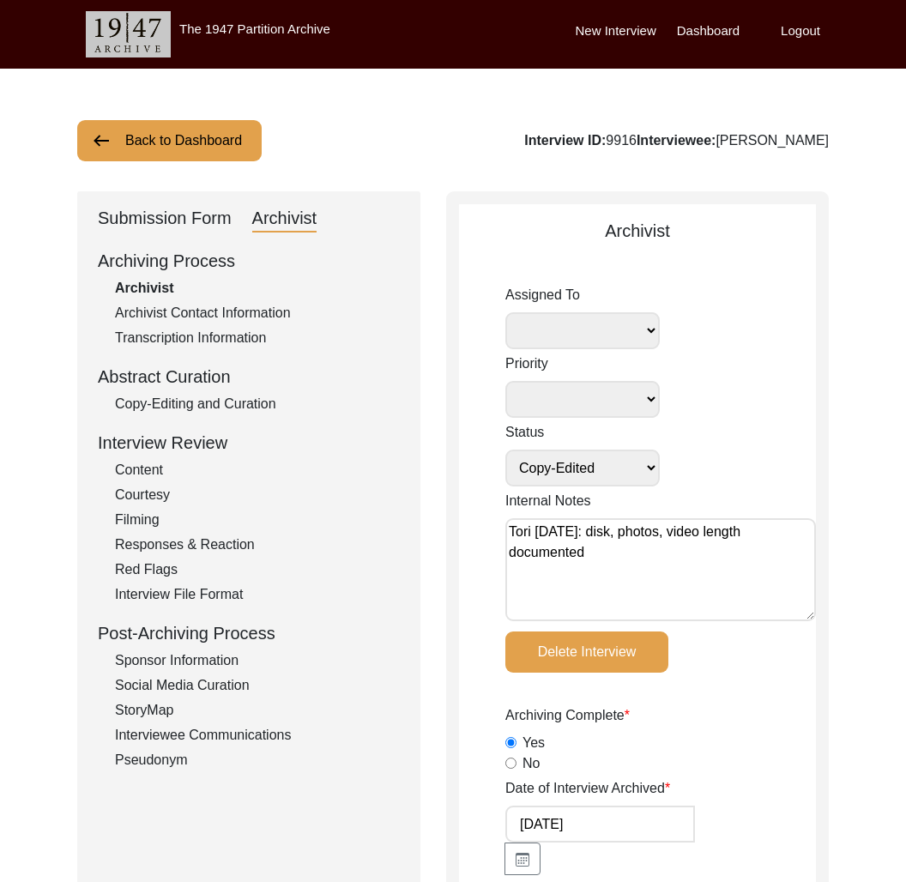
click at [238, 210] on div "Submission Form Archivist" at bounding box center [249, 218] width 302 height 27
click at [180, 219] on div "Submission Form" at bounding box center [165, 218] width 134 height 27
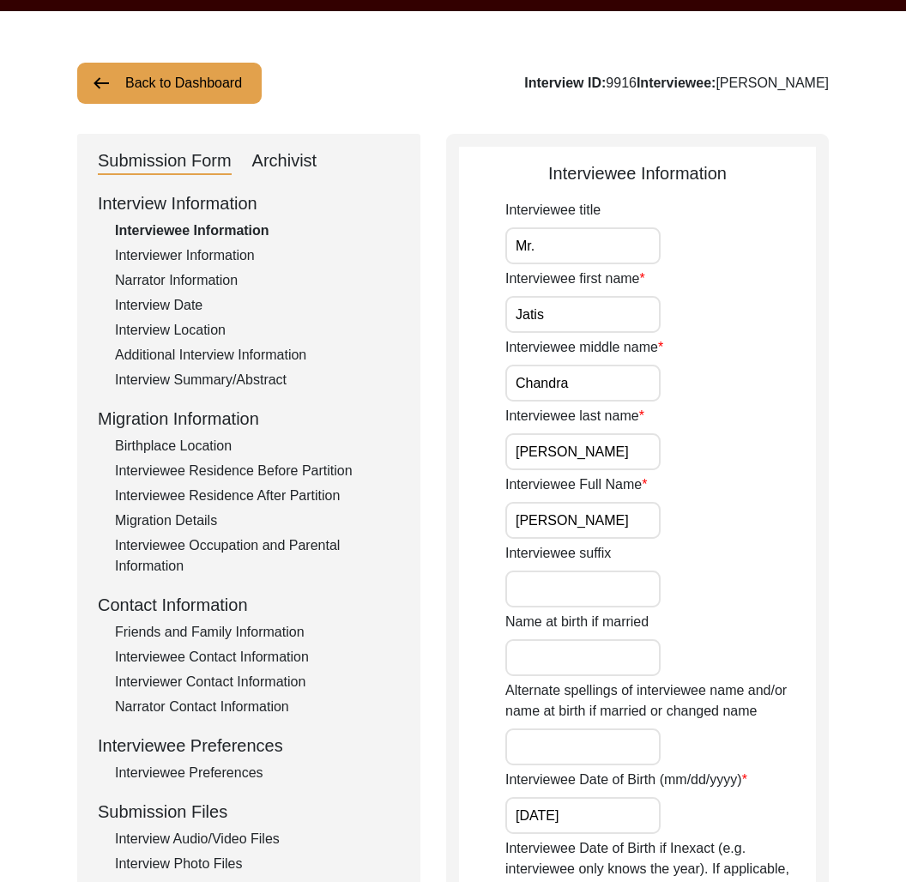
scroll to position [230, 0]
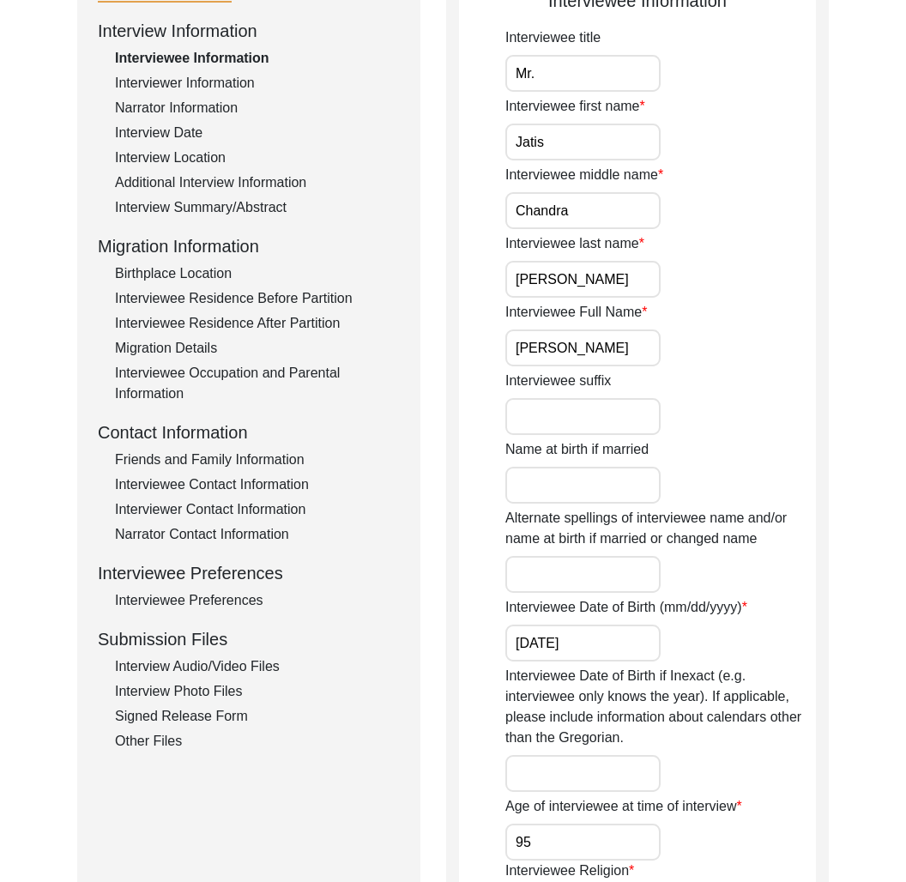
click at [235, 603] on div "Interviewee Preferences" at bounding box center [257, 601] width 285 height 21
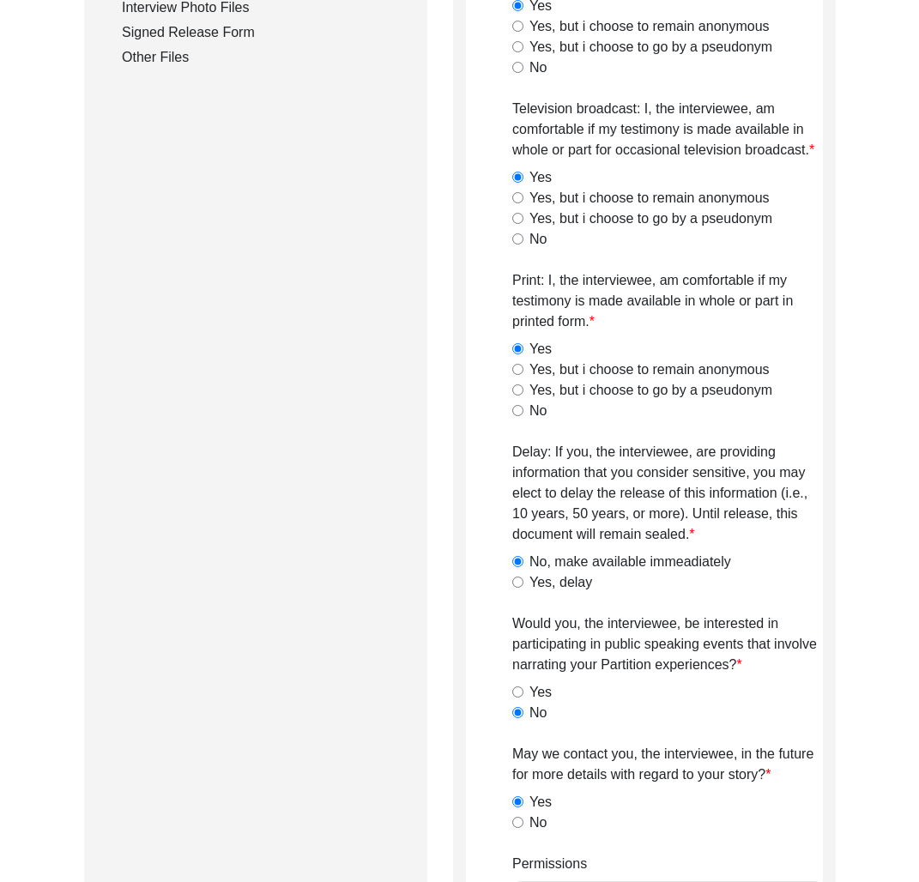
scroll to position [0, 0]
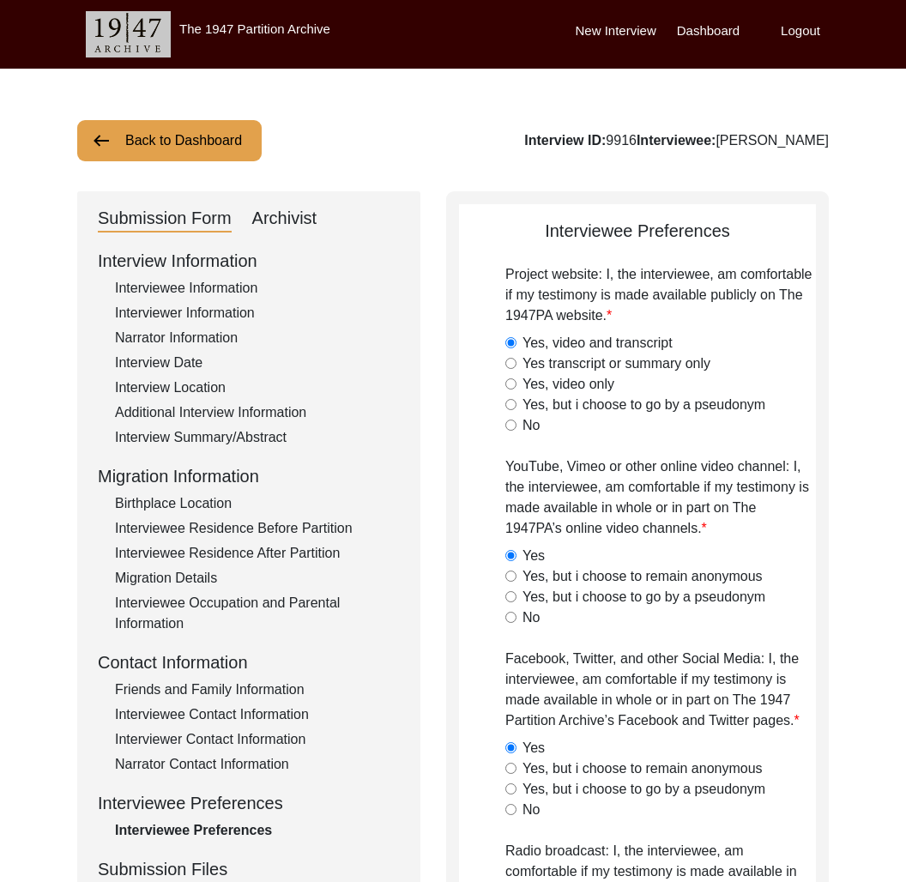
click at [559, 145] on div "Interview ID: 9916 Interviewee: [PERSON_NAME]" at bounding box center [676, 140] width 305 height 21
click at [570, 145] on div "Interview ID: 9916 Interviewee: [PERSON_NAME]" at bounding box center [676, 140] width 305 height 21
drag, startPoint x: 376, startPoint y: 87, endPoint x: 707, endPoint y: 62, distance: 332.3
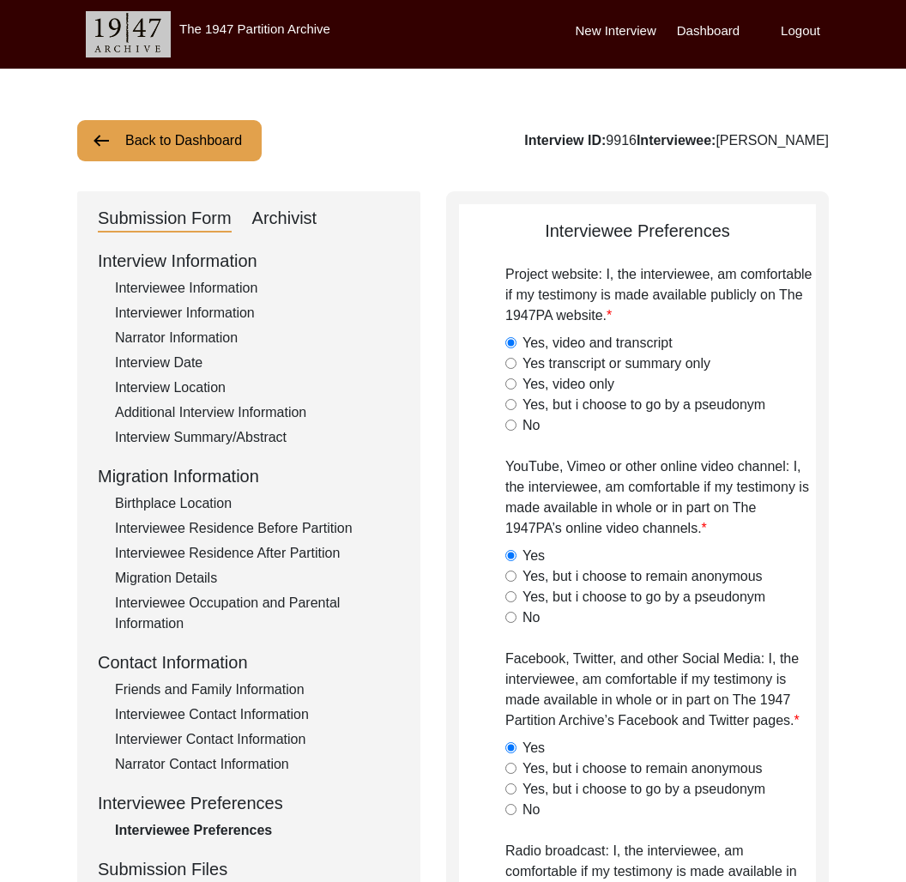
click at [808, 29] on label "Logout" at bounding box center [800, 31] width 39 height 20
